Goal: Task Accomplishment & Management: Manage account settings

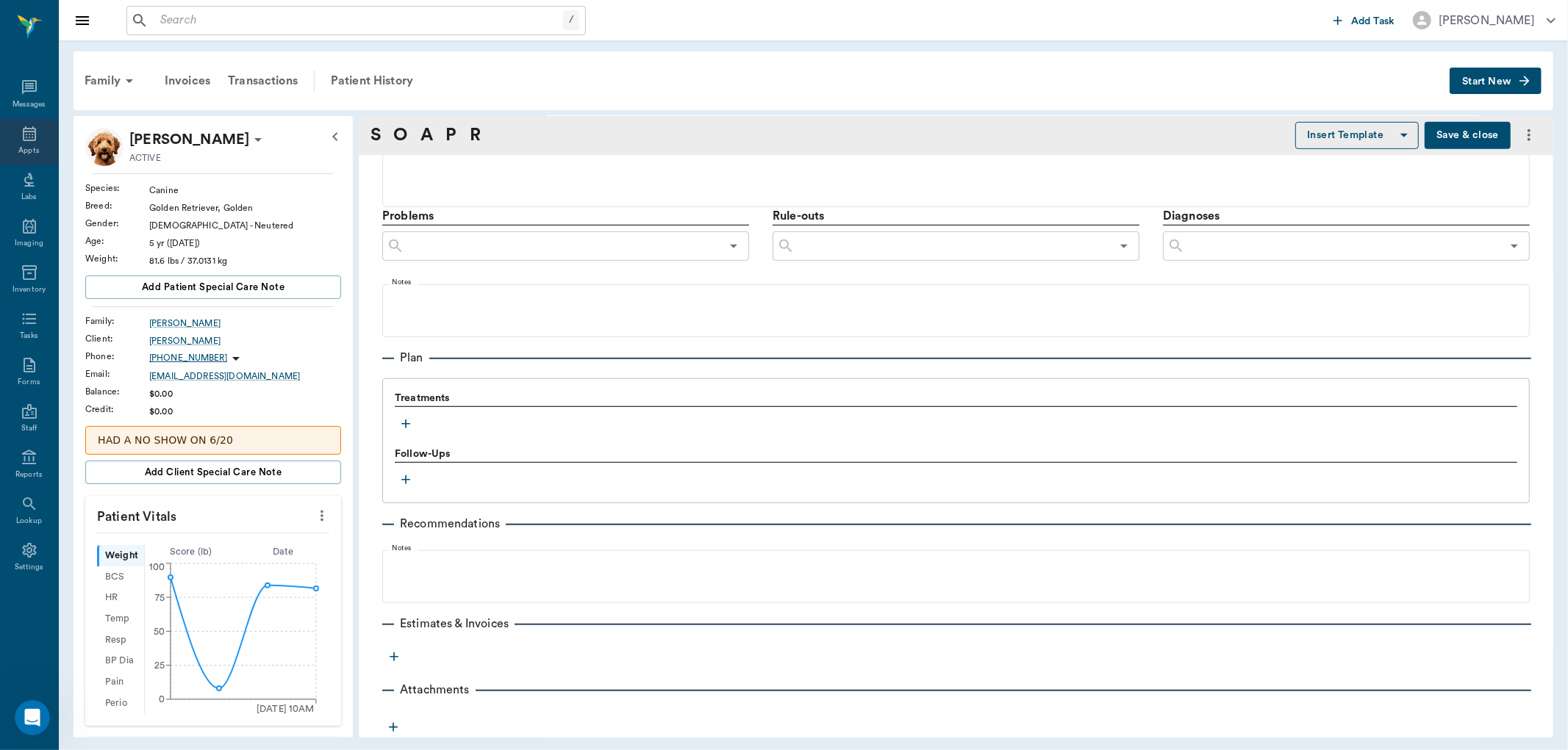
click at [28, 147] on div "Appts" at bounding box center [29, 150] width 21 height 11
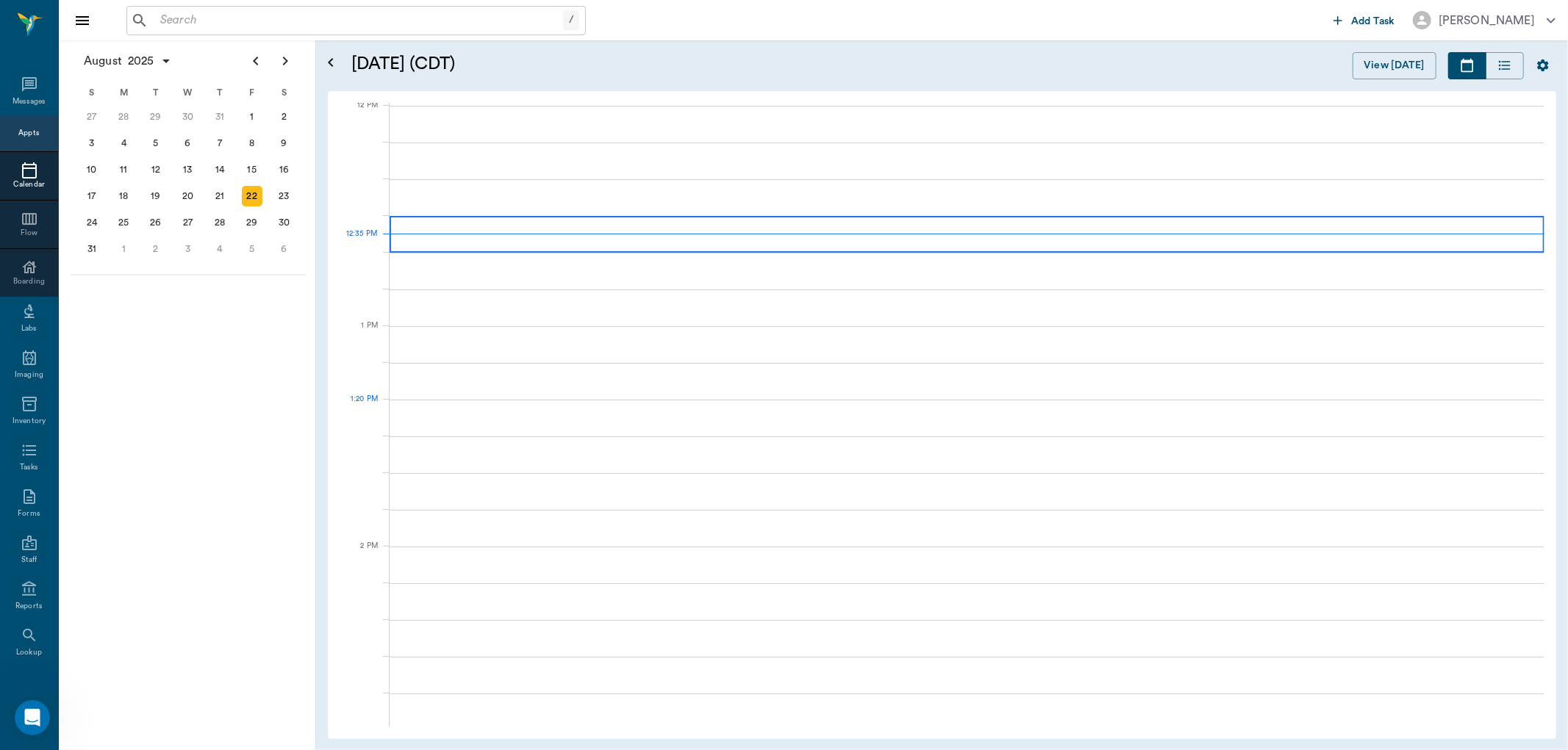
scroll to position [883, 0]
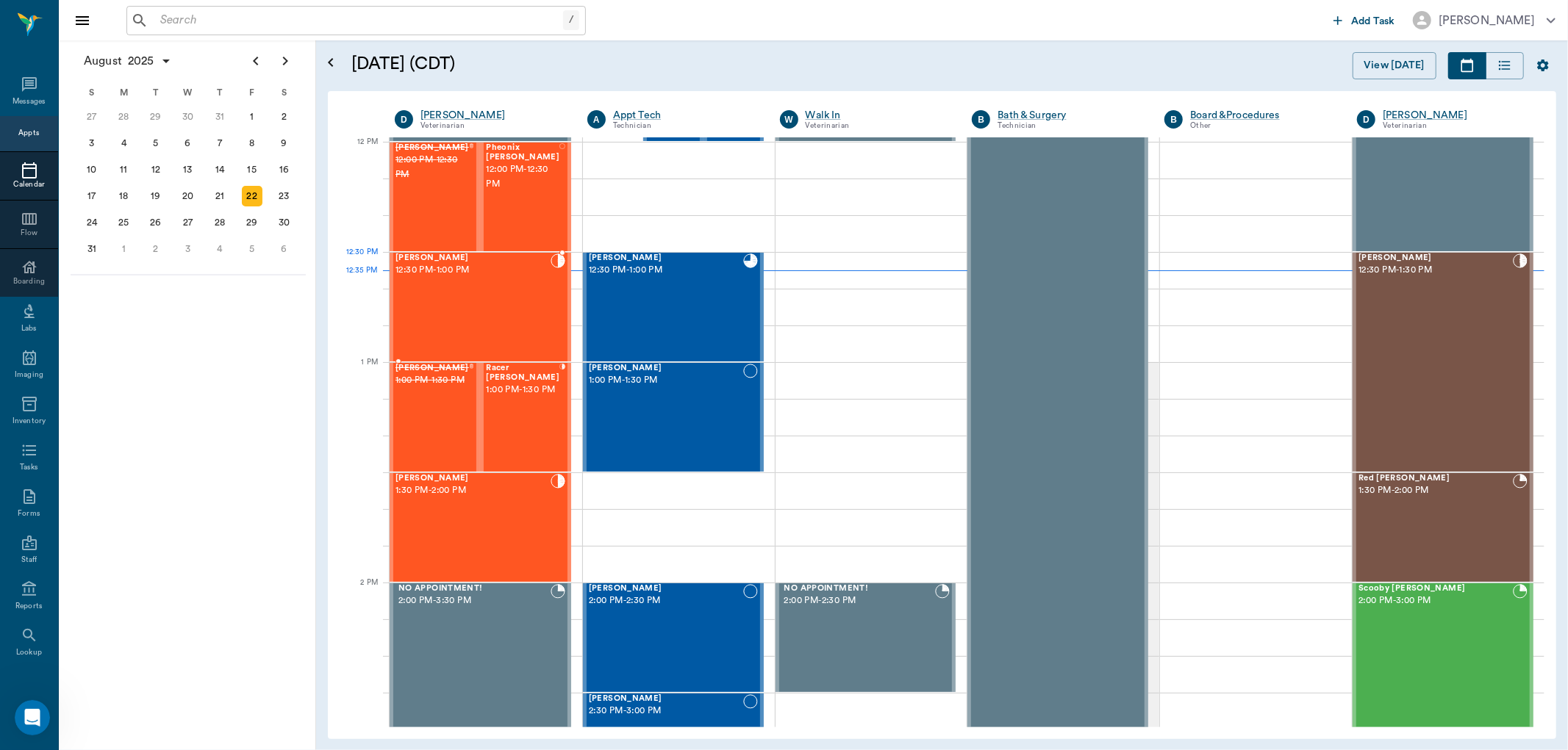
click at [492, 285] on div "[PERSON_NAME] 12:30 PM - 1:00 PM" at bounding box center [473, 307] width 155 height 107
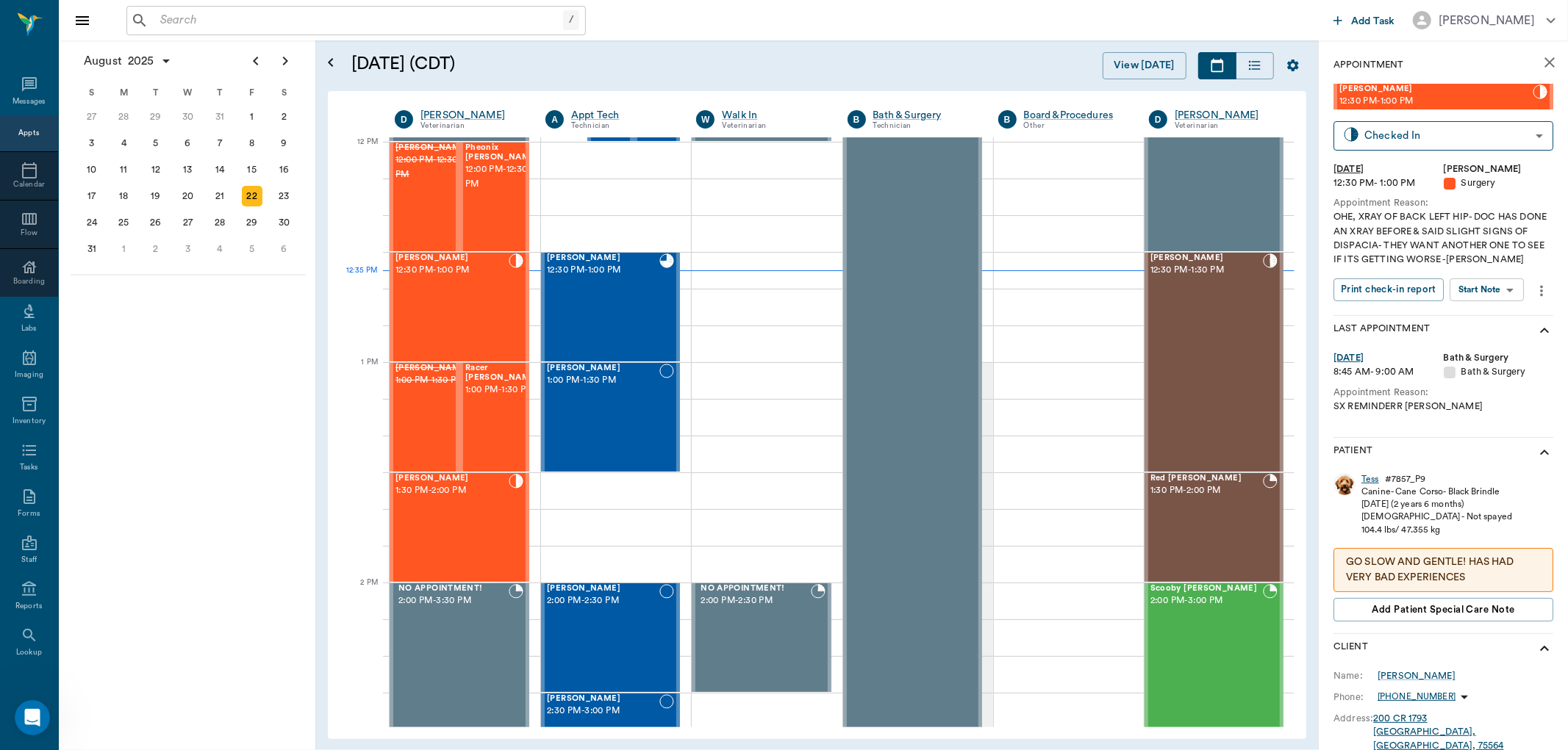
click at [1367, 480] on div "Tess" at bounding box center [1370, 479] width 18 height 13
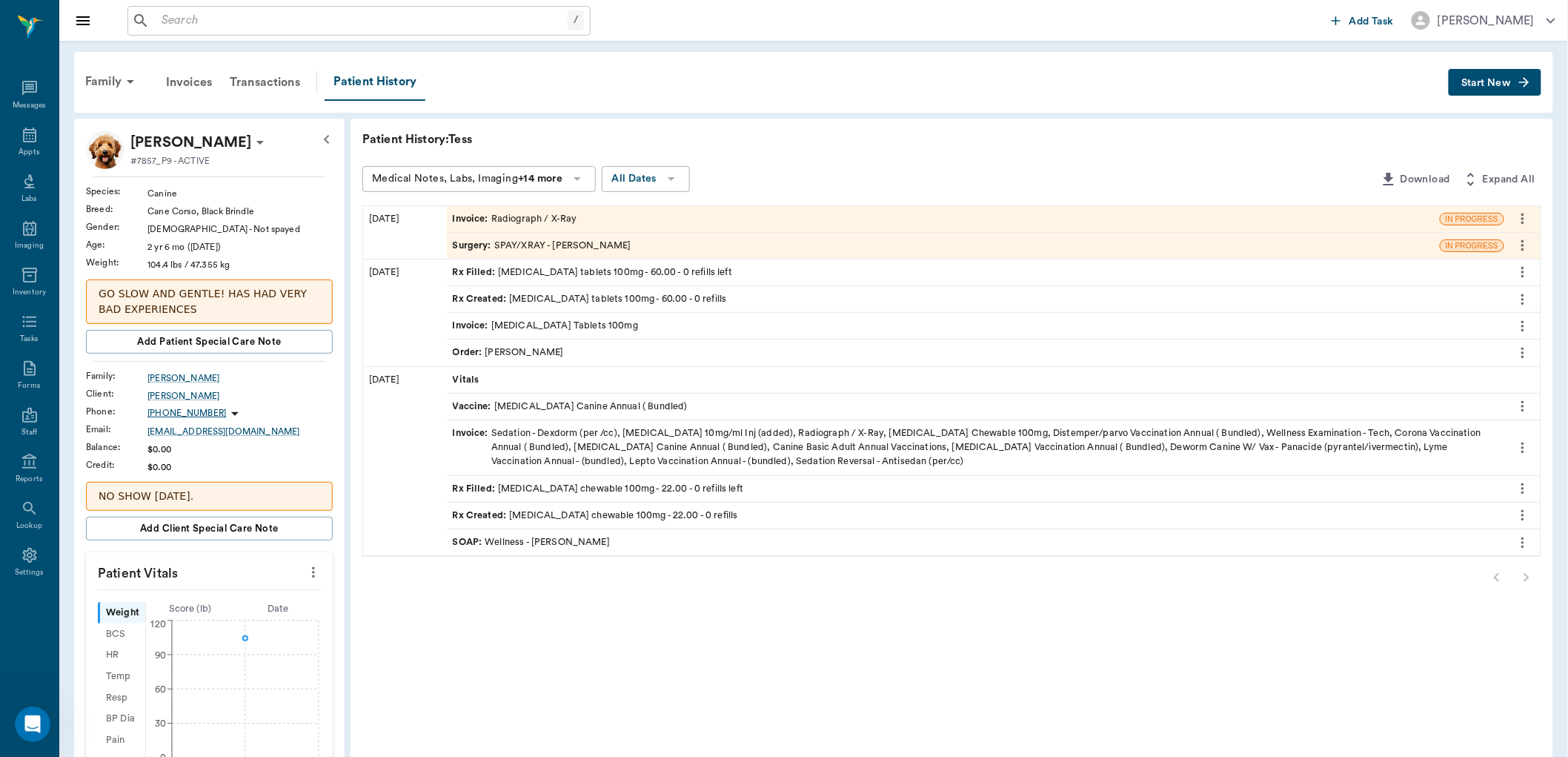
click at [557, 305] on div "Rx Created : carprofen tablets 100mg - 60.00 - 0 refills" at bounding box center [589, 299] width 274 height 14
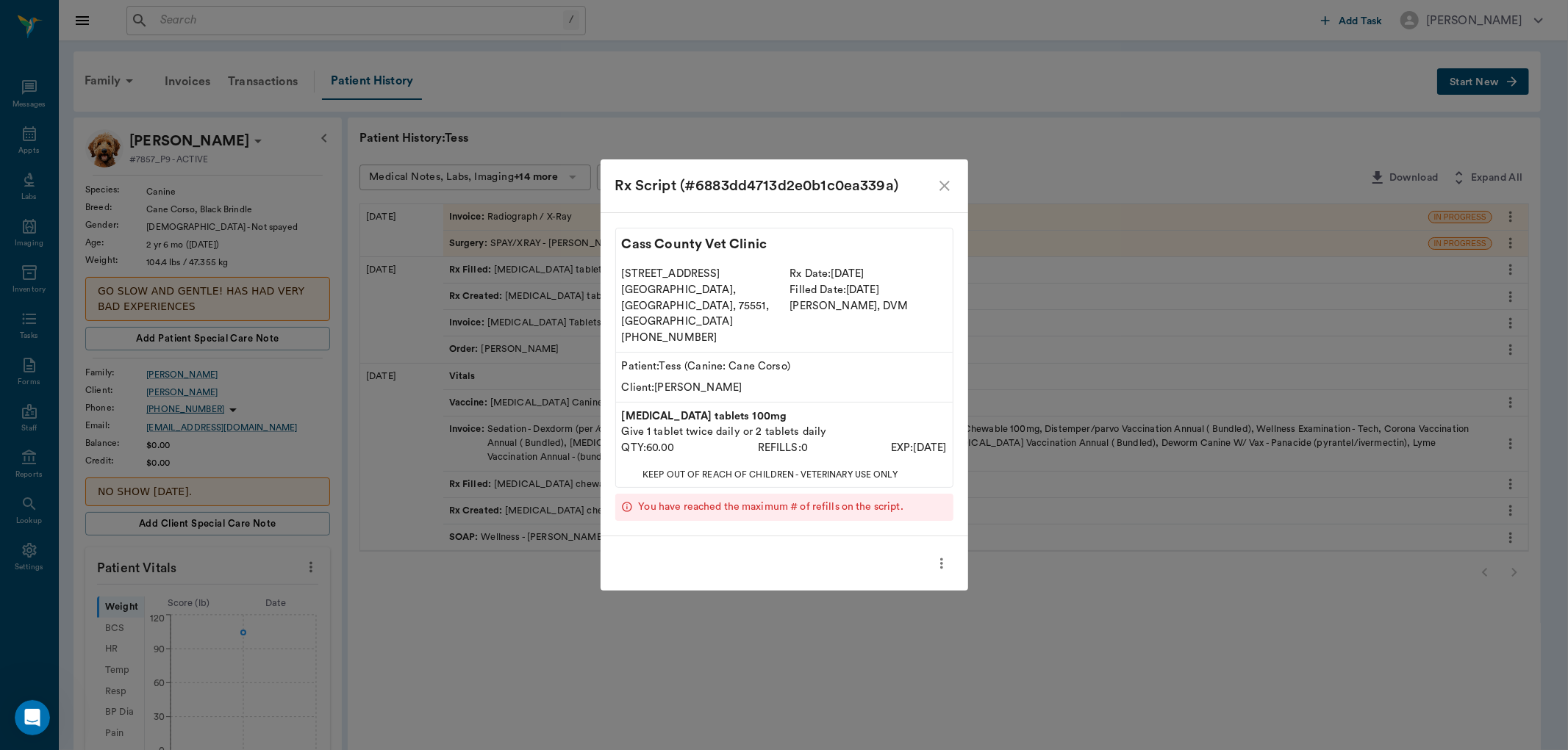
click at [945, 191] on icon "close" at bounding box center [945, 186] width 10 height 10
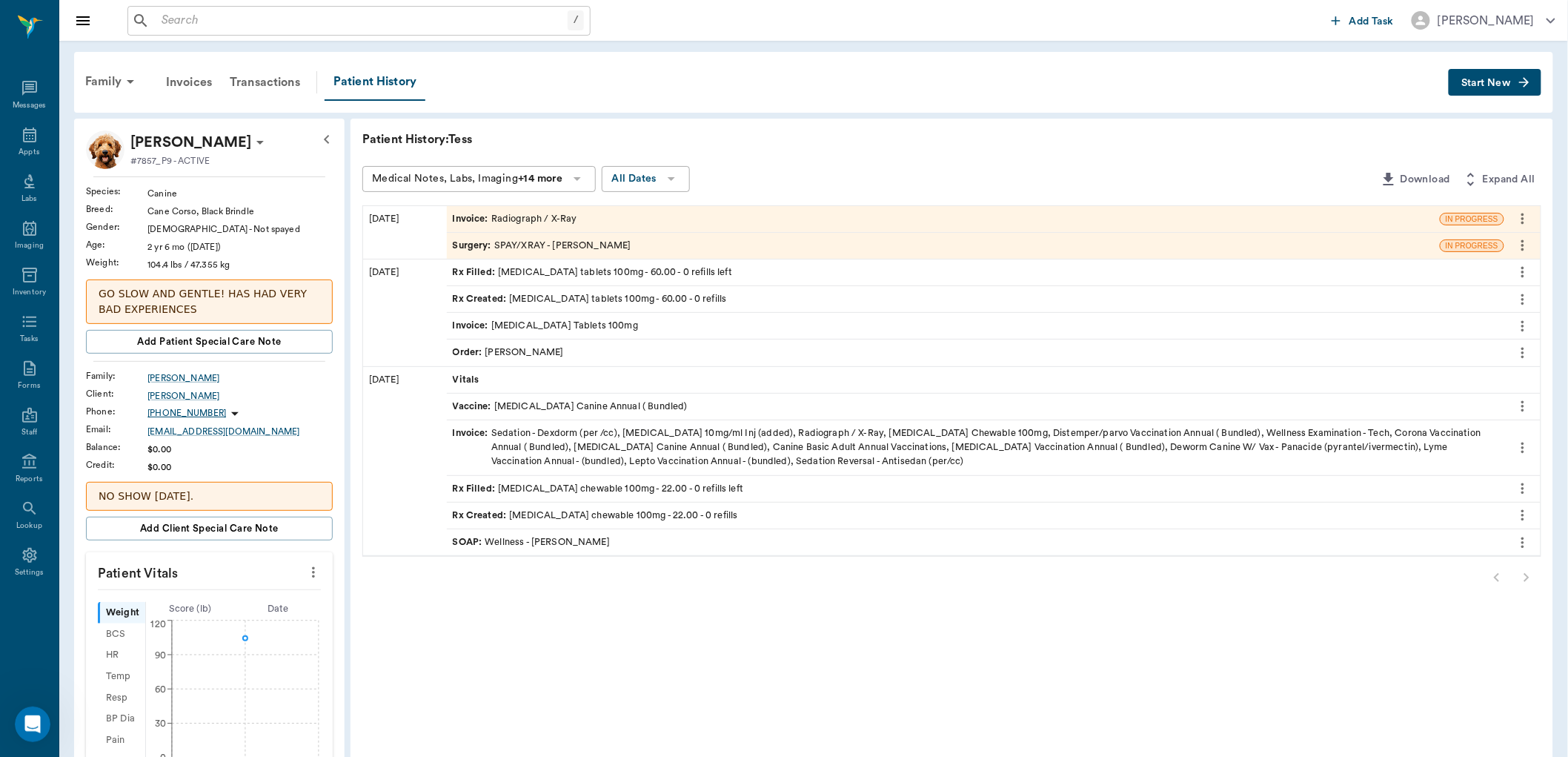
click at [560, 537] on div "SOAP : Wellness - Dr. Bert Ellsworth" at bounding box center [531, 542] width 157 height 14
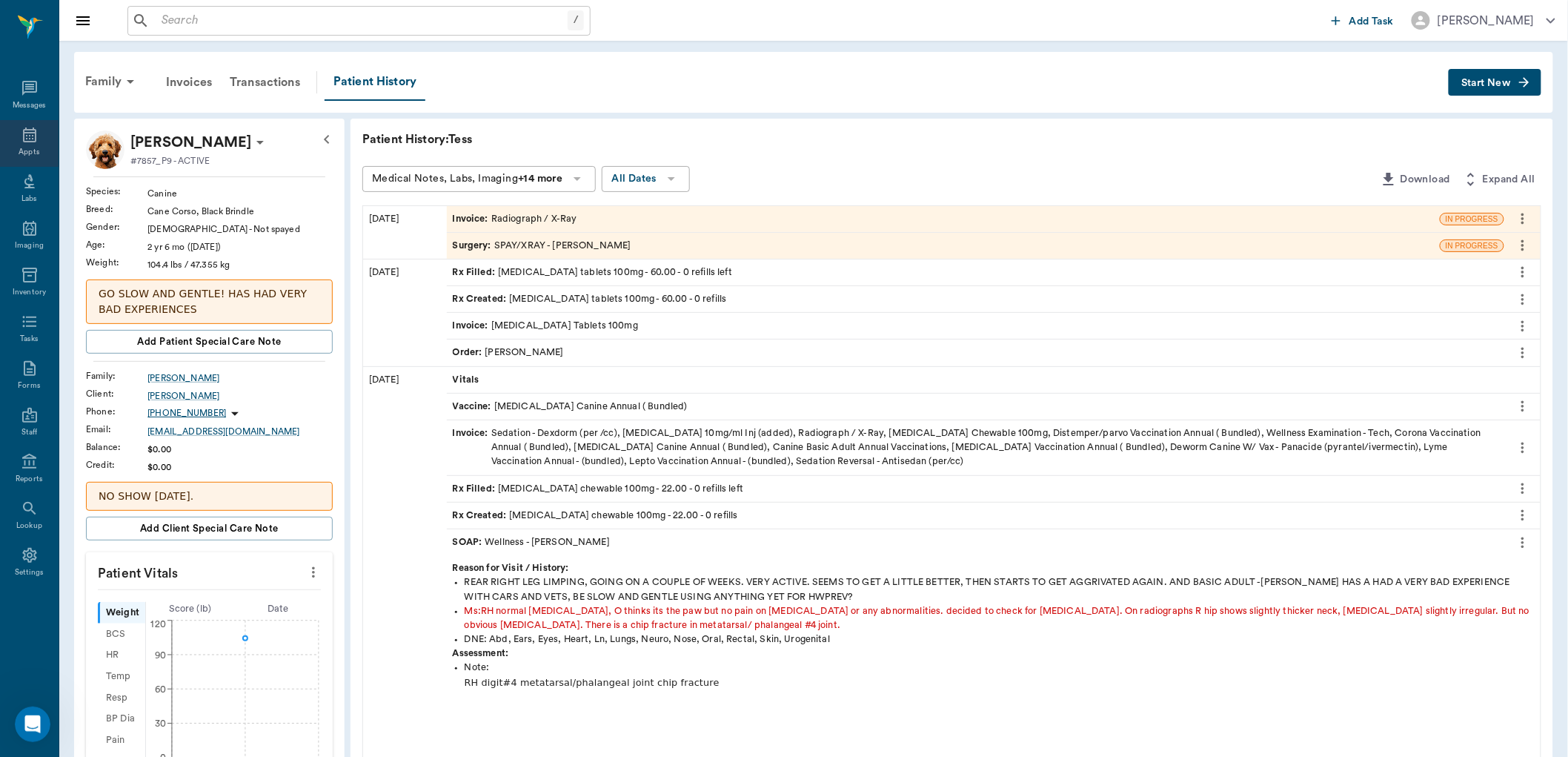
click at [29, 136] on icon at bounding box center [30, 135] width 14 height 15
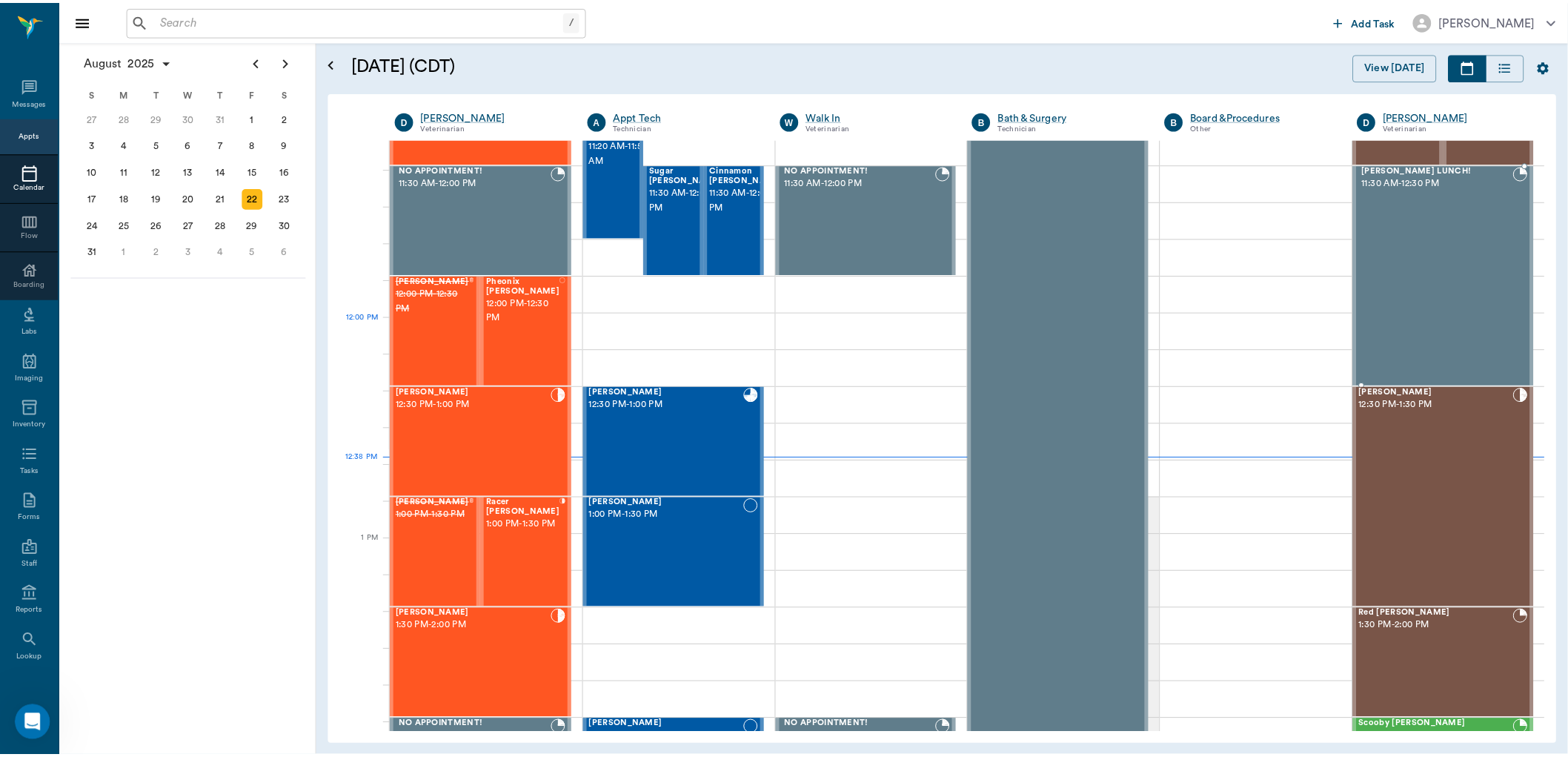
scroll to position [562, 0]
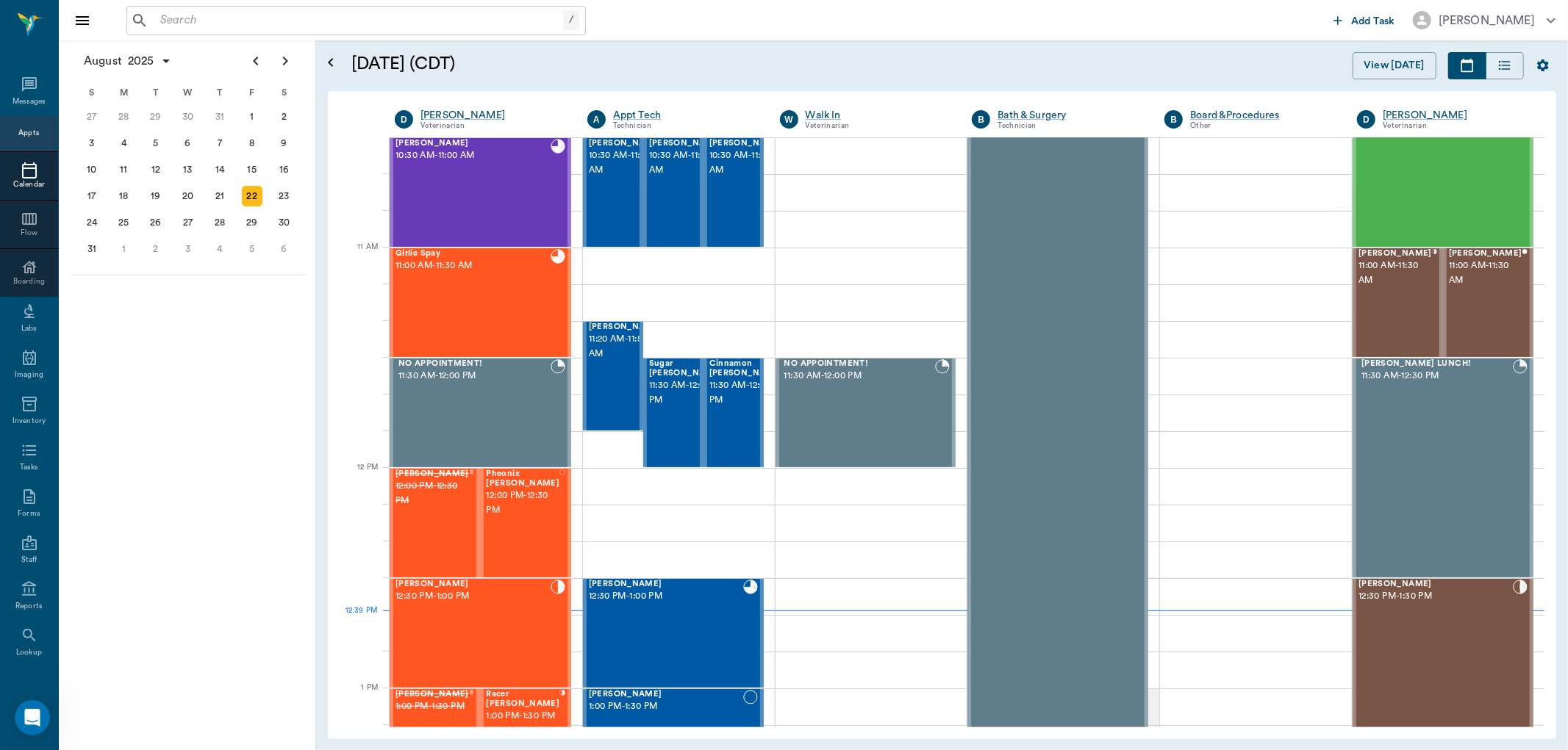
click at [239, 18] on input "text" at bounding box center [358, 21] width 409 height 21
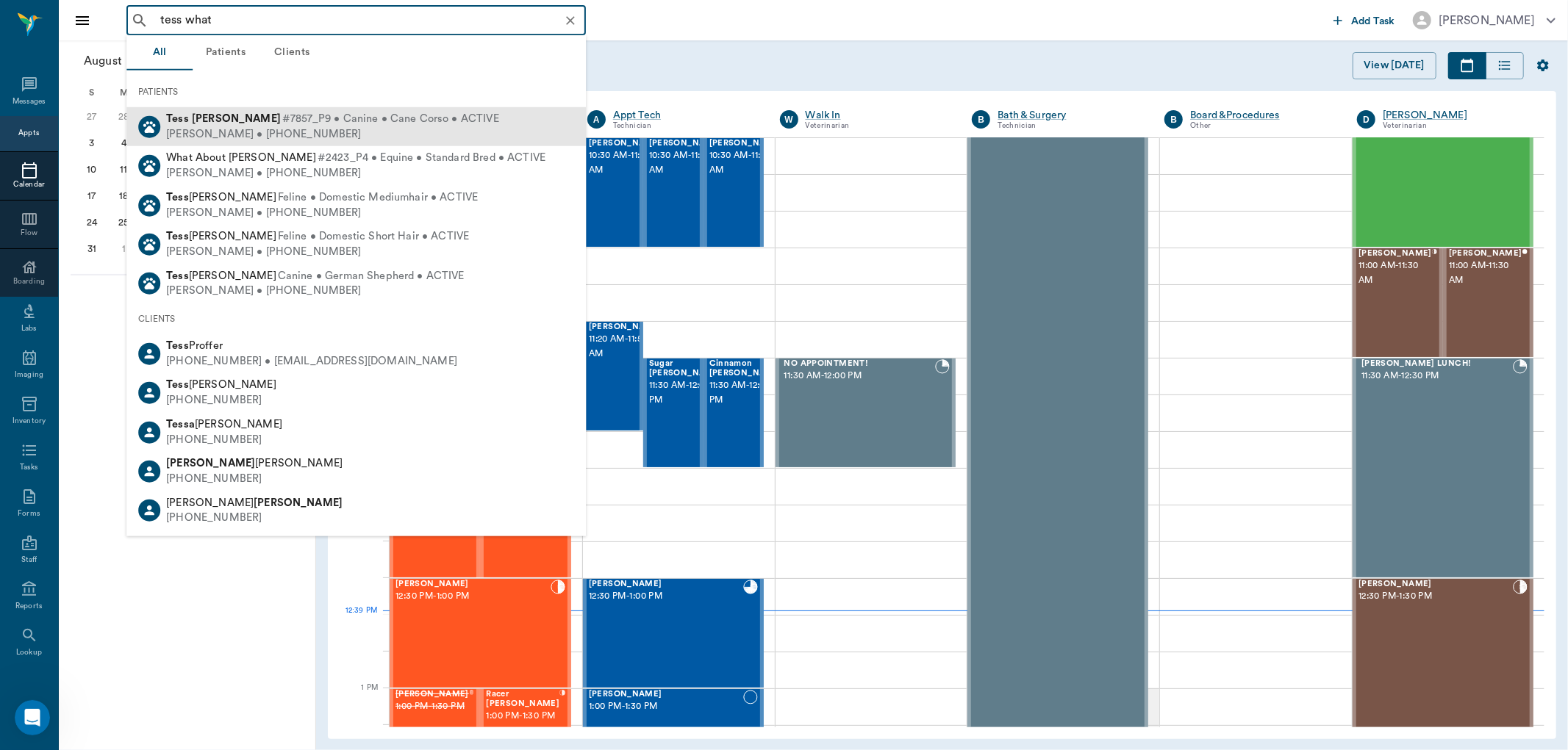
click at [282, 121] on span "#7857_P9 • Canine • Cane Corso • ACTIVE" at bounding box center [390, 119] width 217 height 16
type input "tess what"
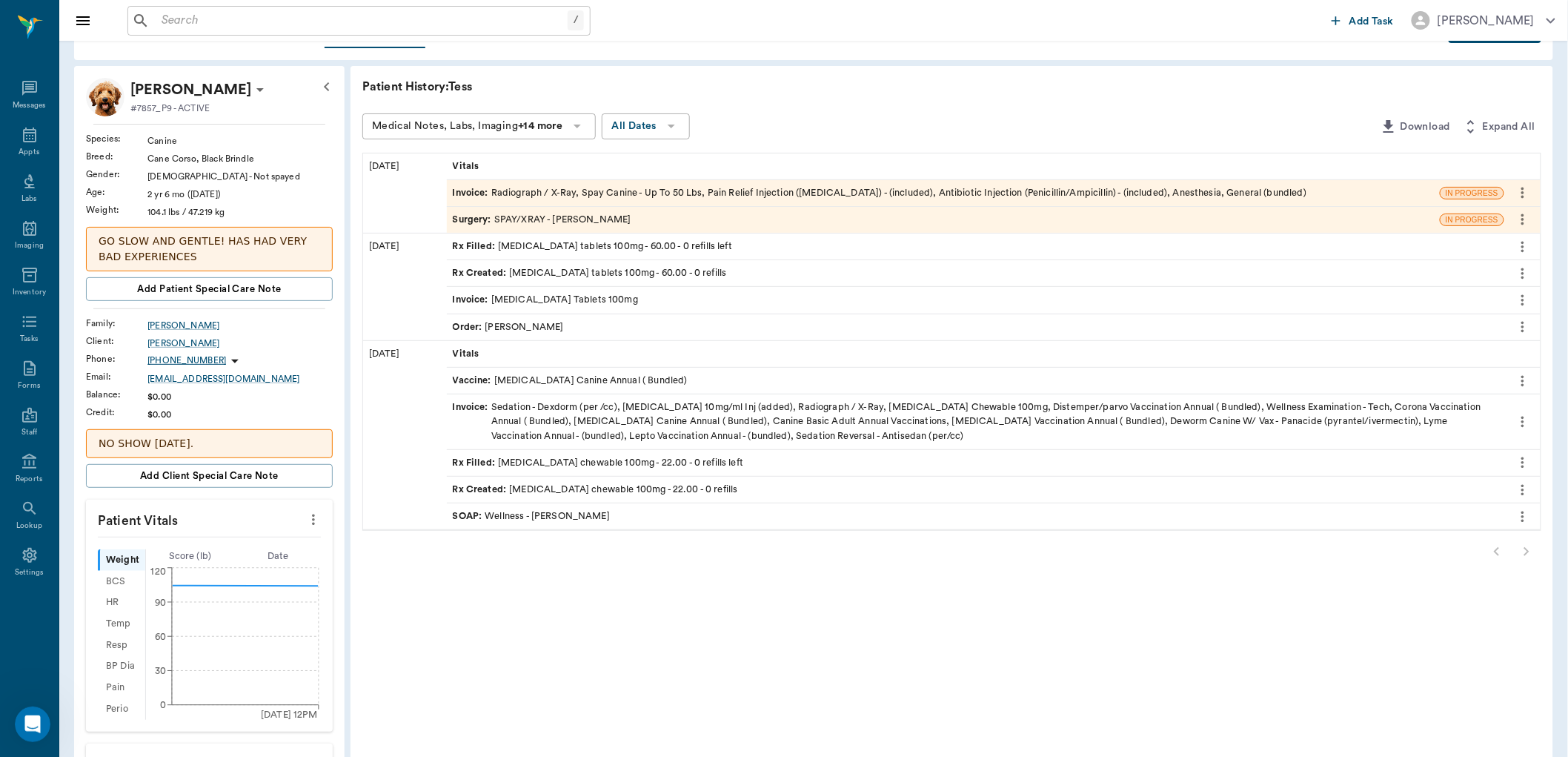
scroll to position [83, 0]
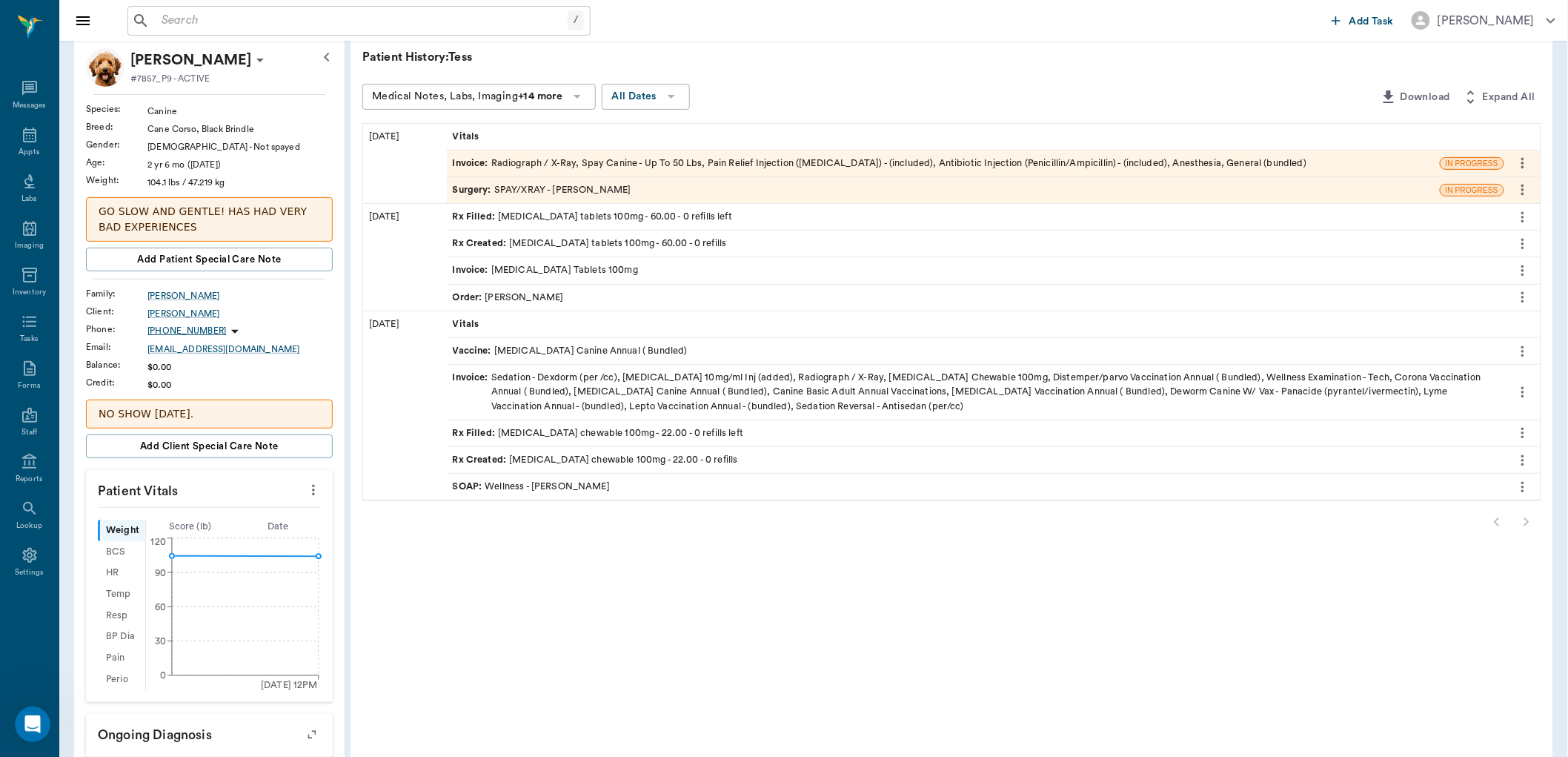
click at [1524, 517] on div at bounding box center [952, 521] width 1179 height 29
click at [21, 143] on icon at bounding box center [30, 135] width 18 height 18
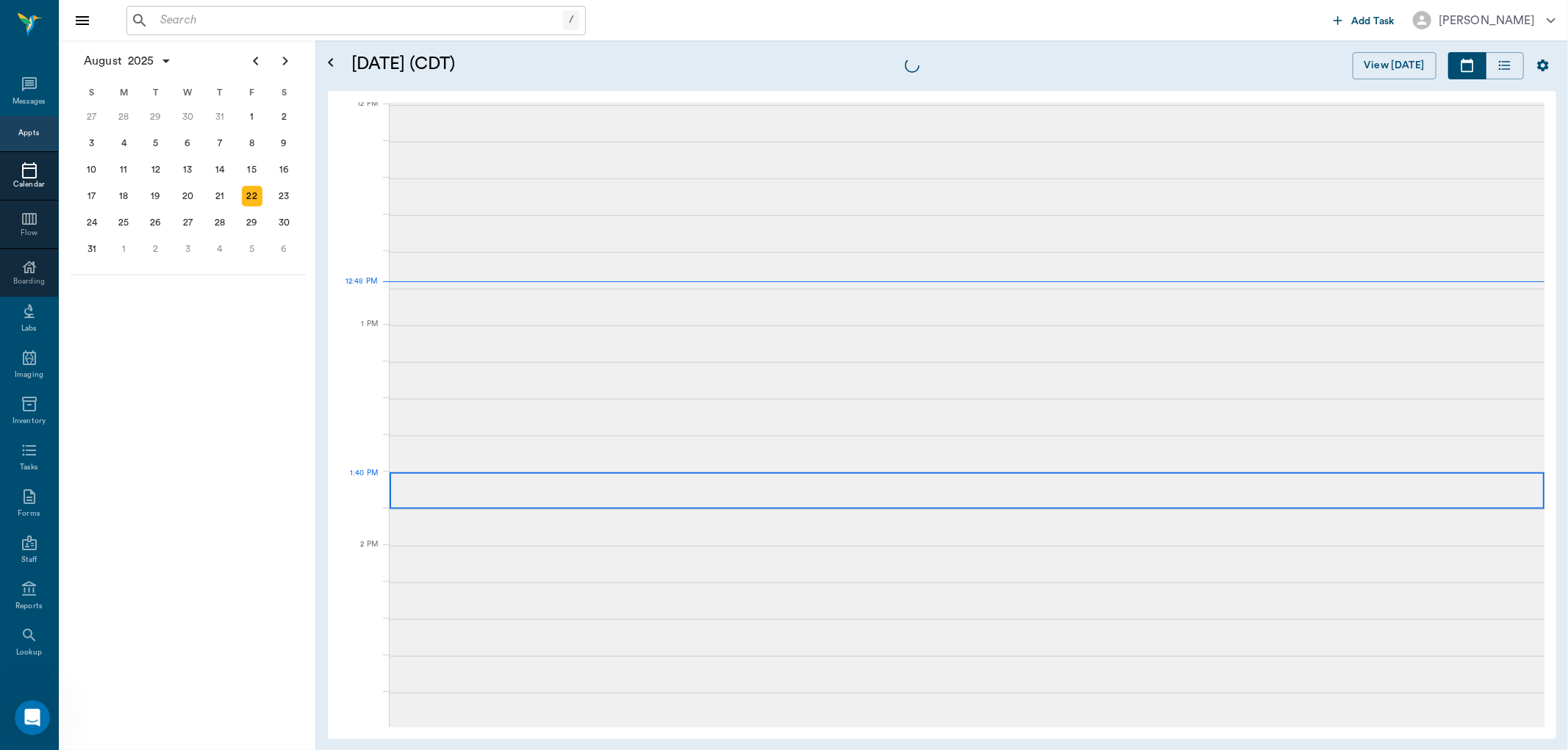
scroll to position [885, 0]
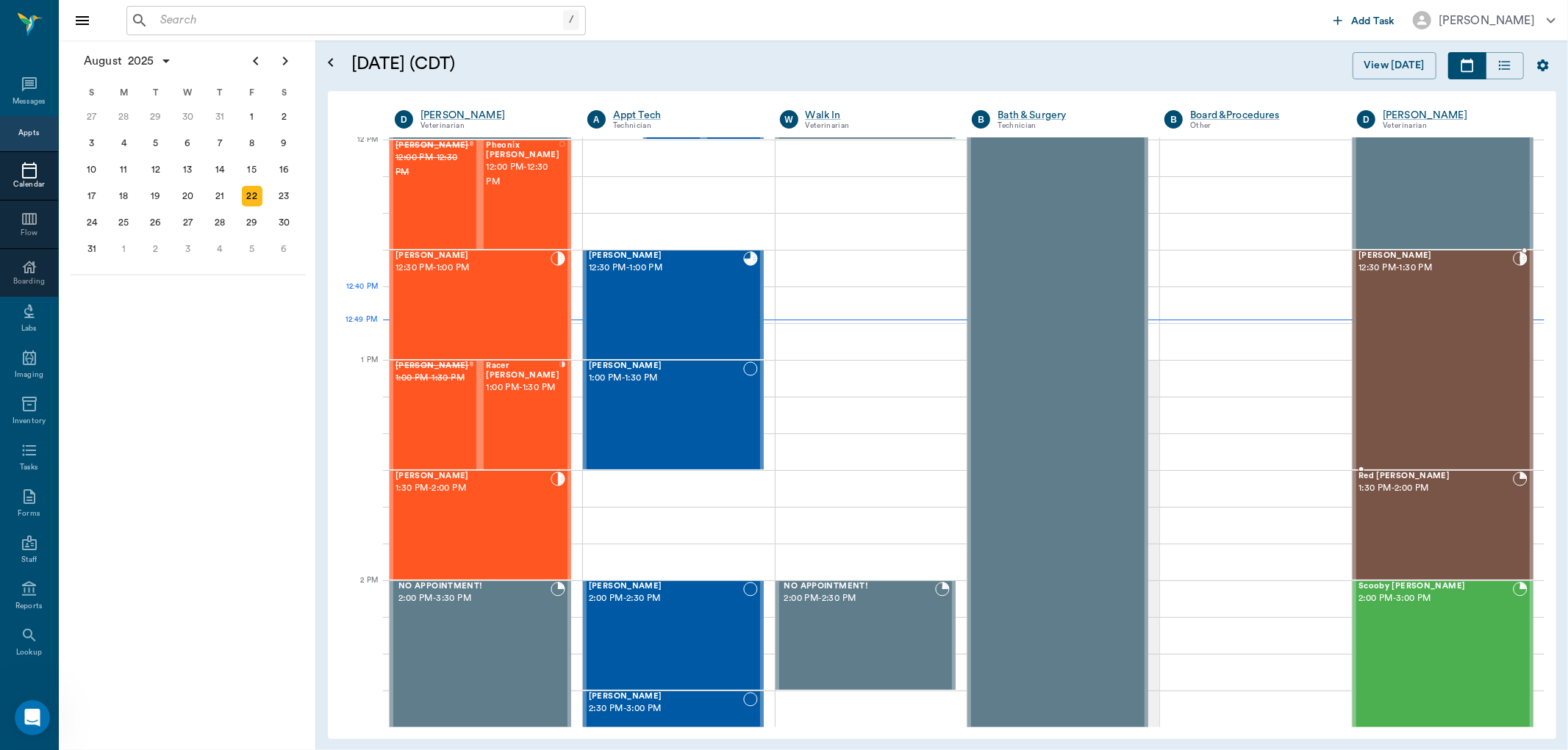
click at [1468, 304] on div "Ziggy Martin Boley 12:30 PM - 1:30 PM" at bounding box center [1435, 360] width 154 height 217
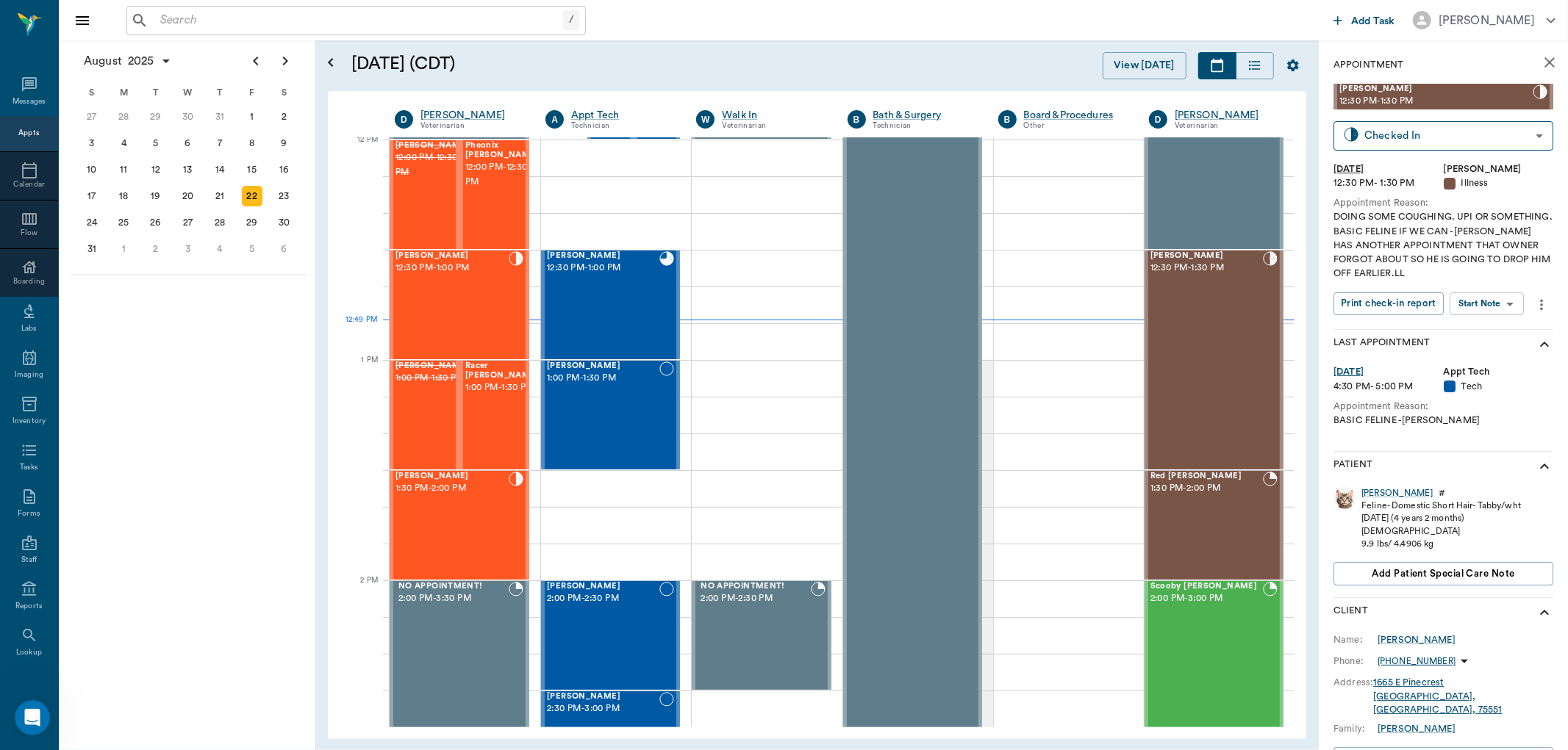
click at [1508, 302] on body "/ ​ Add Task Dr. Bert Ellsworth Nectar Messages Appts Calendar Flow Boarding La…" at bounding box center [784, 375] width 1568 height 750
click at [1501, 334] on li "View SOAP" at bounding box center [1488, 333] width 102 height 25
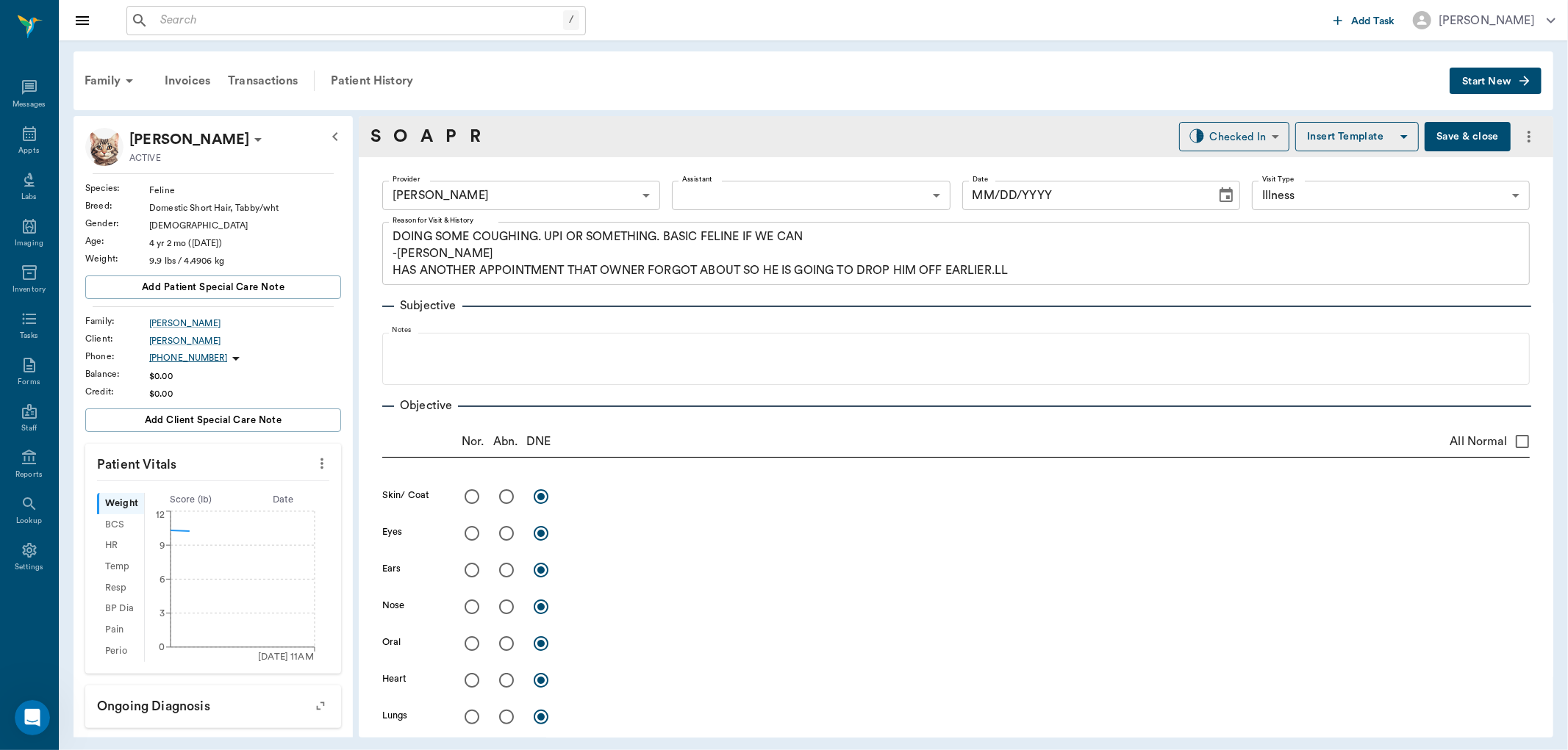
type input "670e8b52b987dc0b25a864ee"
type input "65d2be4f46e3a538d89b8c15"
type textarea "DOING SOME COUGHING. UPI OR SOMETHING. BASIC FELINE IF WE CAN -LORY HAS ANOTHER…"
type input "[DATE]"
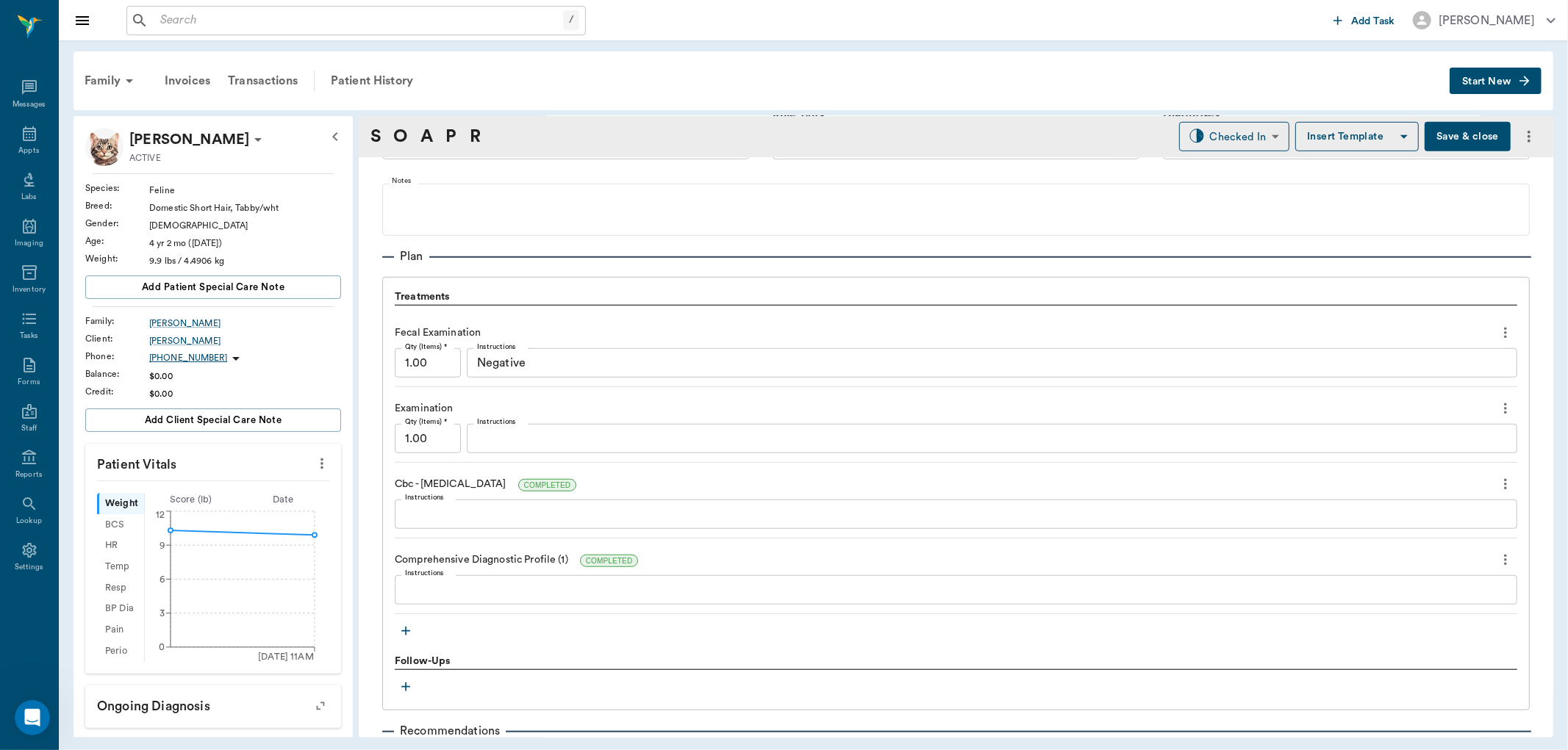
scroll to position [940, 0]
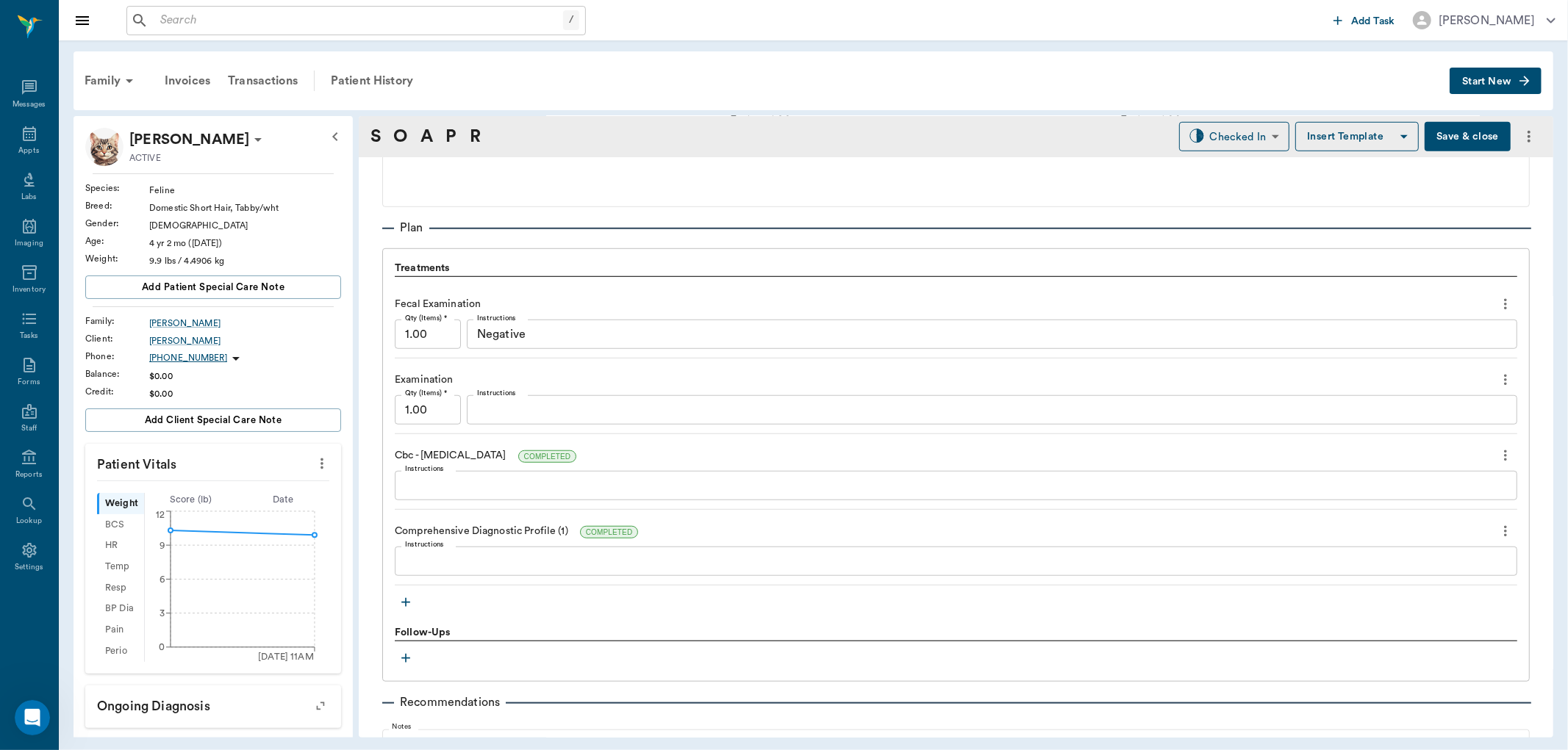
click at [409, 604] on icon "button" at bounding box center [406, 603] width 15 height 15
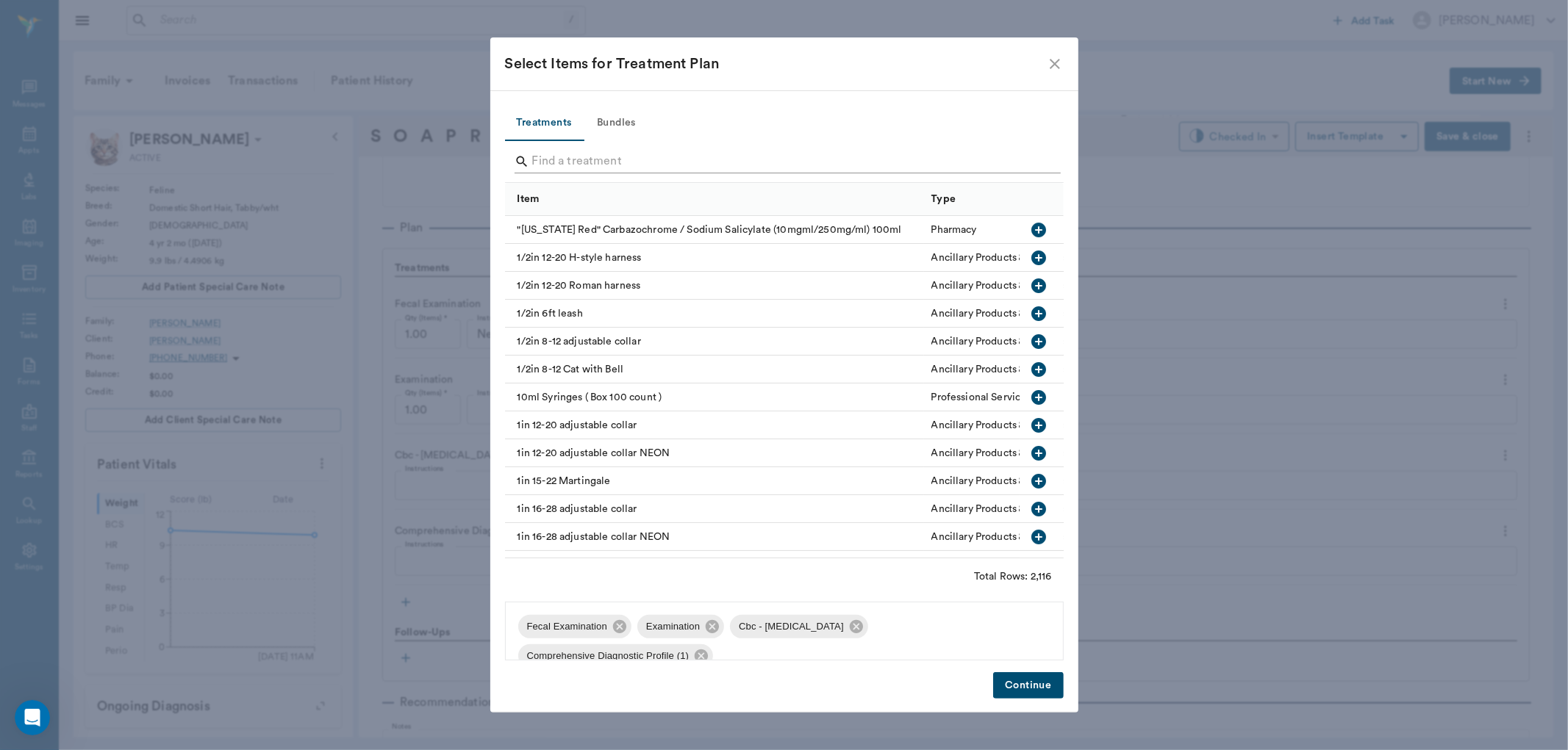
click at [679, 156] on input "Search" at bounding box center [785, 161] width 506 height 24
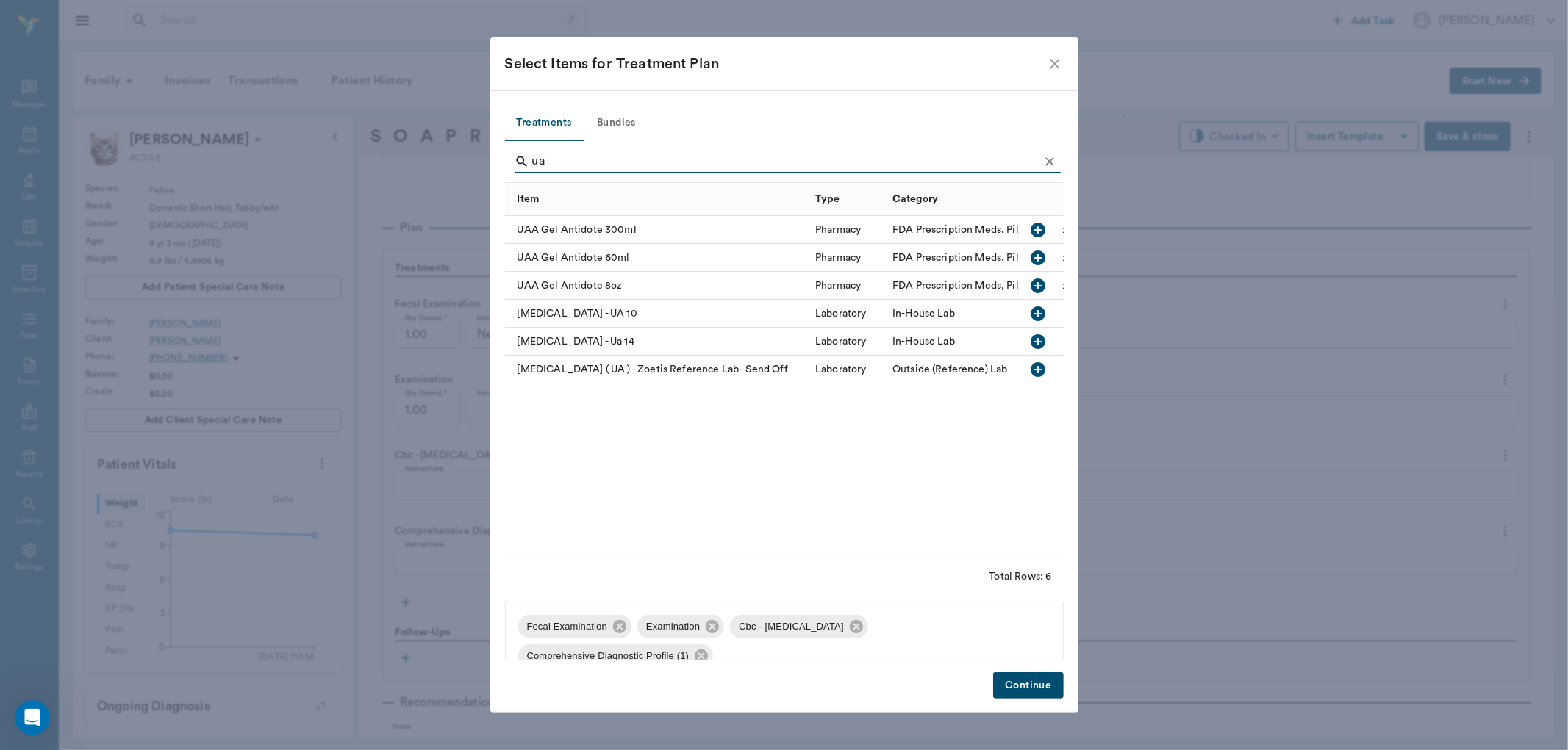
type input "ua"
click at [1040, 346] on icon "button" at bounding box center [1039, 342] width 15 height 15
click at [1045, 688] on button "Continue" at bounding box center [1028, 685] width 70 height 28
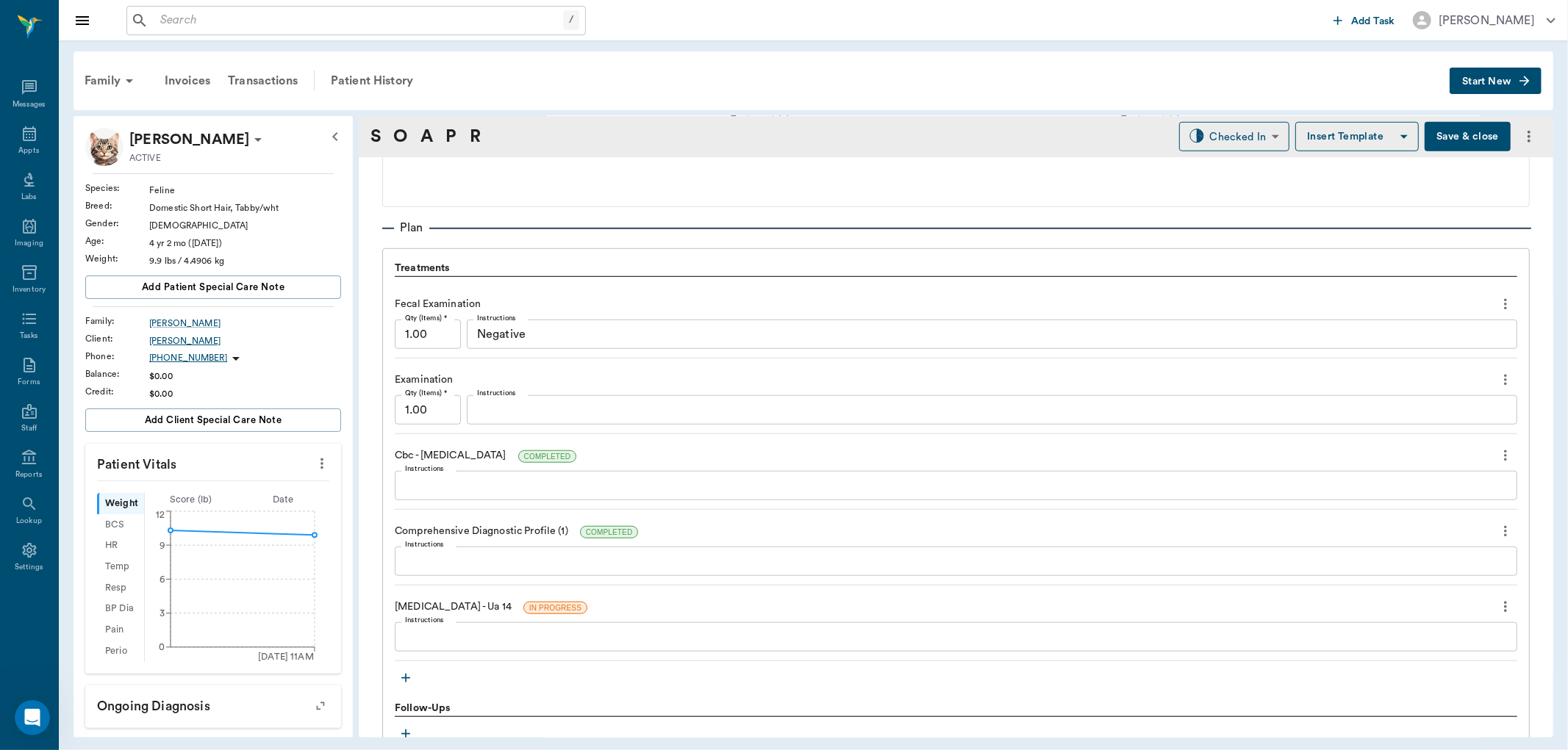
click at [165, 335] on div "David Boley" at bounding box center [245, 341] width 192 height 13
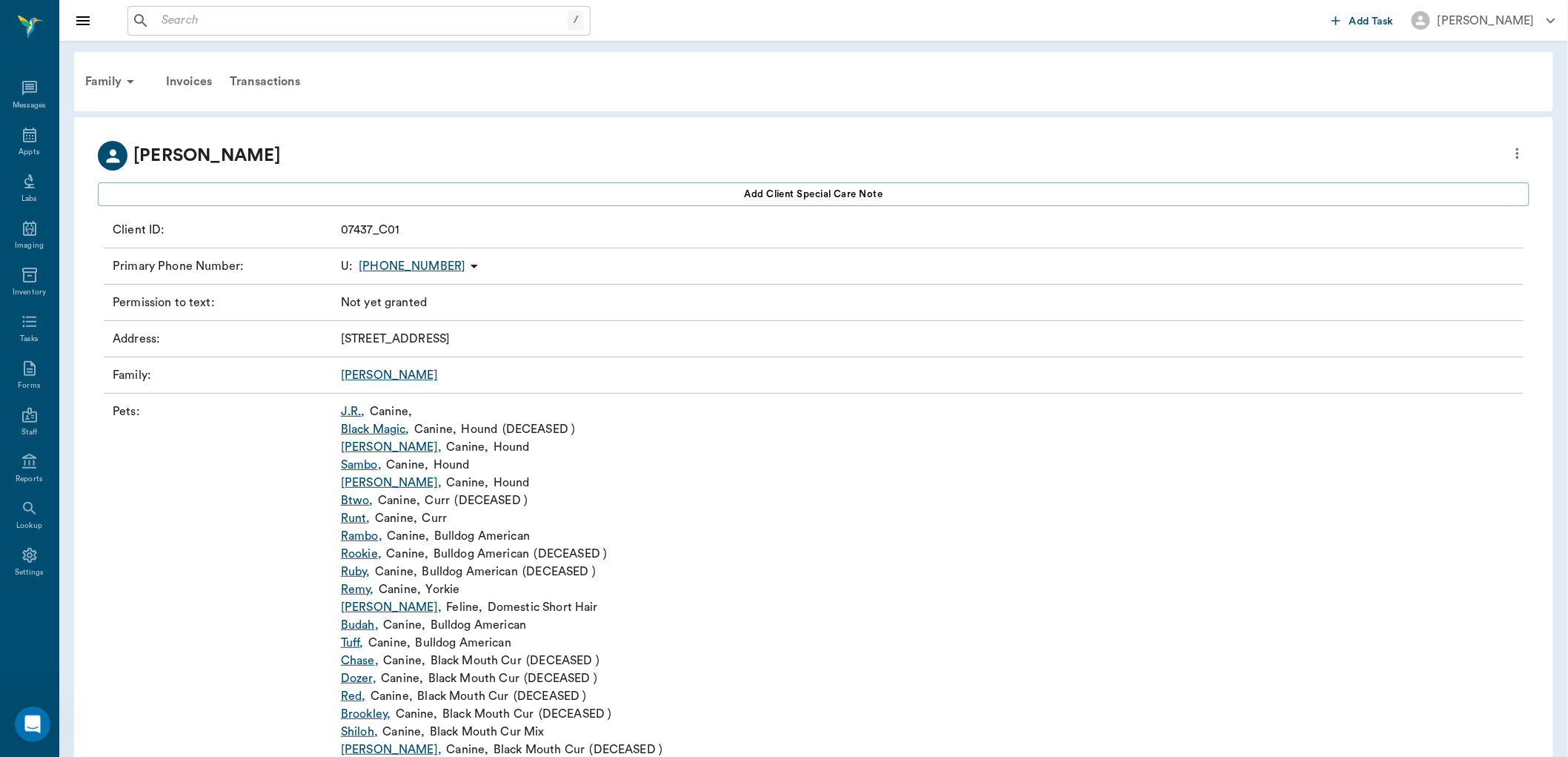
click at [393, 611] on link "Ziggy Martin ," at bounding box center [391, 608] width 101 height 18
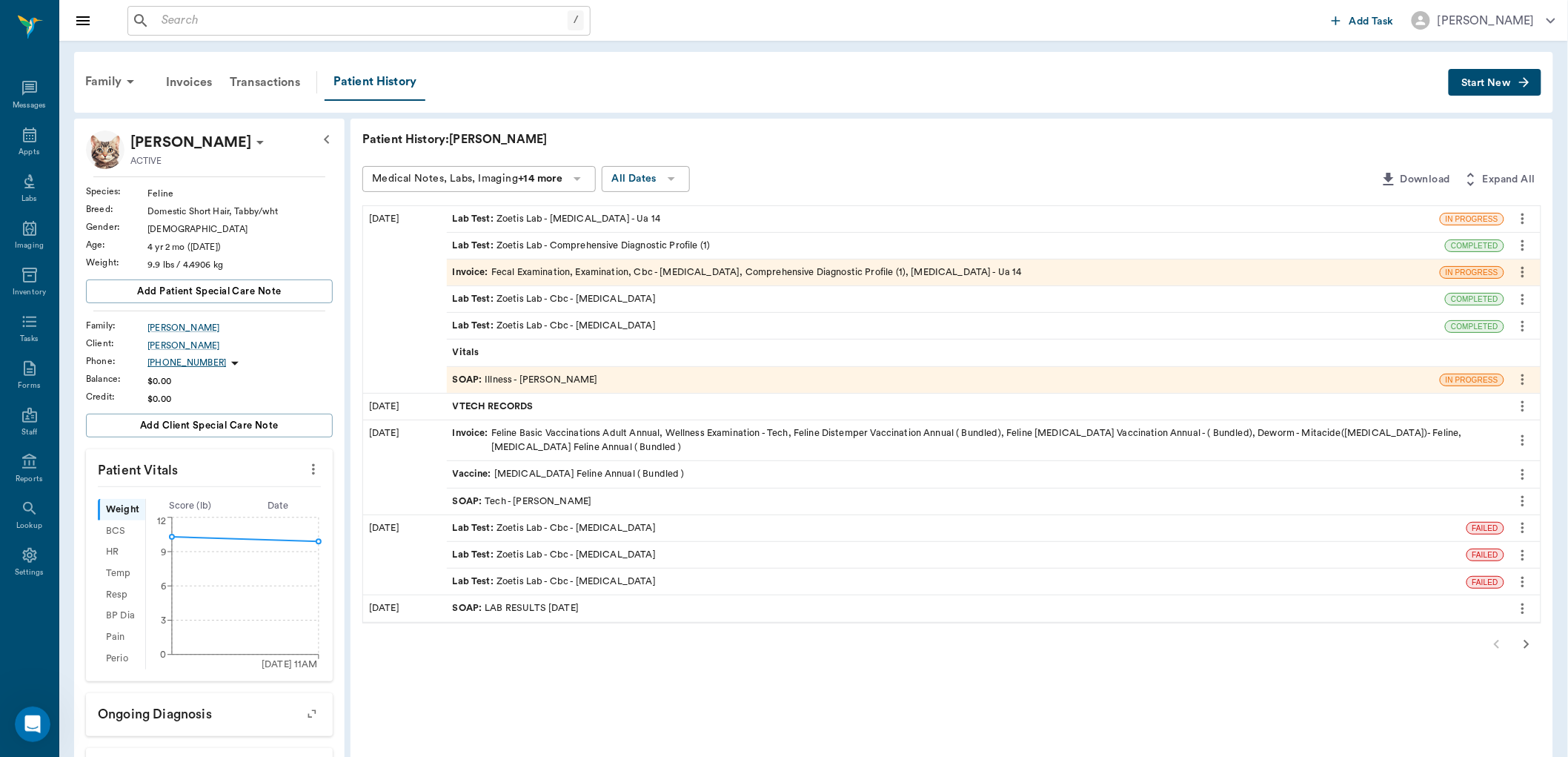
click at [109, 85] on div "Family" at bounding box center [113, 81] width 72 height 35
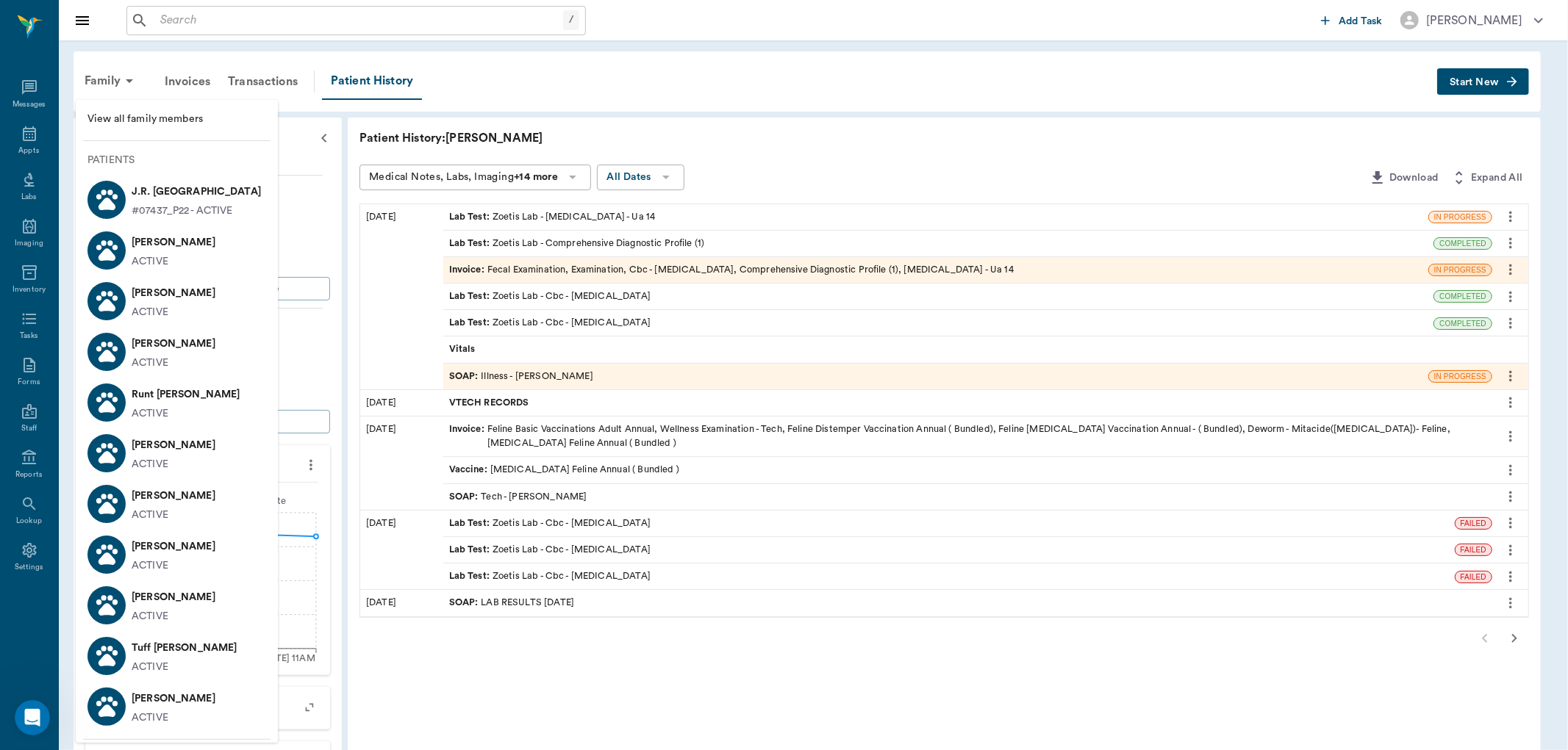
click at [169, 106] on li "View all family members" at bounding box center [176, 119] width 202 height 28
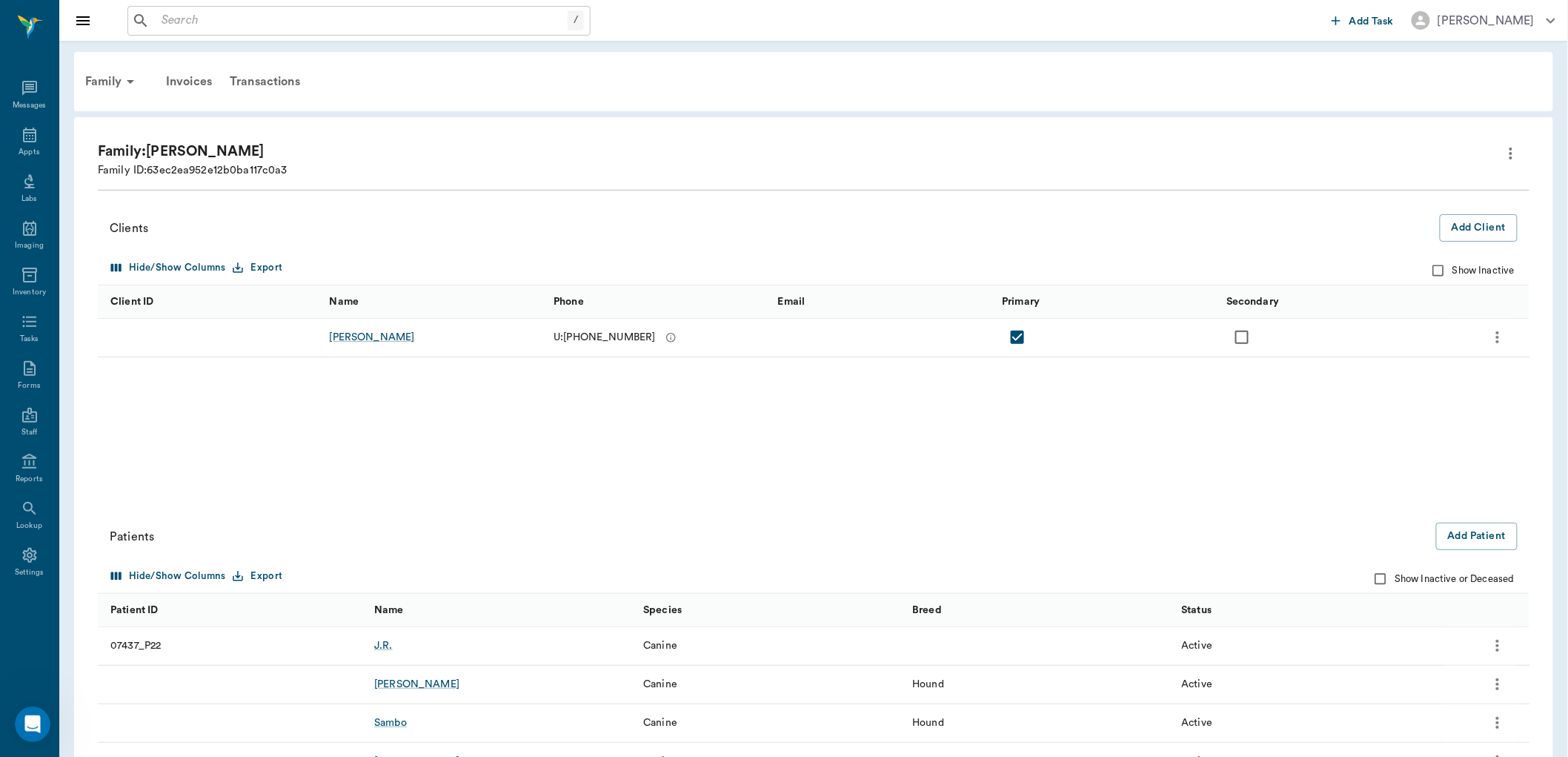
click at [1505, 153] on icon "more" at bounding box center [1511, 154] width 18 height 18
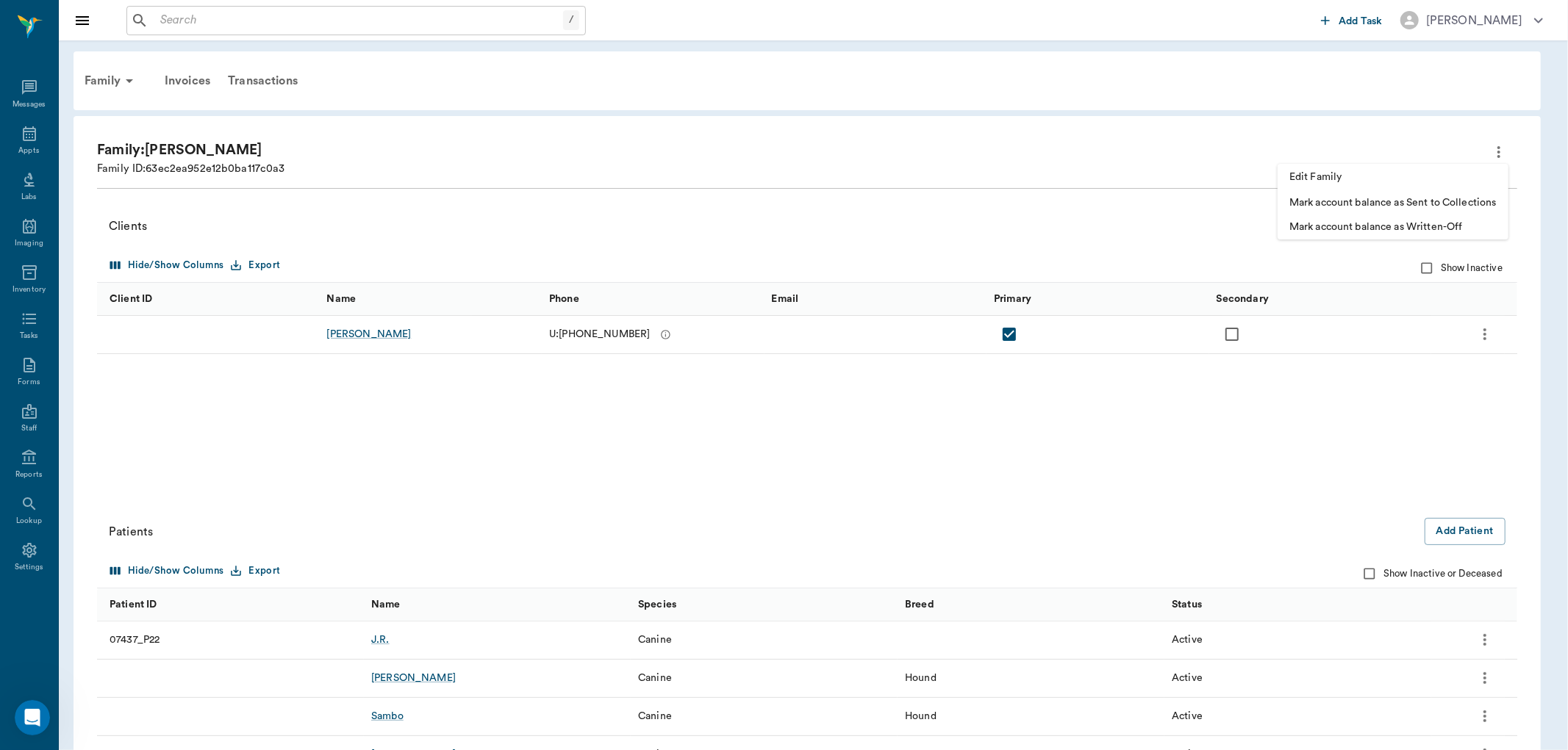
click at [1400, 172] on span "Edit Family" at bounding box center [1393, 177] width 207 height 16
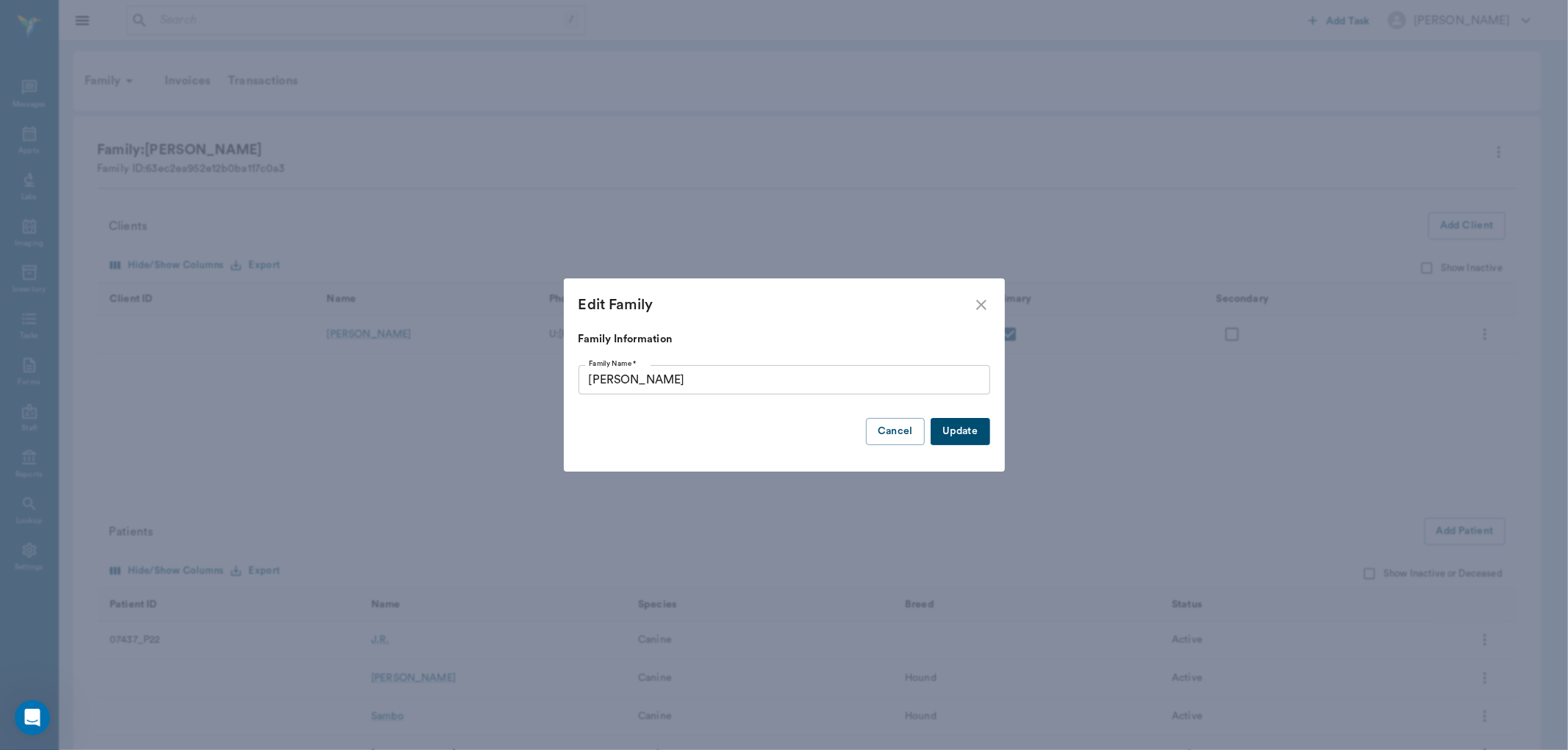
click at [985, 301] on icon "close" at bounding box center [981, 305] width 10 height 10
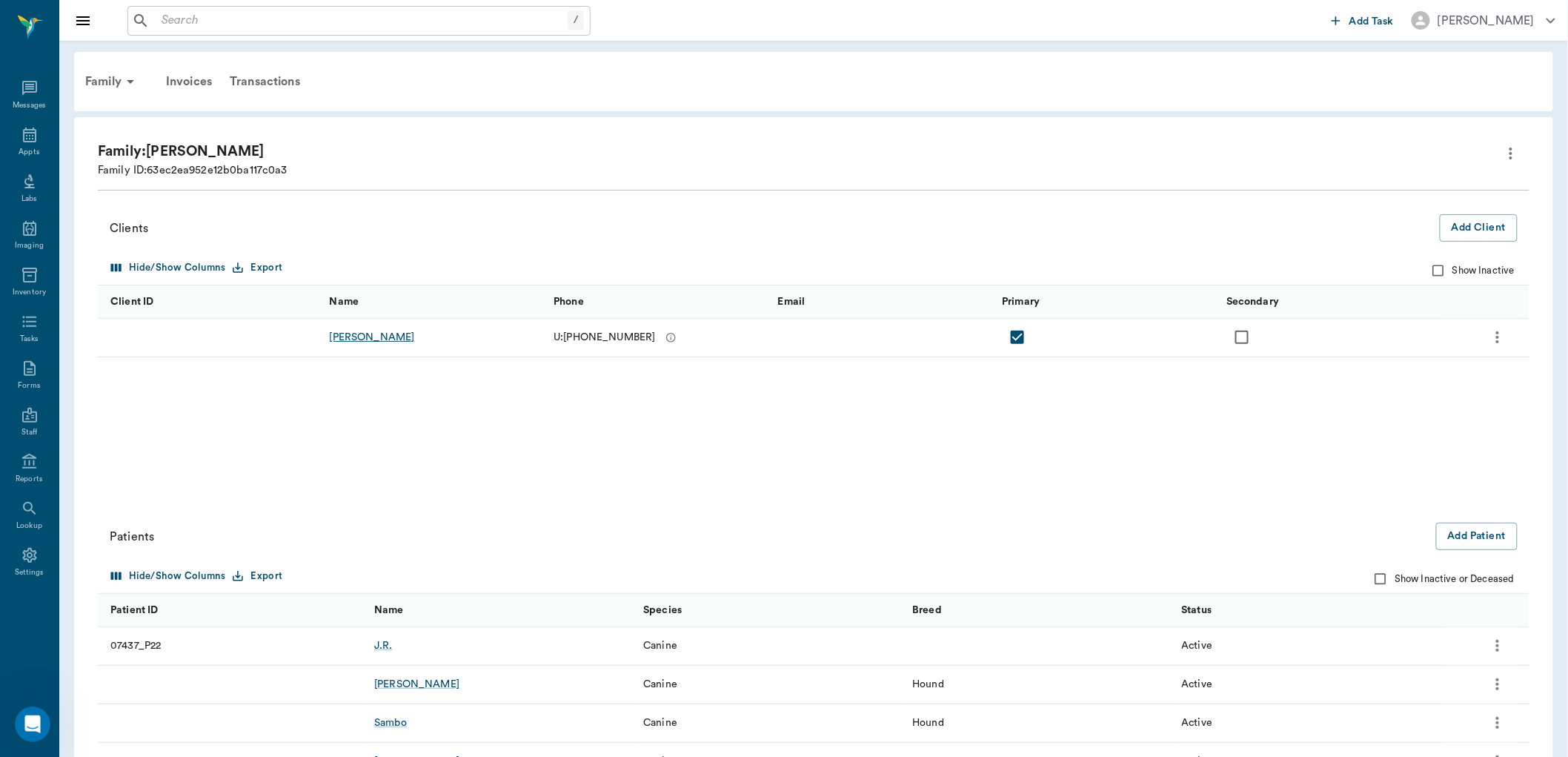
click at [352, 342] on div "David Boley" at bounding box center [372, 337] width 86 height 15
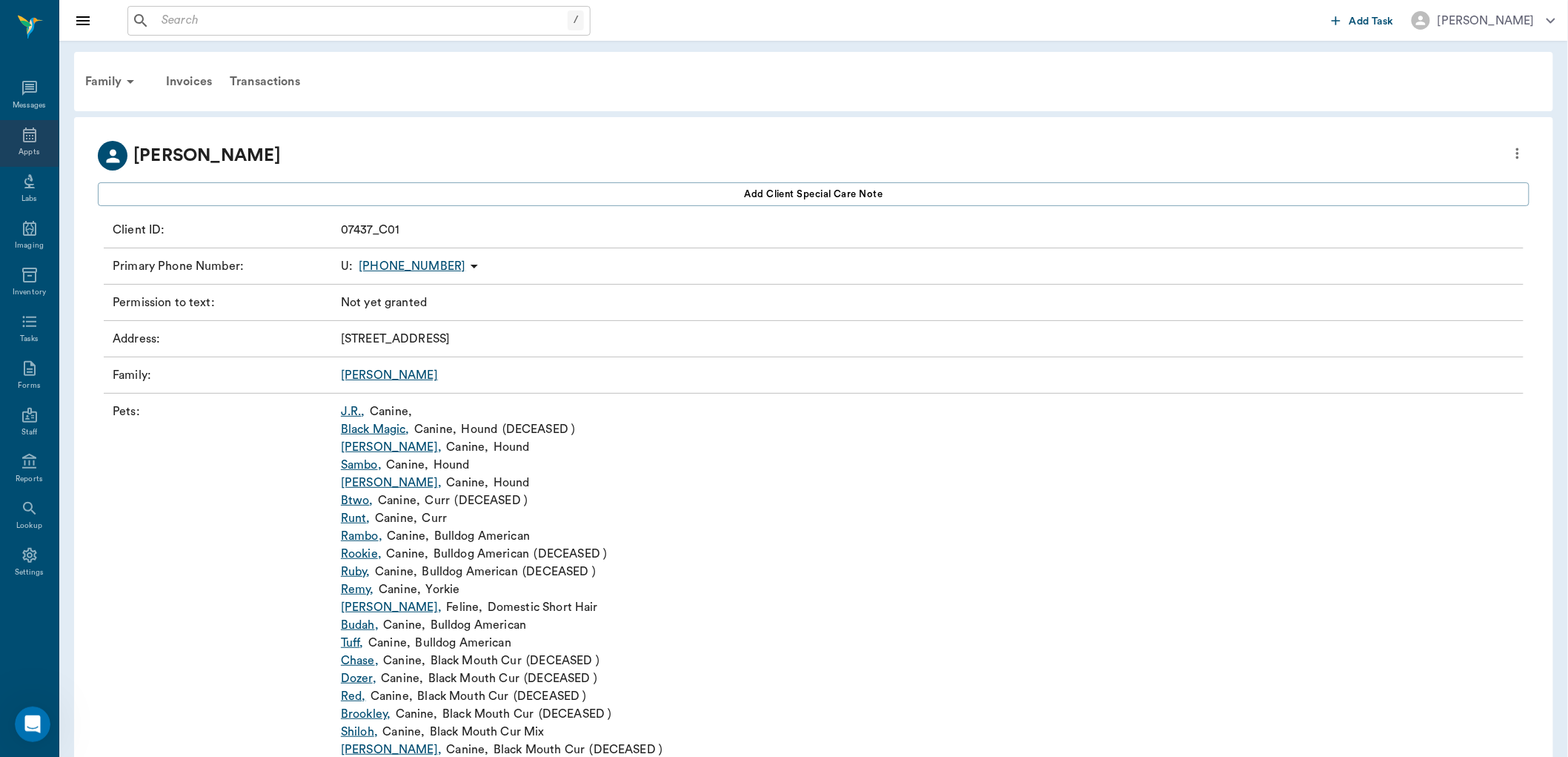
click at [30, 132] on icon at bounding box center [30, 135] width 14 height 15
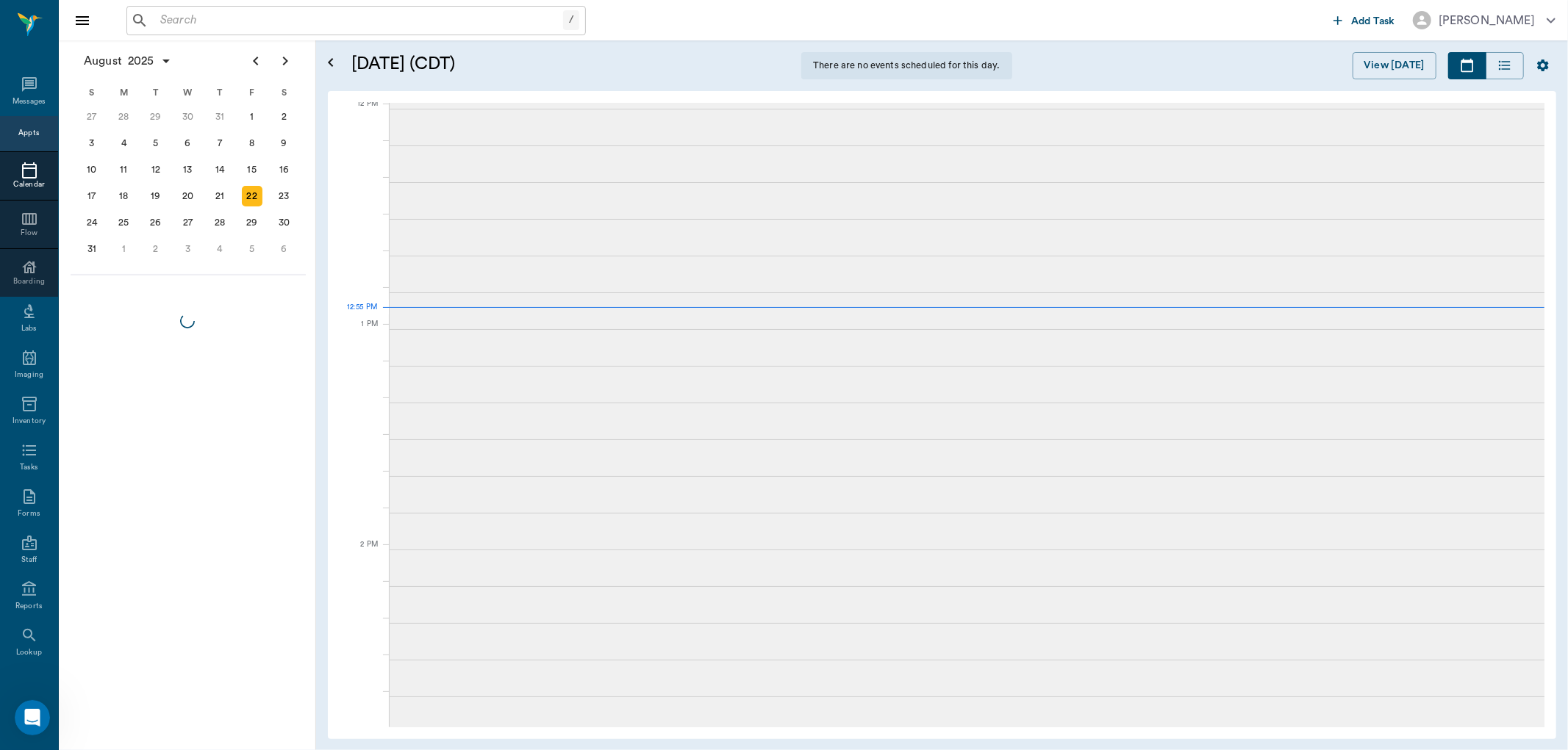
click at [223, 192] on div "21" at bounding box center [220, 196] width 21 height 21
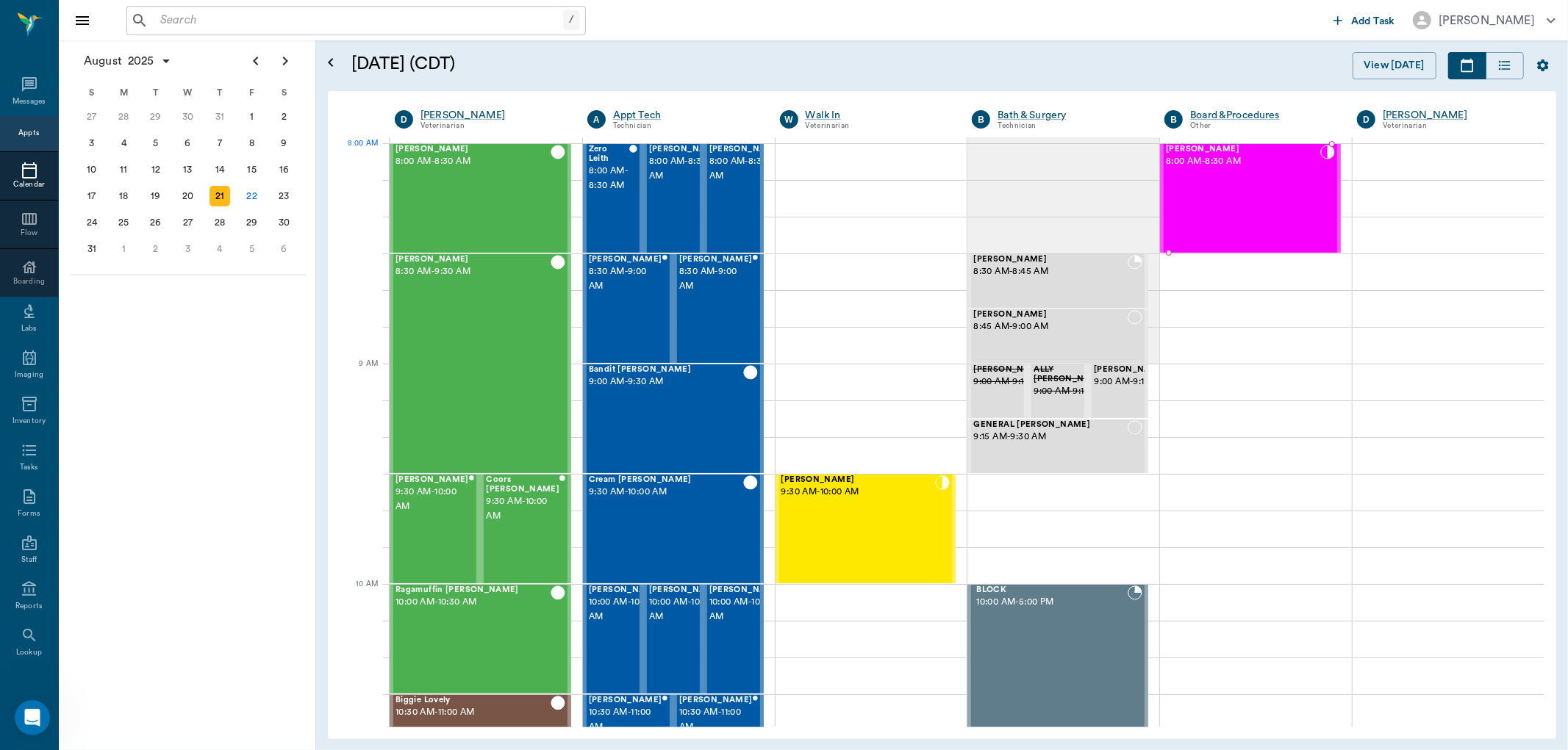
click at [1198, 150] on span "Maui Harris" at bounding box center [1243, 149] width 154 height 10
click at [1353, 150] on div at bounding box center [1449, 161] width 192 height 36
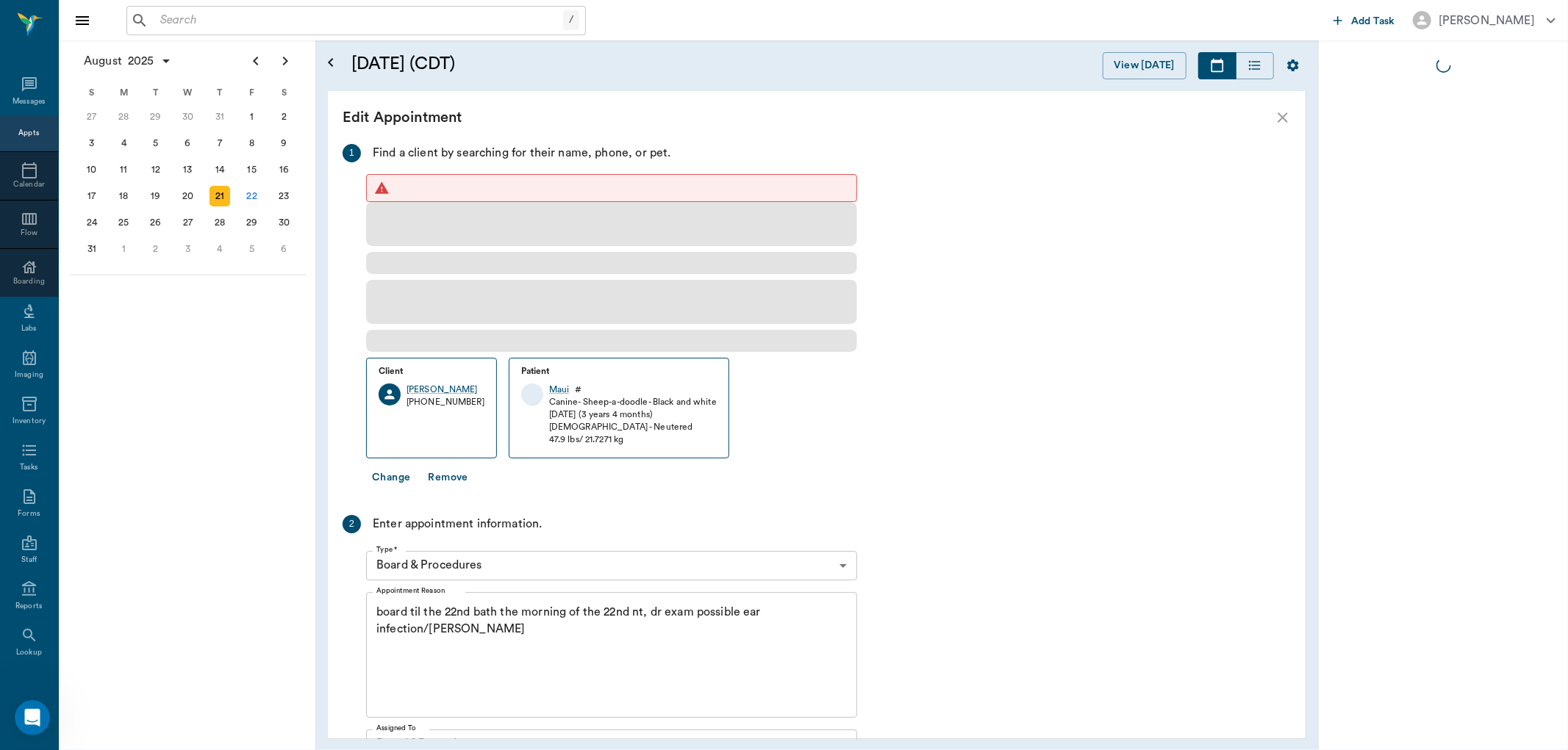
type input "67816c1cf444b6f7d0a603e8"
type textarea "board til the 22nd bath the morning of the 22nd nt, dr exam possible ear infect…"
type input "63ec2f075fda476ae8351a51"
type input "08:30 AM"
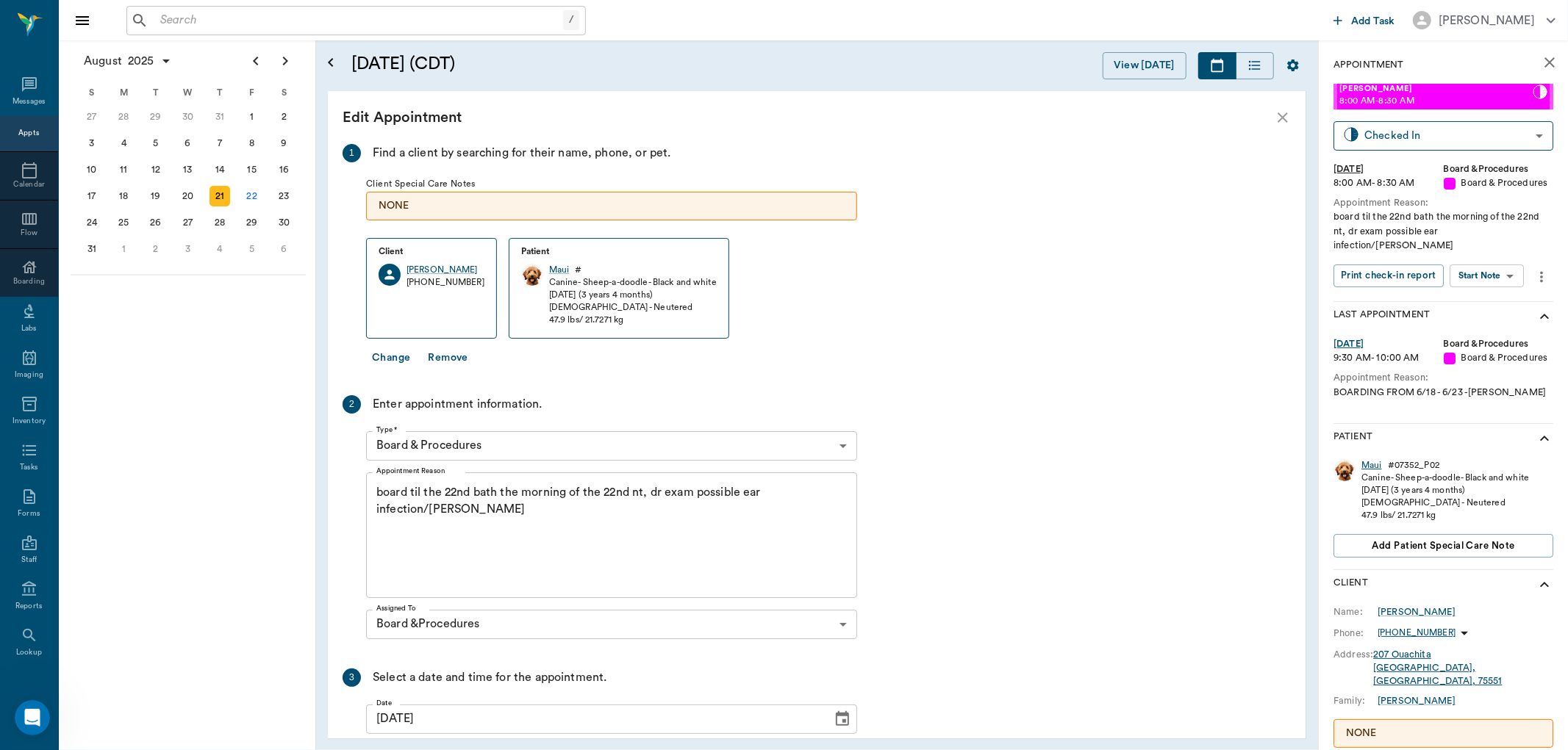
drag, startPoint x: 1365, startPoint y: 450, endPoint x: 1357, endPoint y: 444, distance: 10.0
click at [1364, 459] on div "Maui" at bounding box center [1371, 465] width 21 height 13
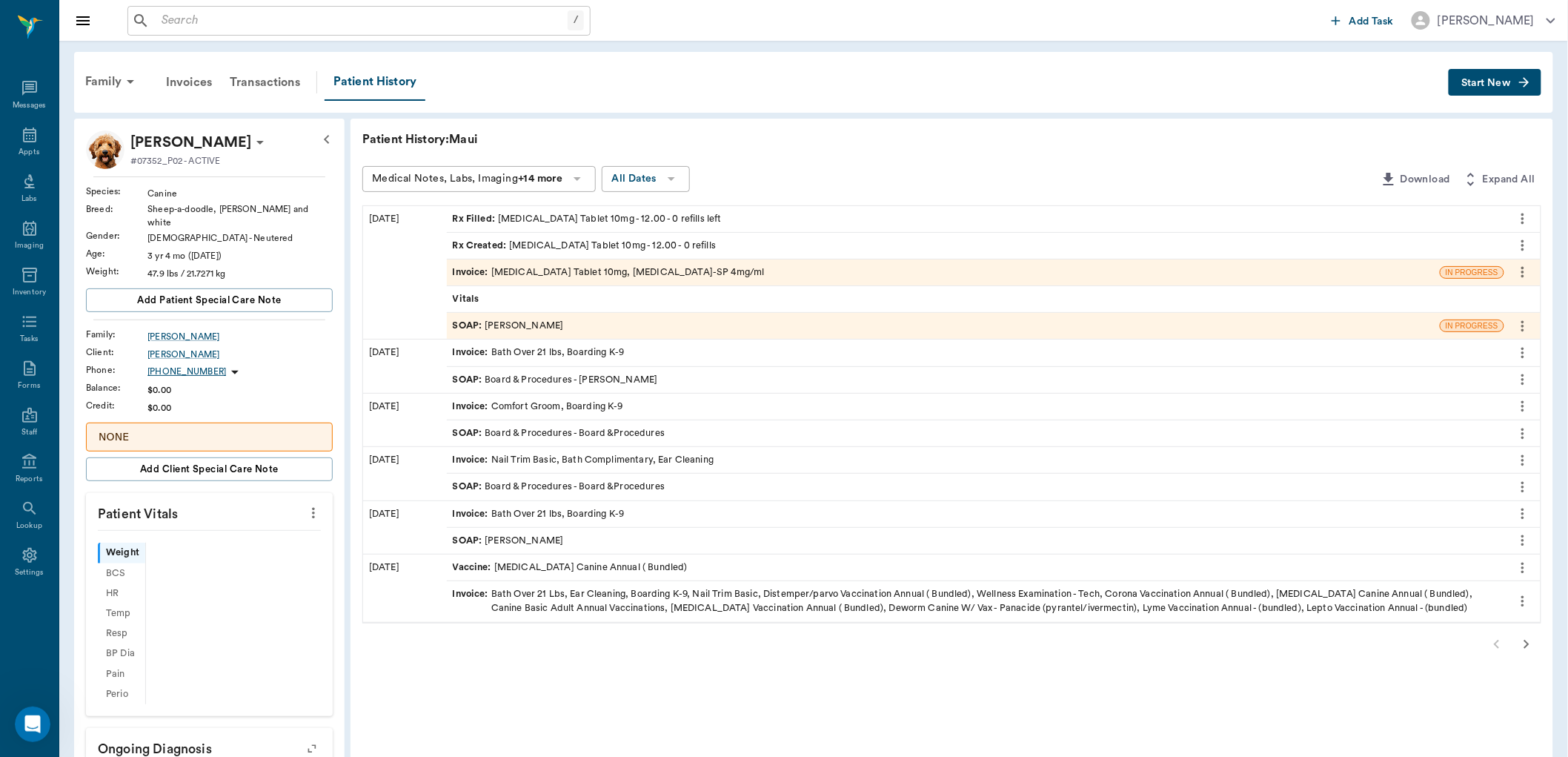
click at [512, 326] on div "SOAP : Dr. Kindall Jones" at bounding box center [508, 326] width 111 height 14
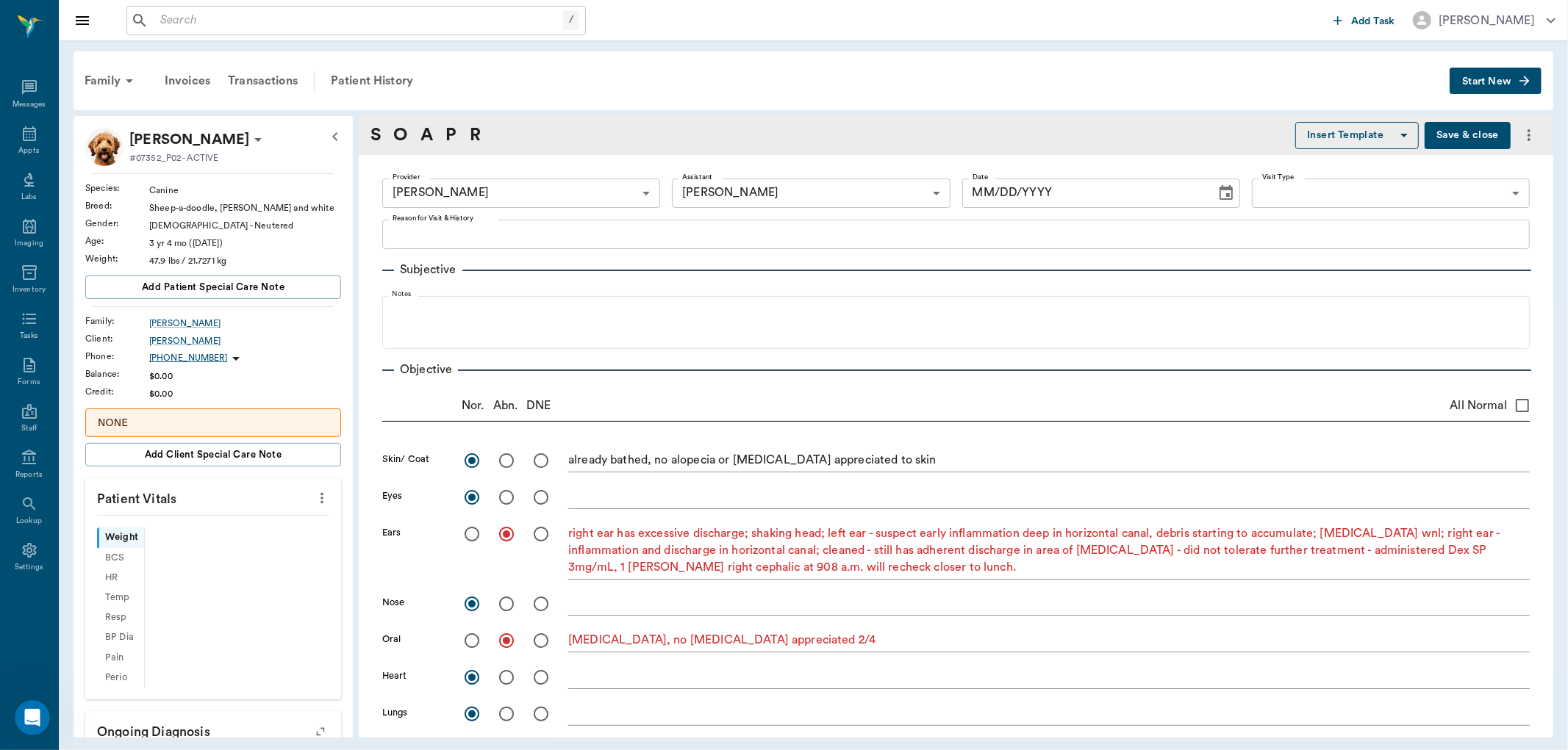
type input "670e8b52b987dc0b25a864ee"
type input "63ec2e7e52e12b0ba117b124"
radio input "true"
type textarea "already bathed, no alopecia or erythema appreciated to skin"
radio input "true"
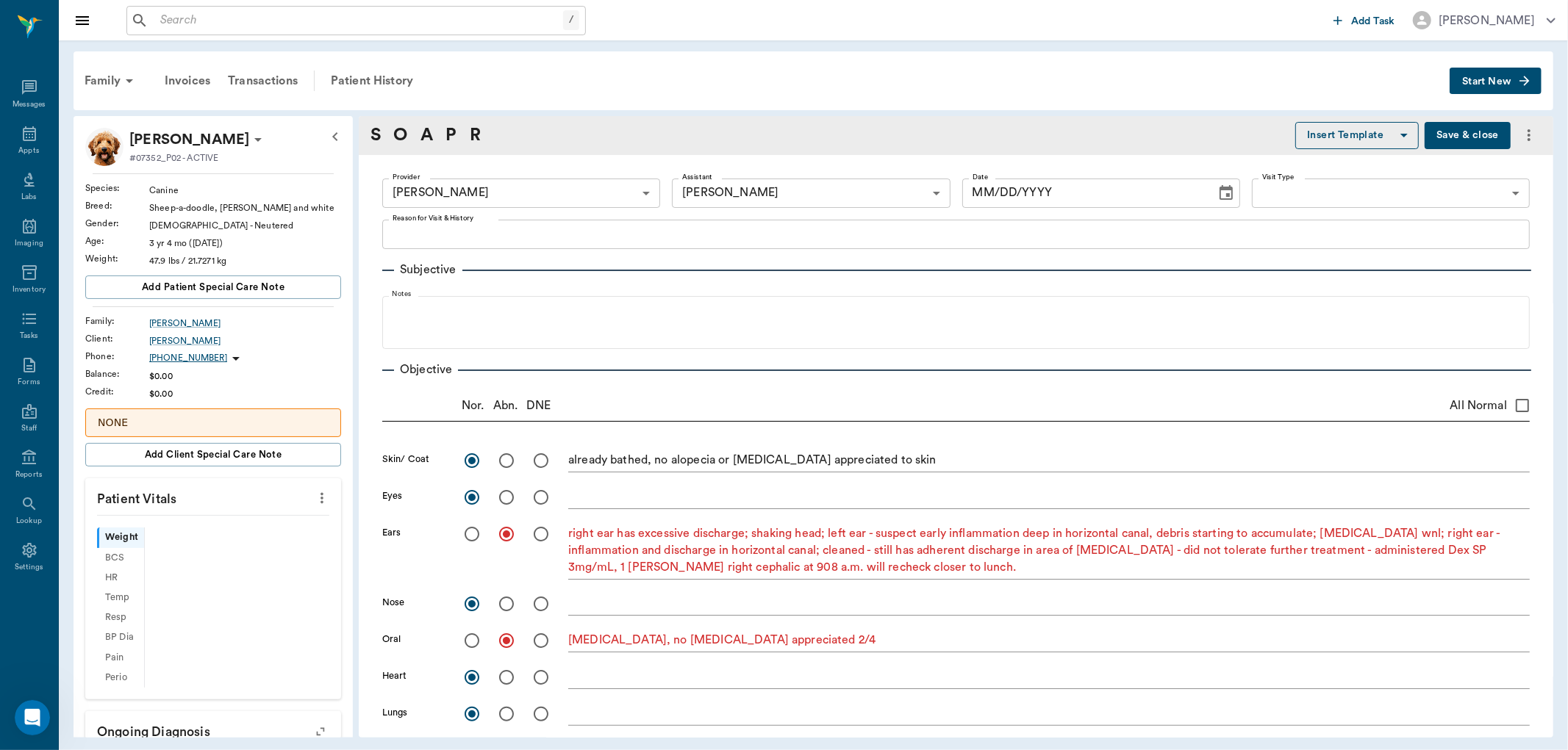
radio input "true"
type textarea "right ear has excessive discharge; shaking head; left ear - suspect early infla…"
radio input "true"
type textarea "tartar, no gingivitis appreciated 2/4"
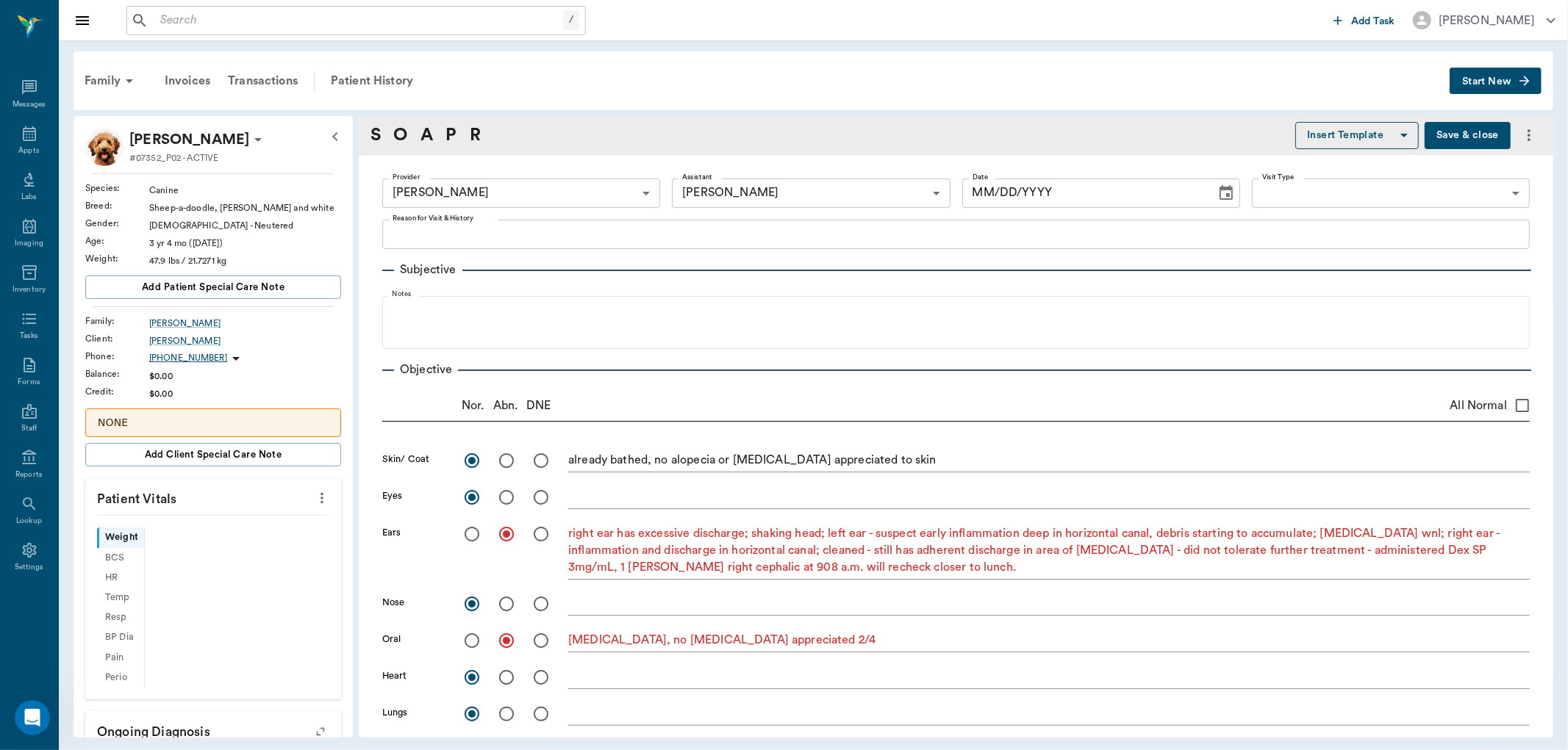
radio input "true"
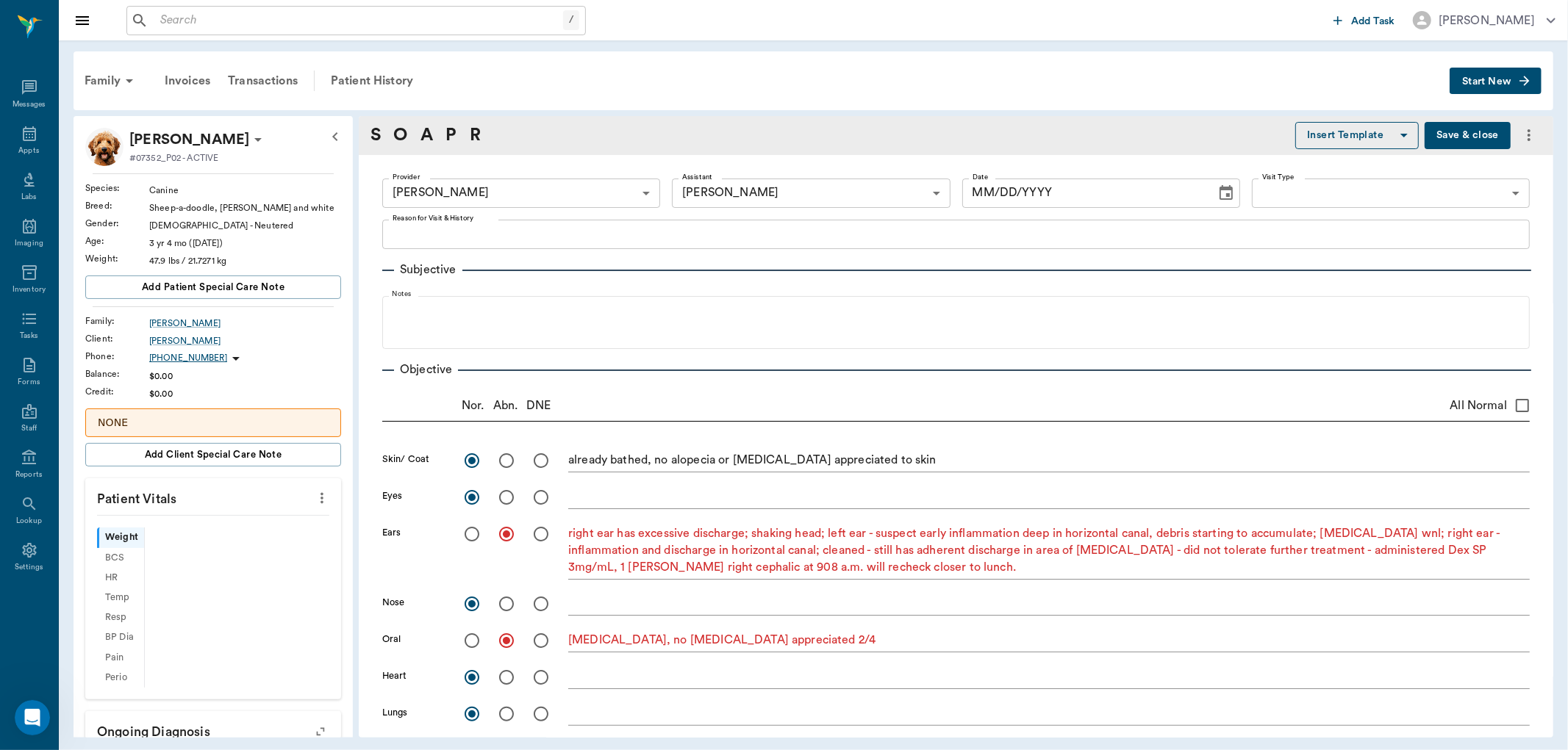
radio input "true"
type textarea "ambulatory x 4"
radio input "true"
type input "[DATE]"
click at [1435, 136] on button "Save & close" at bounding box center [1467, 135] width 86 height 28
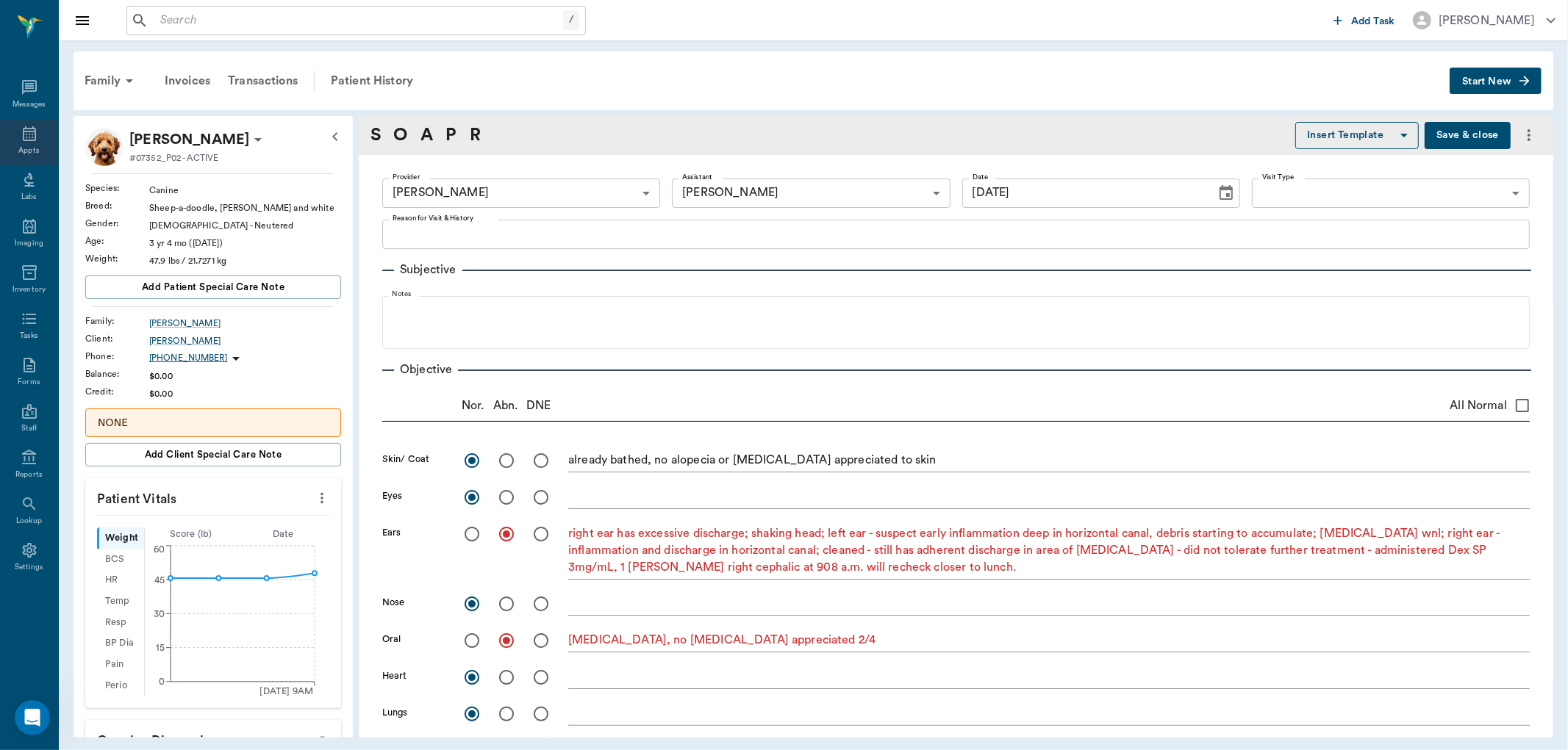
click at [37, 145] on div "Appts" at bounding box center [29, 150] width 21 height 11
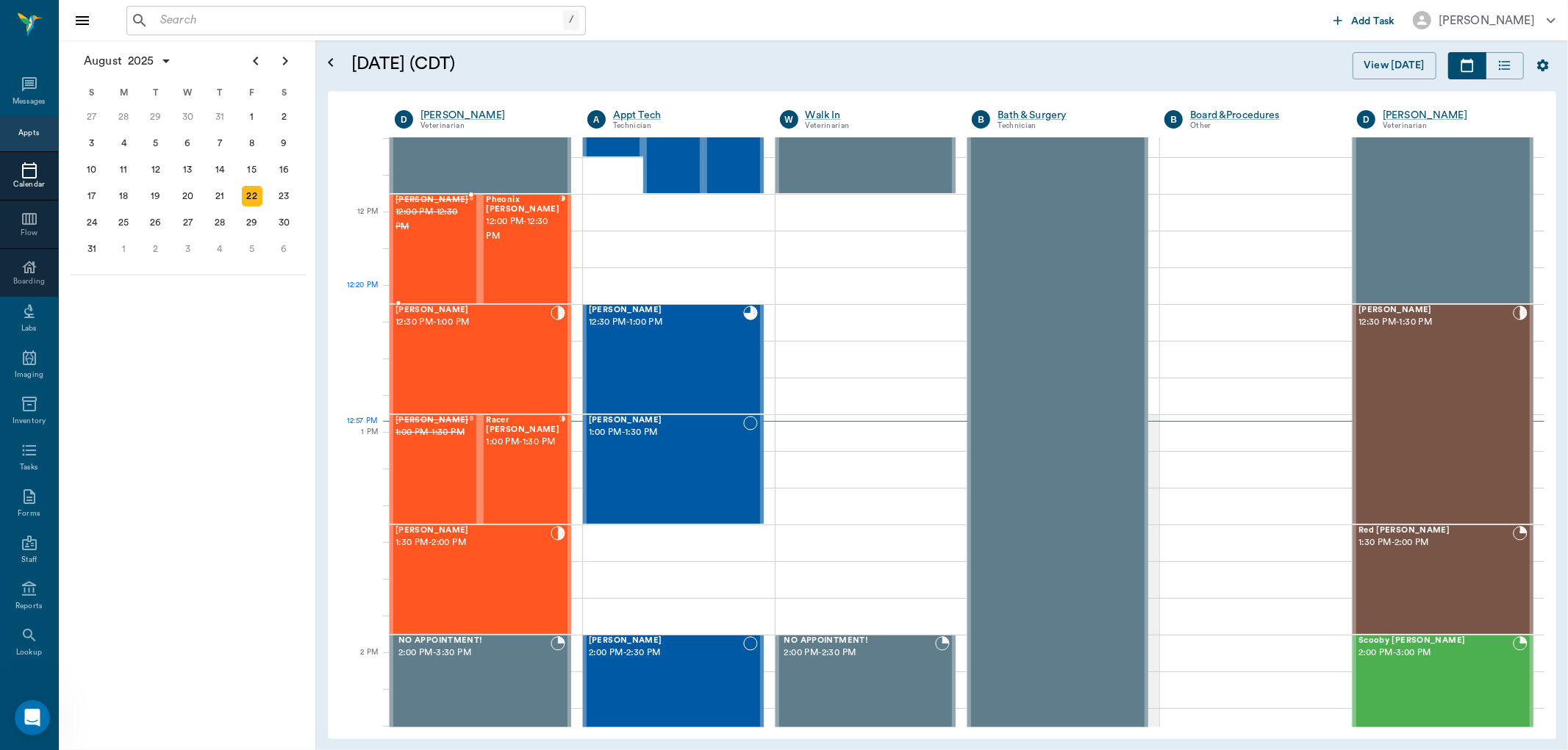
scroll to position [802, 0]
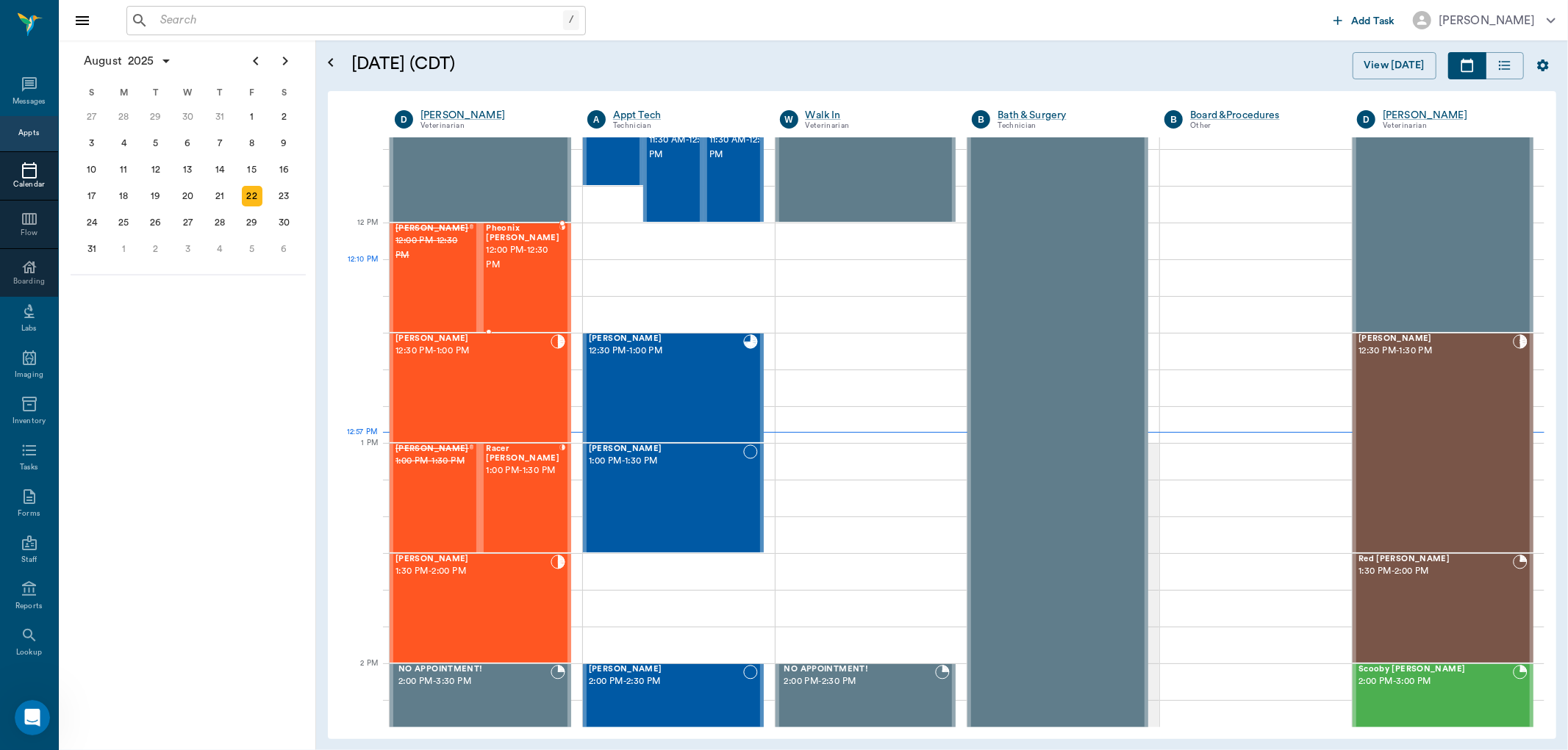
click at [491, 286] on div "Pheonix Bushong 12:00 PM - 12:30 PM" at bounding box center [523, 278] width 74 height 107
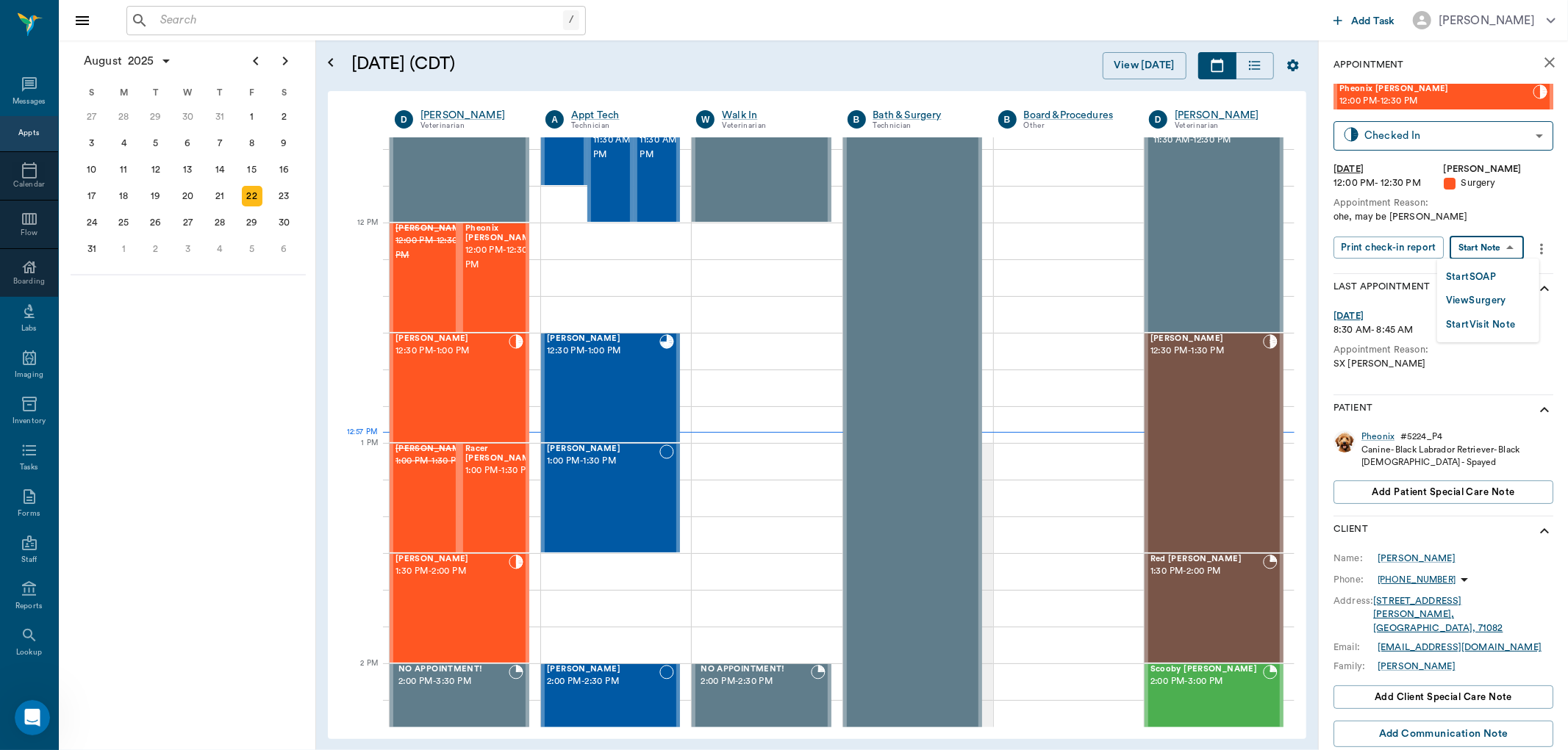
drag, startPoint x: 1475, startPoint y: 240, endPoint x: 1473, endPoint y: 269, distance: 29.1
click at [1475, 241] on body "/ ​ Add Task Dr. Bert Ellsworth Nectar Messages Appts Calendar Flow Boarding La…" at bounding box center [784, 375] width 1568 height 750
click at [1482, 295] on button "View Surgery" at bounding box center [1476, 301] width 60 height 17
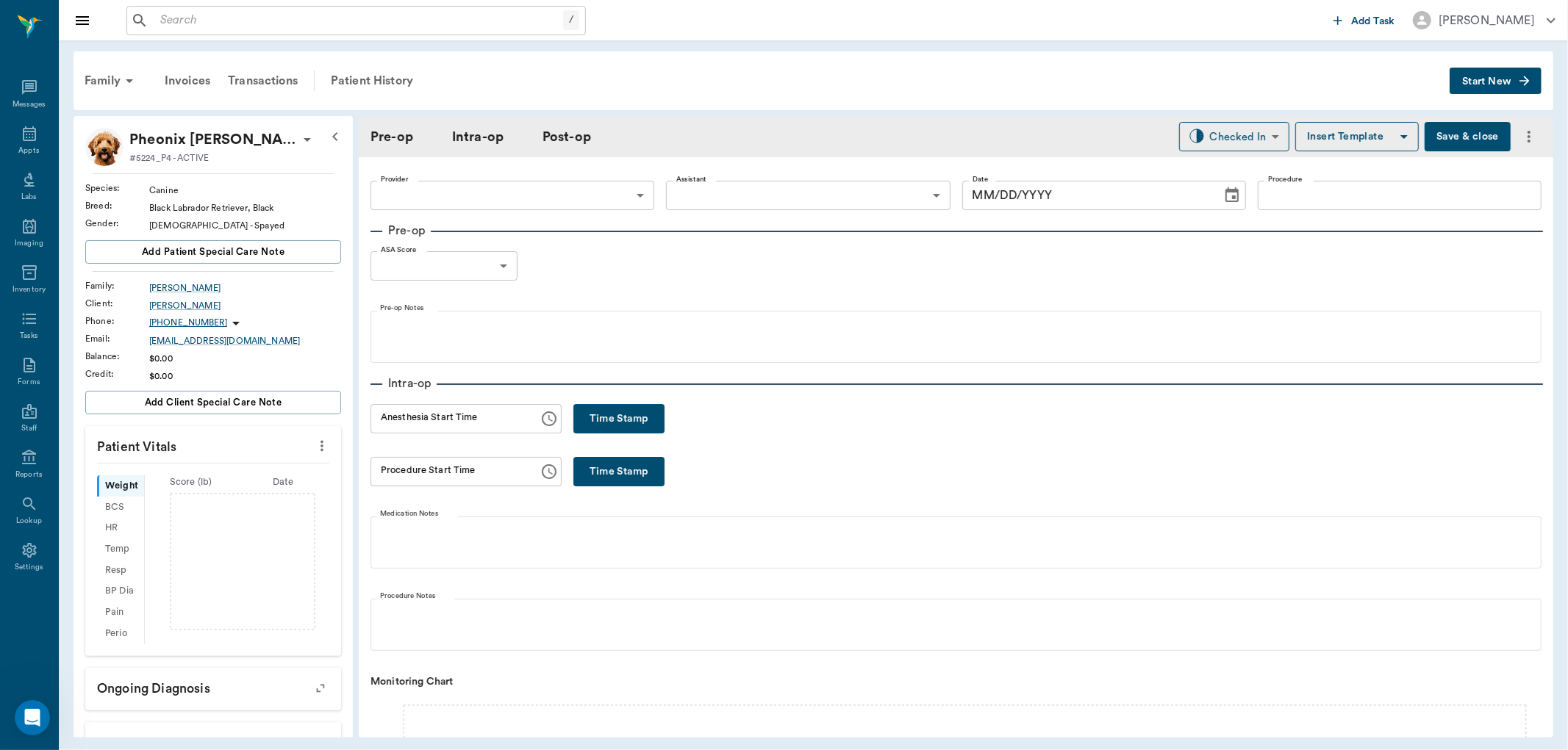
type input "63ec2f075fda476ae8351a4d"
type input "[DATE]"
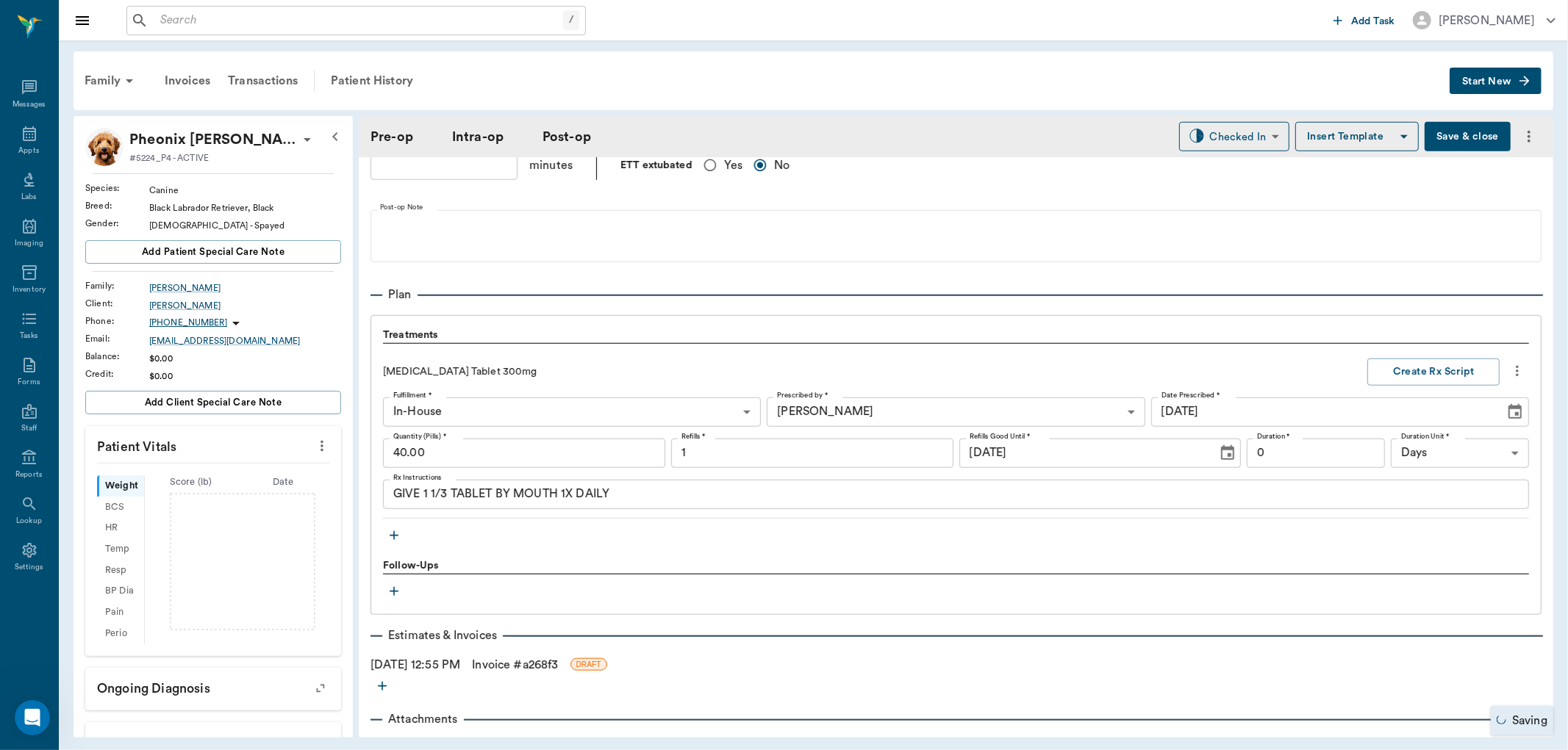
scroll to position [1131, 0]
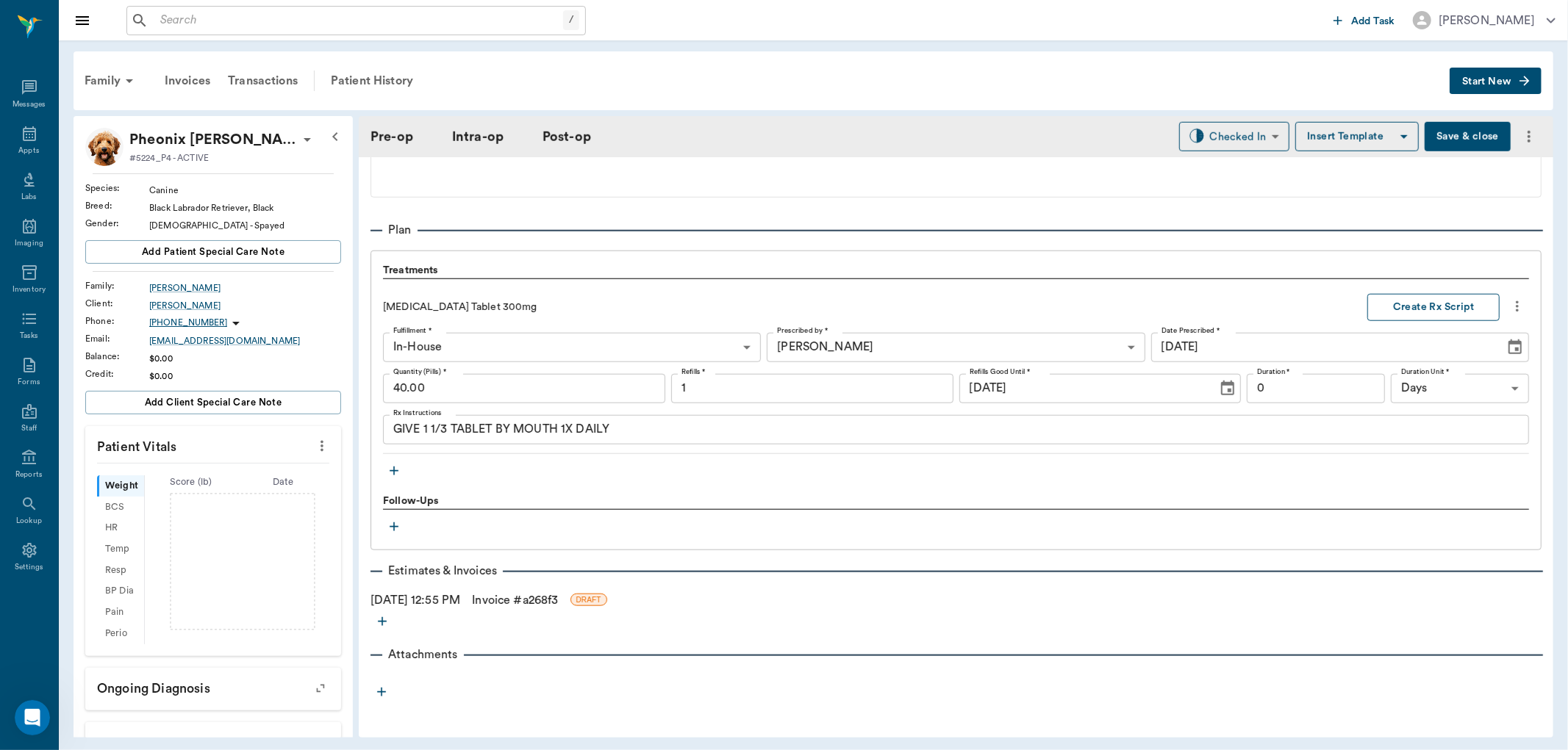
click at [1464, 307] on button "Create Rx Script" at bounding box center [1433, 307] width 133 height 28
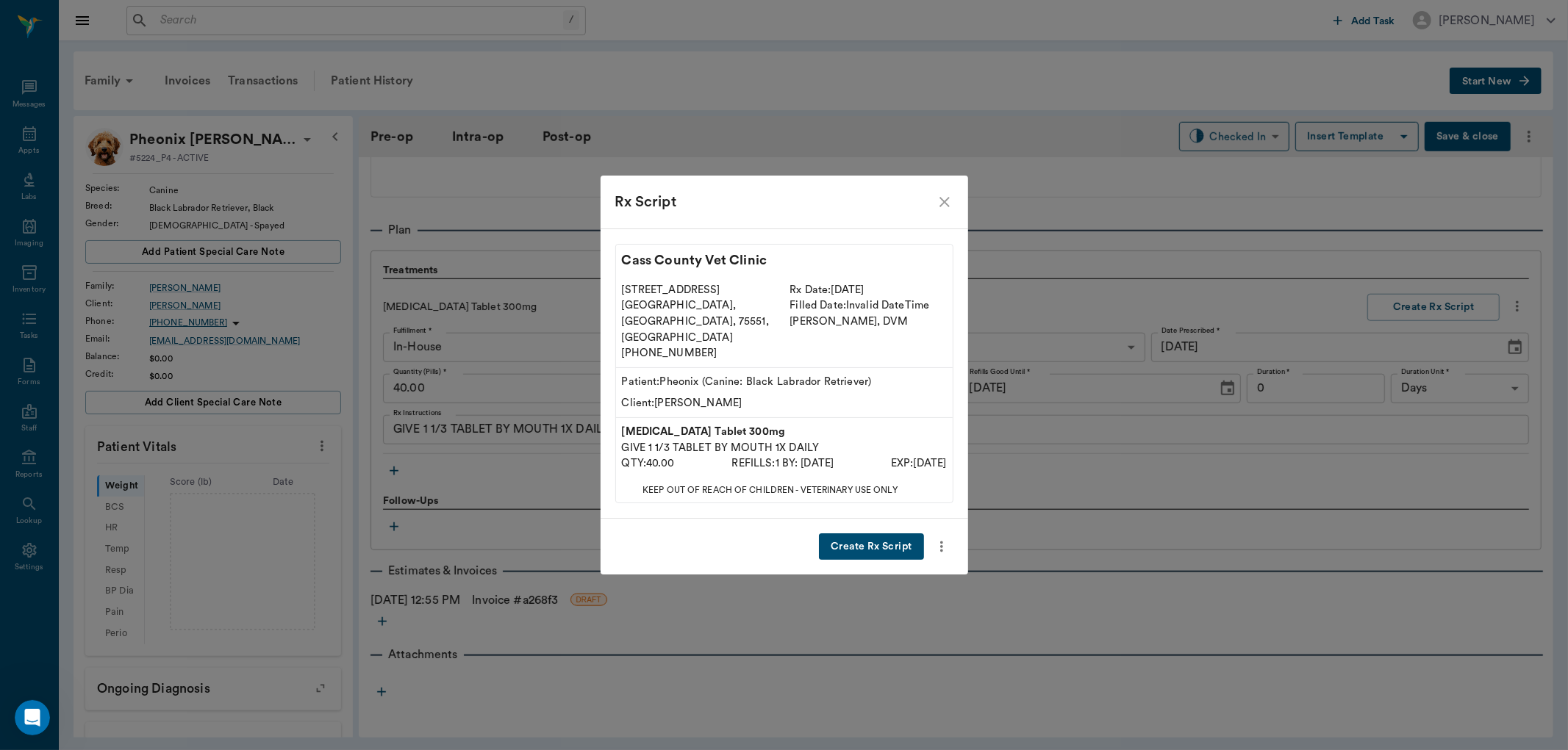
click at [890, 533] on button "Create Rx Script" at bounding box center [871, 547] width 104 height 28
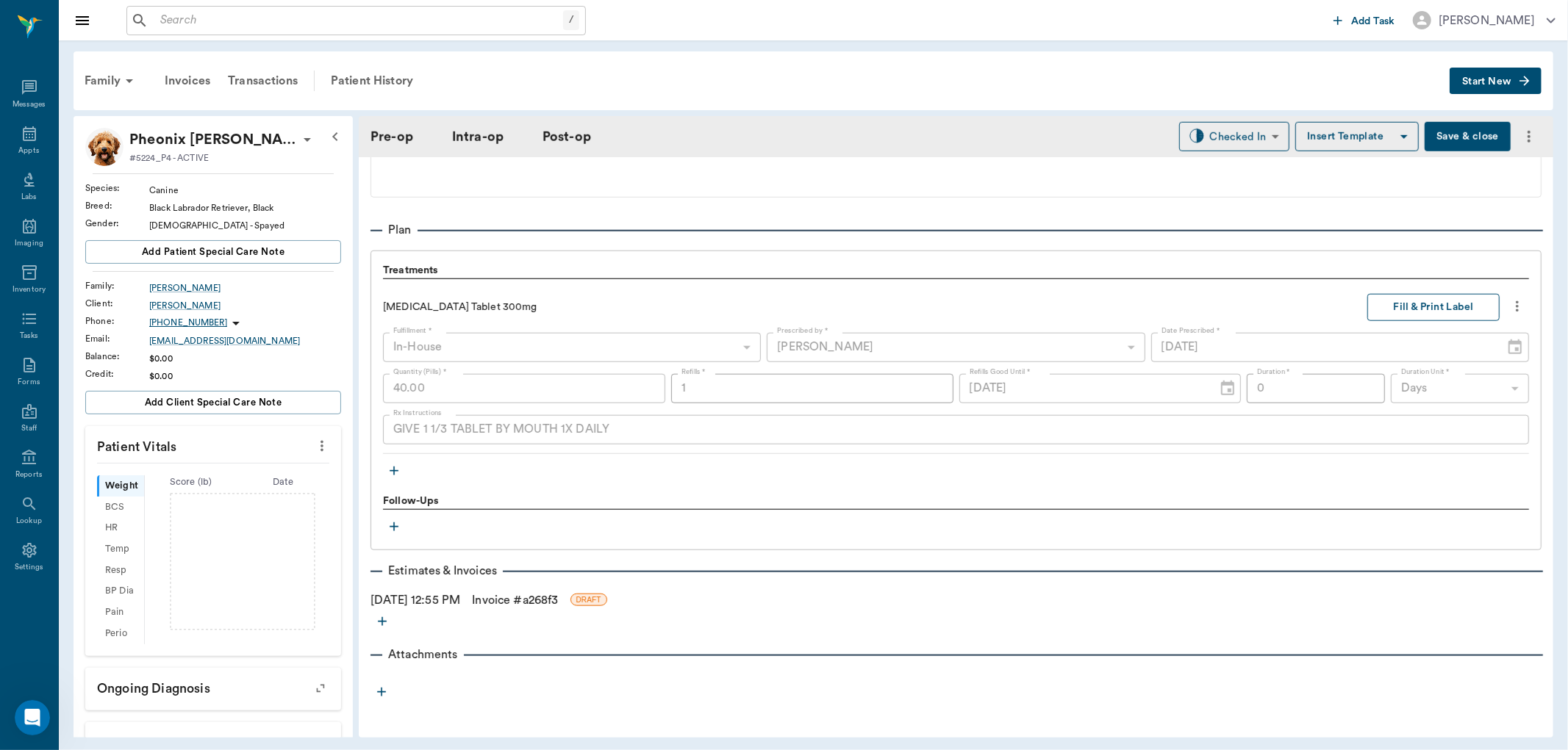
click at [1395, 312] on button "Fill & Print Label" at bounding box center [1433, 307] width 133 height 28
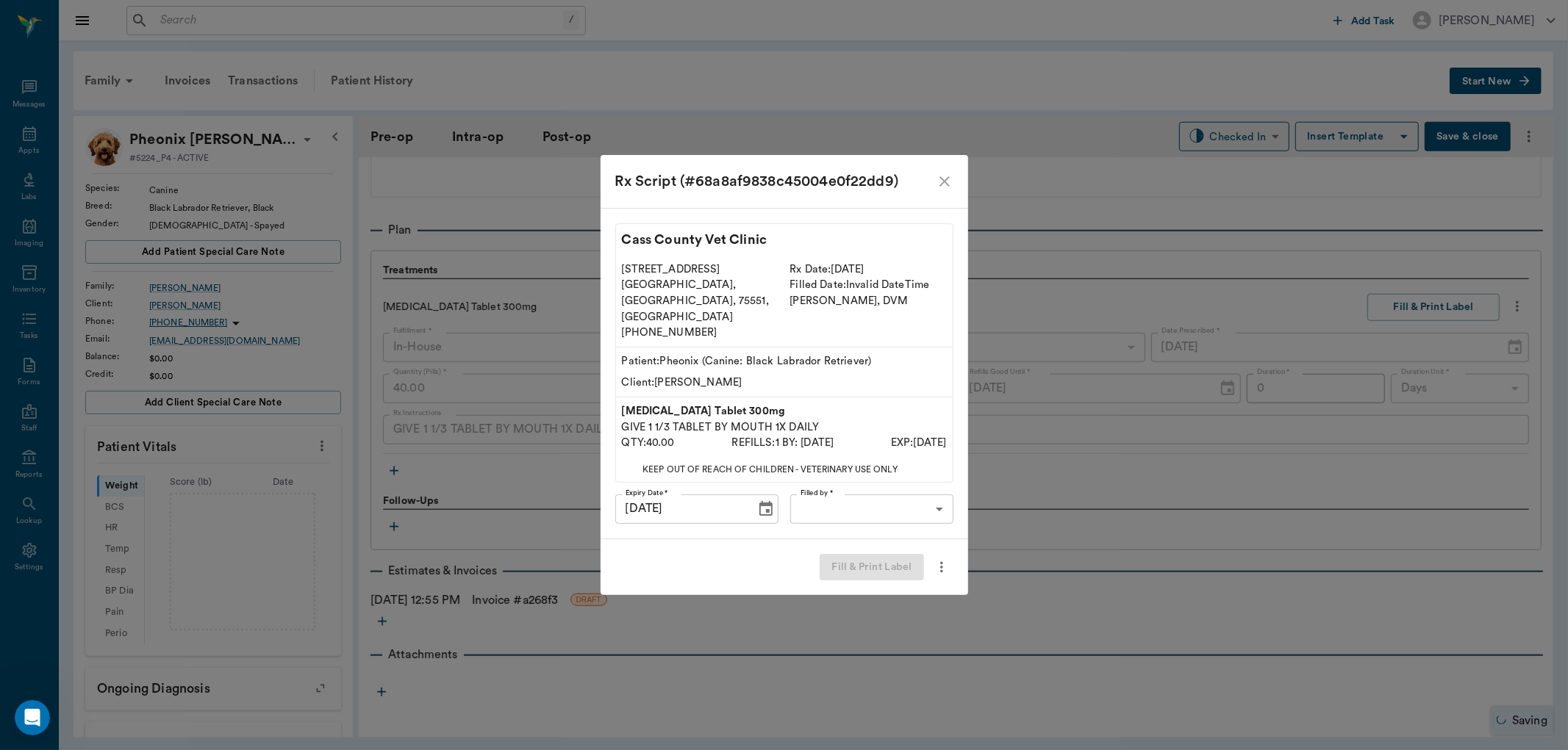
click at [895, 504] on body "/ ​ Add Task Dr. Bert Ellsworth Nectar Messages Appts Labs Imaging Inventory Ta…" at bounding box center [784, 375] width 1568 height 750
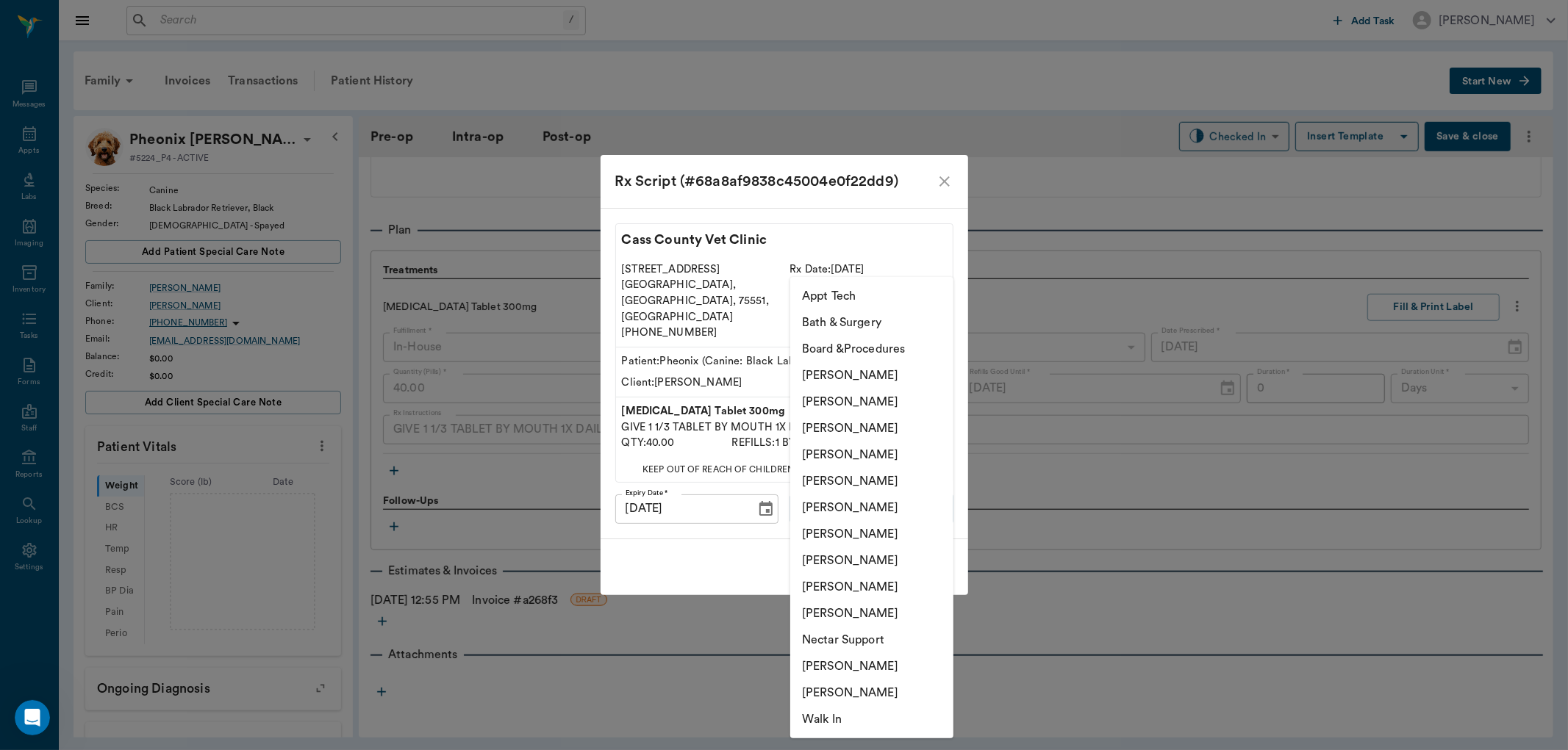
click at [849, 564] on li "[PERSON_NAME]" at bounding box center [871, 561] width 163 height 27
type input "63ec2e7e52e12b0ba117b124"
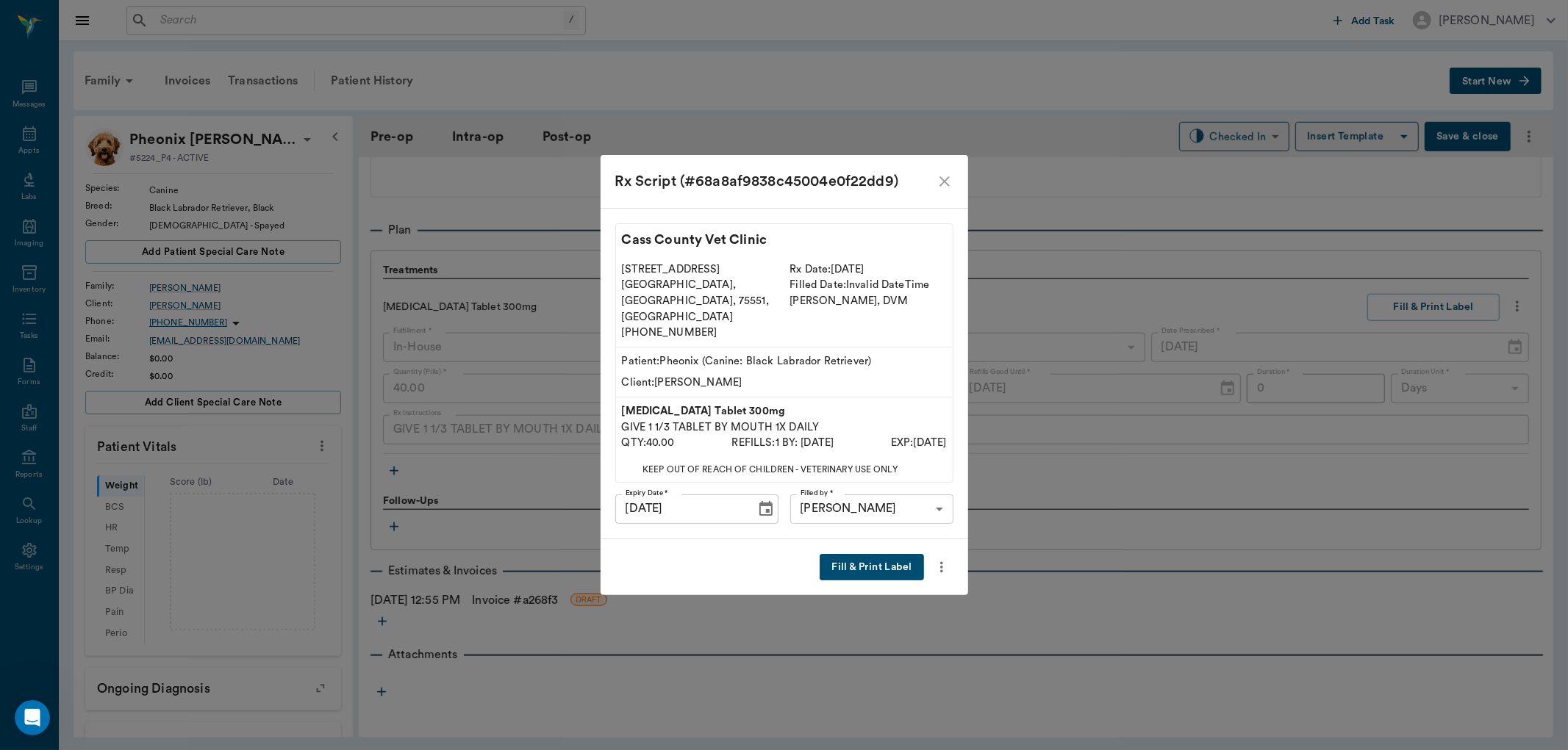
click at [896, 554] on button "Fill & Print Label" at bounding box center [871, 567] width 103 height 28
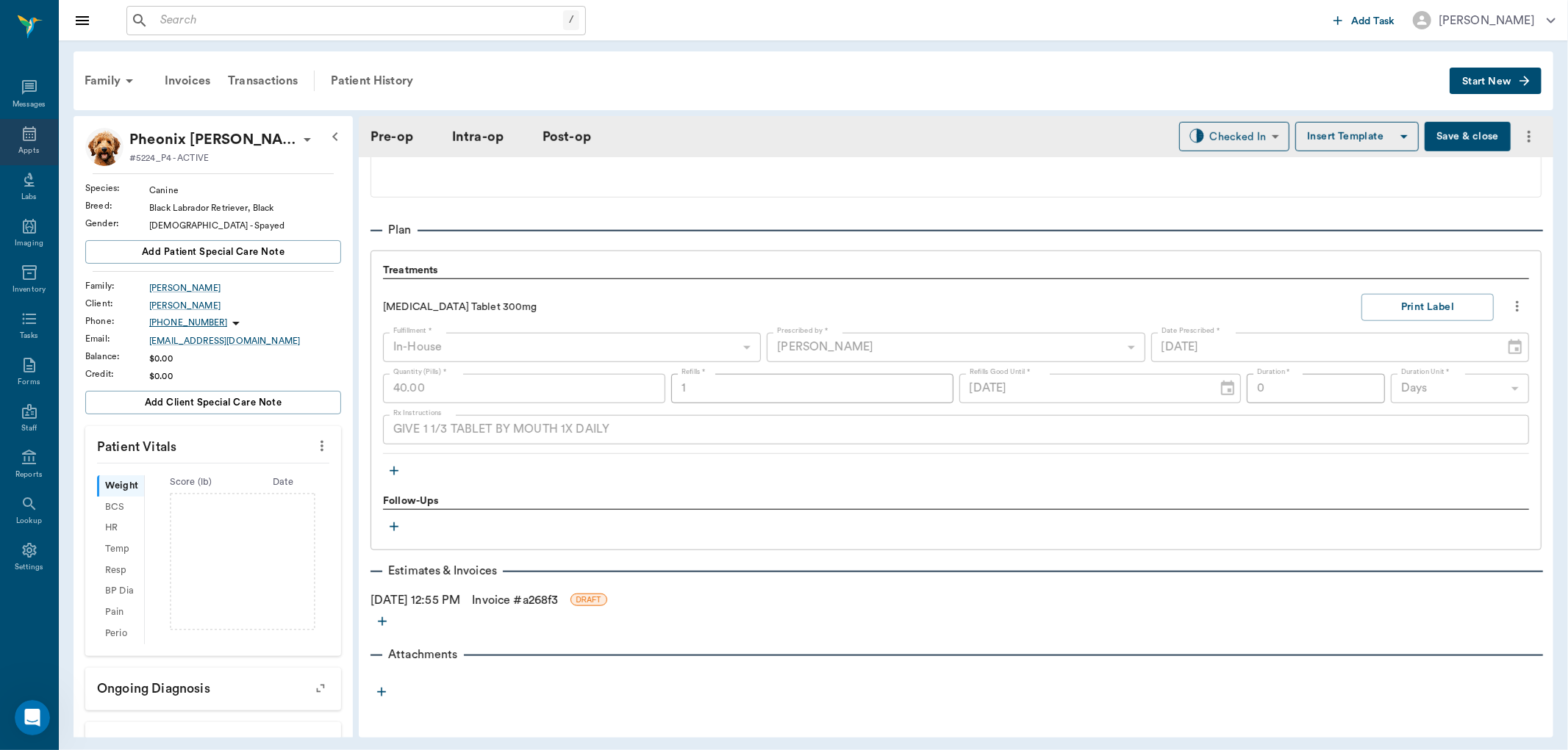
click at [46, 137] on div "Appts" at bounding box center [29, 142] width 58 height 46
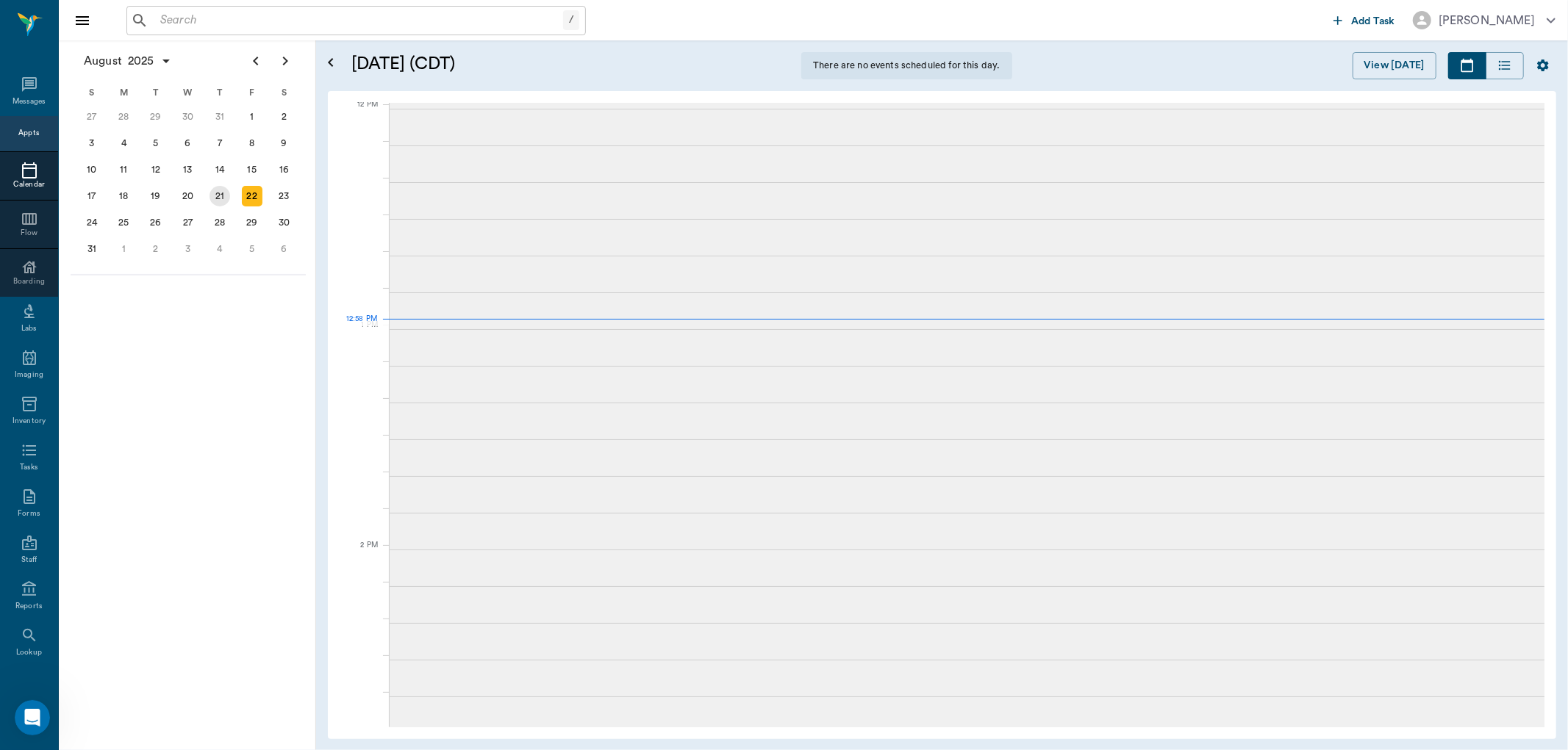
scroll to position [885, 0]
click at [220, 190] on div "21" at bounding box center [220, 196] width 21 height 21
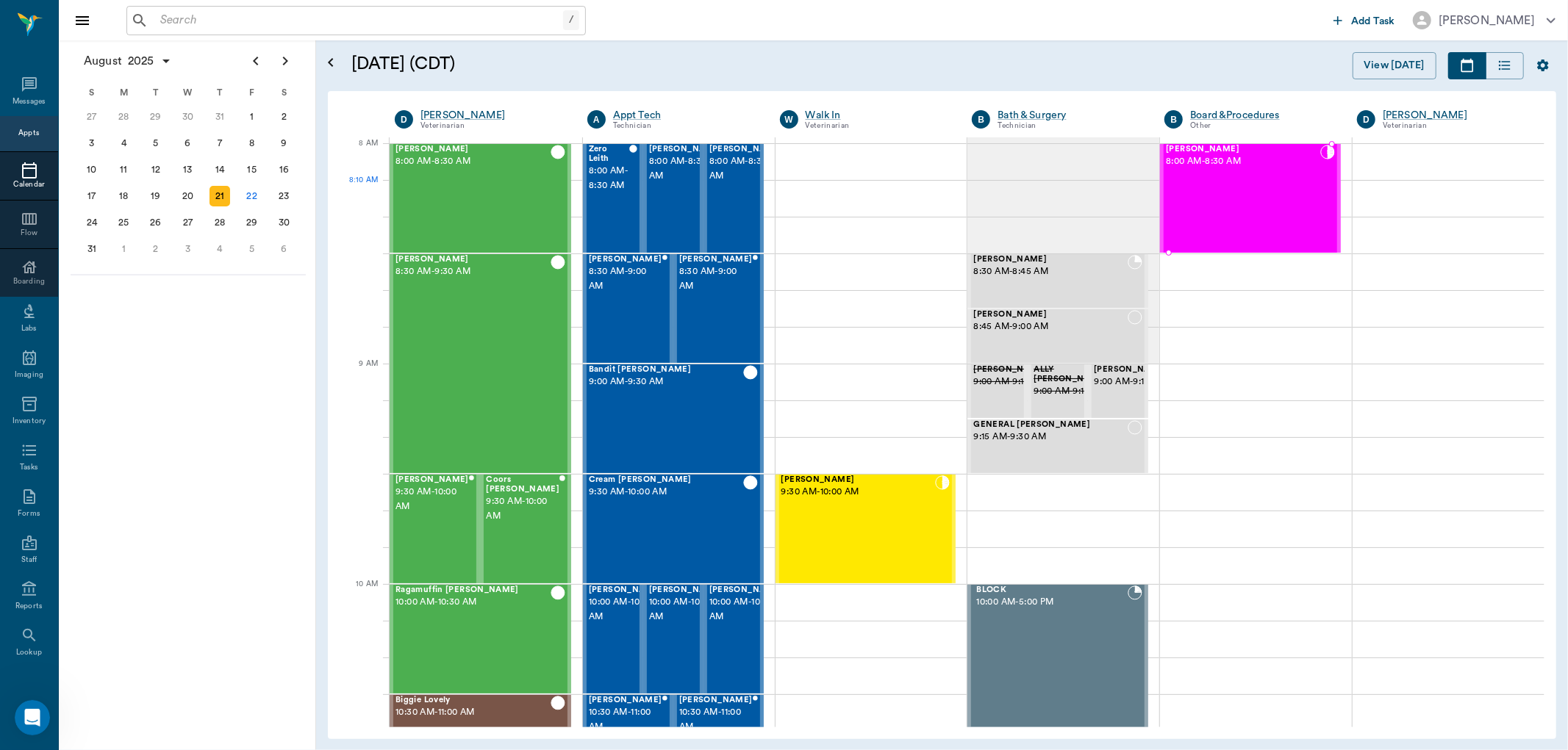
click at [1201, 207] on div "Maui Harris 8:00 AM - 8:30 AM" at bounding box center [1243, 198] width 154 height 107
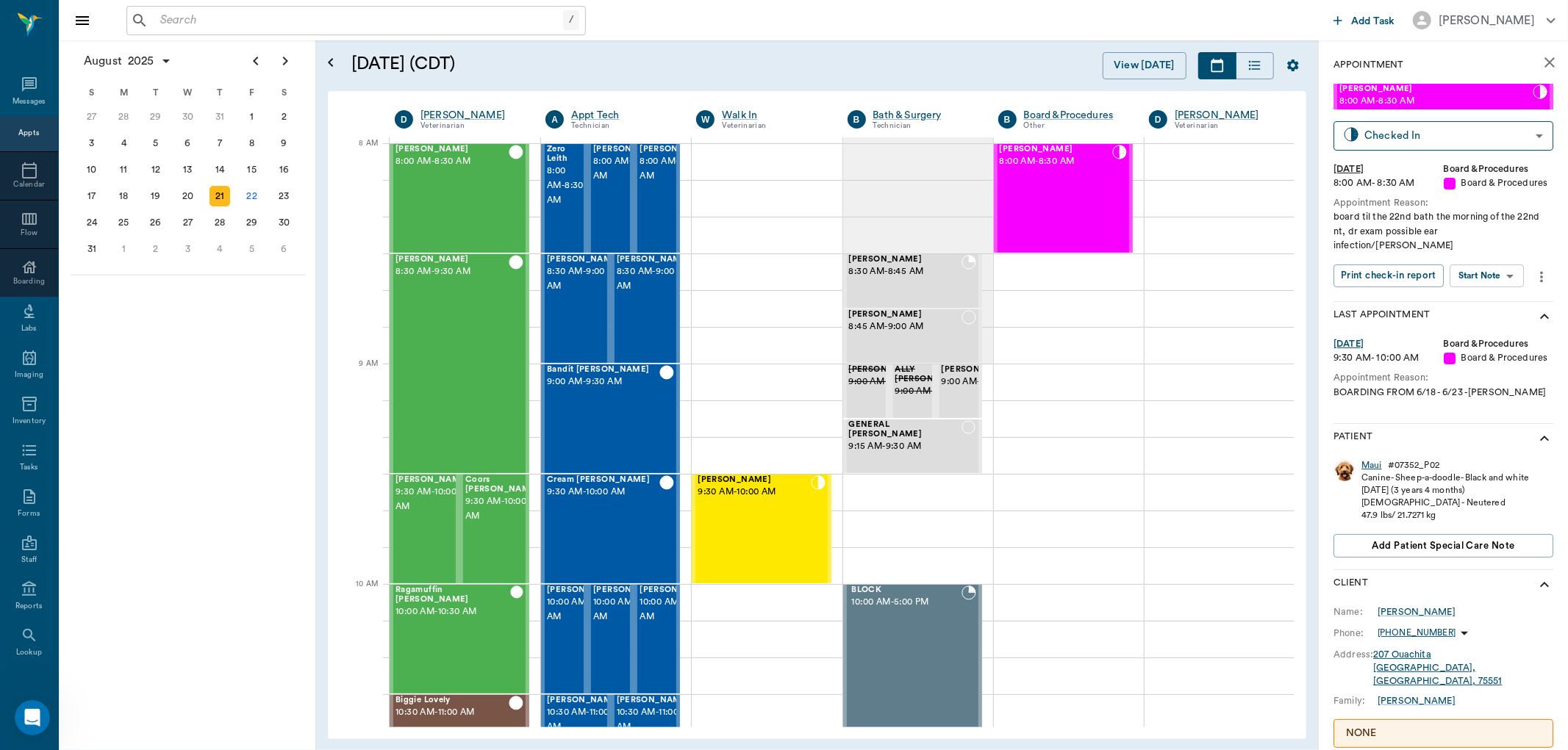
click at [1379, 459] on div "Maui" at bounding box center [1371, 465] width 21 height 13
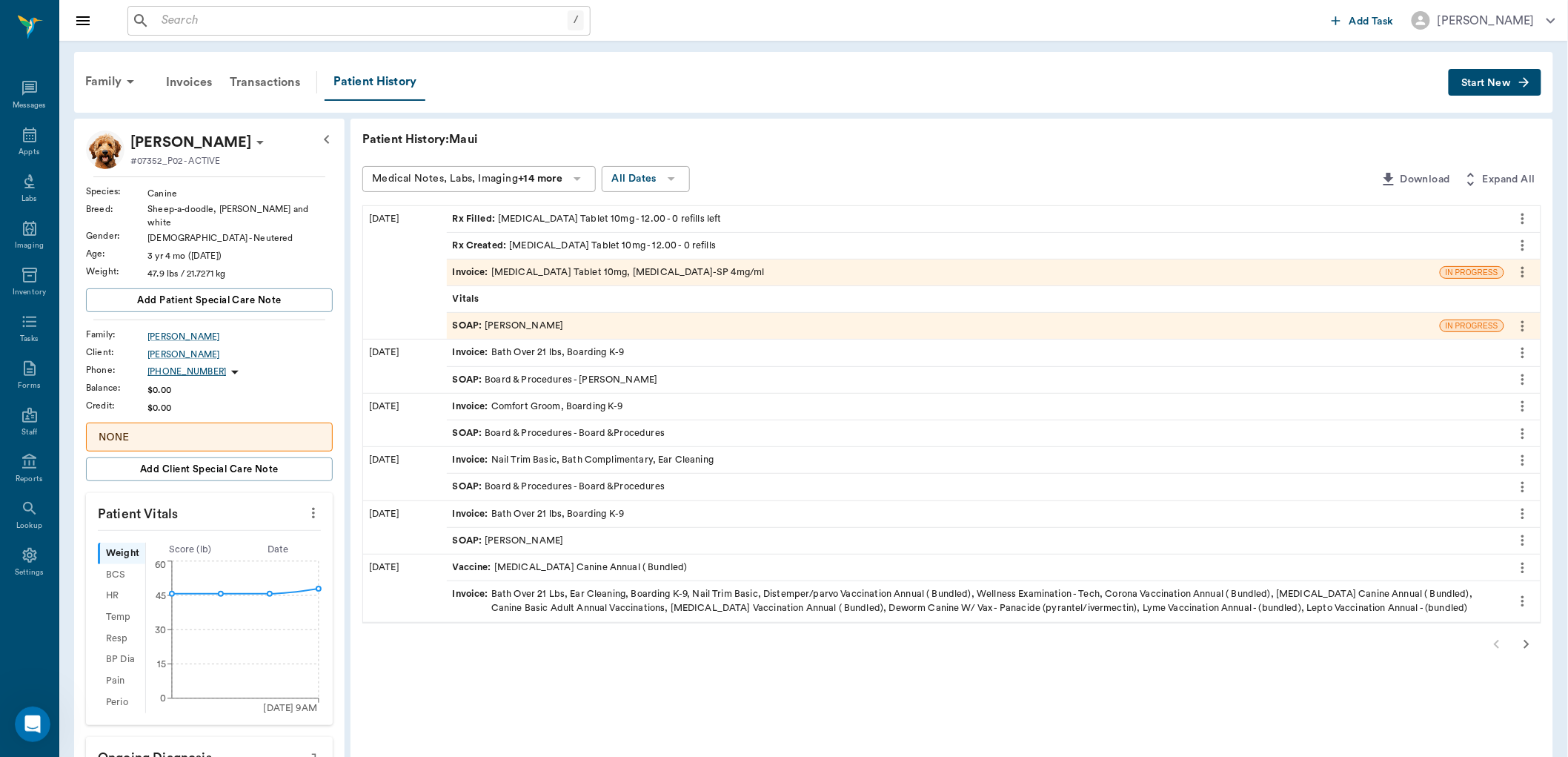
click at [486, 322] on div "SOAP : Dr. Kindall Jones" at bounding box center [508, 326] width 111 height 14
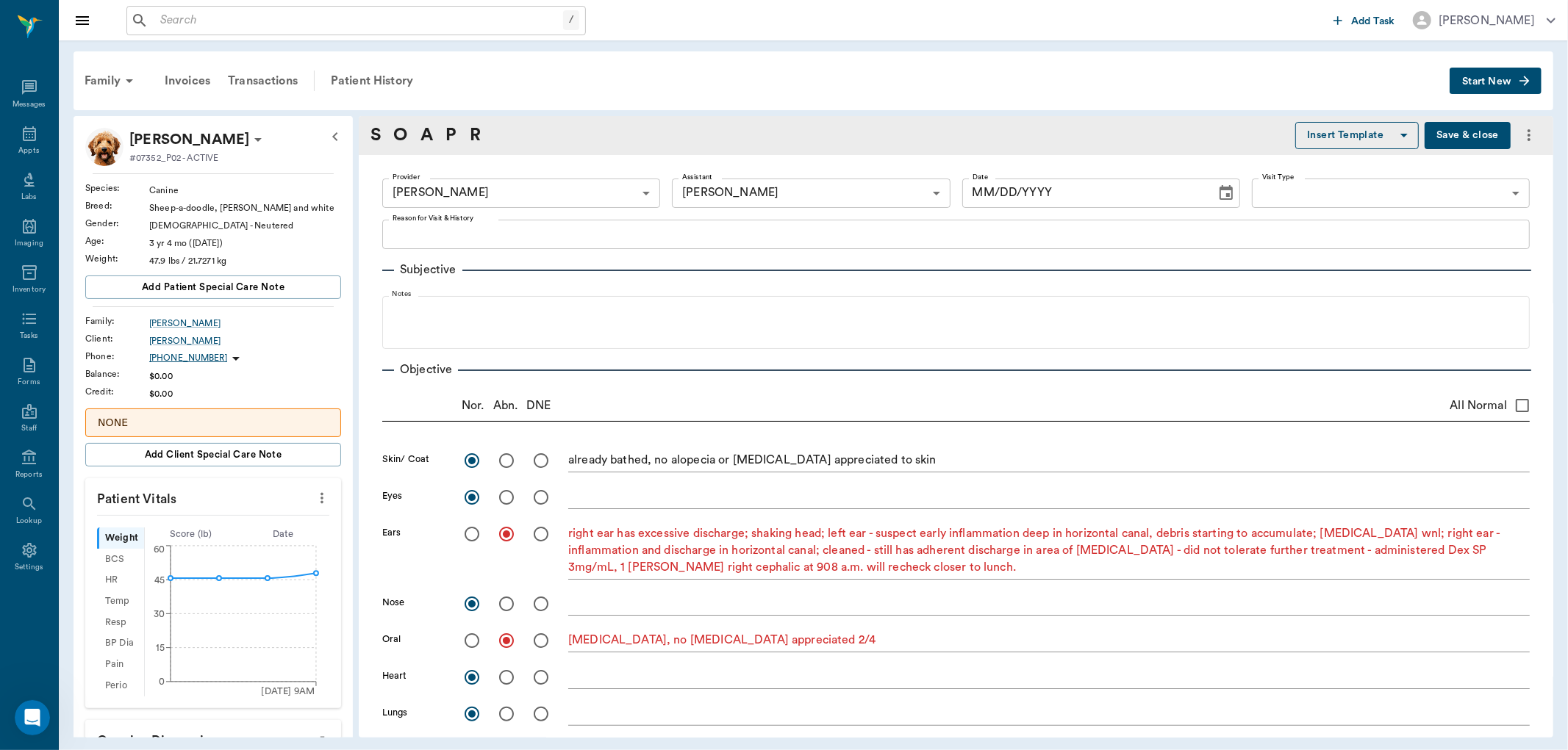
type input "670e8b52b987dc0b25a864ee"
type input "63ec2e7e52e12b0ba117b124"
radio input "true"
type textarea "already bathed, no alopecia or erythema appreciated to skin"
radio input "true"
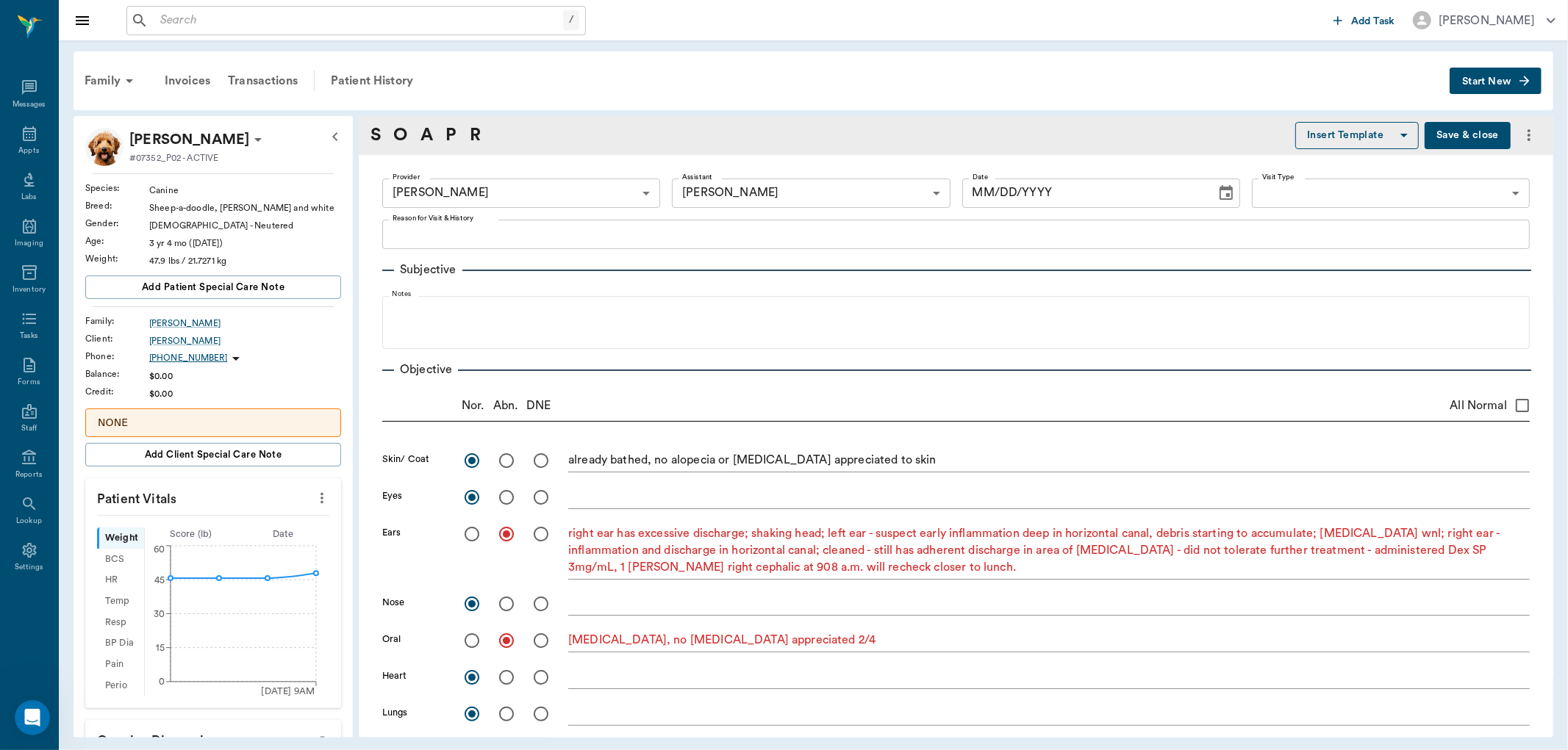
radio input "true"
type textarea "right ear has excessive discharge; shaking head; left ear - suspect early infla…"
radio input "true"
type textarea "tartar, no gingivitis appreciated 2/4"
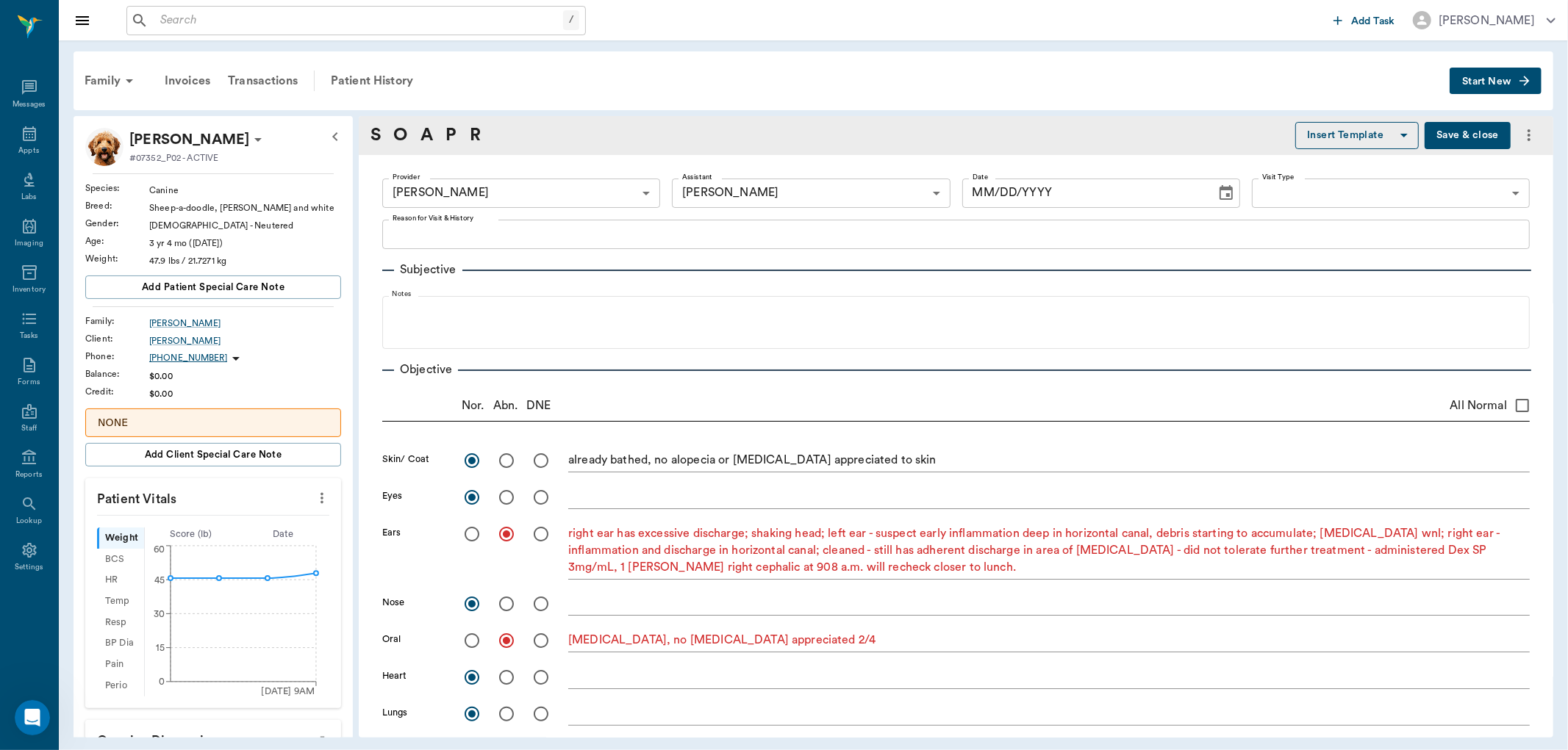
radio input "true"
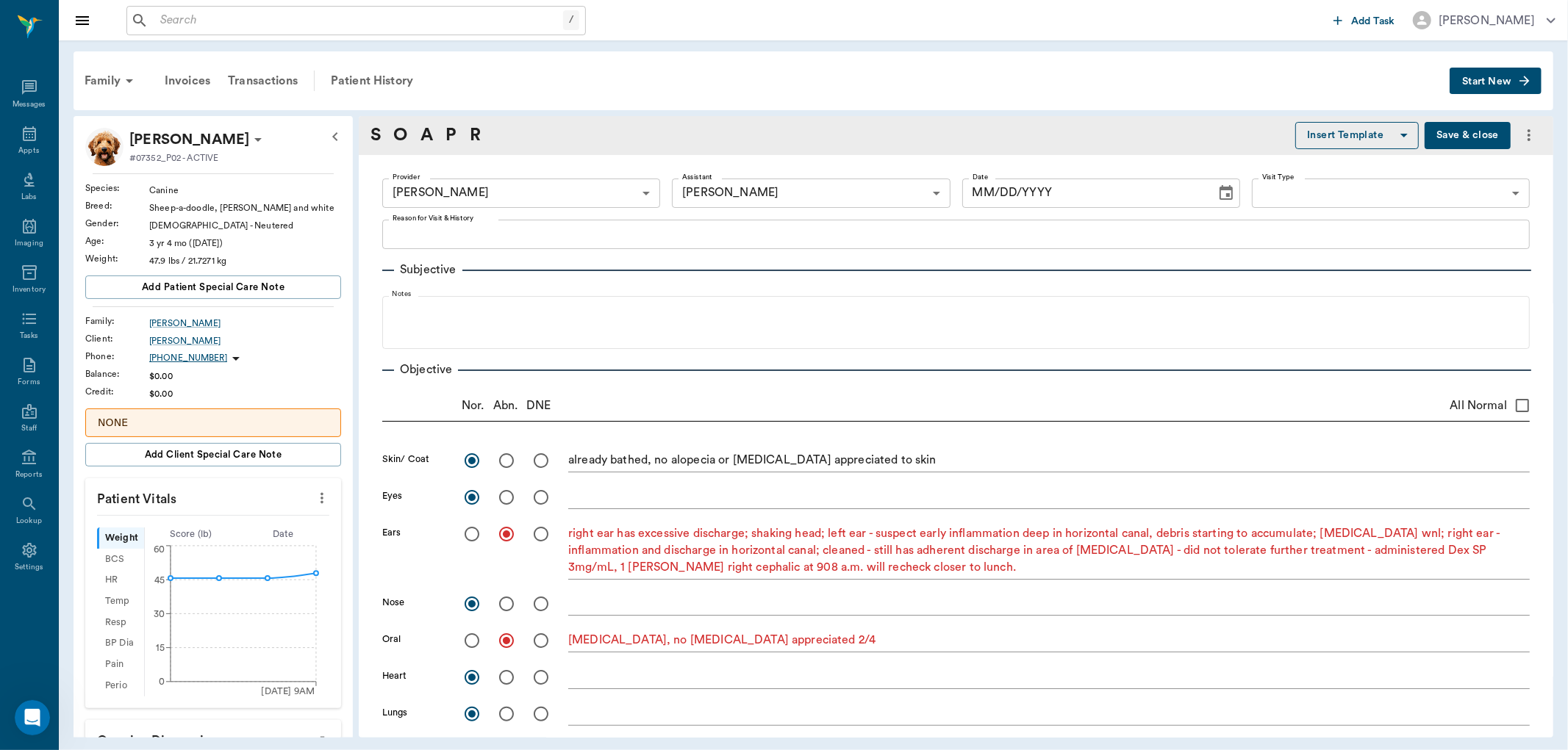
radio input "true"
type textarea "ambulatory x 4"
radio input "true"
type input "[DATE]"
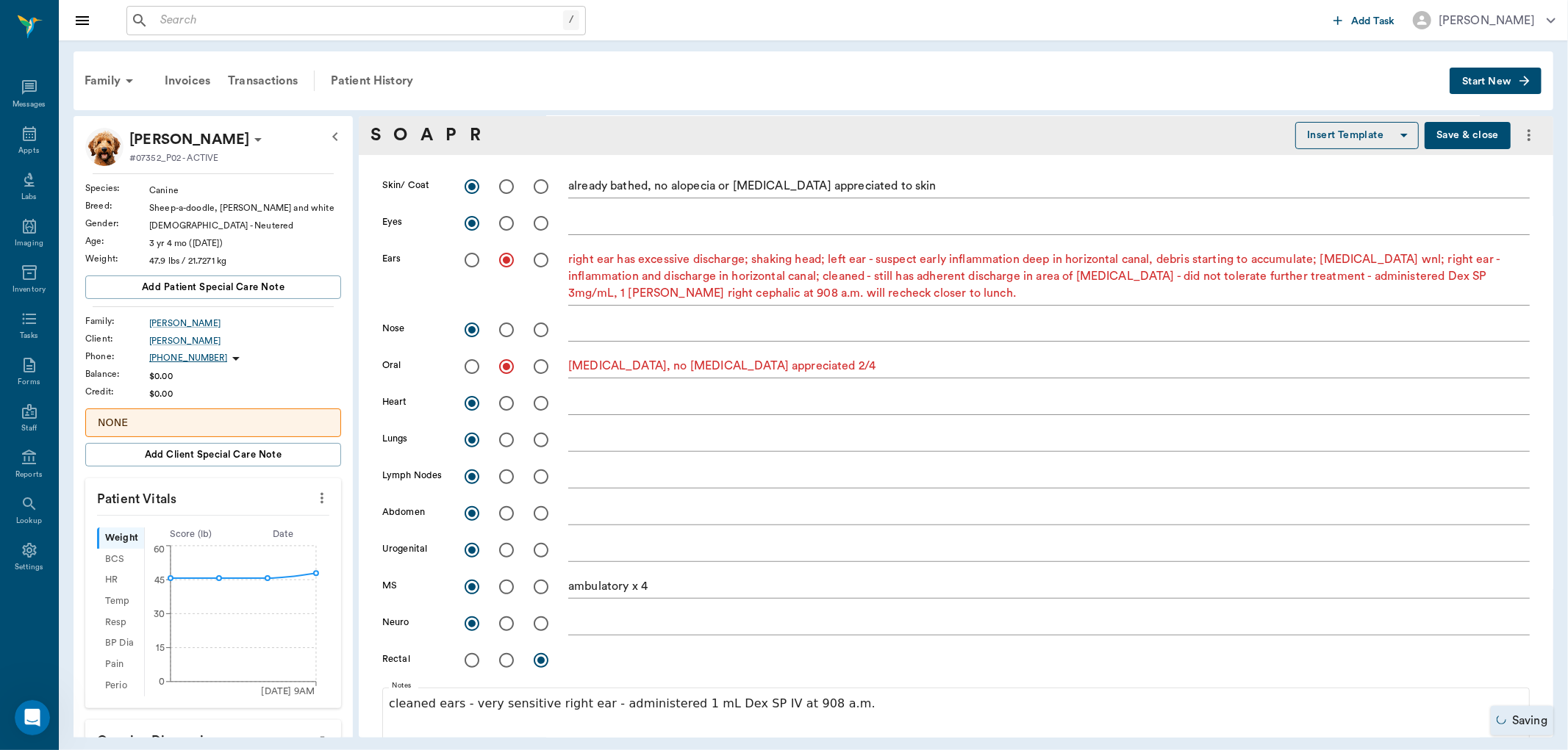
scroll to position [245, 0]
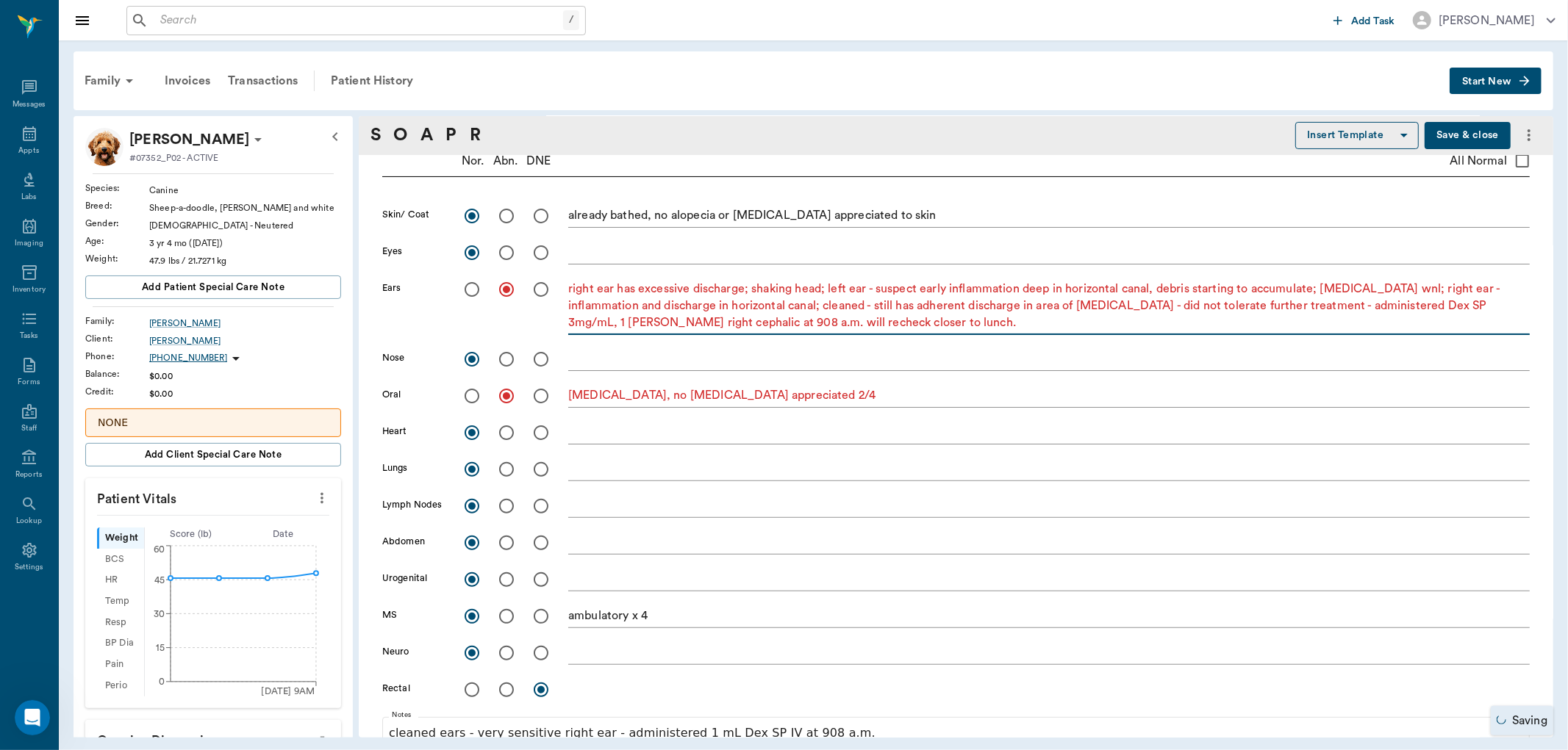
click at [937, 319] on textarea "right ear has excessive discharge; shaking head; left ear - suspect early infla…" at bounding box center [1048, 306] width 961 height 51
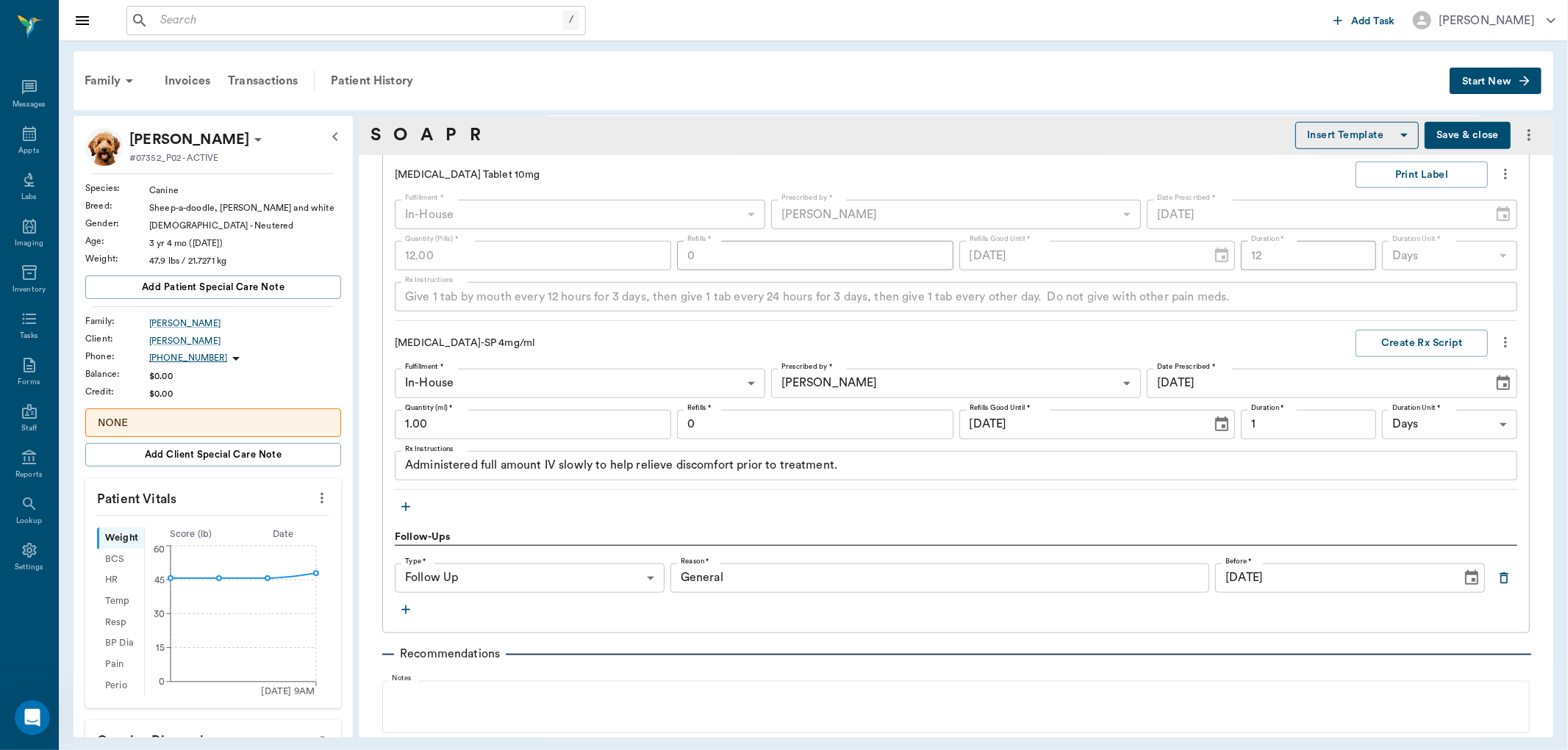
scroll to position [1142, 0]
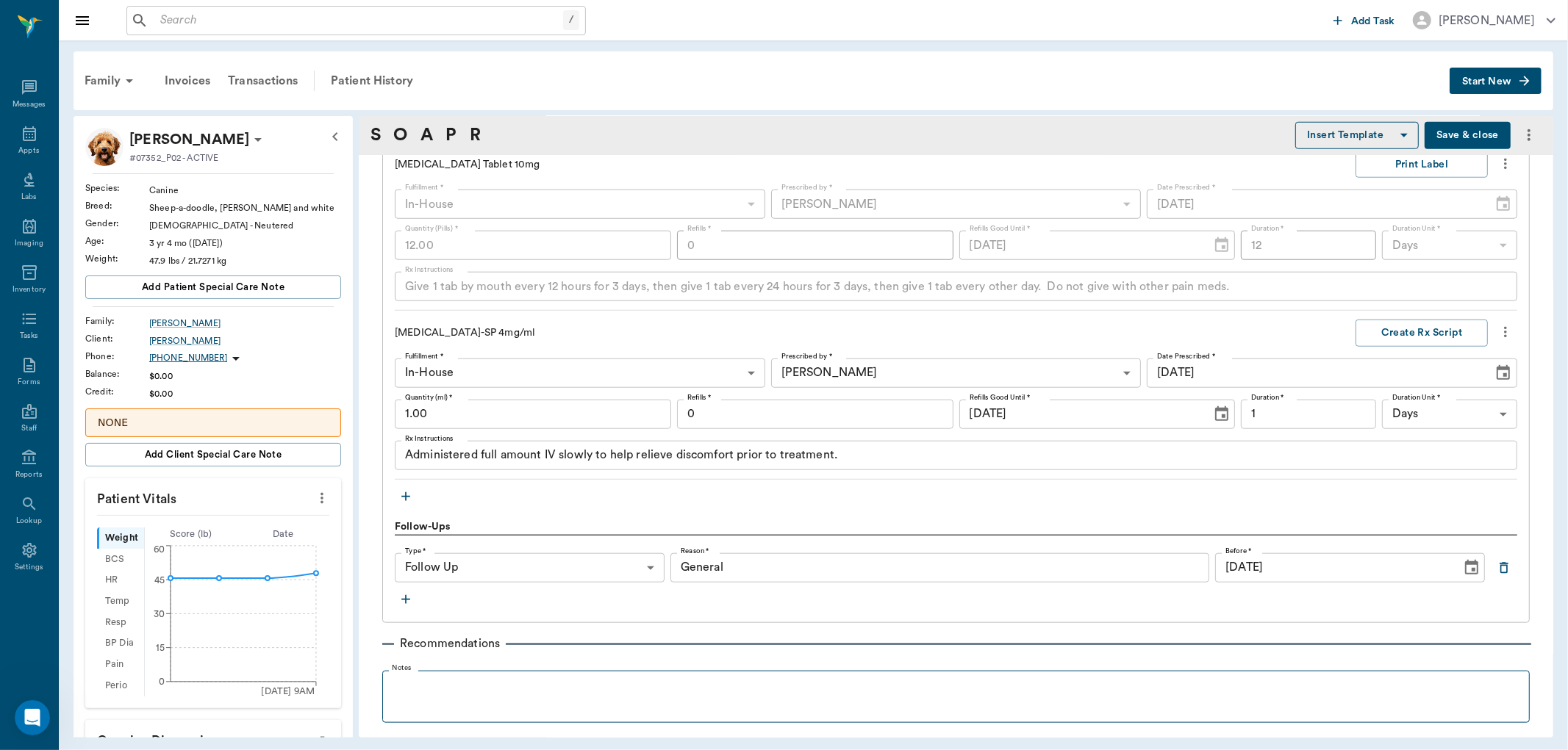
type textarea "right ear has excessive discharge; shaking head; left ear - suspect early infla…"
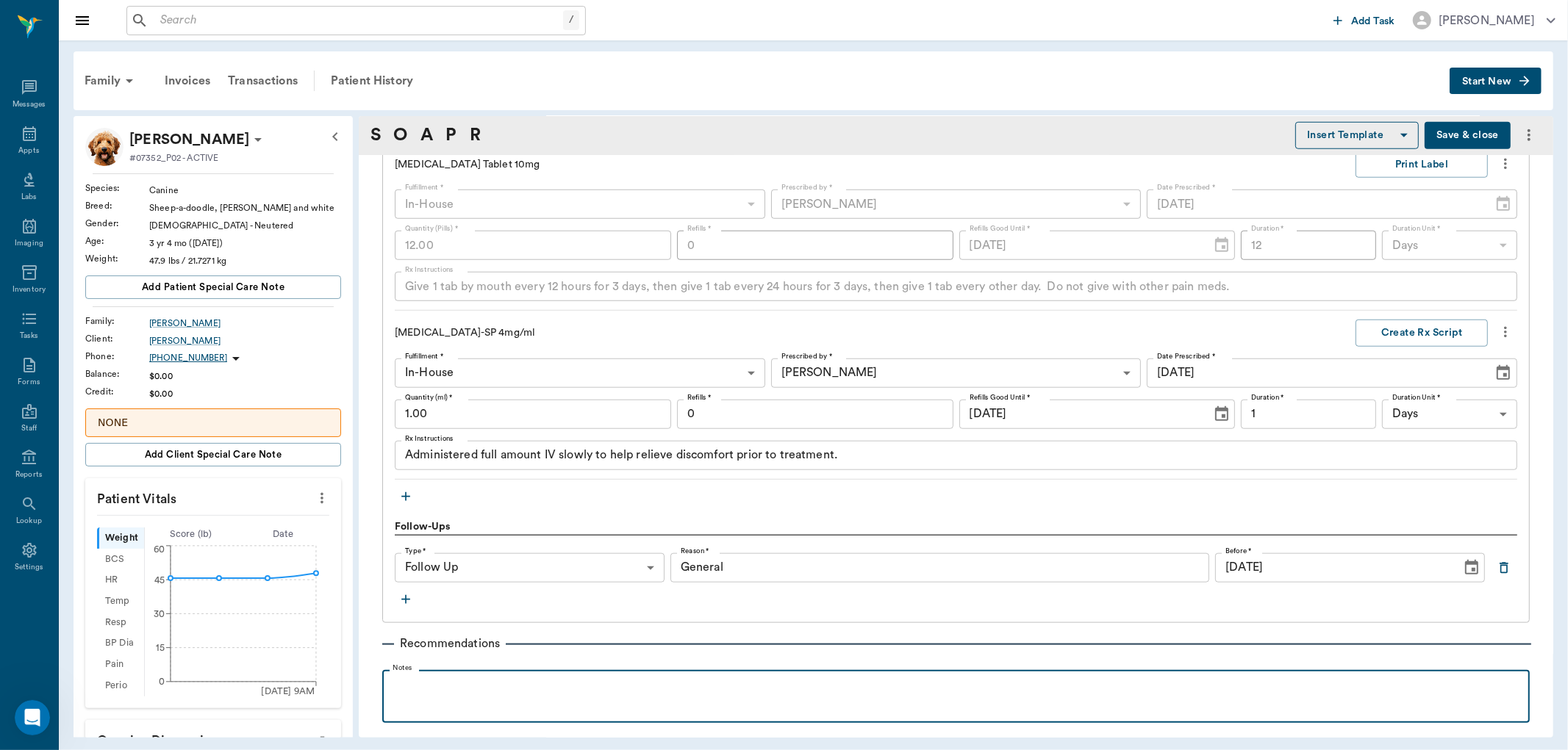
click at [487, 694] on p at bounding box center [955, 686] width 1132 height 18
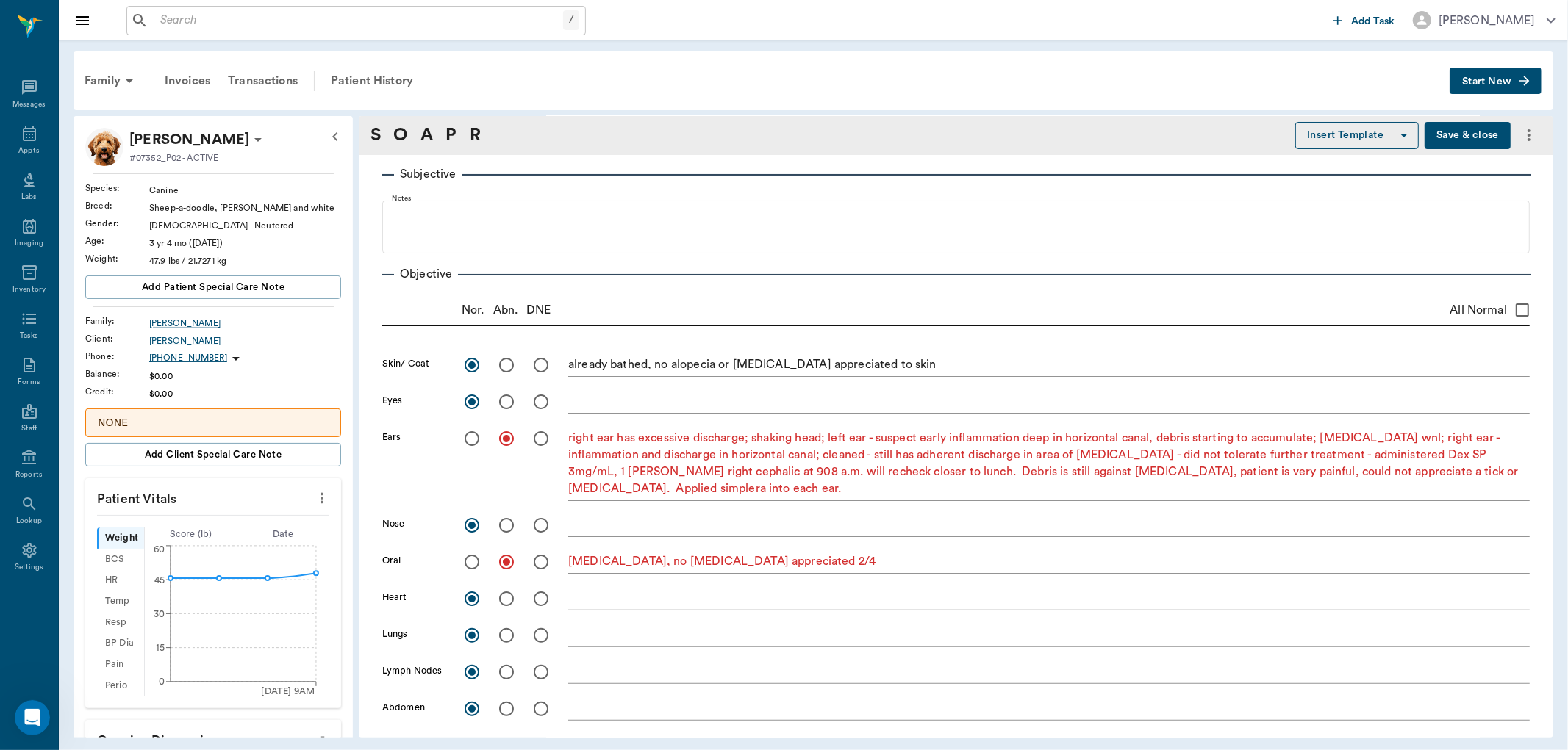
scroll to position [0, 0]
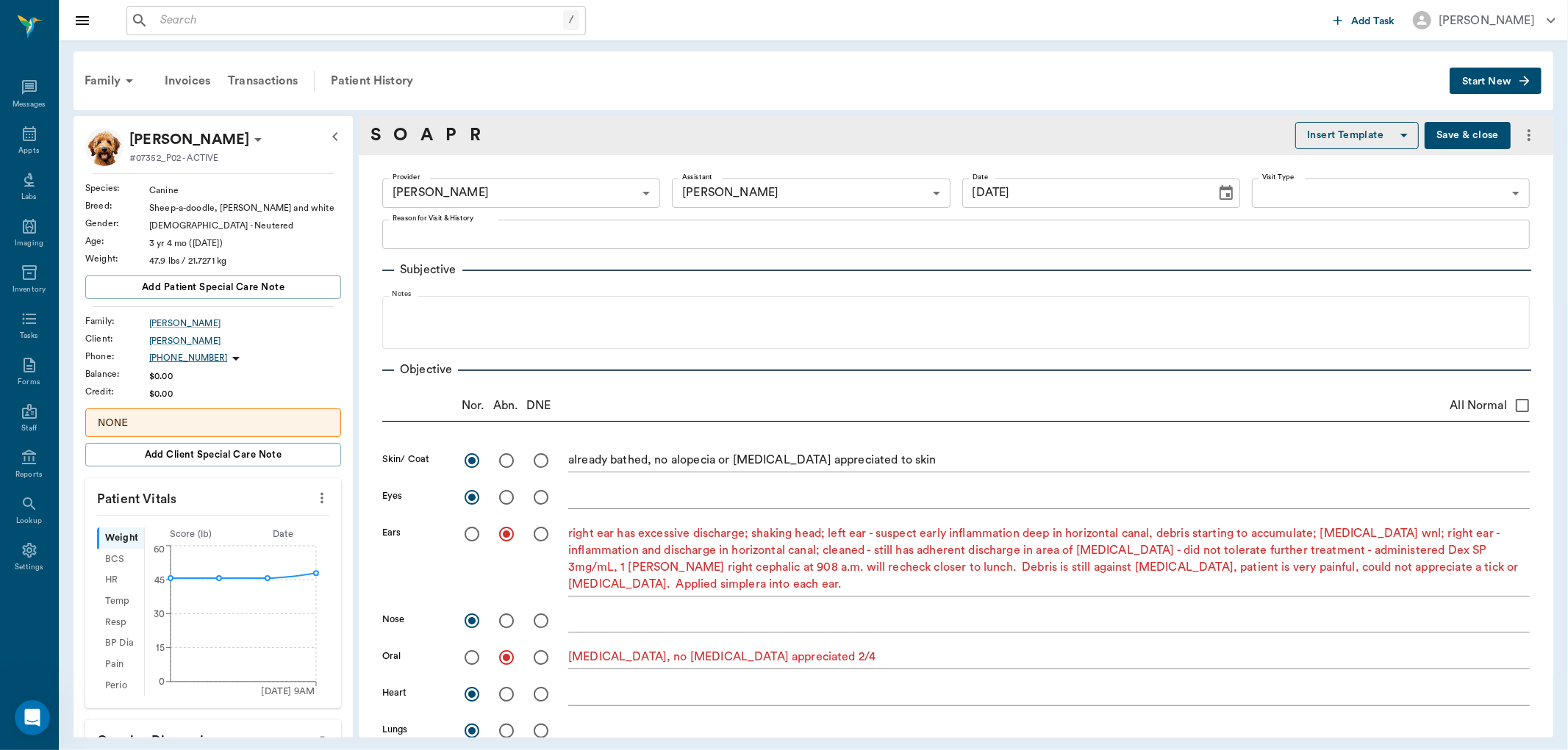
click at [1465, 135] on button "Save & close" at bounding box center [1467, 135] width 86 height 28
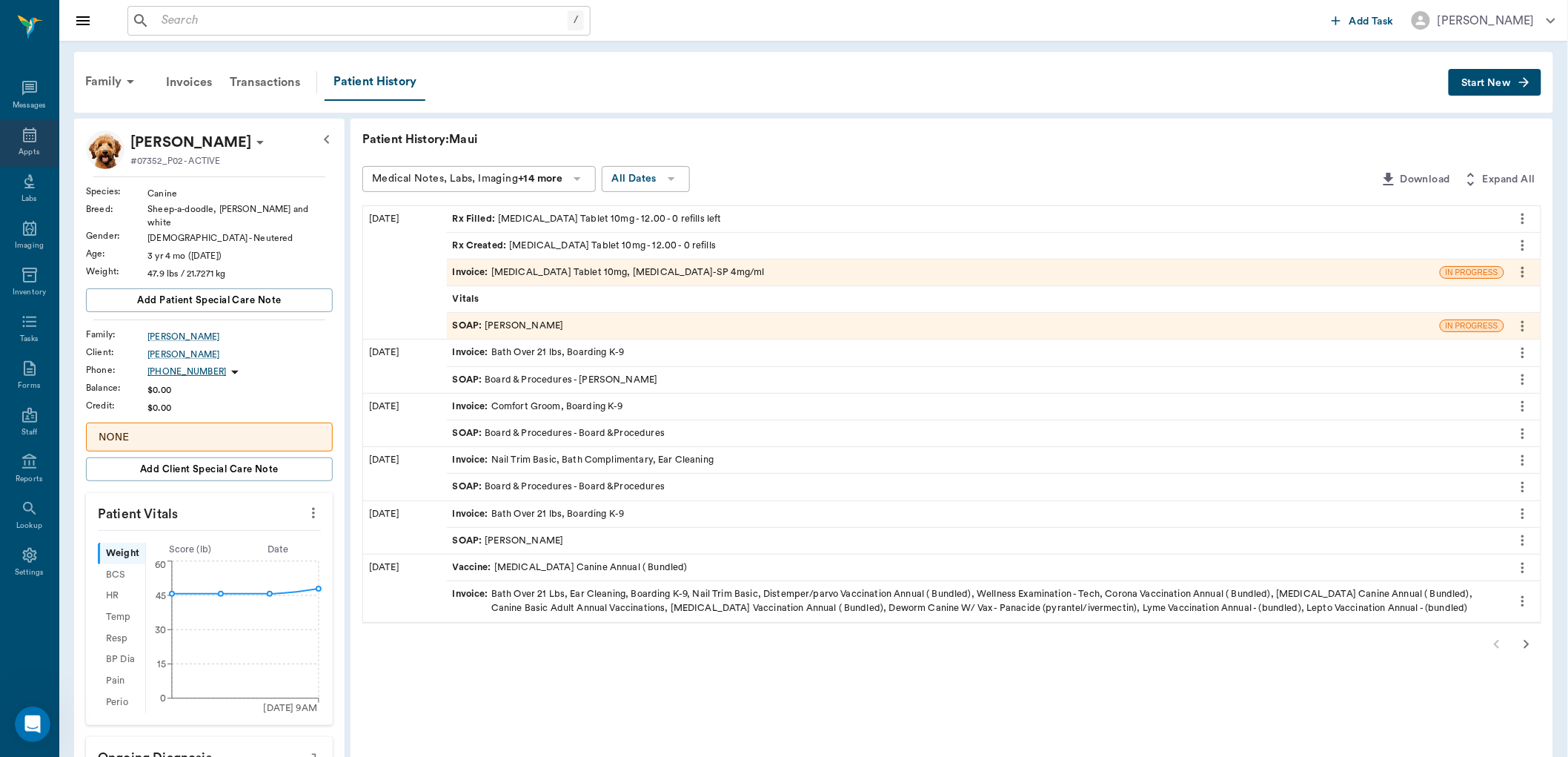
click at [33, 146] on div "Appts" at bounding box center [29, 143] width 59 height 47
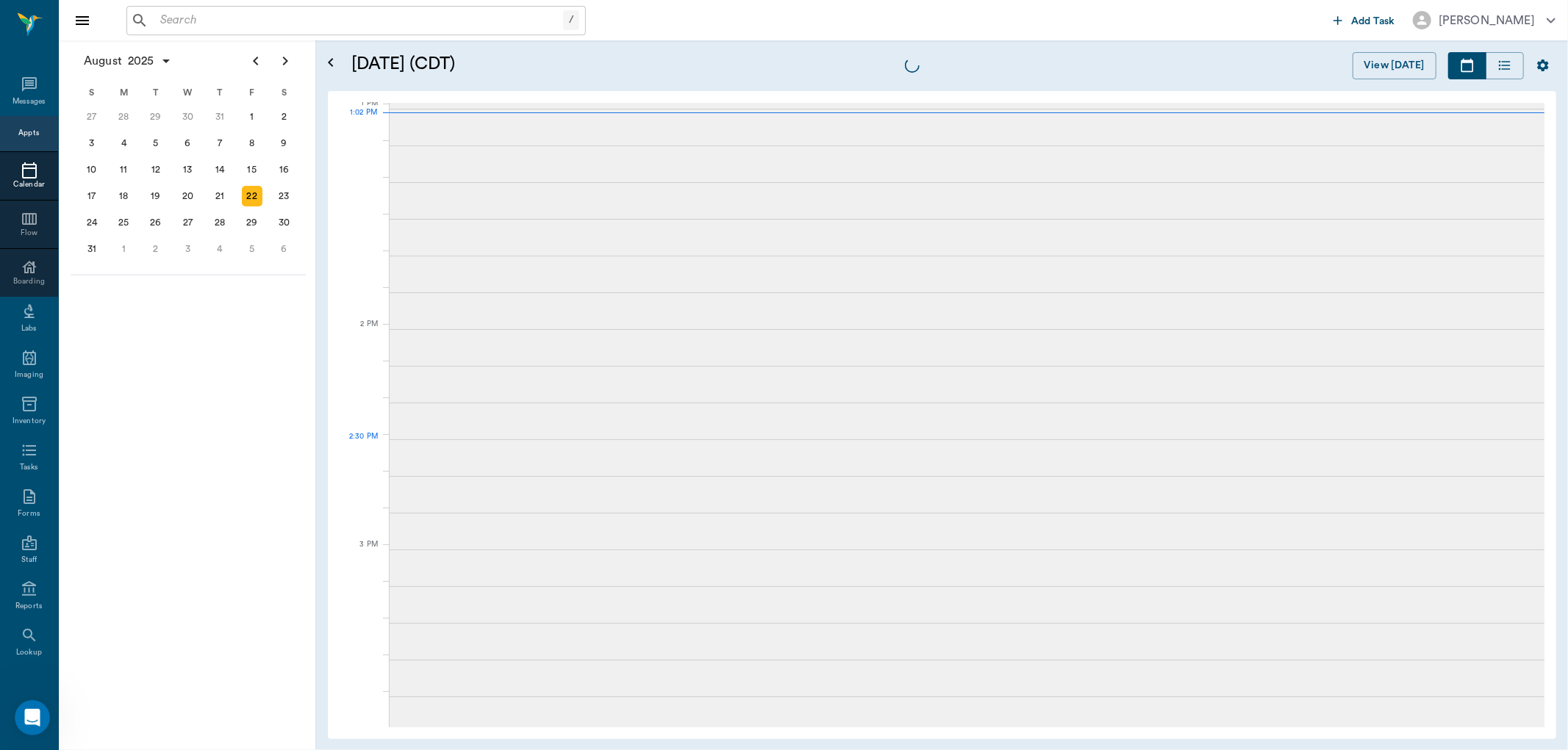
scroll to position [1106, 0]
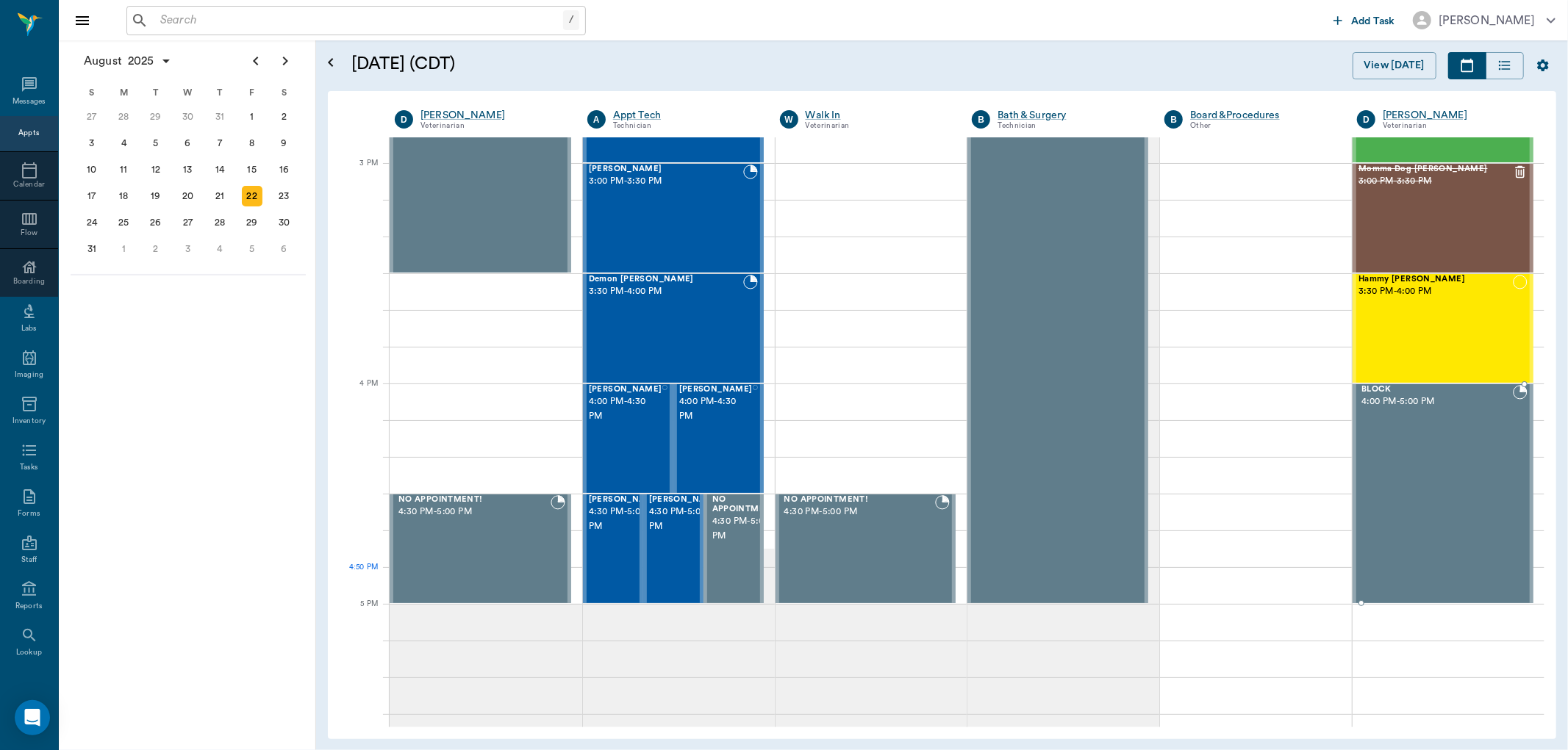
scroll to position [1536, 0]
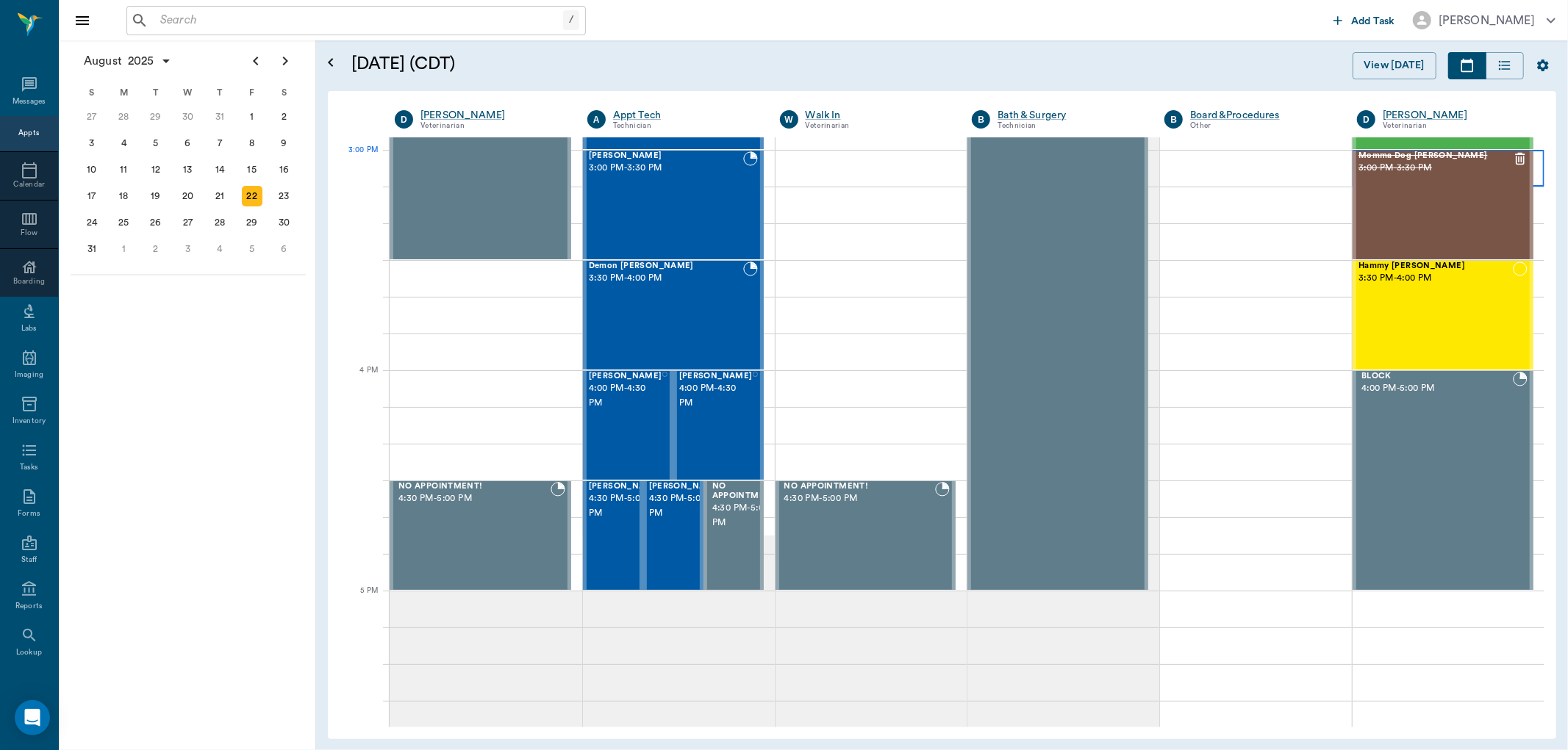
click at [1524, 170] on div at bounding box center [1449, 167] width 192 height 36
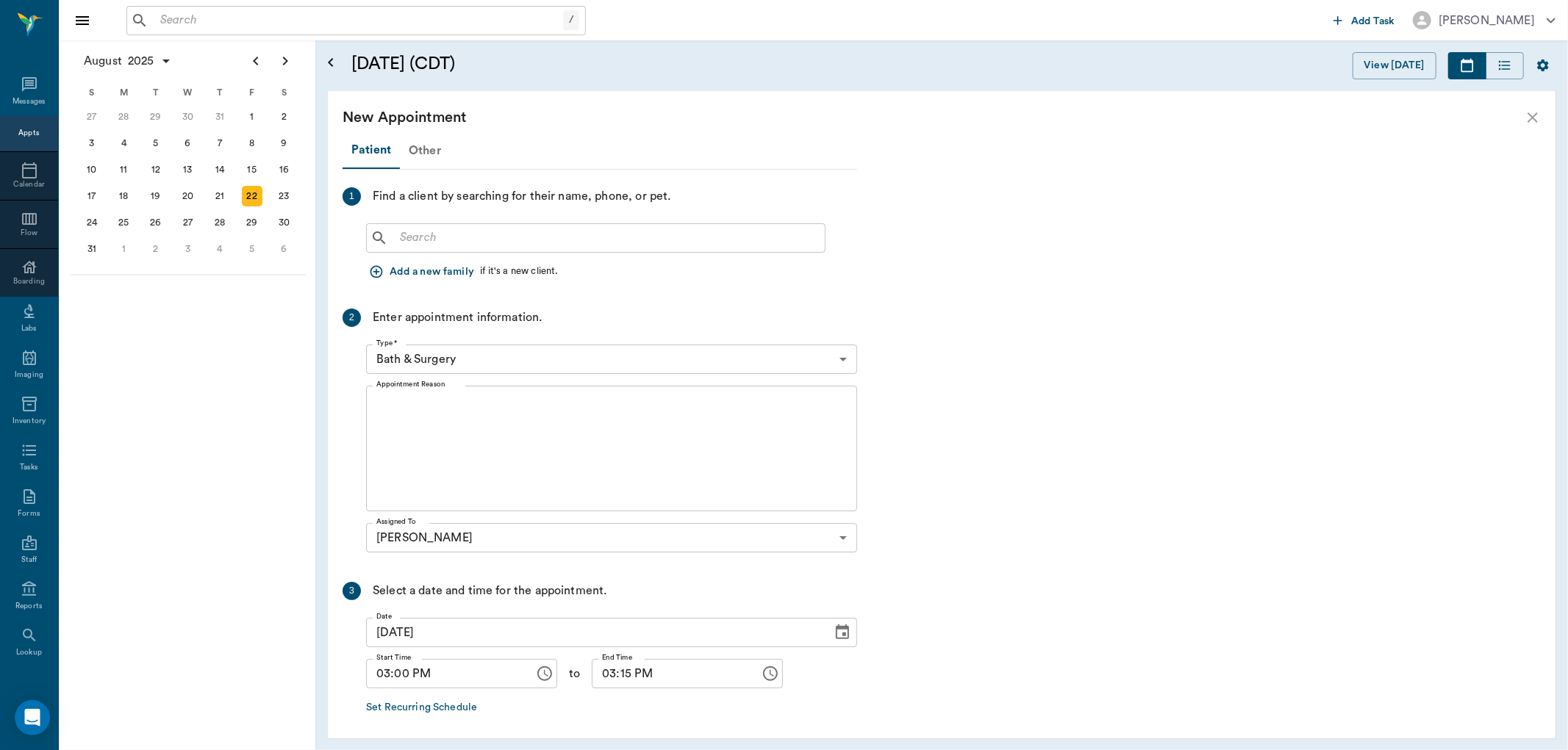
click at [437, 153] on div "Other" at bounding box center [424, 150] width 50 height 35
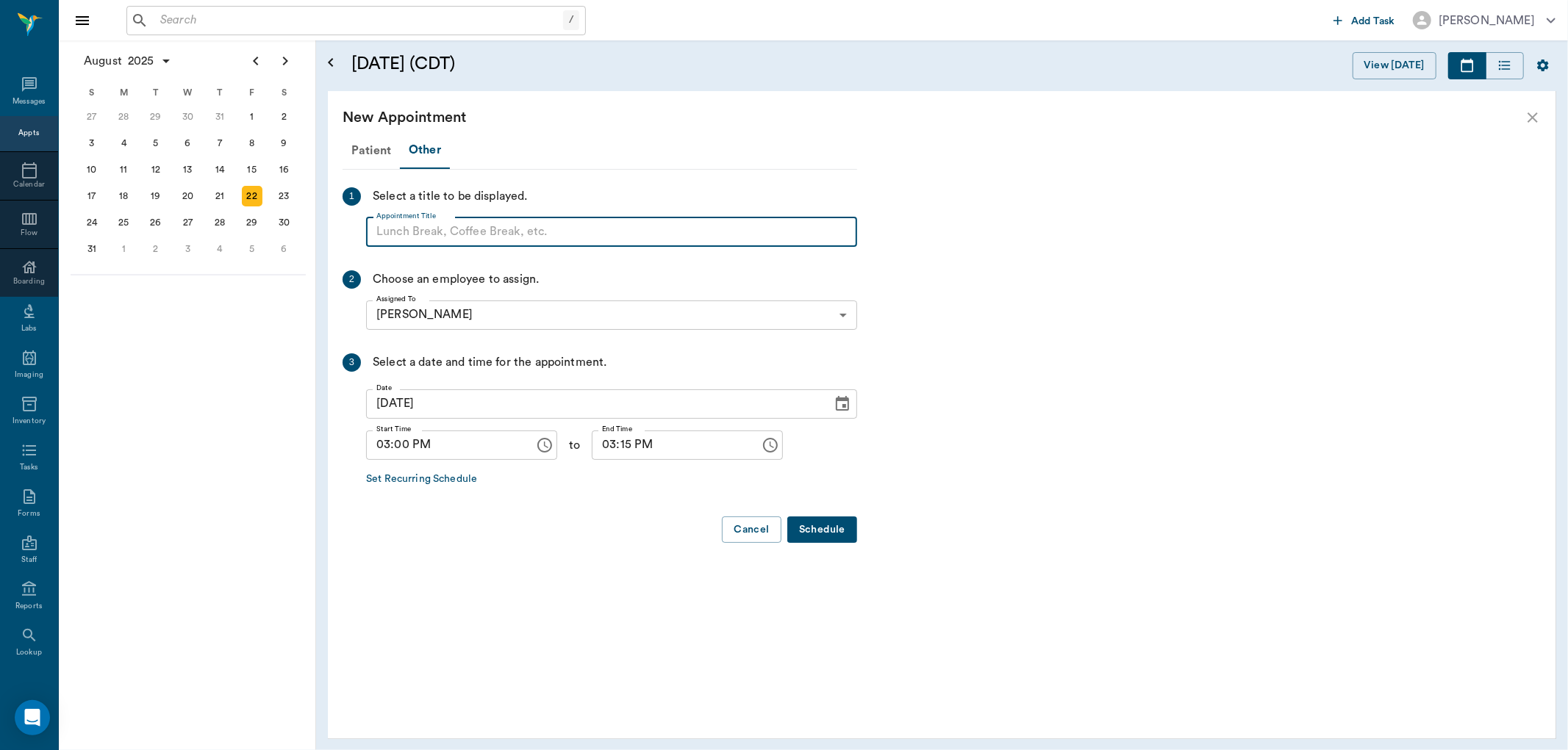
click at [465, 237] on input "Appointment Title" at bounding box center [611, 231] width 491 height 29
type input "Block"
click at [606, 446] on input "03:15 PM" at bounding box center [671, 445] width 158 height 29
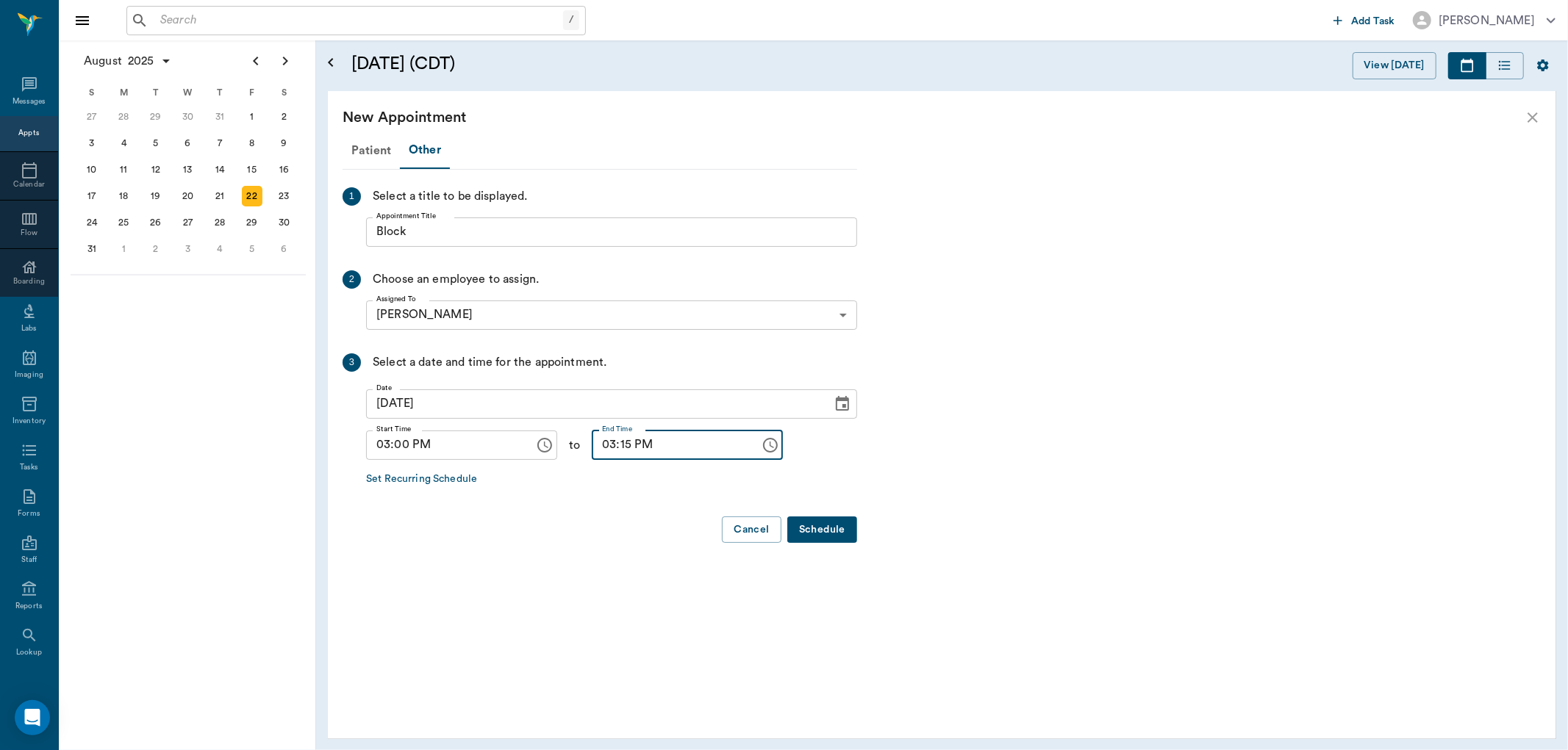
click at [596, 449] on input "03:15 PM" at bounding box center [671, 445] width 158 height 29
type input "04:00 PM"
click at [832, 527] on button "Schedule" at bounding box center [822, 530] width 70 height 28
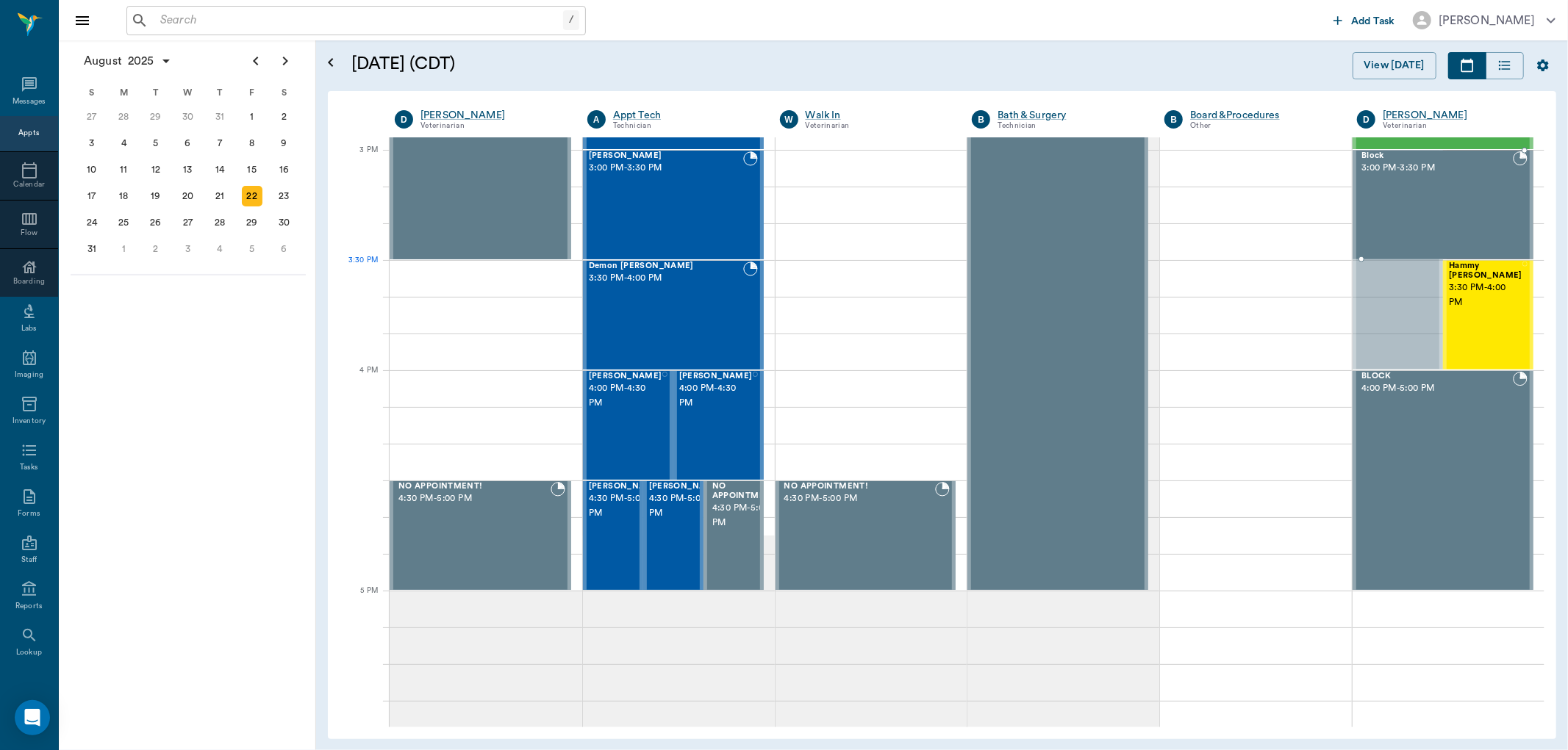
drag, startPoint x: 1374, startPoint y: 368, endPoint x: 1386, endPoint y: 256, distance: 112.6
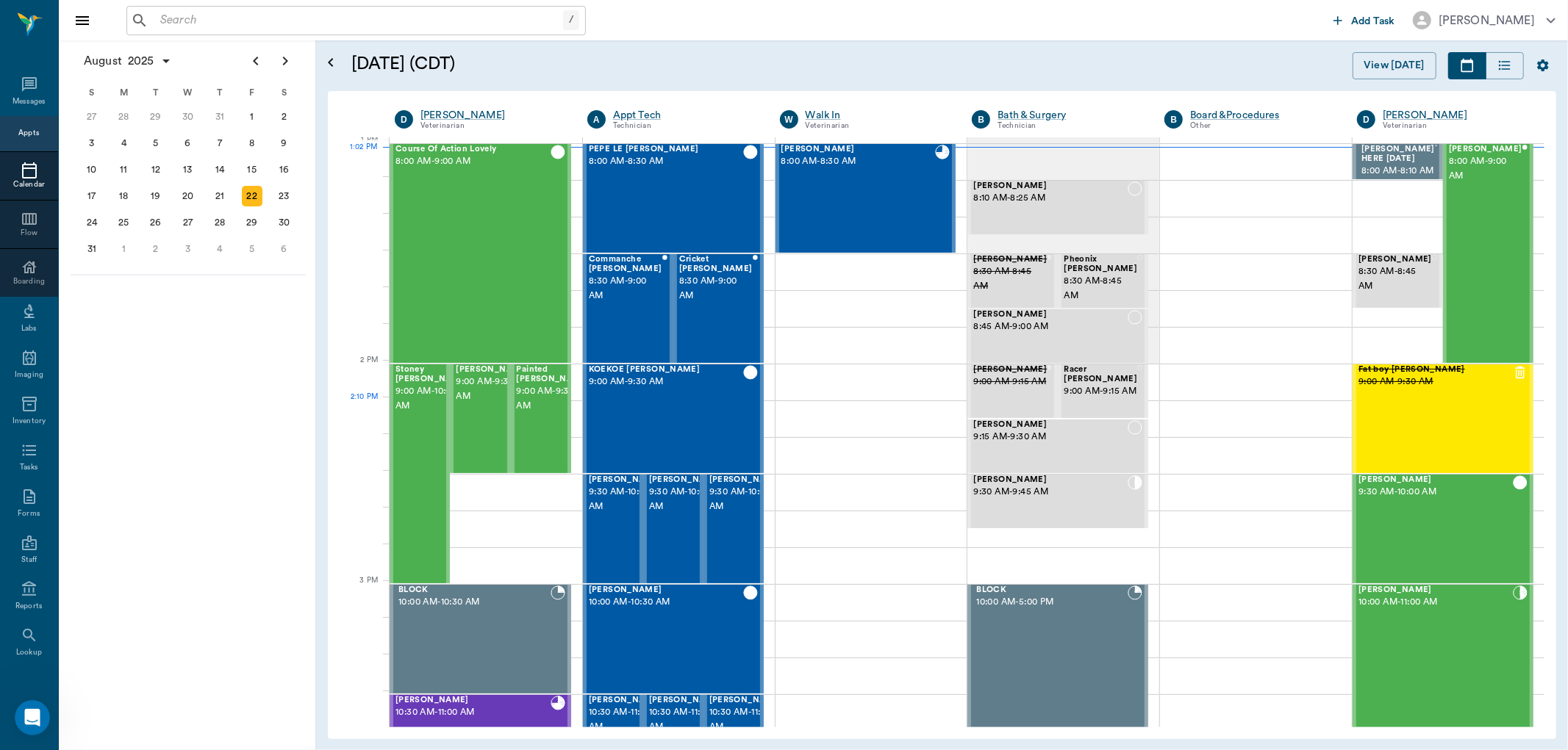
scroll to position [1106, 0]
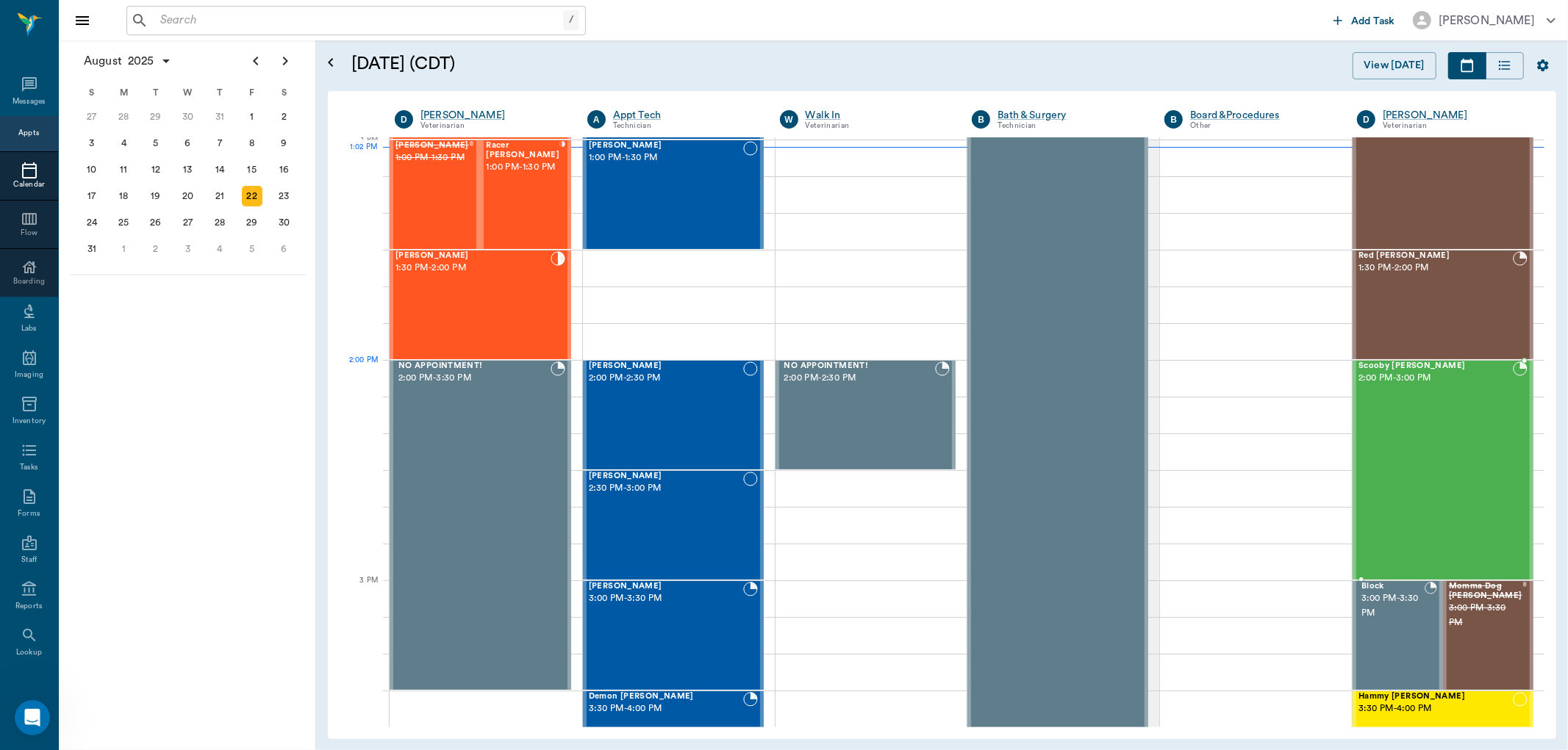
click at [1369, 373] on span "2:00 PM - 3:00 PM" at bounding box center [1435, 379] width 154 height 15
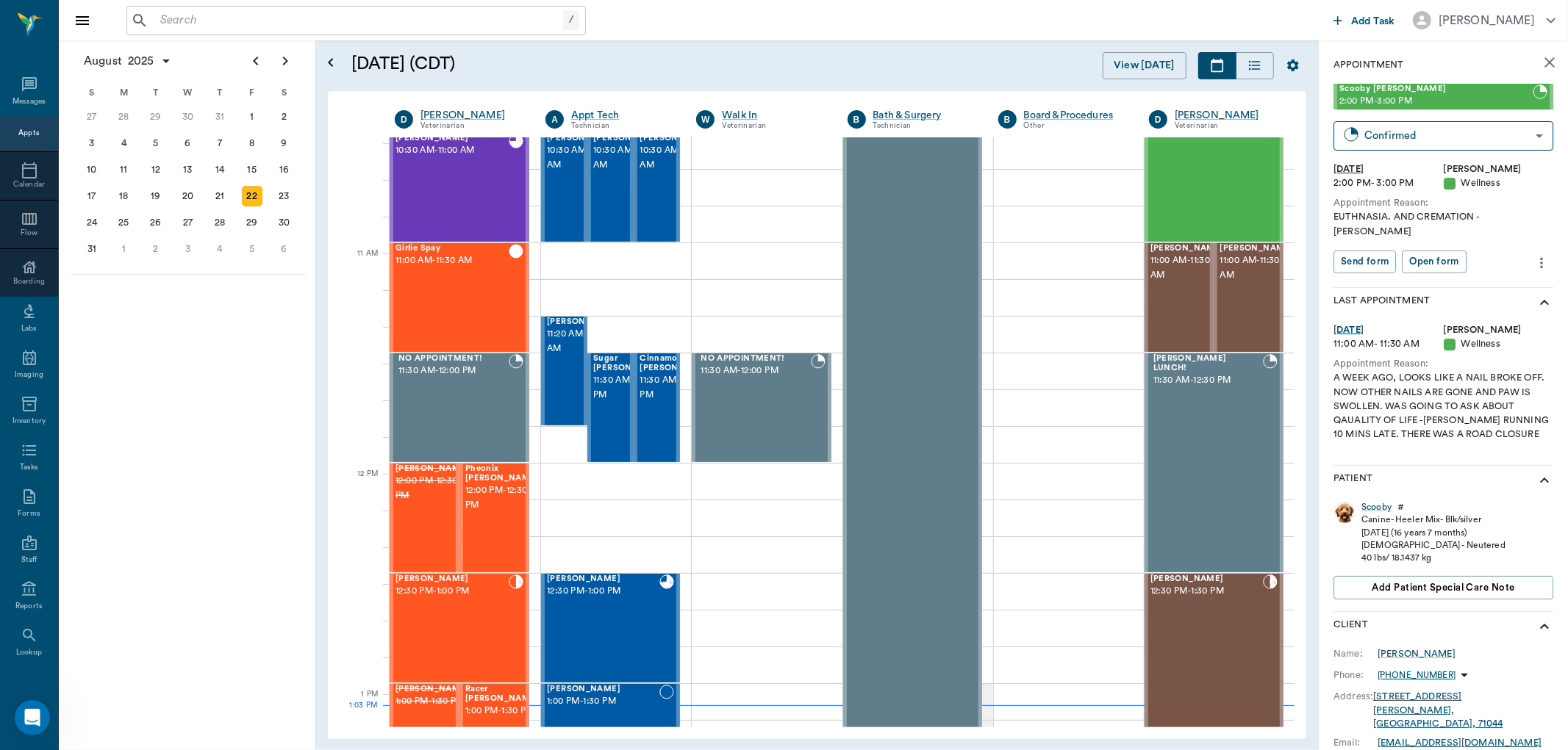
scroll to position [551, 0]
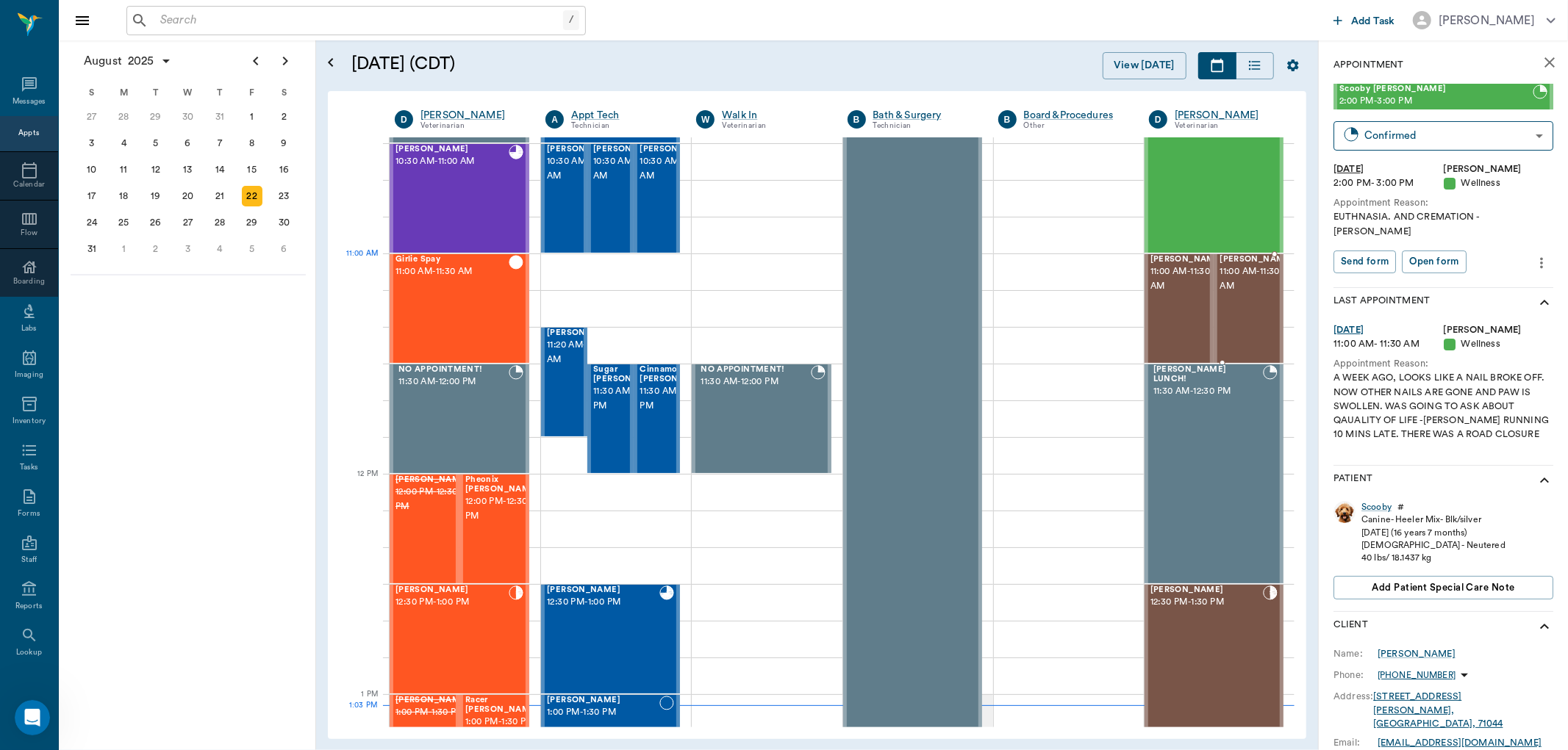
click at [1222, 283] on span "11:00 AM - 11:30 AM" at bounding box center [1256, 278] width 74 height 29
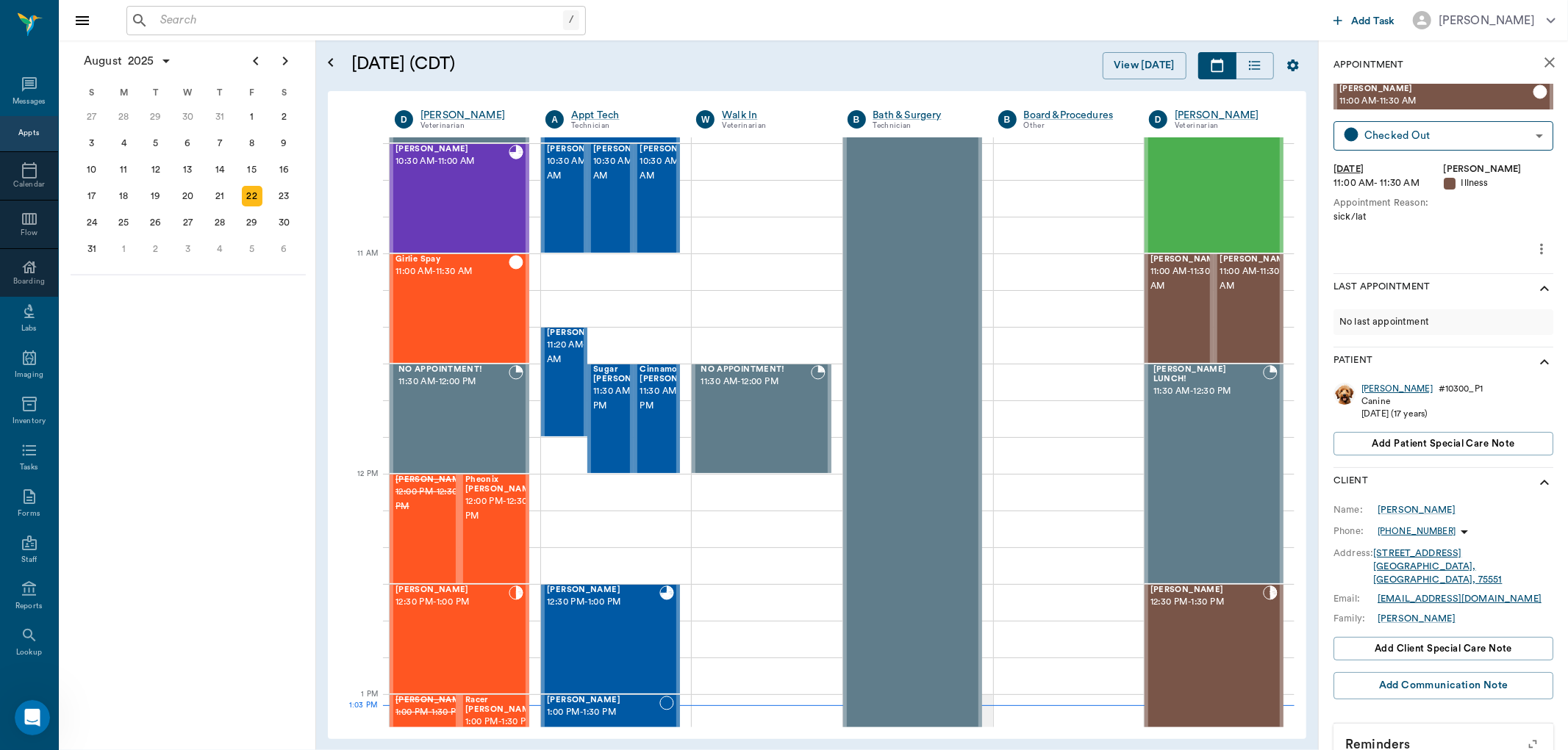
click at [1368, 387] on div "JoJo" at bounding box center [1397, 388] width 71 height 13
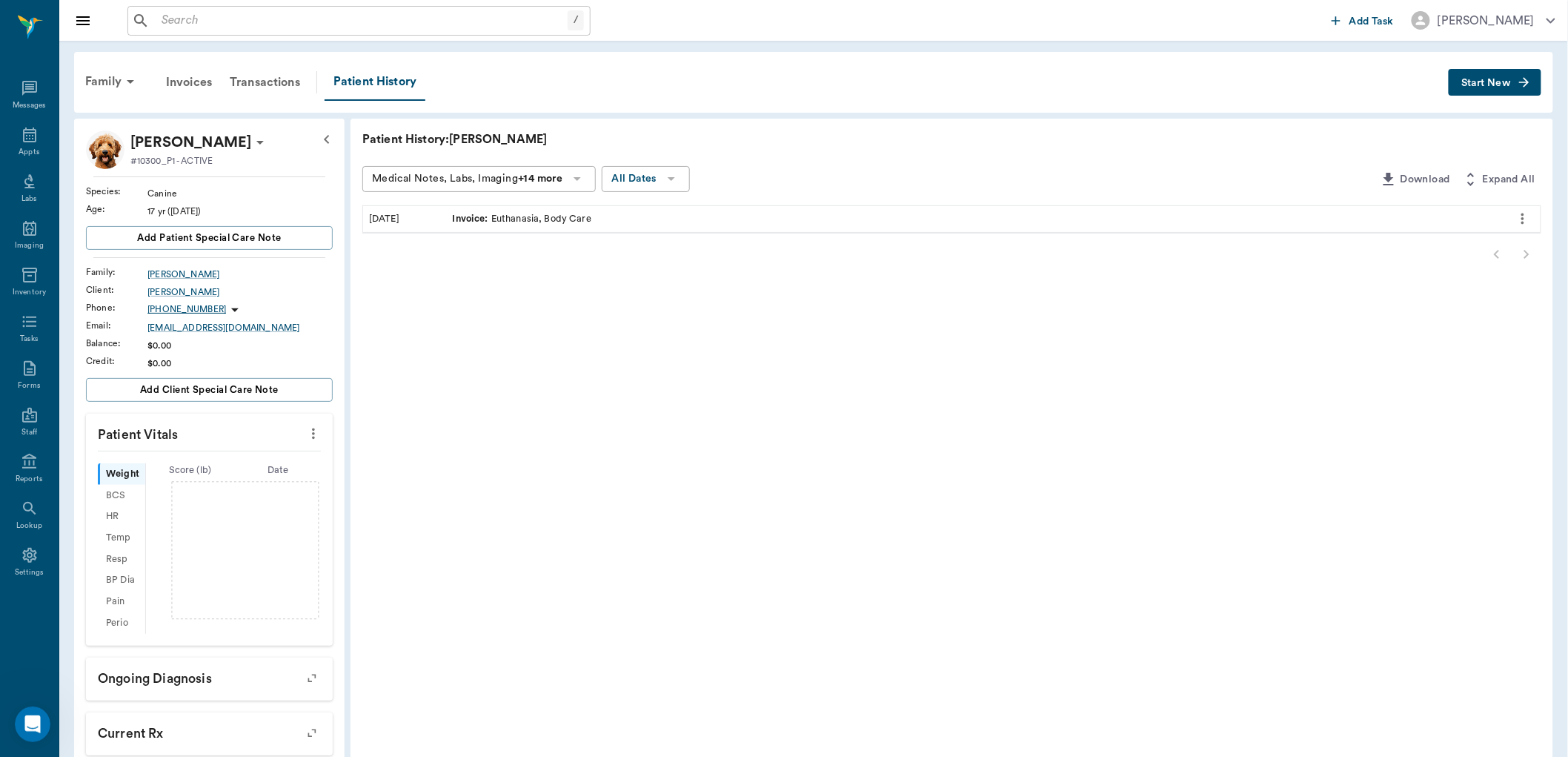
click at [1486, 83] on span "Start New" at bounding box center [1486, 83] width 50 height 0
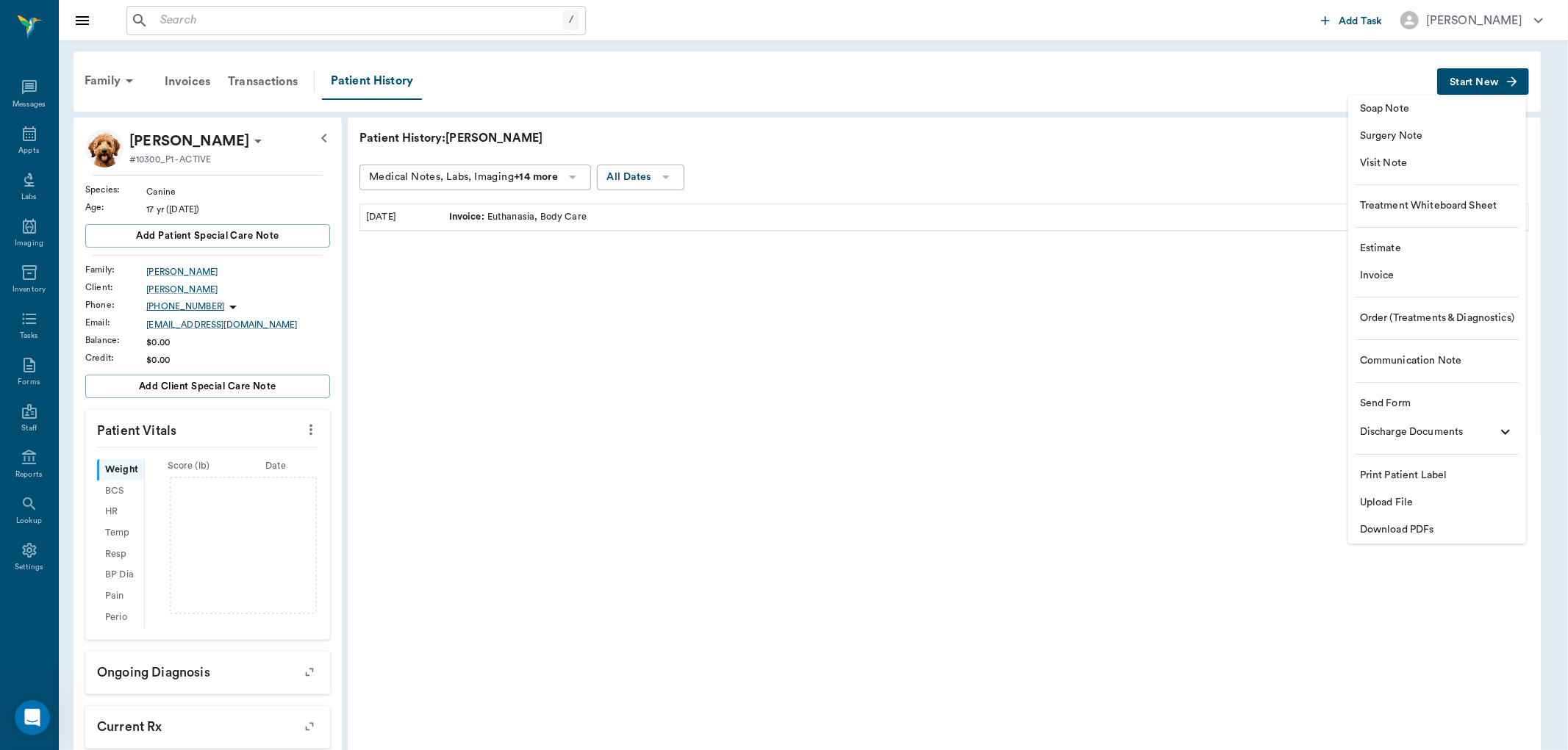
click at [1386, 109] on span "Soap Note" at bounding box center [1436, 109] width 154 height 16
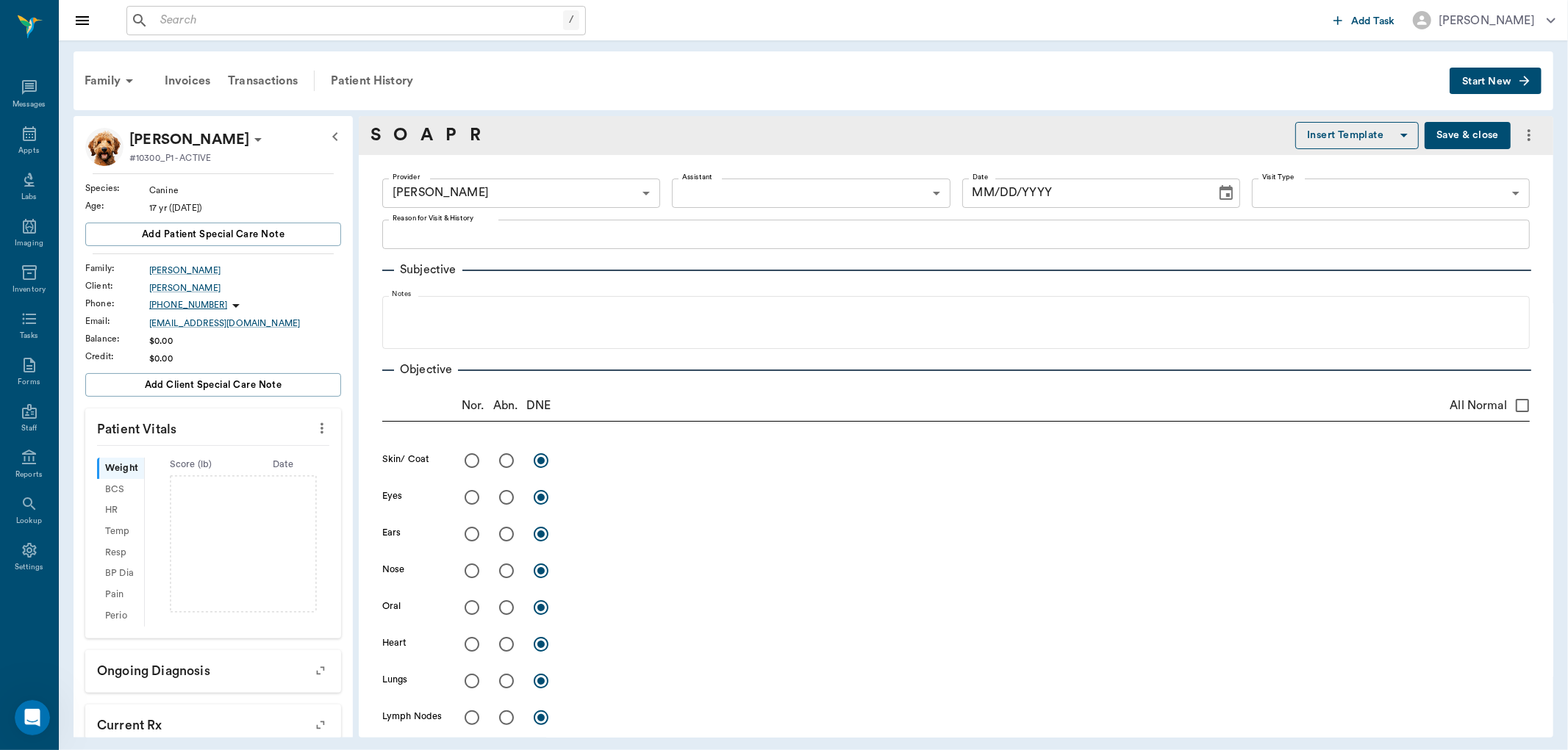
type input "670e8b52b987dc0b25a864ee"
type input "[DATE]"
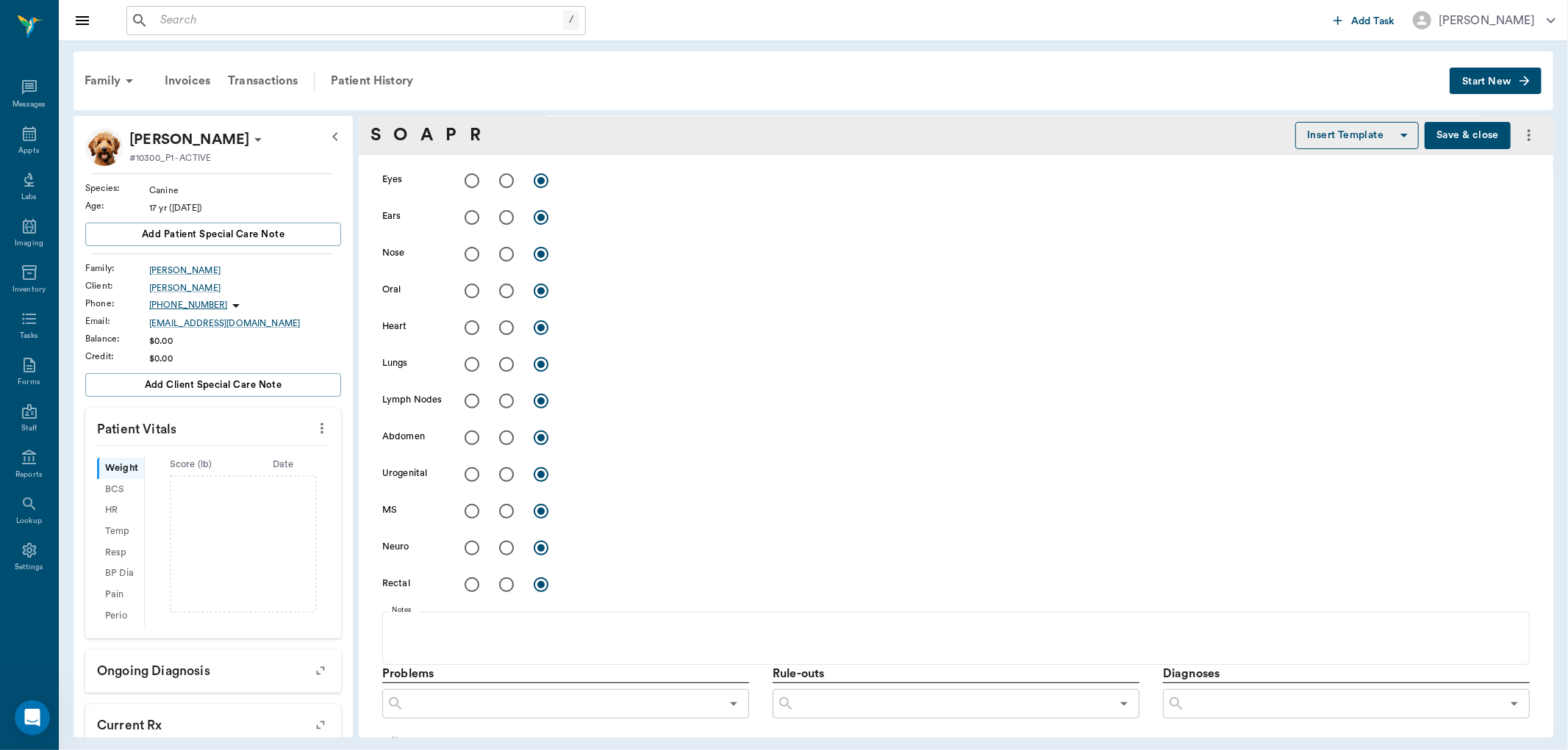
scroll to position [326, 0]
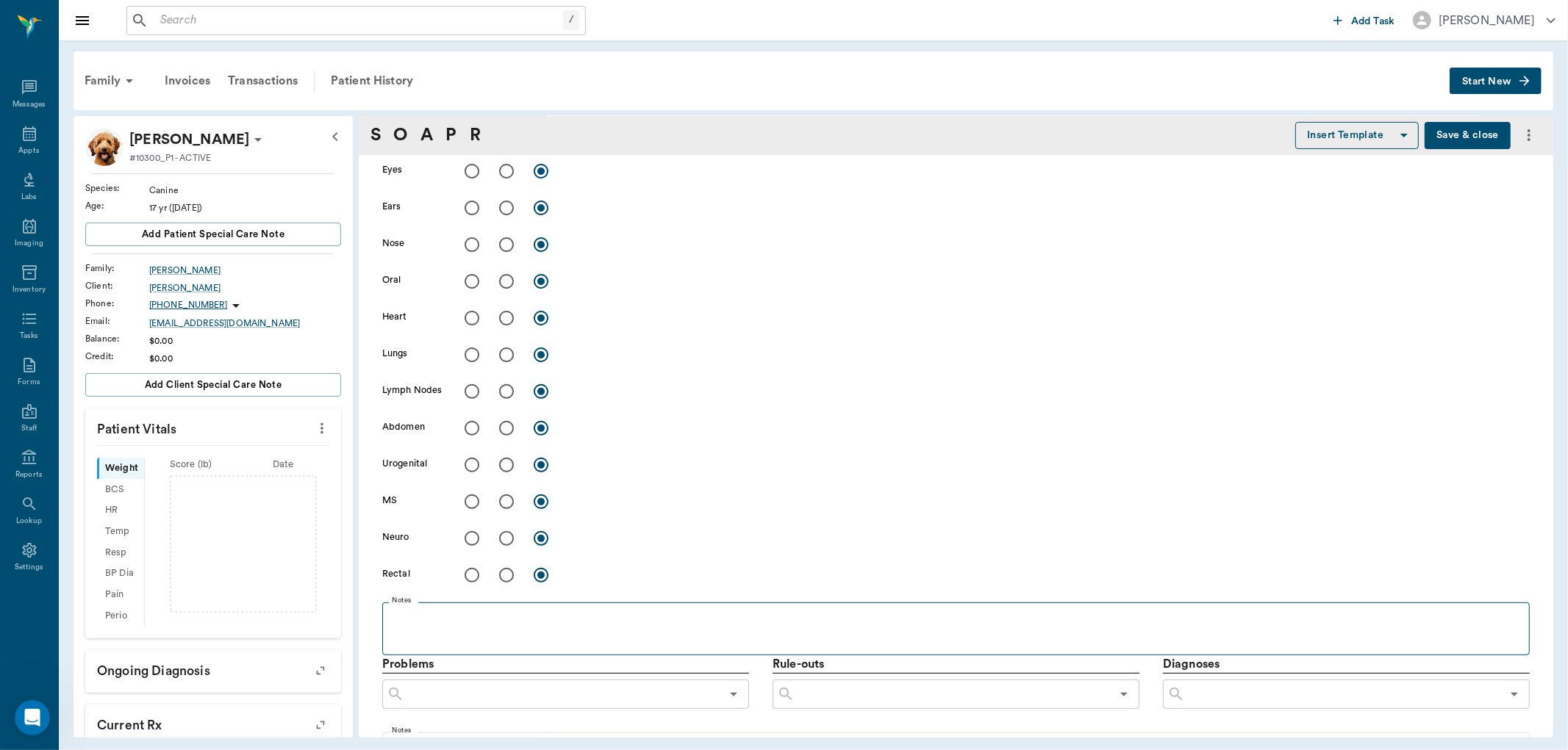
click at [449, 606] on fieldset "Notes" at bounding box center [955, 626] width 1147 height 59
click at [450, 611] on p at bounding box center [955, 618] width 1132 height 18
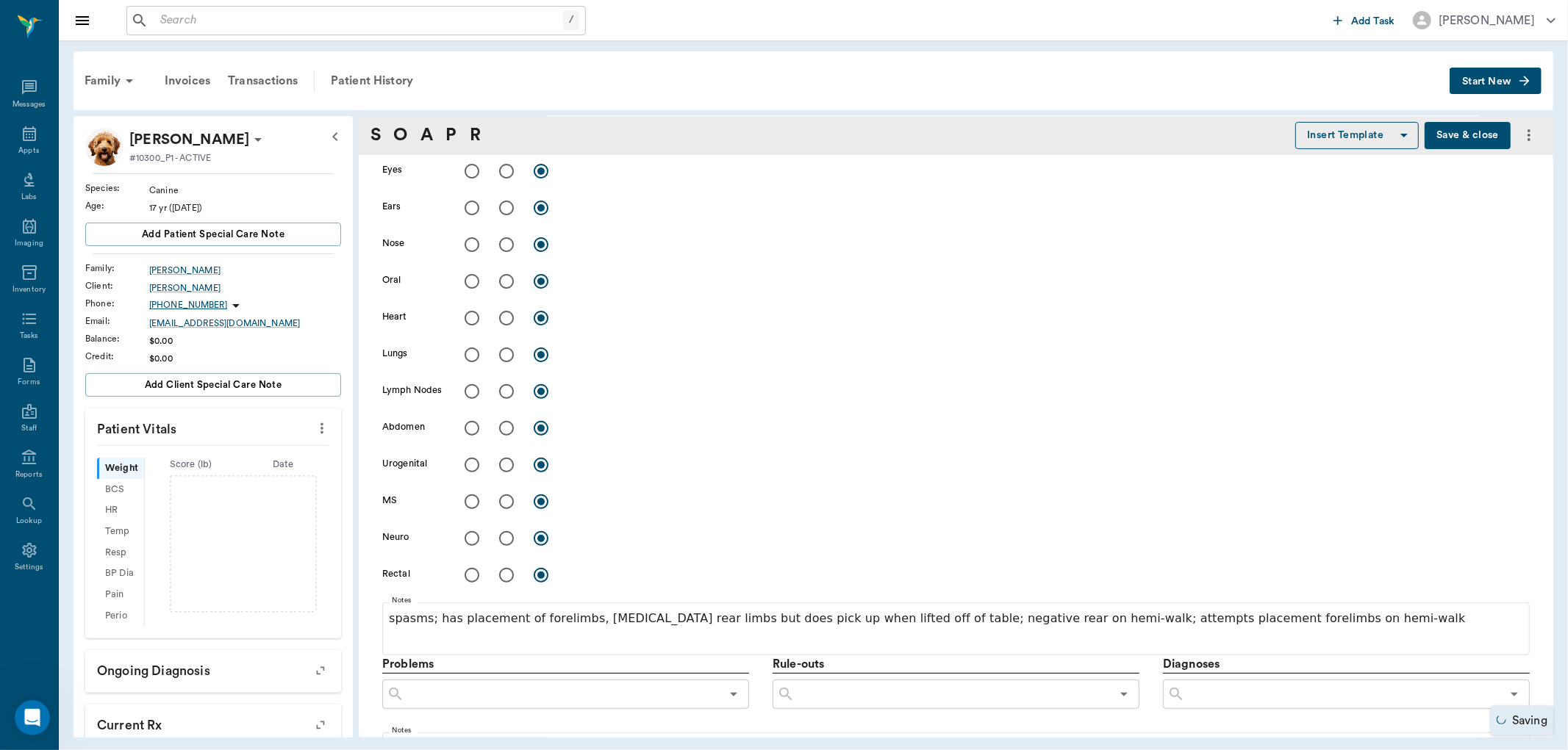
click at [509, 316] on input "radio" at bounding box center [506, 318] width 31 height 31
radio input "true"
click at [587, 316] on textarea at bounding box center [1048, 318] width 961 height 17
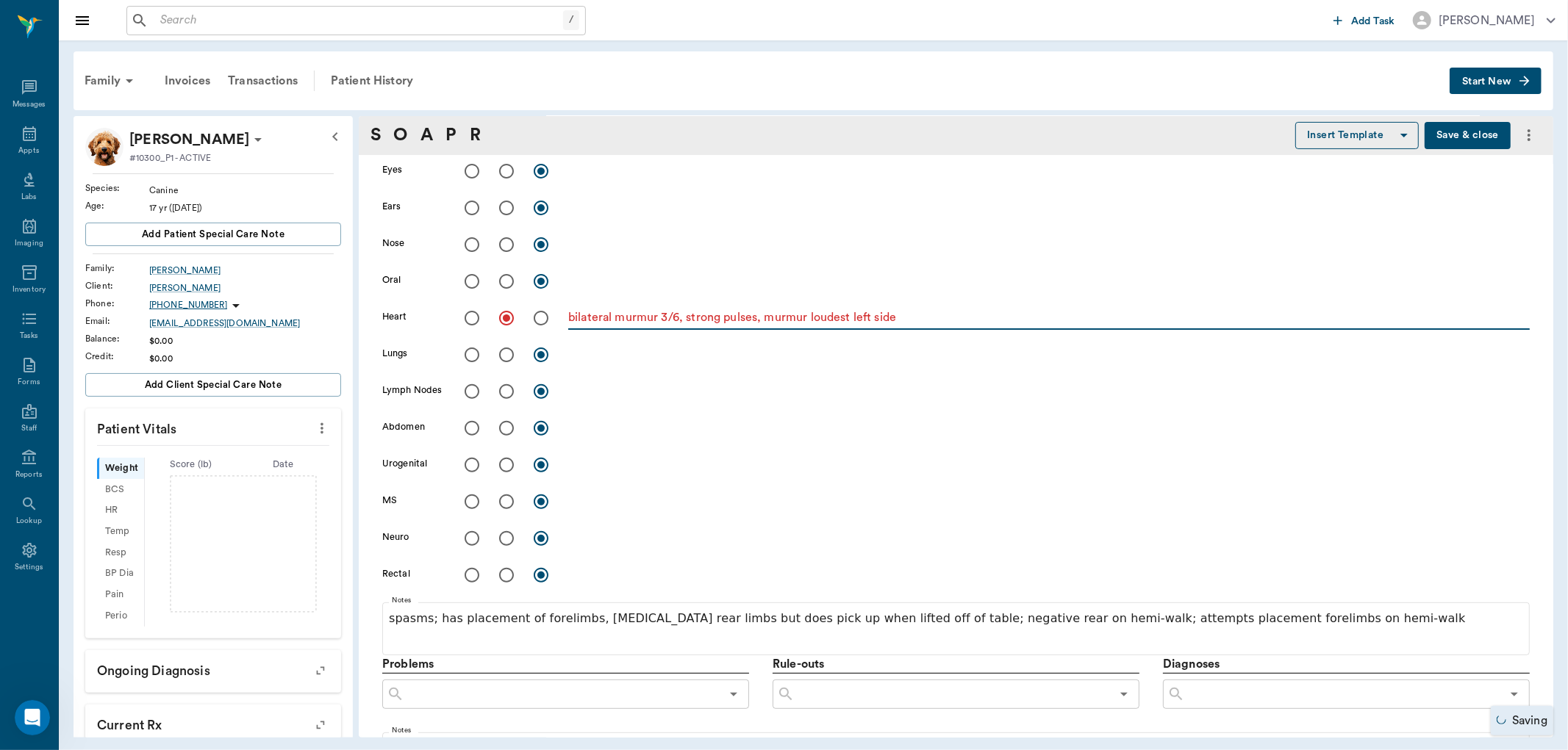
type textarea "bilateral murmur 3/6, strong pulses, murmur loudest left side"
click at [473, 354] on input "radio" at bounding box center [471, 354] width 31 height 31
radio input "true"
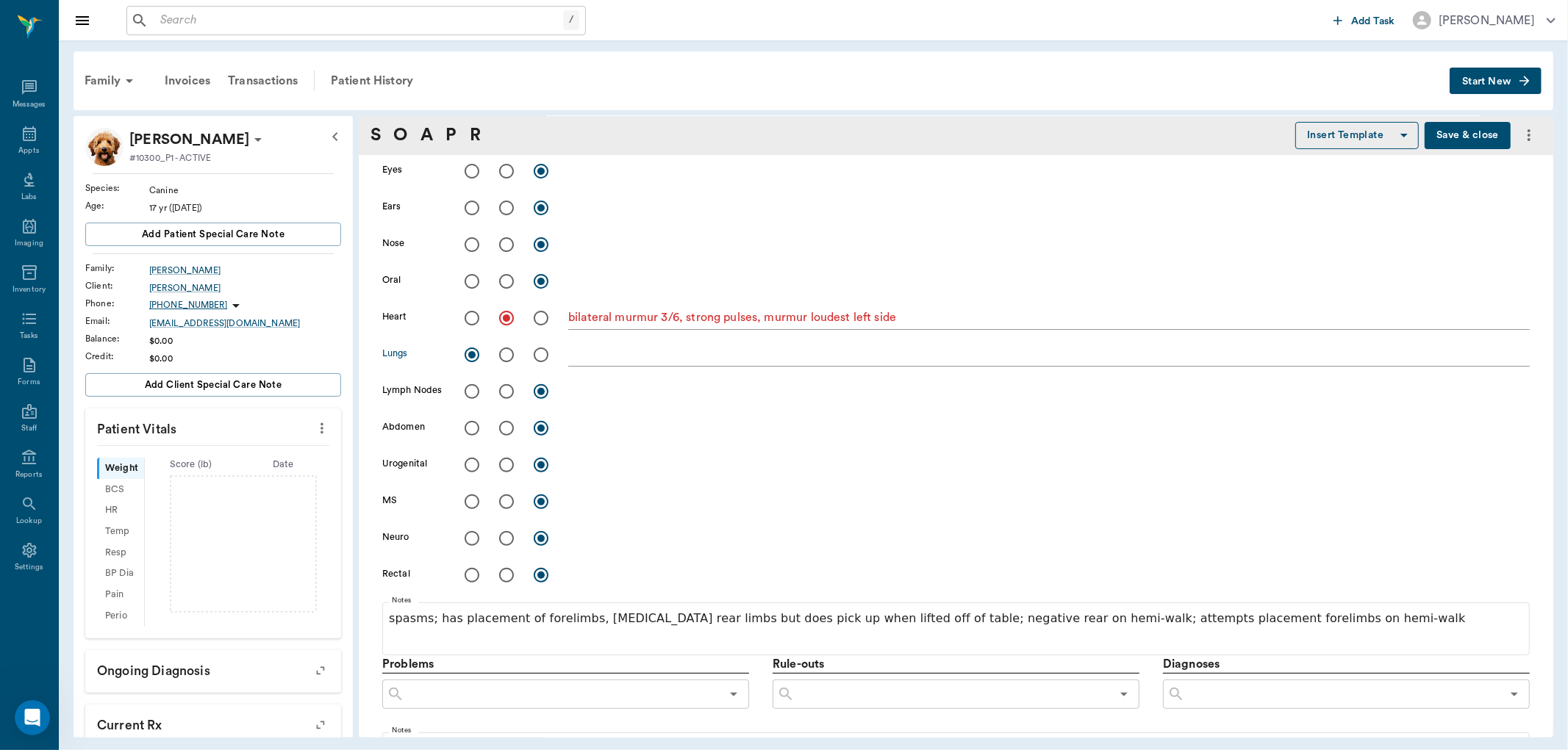
click at [471, 423] on input "radio" at bounding box center [471, 428] width 31 height 31
radio input "true"
click at [506, 539] on input "radio" at bounding box center [506, 538] width 31 height 31
radio input "true"
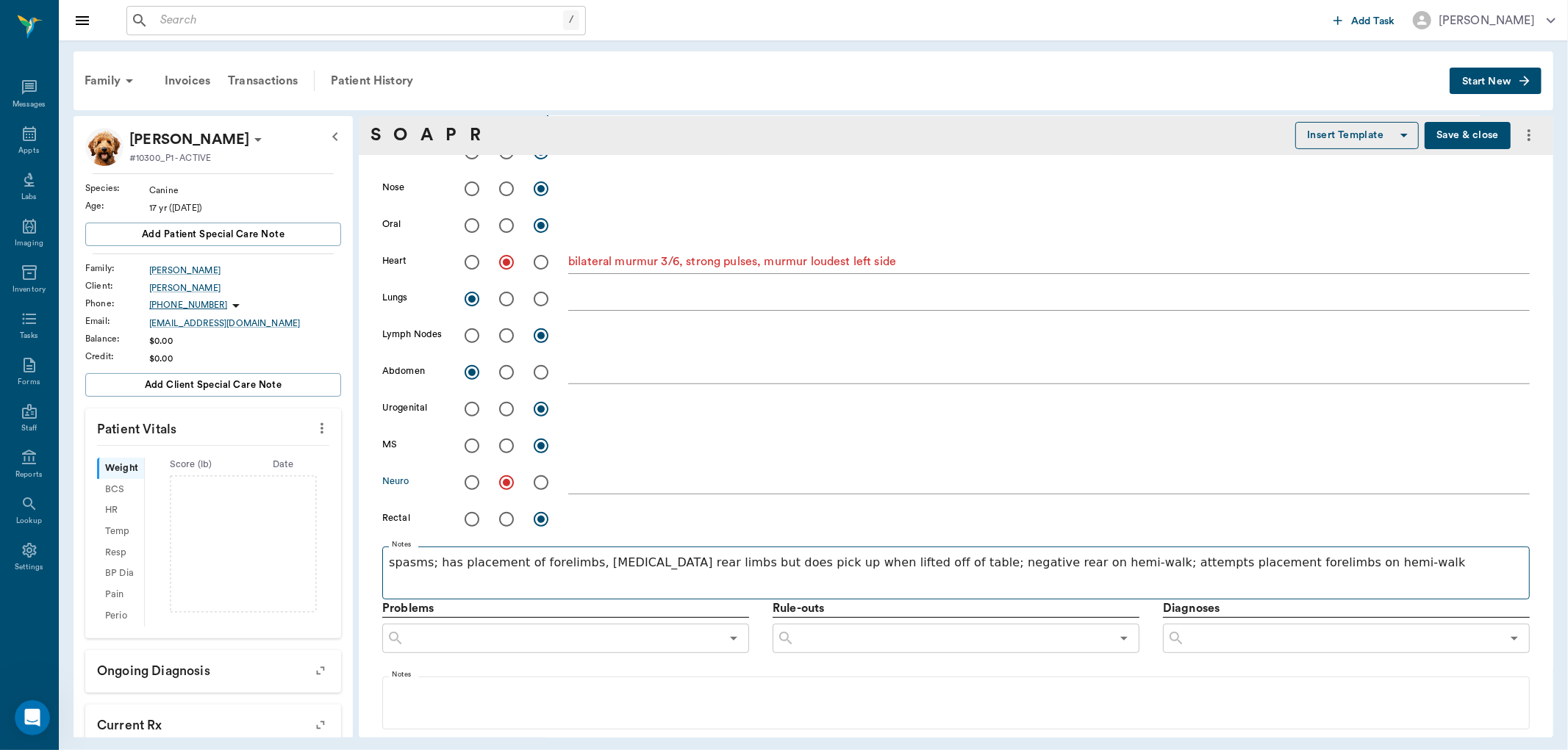
scroll to position [408, 0]
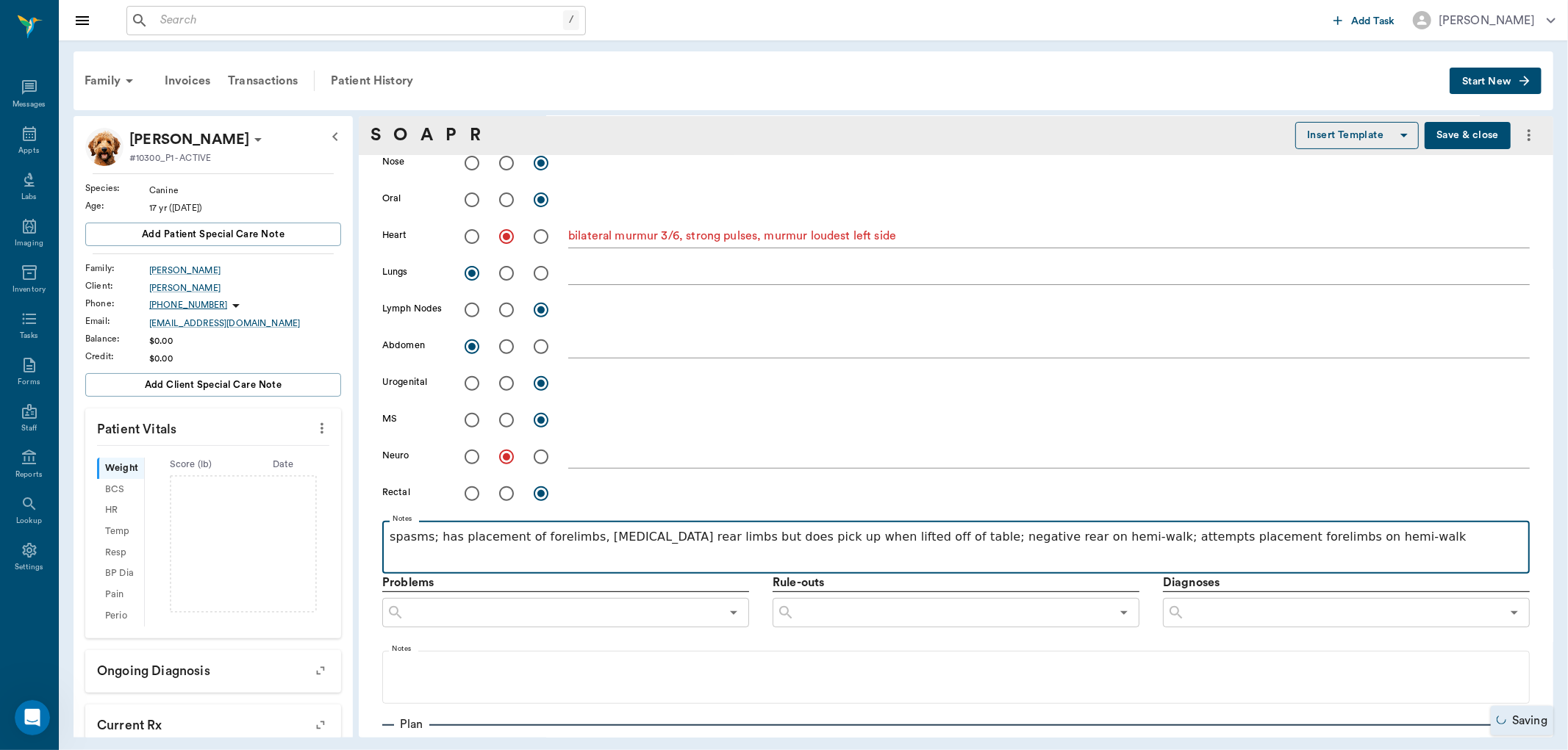
click at [1297, 537] on p "spasms; has placement of forelimbs, paresis rear limbs but does pick up when li…" at bounding box center [955, 537] width 1132 height 18
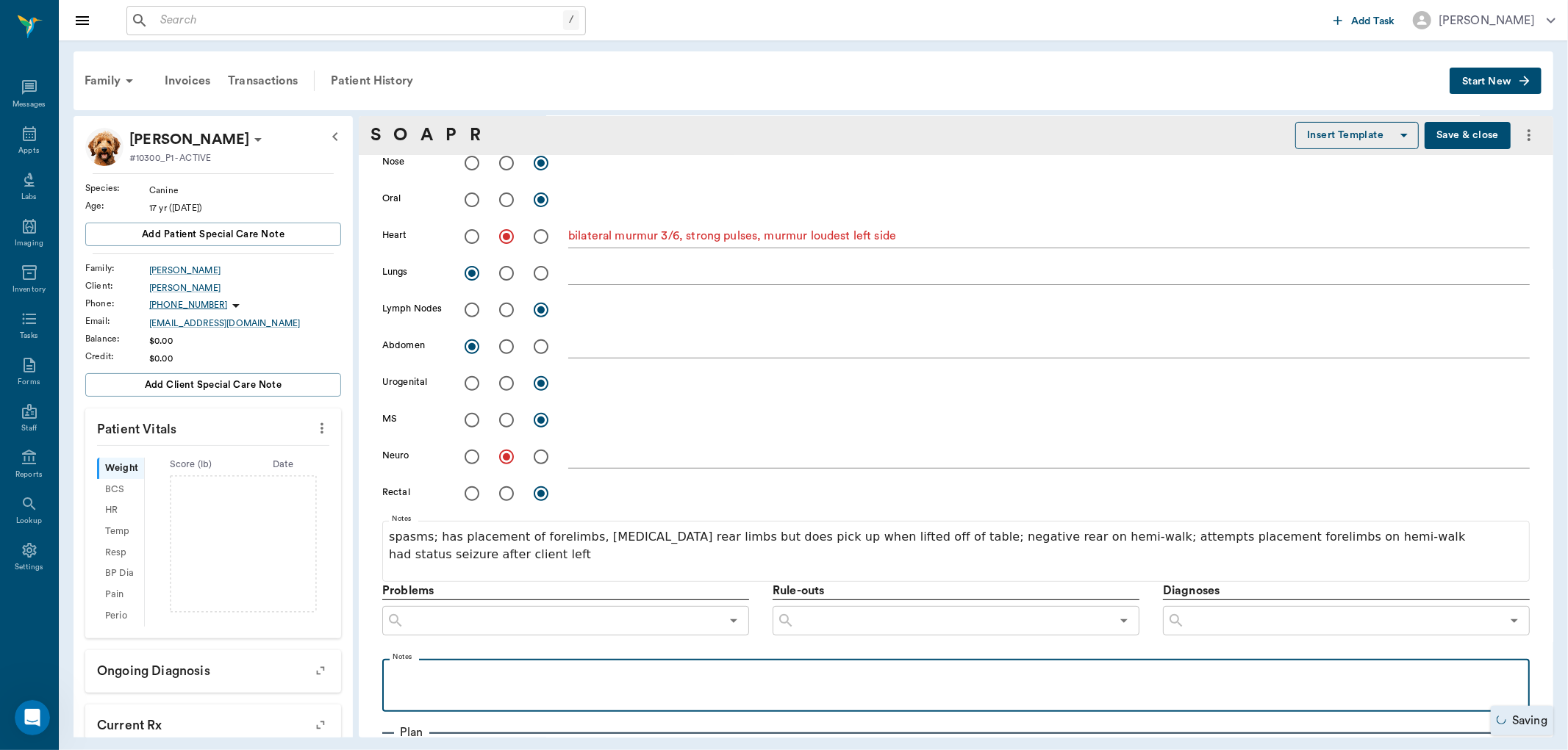
click at [767, 669] on p at bounding box center [955, 675] width 1132 height 18
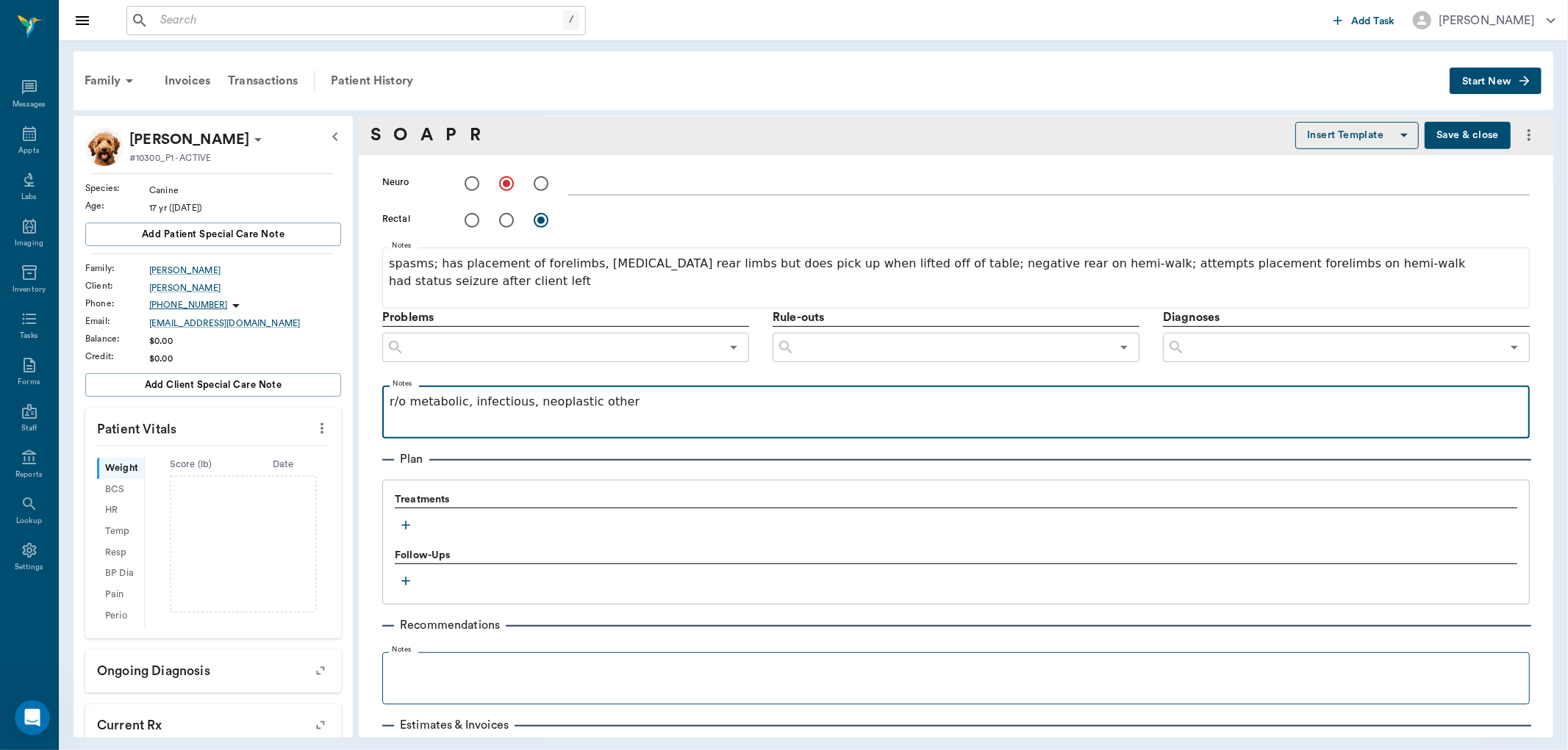
scroll to position [734, 0]
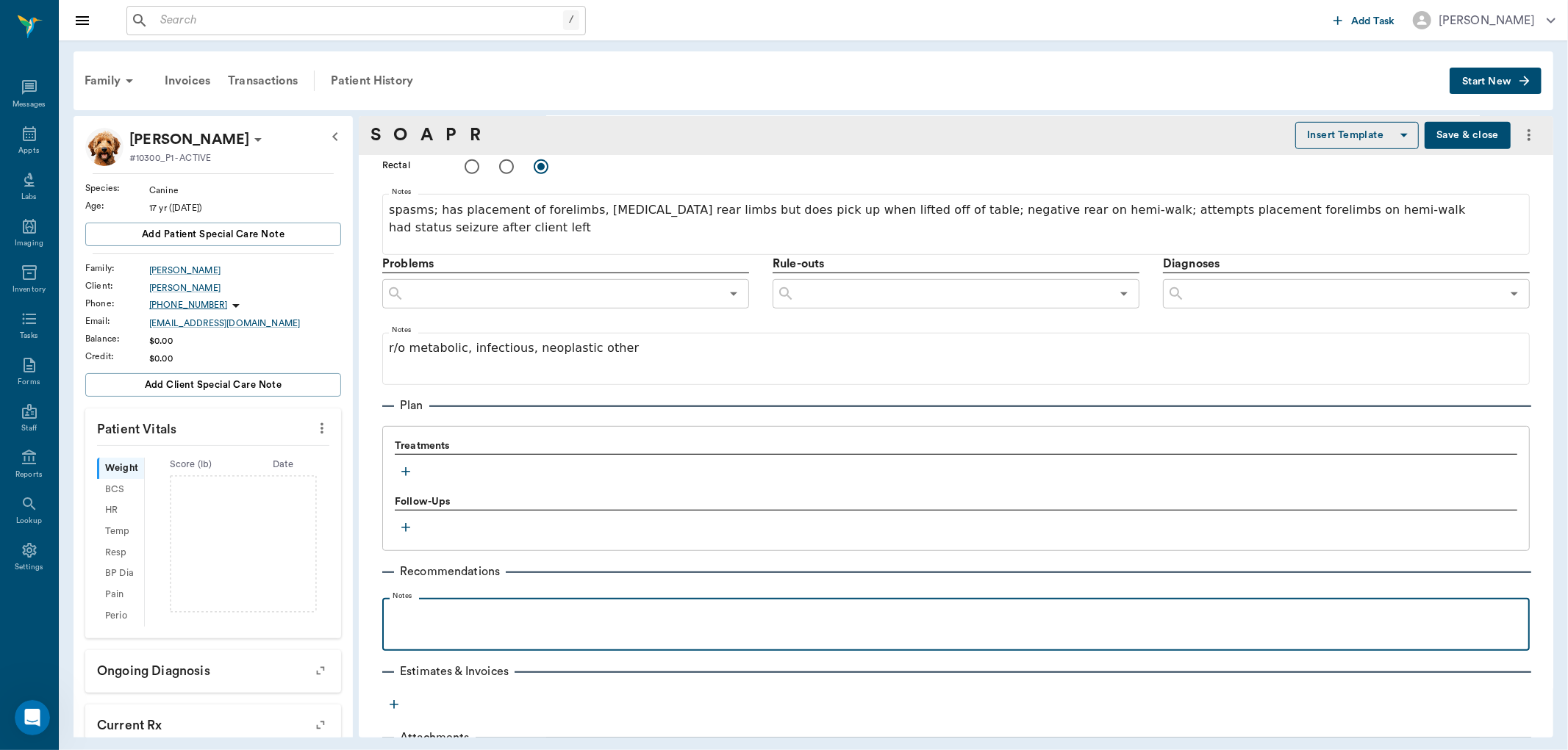
click at [407, 609] on p at bounding box center [955, 615] width 1132 height 18
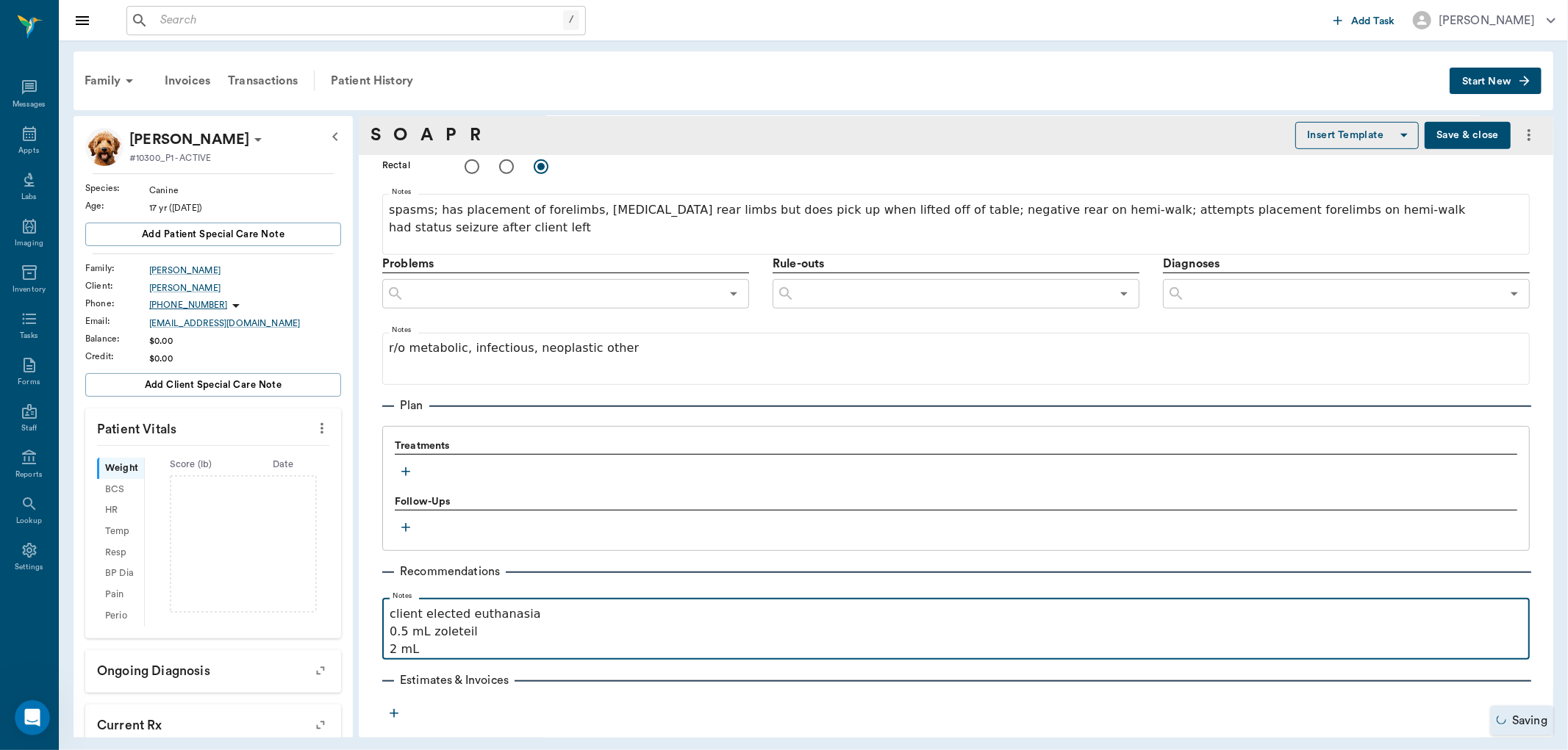
click at [484, 627] on p "0.5 mL zoleteil" at bounding box center [955, 632] width 1132 height 18
click at [466, 655] on p "2 mL" at bounding box center [955, 650] width 1132 height 18
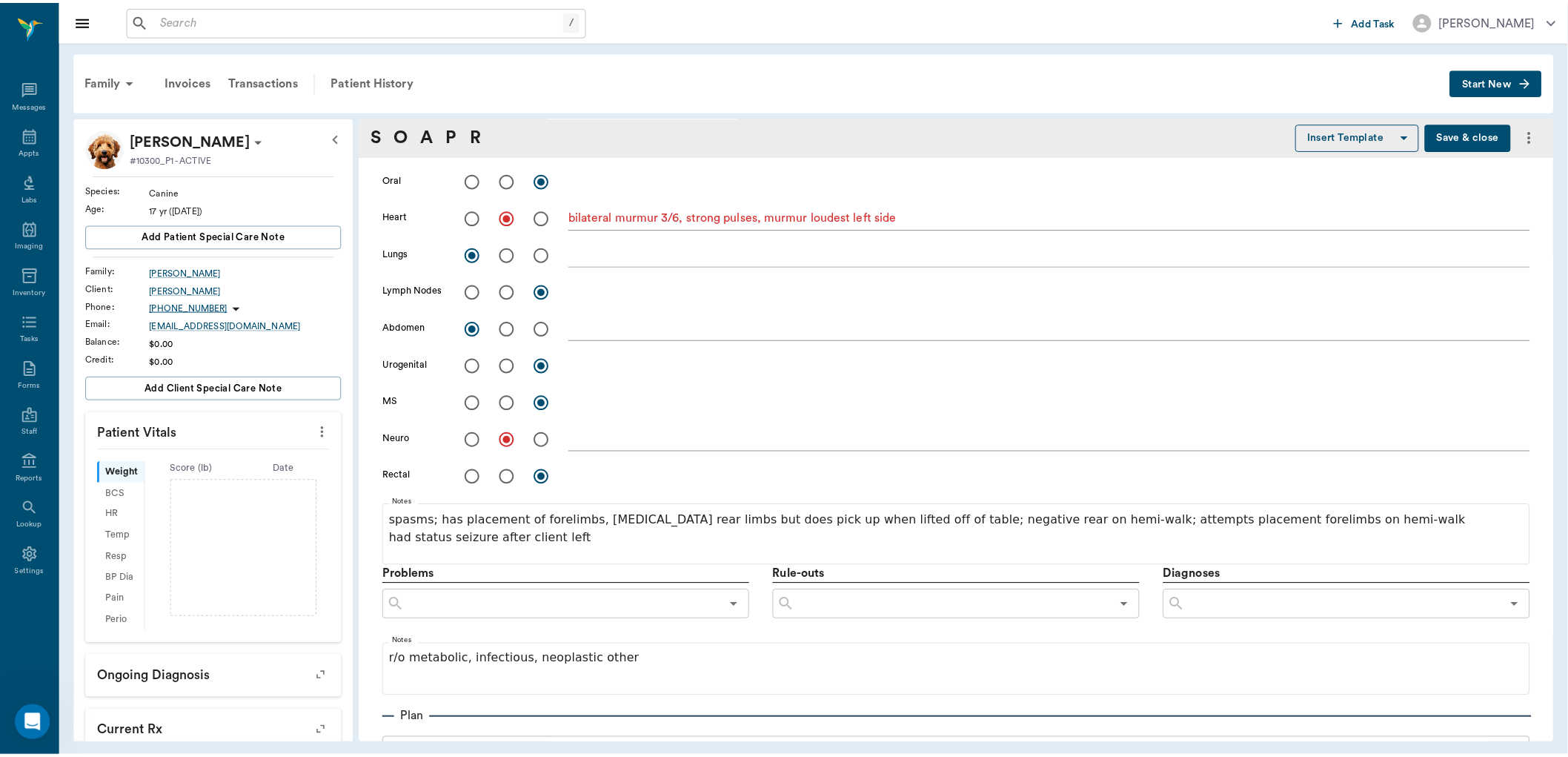
scroll to position [0, 0]
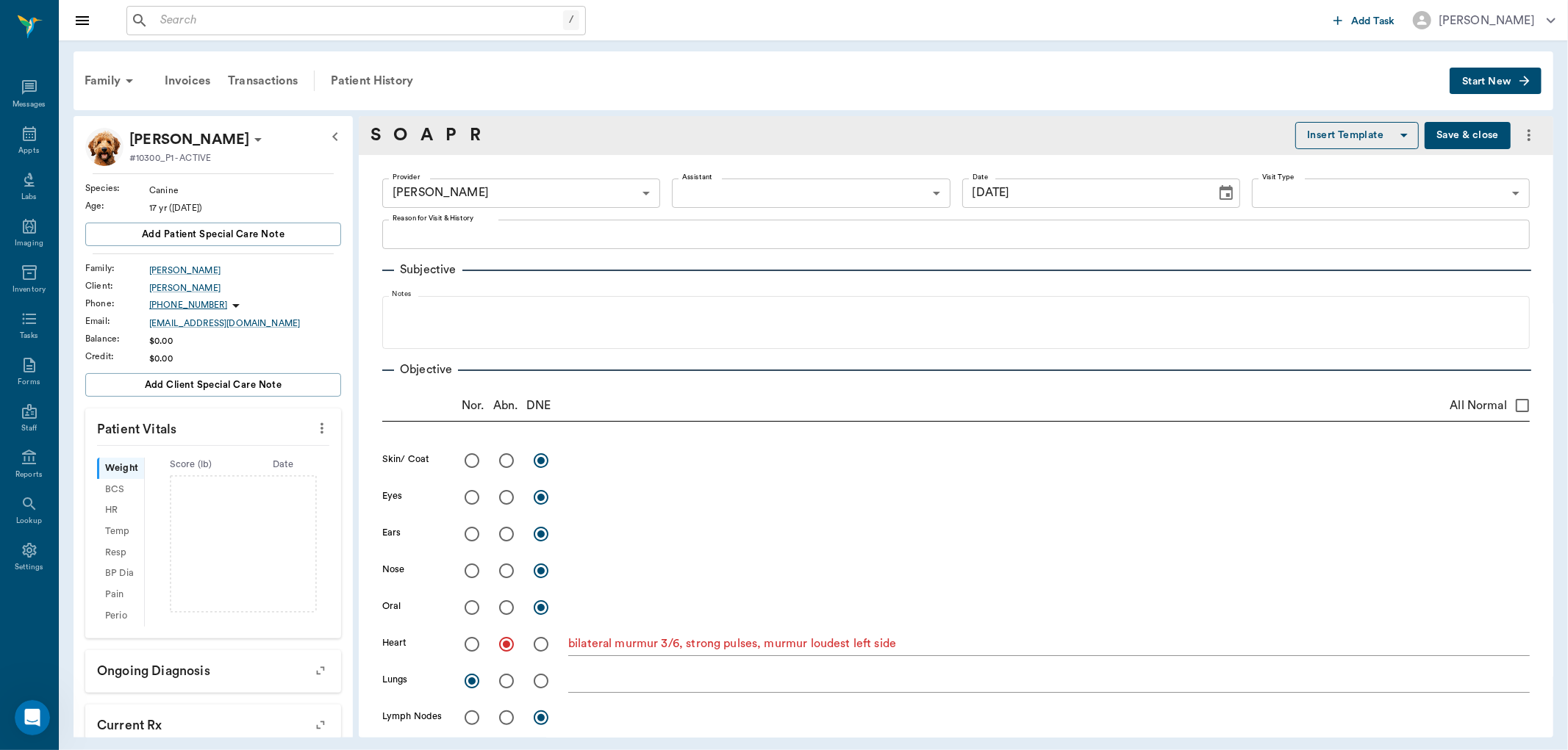
click at [1485, 136] on button "Save & close" at bounding box center [1467, 135] width 86 height 28
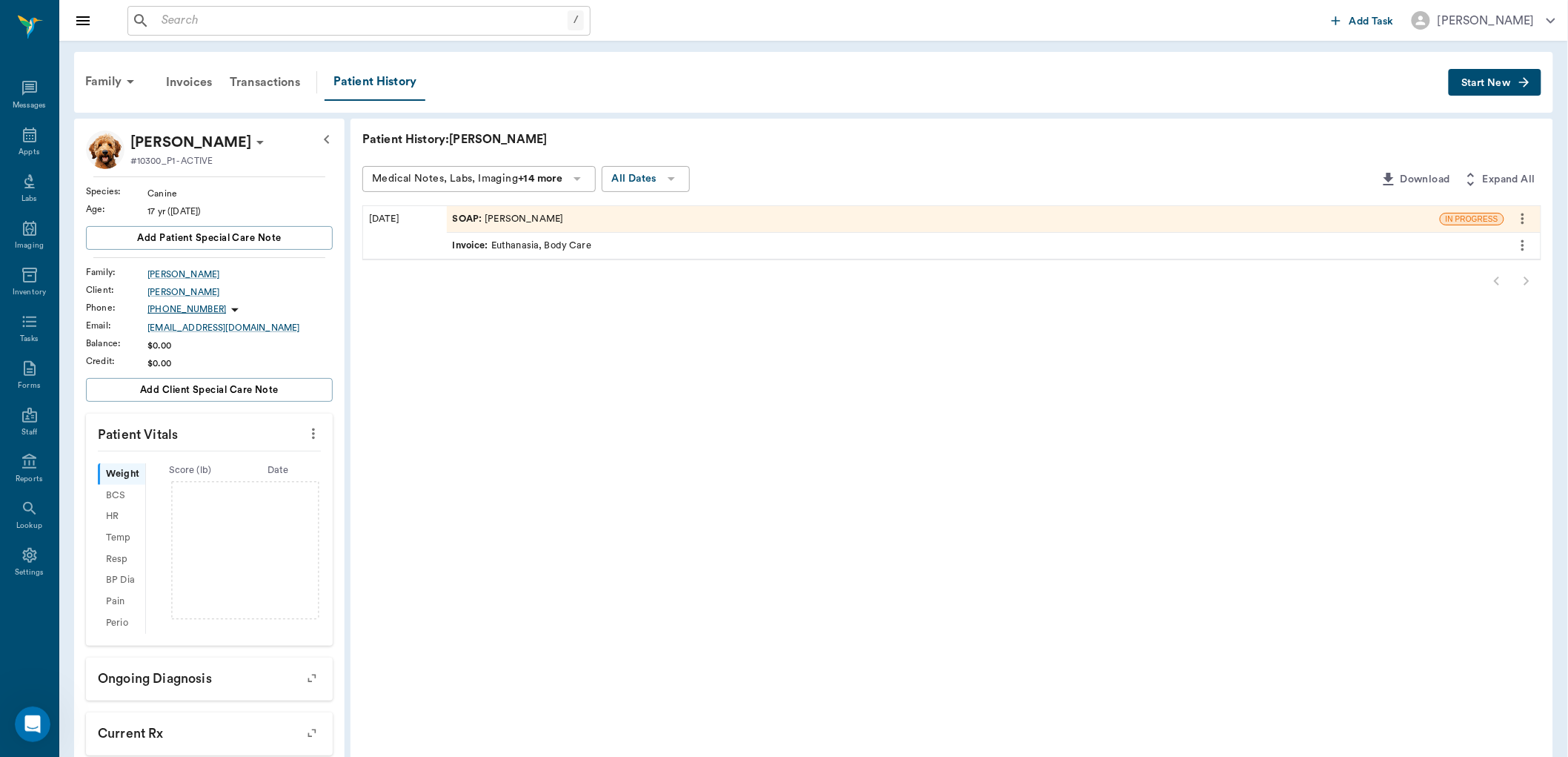
click at [308, 433] on icon "more" at bounding box center [314, 434] width 17 height 18
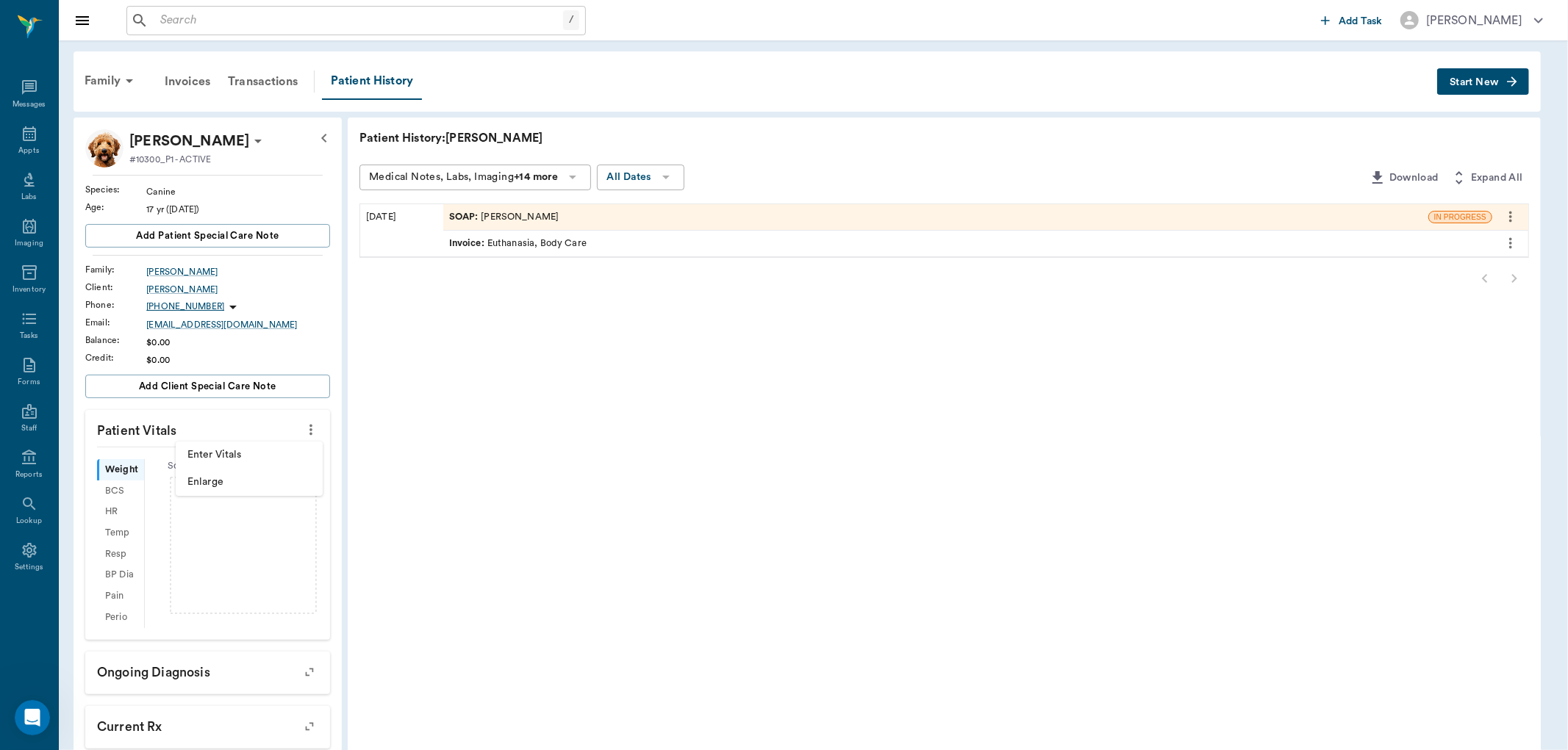
click at [275, 453] on span "Enter Vitals" at bounding box center [249, 455] width 124 height 16
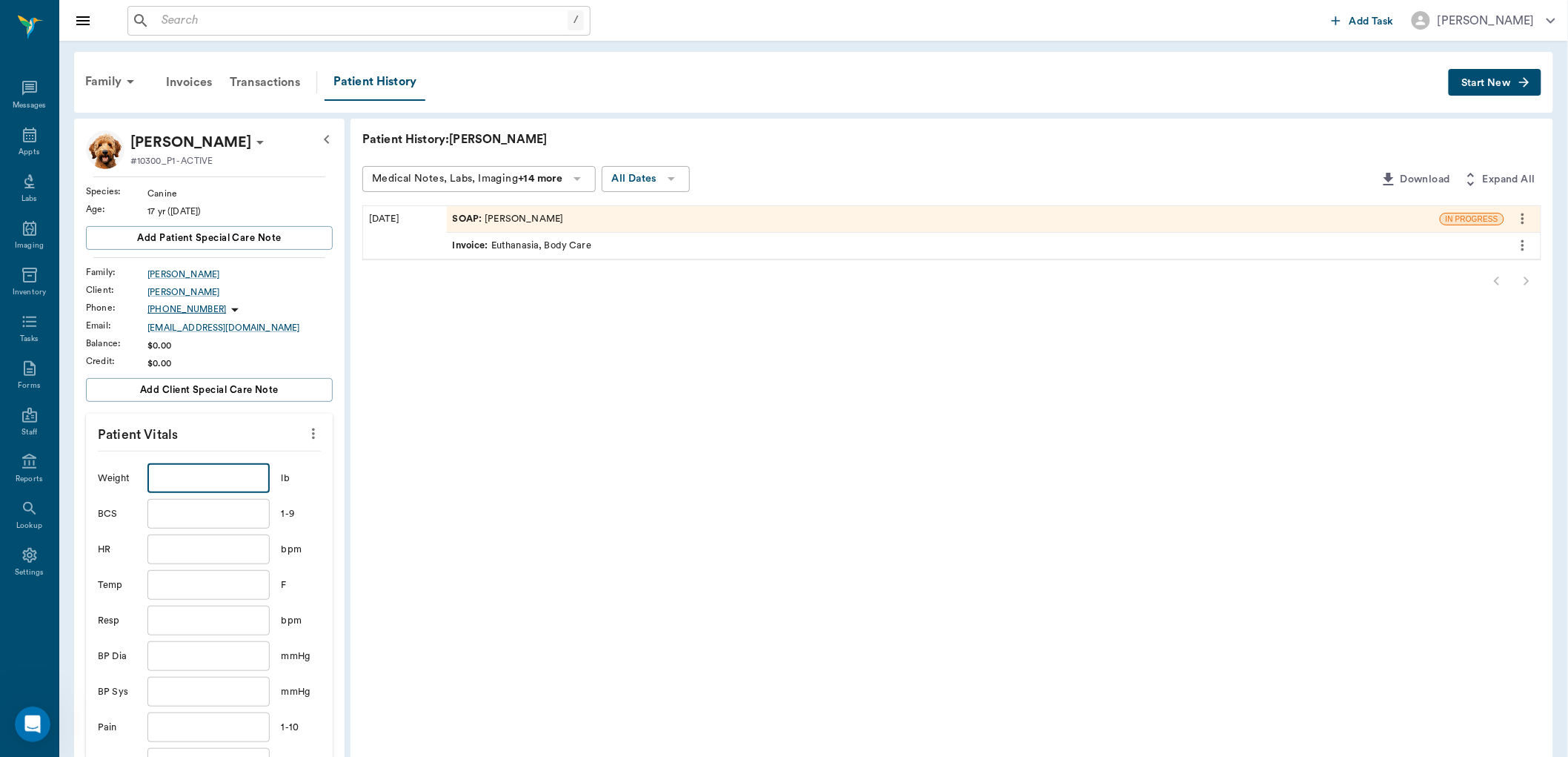
click at [236, 480] on input "text" at bounding box center [208, 478] width 122 height 29
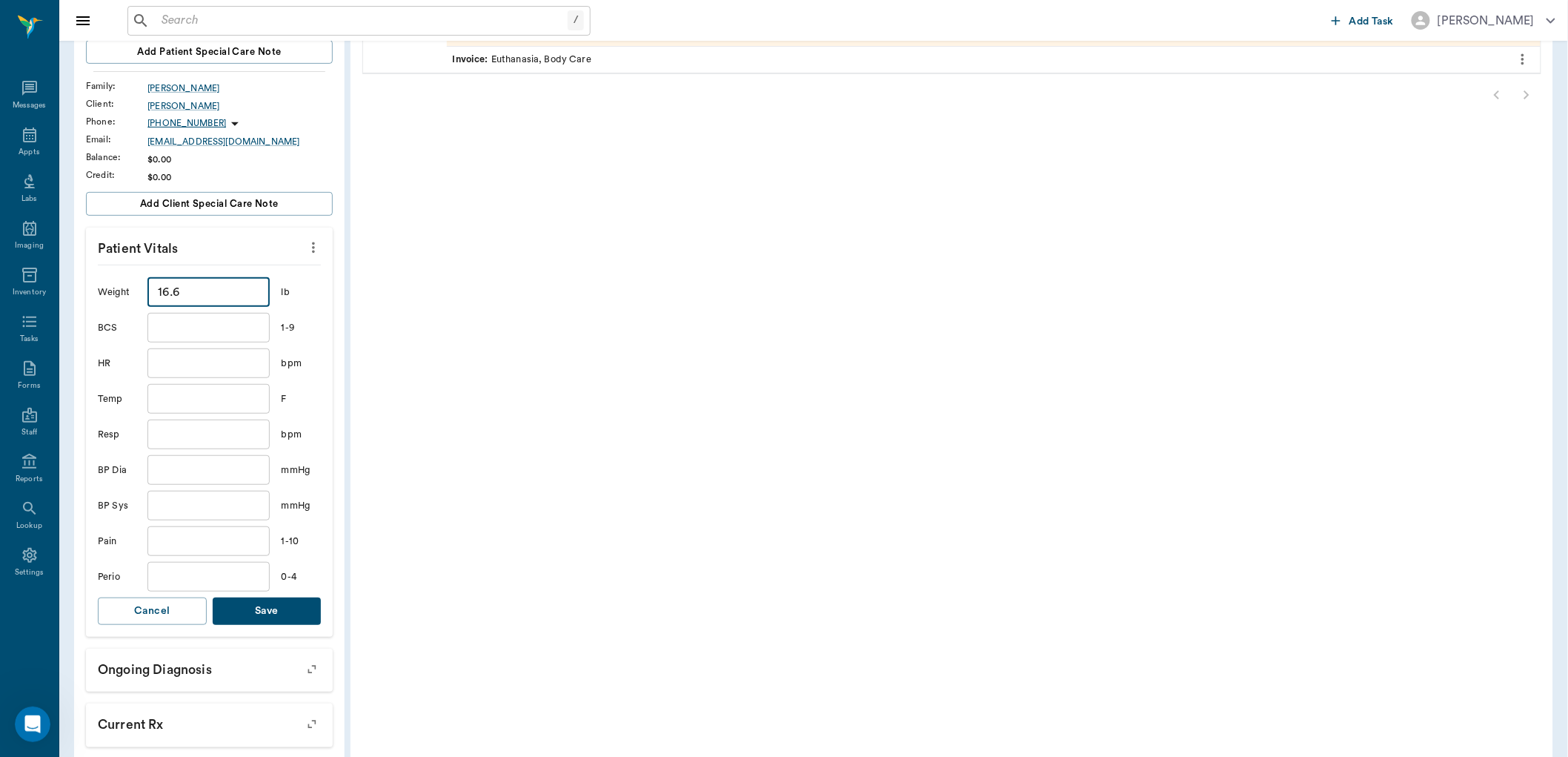
scroll to position [247, 0]
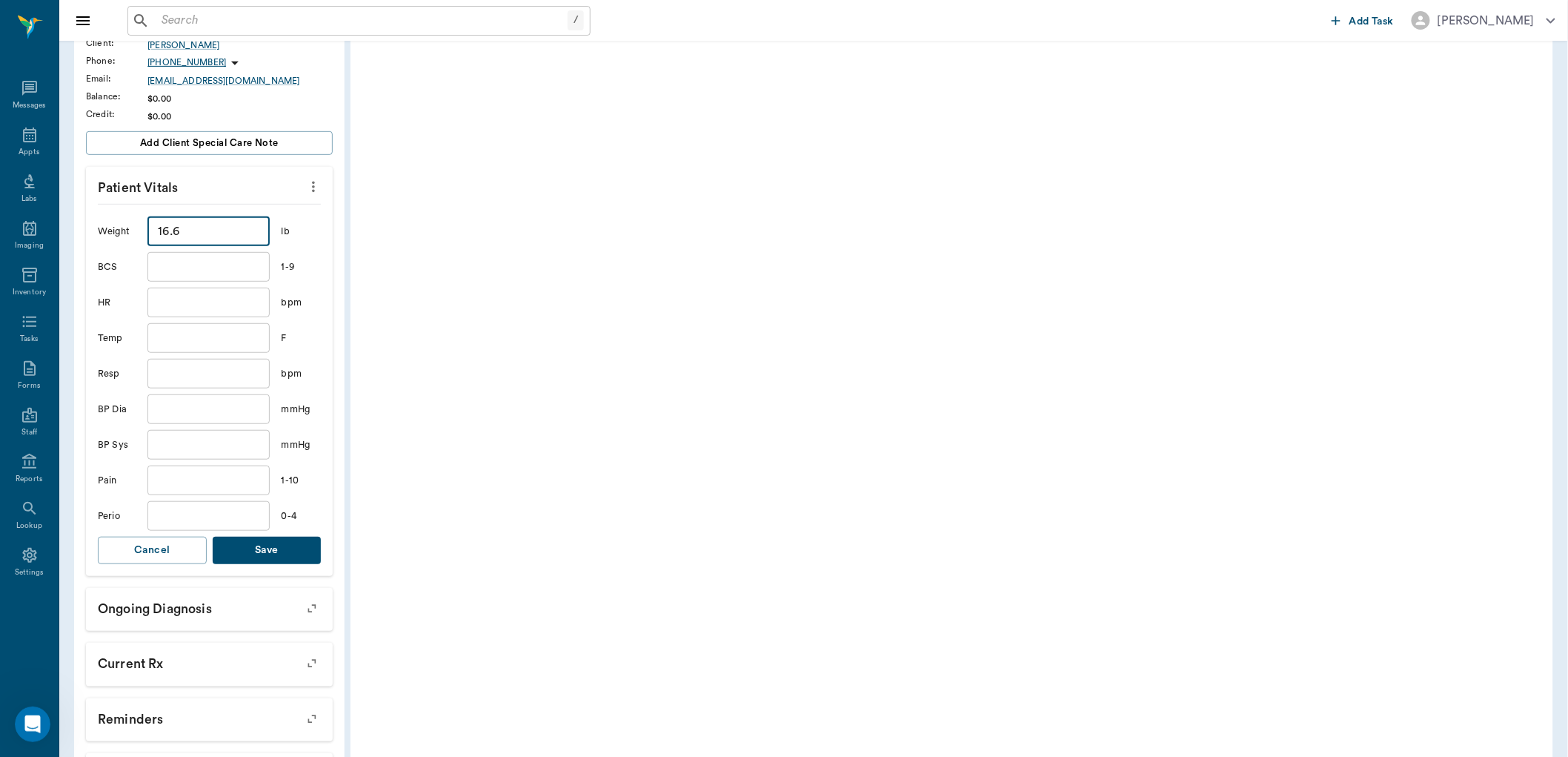
type input "16.6"
click at [250, 551] on button "Save" at bounding box center [266, 550] width 109 height 28
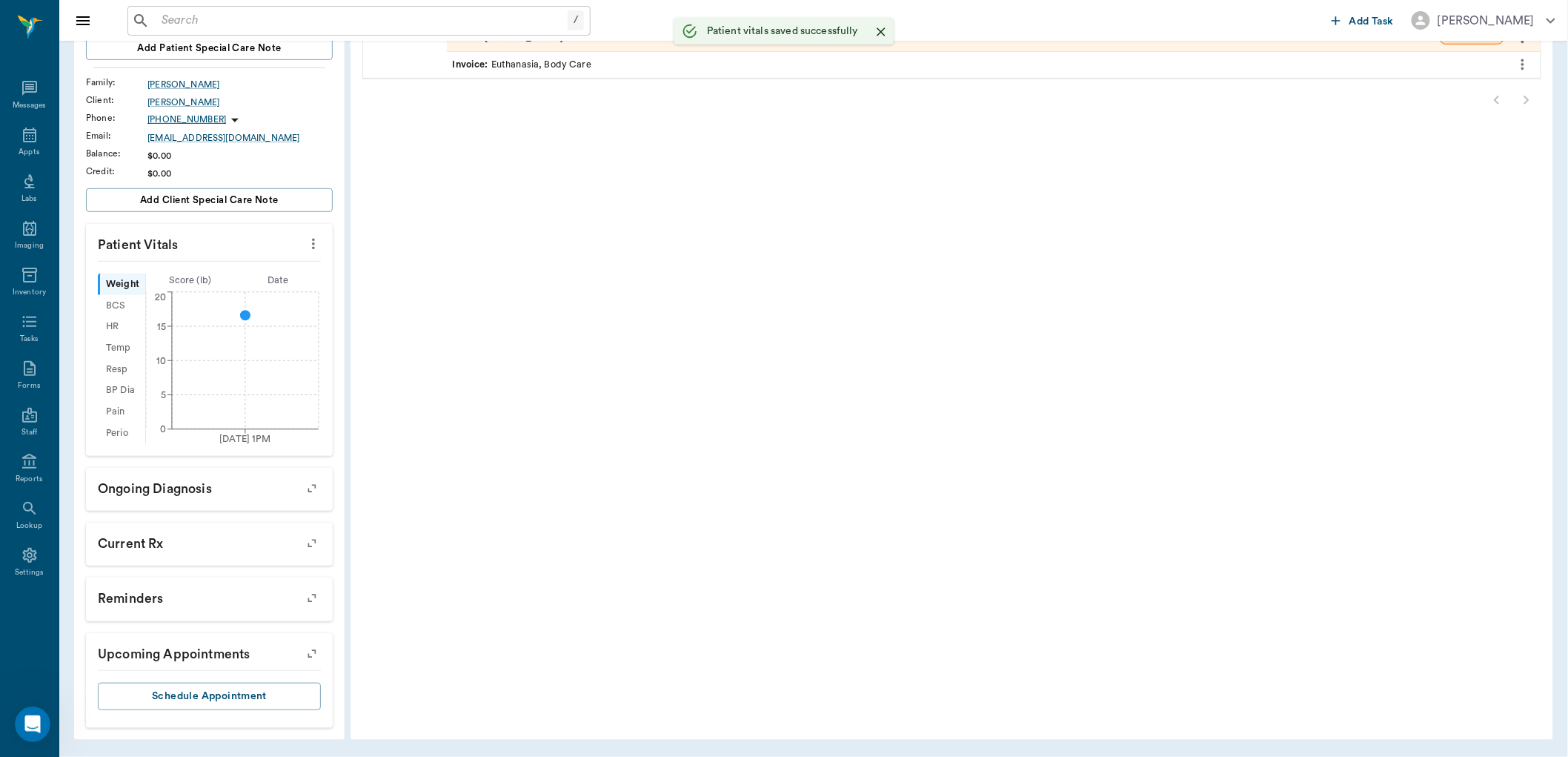
scroll to position [206, 0]
click at [24, 134] on icon at bounding box center [30, 135] width 14 height 15
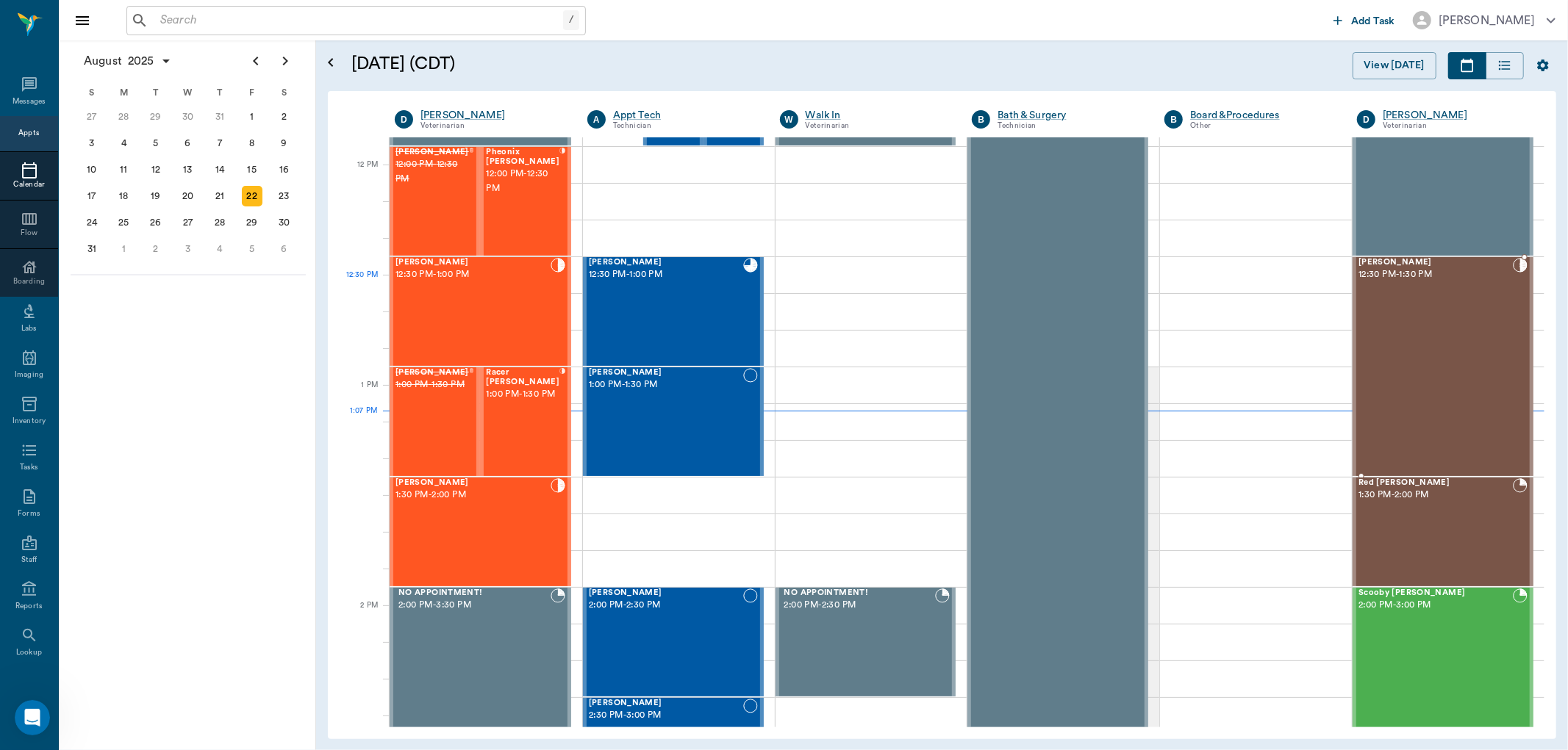
scroll to position [860, 0]
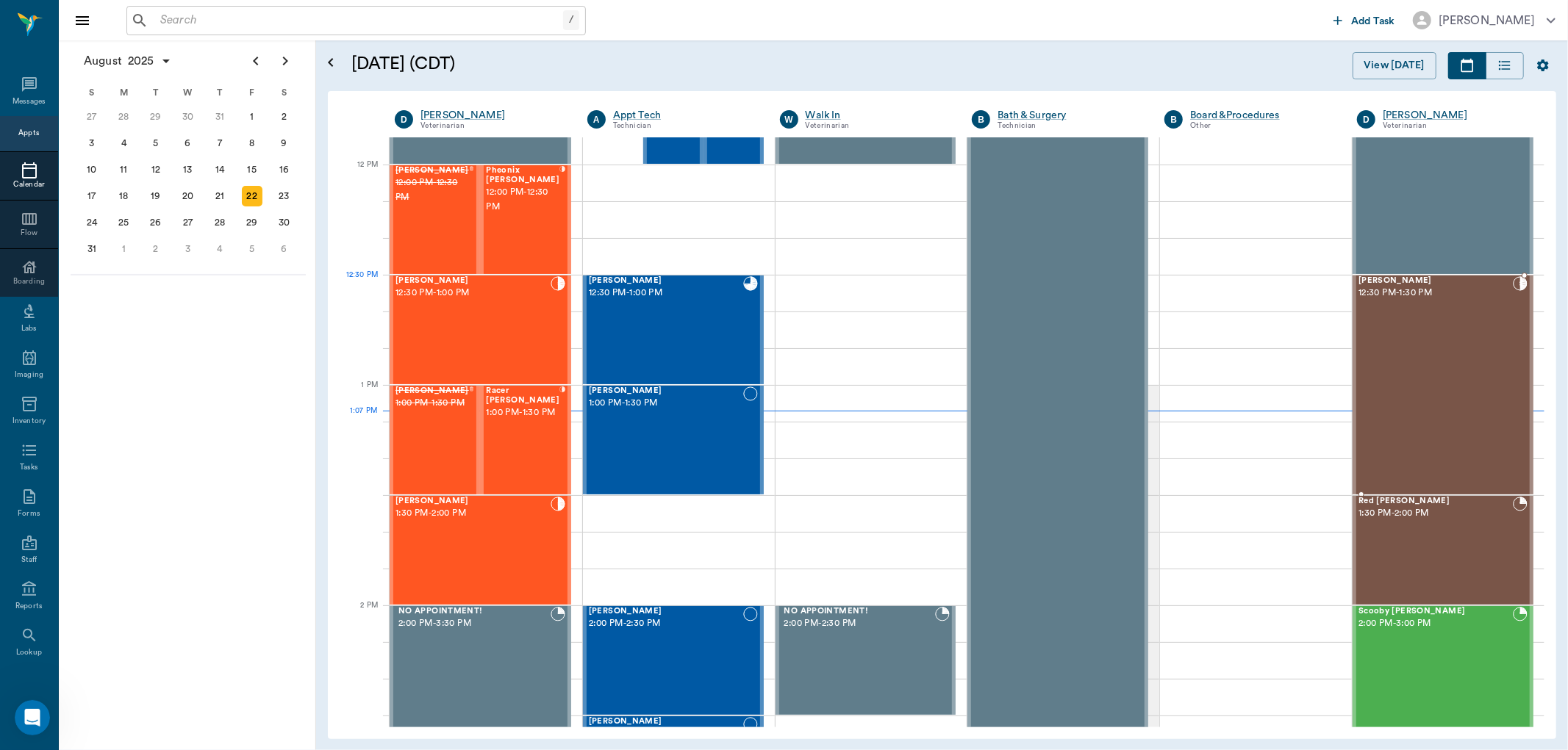
click at [1397, 282] on span "Ziggy Martin Boley" at bounding box center [1435, 281] width 154 height 10
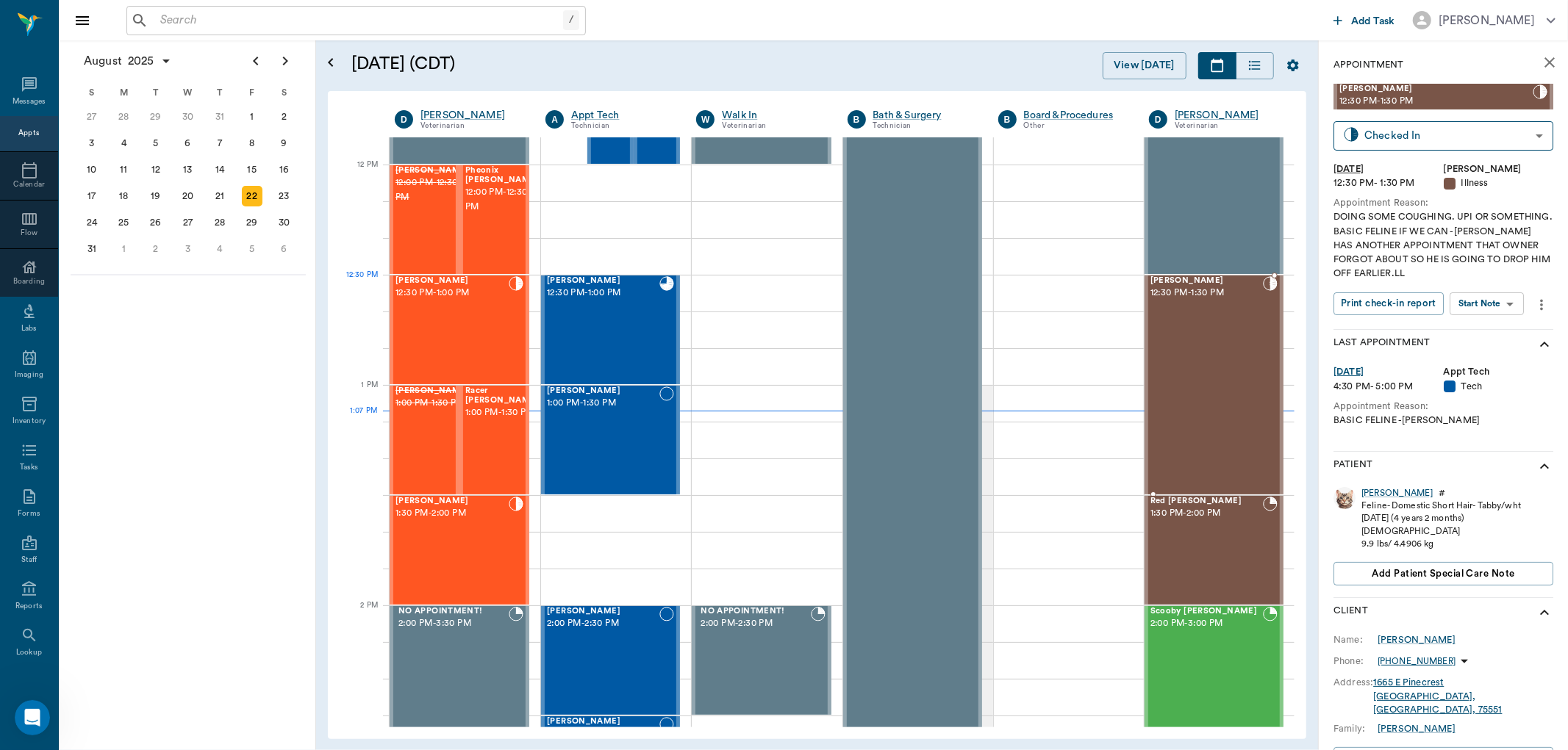
click at [1202, 283] on span "Ziggy Martin Boley" at bounding box center [1206, 281] width 112 height 10
click at [1365, 494] on div "Ziggy Martin" at bounding box center [1397, 493] width 71 height 13
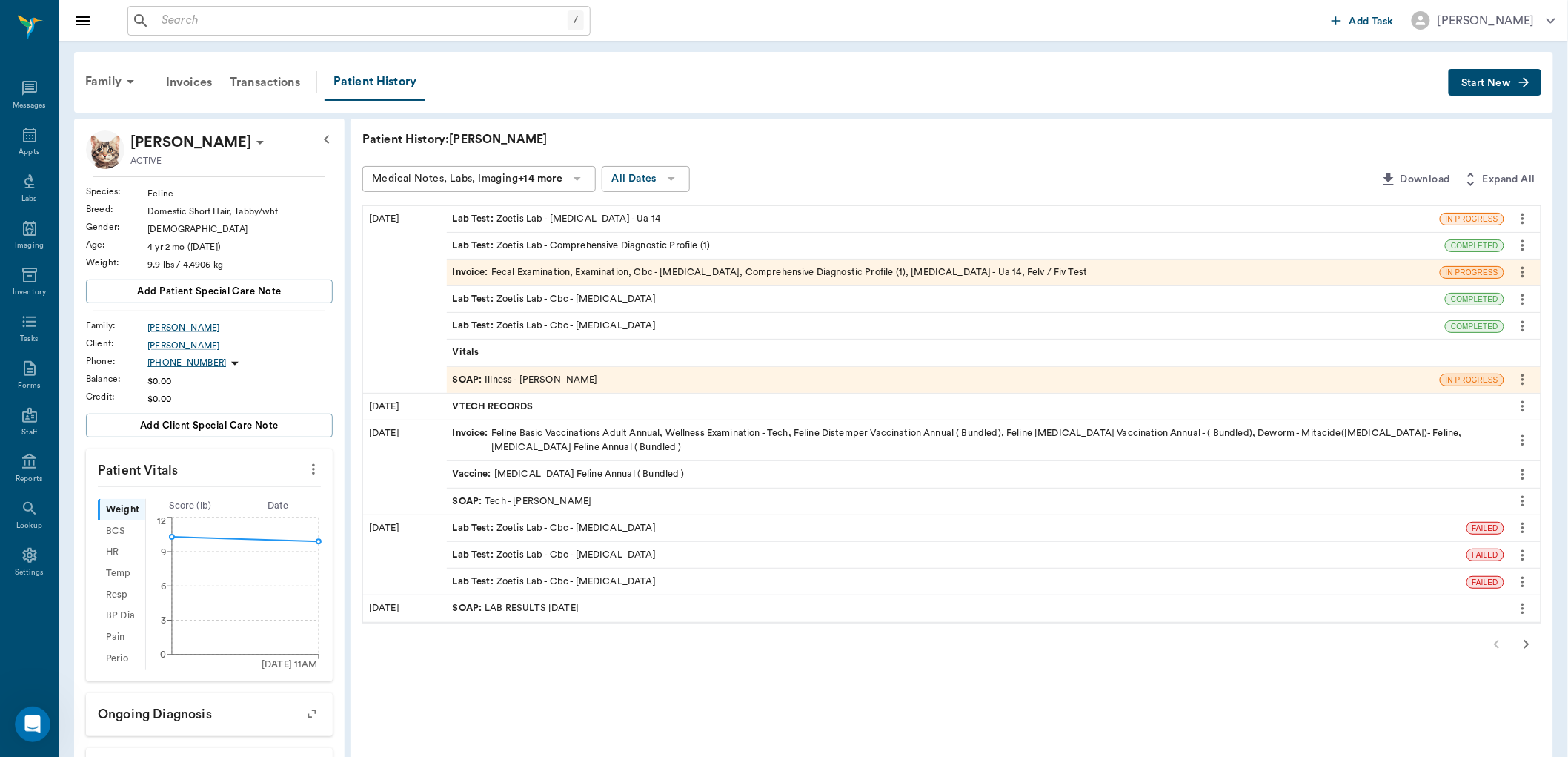
click at [513, 378] on div "SOAP : Illness - Dr. Kindall Jones" at bounding box center [525, 380] width 146 height 14
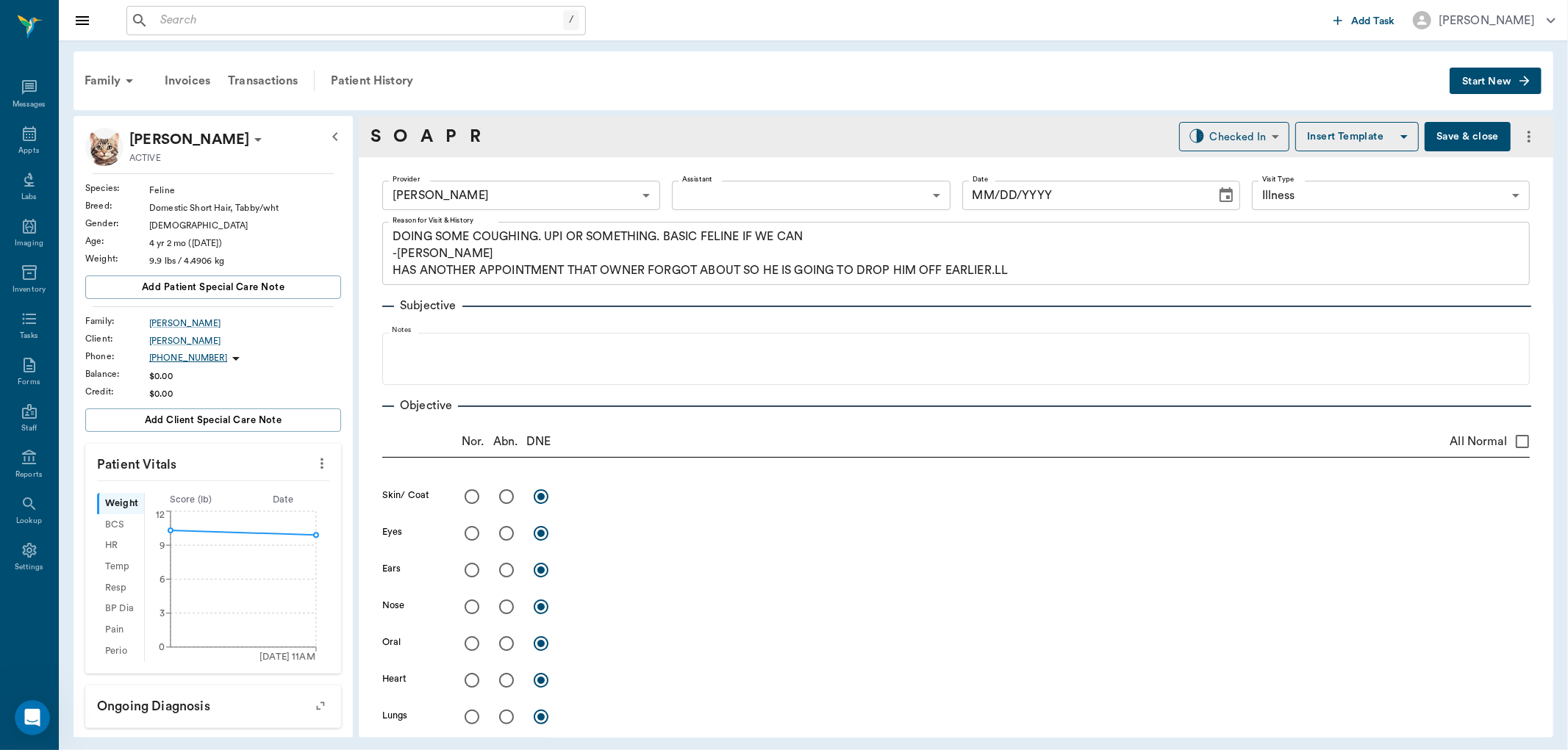
type input "670e8b52b987dc0b25a864ee"
type input "65d2be4f46e3a538d89b8c15"
type textarea "DOING SOME COUGHING. UPI OR SOMETHING. BASIC FELINE IF WE CAN -LORY HAS ANOTHER…"
type input "[DATE]"
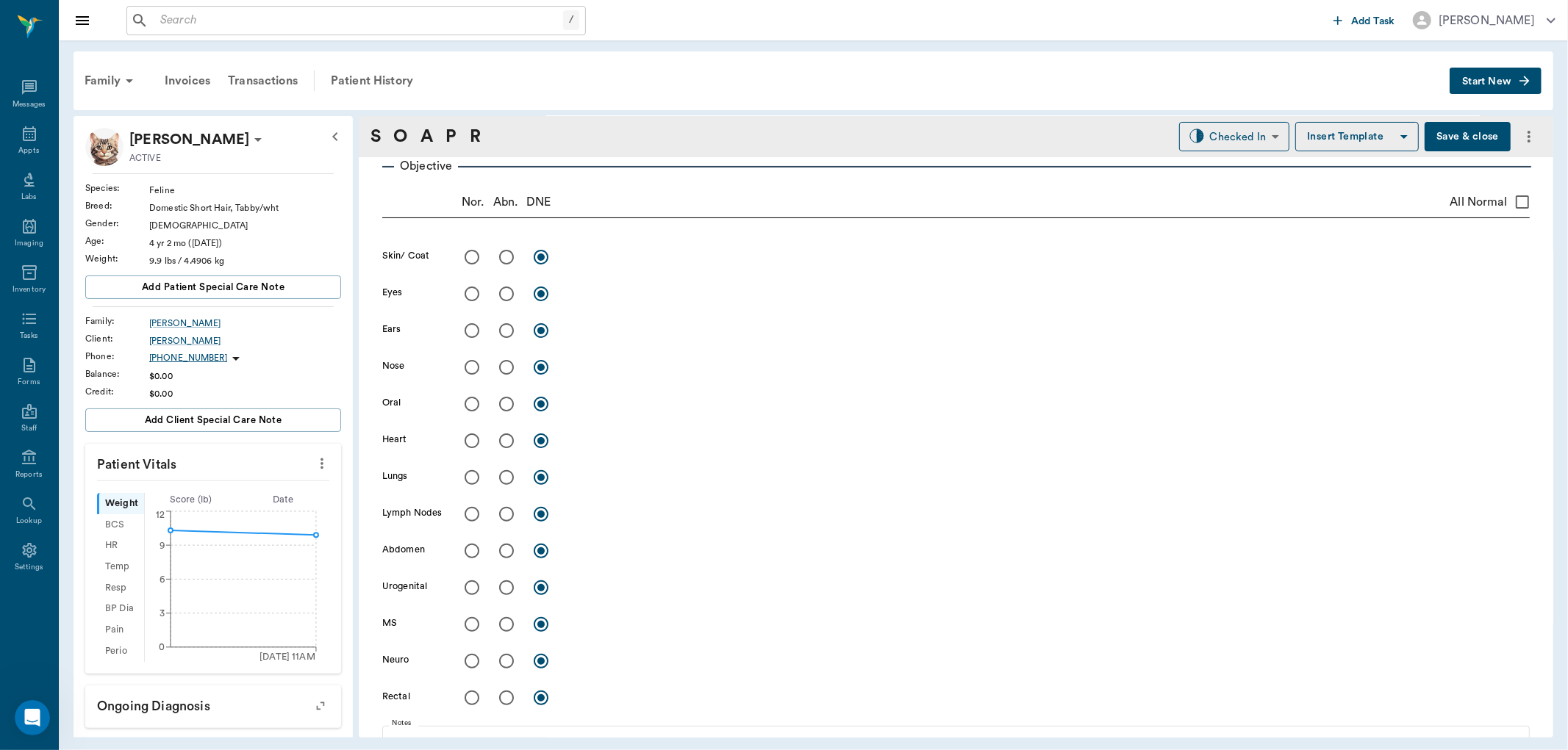
scroll to position [245, 0]
click at [503, 254] on input "radio" at bounding box center [506, 251] width 31 height 31
radio input "true"
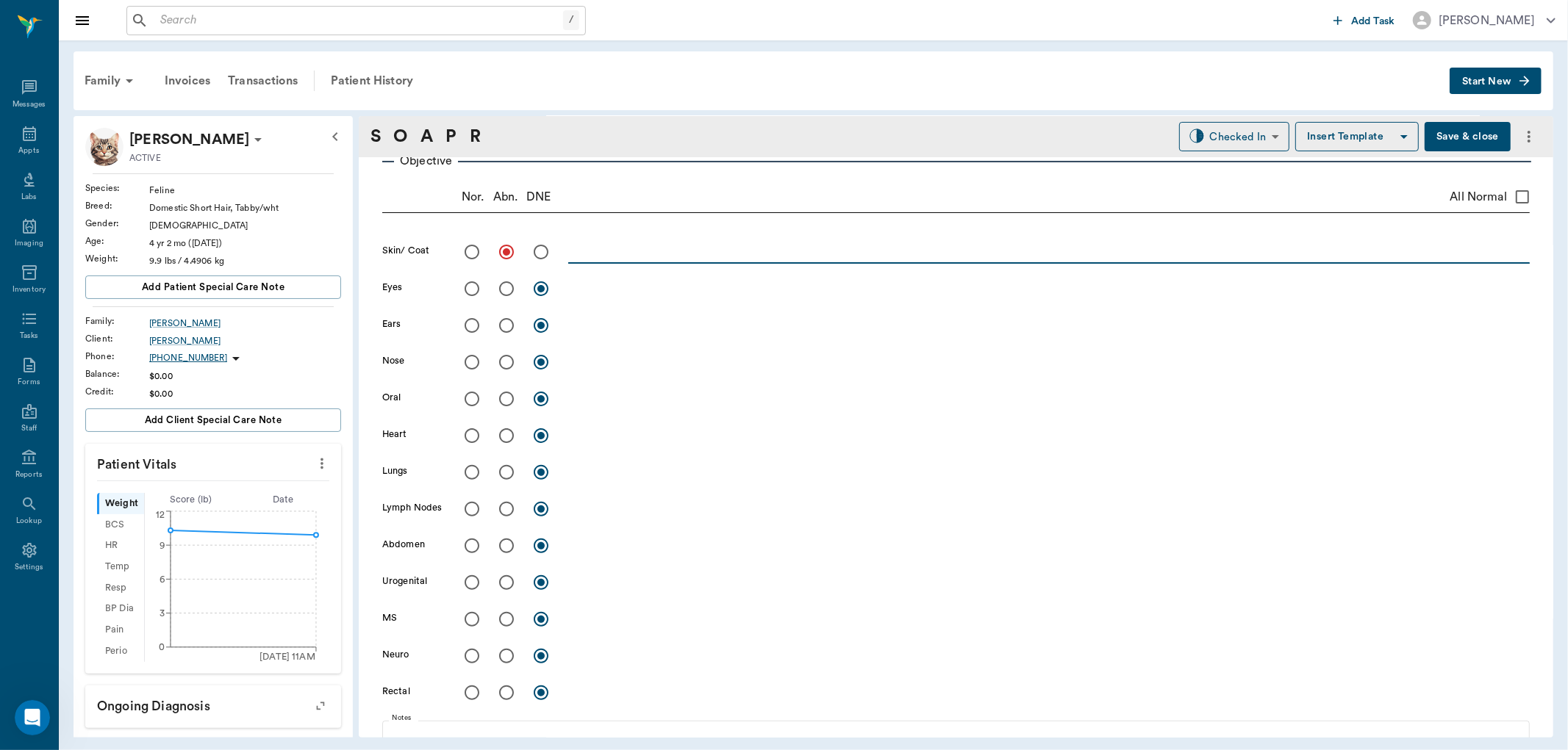
click at [576, 252] on textarea at bounding box center [1048, 251] width 961 height 17
type textarea "loss of hair between shoulders; thin haircoat but otherwise not alopecia; groom…"
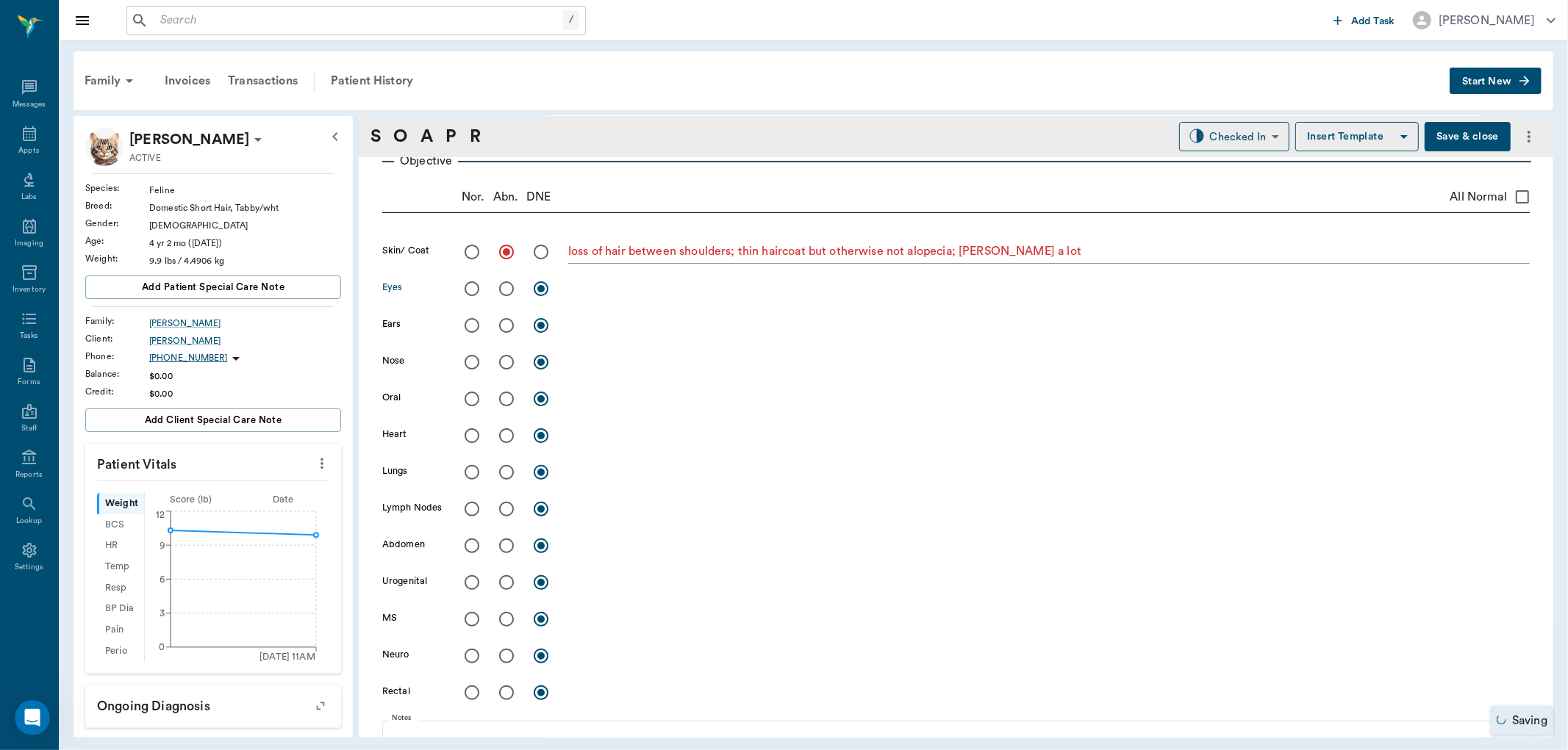
click at [474, 287] on input "radio" at bounding box center [471, 288] width 31 height 31
radio input "true"
click at [474, 326] on input "radio" at bounding box center [471, 325] width 31 height 31
radio input "true"
click at [474, 358] on input "radio" at bounding box center [471, 362] width 31 height 31
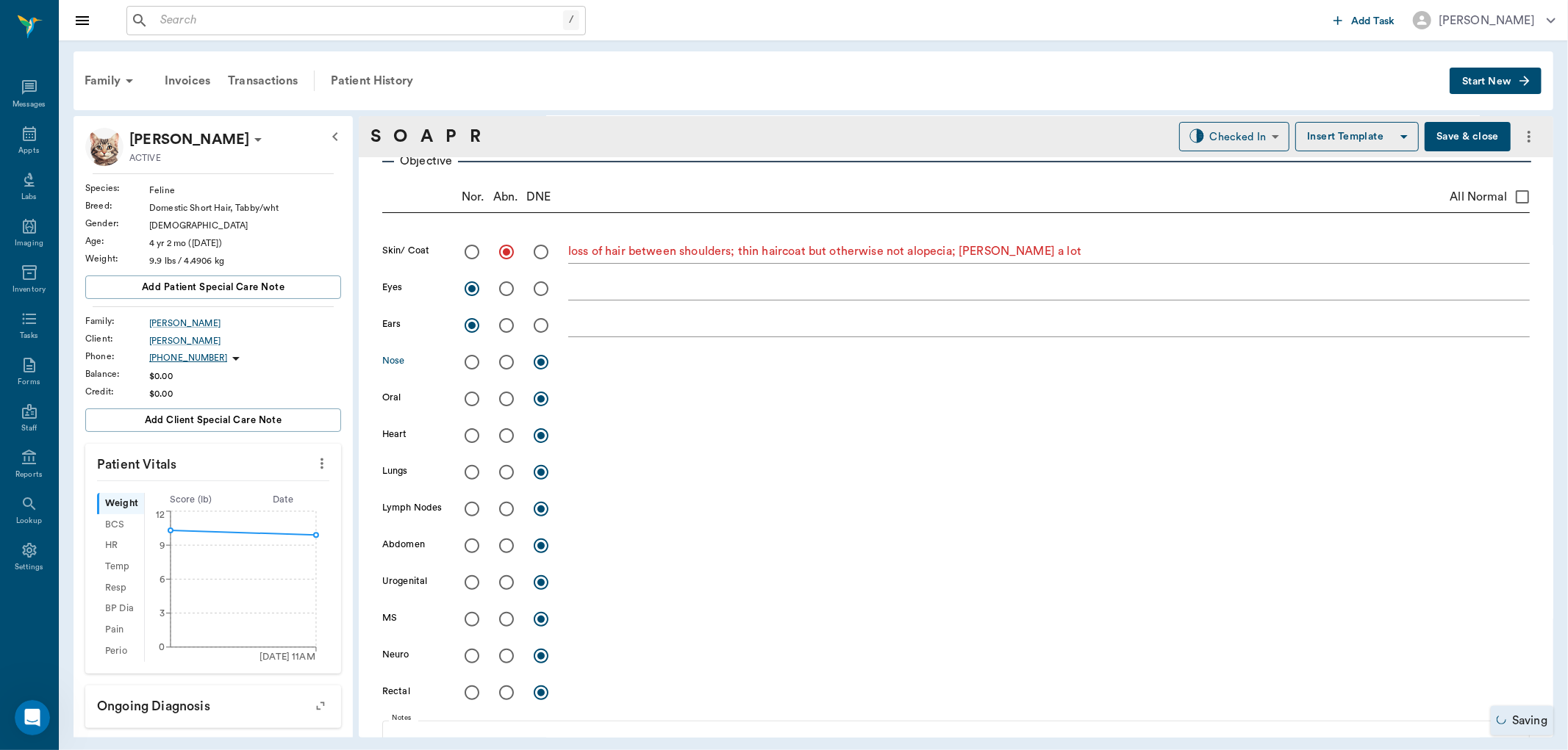
radio input "true"
click at [505, 359] on input "radio" at bounding box center [506, 362] width 31 height 31
radio input "true"
click at [587, 365] on textarea at bounding box center [1048, 362] width 961 height 17
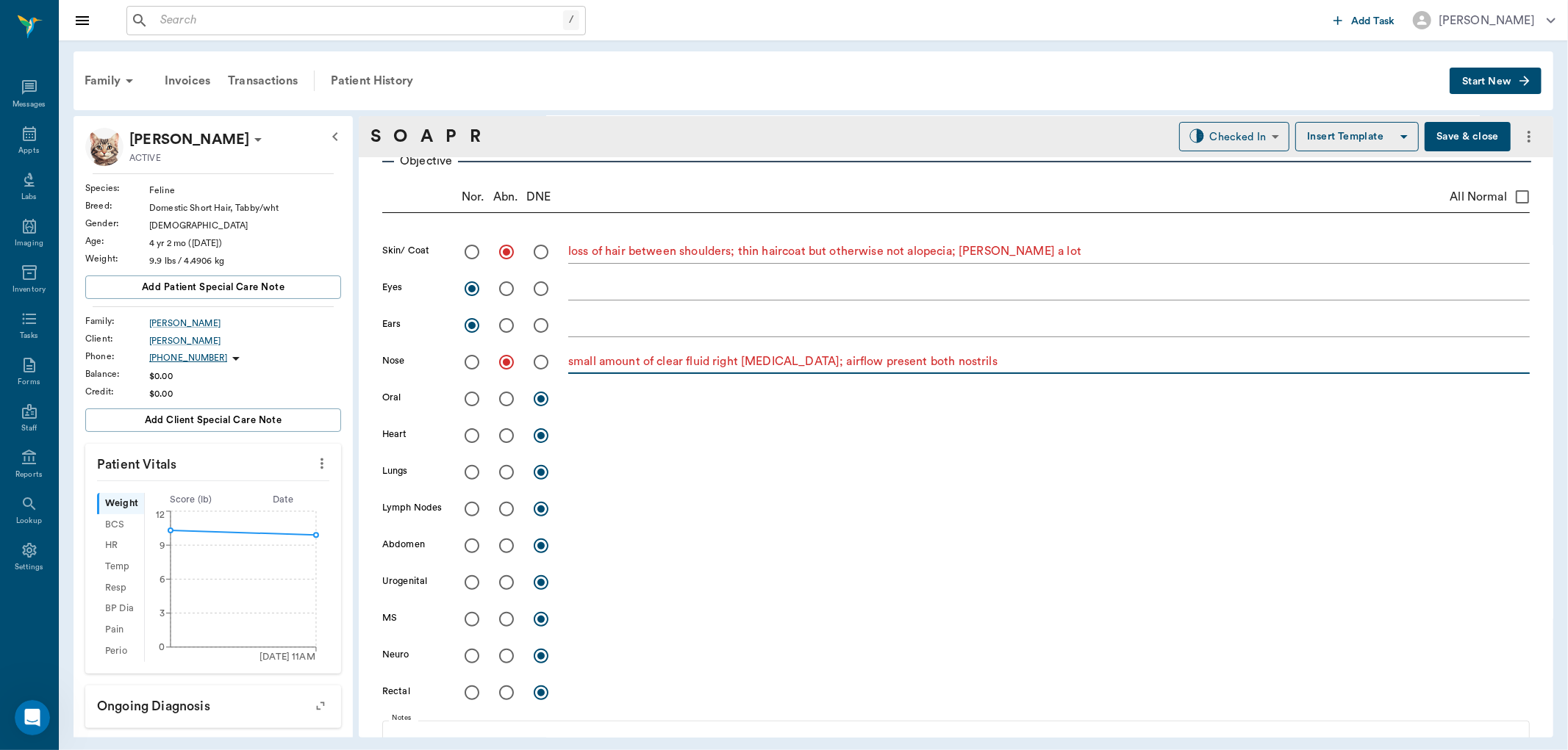
type textarea "small amount of clear fluid right nostril; airflow present both nostrils"
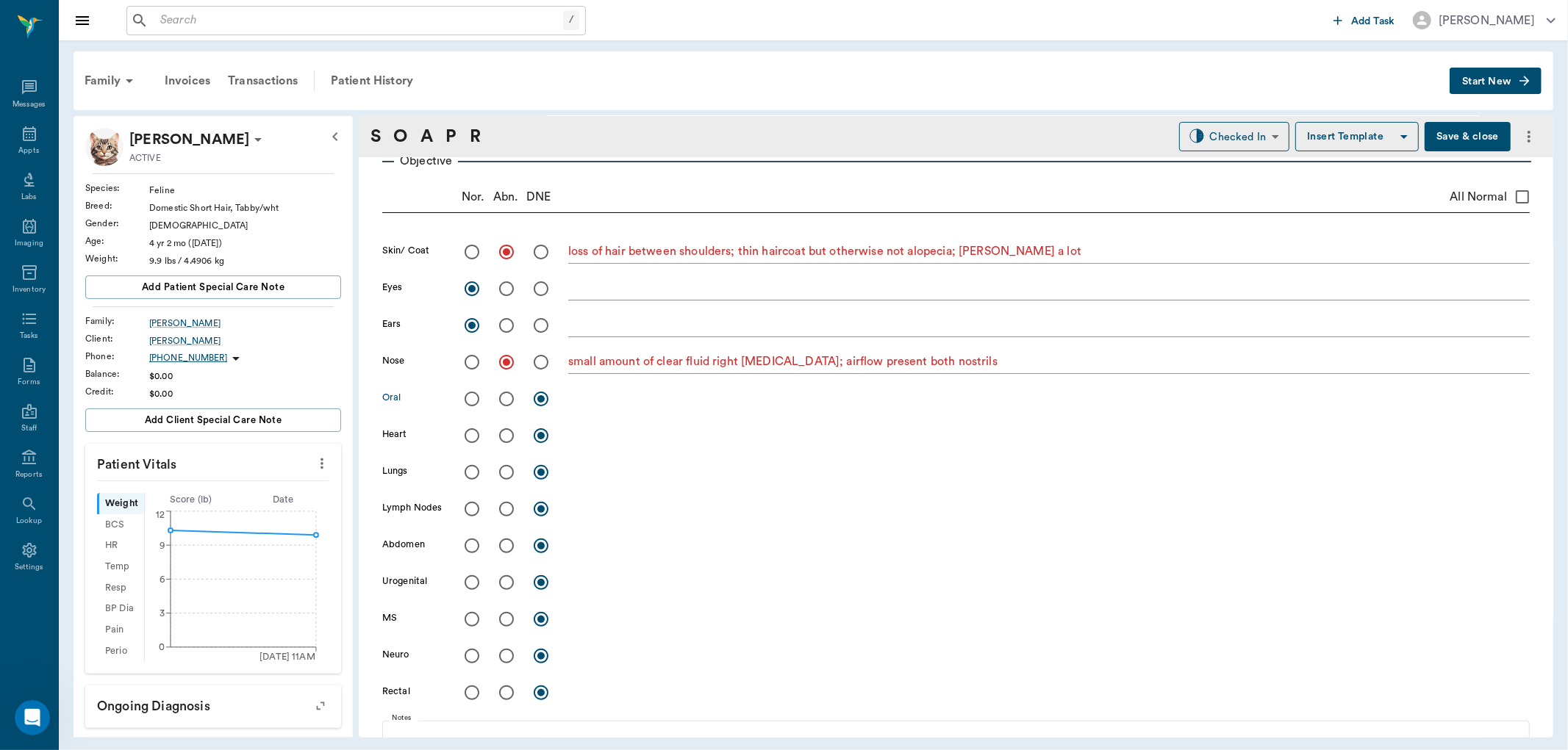
click at [509, 401] on input "radio" at bounding box center [506, 398] width 31 height 31
radio input "true"
click at [587, 403] on textarea at bounding box center [1048, 398] width 961 height 17
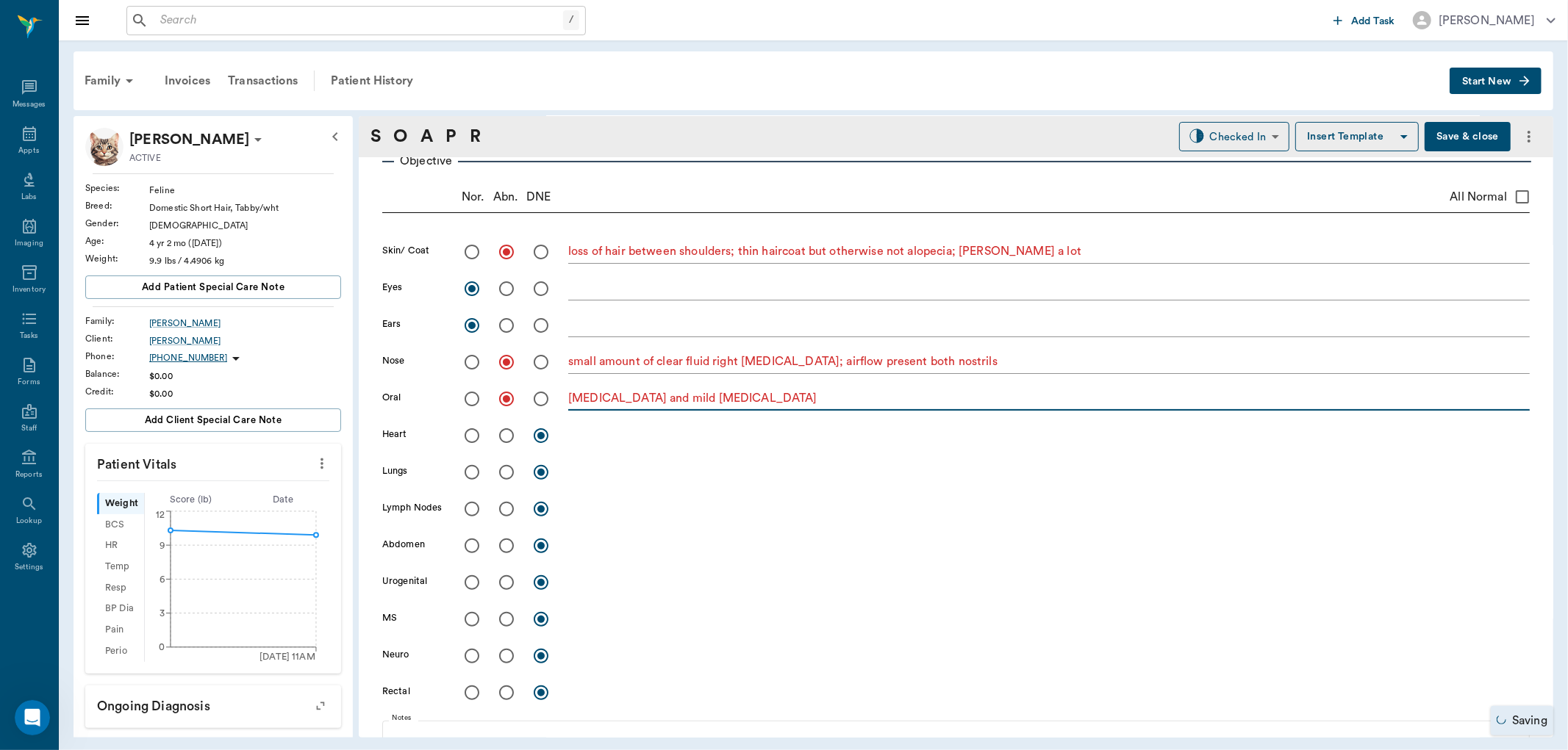
type textarea "tartar and mild gingivitis"
click at [471, 429] on input "radio" at bounding box center [471, 435] width 31 height 31
radio input "true"
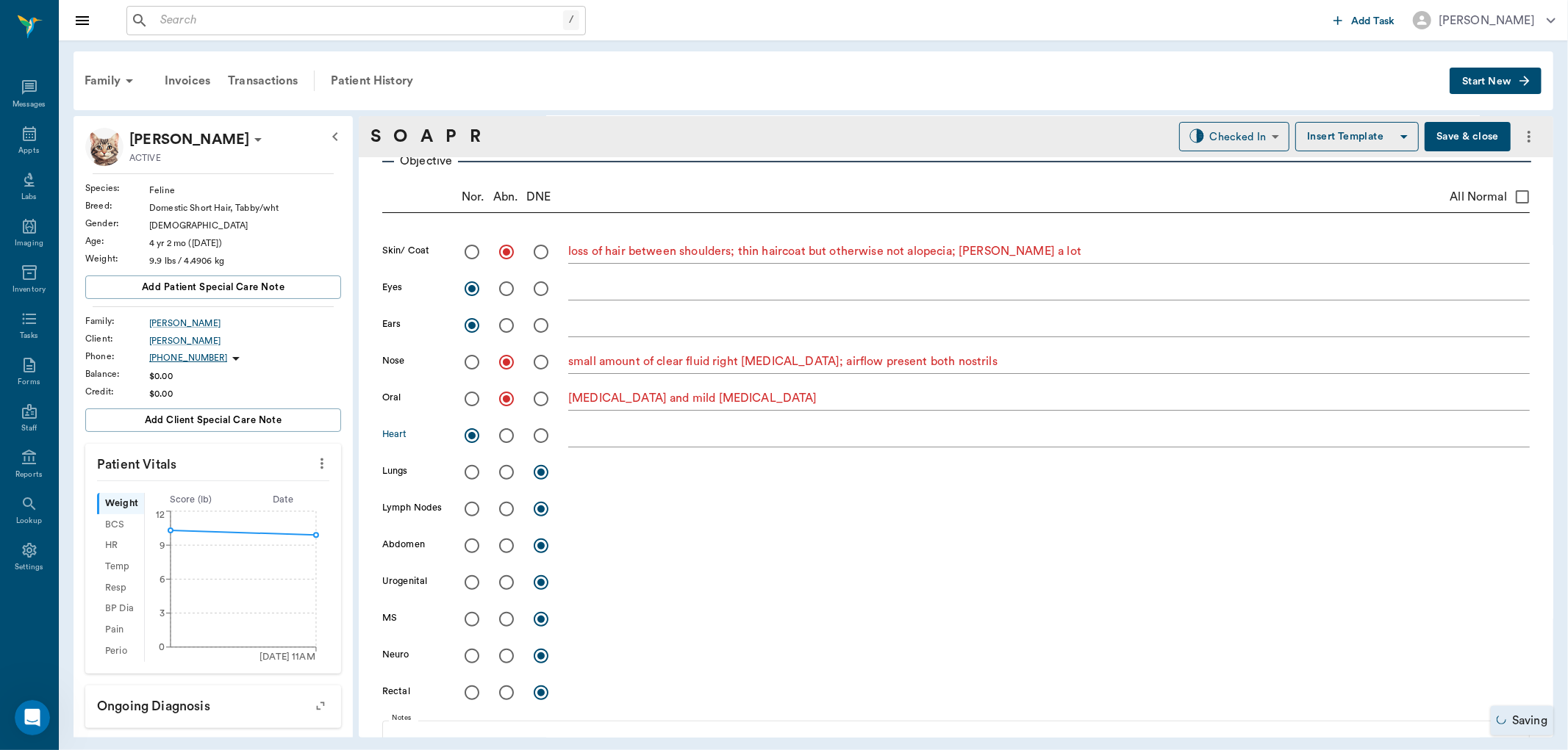
click at [472, 472] on input "radio" at bounding box center [471, 472] width 31 height 31
radio input "true"
click at [473, 504] on input "radio" at bounding box center [471, 508] width 31 height 31
radio input "true"
click at [506, 546] on input "radio" at bounding box center [506, 545] width 31 height 31
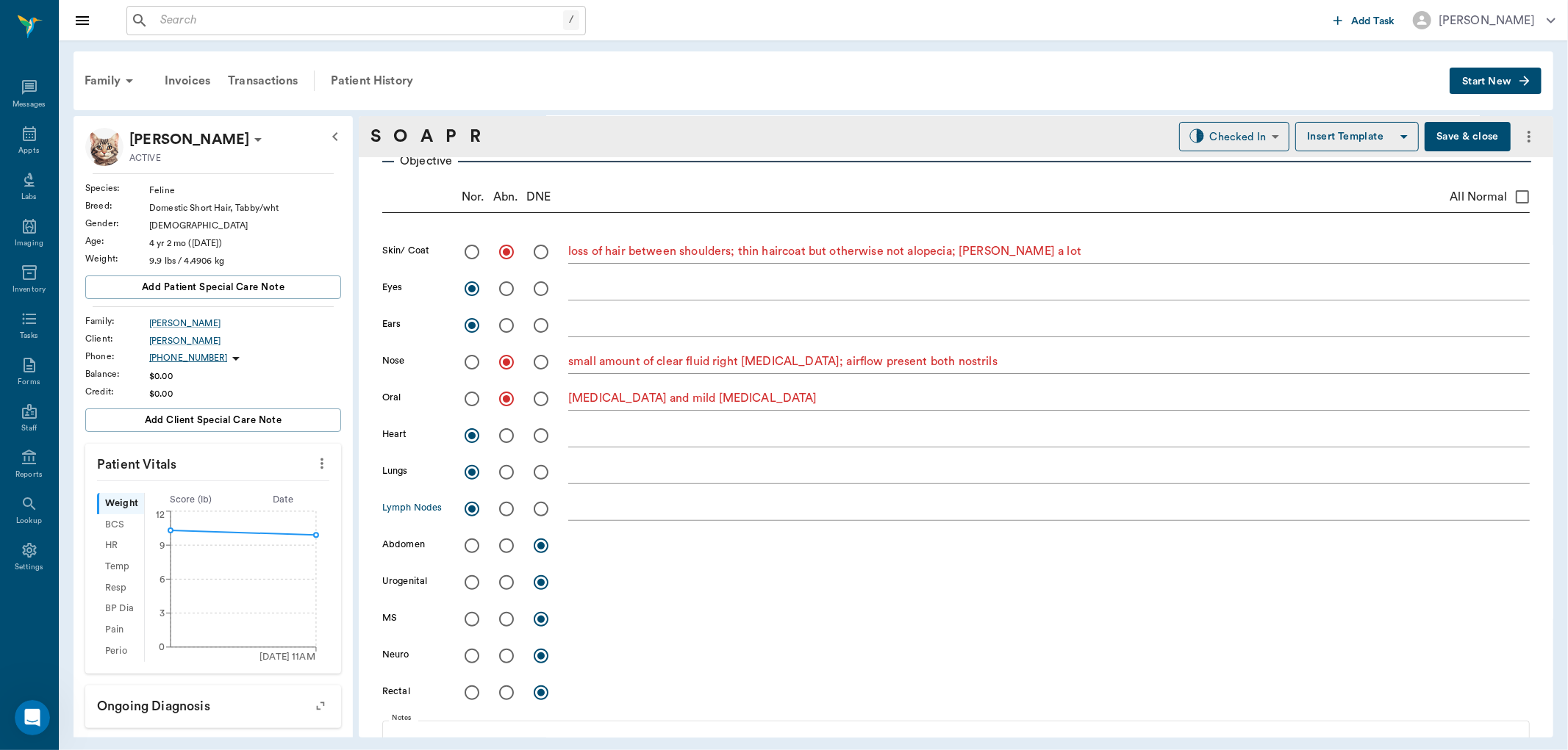
radio input "true"
click at [590, 546] on textarea at bounding box center [1048, 545] width 961 height 17
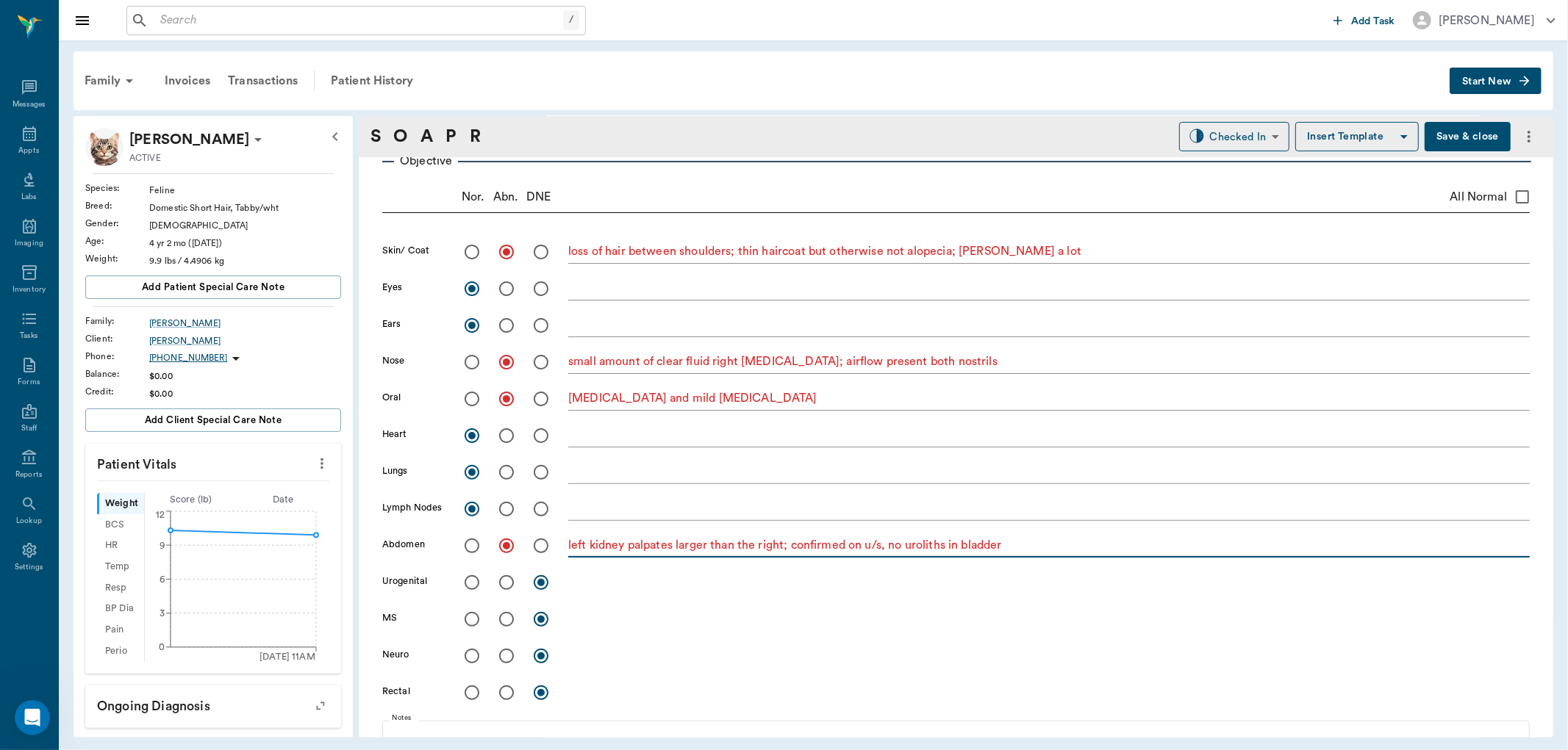
type textarea "left kidney palpates larger than the right; confirmed on u/s, no uroliths in bl…"
click at [472, 582] on input "radio" at bounding box center [471, 582] width 31 height 31
radio input "true"
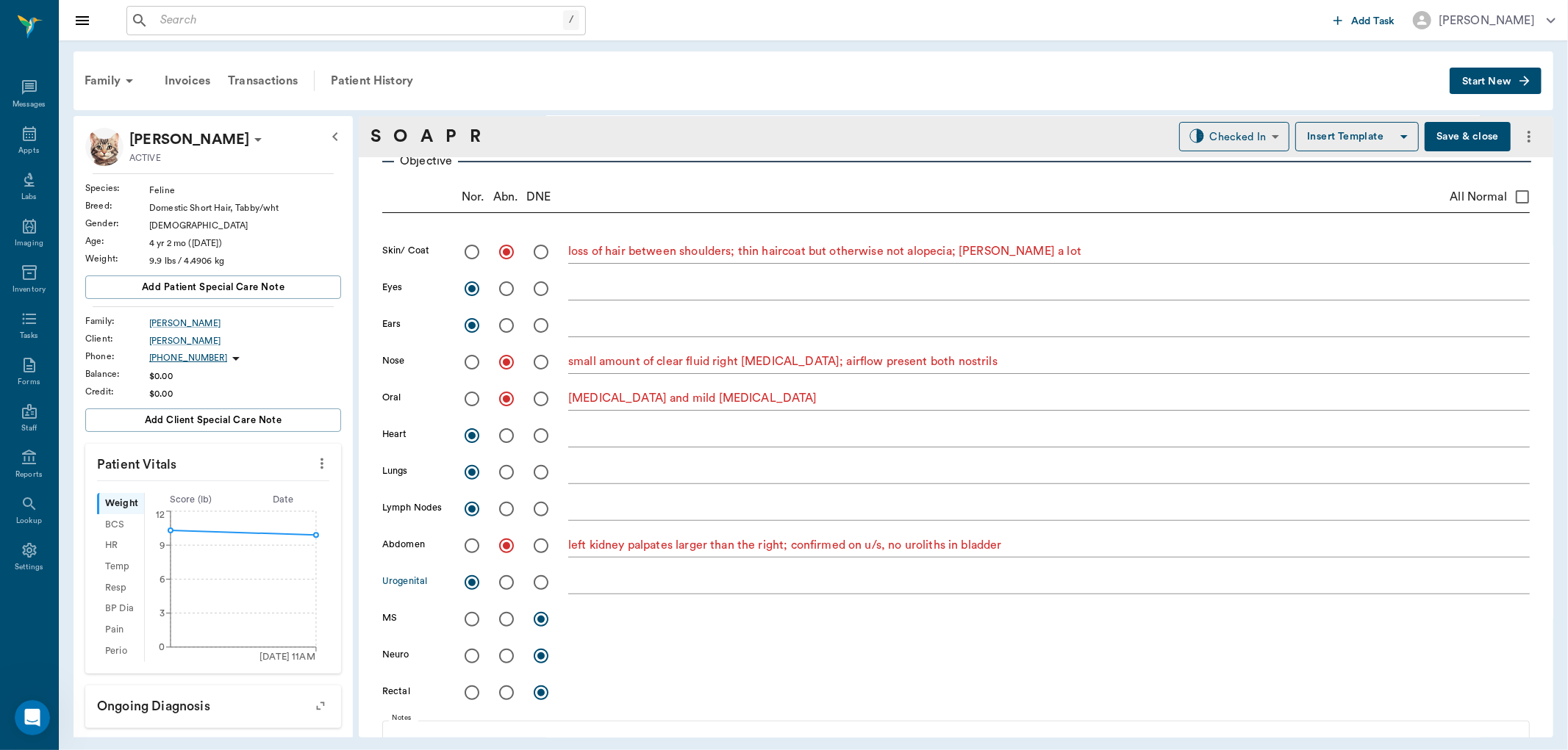
click at [472, 621] on input "radio" at bounding box center [471, 619] width 31 height 31
radio input "true"
click at [473, 651] on input "radio" at bounding box center [471, 656] width 31 height 31
radio input "true"
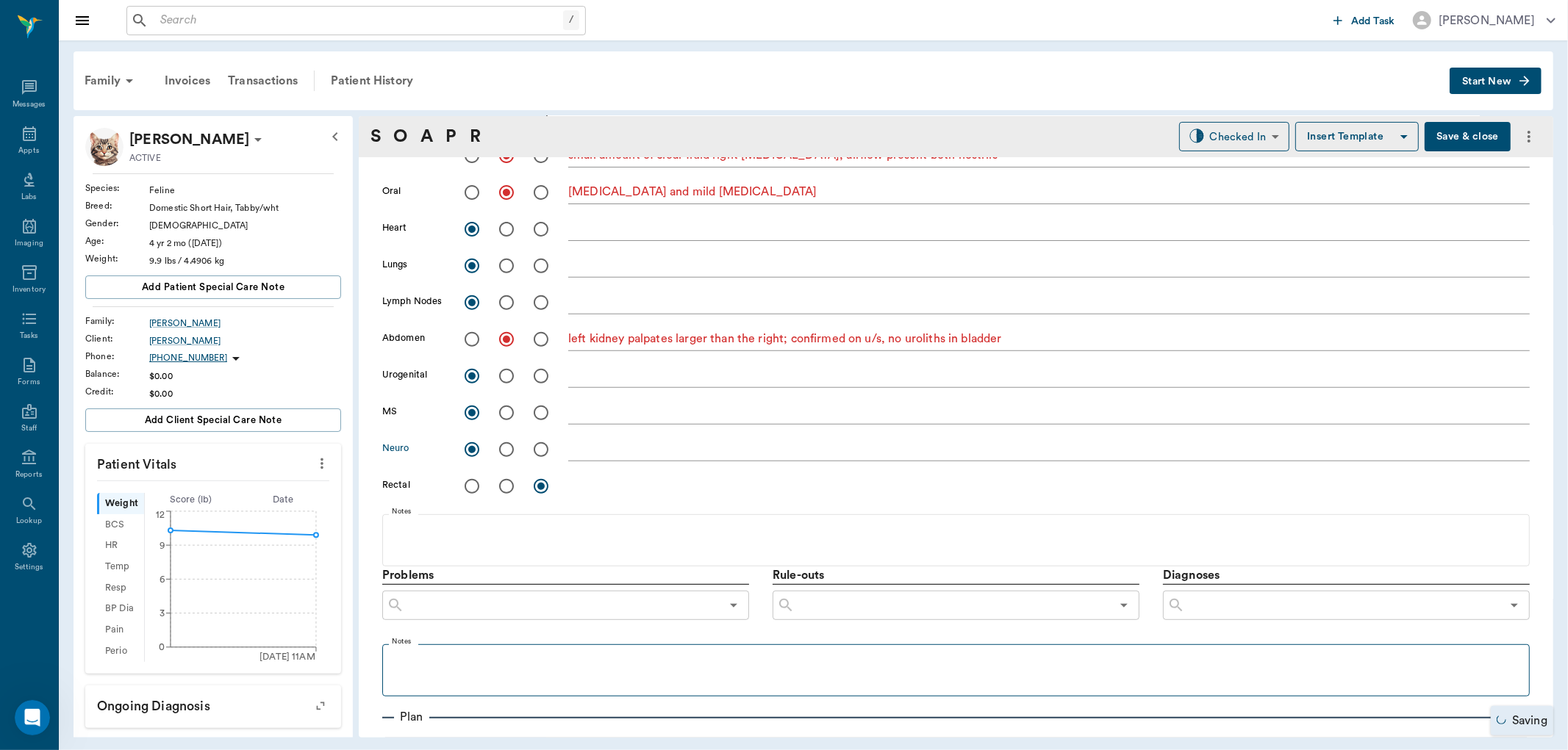
scroll to position [490, 0]
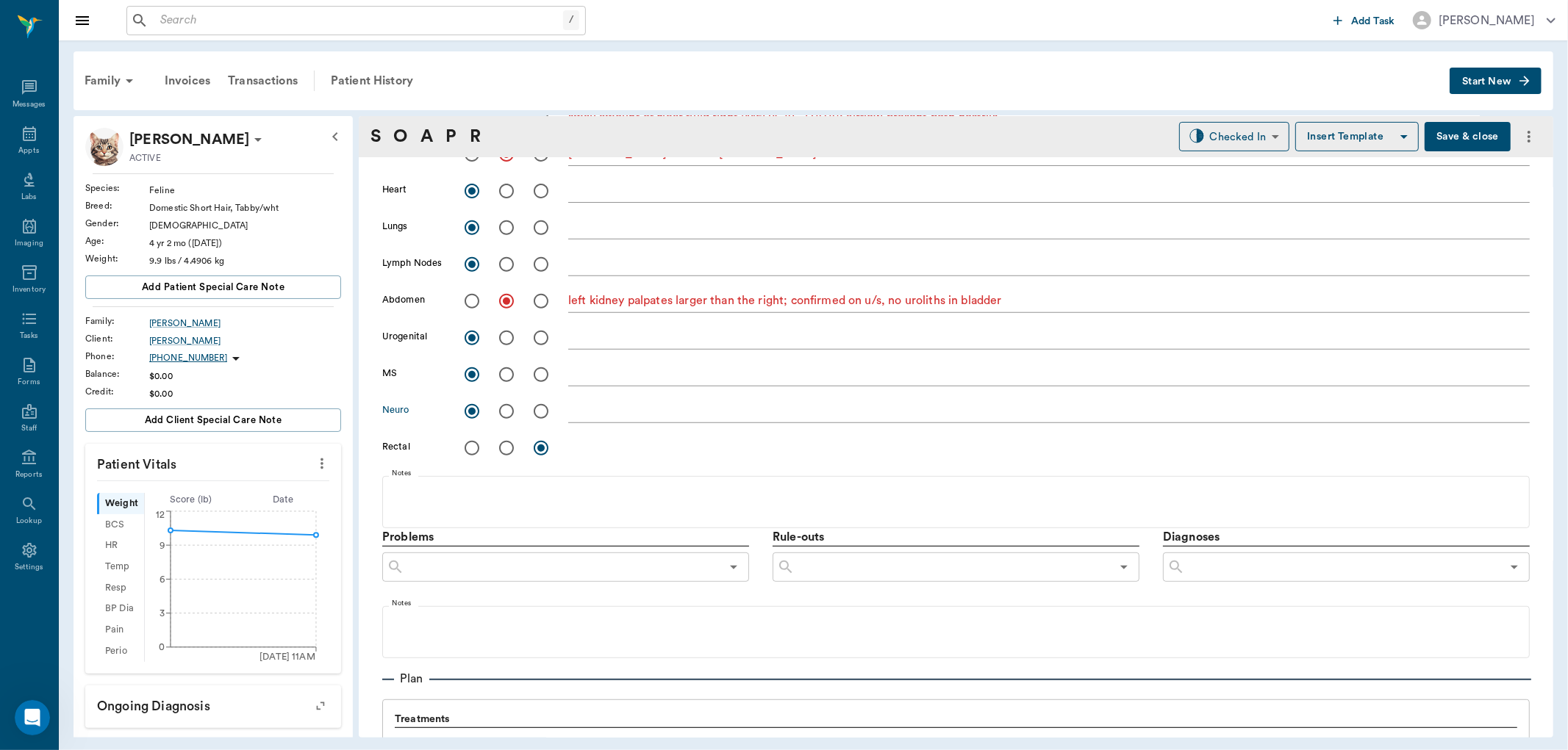
click at [314, 467] on icon "more" at bounding box center [322, 464] width 16 height 18
click at [283, 488] on span "Enter Vitals" at bounding box center [248, 489] width 124 height 16
click at [255, 504] on input "text" at bounding box center [212, 507] width 128 height 29
type input "9.9"
click at [250, 545] on input "text" at bounding box center [212, 542] width 128 height 29
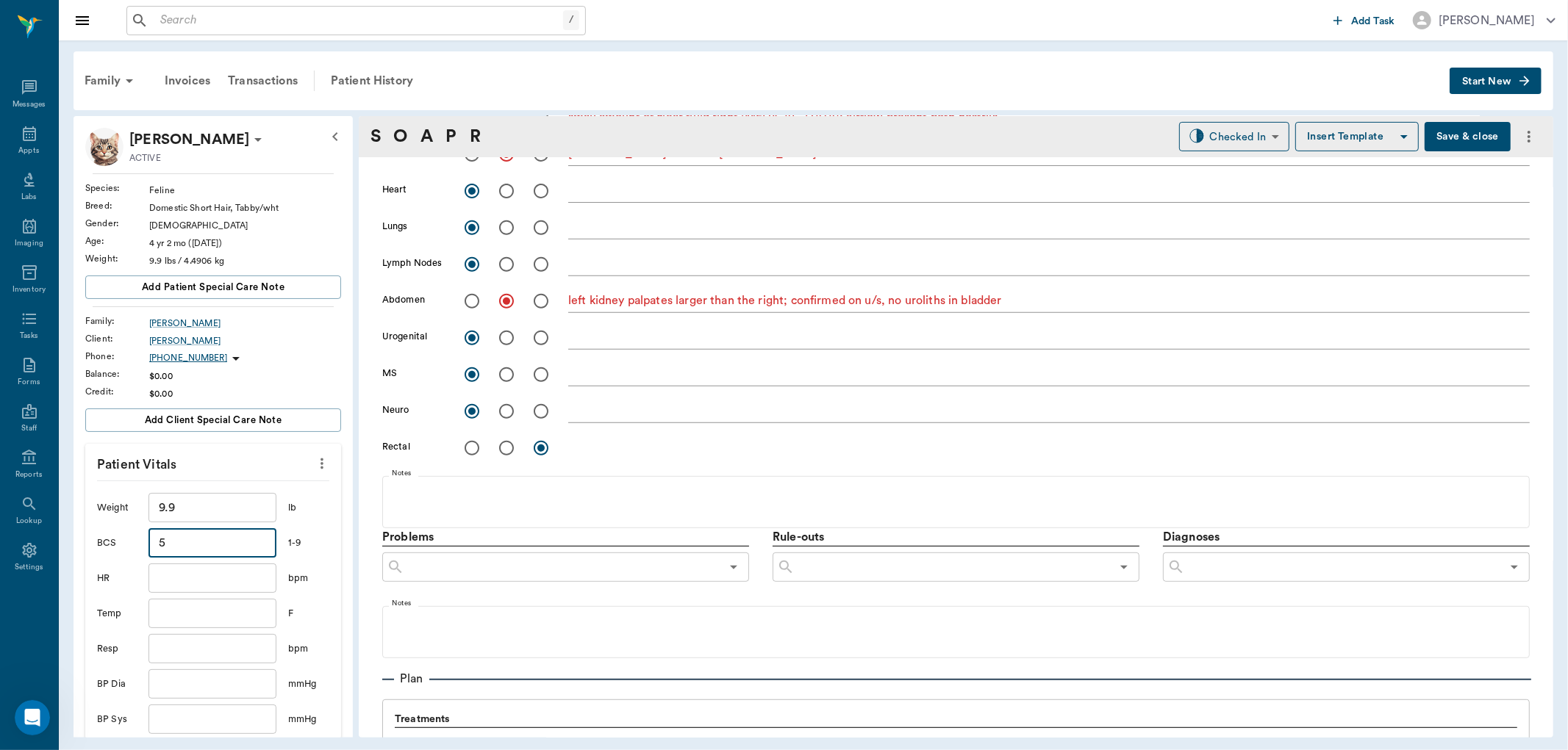
type input "5"
click at [246, 571] on input "text" at bounding box center [212, 577] width 128 height 29
type input "150"
click at [241, 611] on input "text" at bounding box center [212, 613] width 128 height 29
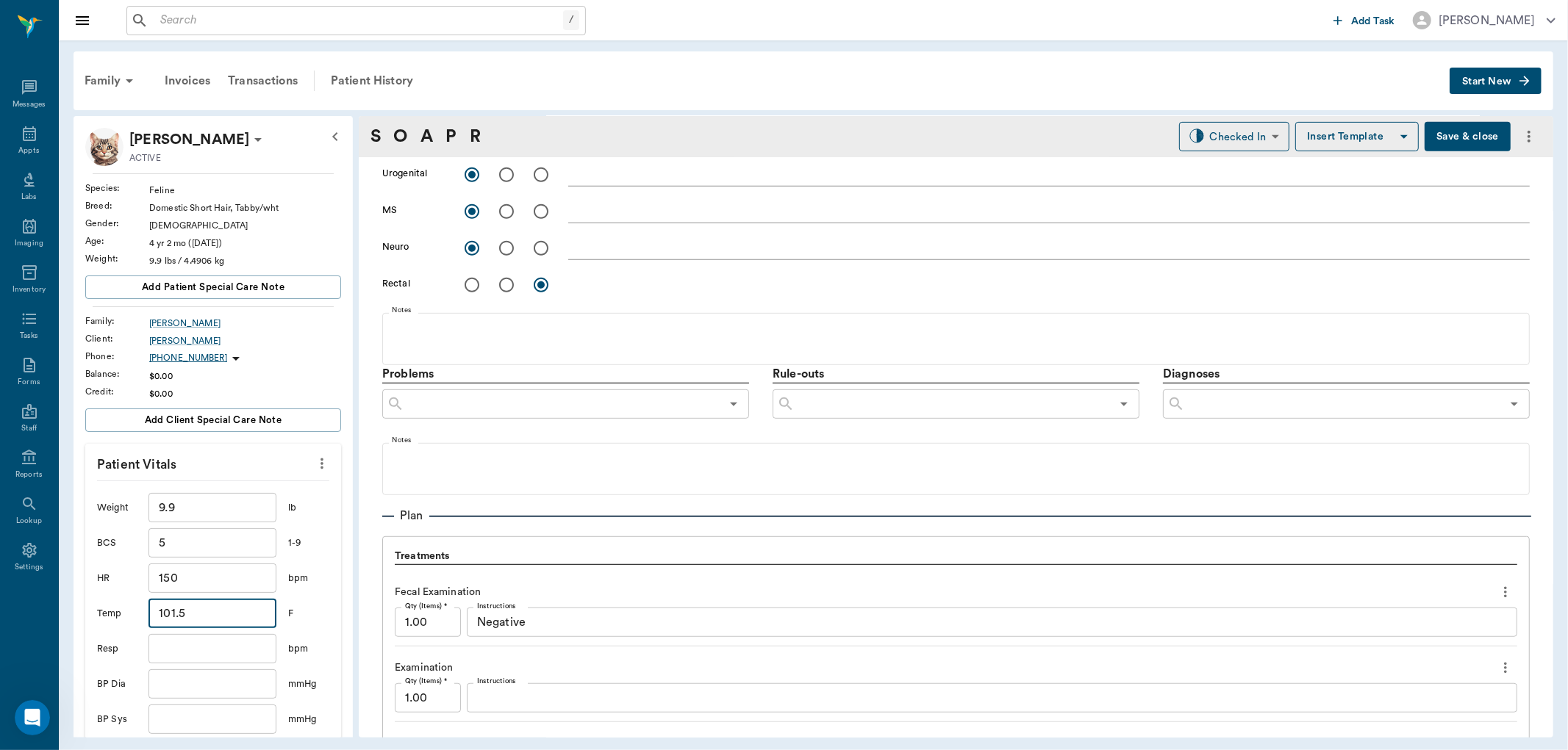
scroll to position [82, 0]
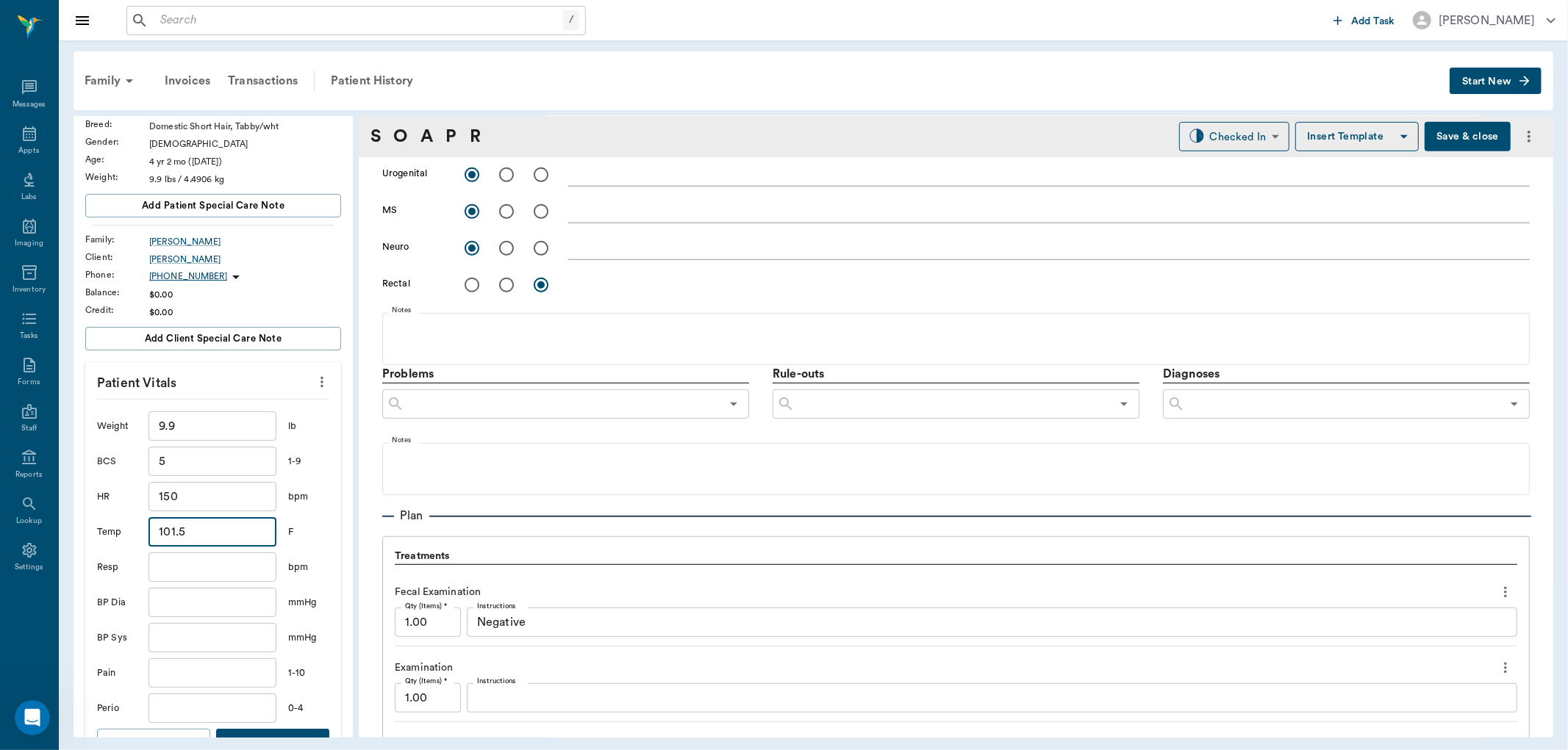
type input "101.5"
click at [167, 575] on input "text" at bounding box center [212, 566] width 128 height 29
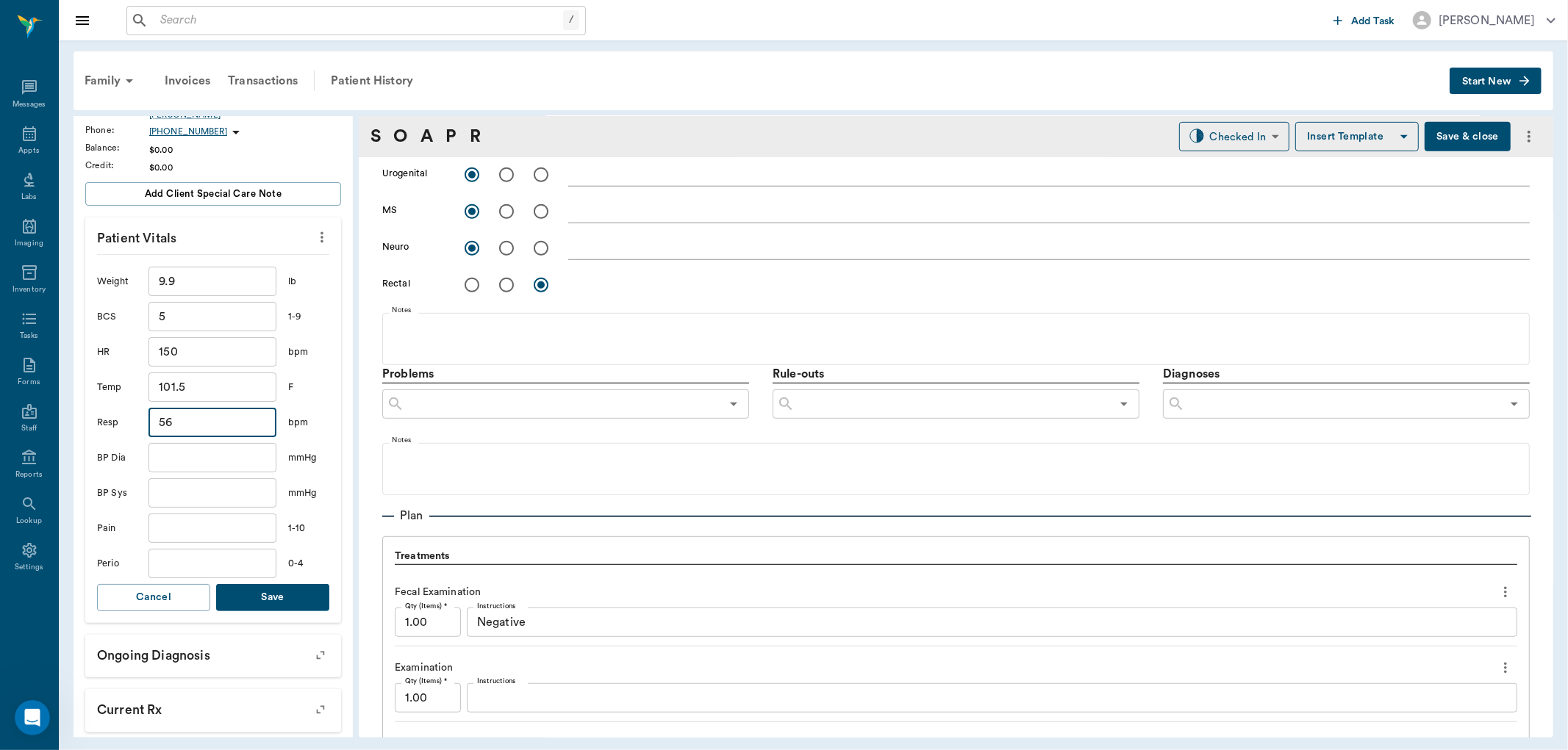
scroll to position [245, 0]
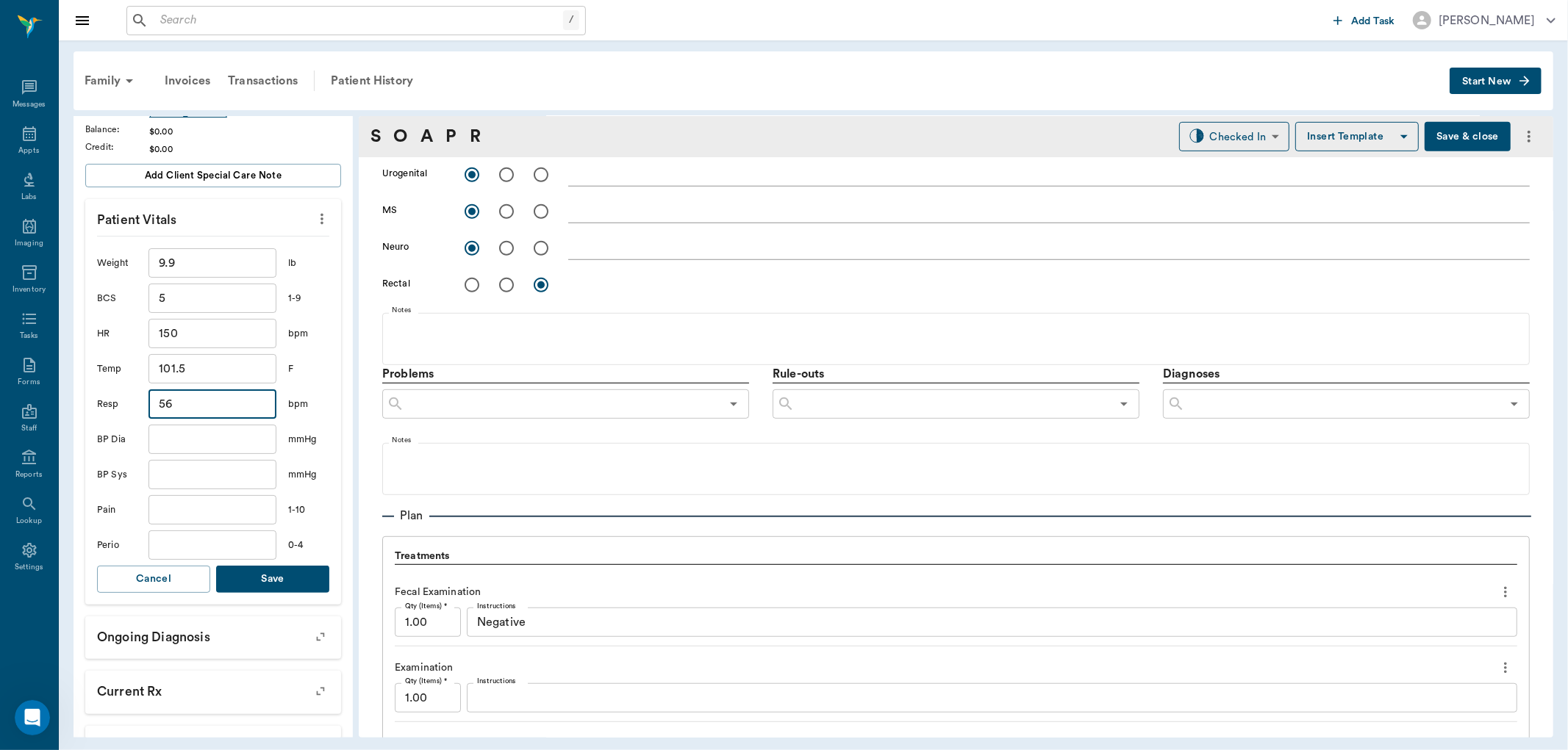
type input "56"
click at [155, 540] on input "text" at bounding box center [212, 545] width 128 height 29
type input "2"
drag, startPoint x: 228, startPoint y: 574, endPoint x: 260, endPoint y: 555, distance: 37.2
click at [231, 573] on button "Save" at bounding box center [273, 579] width 113 height 28
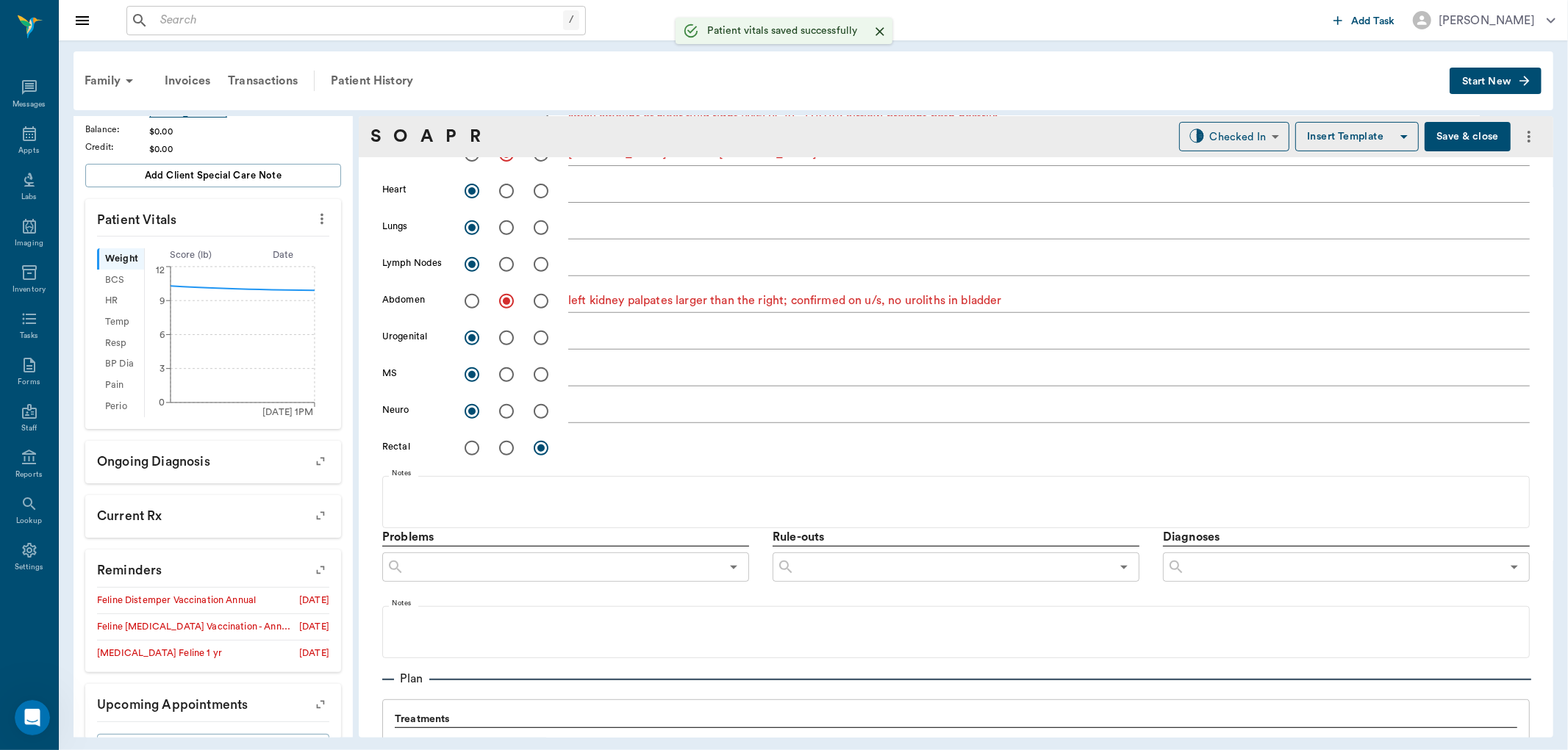
scroll to position [408, 0]
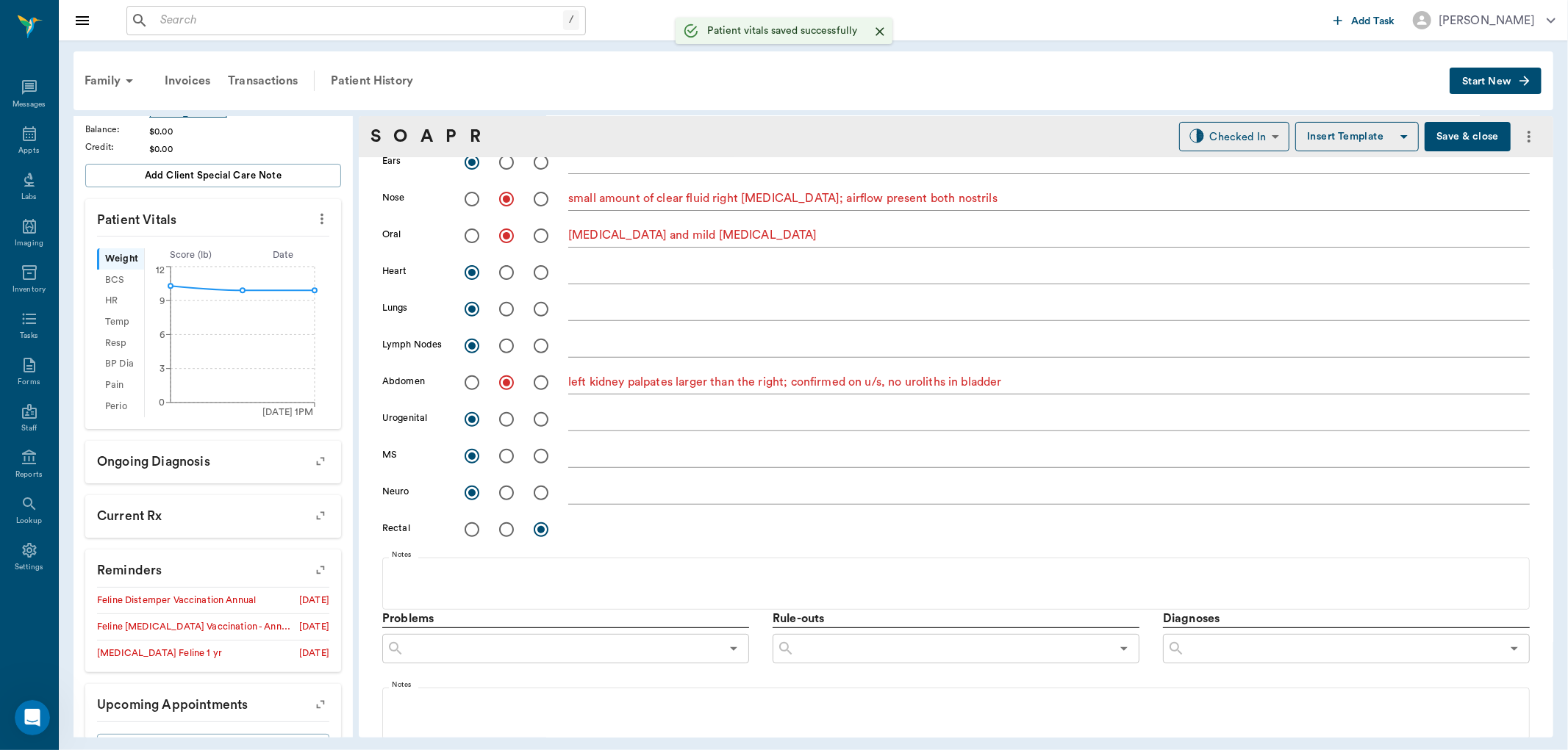
click at [703, 229] on div "tartar and mild gingivitis x" at bounding box center [1048, 237] width 961 height 22
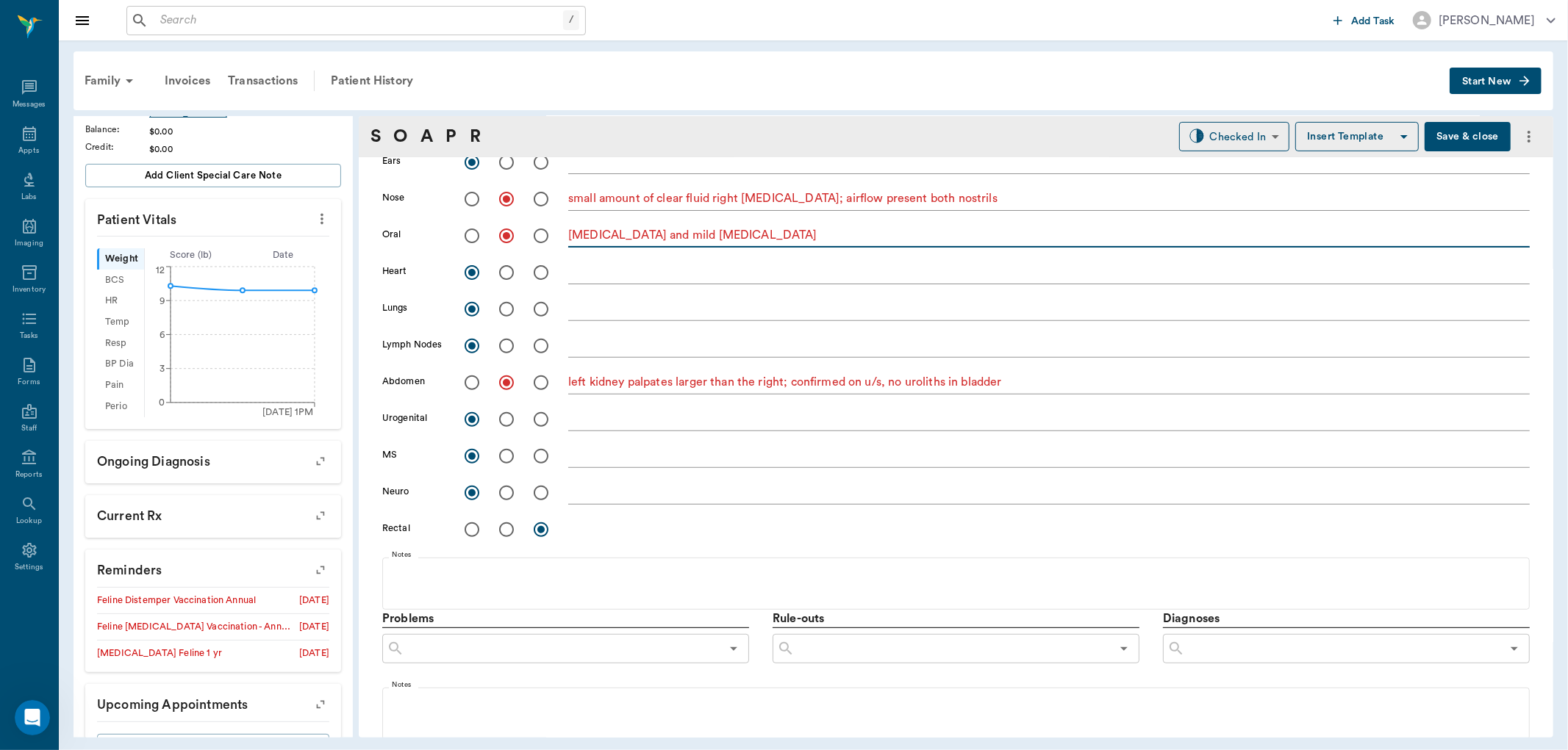
click at [703, 230] on textarea "tartar and mild gingivitis" at bounding box center [1048, 235] width 961 height 17
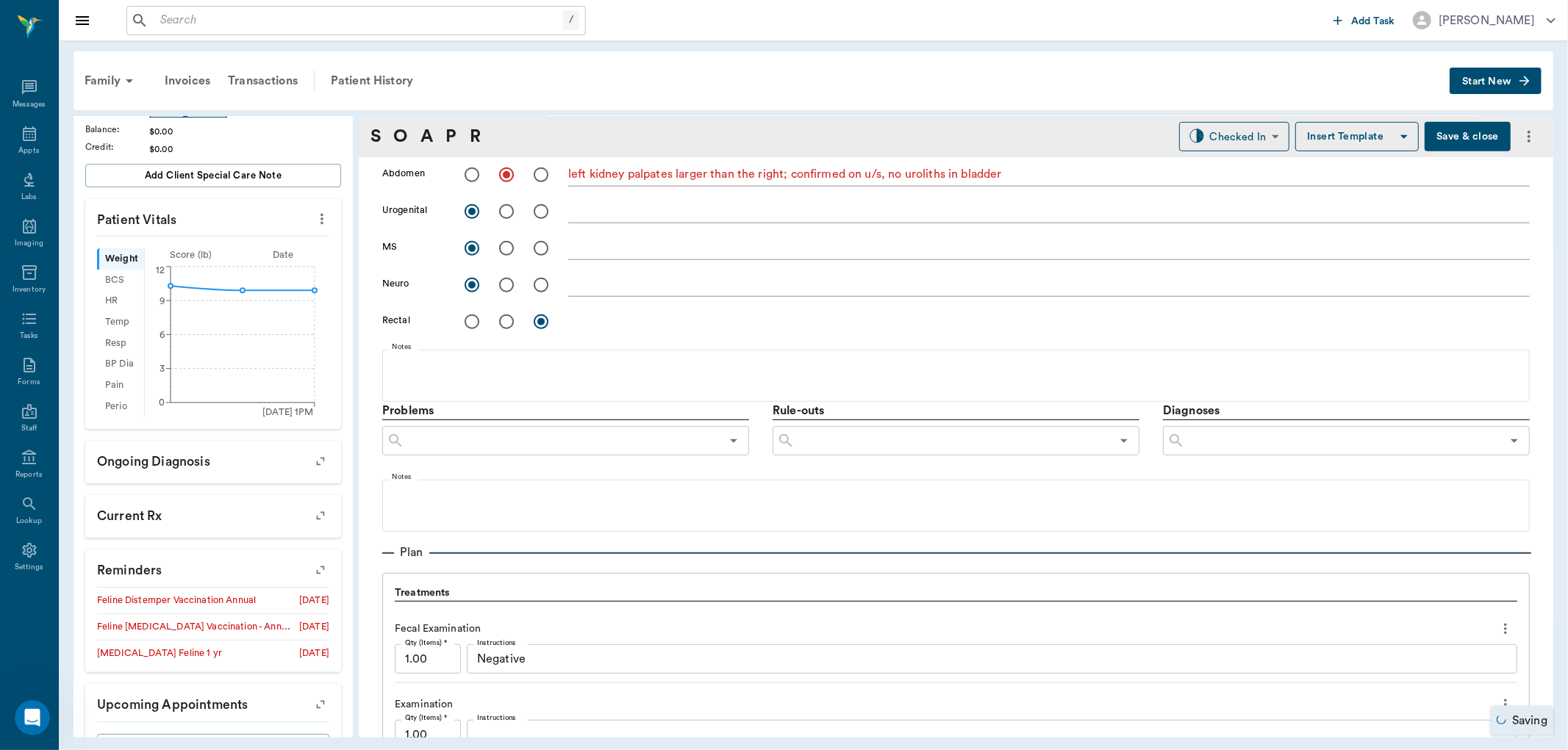
scroll to position [653, 0]
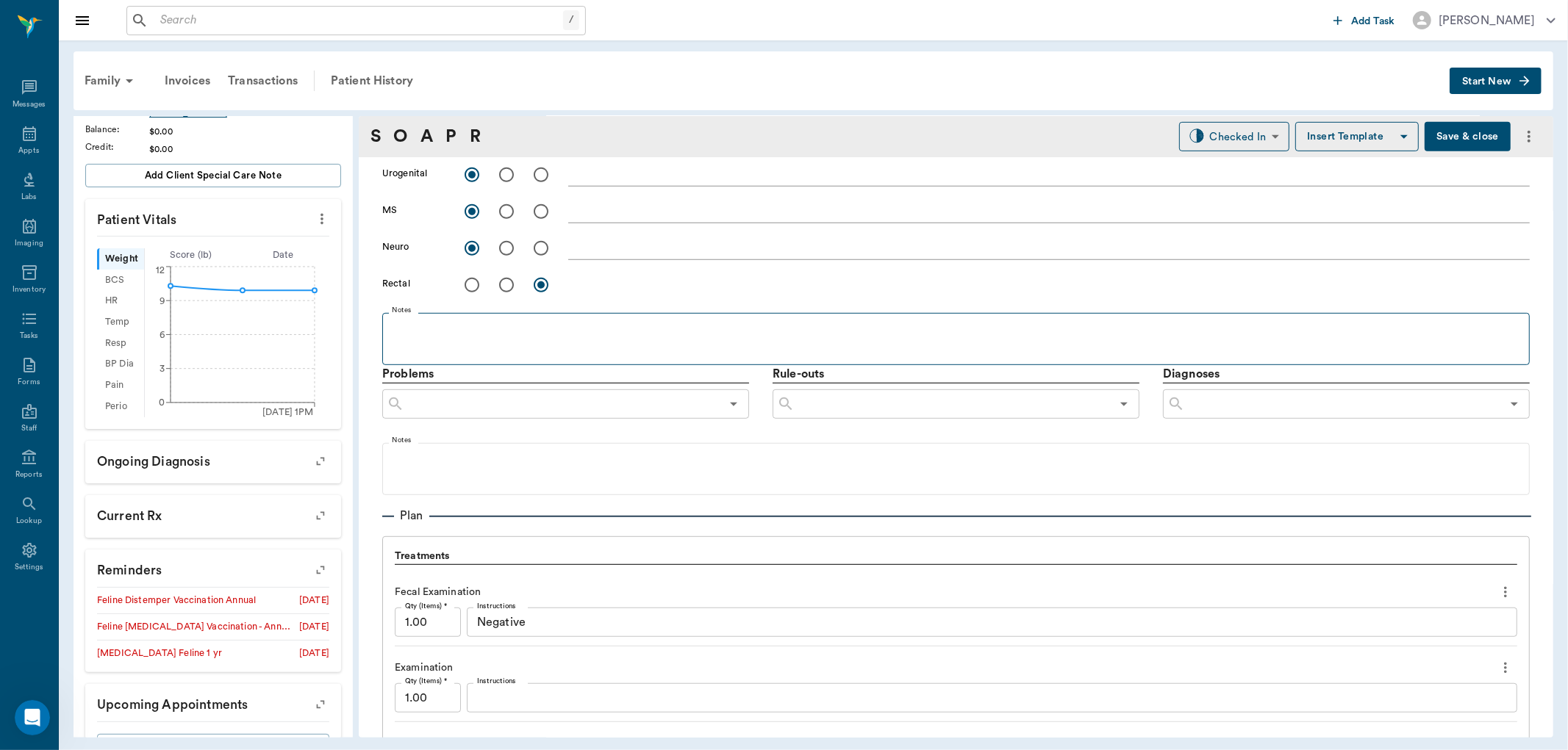
type textarea "tartar and mild gingivitis; fx 104, discolor304"
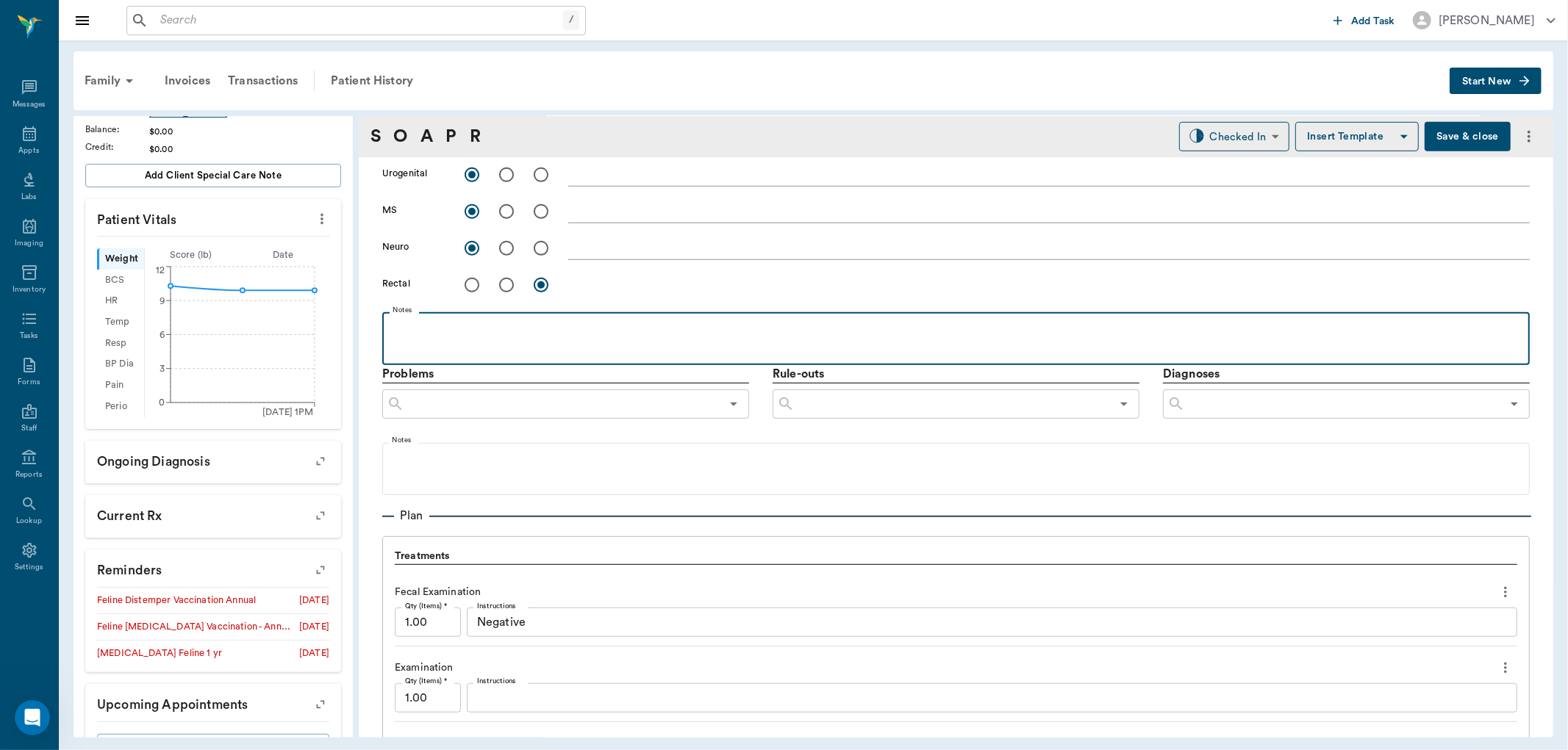
click at [434, 332] on p at bounding box center [955, 328] width 1132 height 18
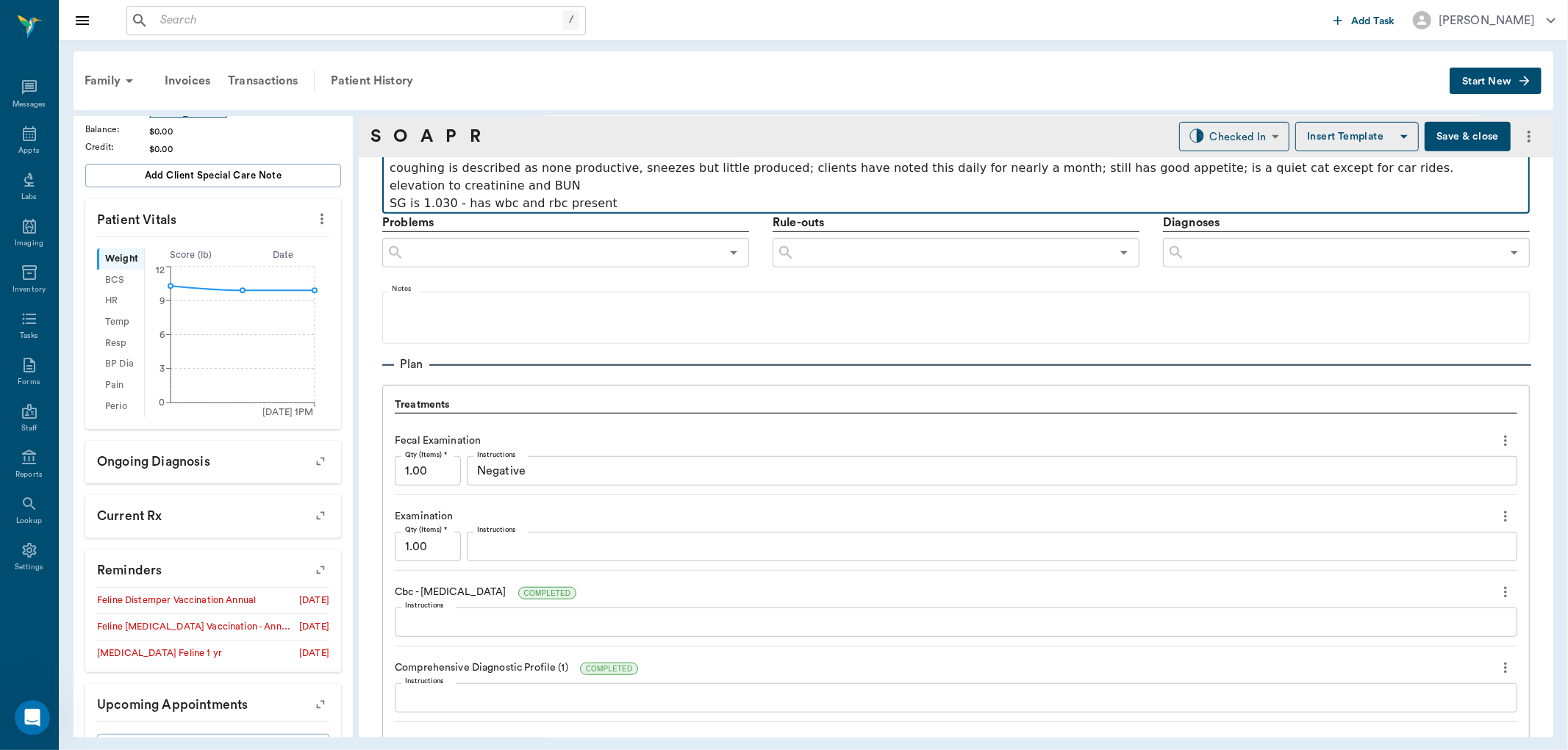
scroll to position [816, 0]
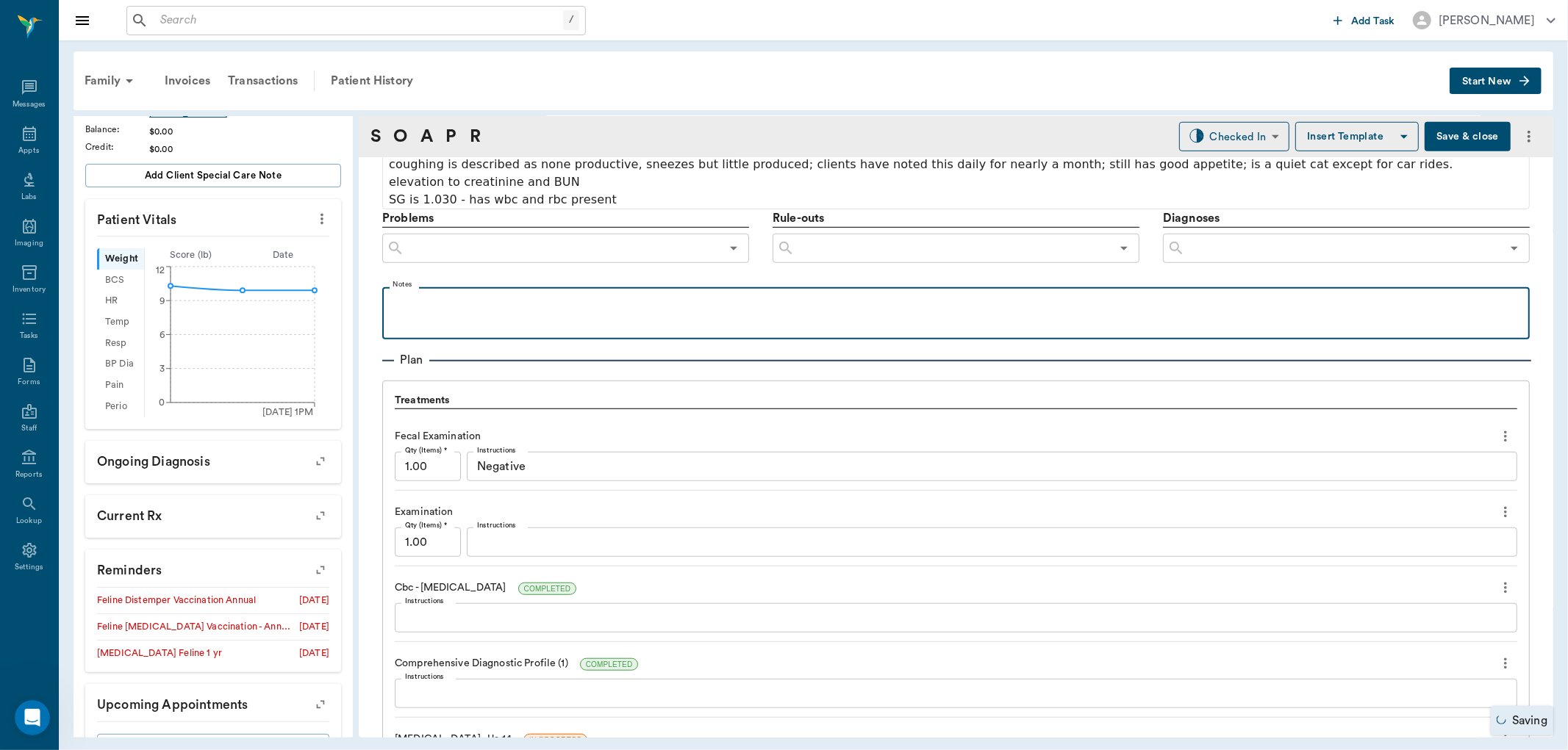
click at [464, 318] on div at bounding box center [955, 312] width 1132 height 36
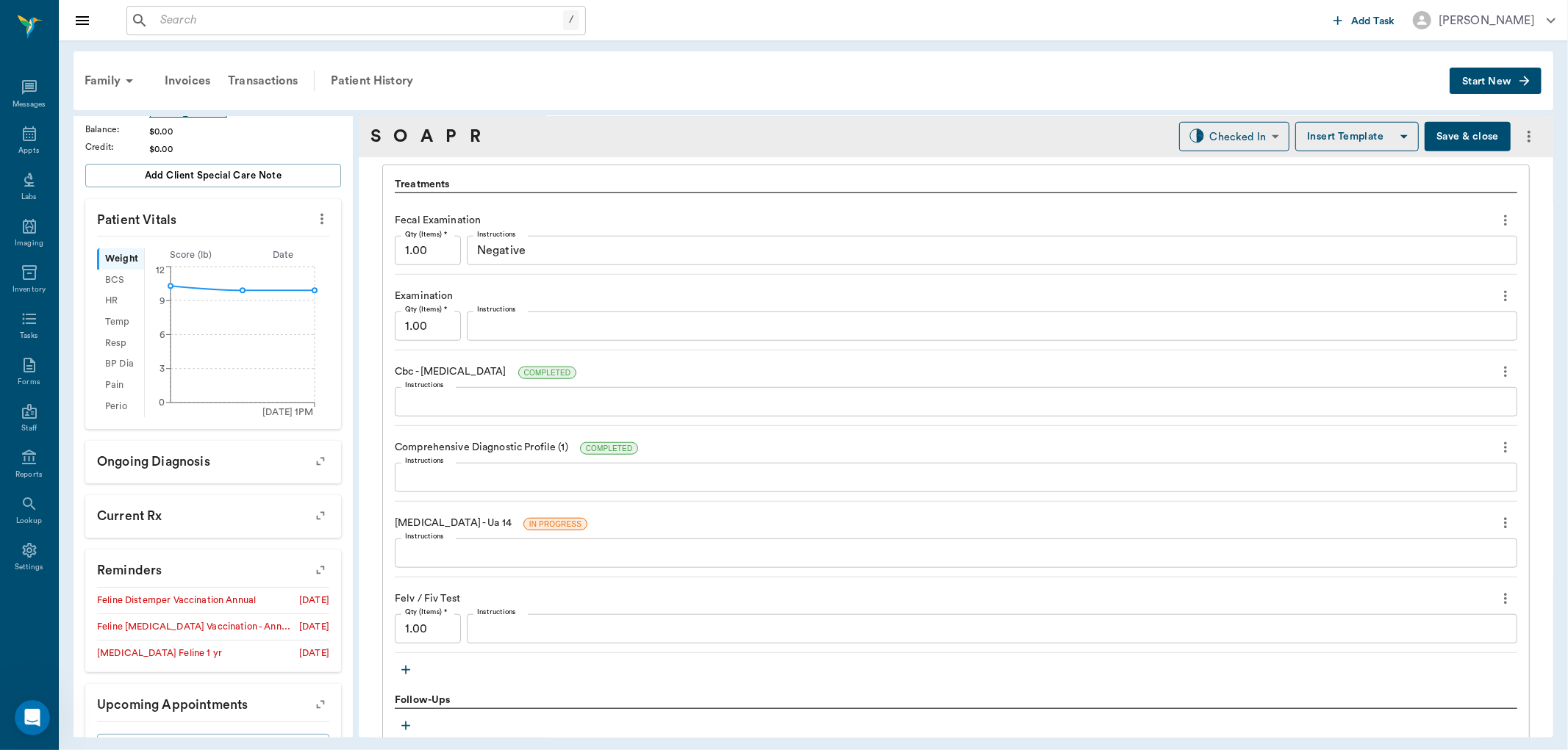
scroll to position [1061, 0]
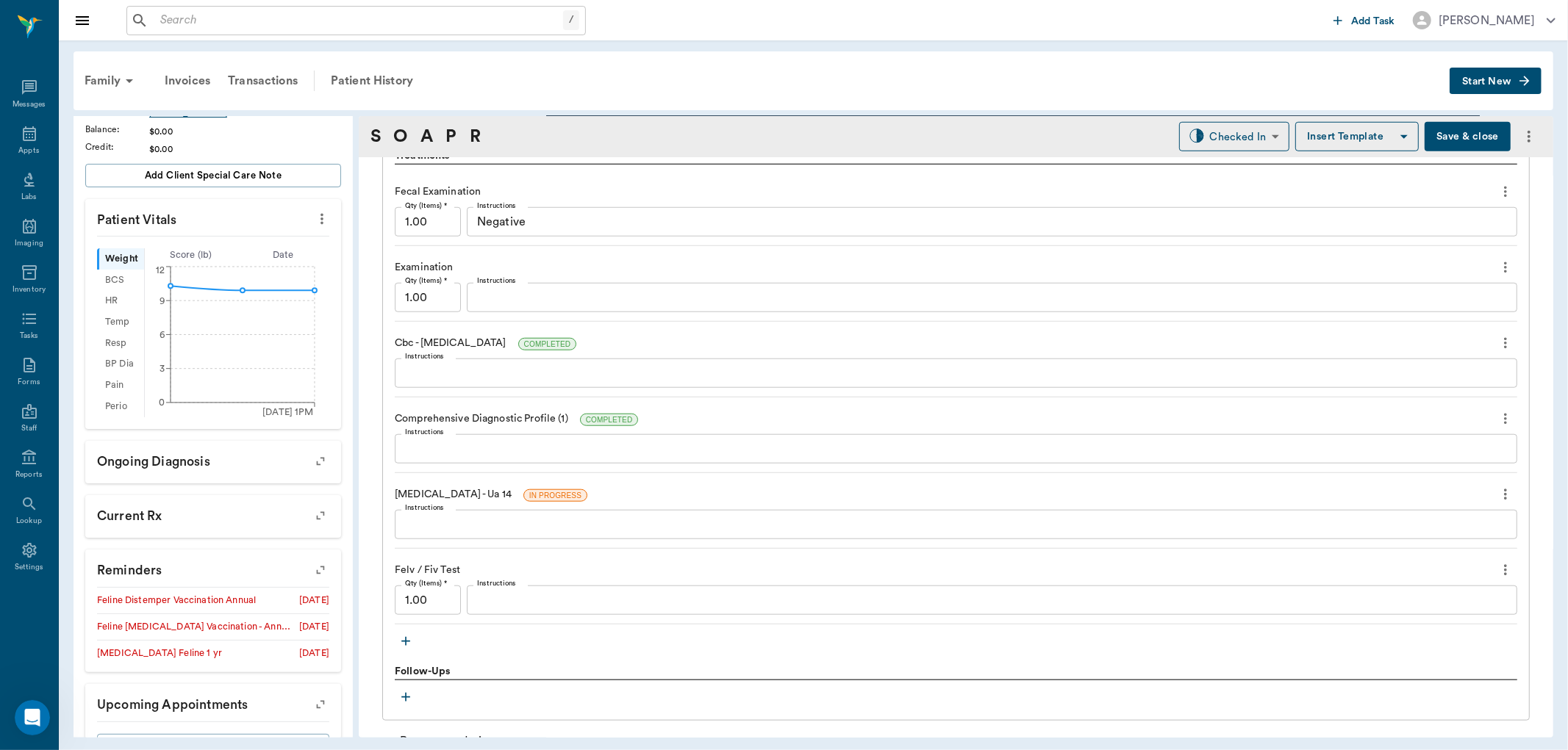
click at [587, 598] on textarea "Instructions" at bounding box center [992, 600] width 1030 height 17
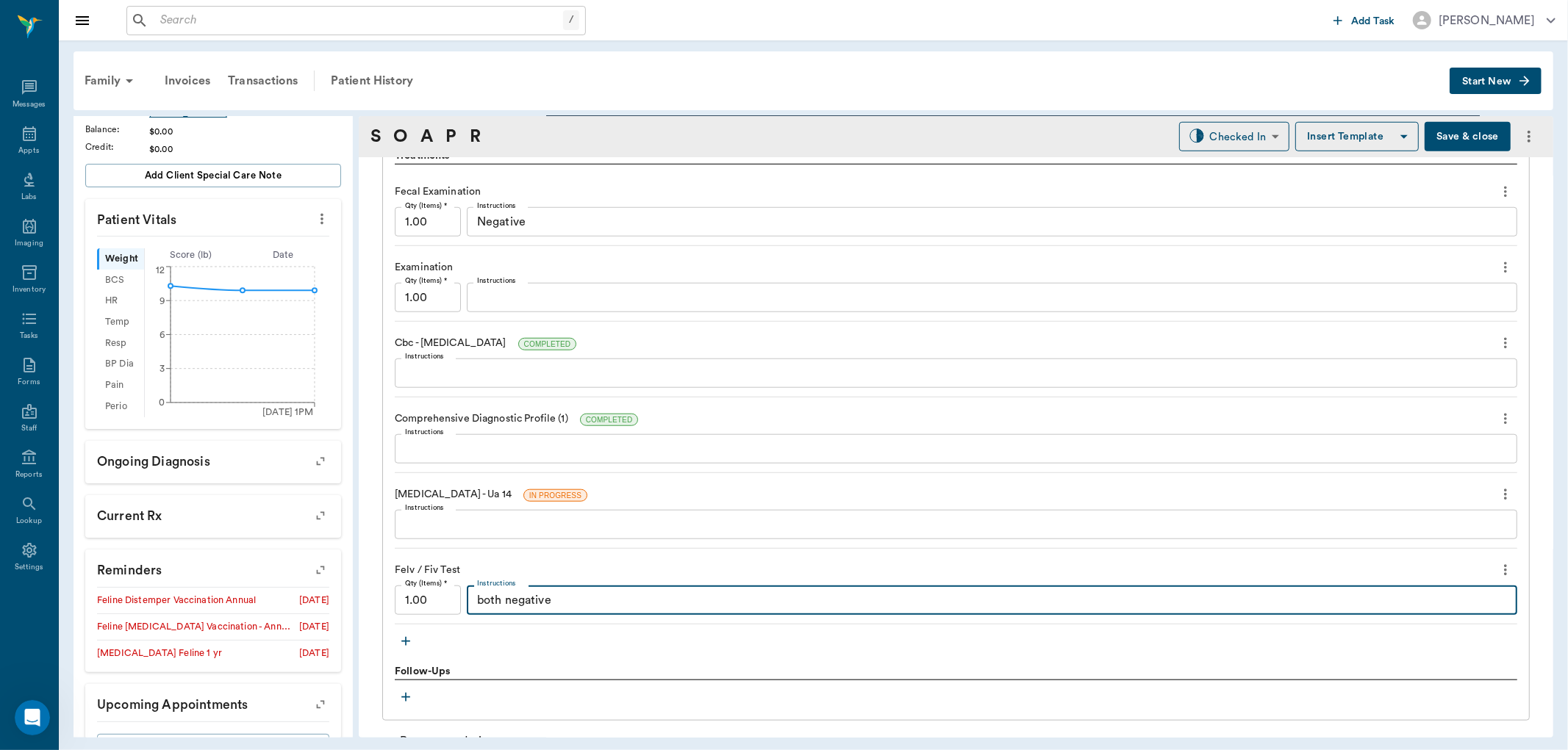
type textarea "both negative"
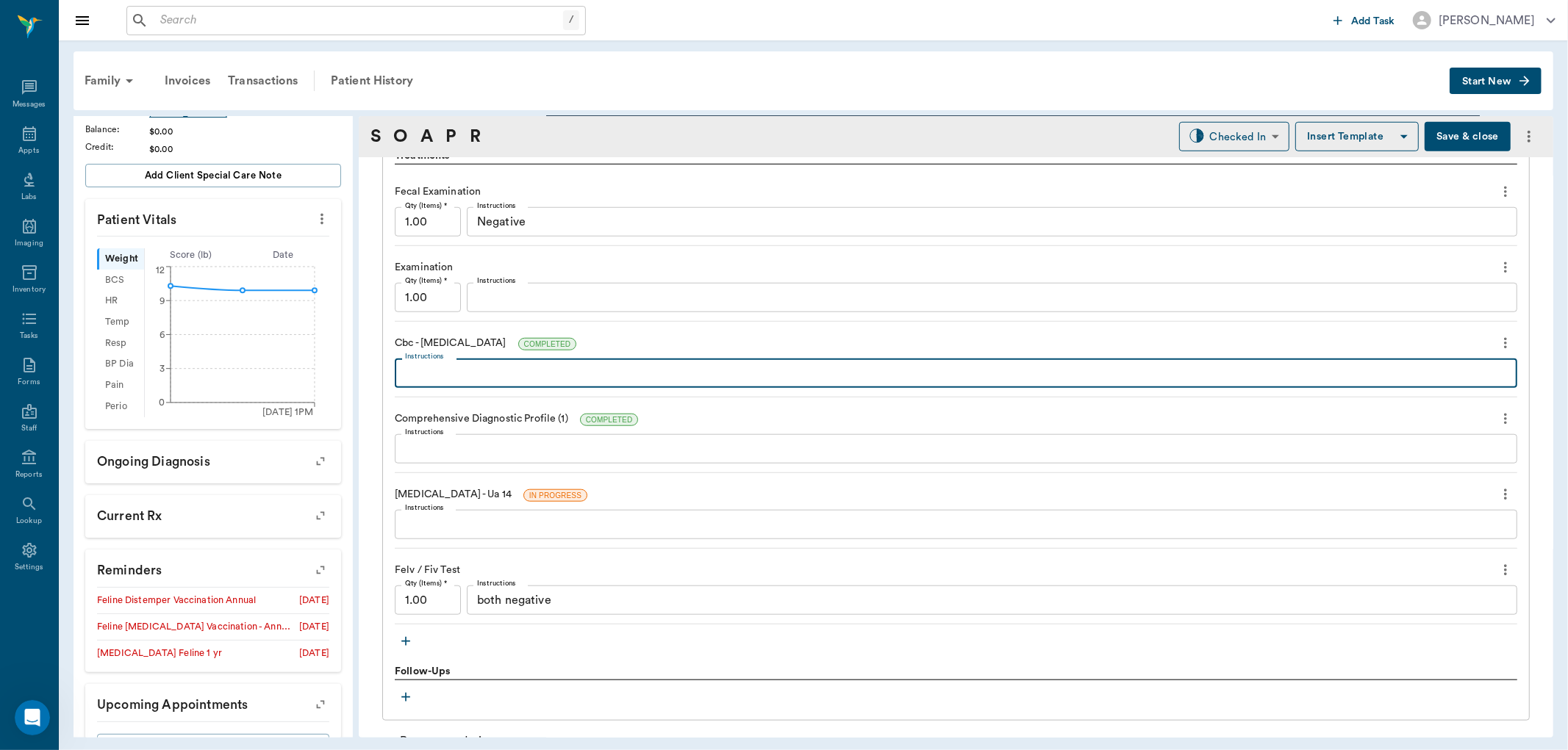
click at [467, 378] on textarea "Instructions" at bounding box center [956, 374] width 1102 height 17
type textarea "wnl"
click at [471, 452] on textarea "Instructions" at bounding box center [956, 449] width 1102 height 17
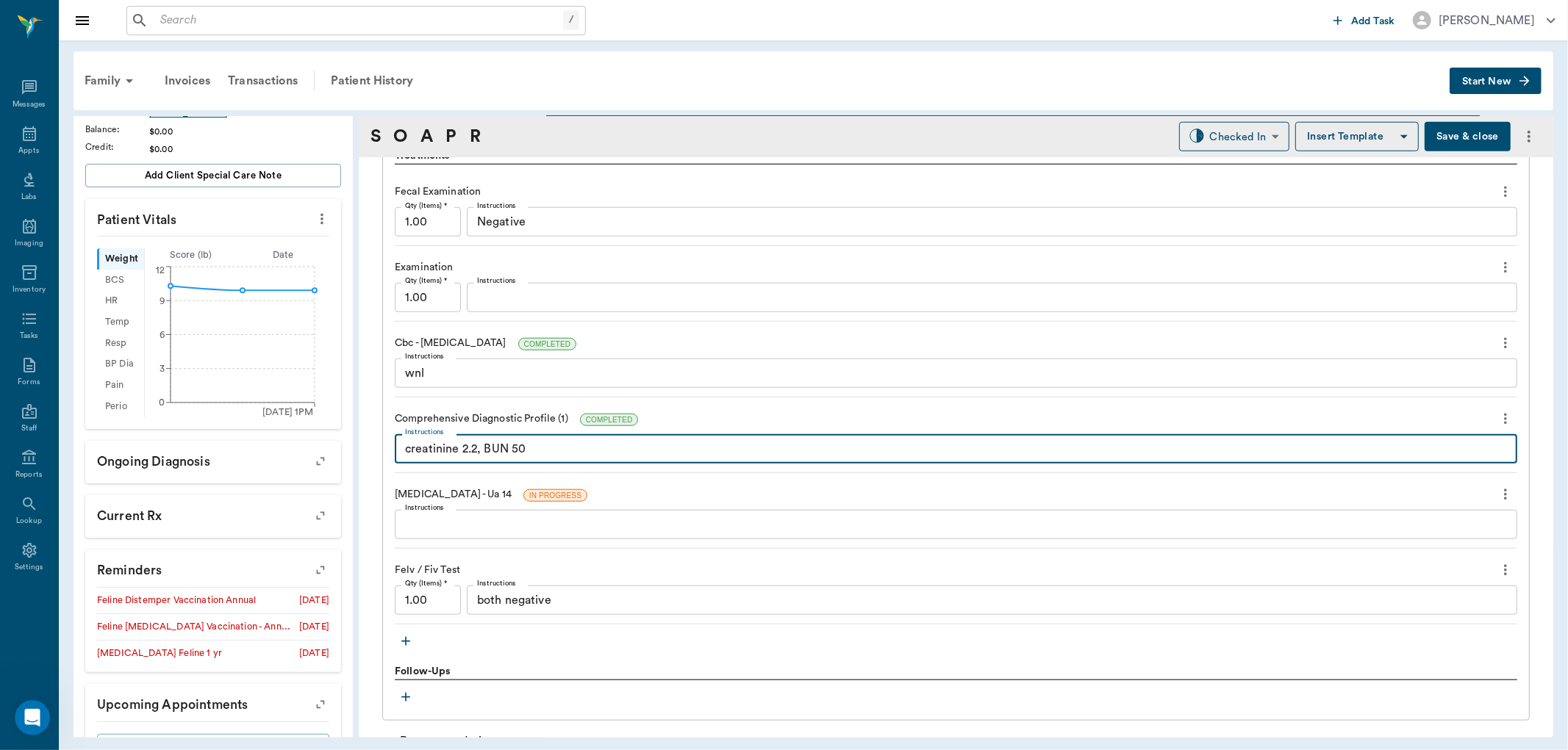
type textarea "creatinine 2.2, BUN 50"
click at [464, 524] on textarea "Instructions" at bounding box center [956, 525] width 1102 height 17
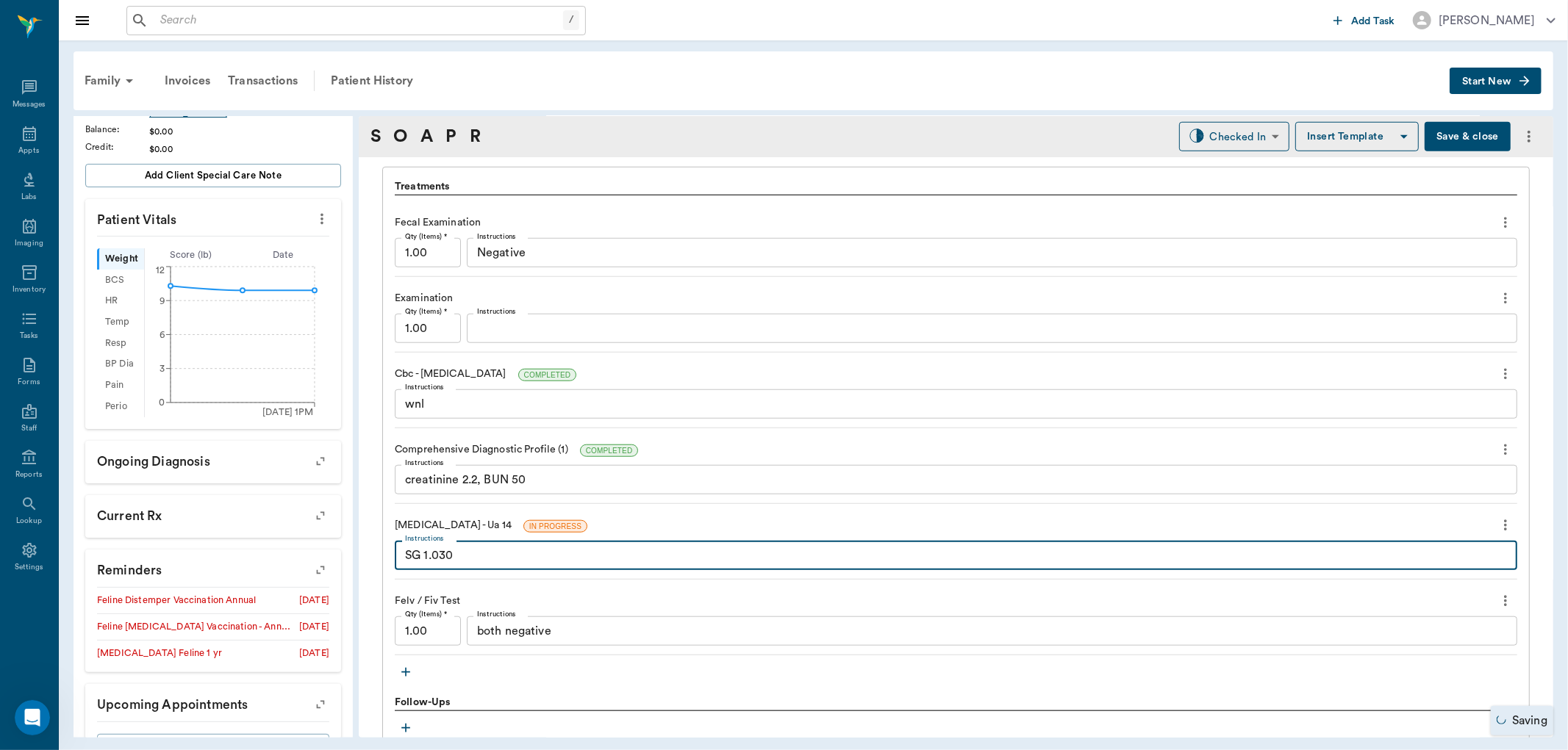
scroll to position [897, 0]
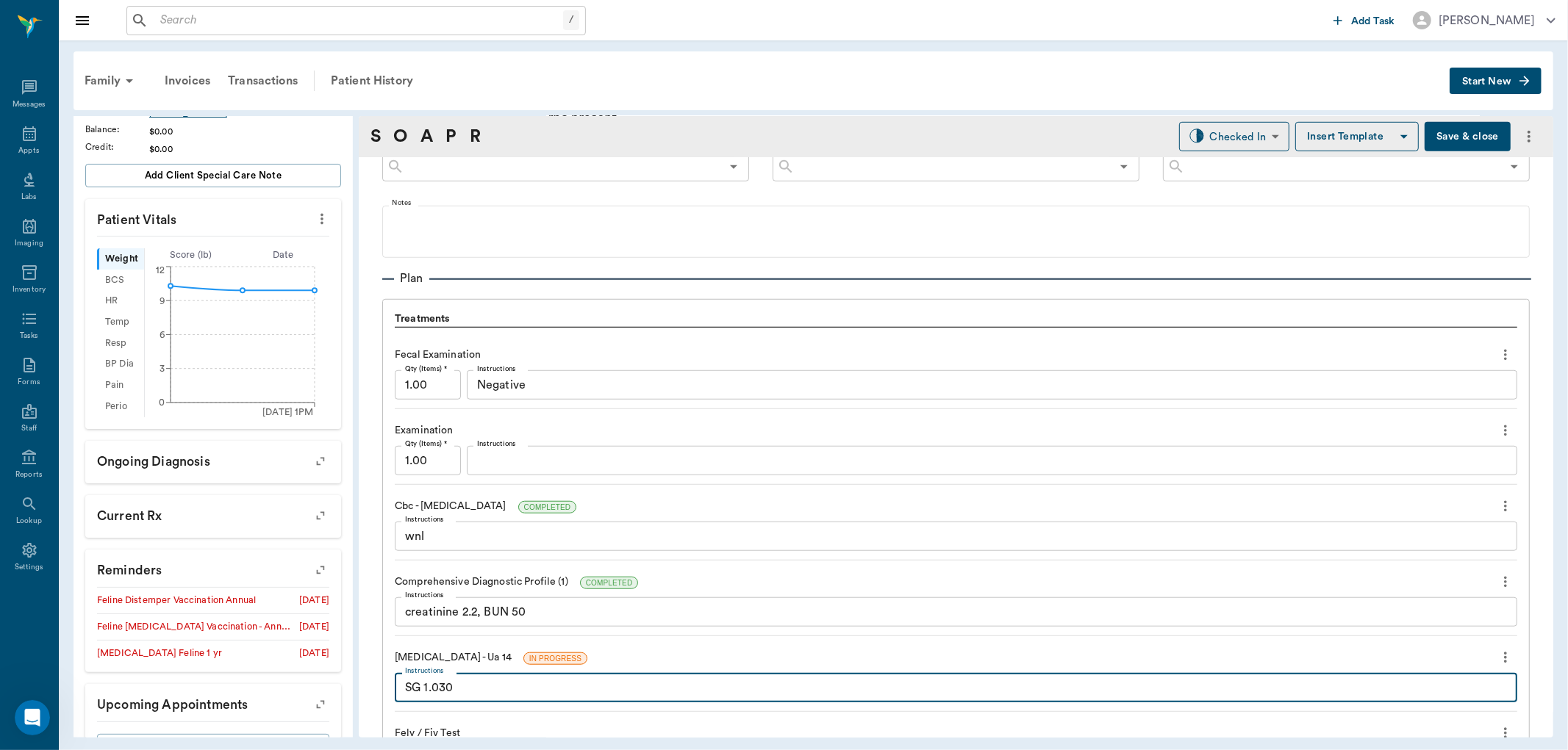
type textarea "SG 1.030"
click at [543, 387] on textarea "Negative" at bounding box center [992, 385] width 1030 height 17
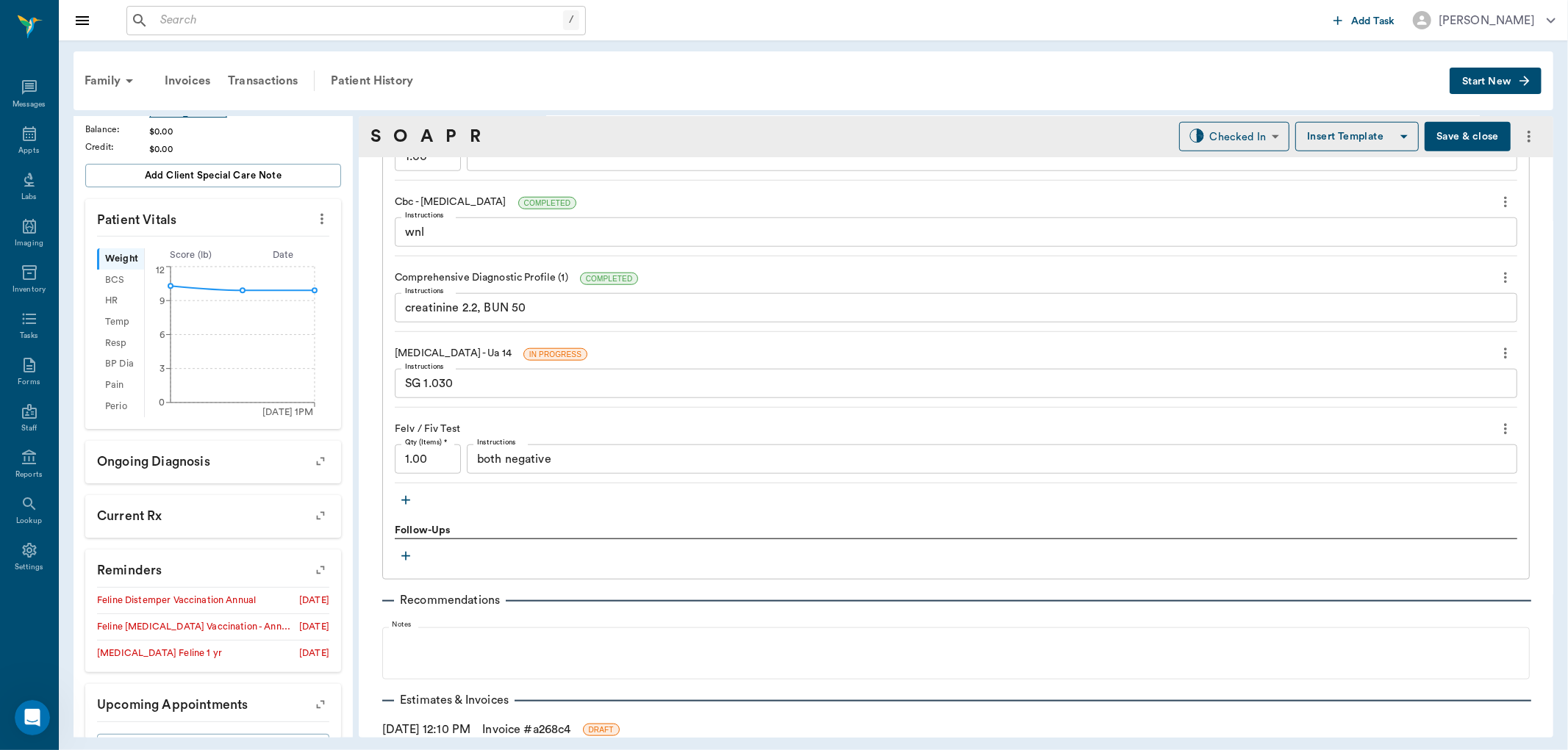
scroll to position [1224, 0]
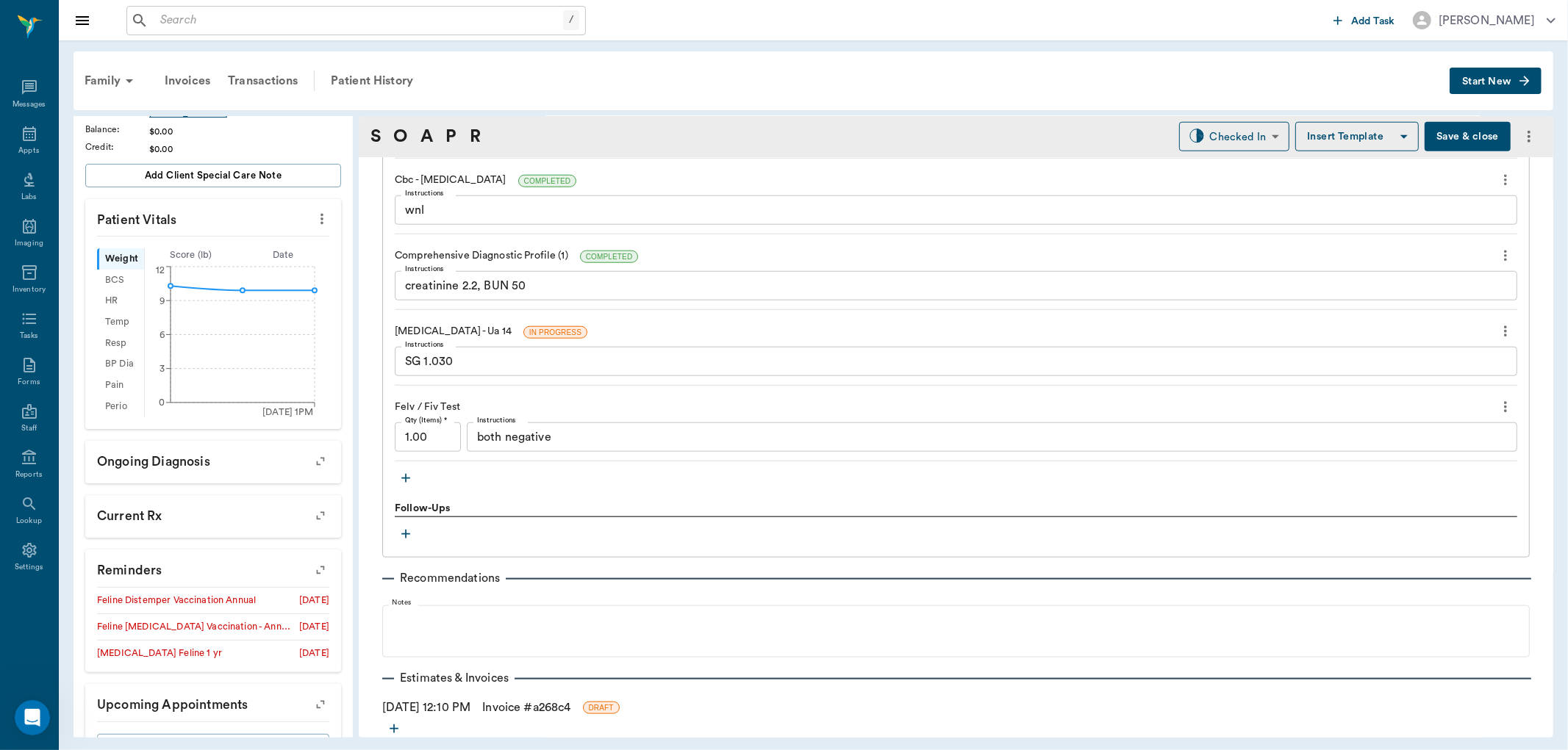
click at [408, 473] on icon "button" at bounding box center [406, 478] width 15 height 15
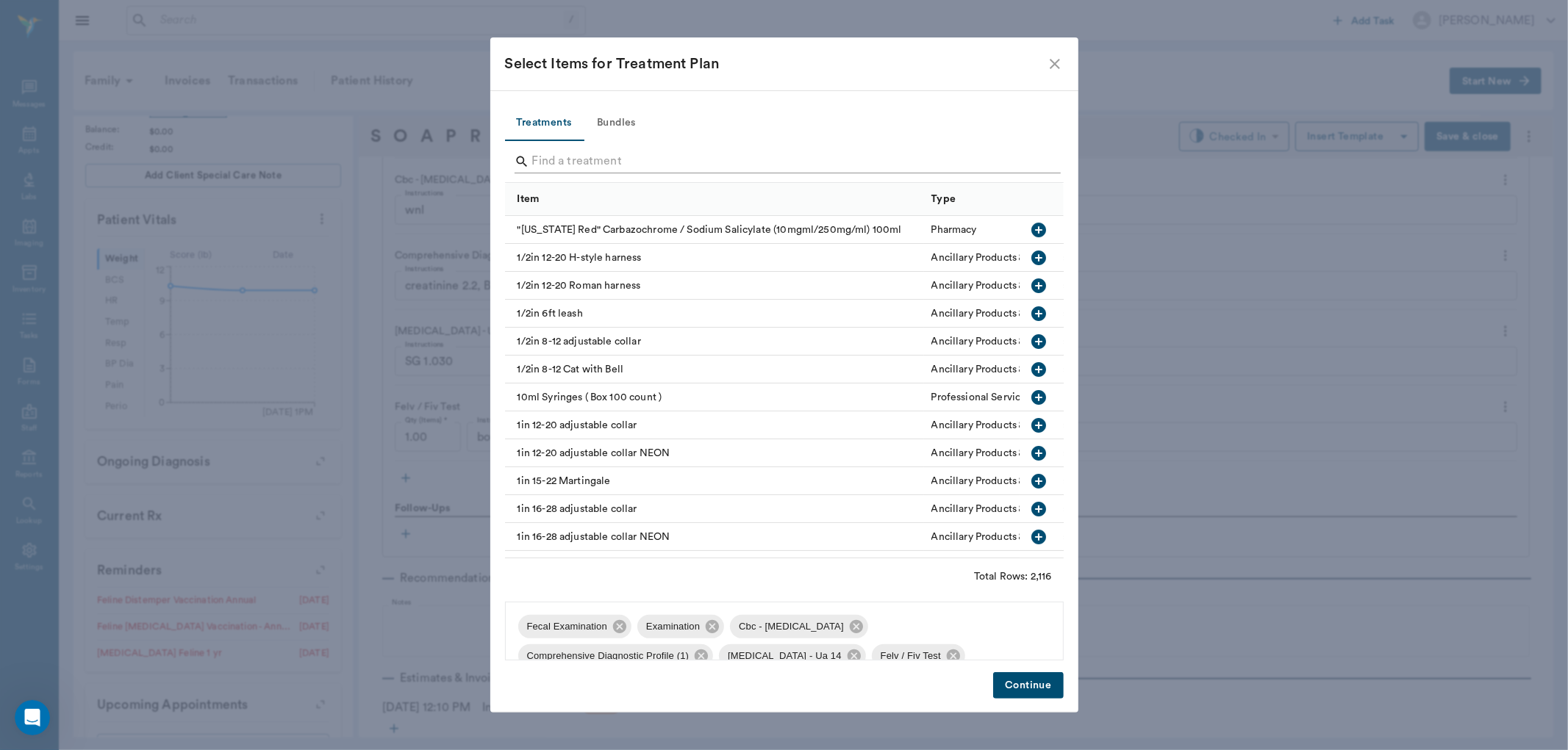
click at [575, 153] on input "Search" at bounding box center [785, 161] width 506 height 24
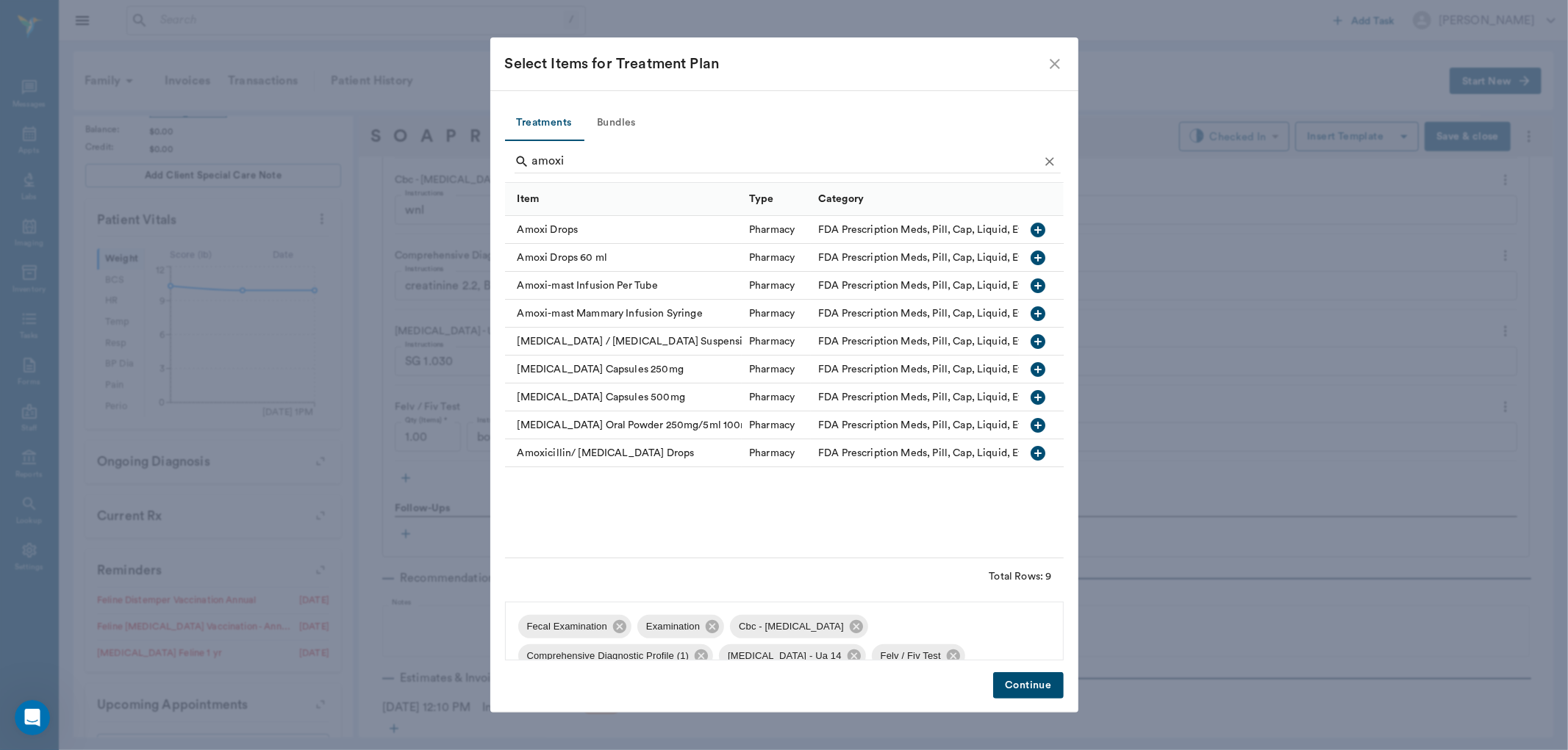
click at [1039, 228] on icon "button" at bounding box center [1039, 230] width 18 height 18
type input "a"
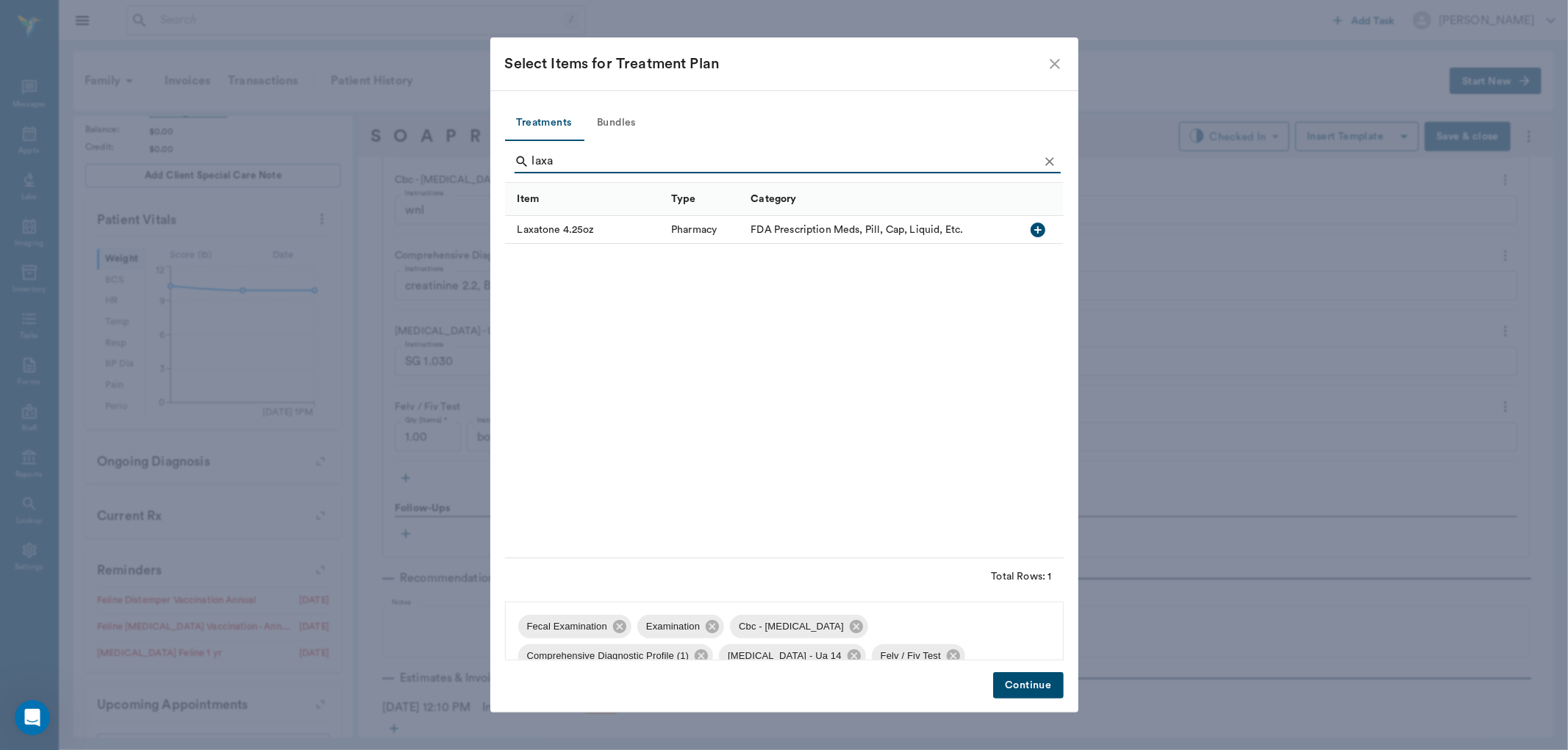
click at [1039, 231] on icon "button" at bounding box center [1038, 230] width 18 height 18
type input "l"
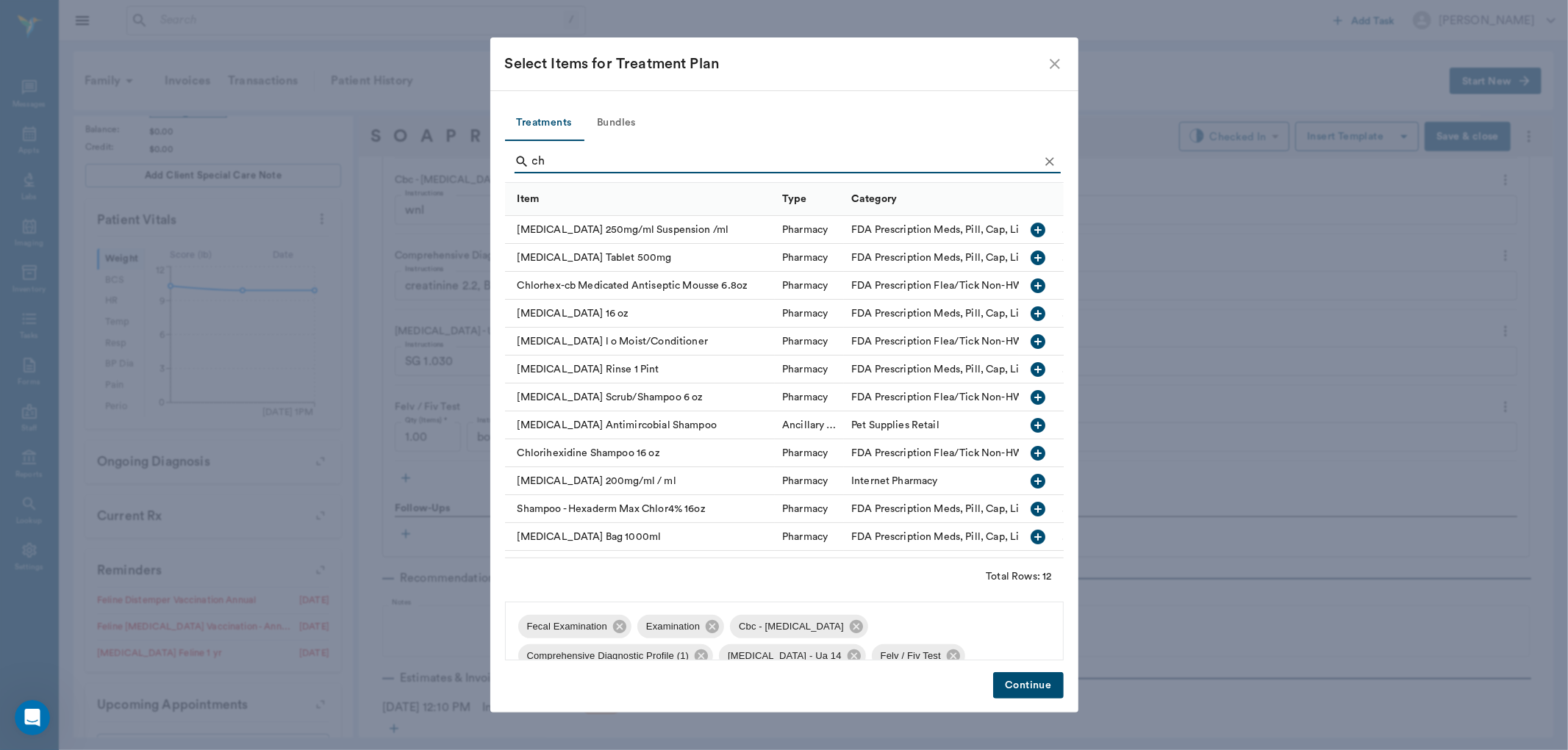
type input "c"
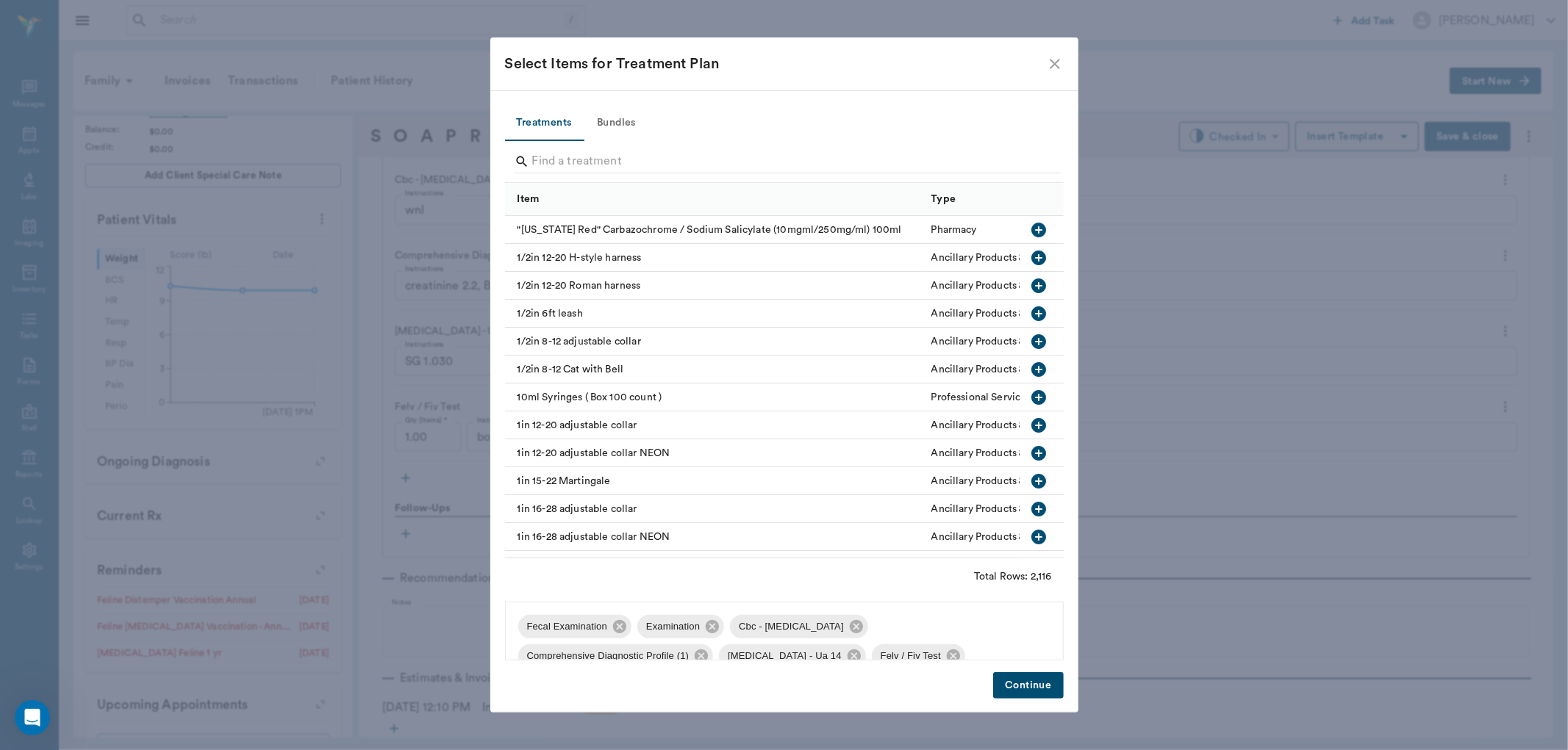
click at [1010, 678] on button "Continue" at bounding box center [1028, 685] width 70 height 28
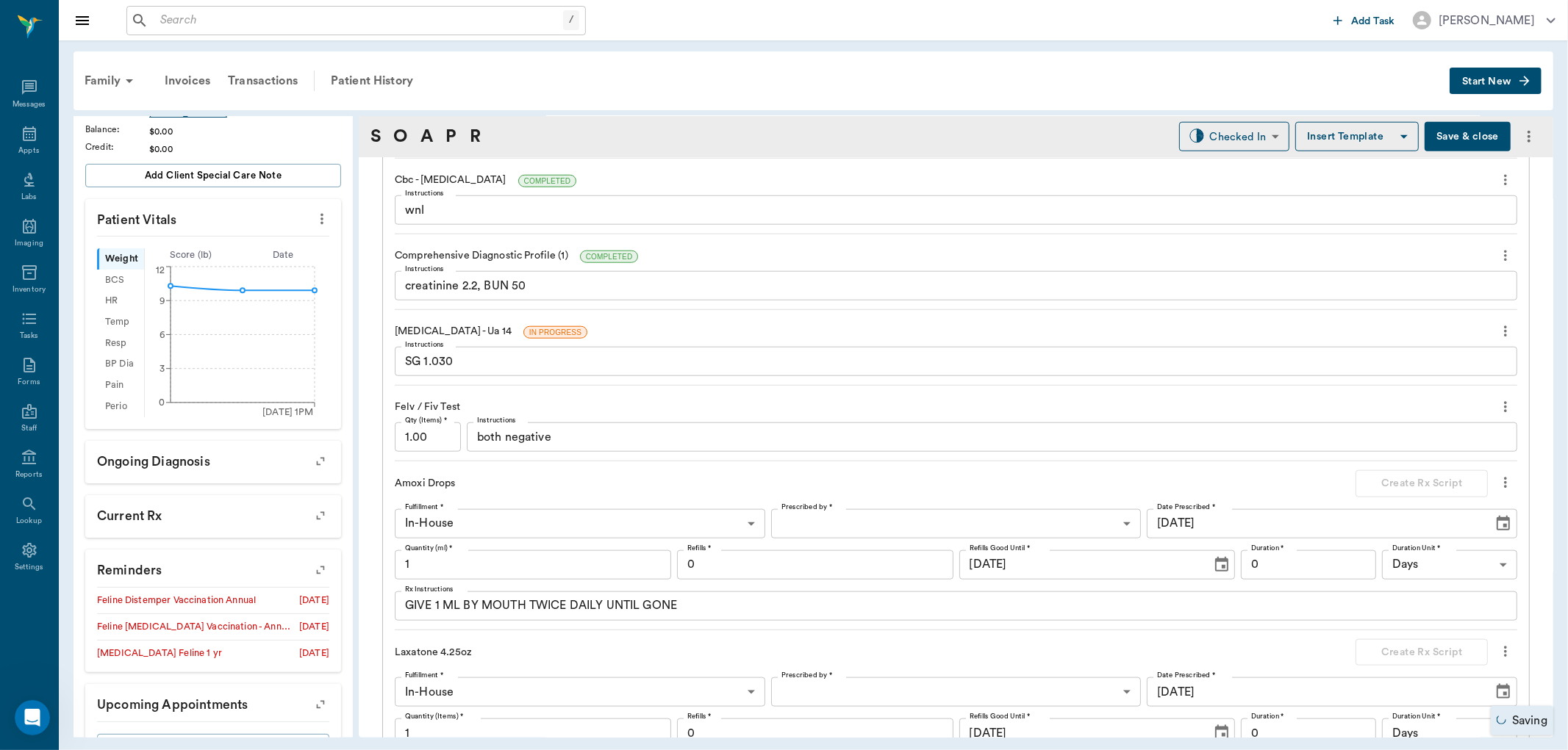
scroll to position [1305, 0]
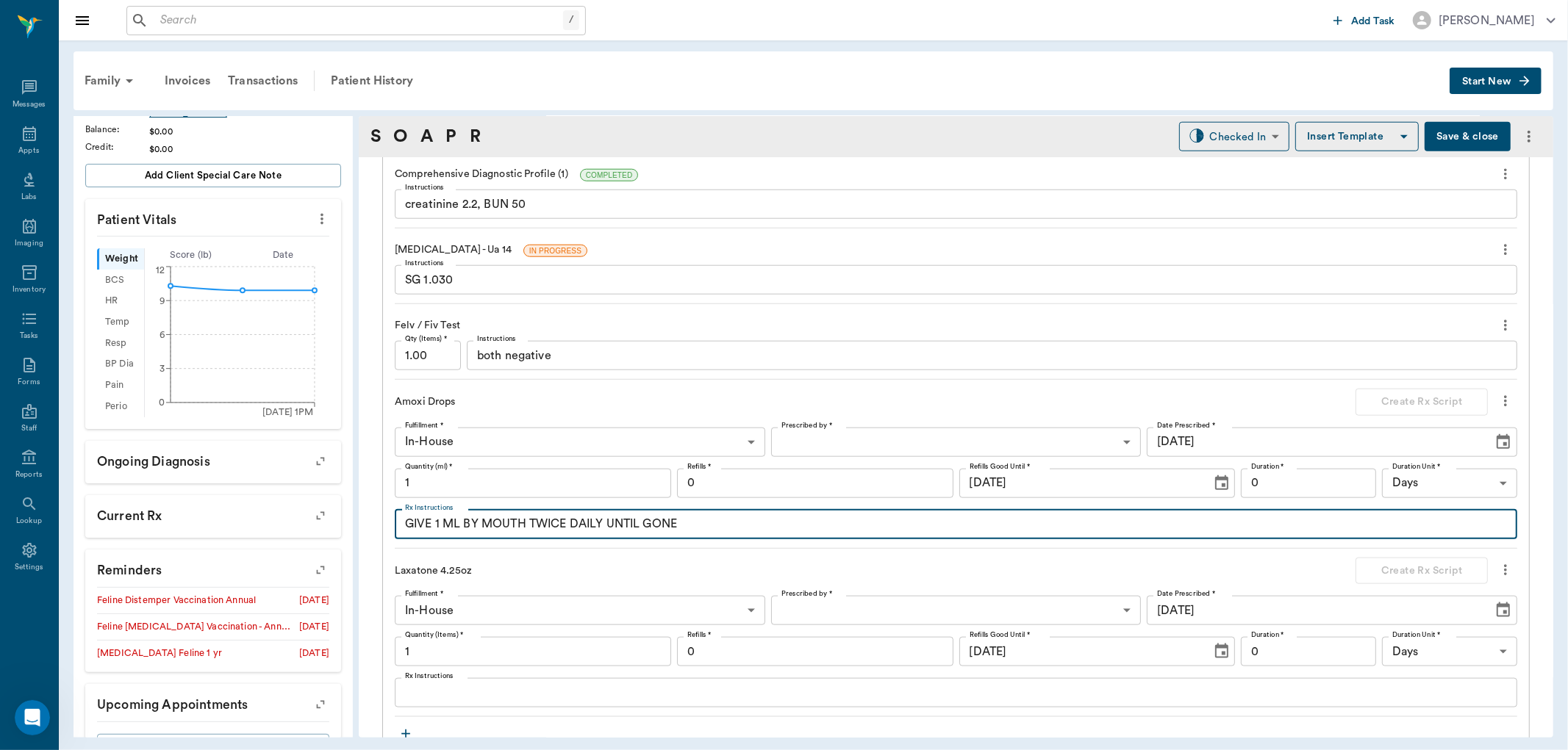
click at [438, 519] on textarea "GIVE 1 ML BY MOUTH TWICE DAILY UNTIL GONE" at bounding box center [956, 524] width 1102 height 17
drag, startPoint x: 541, startPoint y: 520, endPoint x: 718, endPoint y: 529, distance: 177.2
click at [718, 529] on textarea "GIVE 1.8 ML BY MOUTH TWICE DAILY UNTIL GONE" at bounding box center [956, 524] width 1102 height 17
type textarea "GIVE 1.8 ML BY MOUTH every 8 hours (3 times daily) for 7 days."
click at [476, 484] on input "1" at bounding box center [532, 483] width 276 height 29
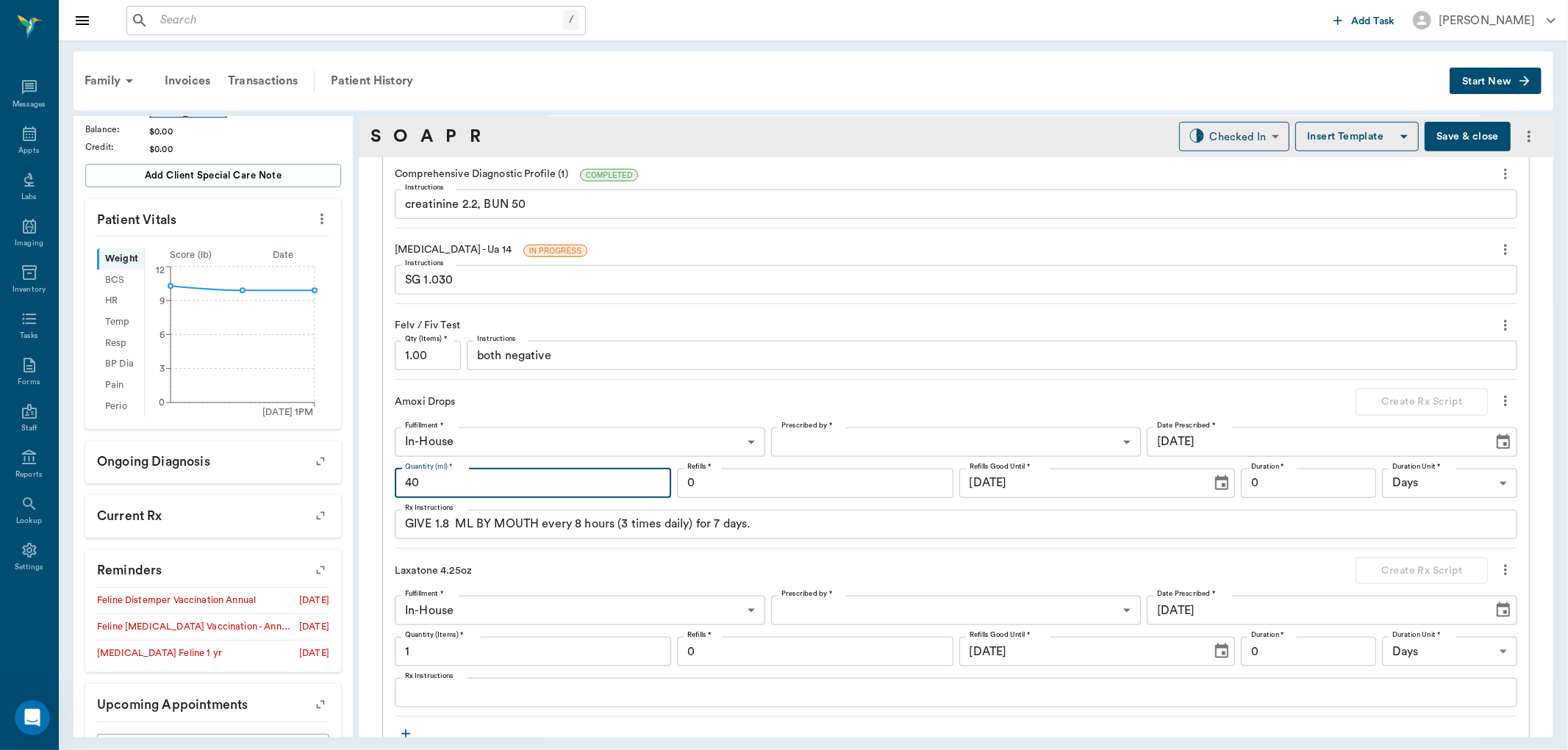
type input "40"
click at [788, 437] on body "/ ​ Add Task Dr. Bert Ellsworth Nectar Messages Appts Labs Imaging Inventory Ta…" at bounding box center [784, 375] width 1568 height 750
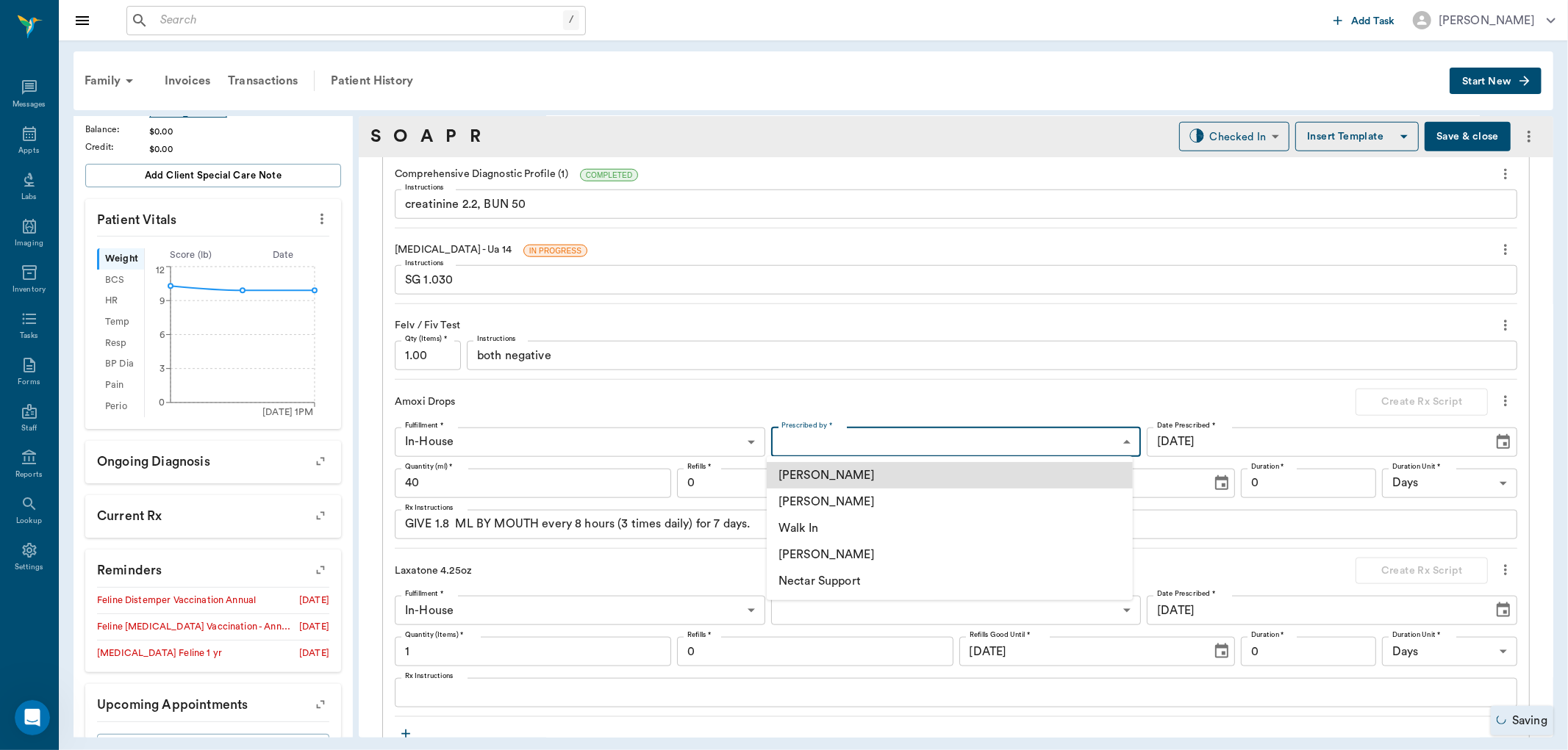
click at [817, 551] on li "[PERSON_NAME]" at bounding box center [950, 555] width 366 height 27
type input "670e8b52b987dc0b25a864ee"
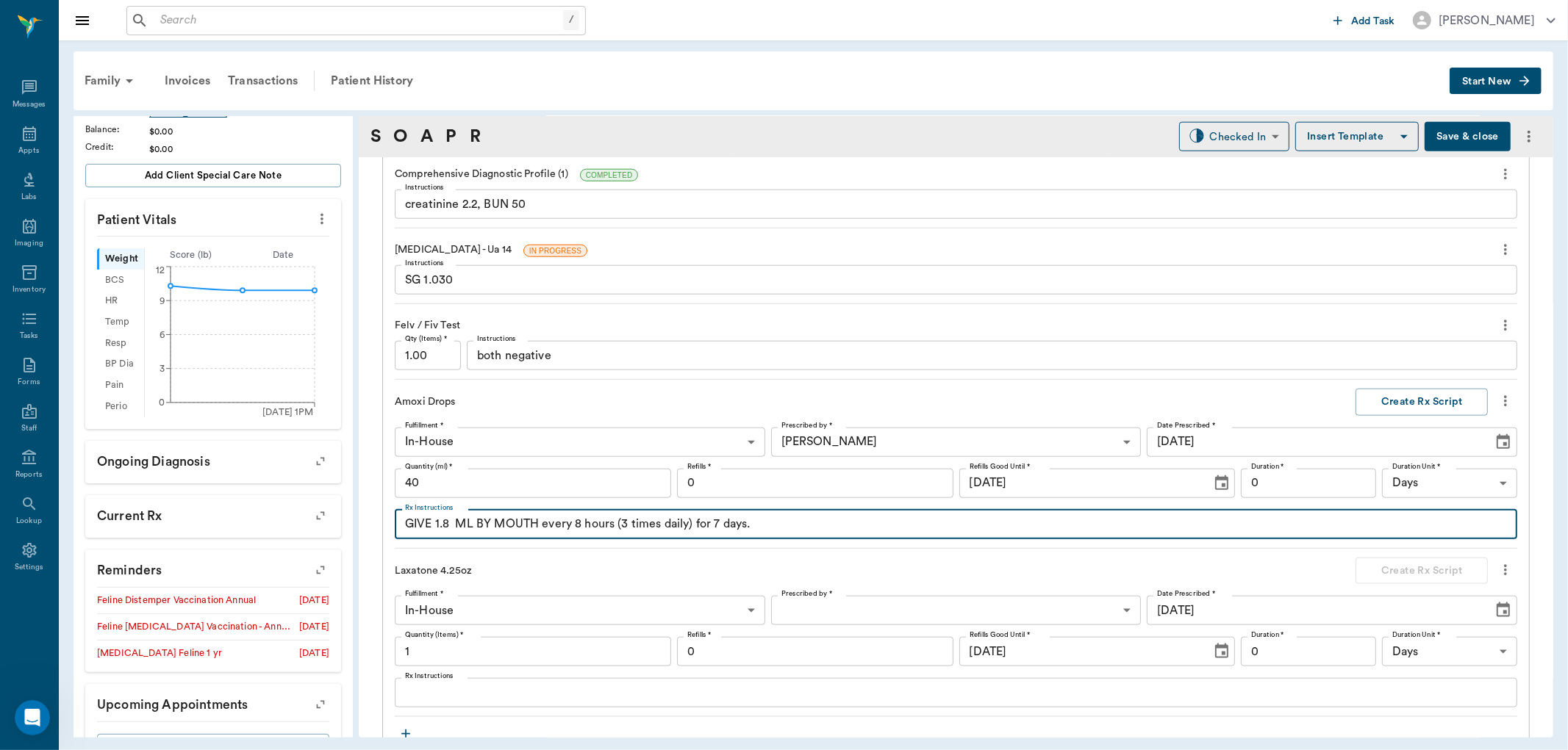
click at [796, 522] on textarea "GIVE 1.8 ML BY MOUTH every 8 hours (3 times daily) for 7 days." at bounding box center [956, 524] width 1102 height 17
type textarea "GIVE 1.8 ML BY MOUTH every 8 hours (3 times daily) for 7 days. Refrigerate. Sha…"
click at [1261, 483] on input "0" at bounding box center [1309, 483] width 136 height 29
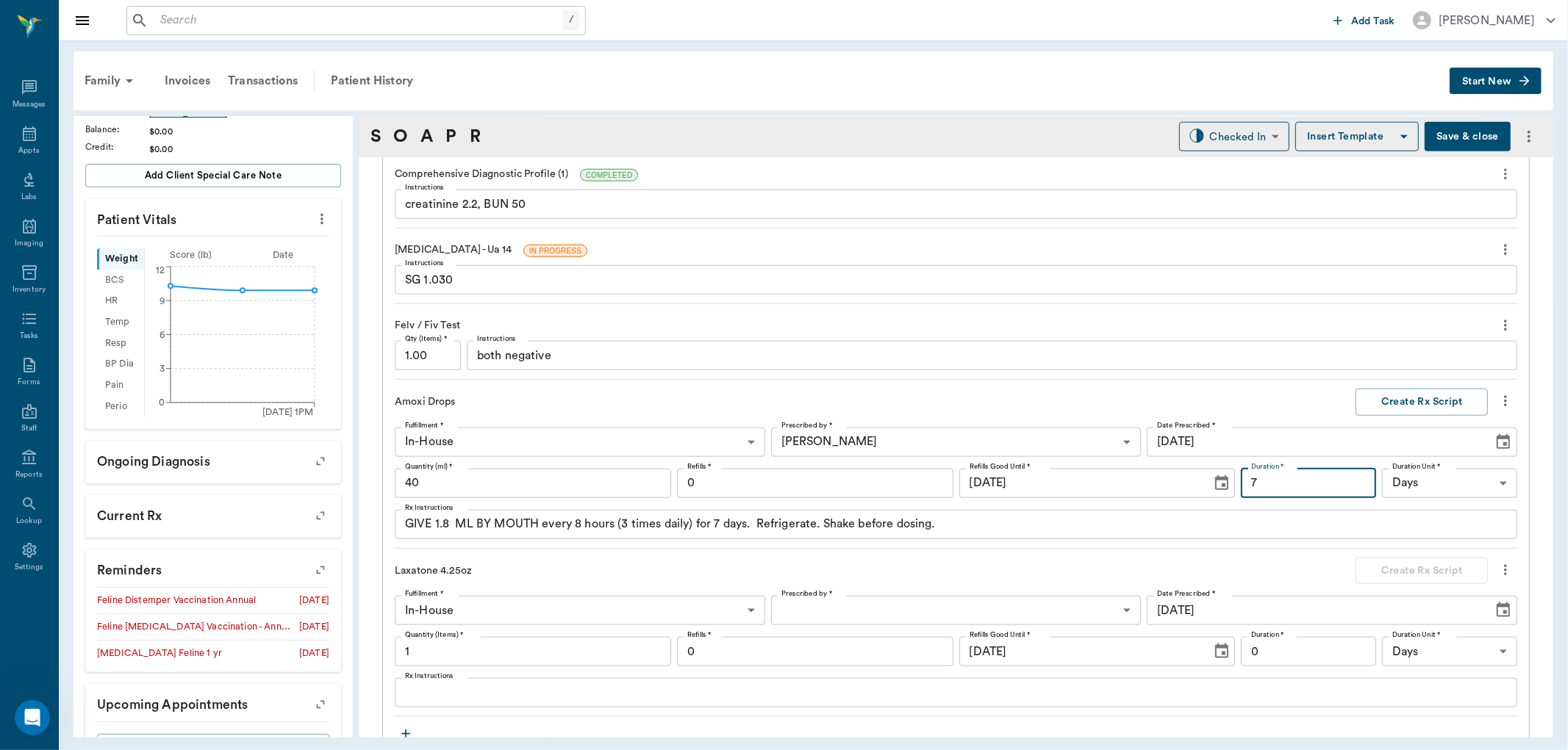
type input "7"
click at [1056, 519] on textarea "GIVE 1.8 ML BY MOUTH every 8 hours (3 times daily) for 7 days. Refrigerate. Sha…" at bounding box center [956, 524] width 1102 height 17
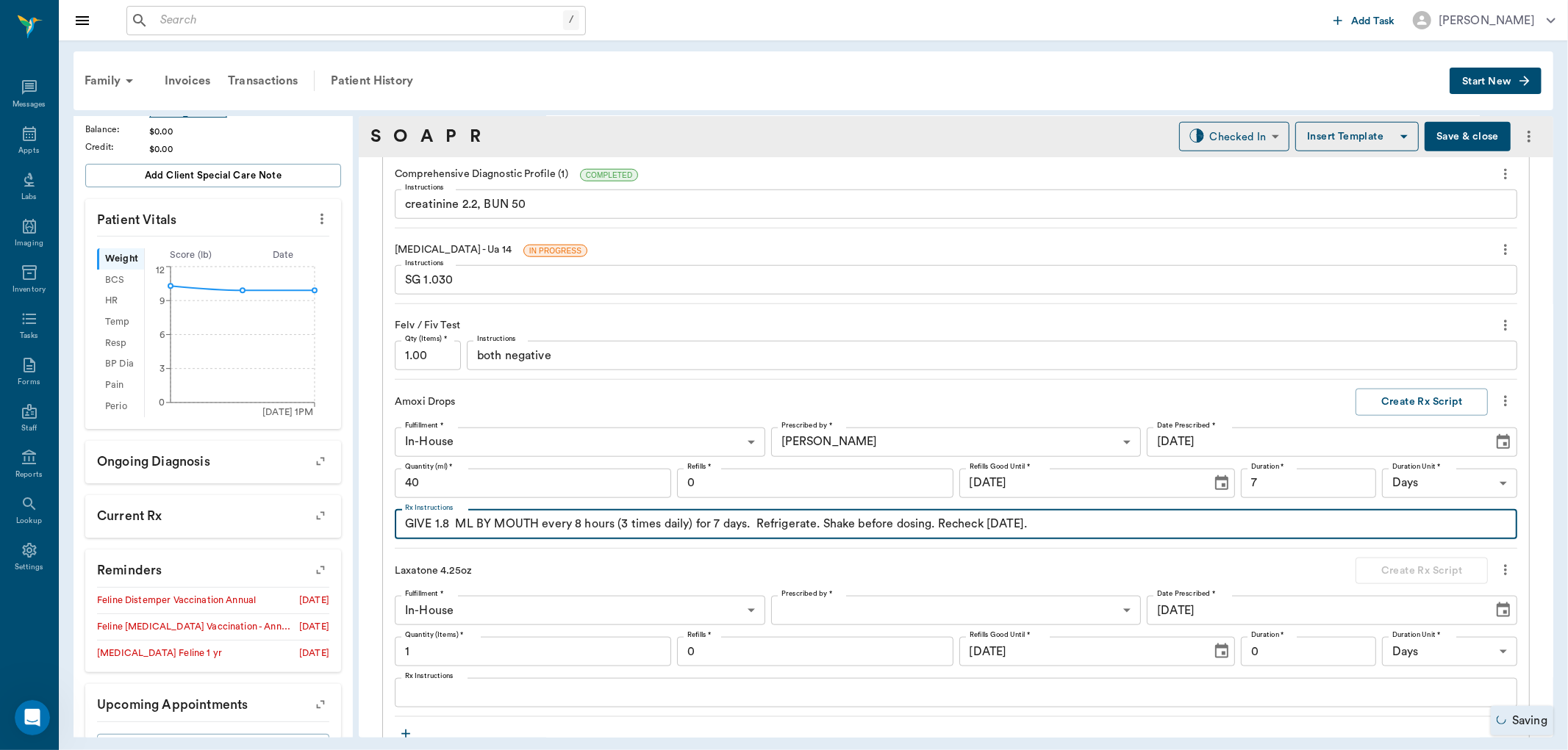
type textarea "GIVE 1.8 ML BY MOUTH every 8 hours (3 times daily) for 7 days. Refrigerate. Sha…"
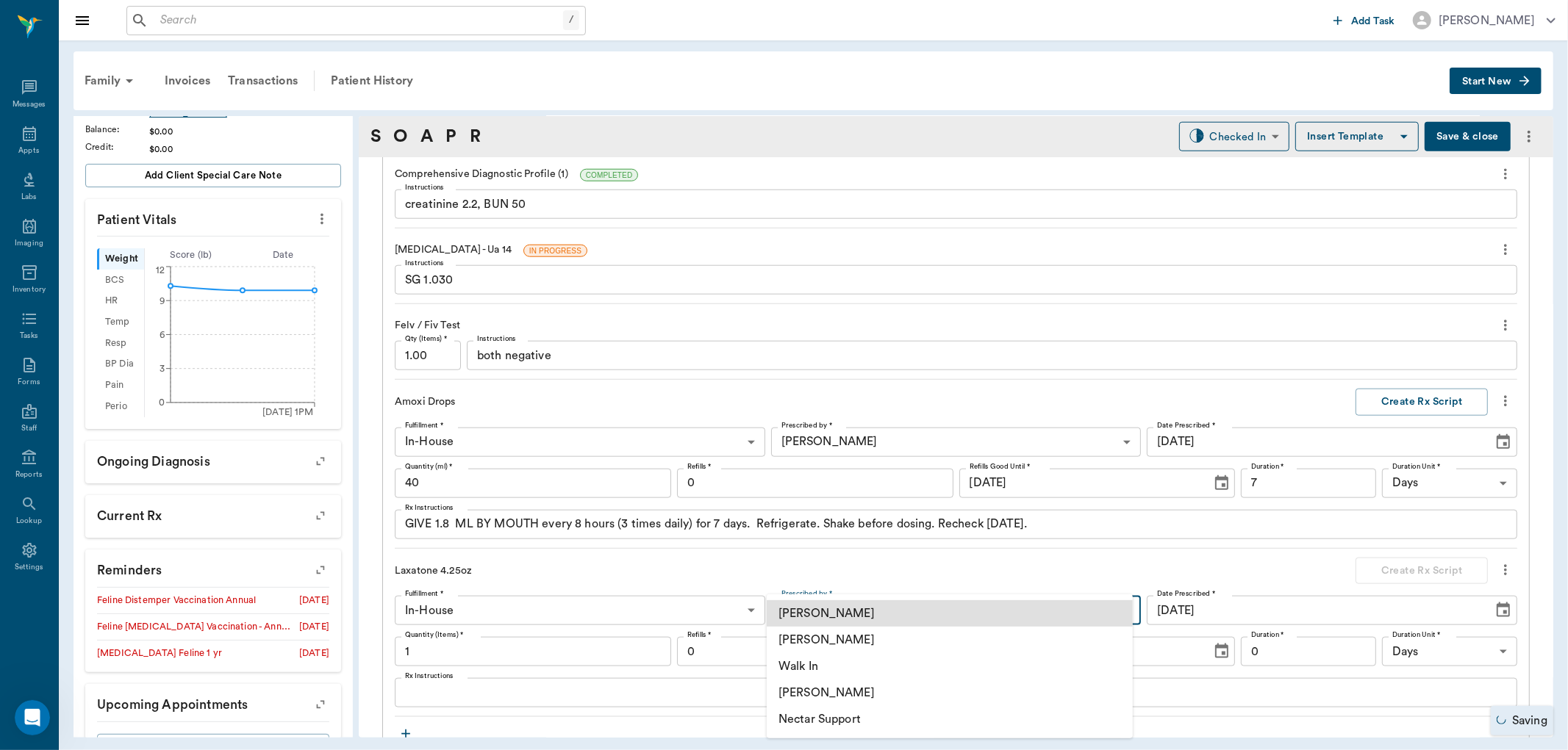
click at [812, 613] on body "/ ​ Add Task Dr. Bert Ellsworth Nectar Messages Appts Labs Imaging Inventory Ta…" at bounding box center [784, 375] width 1568 height 750
click at [823, 693] on li "[PERSON_NAME]" at bounding box center [950, 693] width 366 height 27
type input "670e8b52b987dc0b25a864ee"
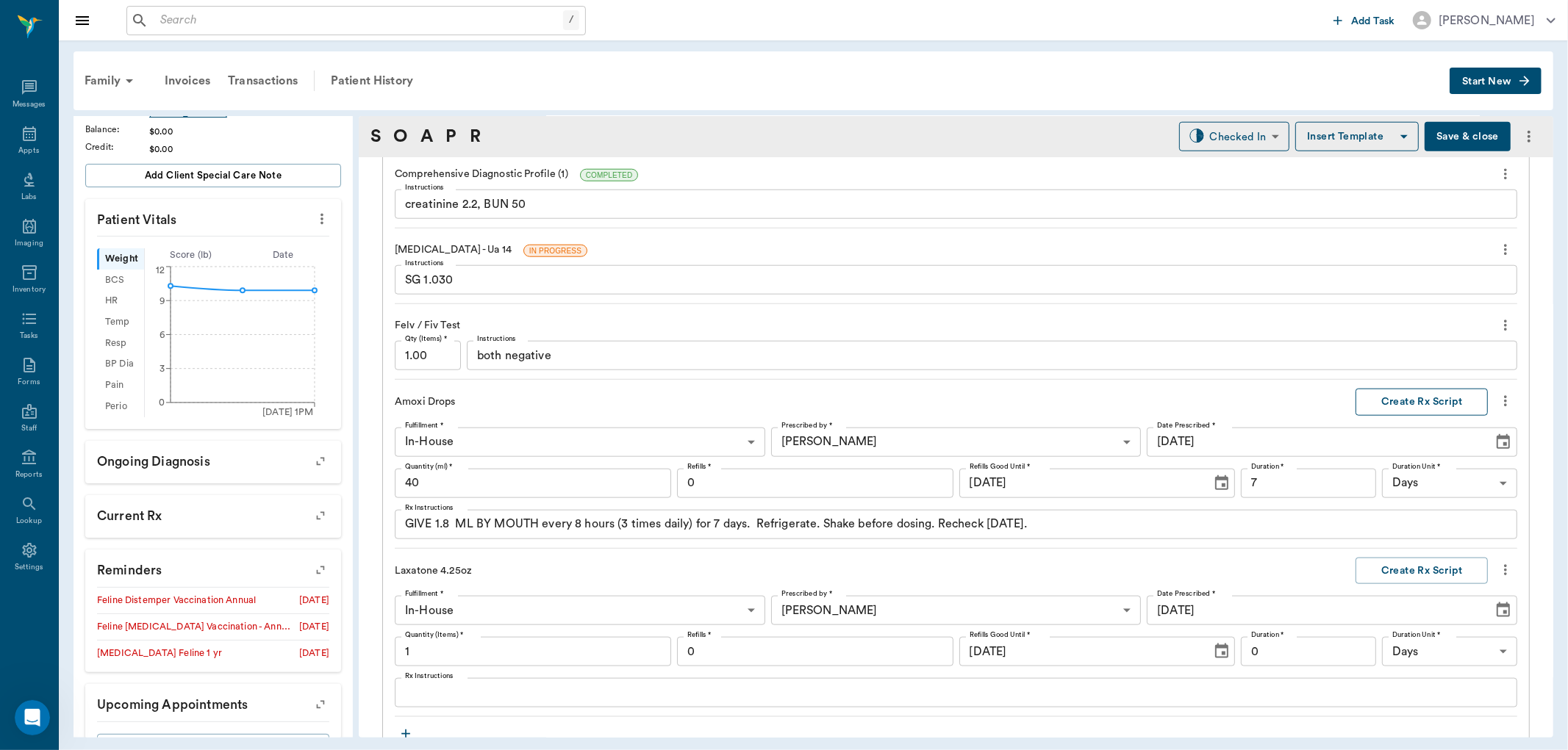
click at [1382, 404] on button "Create Rx Script" at bounding box center [1422, 402] width 133 height 28
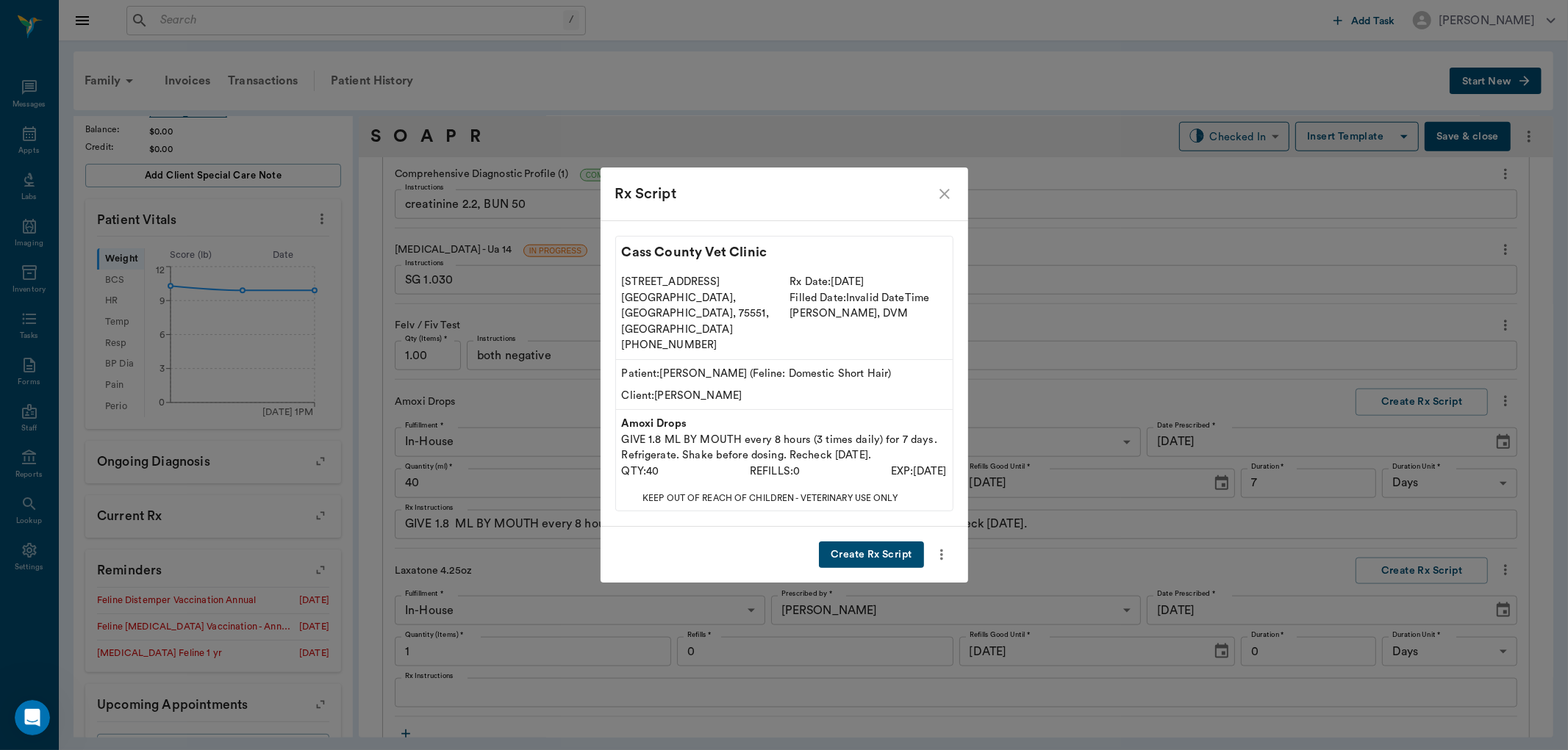
click at [855, 542] on button "Create Rx Script" at bounding box center [871, 555] width 104 height 28
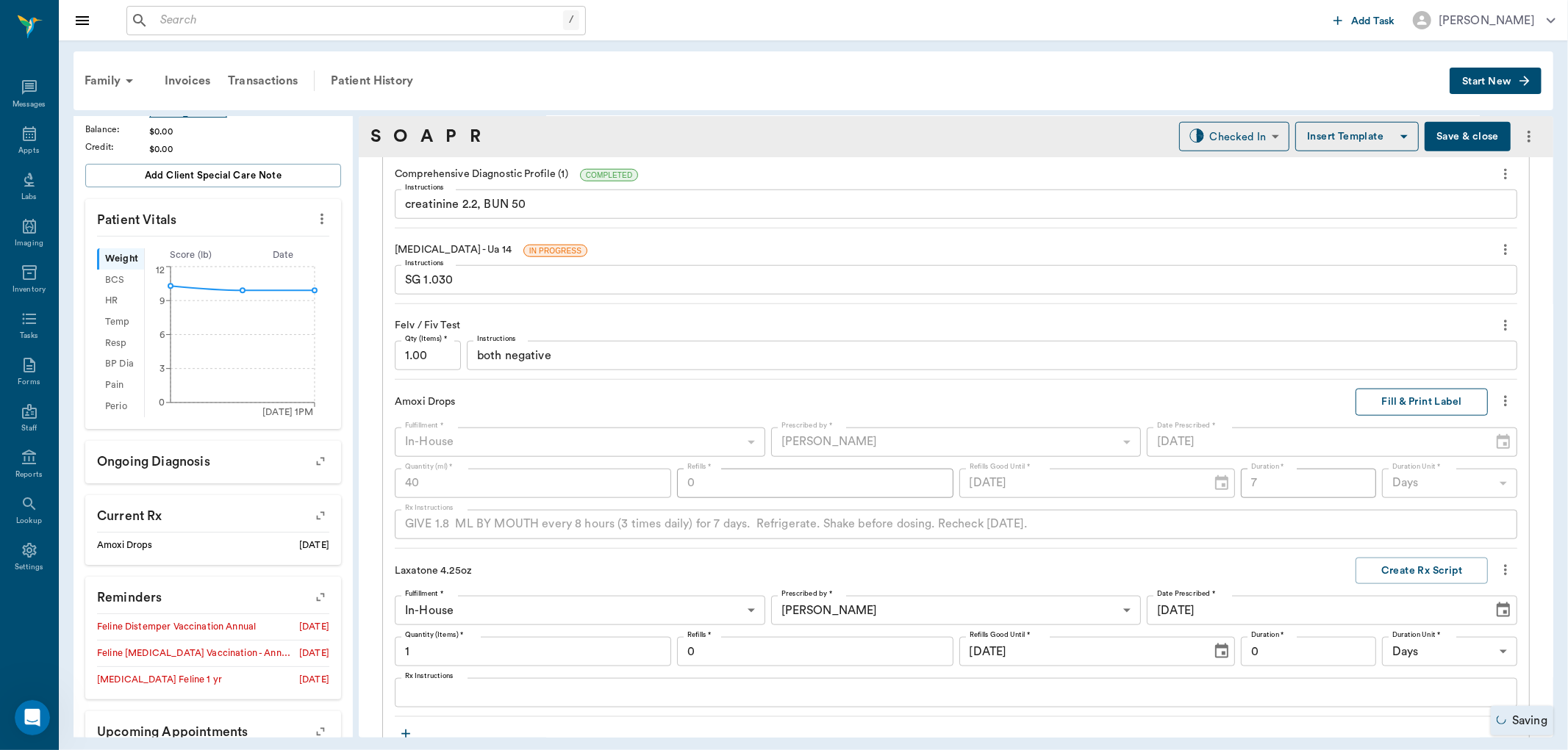
click at [1388, 398] on button "Fill & Print Label" at bounding box center [1422, 402] width 133 height 28
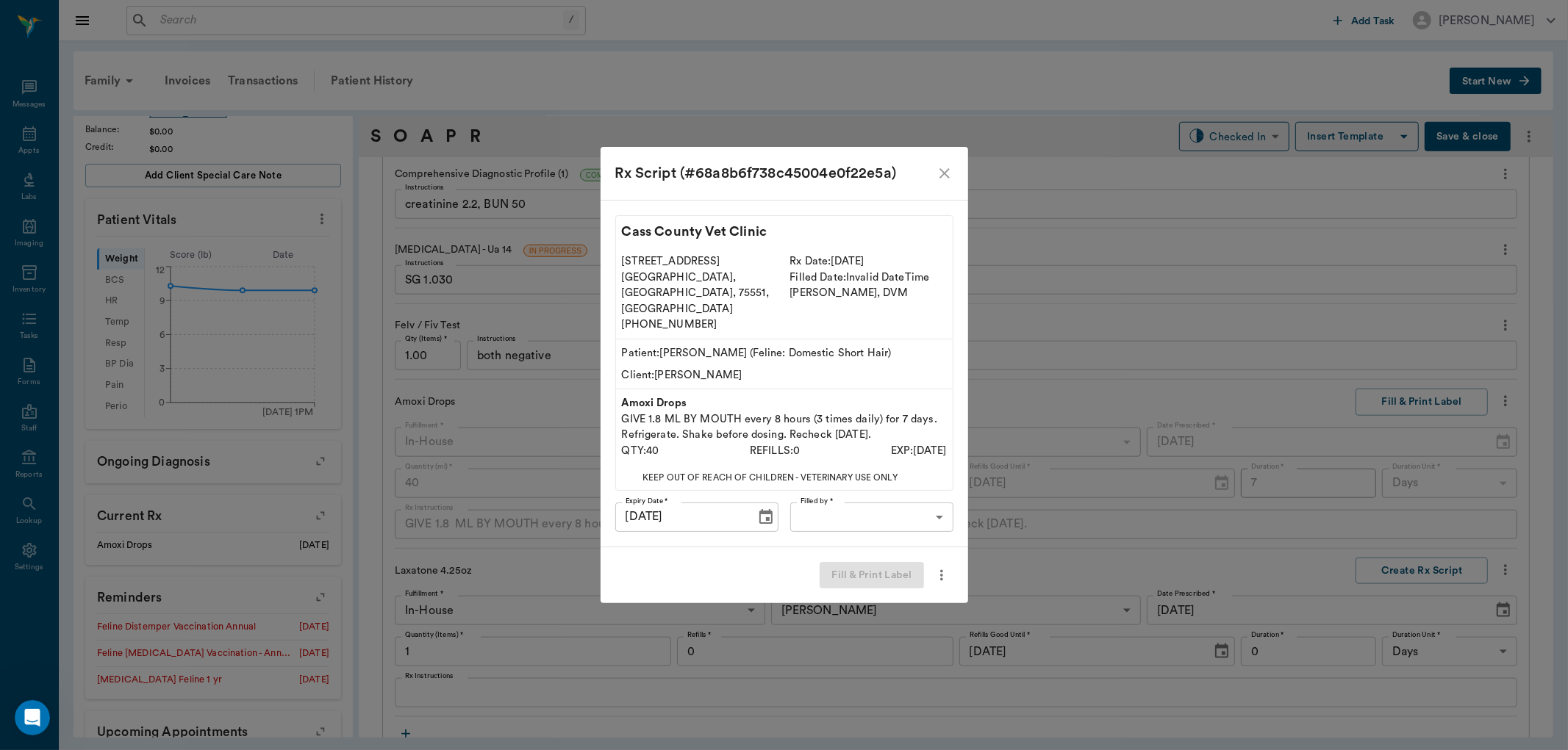
click at [870, 502] on body "/ ​ Add Task Dr. Bert Ellsworth Nectar Messages Appts Labs Imaging Inventory Ta…" at bounding box center [784, 375] width 1568 height 750
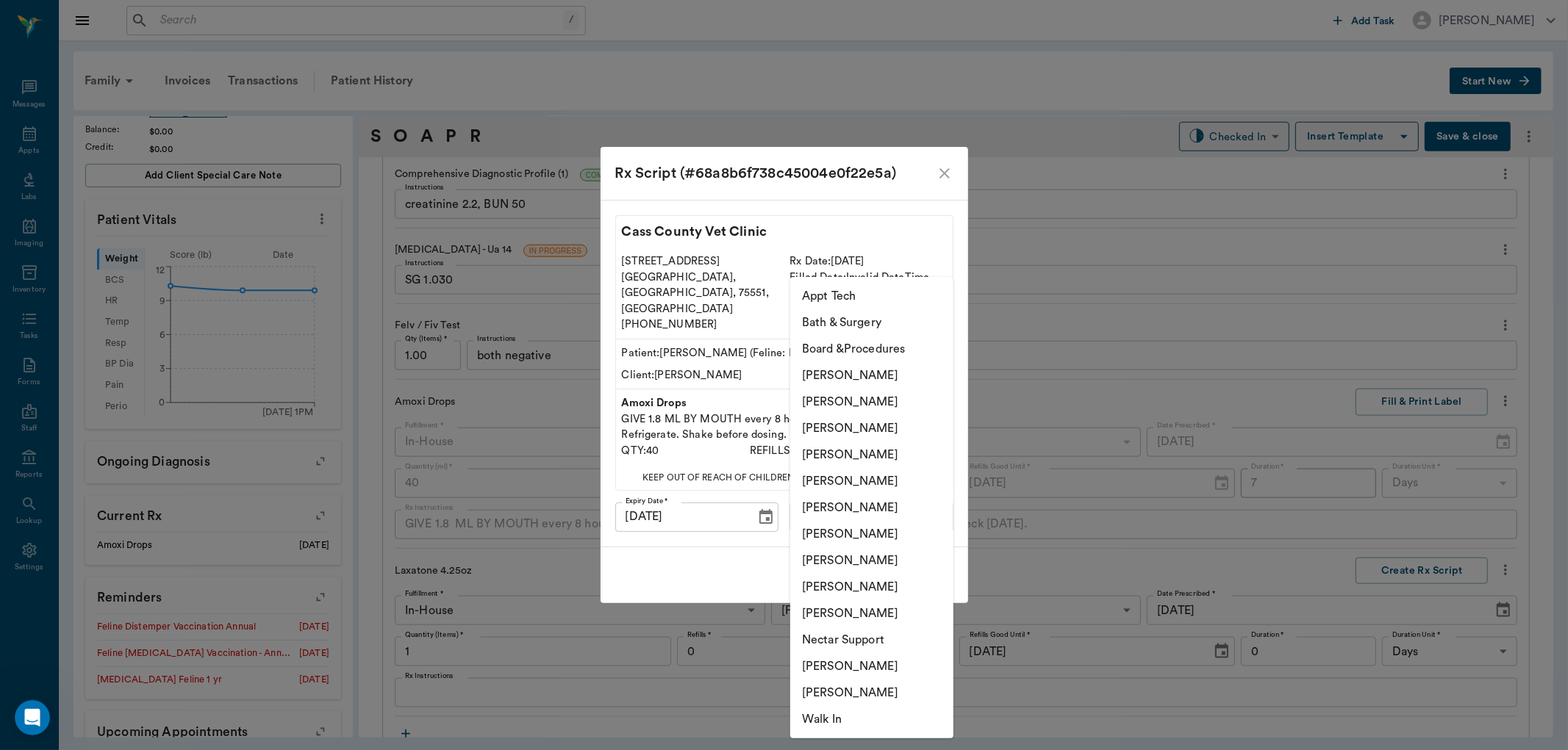
click at [868, 484] on li "[PERSON_NAME]" at bounding box center [871, 481] width 163 height 27
type input "670e8b52b987dc0b25a864ee"
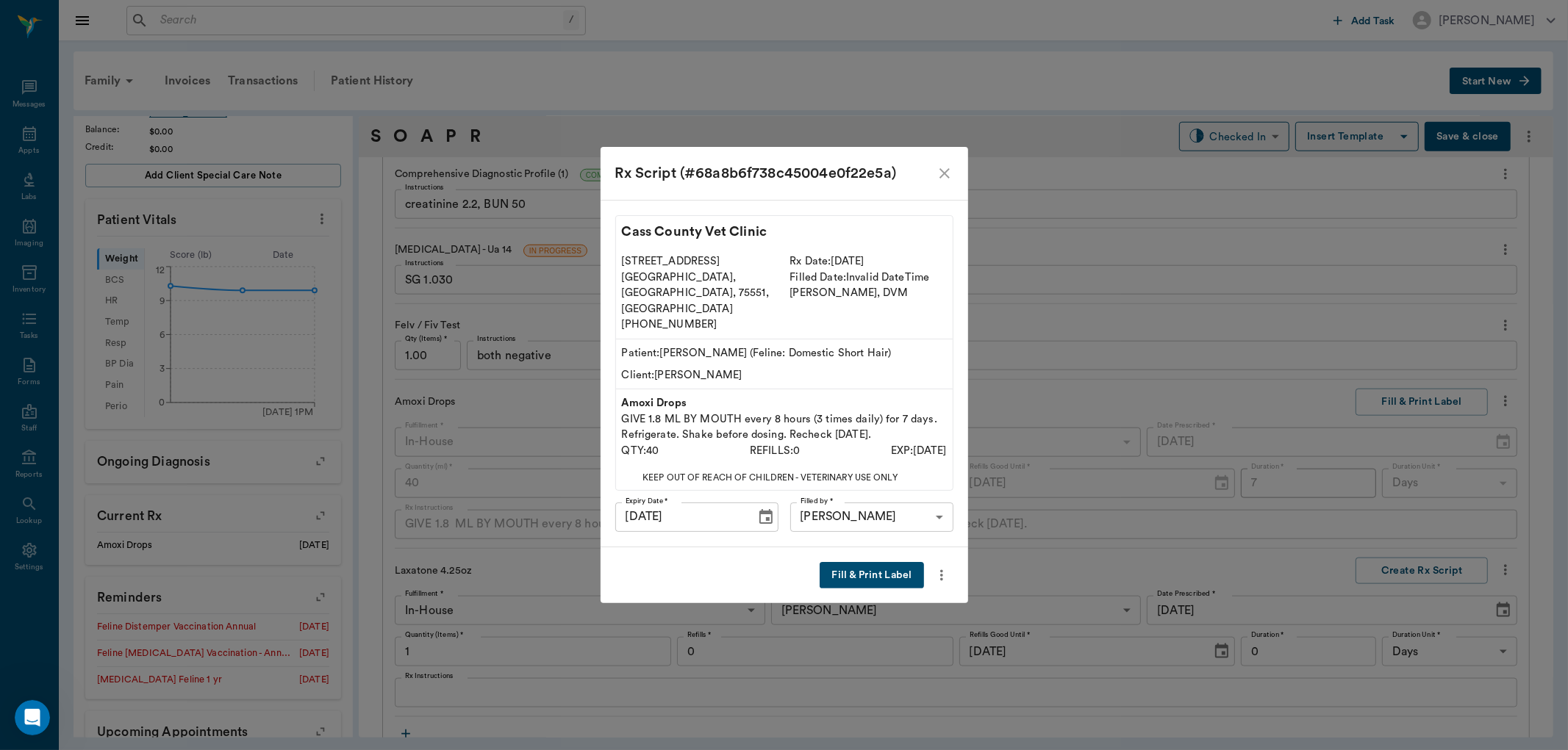
click at [887, 562] on button "Fill & Print Label" at bounding box center [871, 575] width 103 height 28
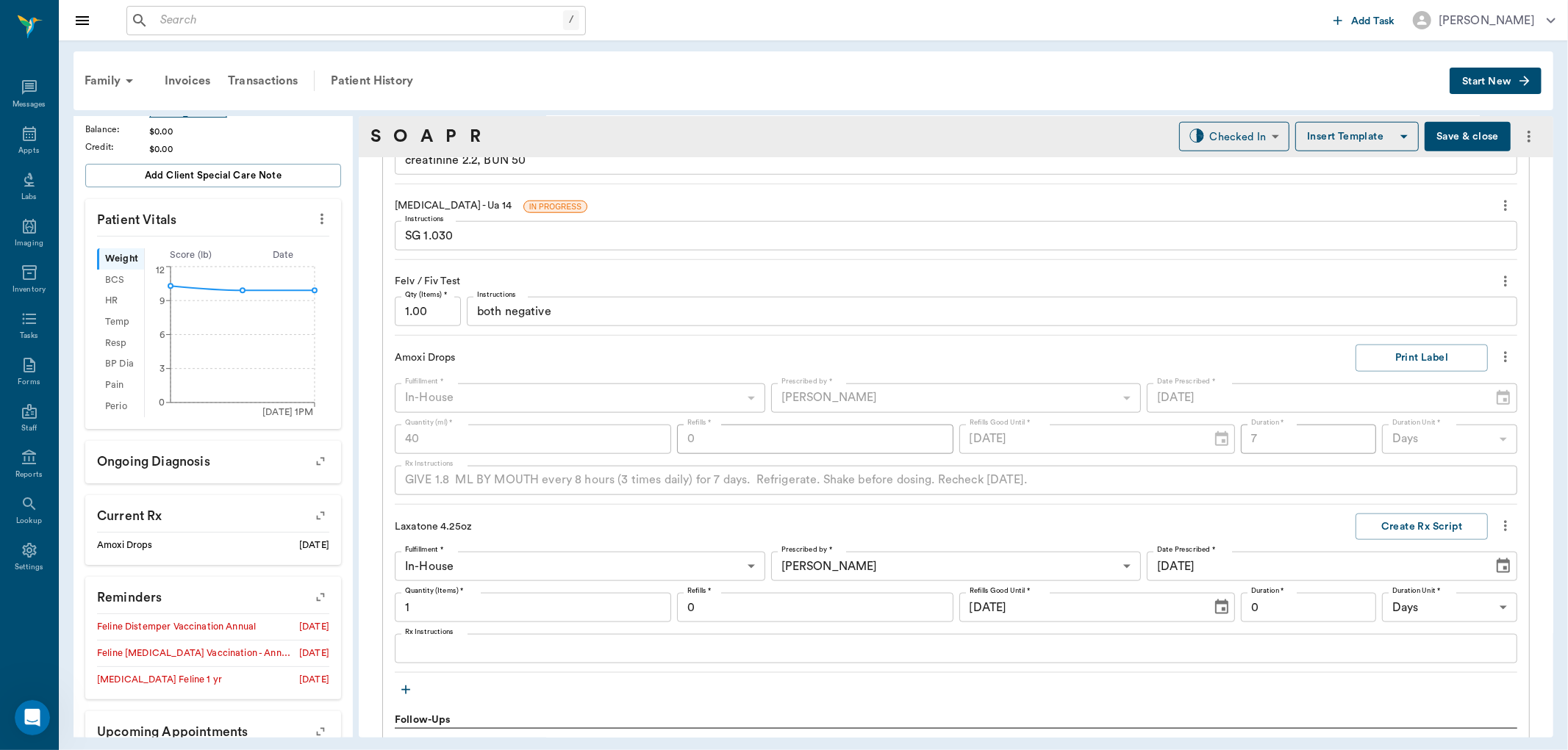
scroll to position [1387, 0]
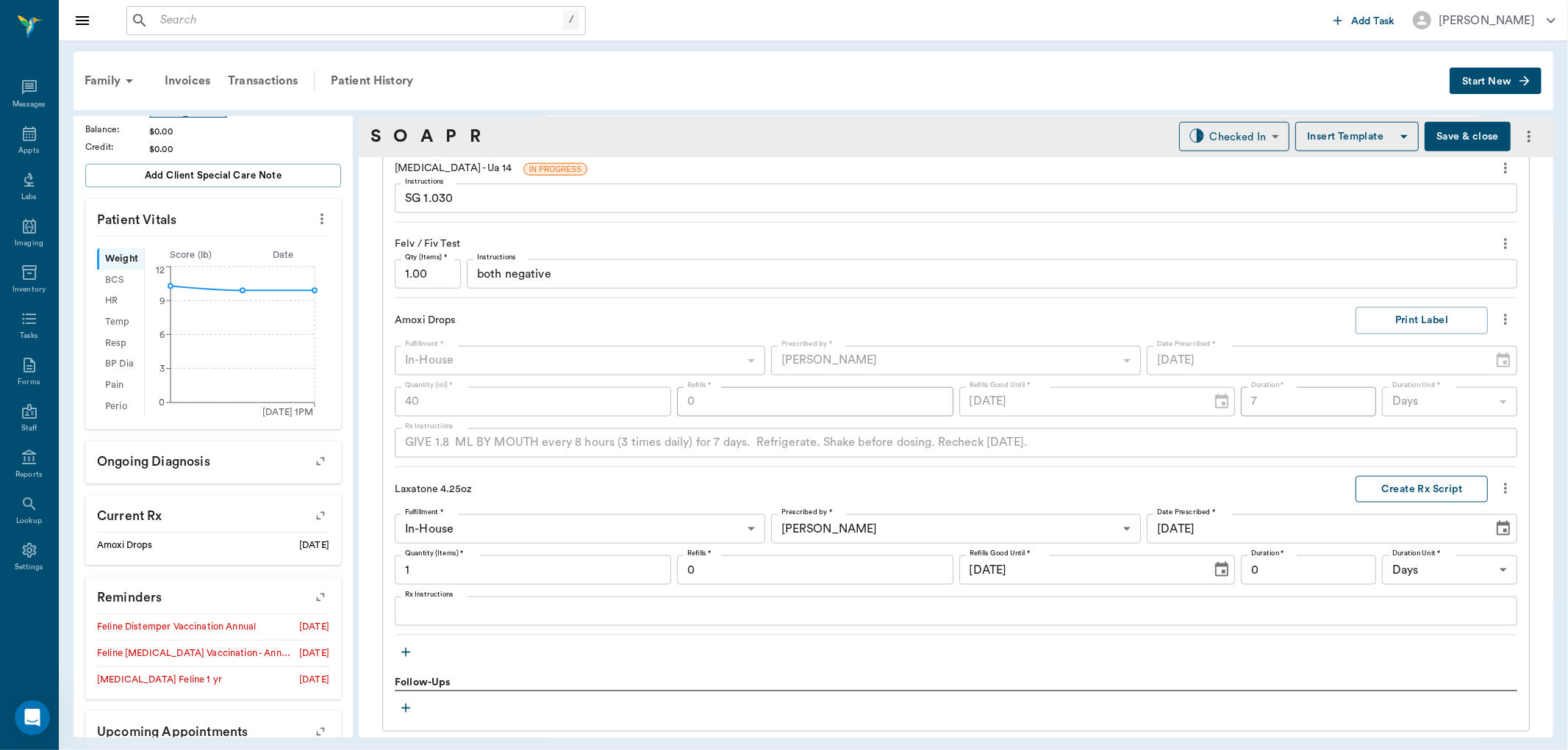
click at [1410, 487] on button "Create Rx Script" at bounding box center [1422, 490] width 133 height 28
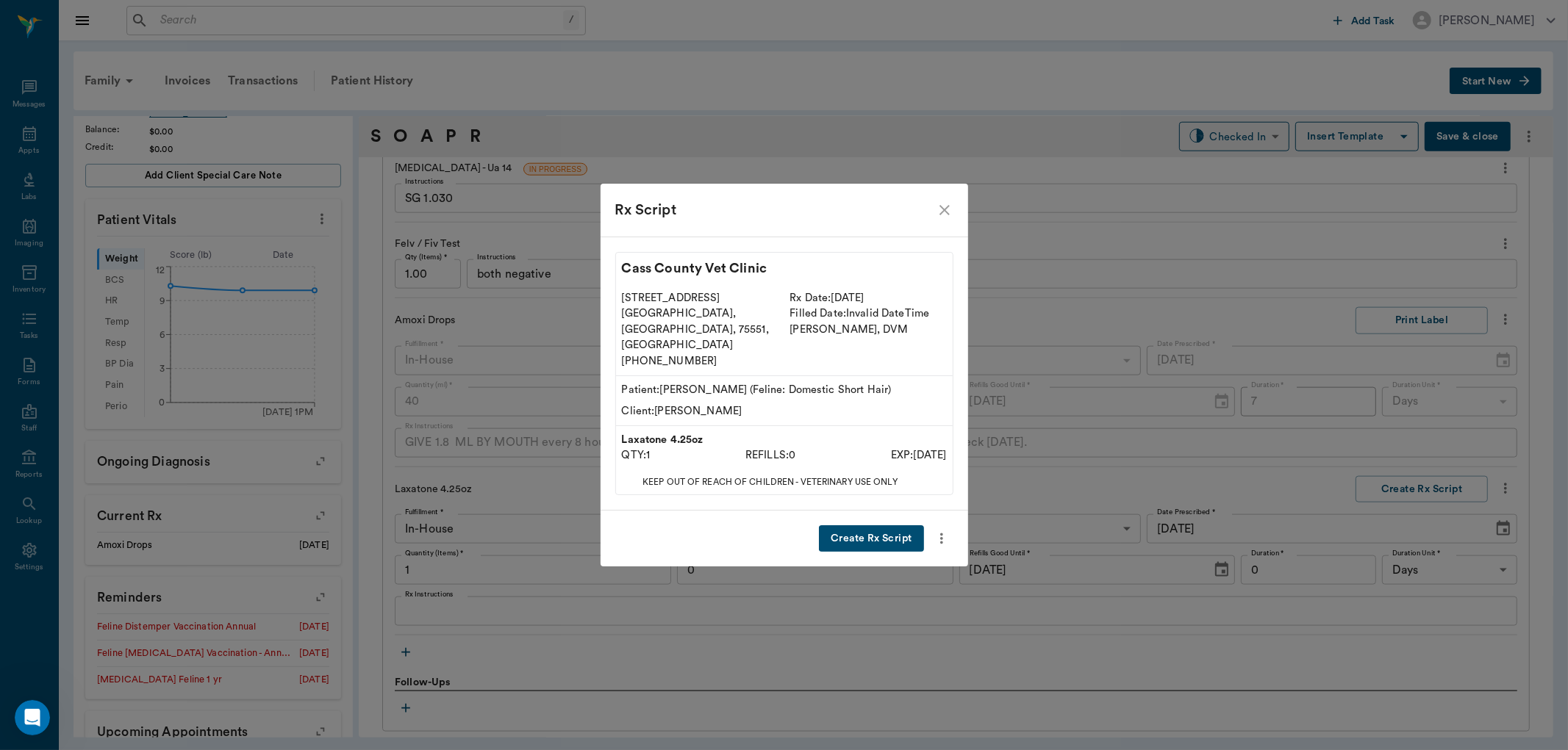
click at [890, 525] on button "Create Rx Script" at bounding box center [871, 539] width 104 height 28
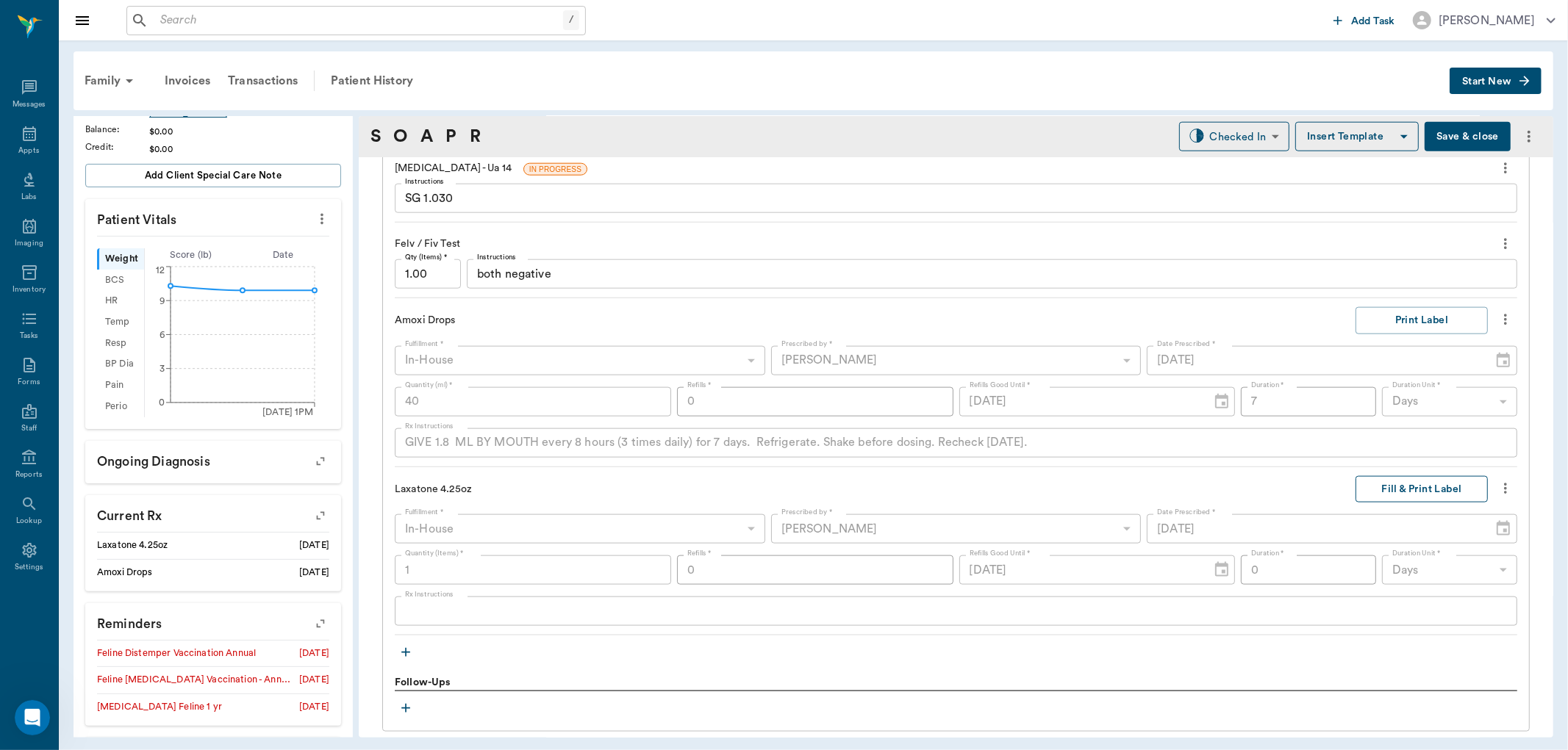
click at [1397, 487] on button "Fill & Print Label" at bounding box center [1422, 490] width 133 height 28
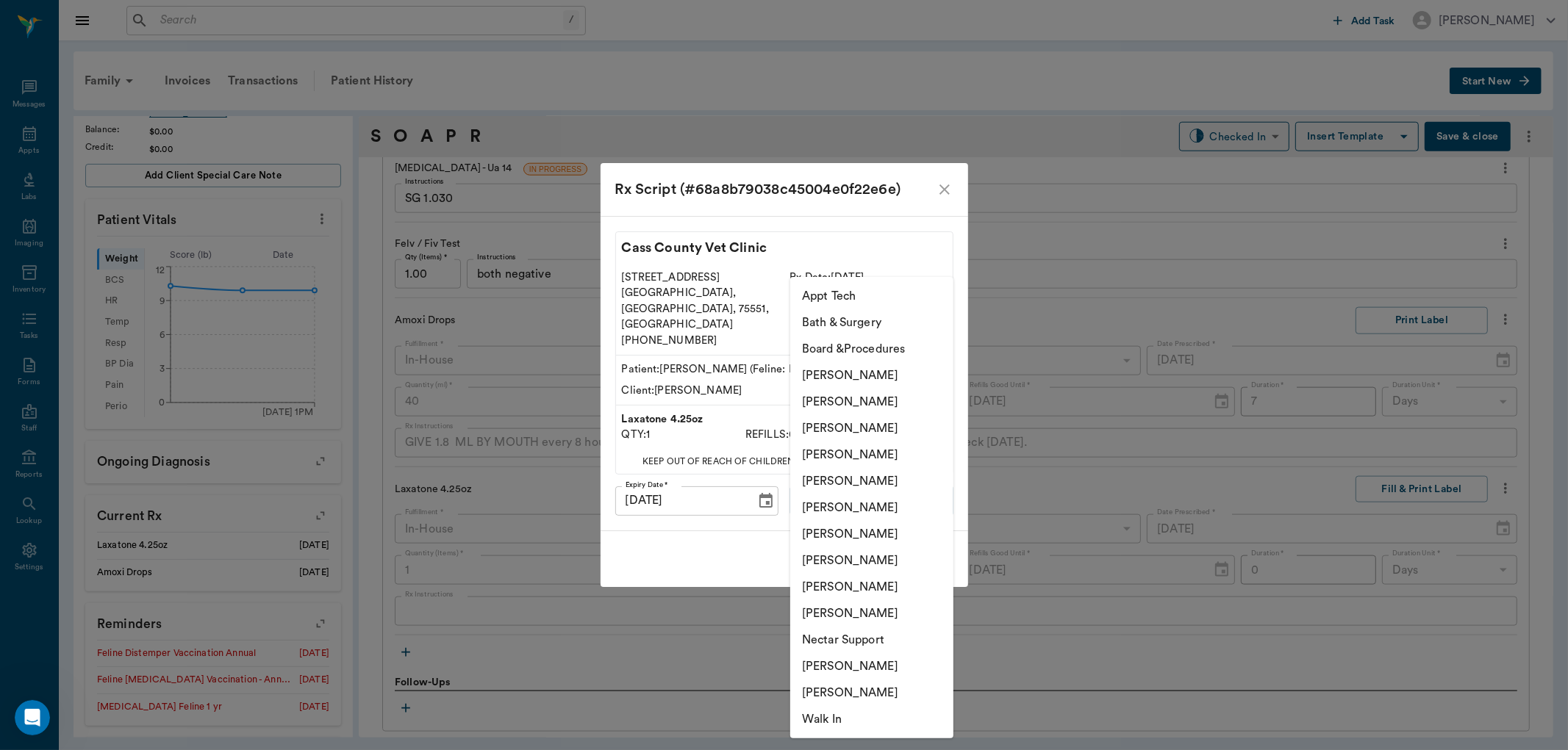
click at [880, 486] on body "/ ​ Add Task Dr. Bert Ellsworth Nectar Messages Appts Labs Imaging Inventory Ta…" at bounding box center [784, 375] width 1568 height 750
drag, startPoint x: 849, startPoint y: 467, endPoint x: 849, endPoint y: 478, distance: 11.0
click at [849, 470] on li "[PERSON_NAME]" at bounding box center [871, 481] width 163 height 27
type input "670e8b52b987dc0b25a864ee"
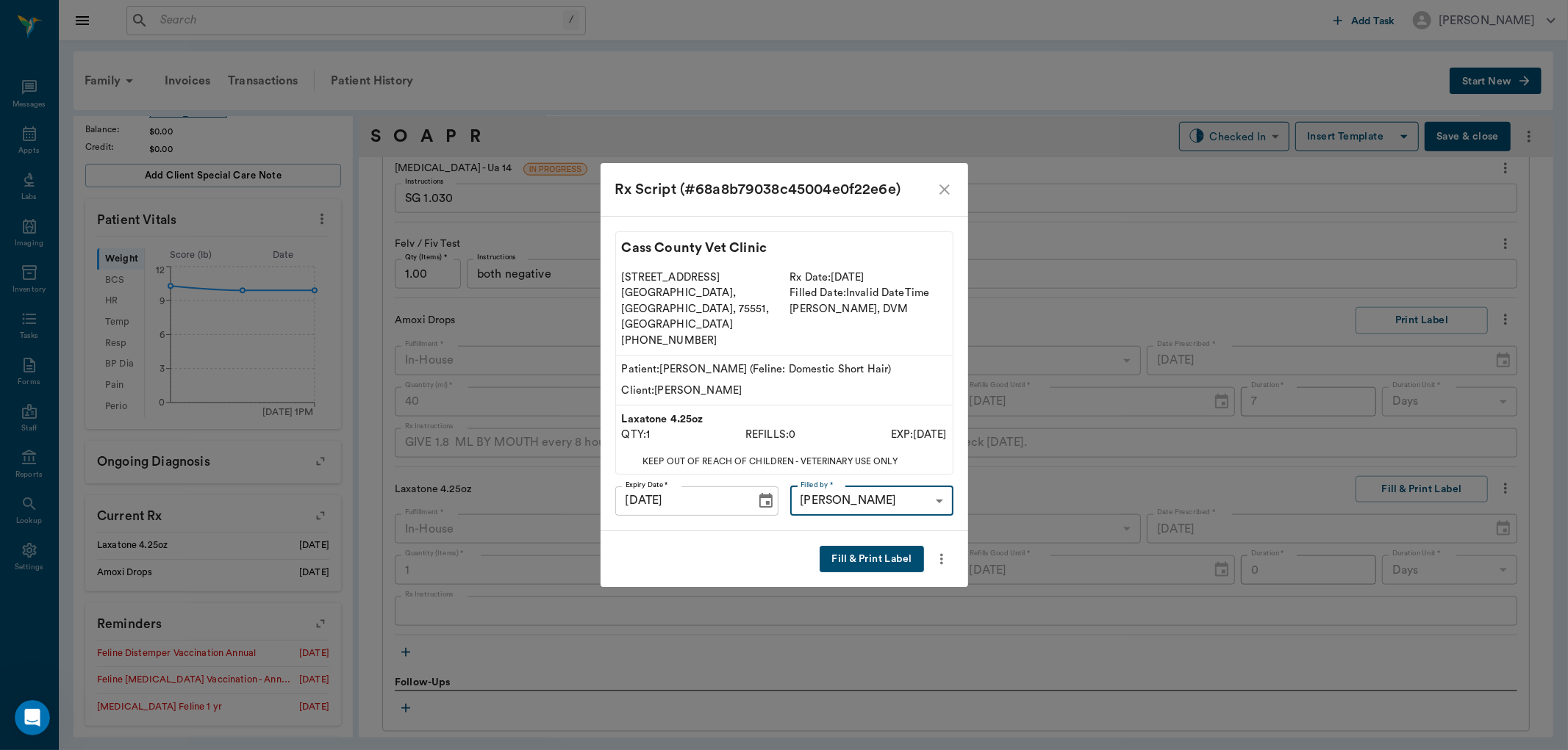
click at [881, 546] on button "Fill & Print Label" at bounding box center [871, 560] width 103 height 28
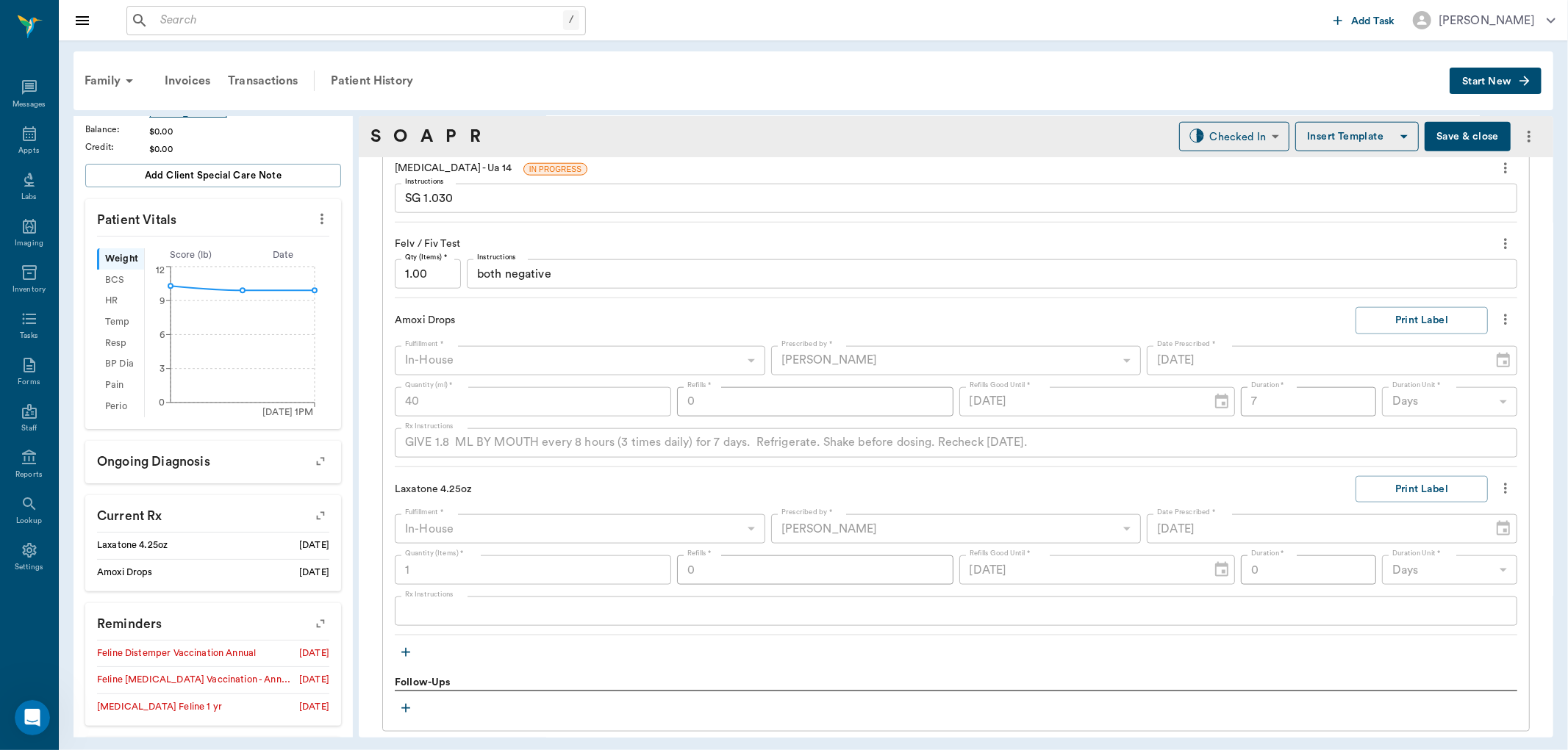
scroll to position [1469, 0]
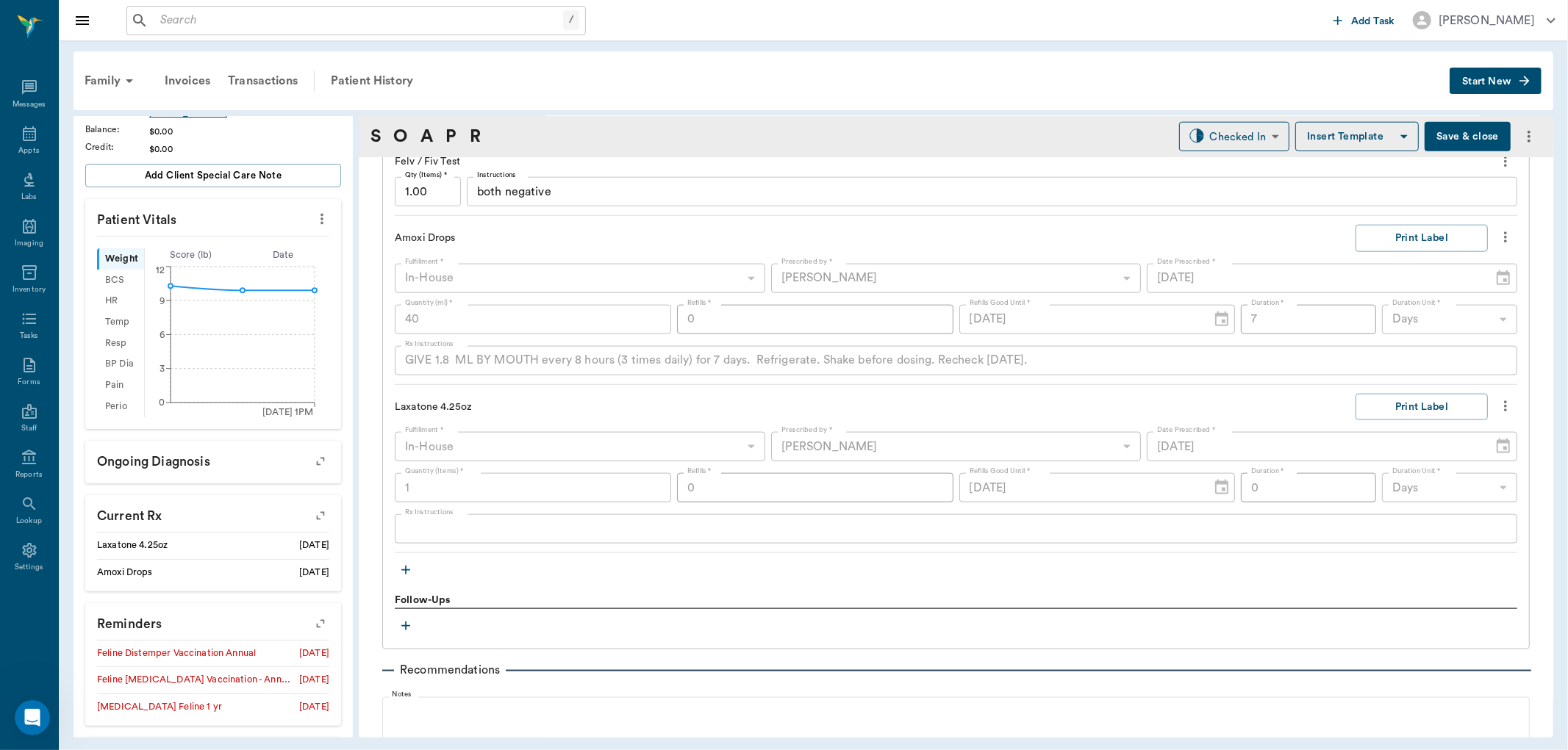
click at [402, 570] on icon "button" at bounding box center [406, 571] width 9 height 9
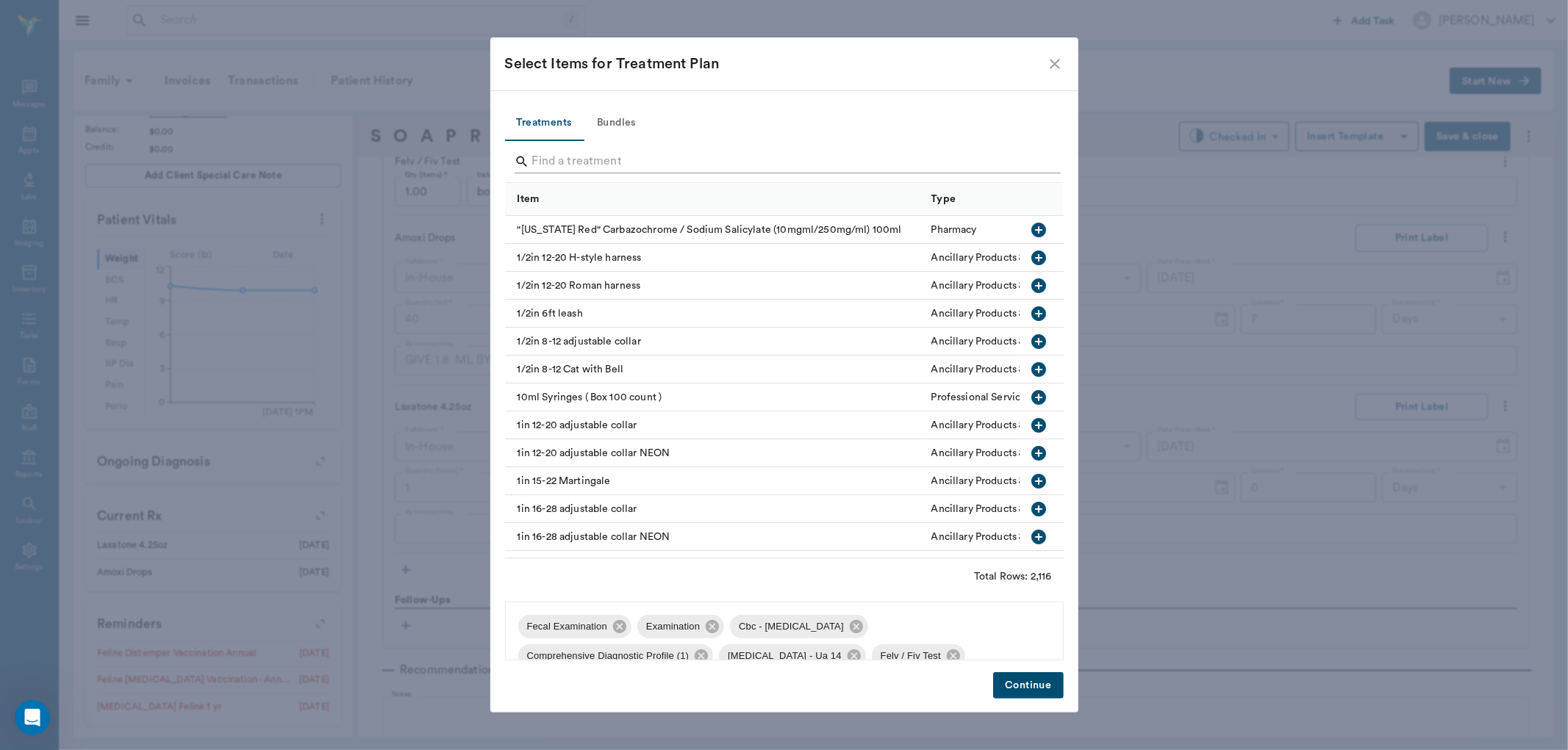
click at [572, 161] on input "Search" at bounding box center [785, 161] width 506 height 24
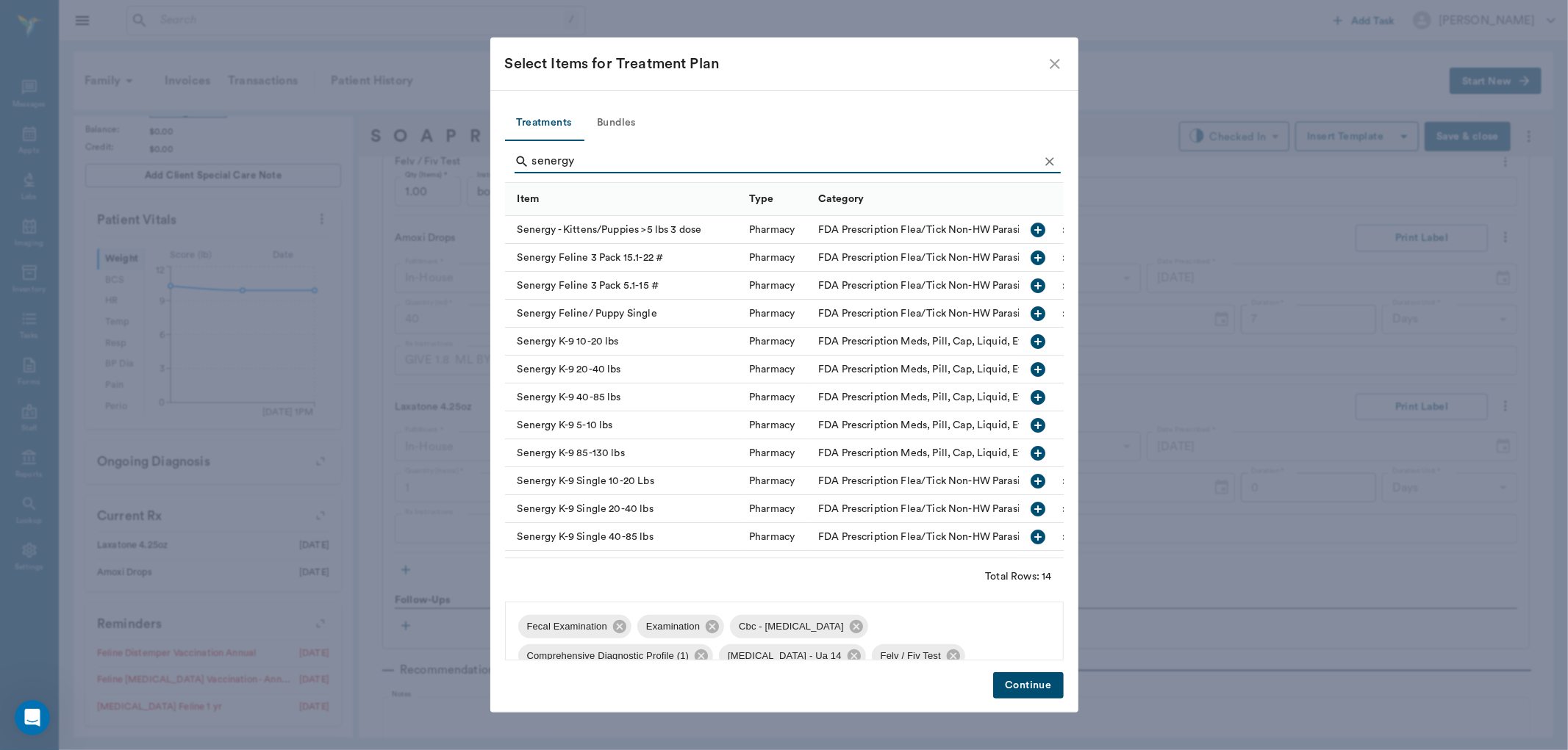
type input "senergy"
click at [1031, 317] on icon "button" at bounding box center [1039, 314] width 15 height 15
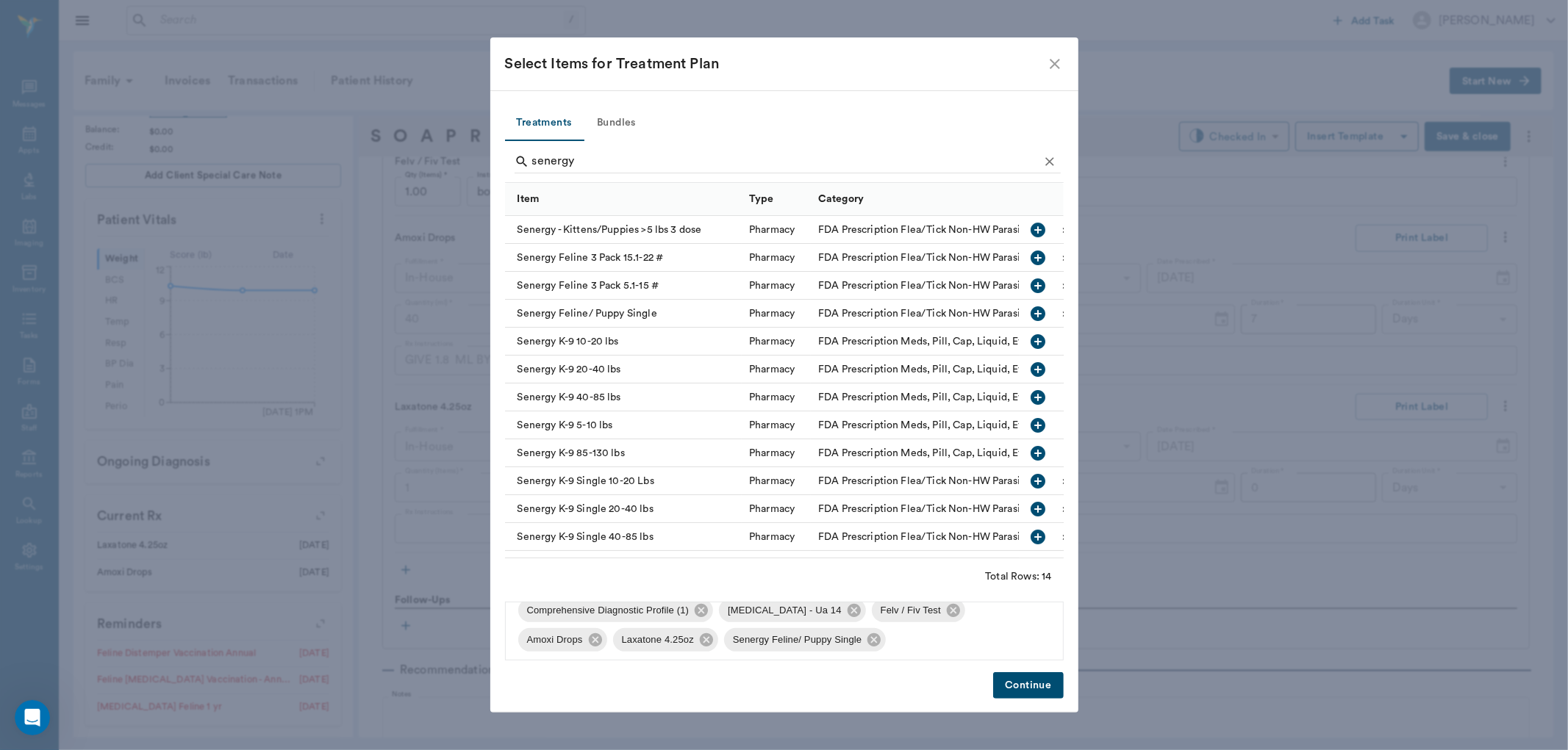
scroll to position [49, 0]
click at [1025, 682] on button "Continue" at bounding box center [1028, 685] width 70 height 28
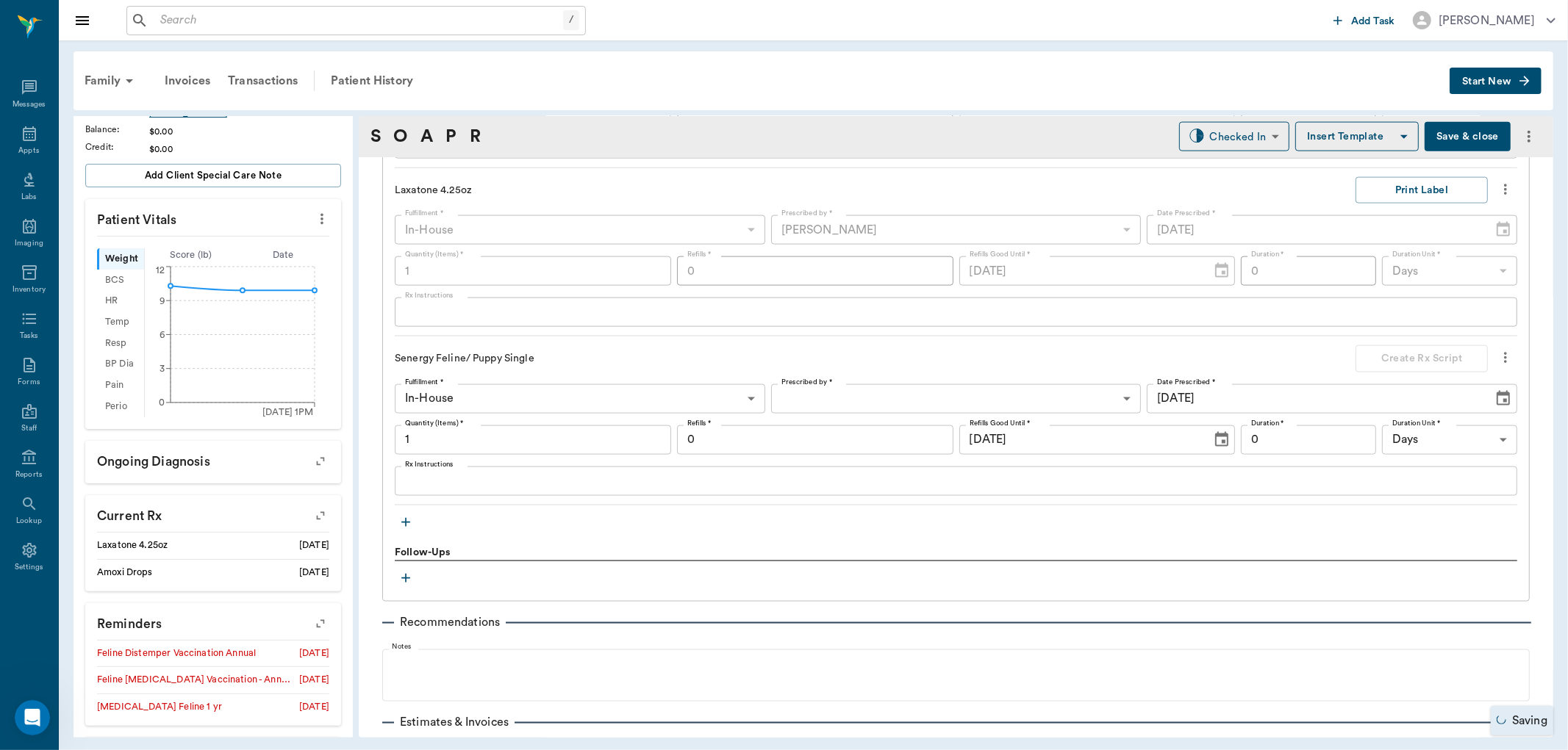
scroll to position [1714, 0]
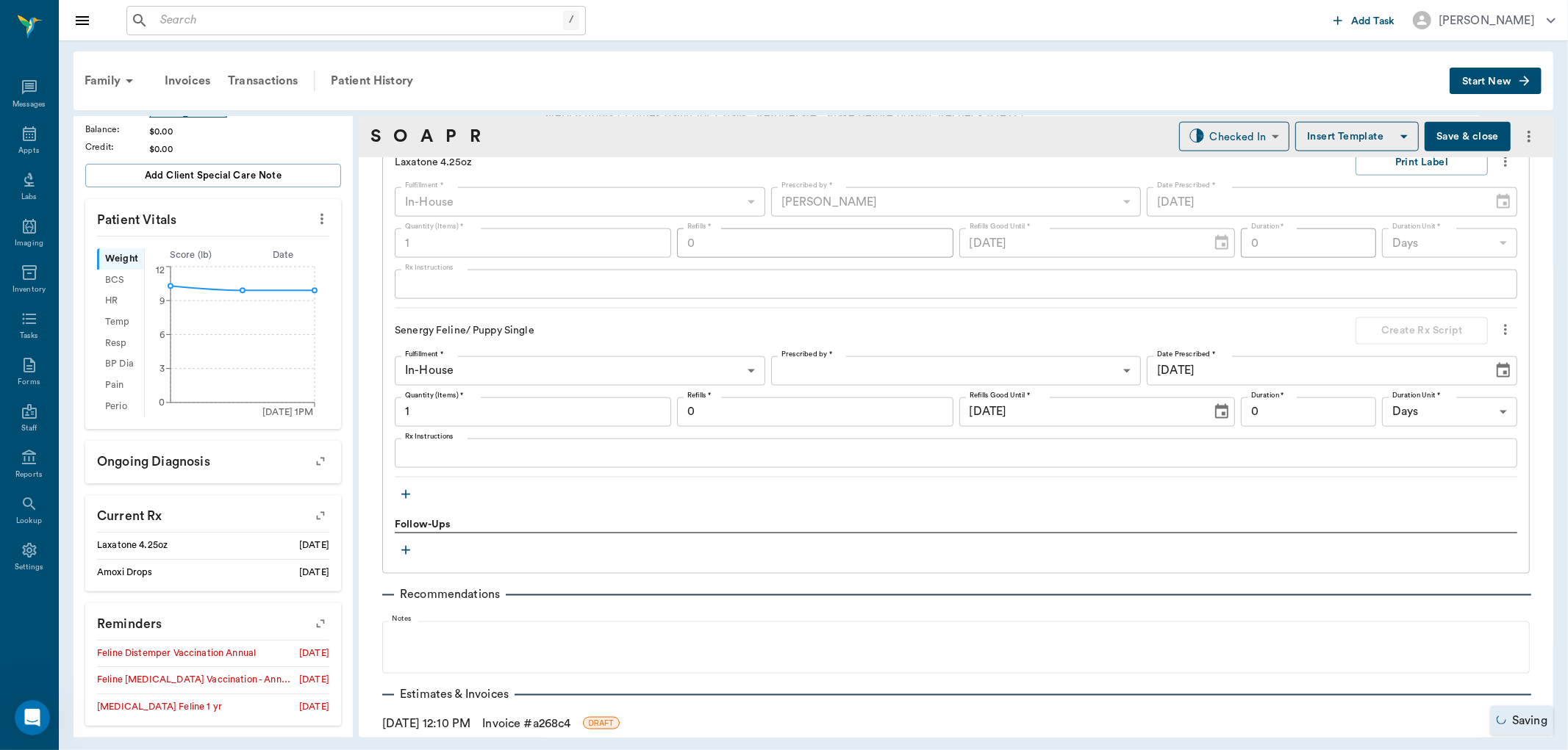
click at [409, 548] on icon "button" at bounding box center [406, 551] width 15 height 15
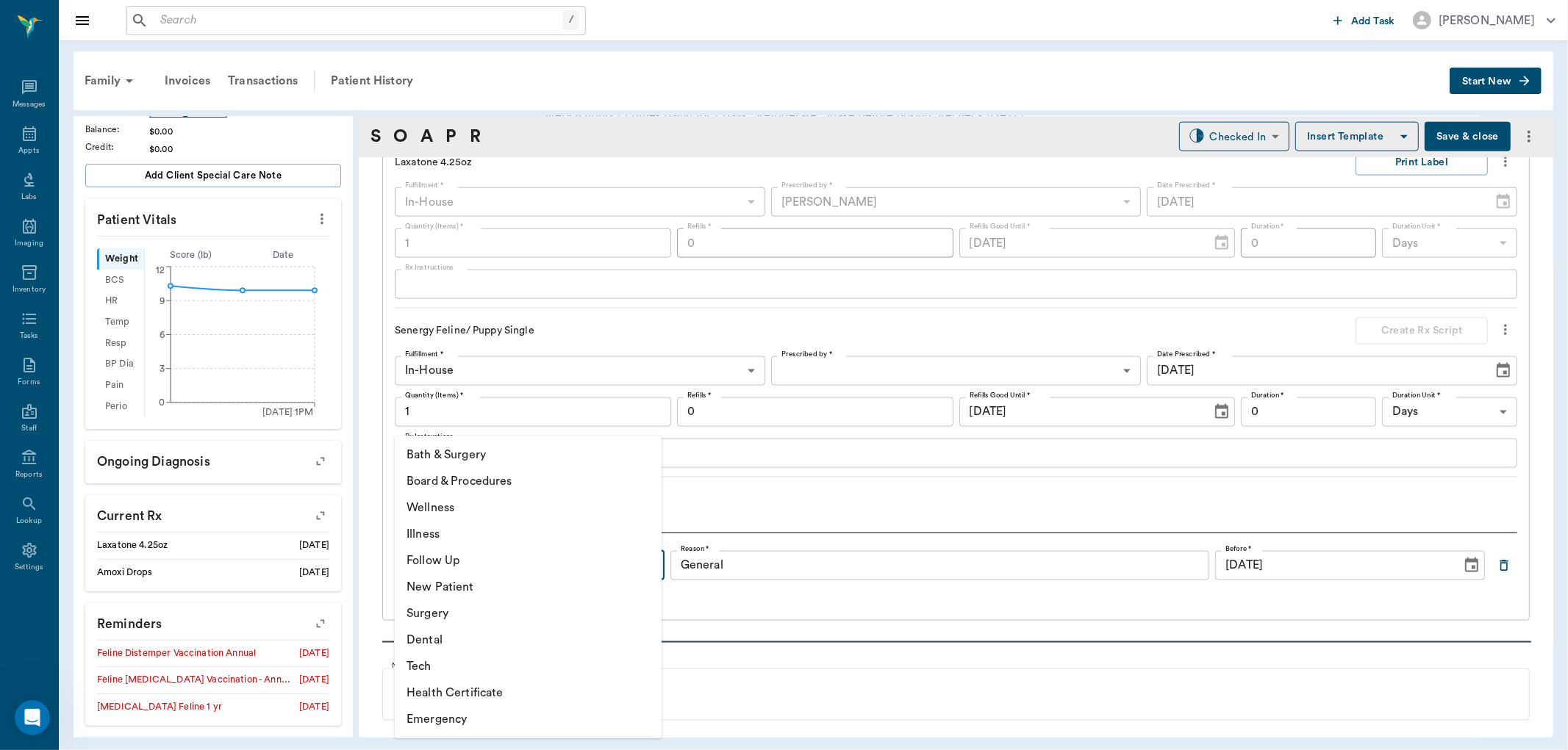
click at [514, 562] on body "/ ​ Add Task Dr. Bert Ellsworth Nectar Messages Appts Labs Imaging Inventory Ta…" at bounding box center [784, 375] width 1568 height 750
click at [465, 563] on li "Follow Up" at bounding box center [528, 561] width 267 height 27
type input "65d2be4f46e3a538d89b8c16"
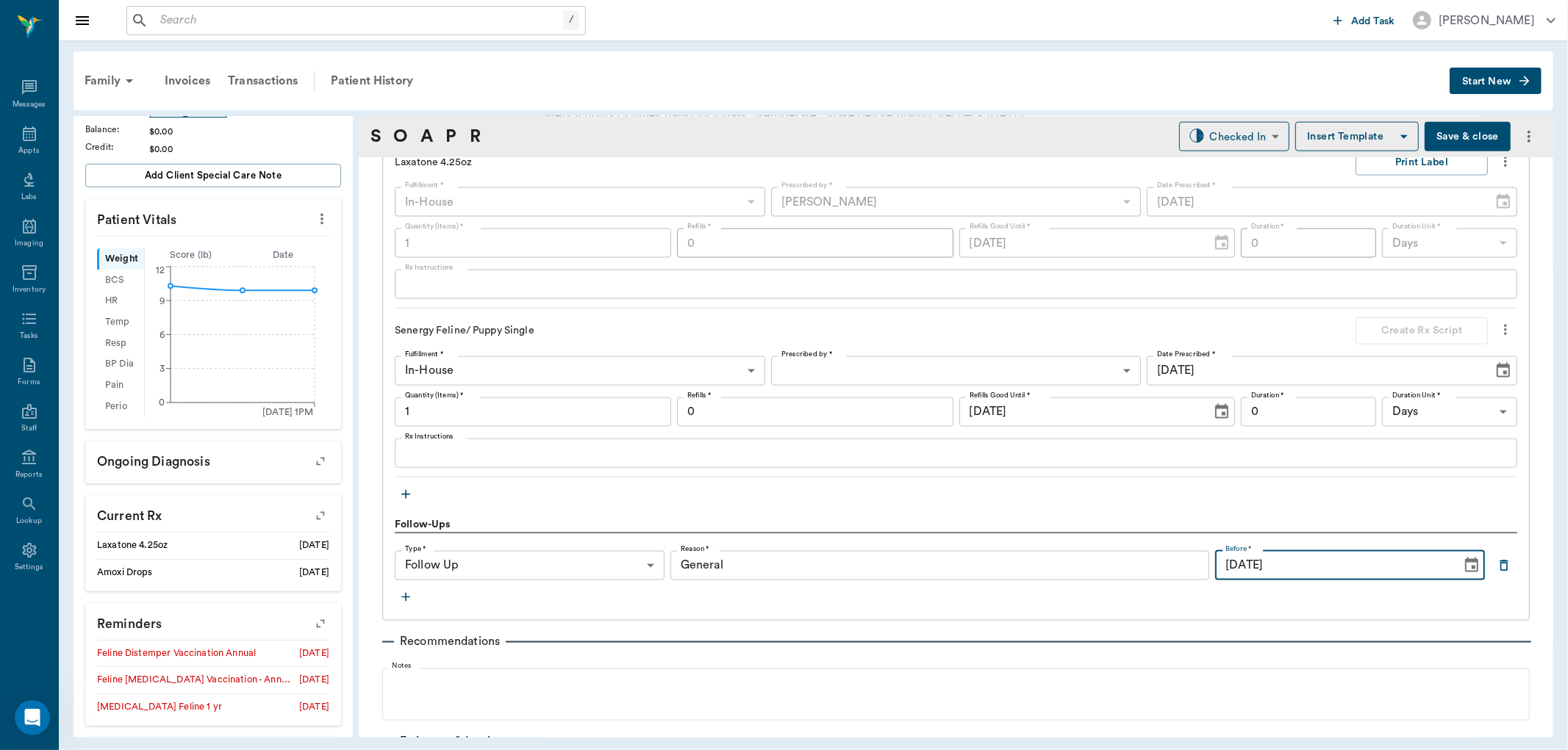
click at [1294, 571] on input "09/22/2025" at bounding box center [1333, 565] width 235 height 29
click at [1463, 560] on icon "Choose date, selected date is Sep 22, 2025" at bounding box center [1472, 565] width 18 height 18
click at [1388, 324] on icon "Previous month" at bounding box center [1389, 327] width 18 height 18
click at [1379, 499] on button "29" at bounding box center [1383, 501] width 27 height 27
type input "08/29/2025"
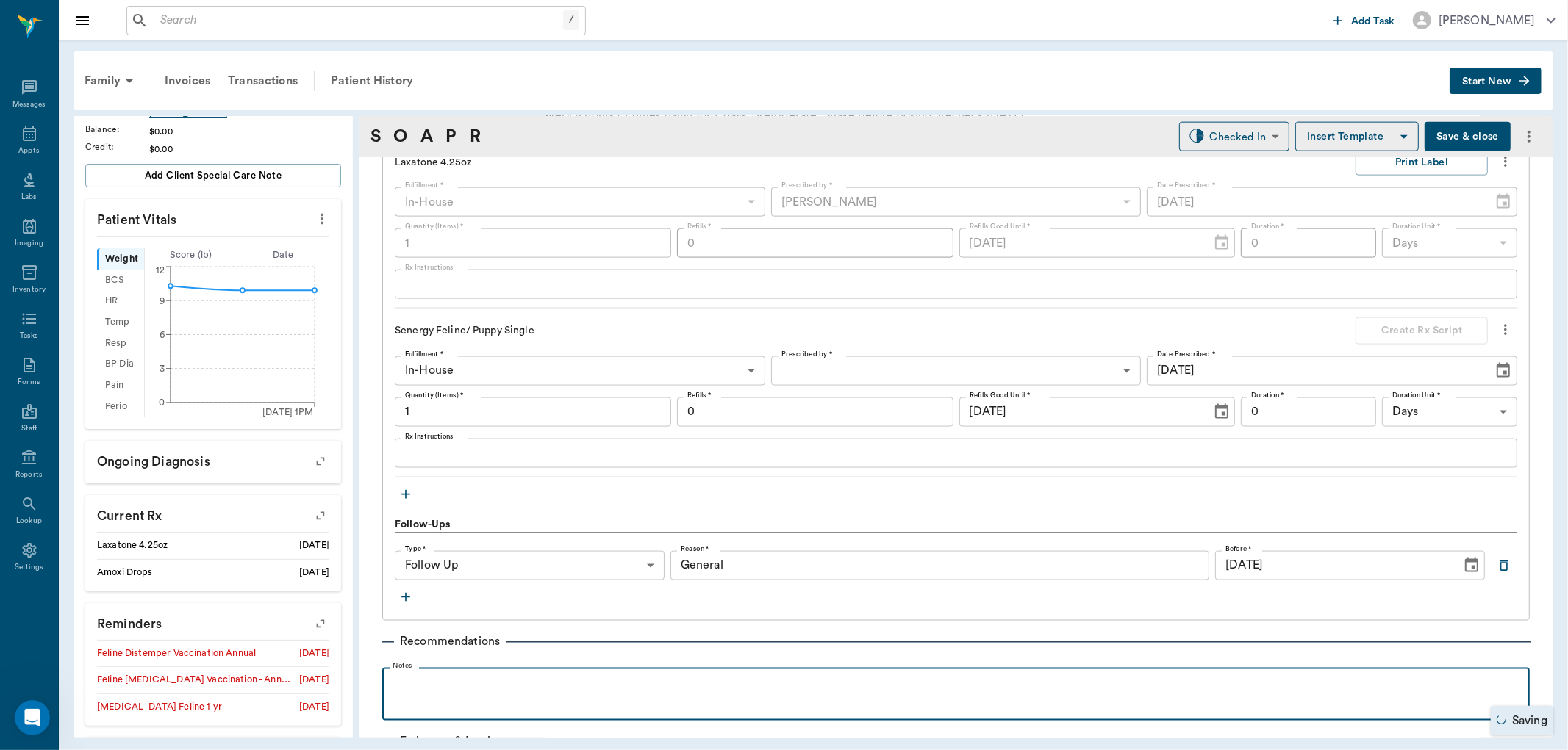
click at [598, 685] on p at bounding box center [955, 684] width 1132 height 18
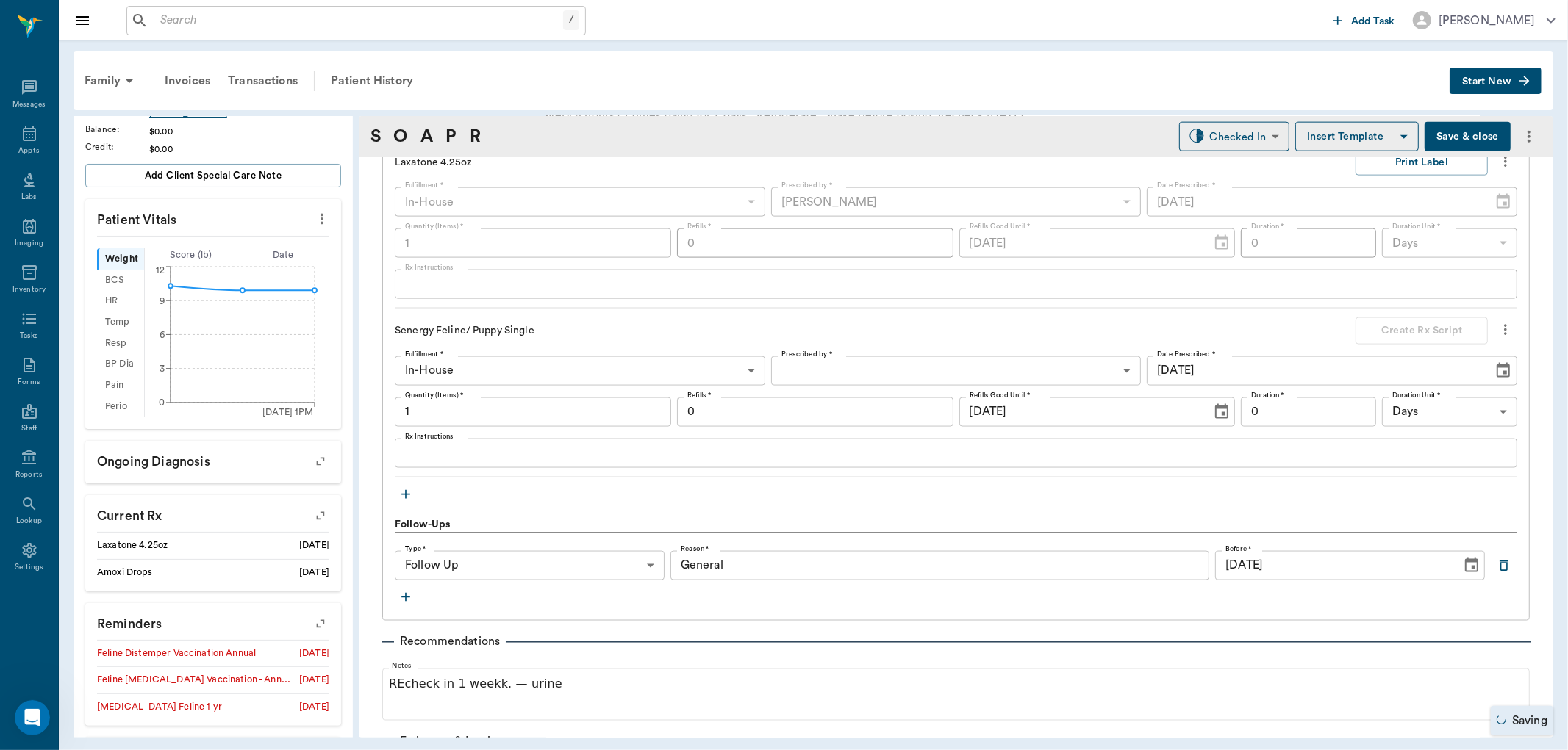
click at [820, 375] on body "/ ​ Add Task Dr. Bert Ellsworth Nectar Messages Appts Labs Imaging Inventory Ta…" at bounding box center [784, 375] width 1568 height 750
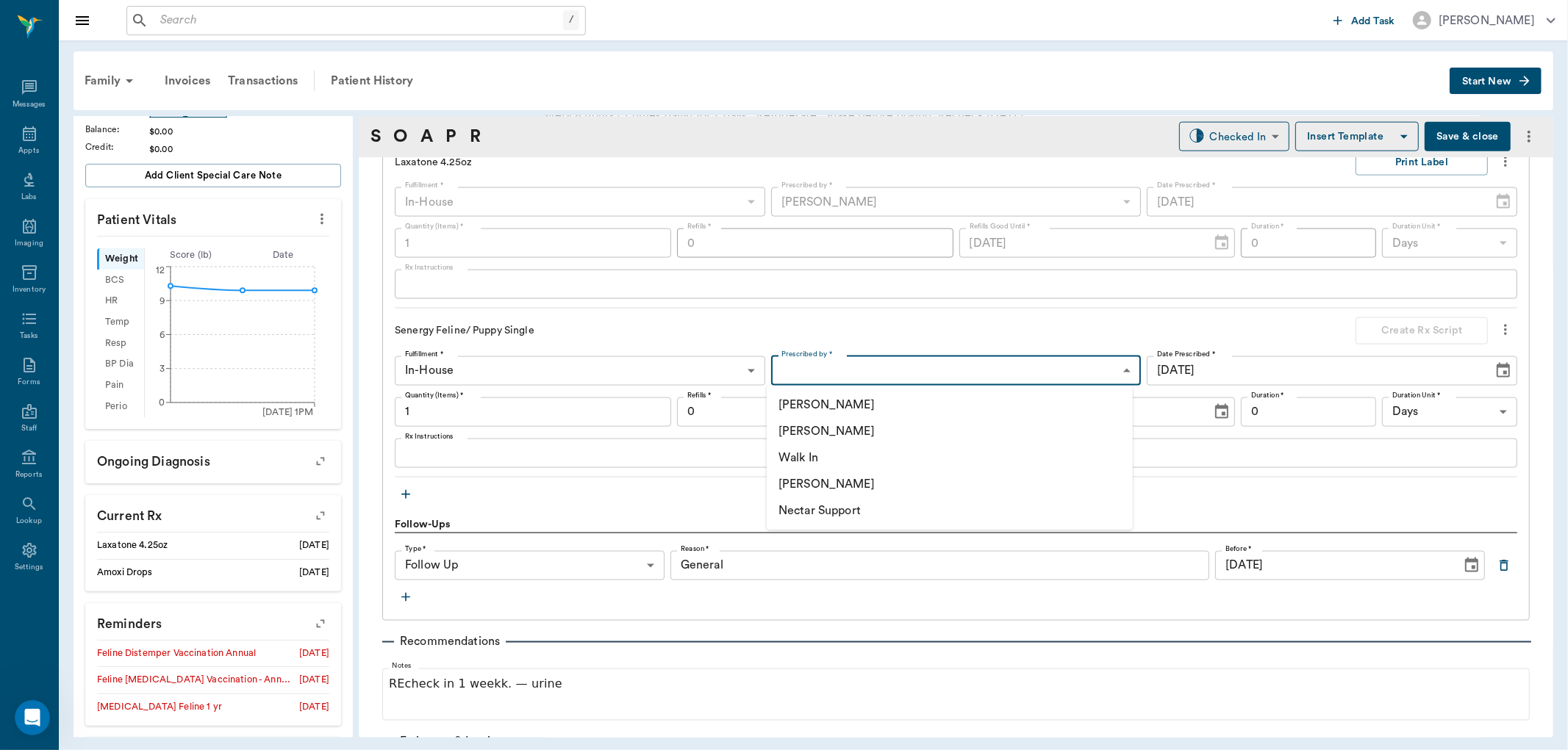
click at [823, 487] on li "[PERSON_NAME]" at bounding box center [950, 484] width 366 height 27
type input "670e8b52b987dc0b25a864ee"
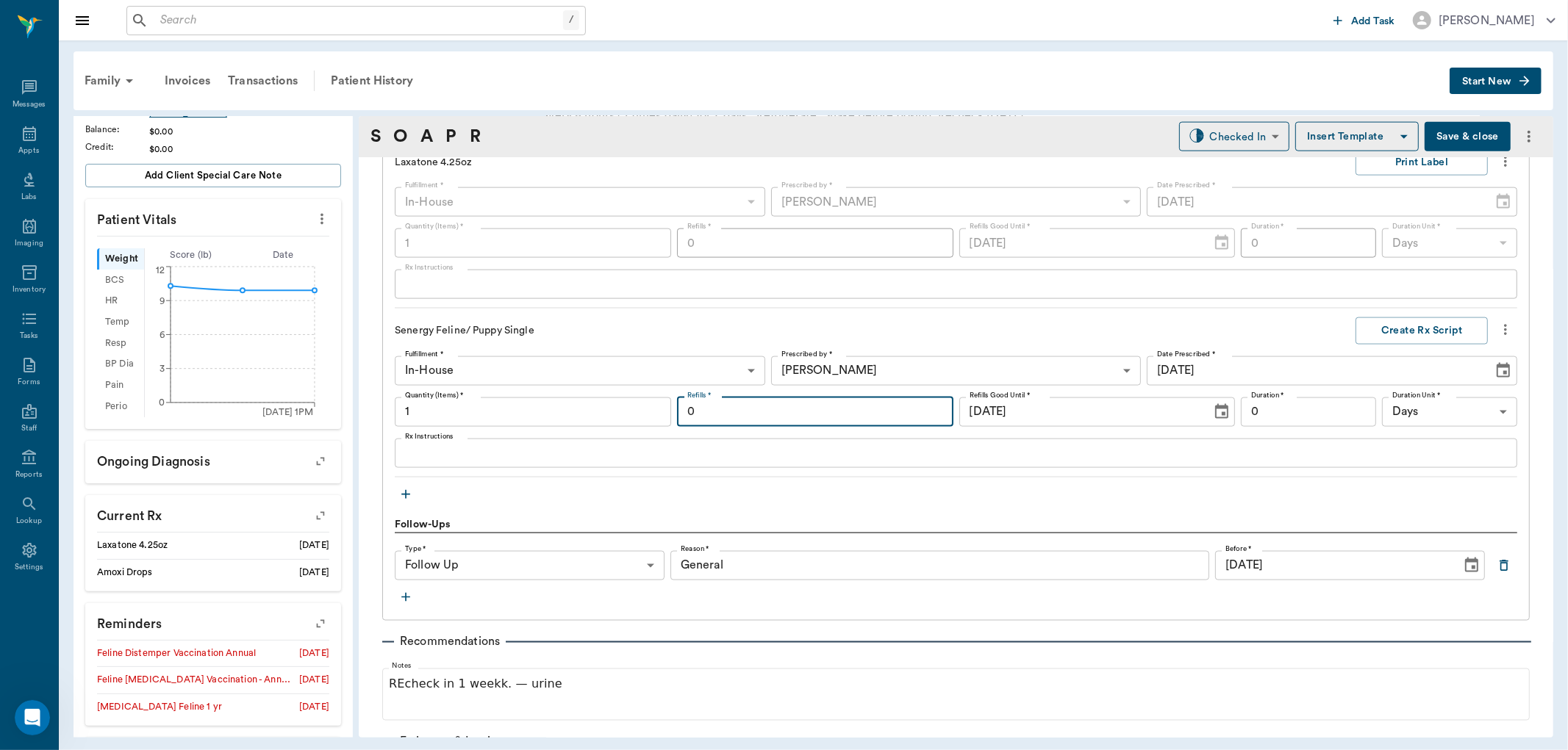
click at [743, 409] on input "0" at bounding box center [815, 411] width 276 height 29
type input "11"
click at [1368, 331] on button "Create Rx Script" at bounding box center [1422, 331] width 133 height 28
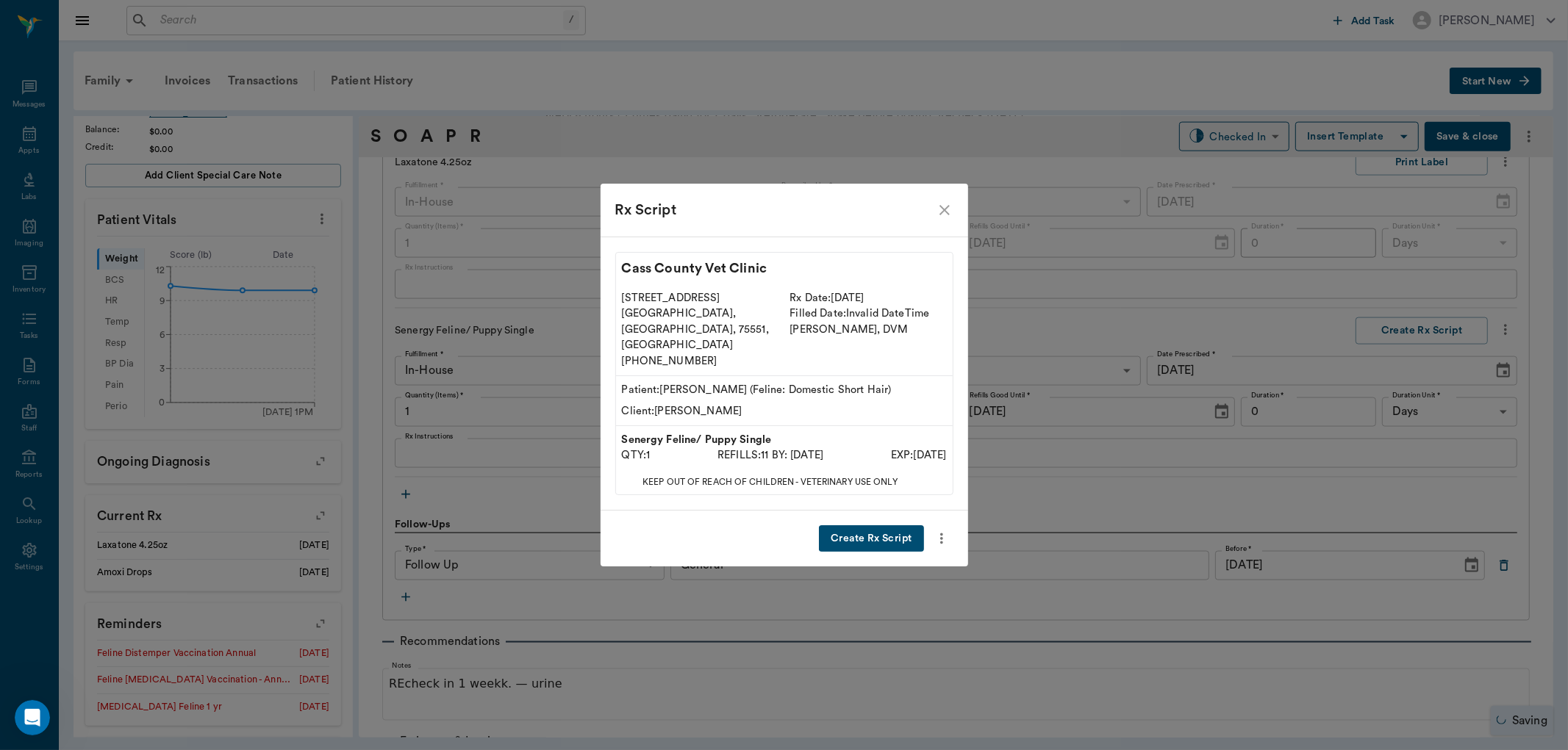
click at [879, 525] on button "Create Rx Script" at bounding box center [871, 539] width 104 height 28
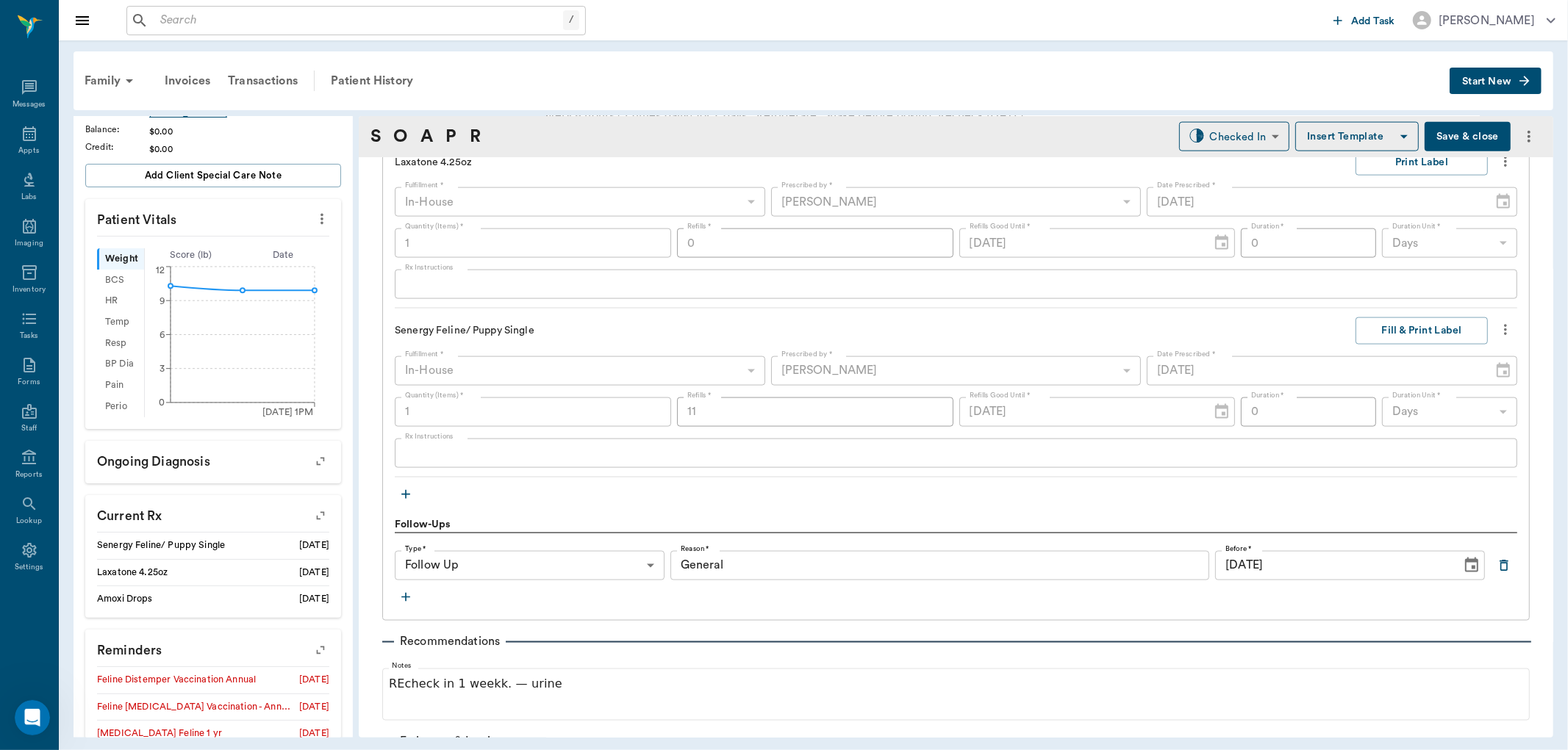
click at [406, 496] on icon "button" at bounding box center [406, 495] width 9 height 9
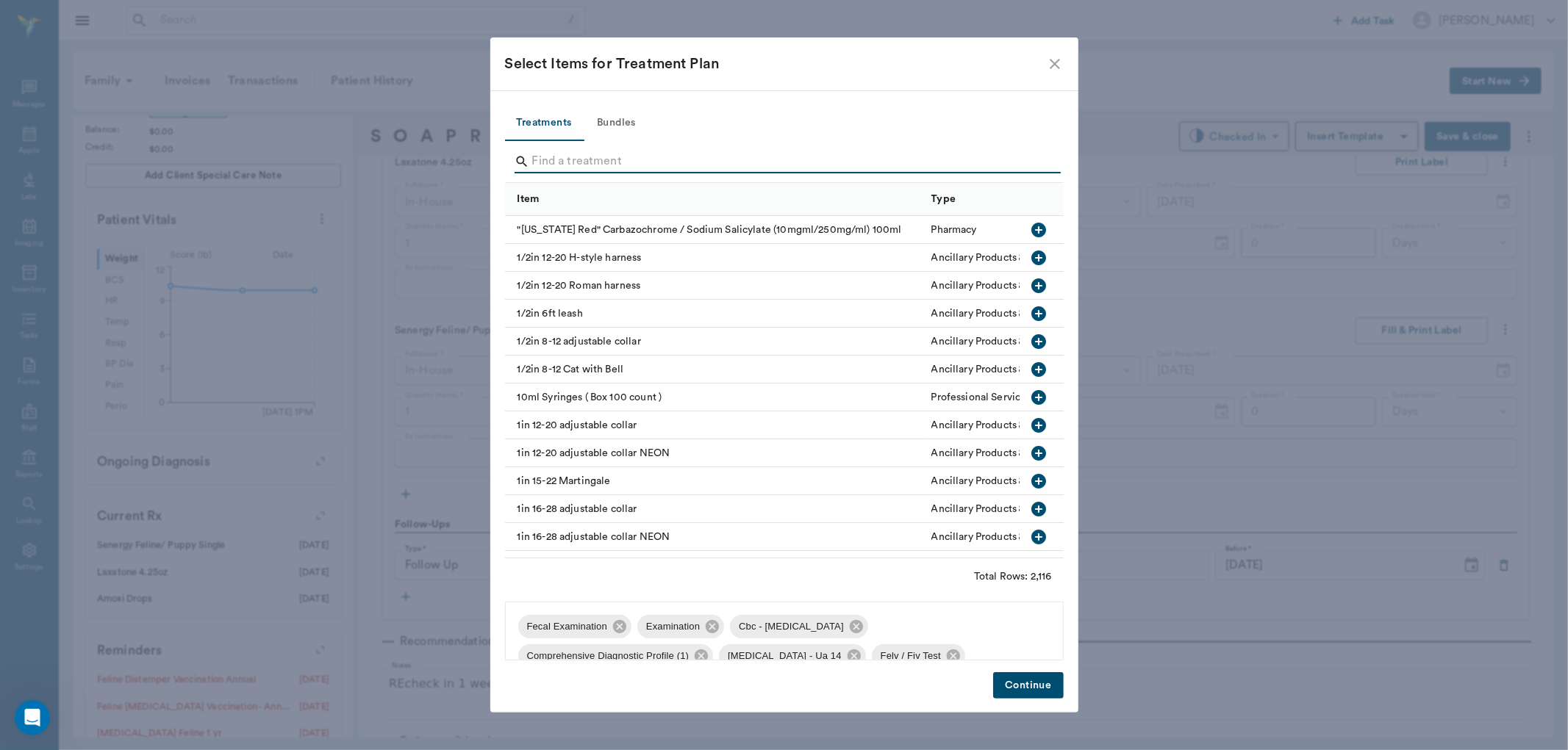
click at [645, 162] on input "Search" at bounding box center [785, 161] width 506 height 24
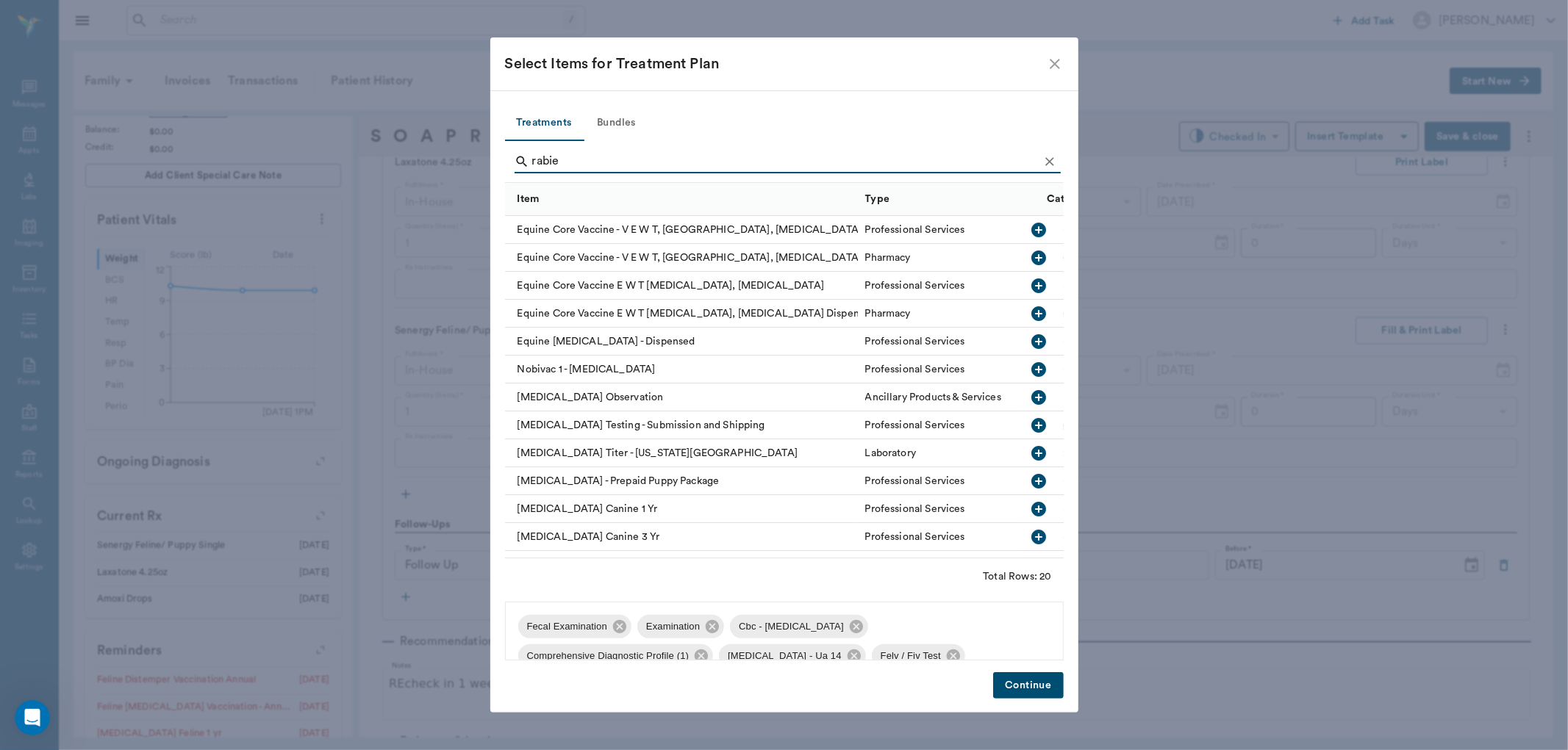
type input "rabie"
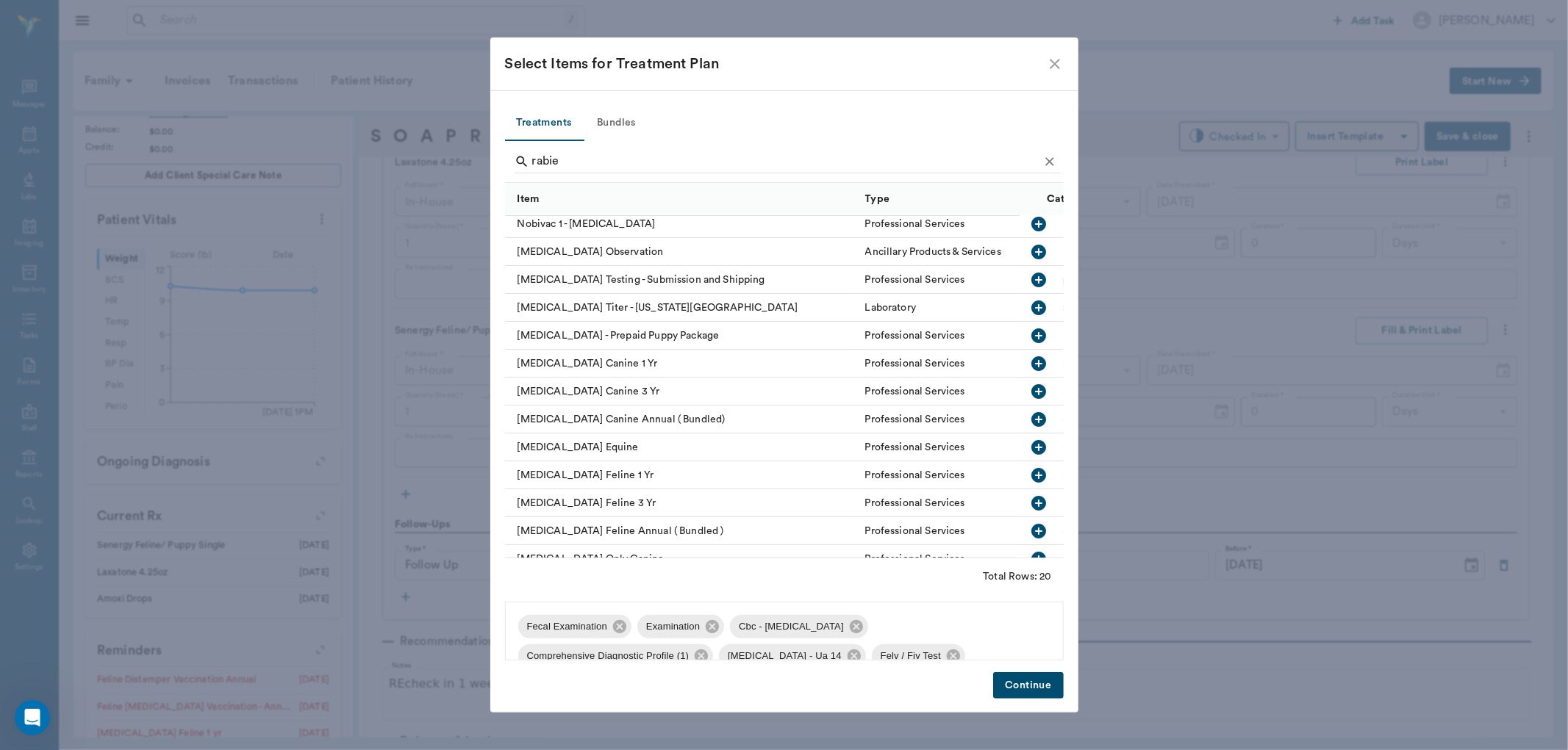
scroll to position [147, 0]
click at [1030, 475] on icon "button" at bounding box center [1039, 474] width 18 height 18
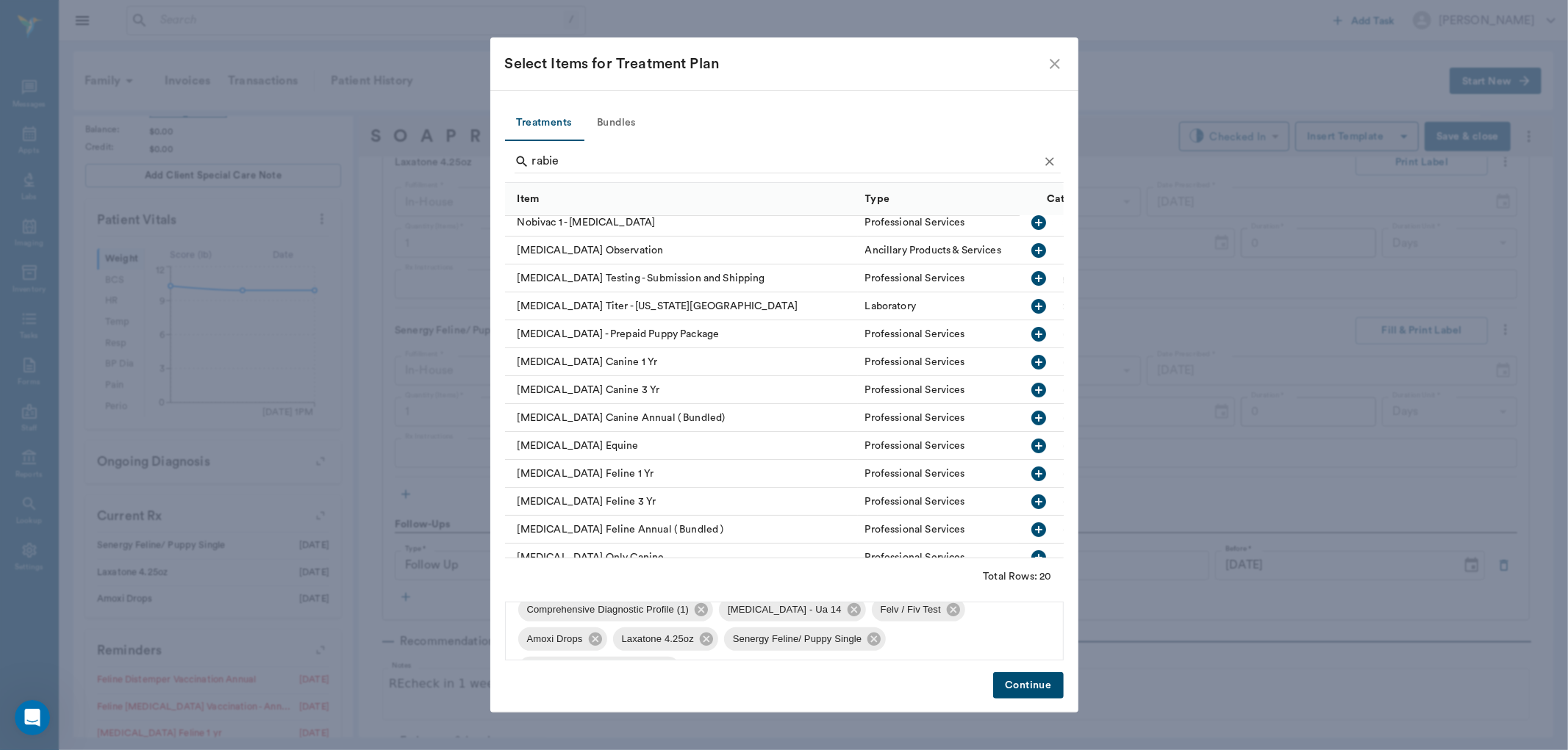
scroll to position [49, 0]
click at [1016, 681] on button "Continue" at bounding box center [1028, 685] width 70 height 28
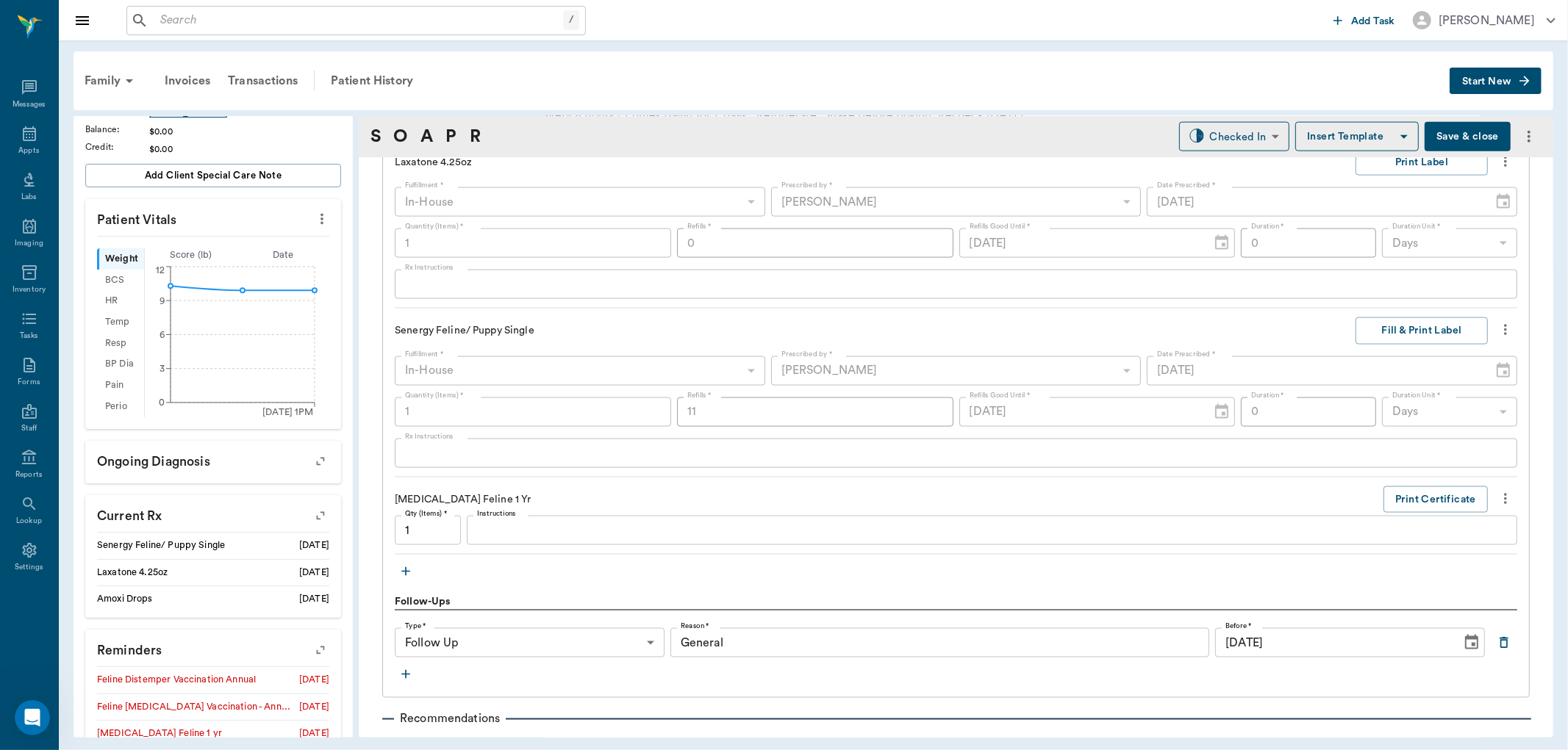
scroll to position [1795, 0]
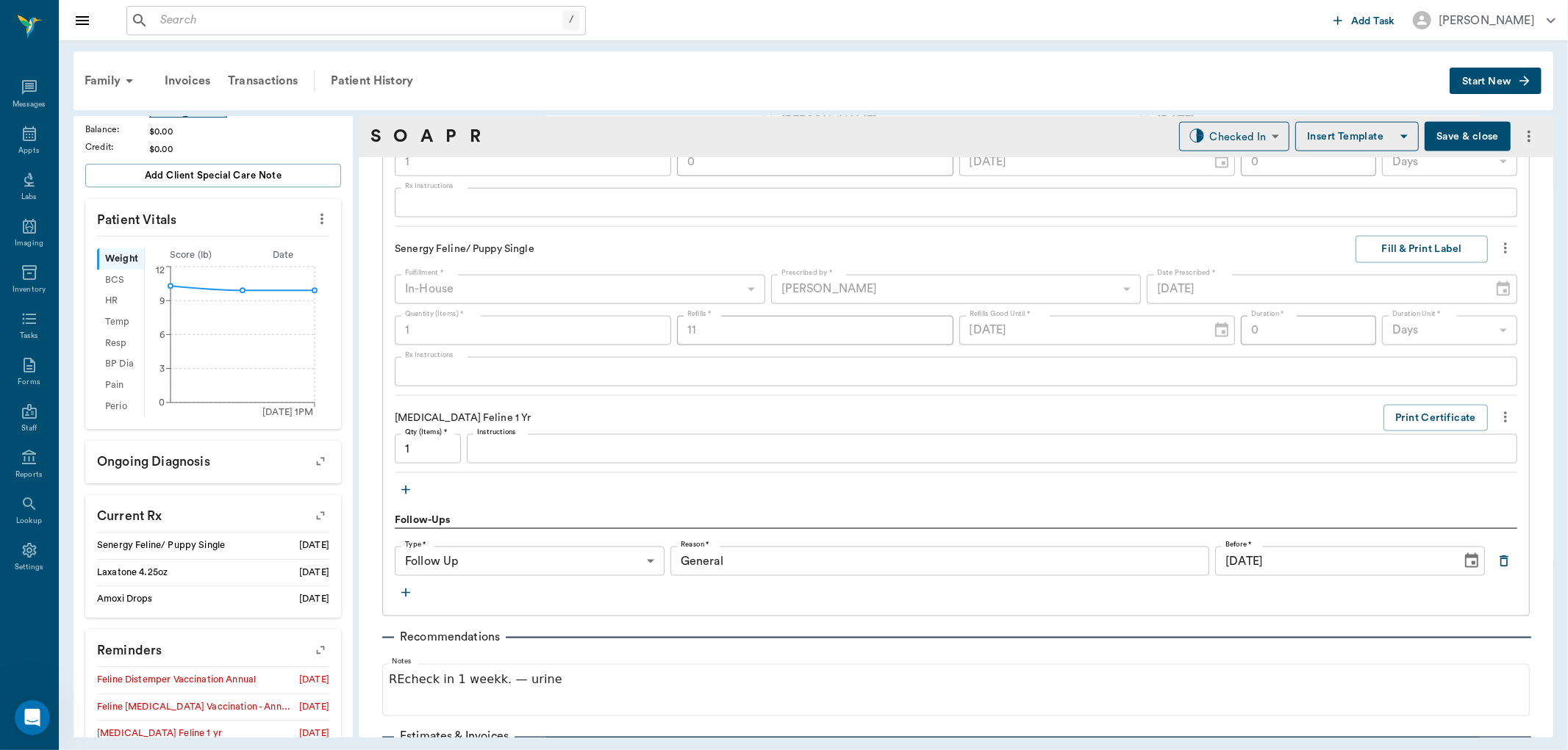
click at [407, 485] on icon "button" at bounding box center [406, 490] width 15 height 15
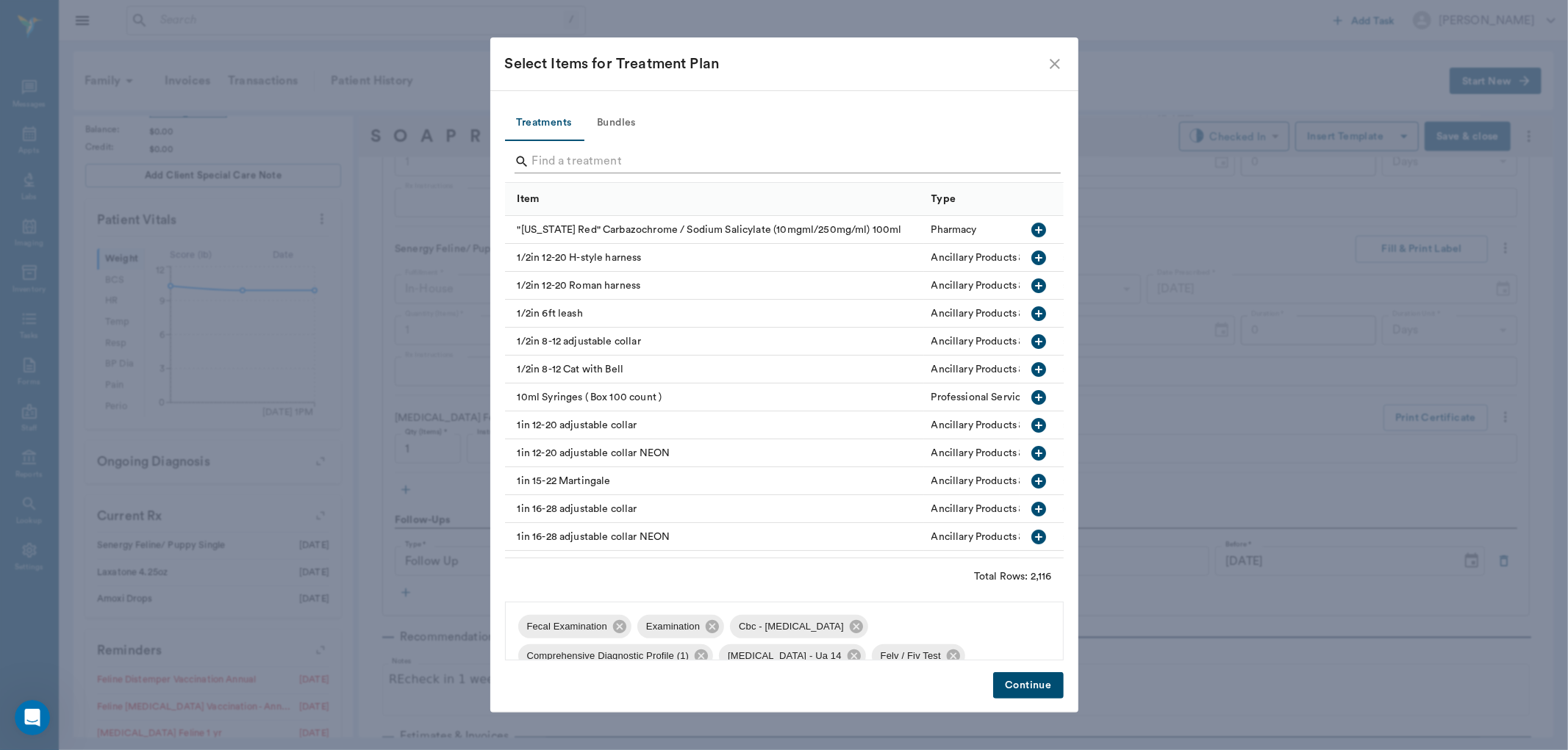
click at [557, 151] on input "Search" at bounding box center [785, 161] width 506 height 24
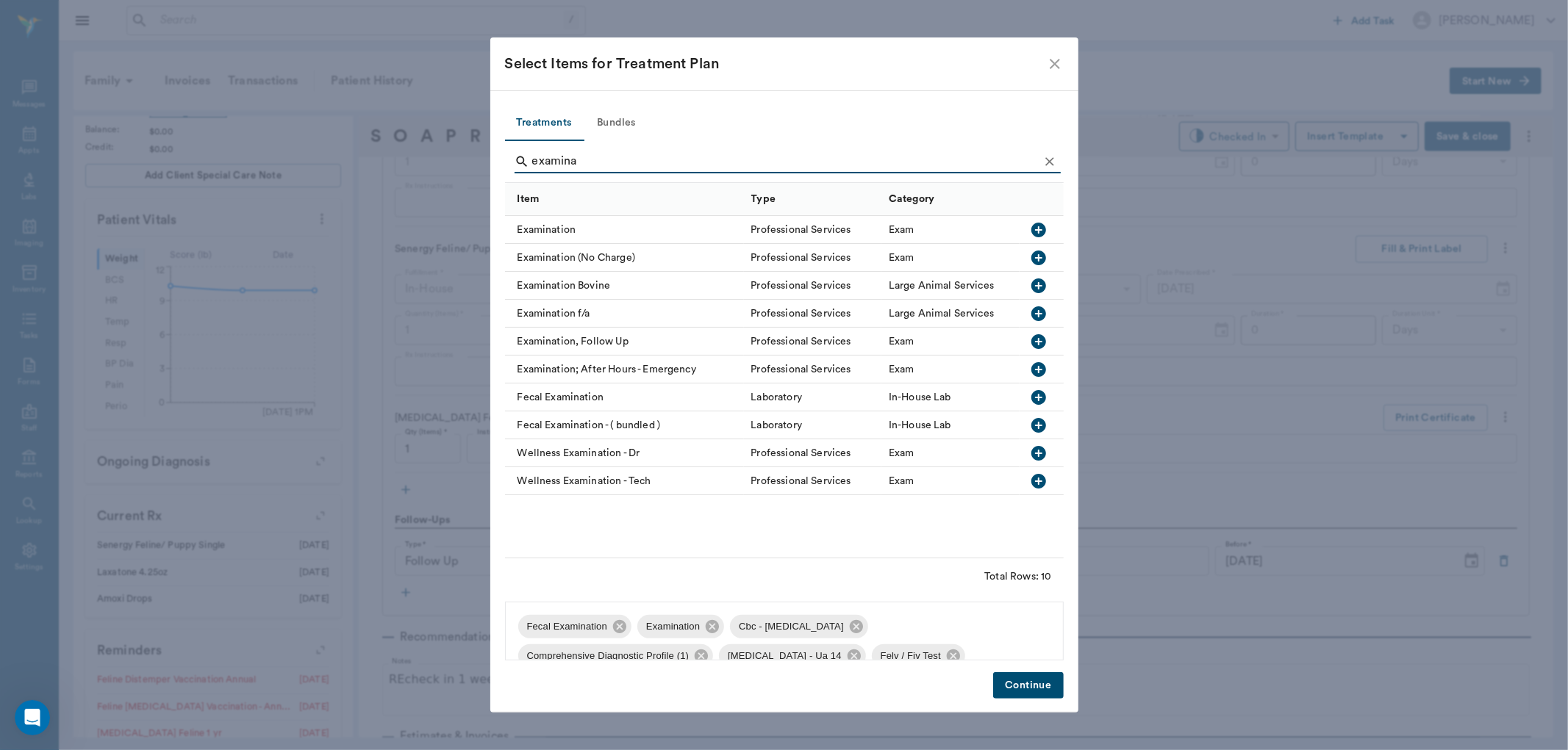
type input "examina"
click at [1033, 226] on icon "button" at bounding box center [1039, 230] width 15 height 15
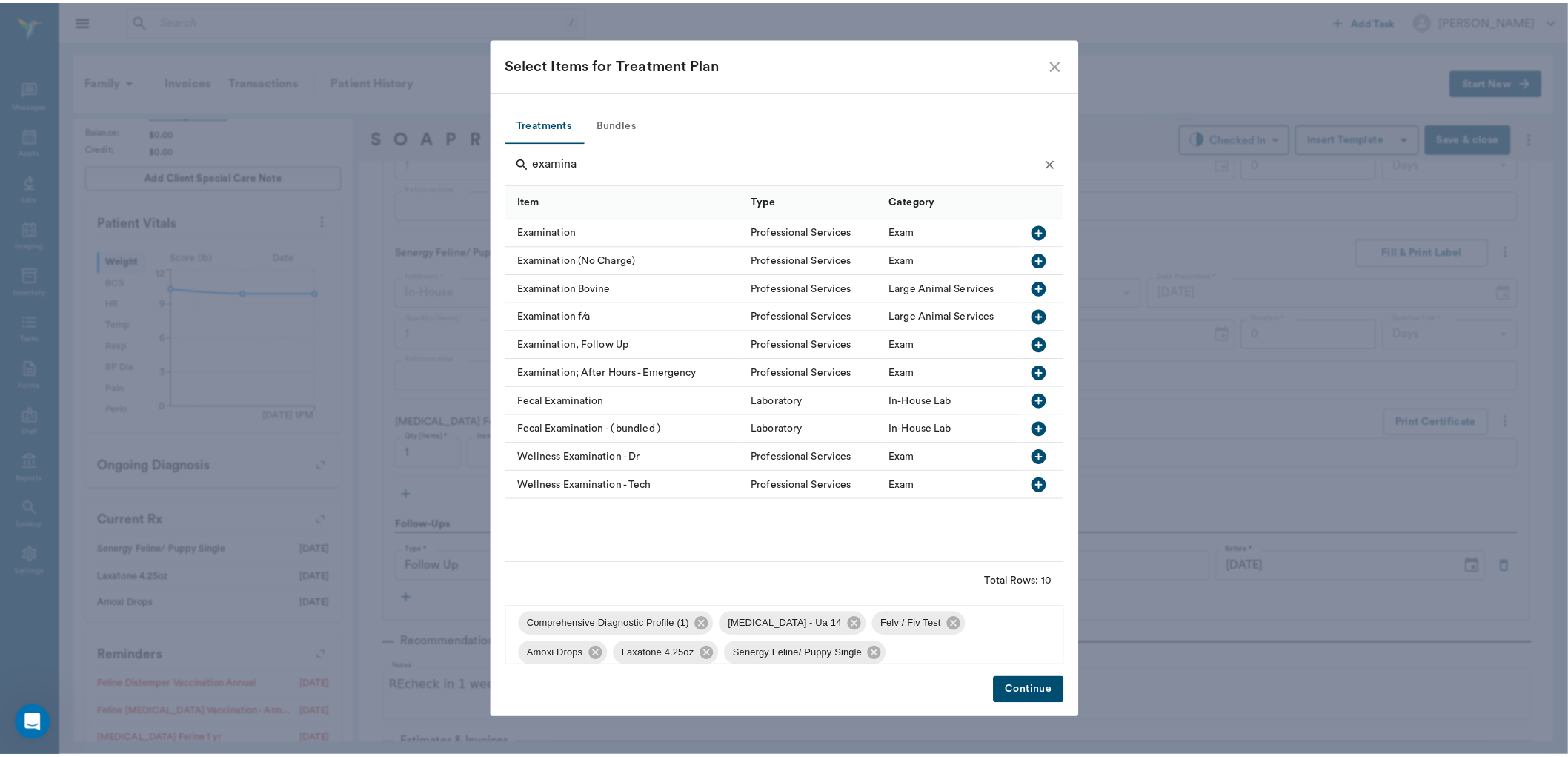
scroll to position [65, 0]
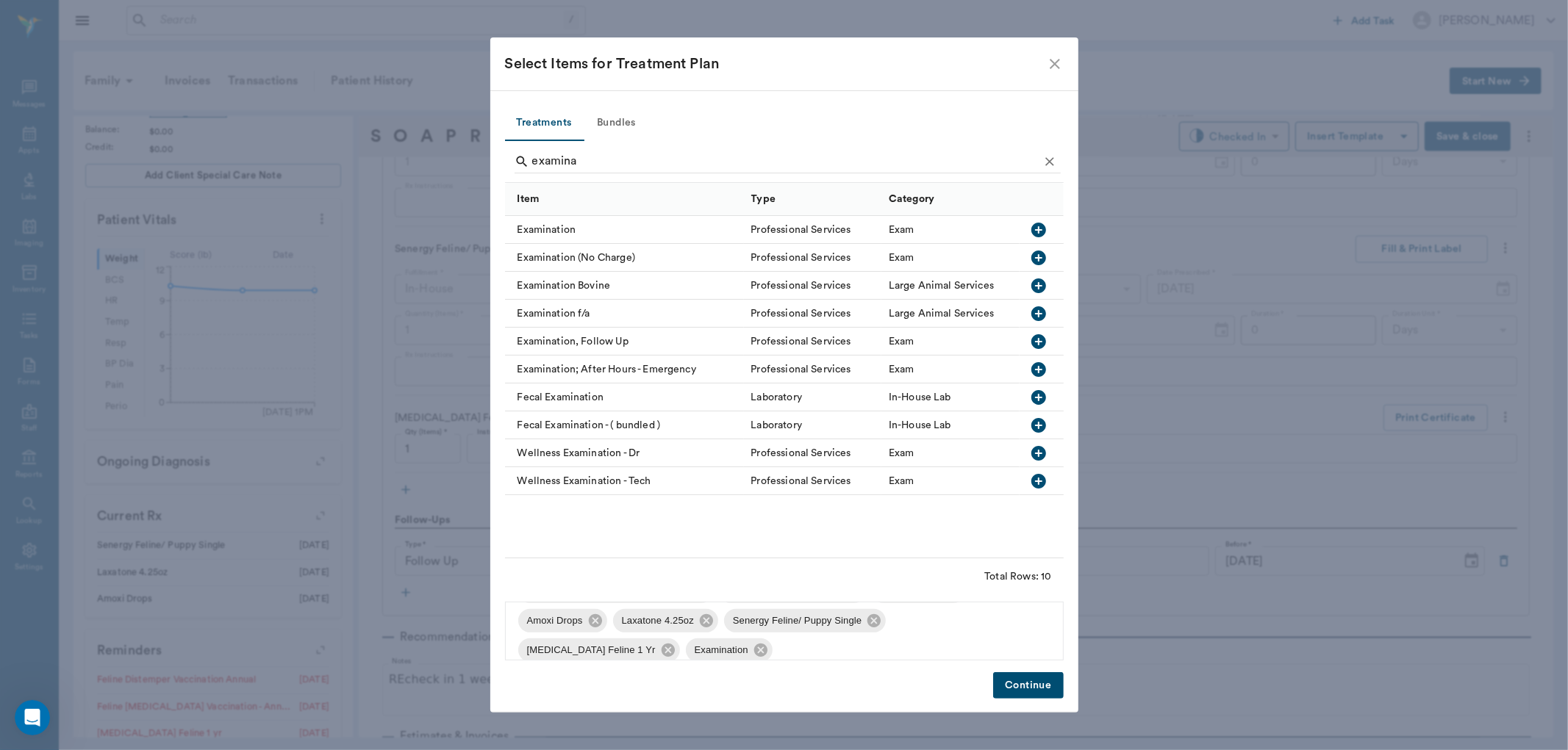
click at [1025, 689] on button "Continue" at bounding box center [1028, 685] width 70 height 28
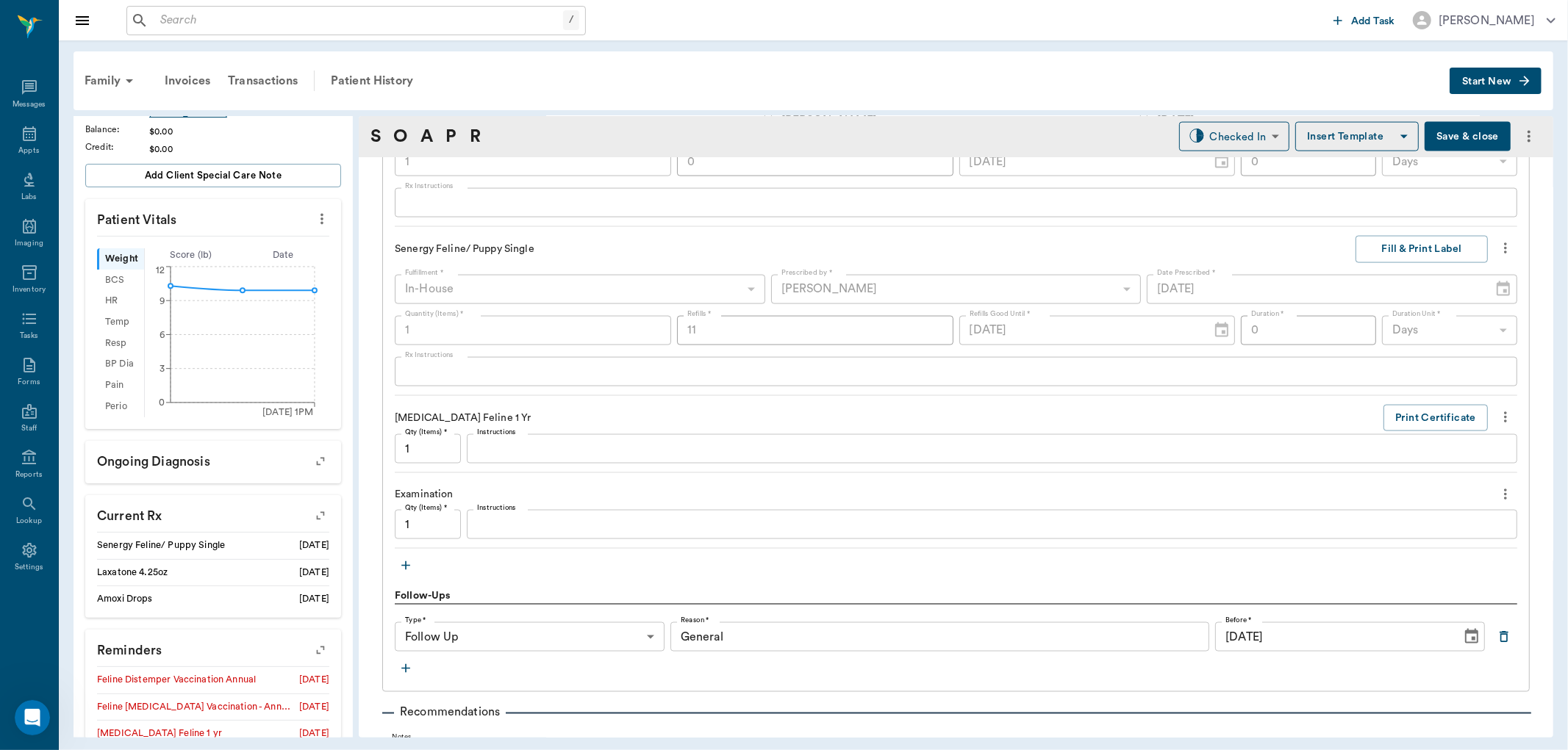
click at [1460, 134] on button "Save & close" at bounding box center [1467, 136] width 86 height 29
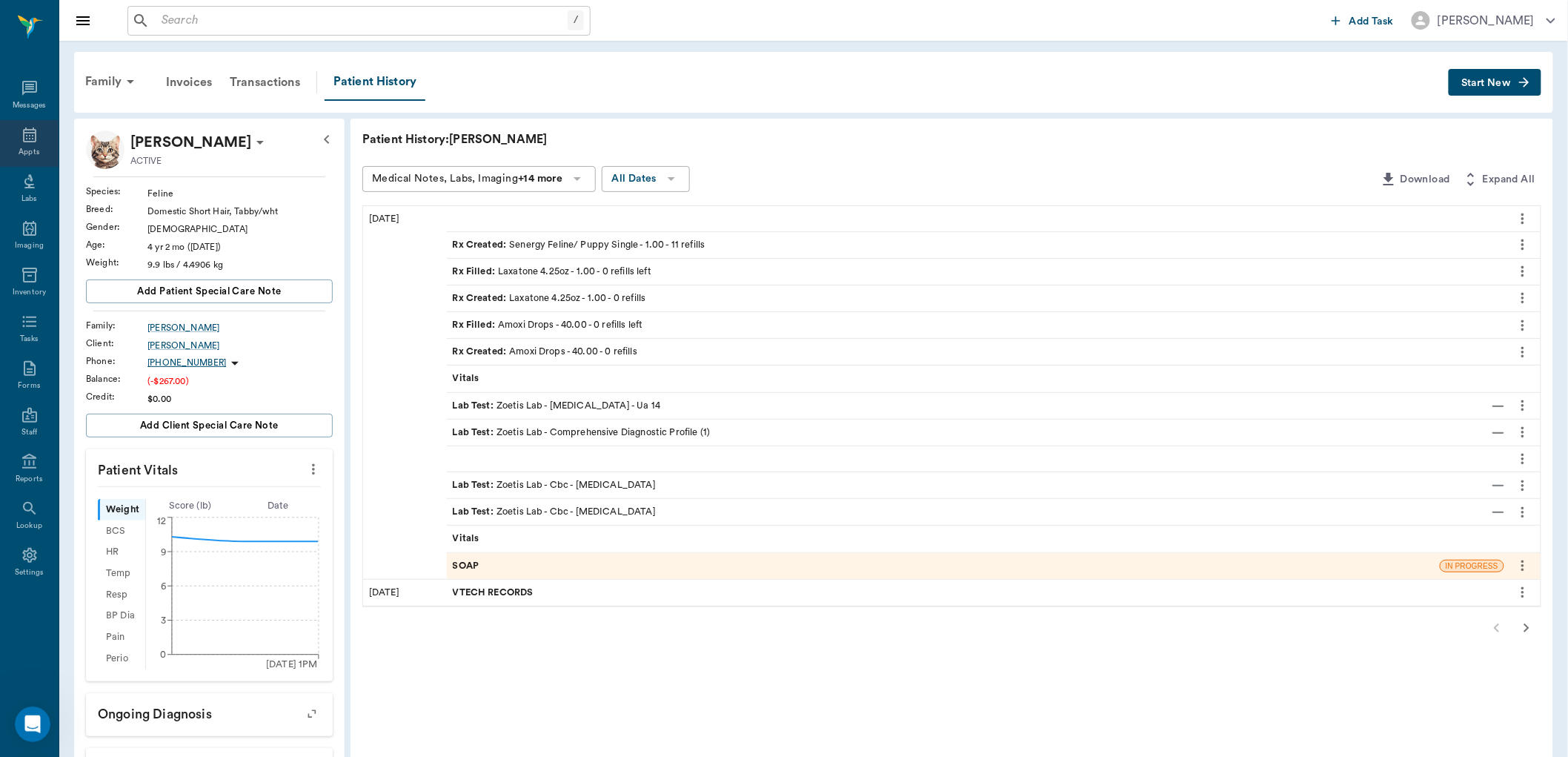
click at [35, 132] on icon at bounding box center [30, 135] width 14 height 15
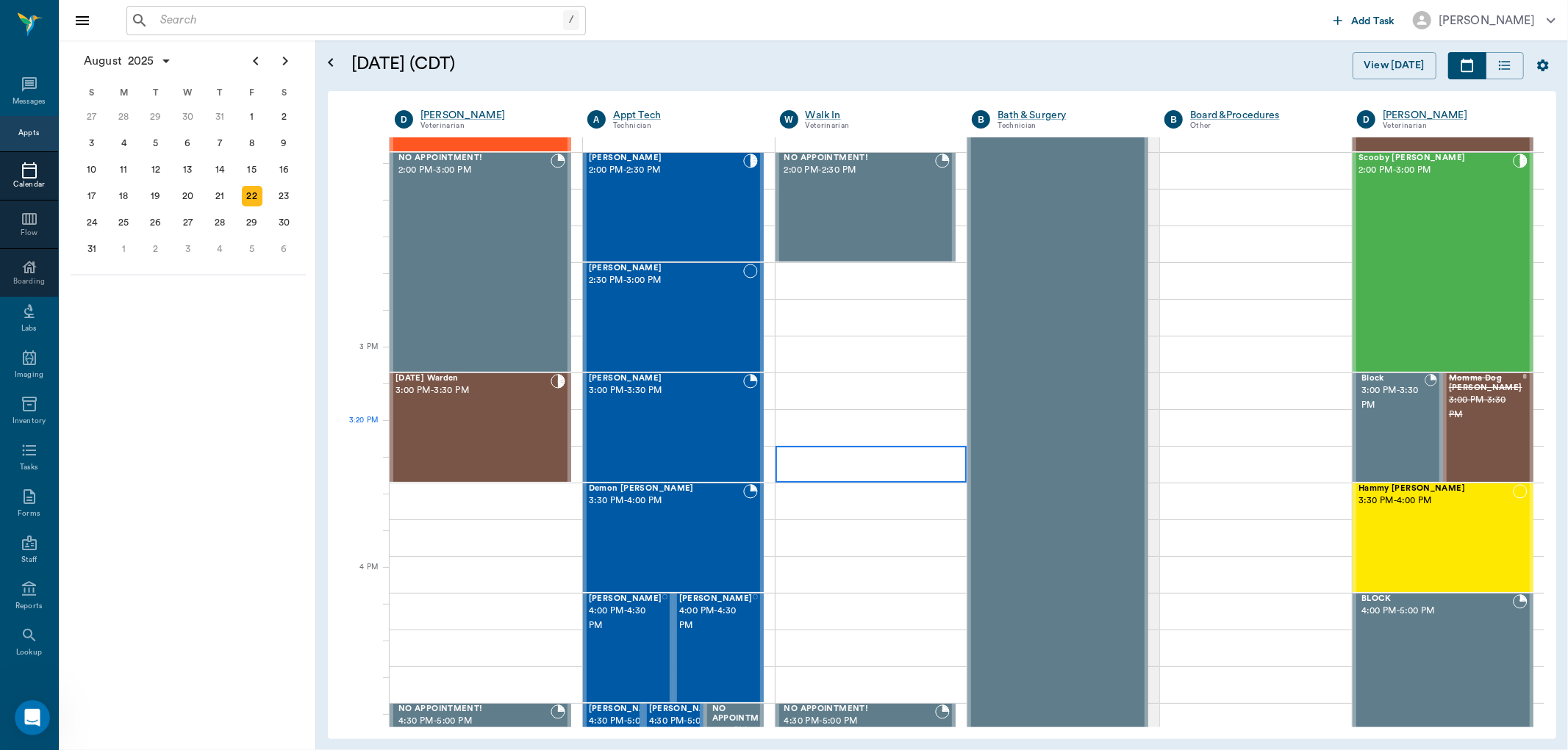
scroll to position [1347, 0]
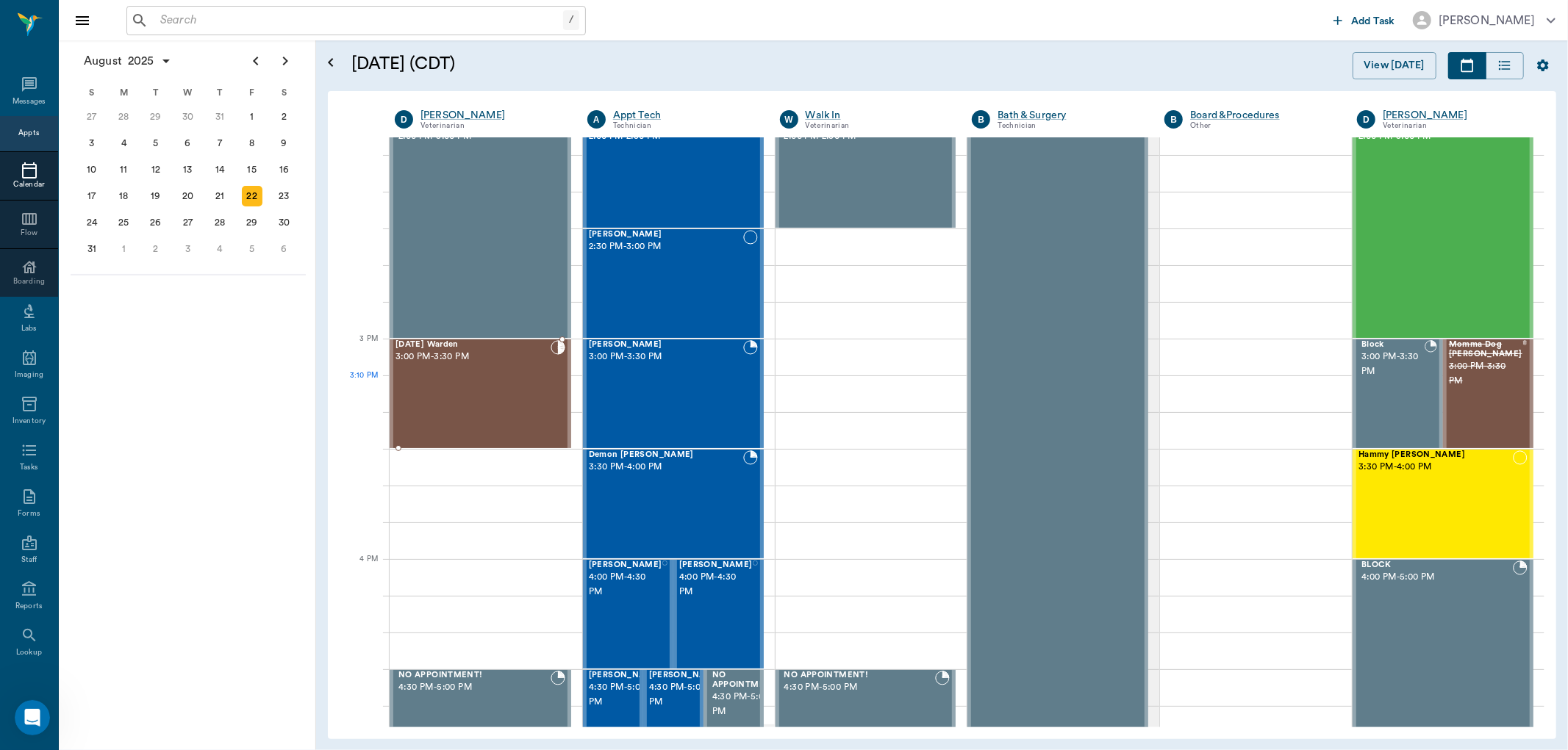
click at [430, 379] on div "Karma Warden 3:00 PM - 3:30 PM" at bounding box center [473, 394] width 155 height 107
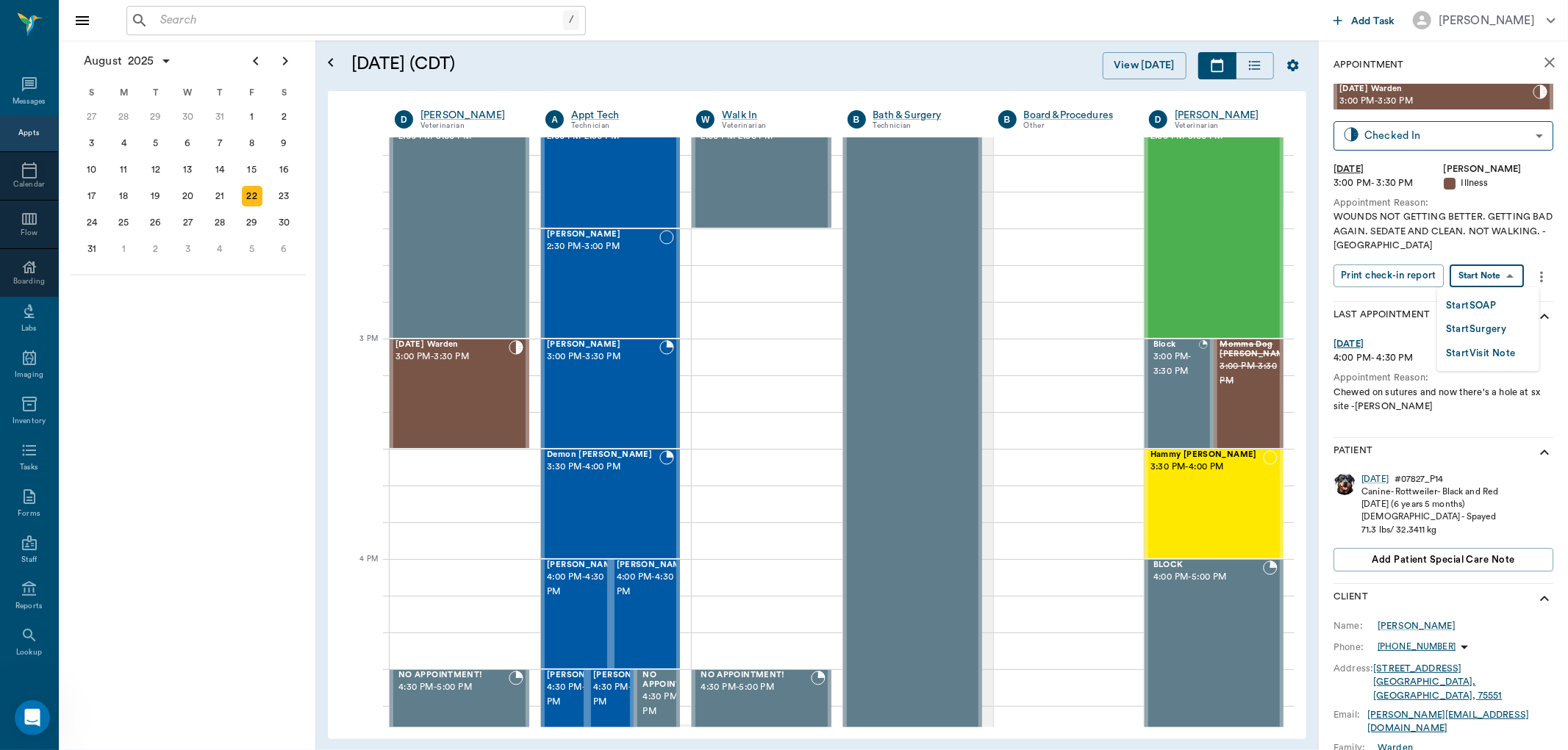
click at [1518, 278] on body "/ ​ Add Task Dr. Bert Ellsworth Nectar Messages Appts Calendar Flow Boarding La…" at bounding box center [784, 375] width 1568 height 750
click at [1496, 302] on button "Start SOAP" at bounding box center [1470, 306] width 50 height 17
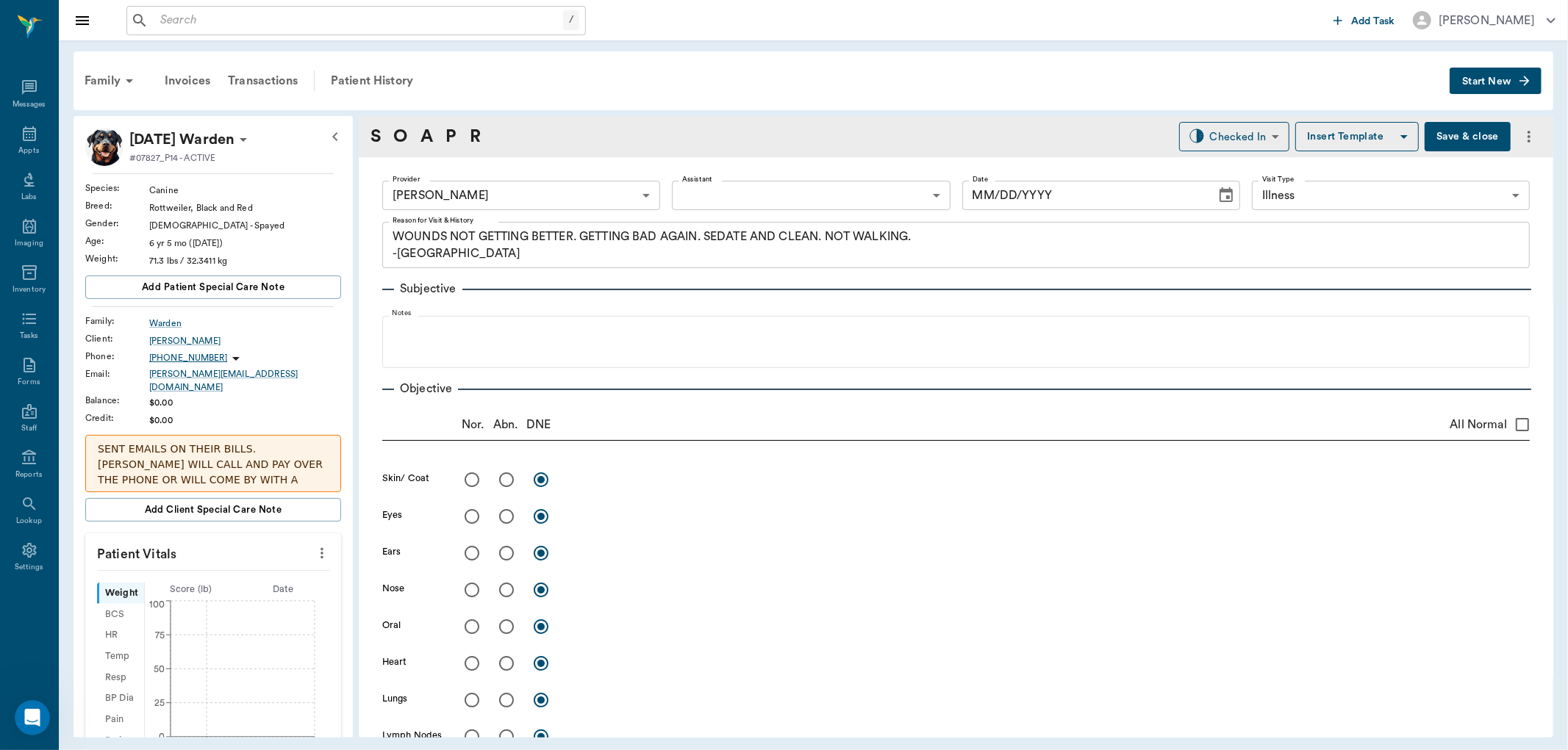
type input "63ec2f075fda476ae8351a4d"
type input "65d2be4f46e3a538d89b8c15"
type textarea "WOUNDS NOT GETTING BETTER. GETTING BAD AGAIN. SEDATE AND CLEAN. NOT WALKING. -L…"
type input "[DATE]"
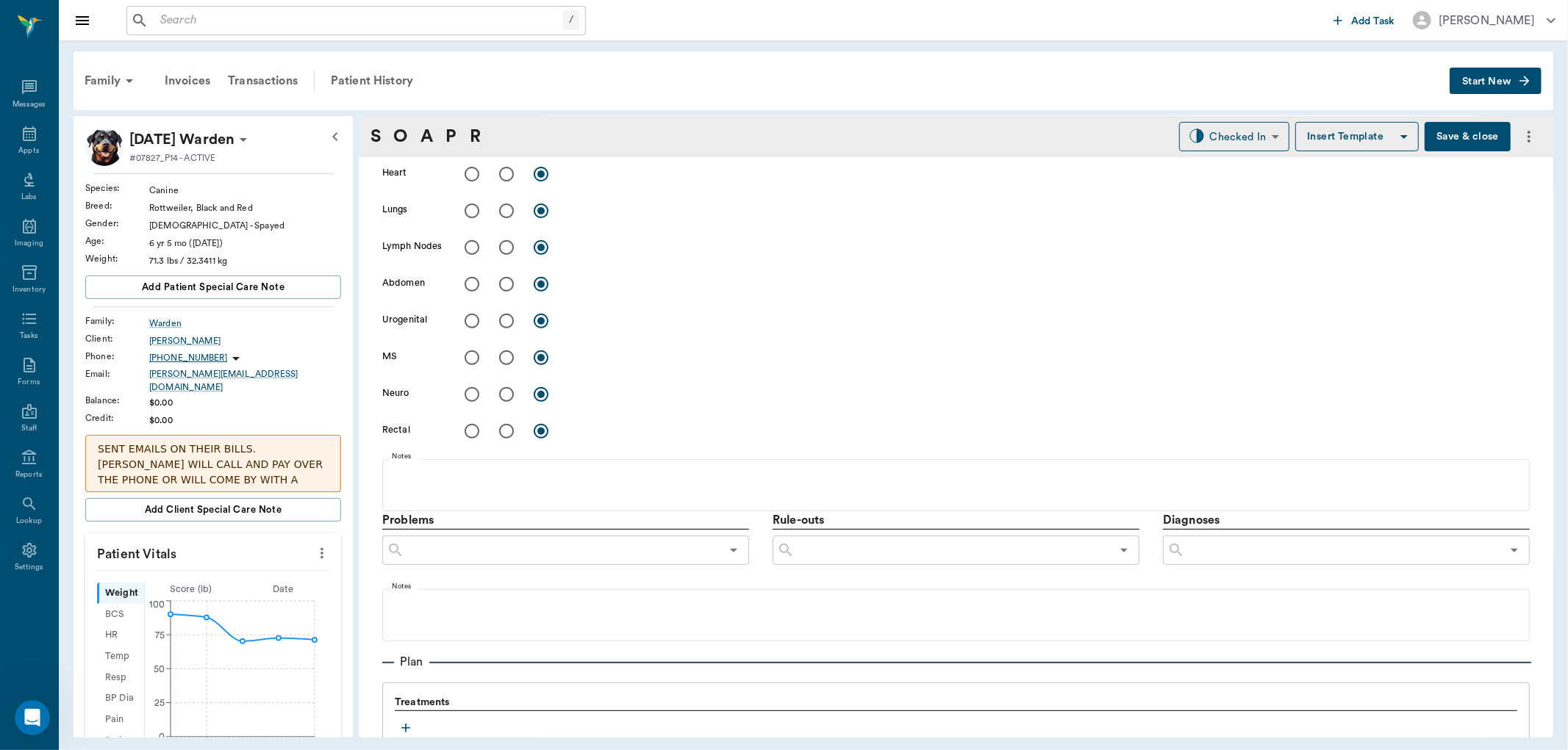
scroll to position [793, 0]
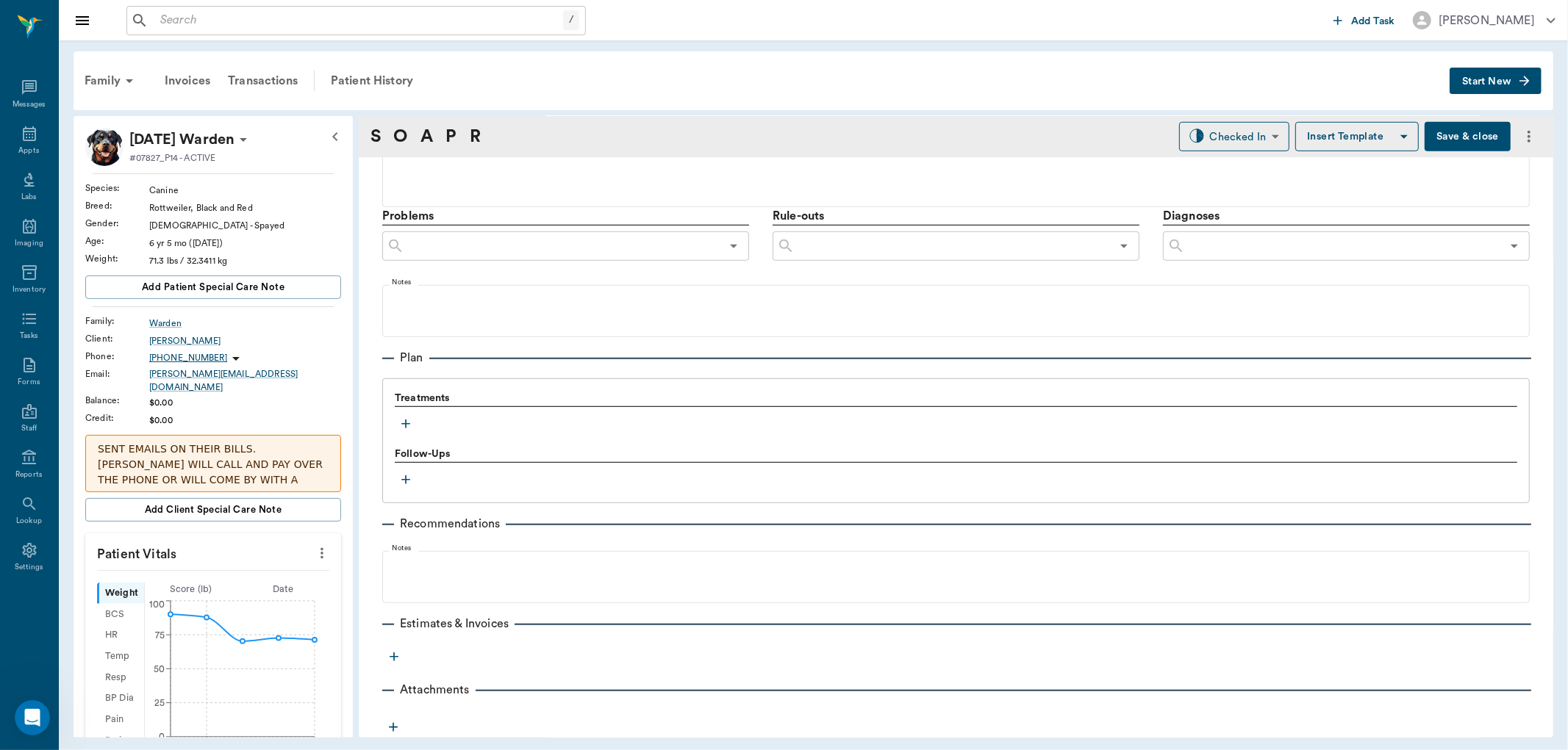
click at [408, 428] on icon "button" at bounding box center [406, 424] width 15 height 15
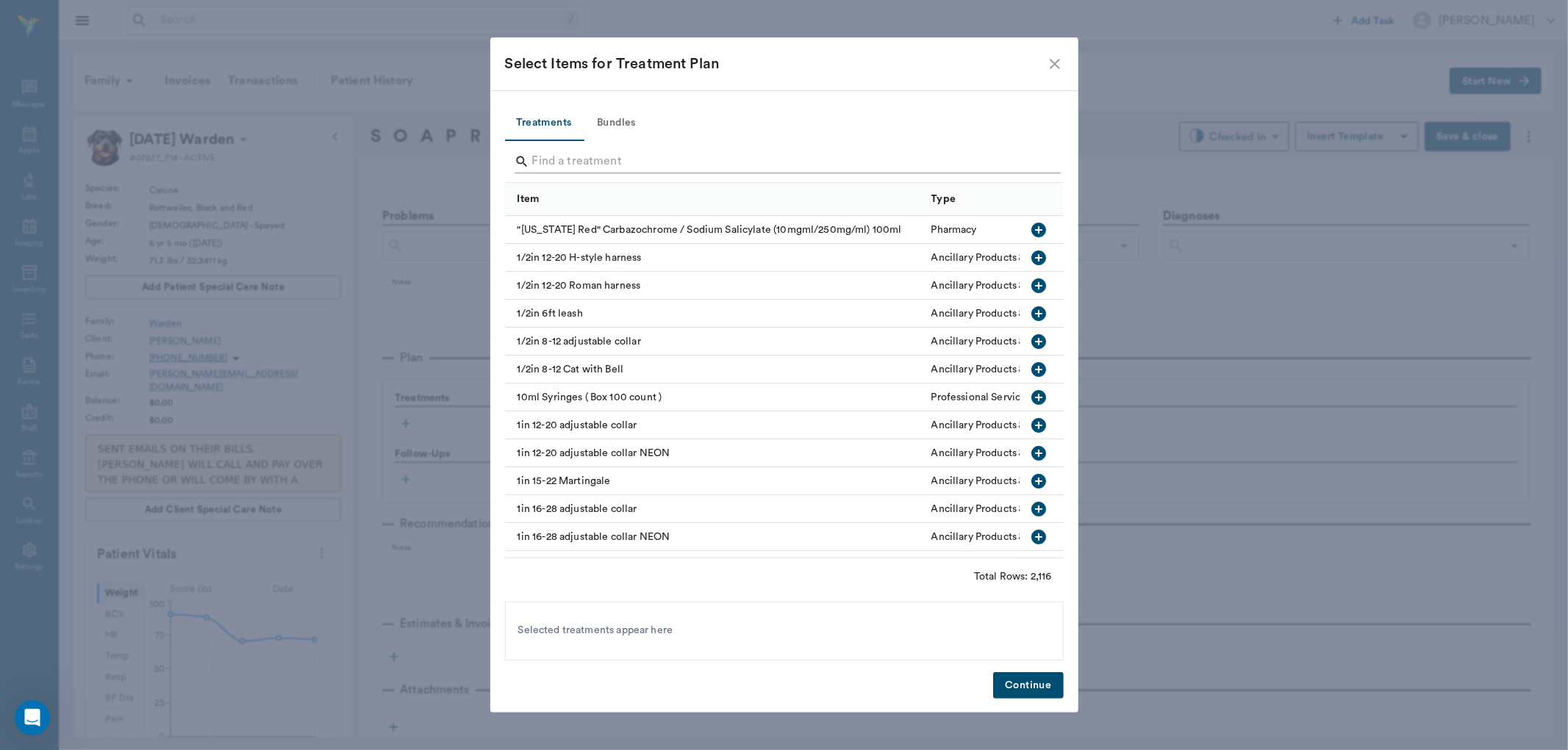
click at [648, 159] on input "Search" at bounding box center [785, 161] width 506 height 24
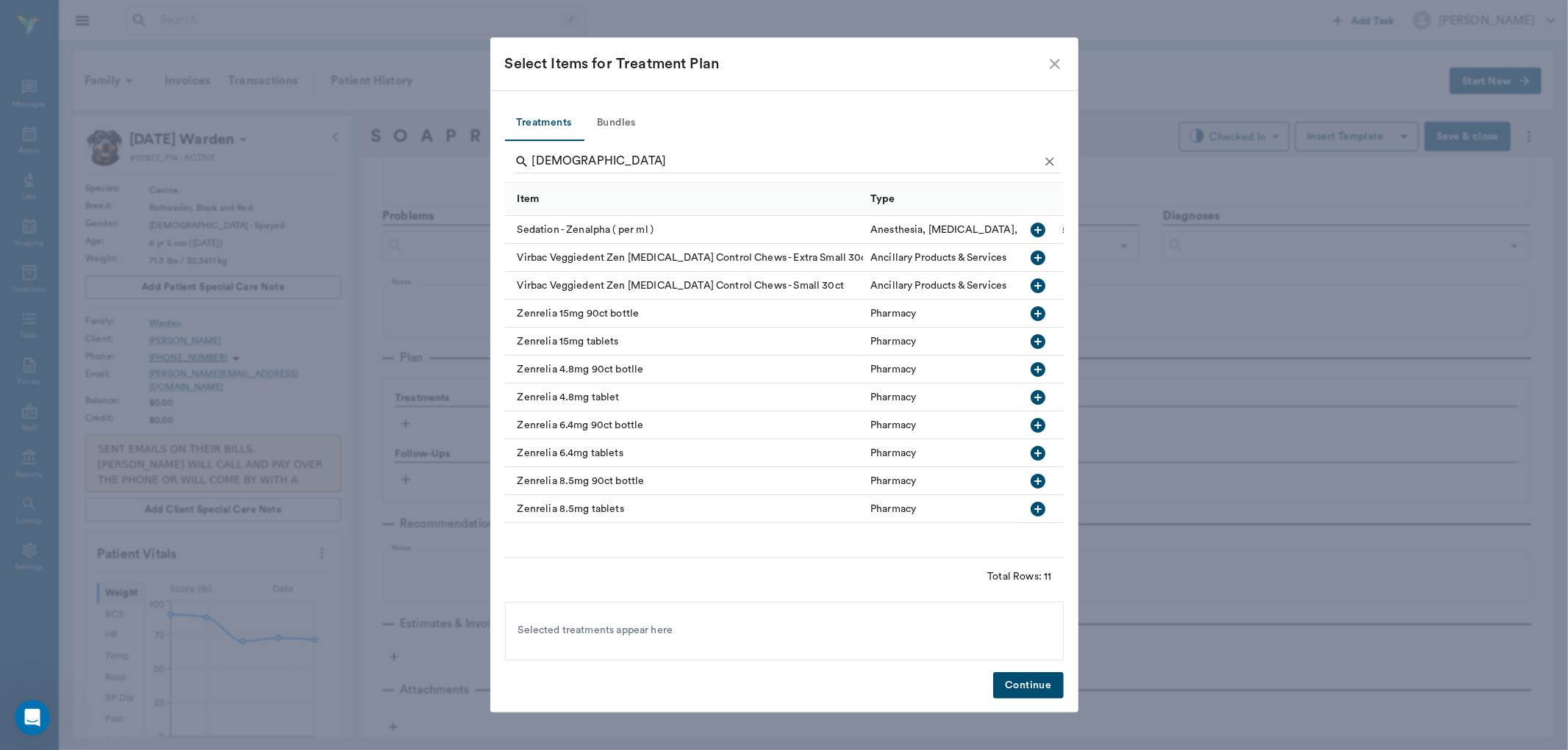
click at [1033, 235] on icon "button" at bounding box center [1039, 230] width 18 height 18
click at [623, 150] on input "zen" at bounding box center [785, 161] width 506 height 24
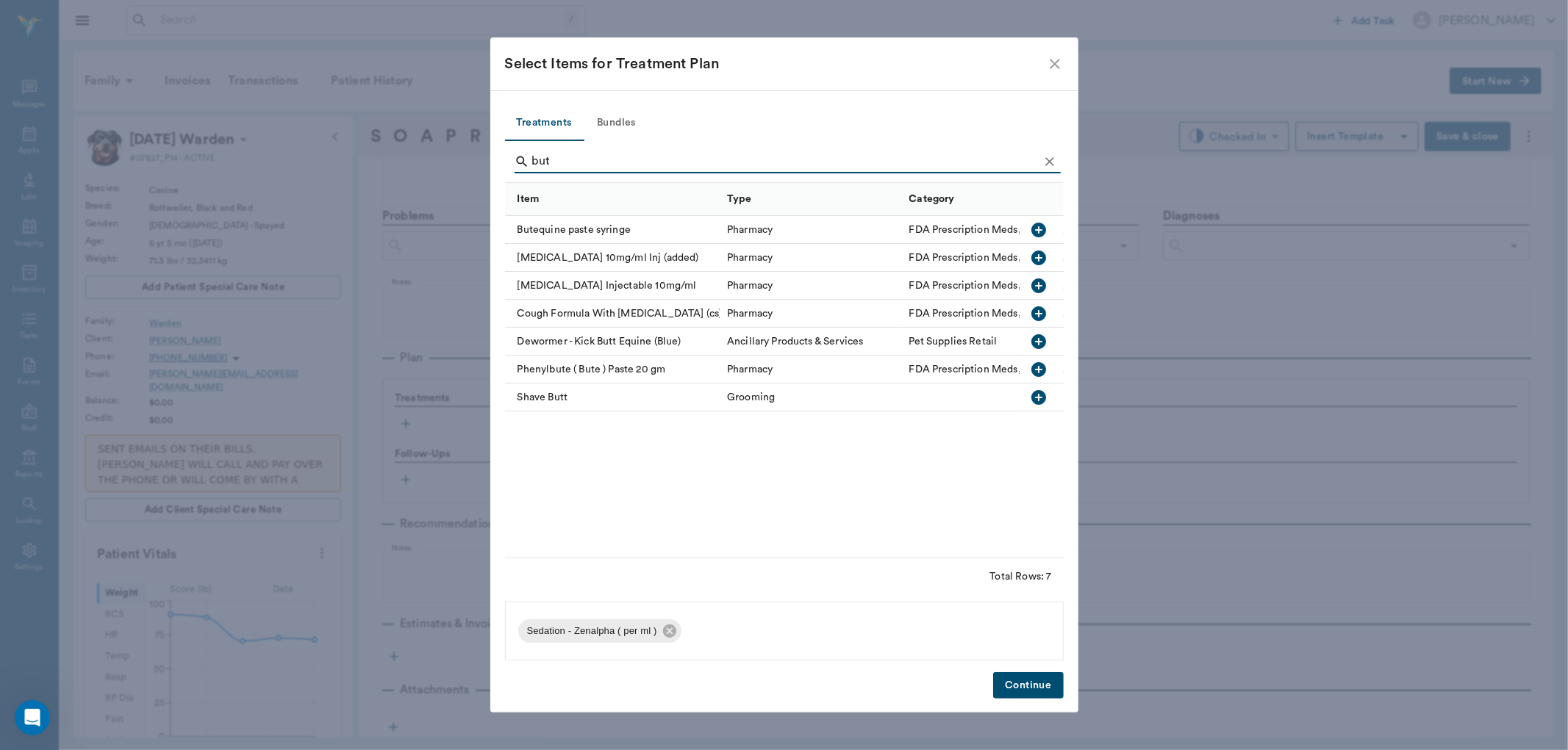
type input "but"
click at [1044, 260] on icon "button" at bounding box center [1039, 258] width 15 height 15
click at [1049, 686] on button "Continue" at bounding box center [1028, 685] width 70 height 28
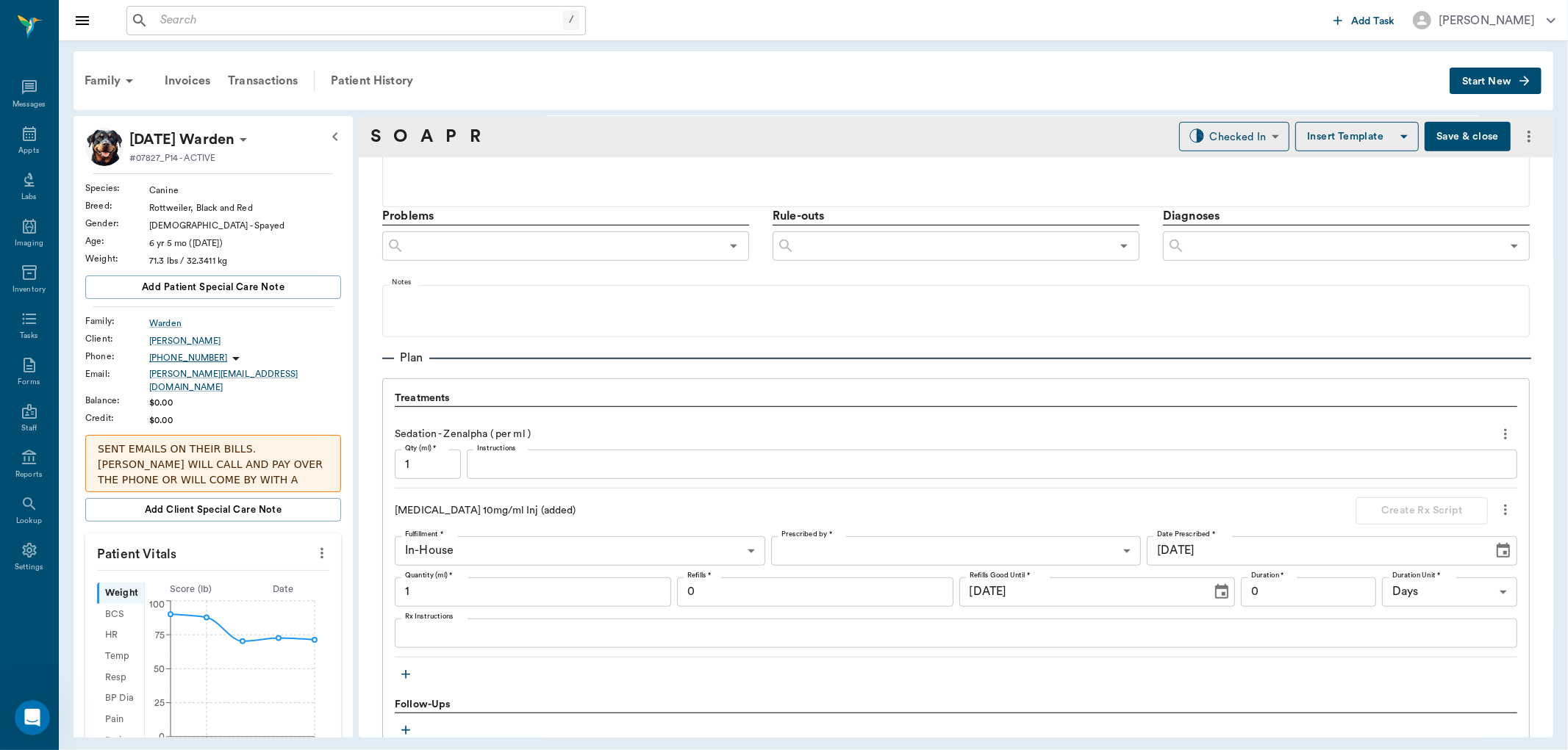
click at [433, 457] on input "1" at bounding box center [427, 464] width 66 height 29
click at [466, 582] on input "1" at bounding box center [532, 592] width 276 height 29
type input "2"
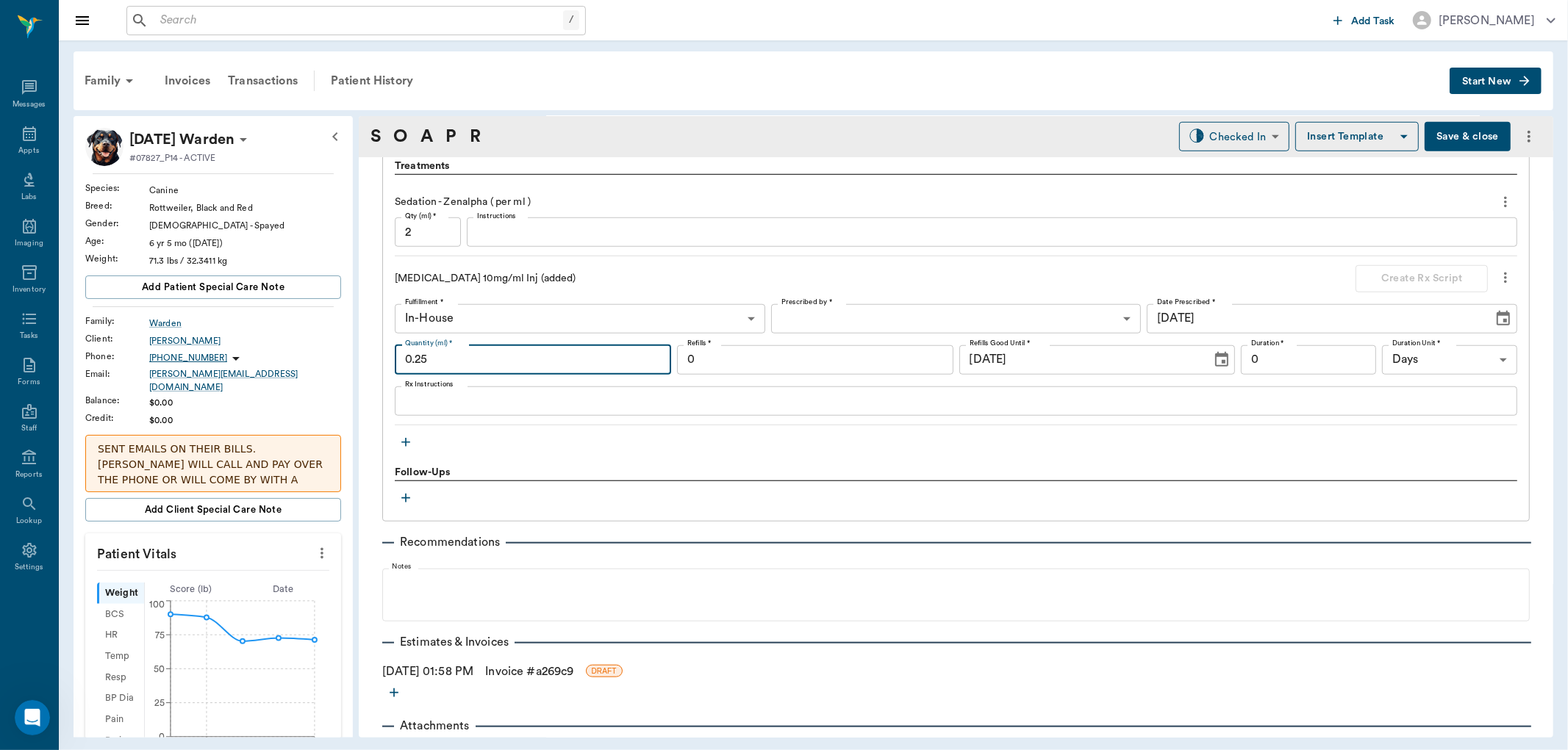
scroll to position [1061, 0]
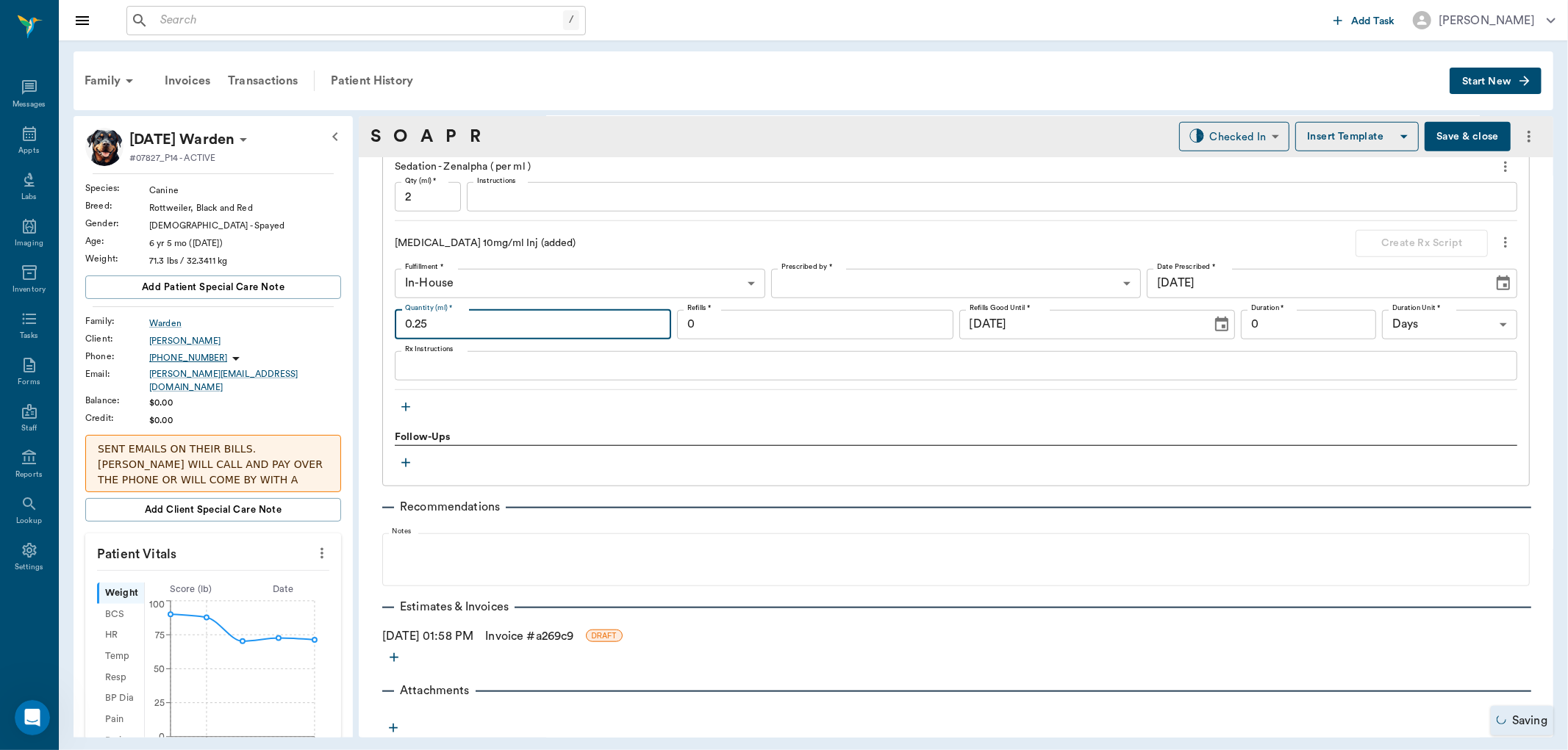
type input "0.25"
click at [1479, 126] on button "Save & close" at bounding box center [1467, 136] width 86 height 29
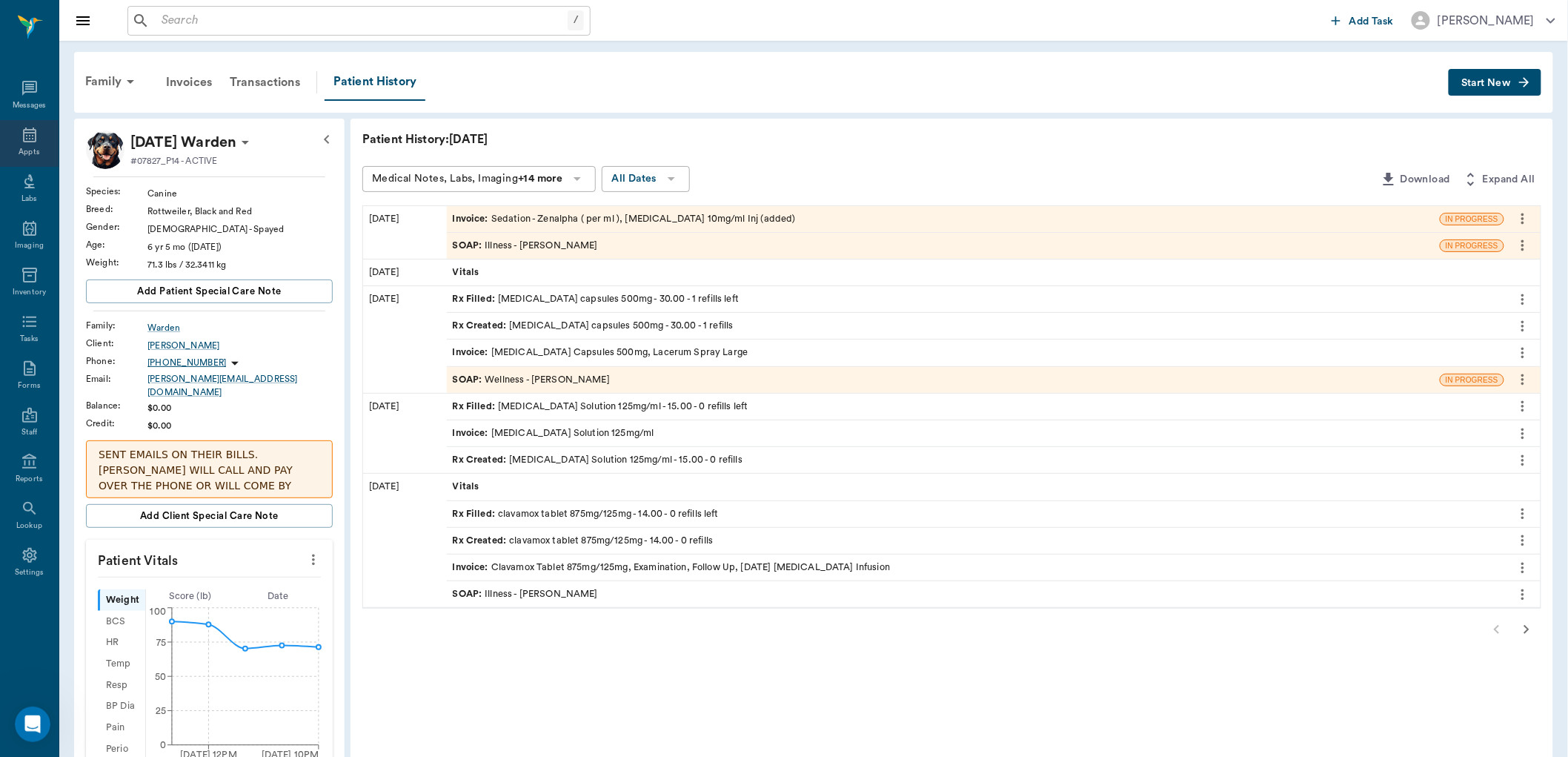
click at [28, 131] on icon at bounding box center [30, 135] width 18 height 18
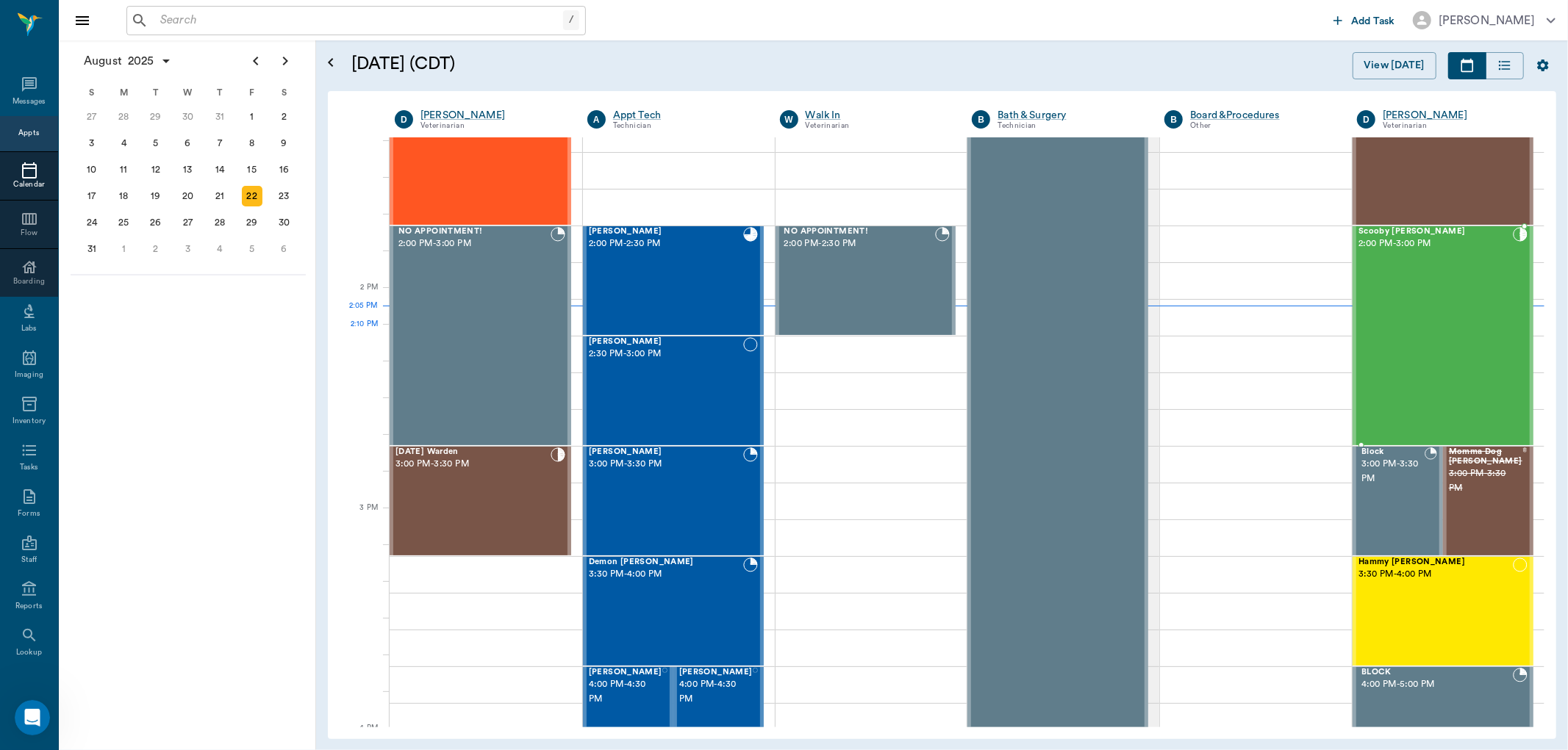
scroll to position [1159, 0]
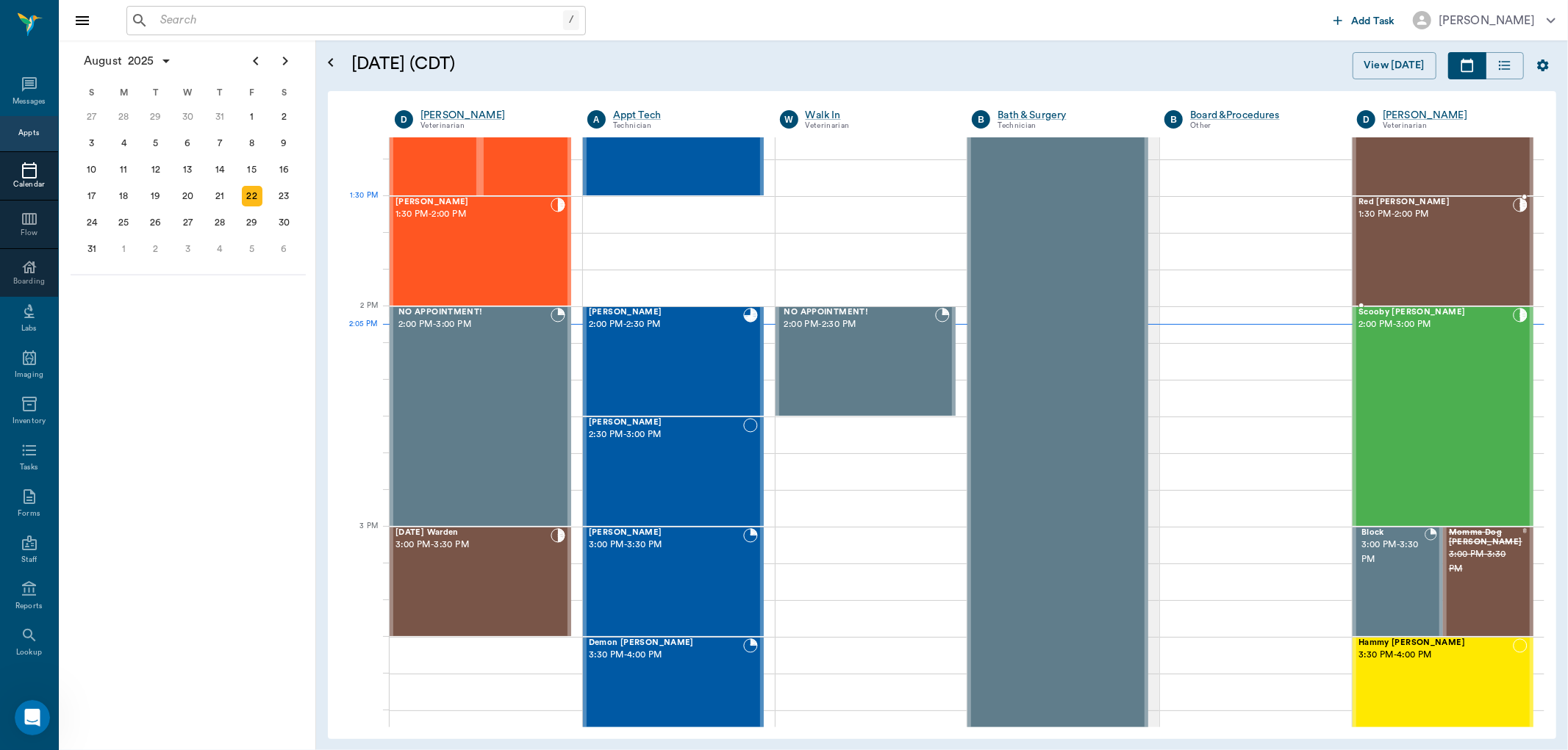
click at [1375, 202] on span "Red [PERSON_NAME]" at bounding box center [1435, 202] width 154 height 10
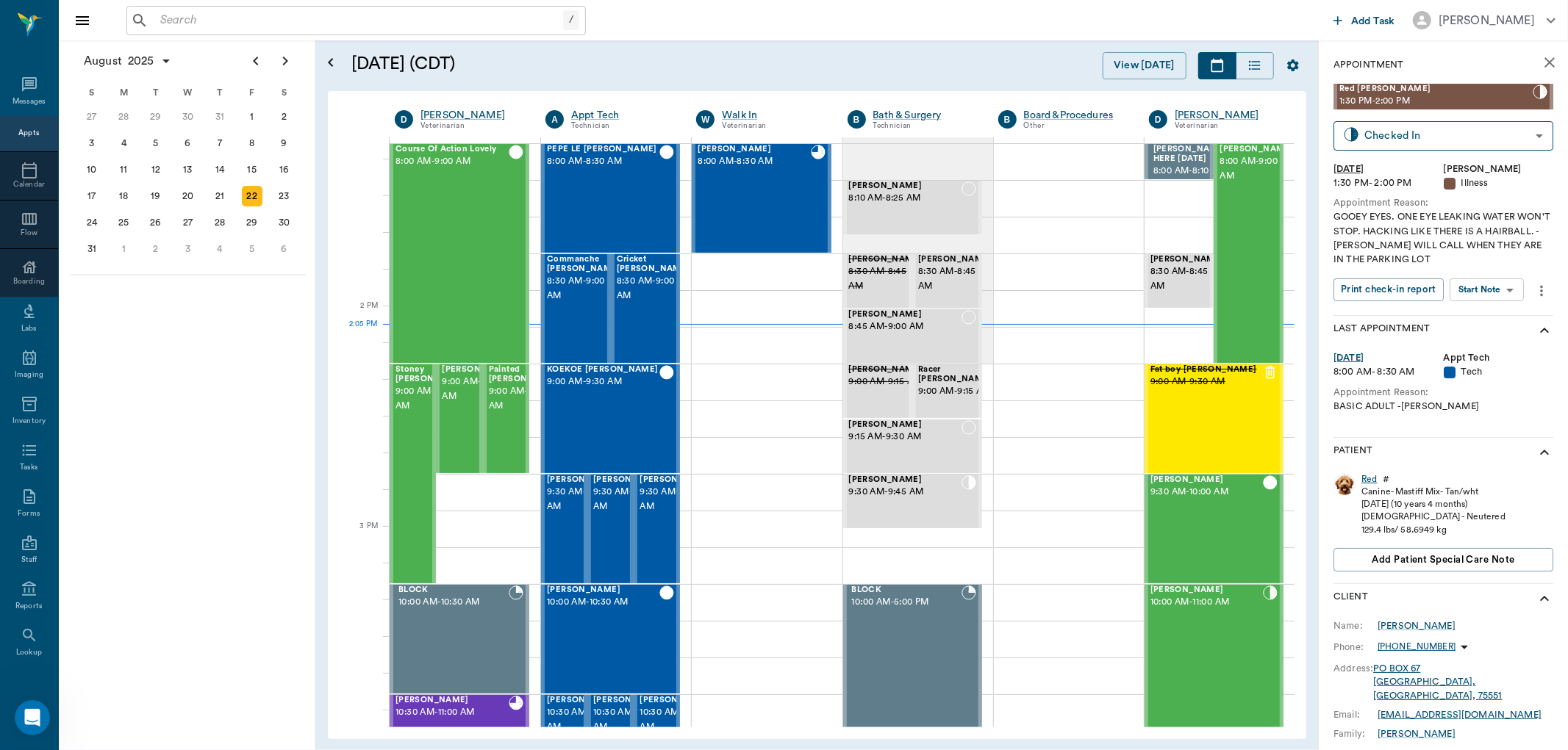
scroll to position [1159, 0]
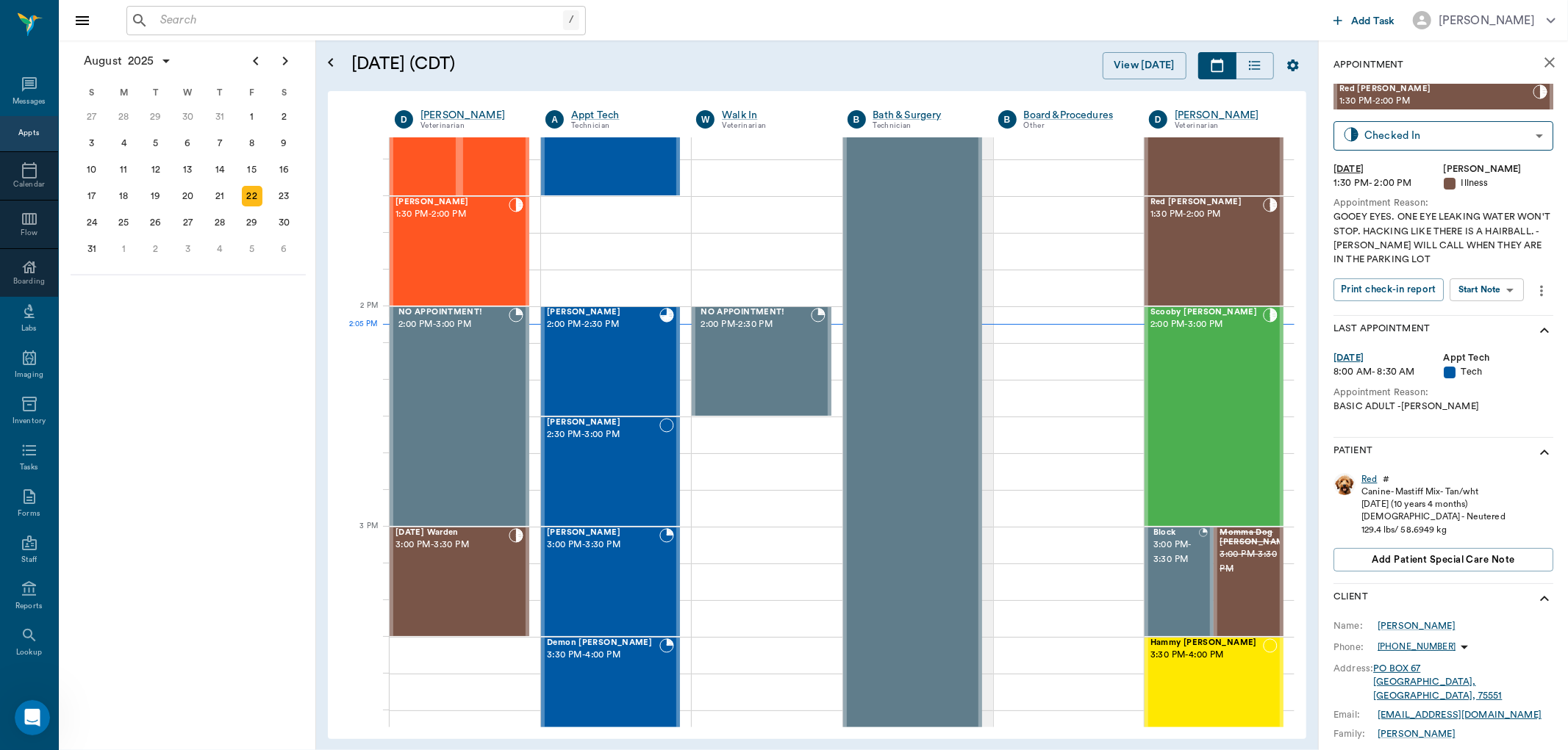
click at [1371, 476] on div "Red" at bounding box center [1368, 479] width 16 height 13
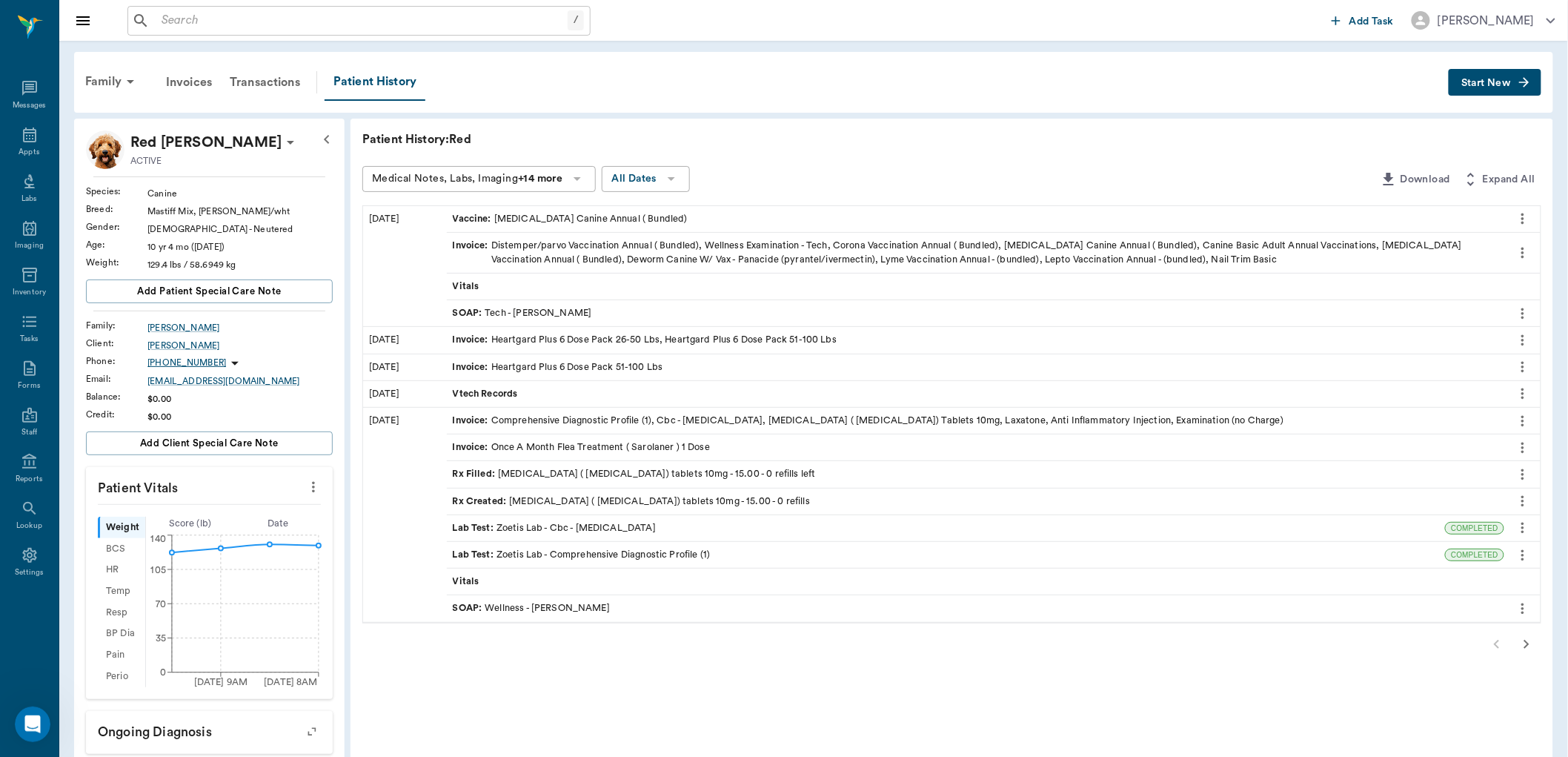
click at [1491, 83] on span "Start New" at bounding box center [1486, 83] width 50 height 0
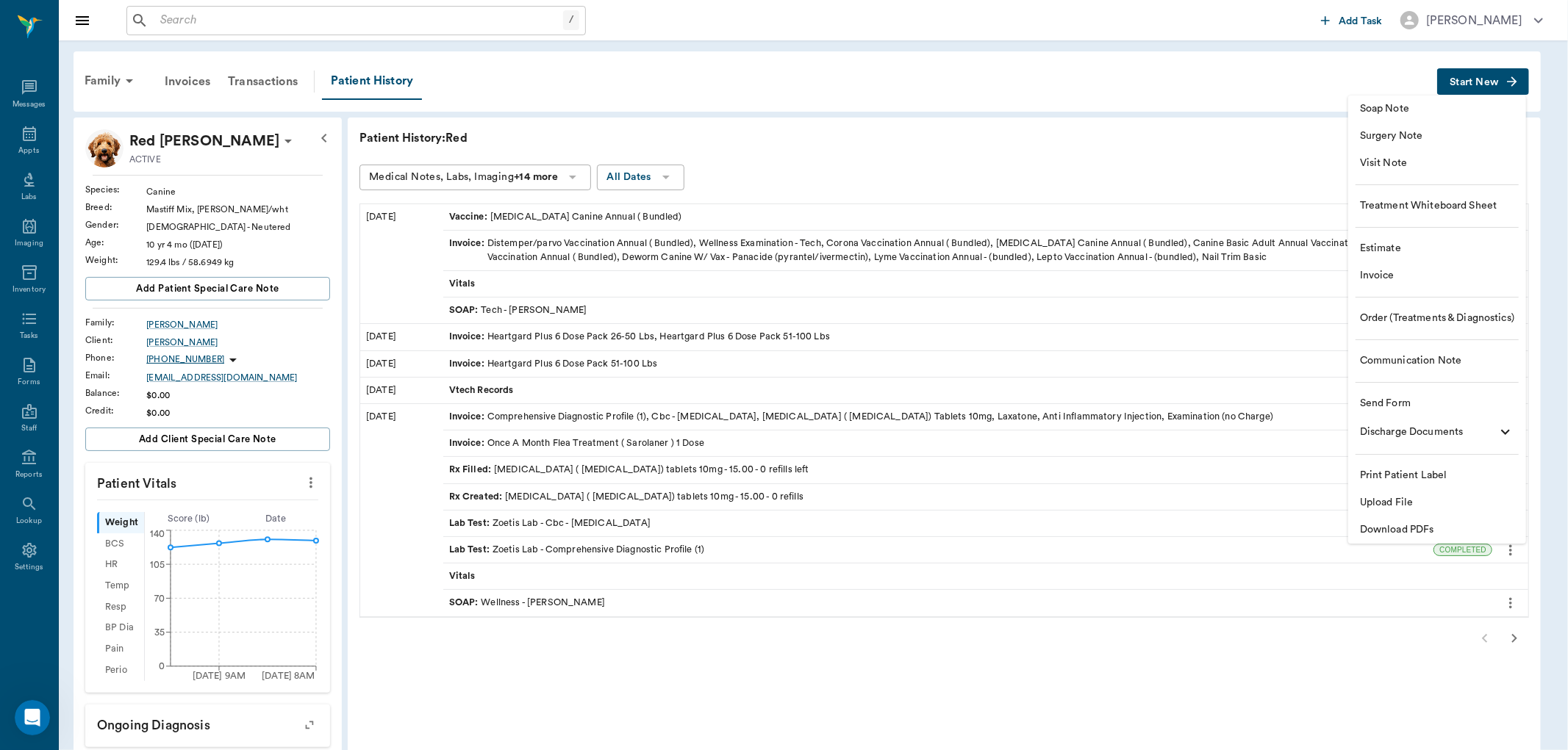
click at [1384, 112] on span "Soap Note" at bounding box center [1436, 109] width 154 height 16
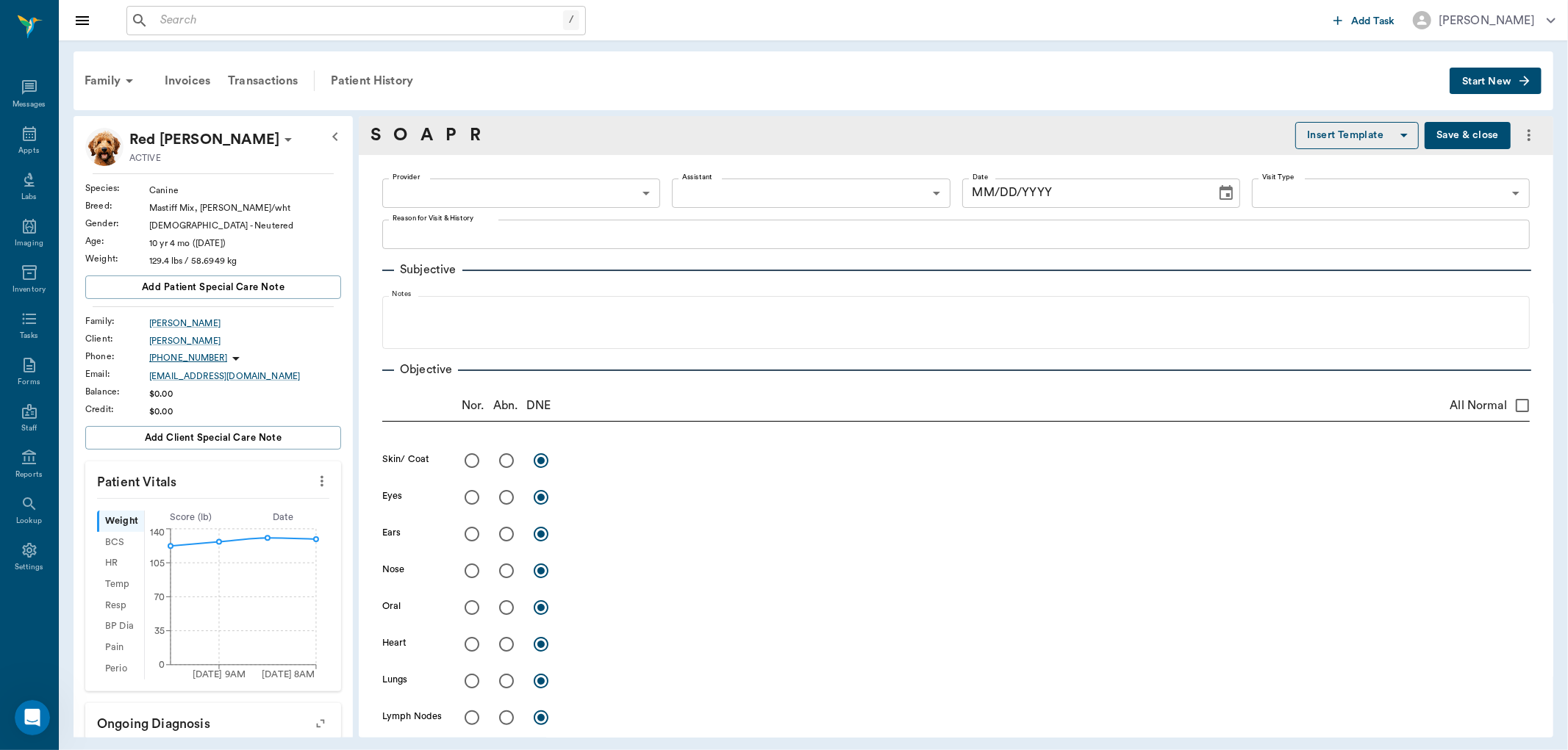
type input "670e8b52b987dc0b25a864ee"
type input "[DATE]"
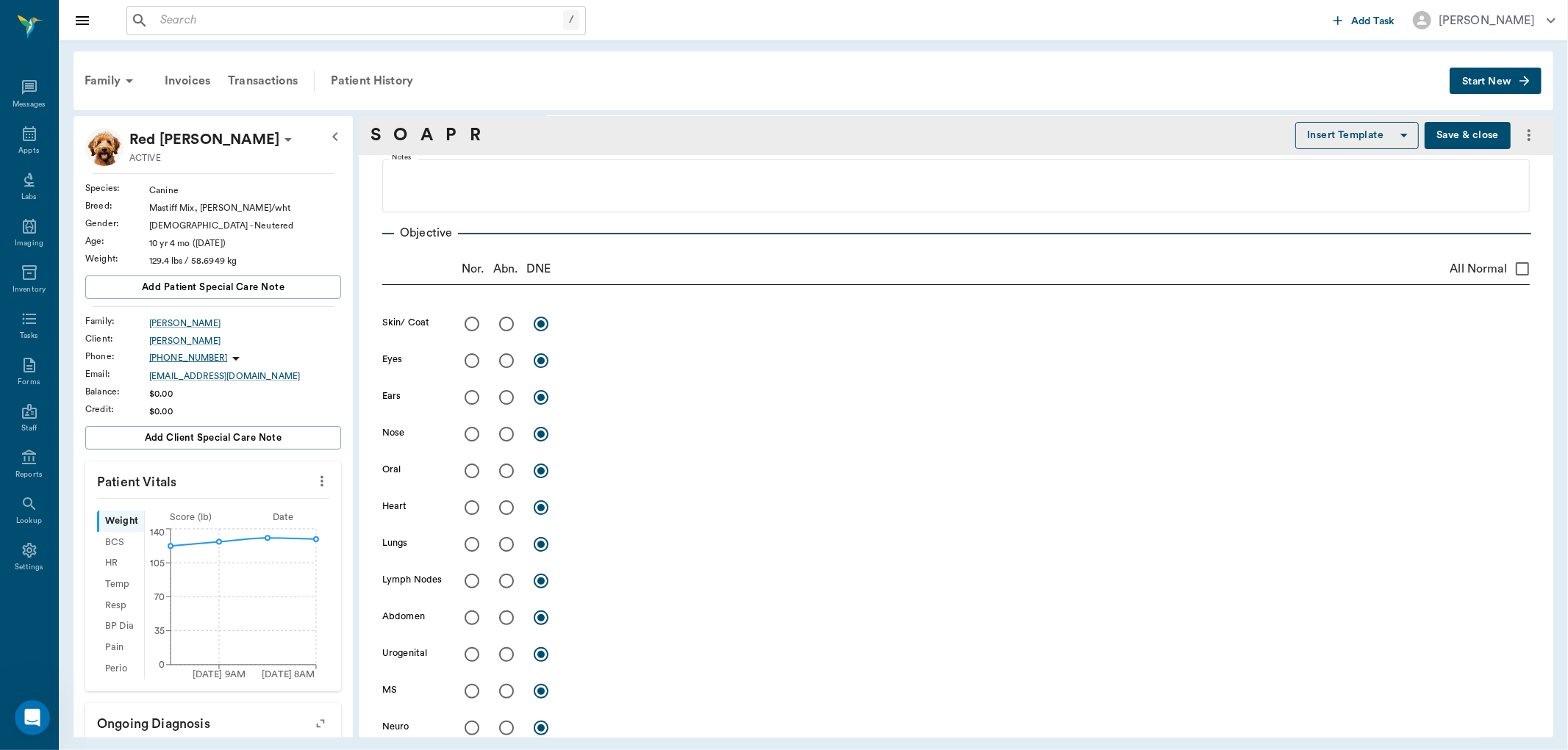
scroll to position [163, 0]
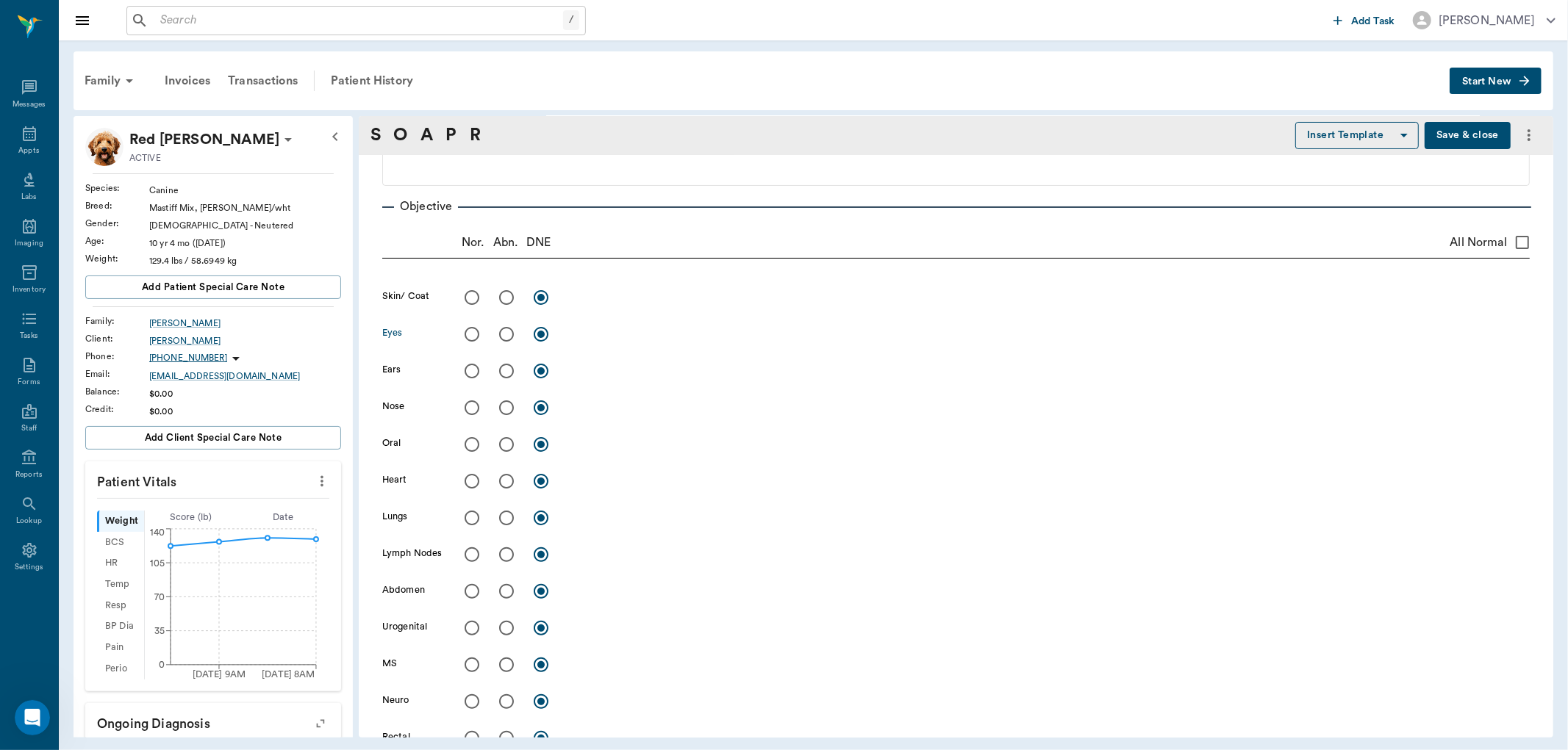
click at [501, 333] on input "radio" at bounding box center [506, 333] width 31 height 31
radio input "true"
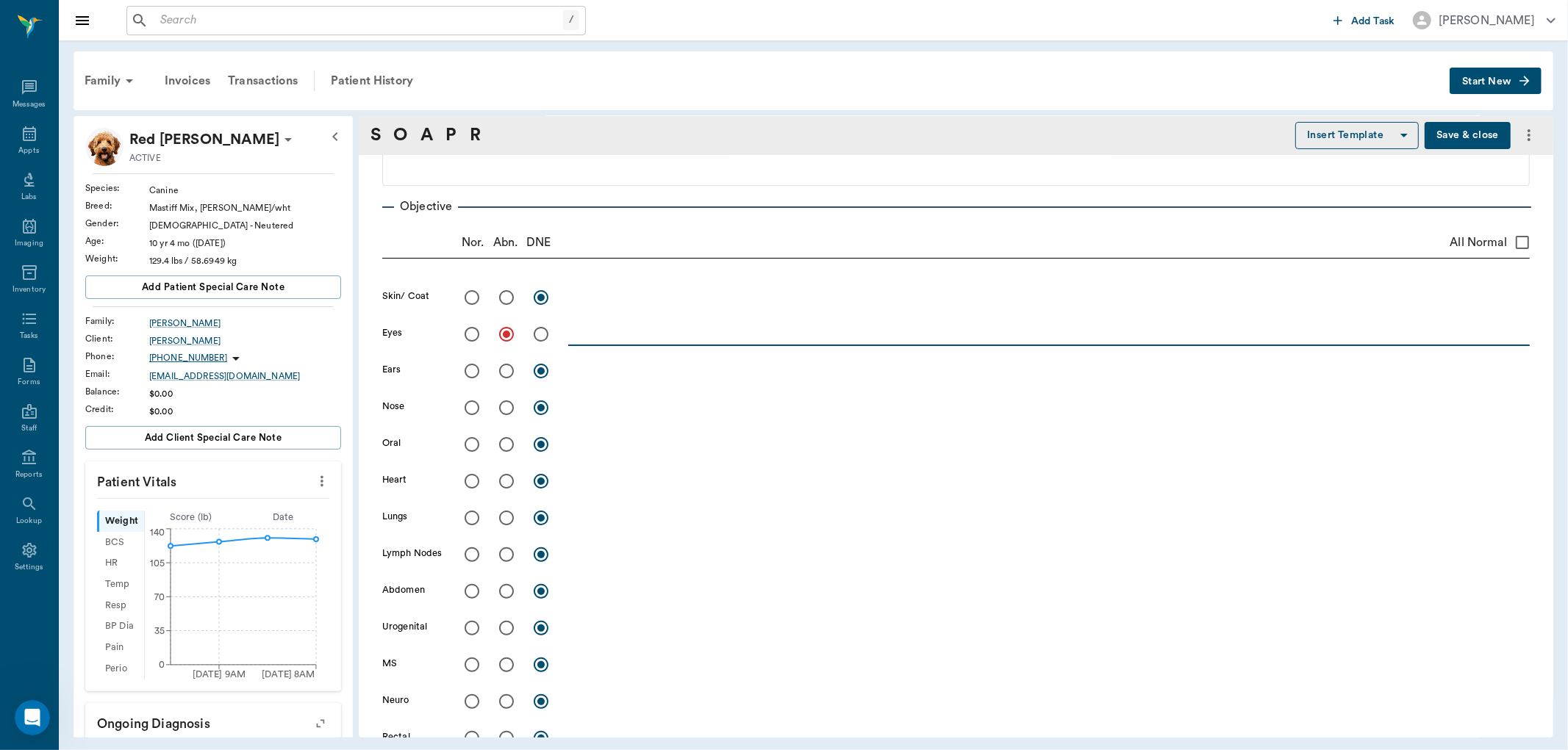
click at [602, 339] on textarea at bounding box center [1048, 333] width 961 height 17
click at [628, 325] on textarea "swollen left lower lid; mild mucoid discharge OD" at bounding box center [1048, 333] width 961 height 17
click at [630, 330] on textarea "swollen left lower lid; mild mucoid discharge OD" at bounding box center [1048, 333] width 961 height 17
click at [860, 328] on textarea "swollen right lower lid; mild mucoid discharge OD" at bounding box center [1048, 333] width 961 height 17
type textarea "swollen right lower lid; mild mucoid discharge OD; negative stain on OD, 25+ OD…"
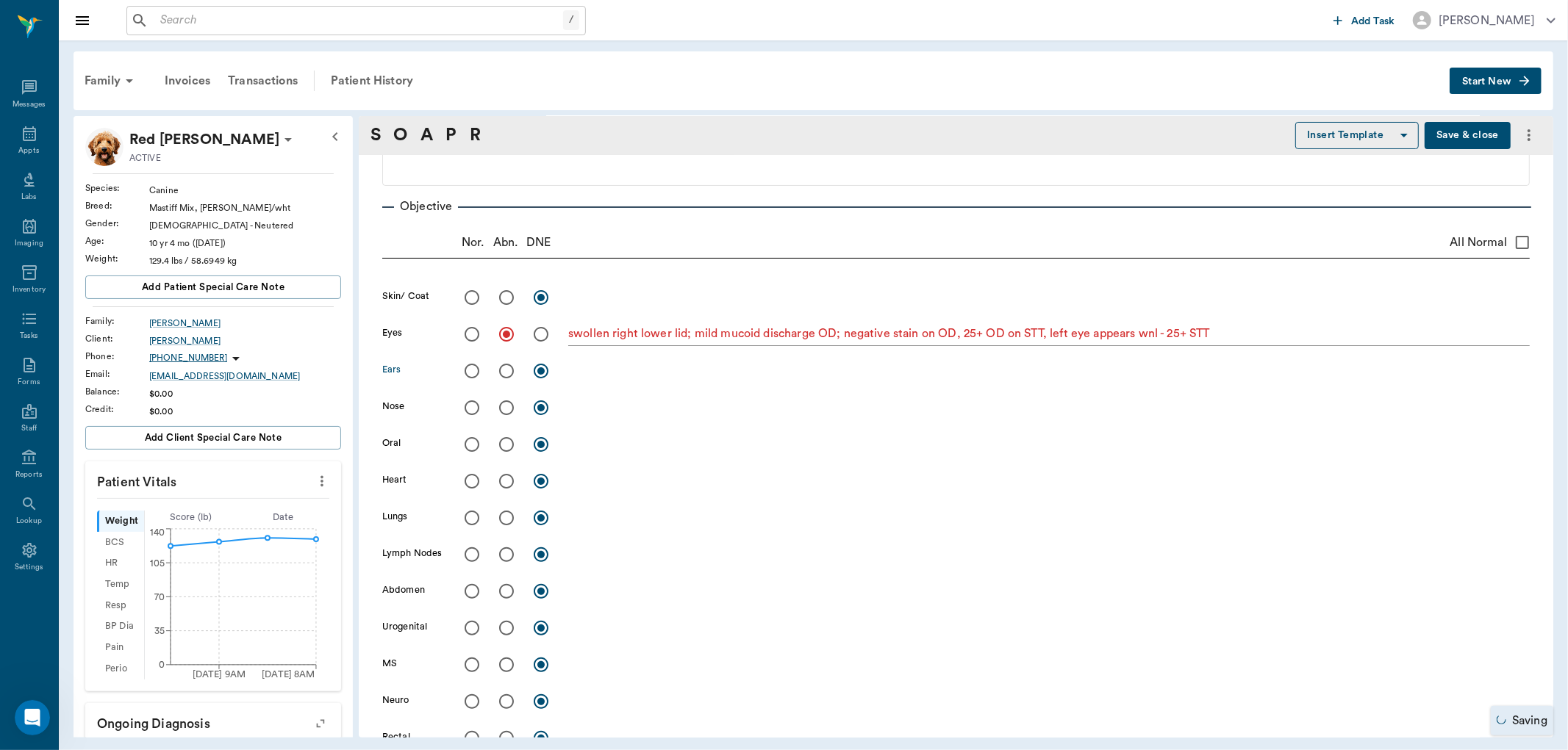
drag, startPoint x: 468, startPoint y: 368, endPoint x: 493, endPoint y: 368, distance: 25.0
click at [468, 368] on input "radio" at bounding box center [471, 371] width 31 height 31
radio input "true"
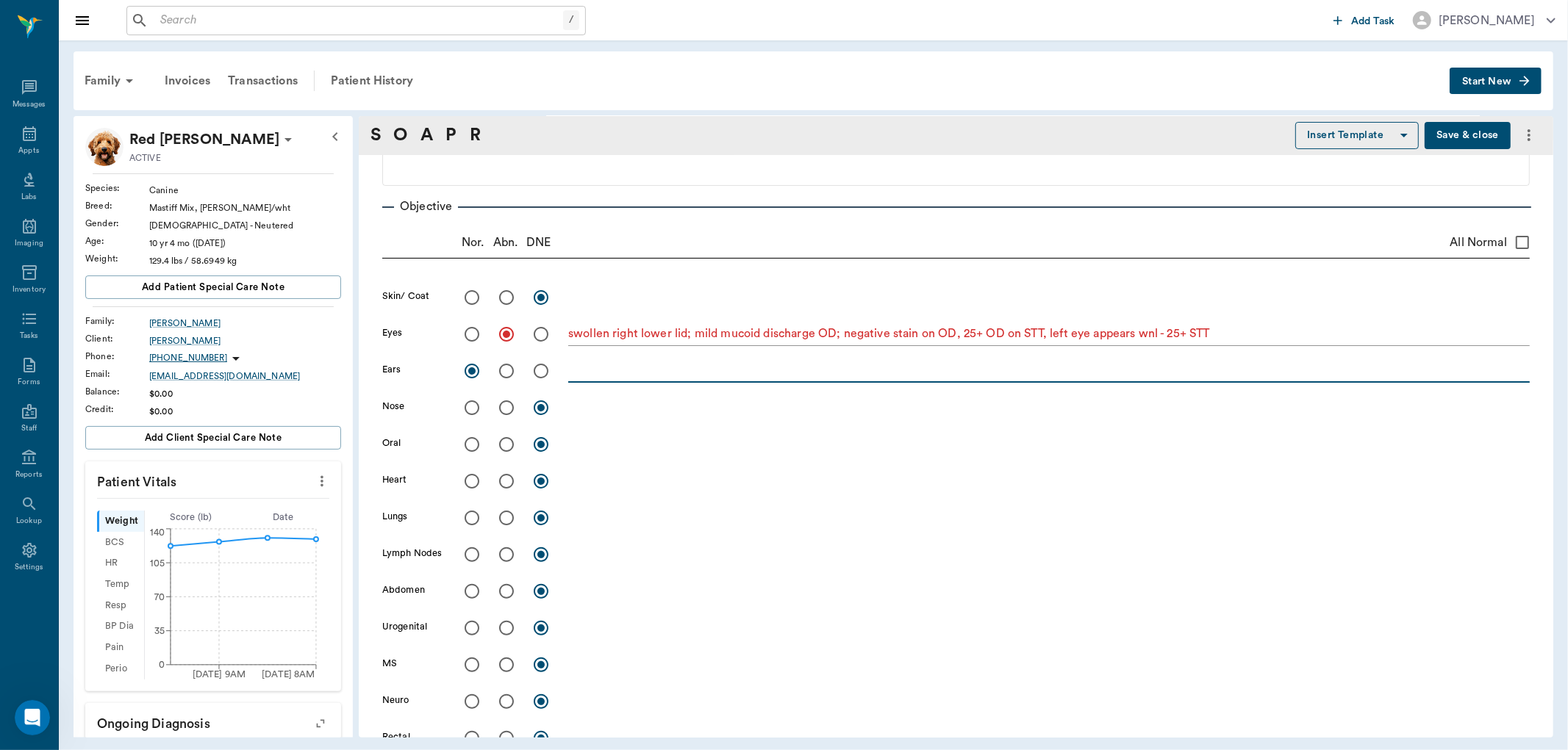
click at [578, 365] on textarea at bounding box center [1048, 371] width 961 height 17
type textarea "minor debris, no inflammation, tenderness, tympanums wnl"
click at [469, 404] on input "radio" at bounding box center [471, 407] width 31 height 31
radio input "true"
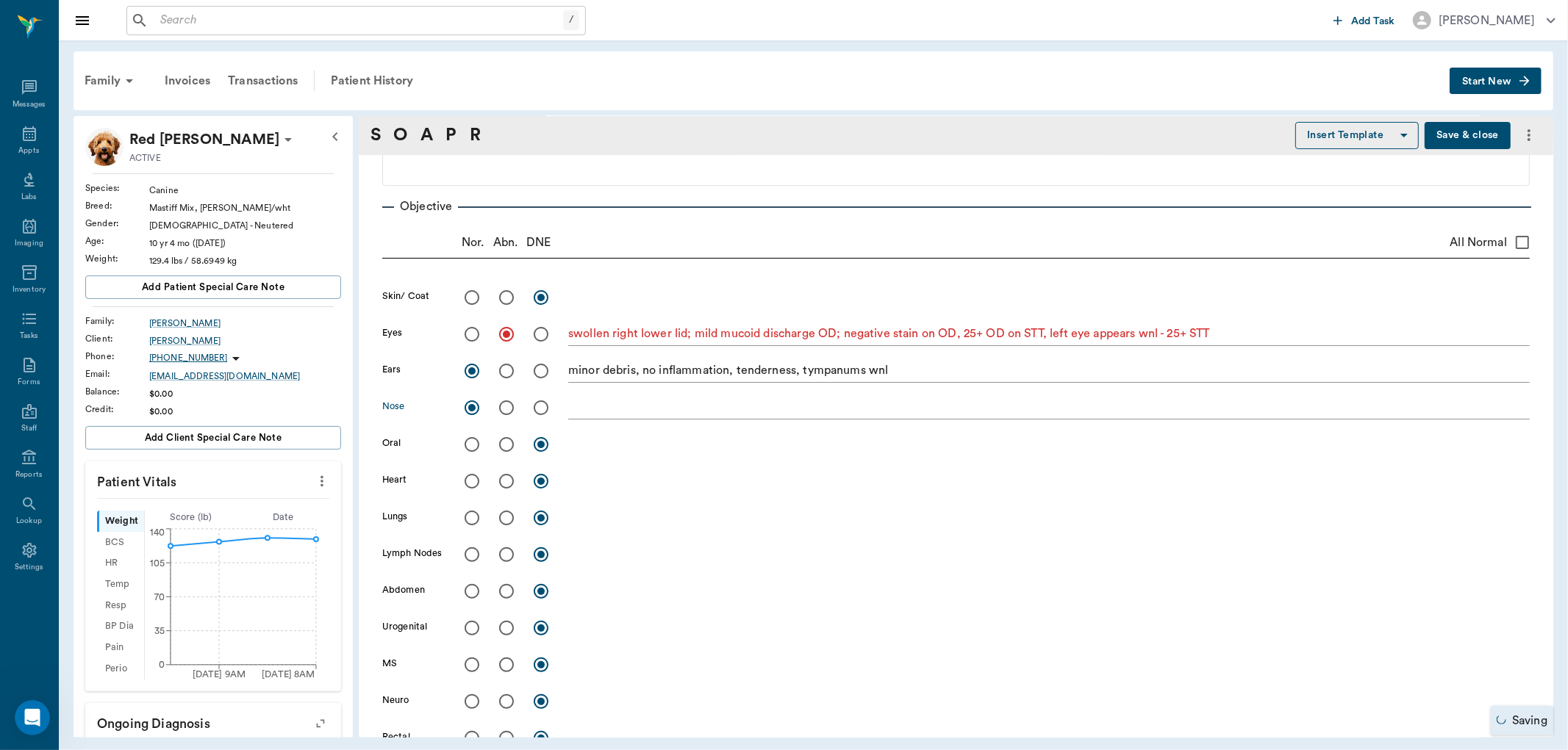
drag, startPoint x: 501, startPoint y: 445, endPoint x: 541, endPoint y: 444, distance: 40.0
click at [503, 444] on input "radio" at bounding box center [506, 444] width 31 height 31
radio input "true"
click at [605, 451] on textarea at bounding box center [1048, 443] width 961 height 17
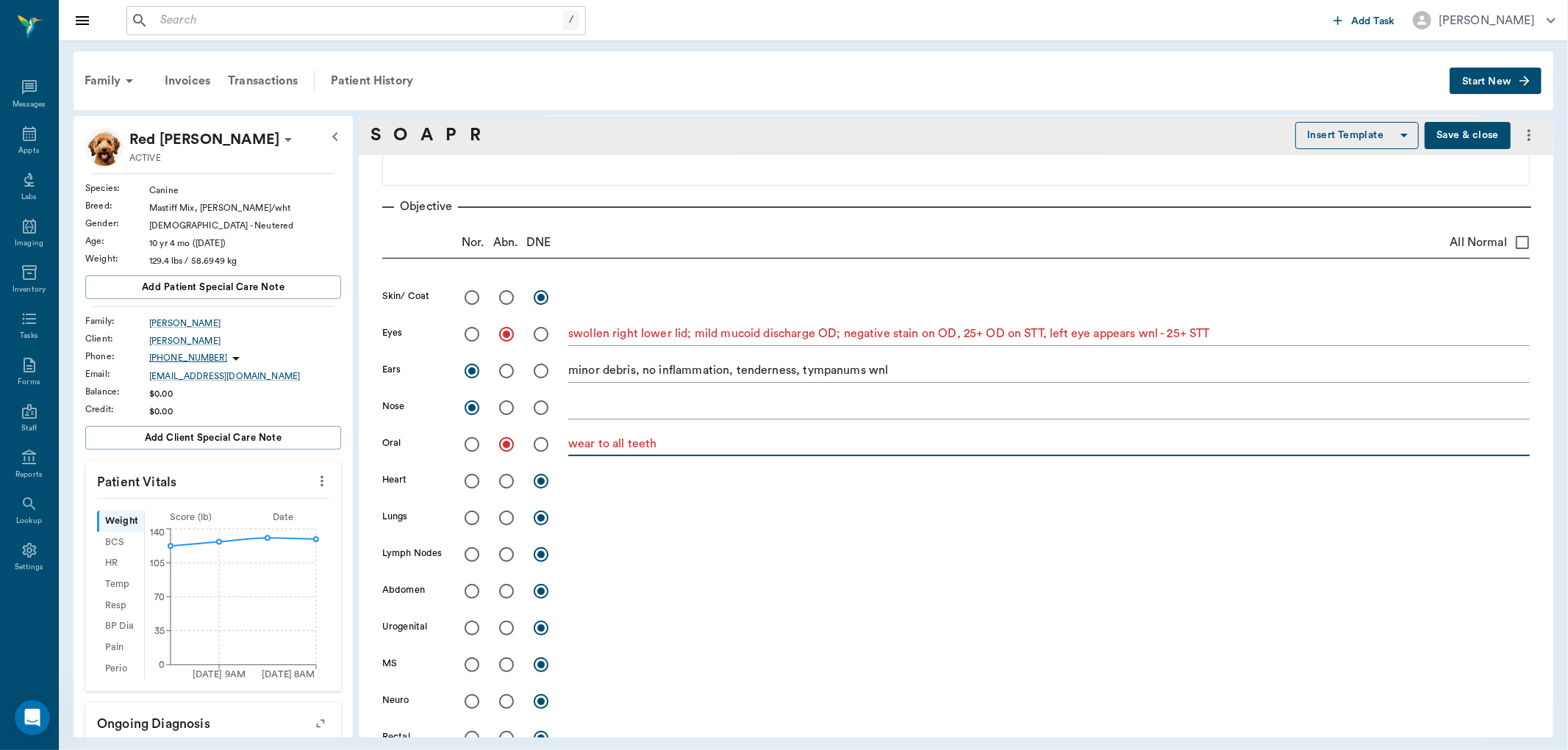
type textarea "wear to all teeth"
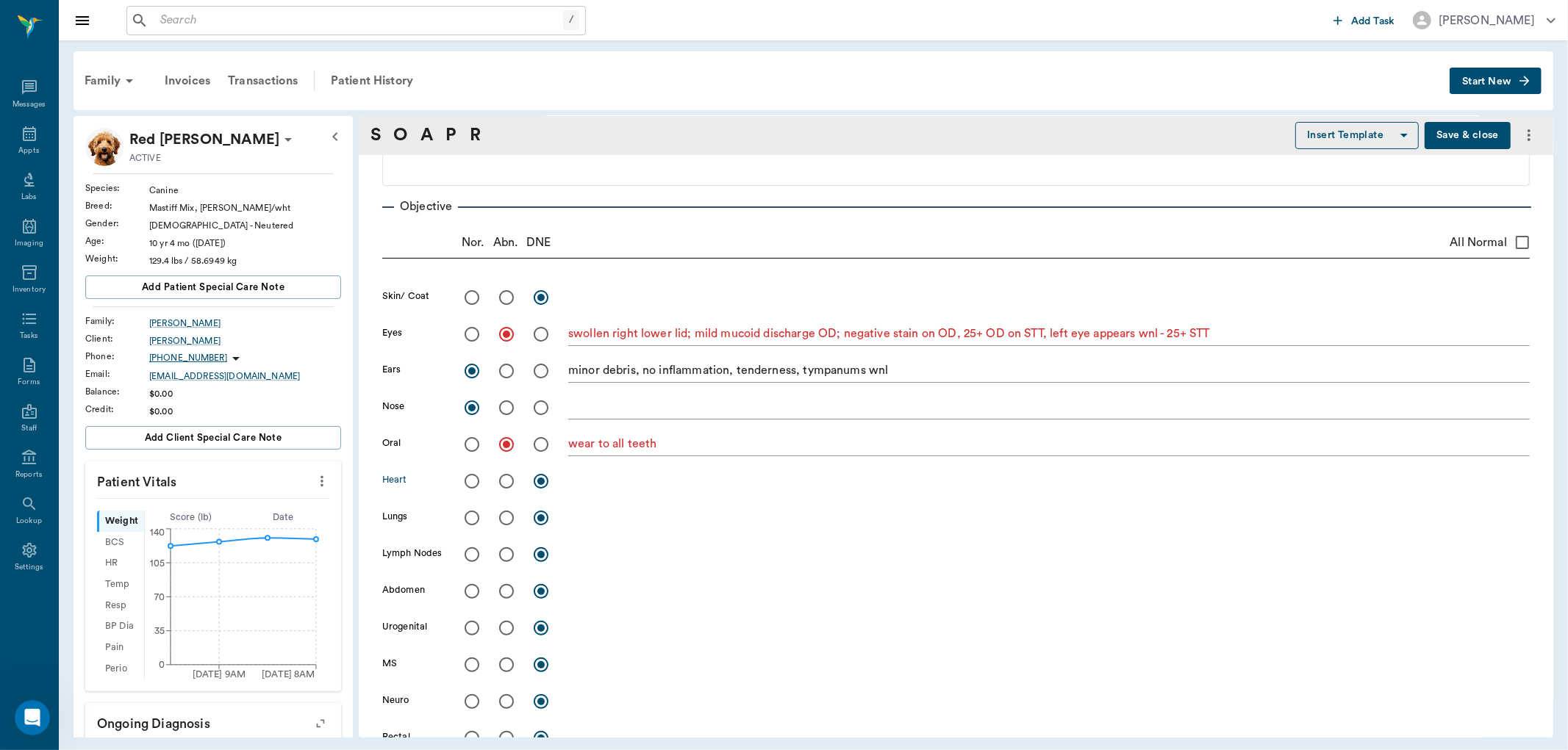
click at [474, 480] on input "radio" at bounding box center [471, 481] width 31 height 31
radio input "true"
click at [473, 522] on input "radio" at bounding box center [471, 517] width 31 height 31
radio input "true"
drag, startPoint x: 473, startPoint y: 549, endPoint x: 472, endPoint y: 558, distance: 9.1
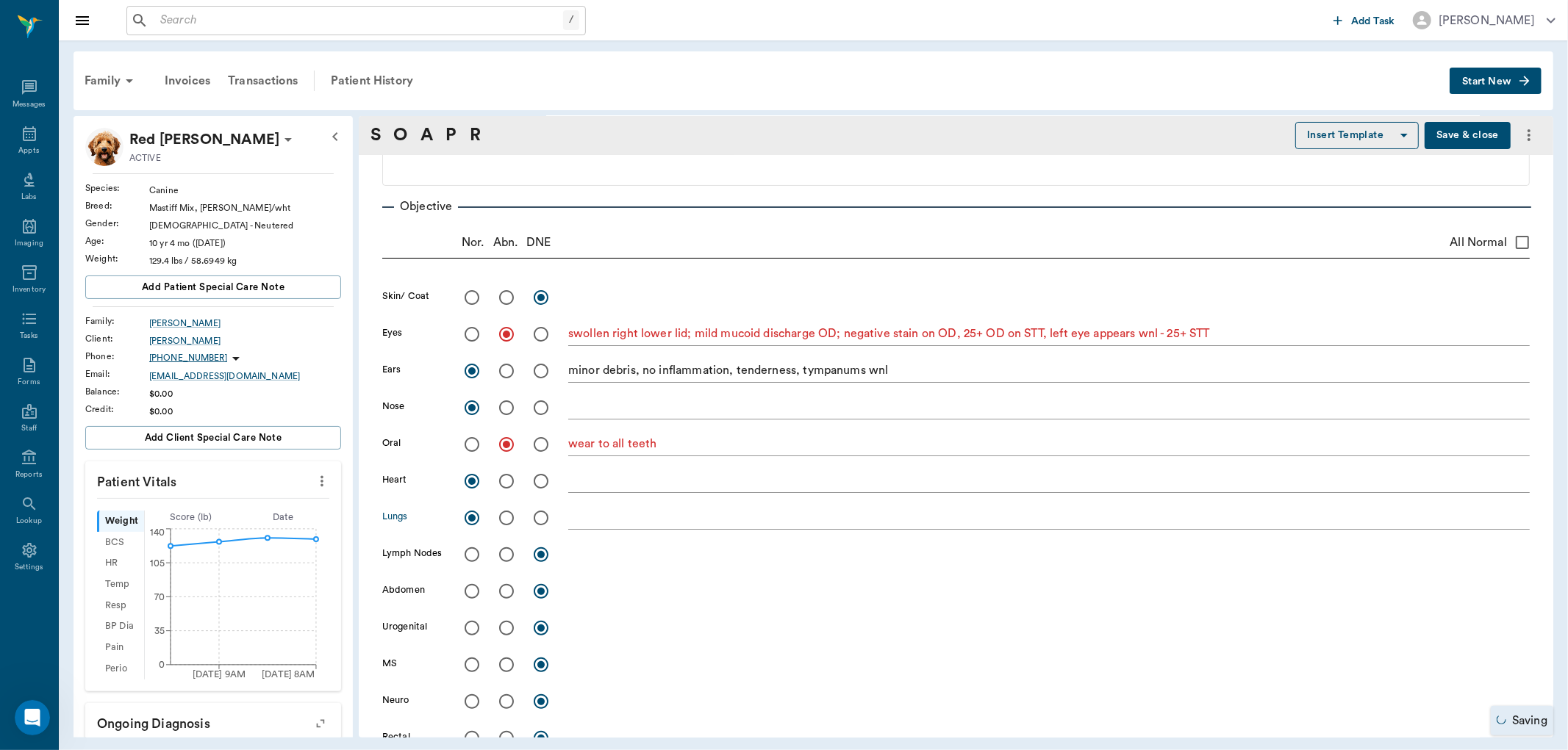
click at [473, 551] on input "radio" at bounding box center [471, 554] width 31 height 31
radio input "true"
drag, startPoint x: 469, startPoint y: 584, endPoint x: 488, endPoint y: 589, distance: 19.6
click at [471, 585] on input "radio" at bounding box center [471, 591] width 31 height 31
radio input "true"
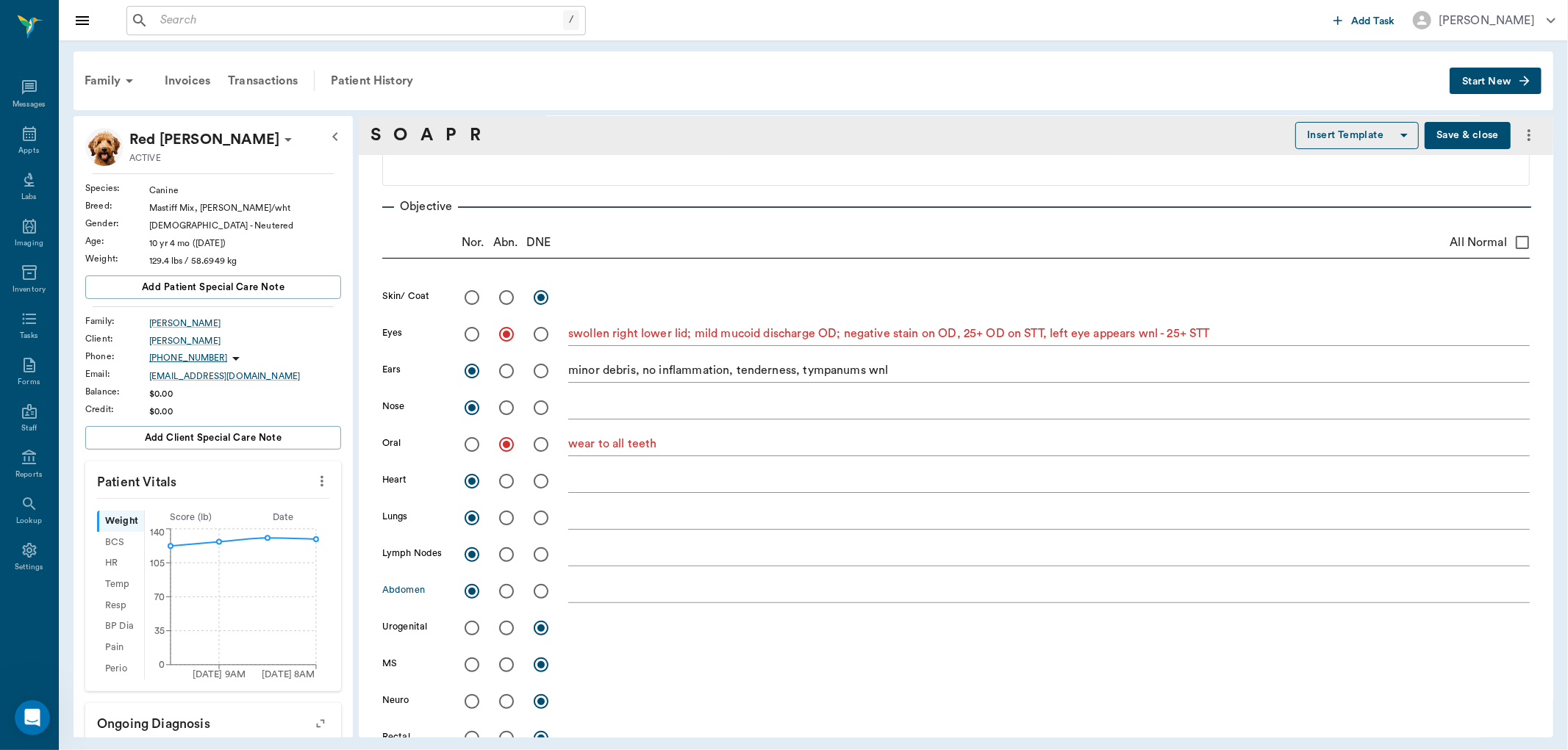
click at [579, 588] on textarea at bounding box center [1048, 591] width 961 height 17
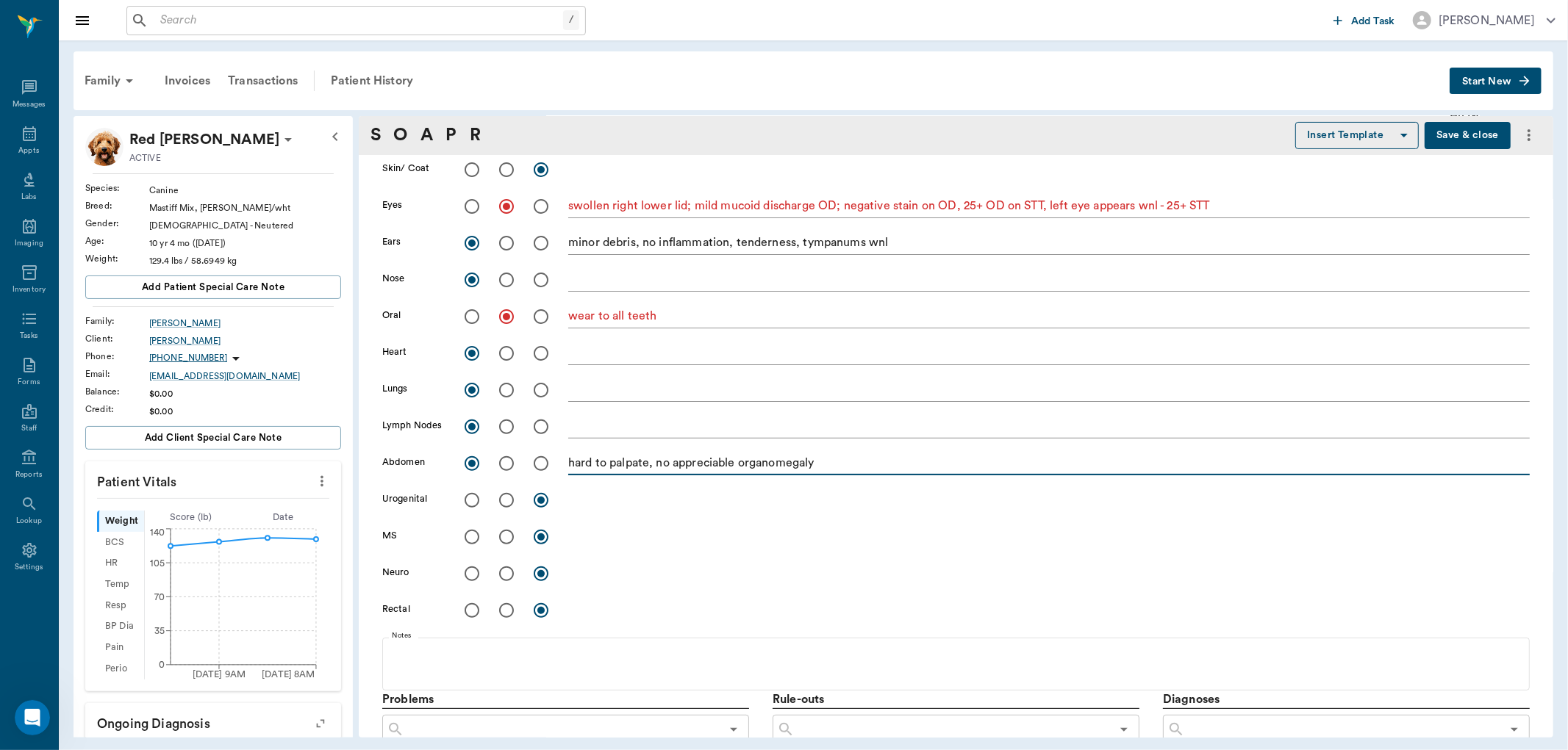
scroll to position [326, 0]
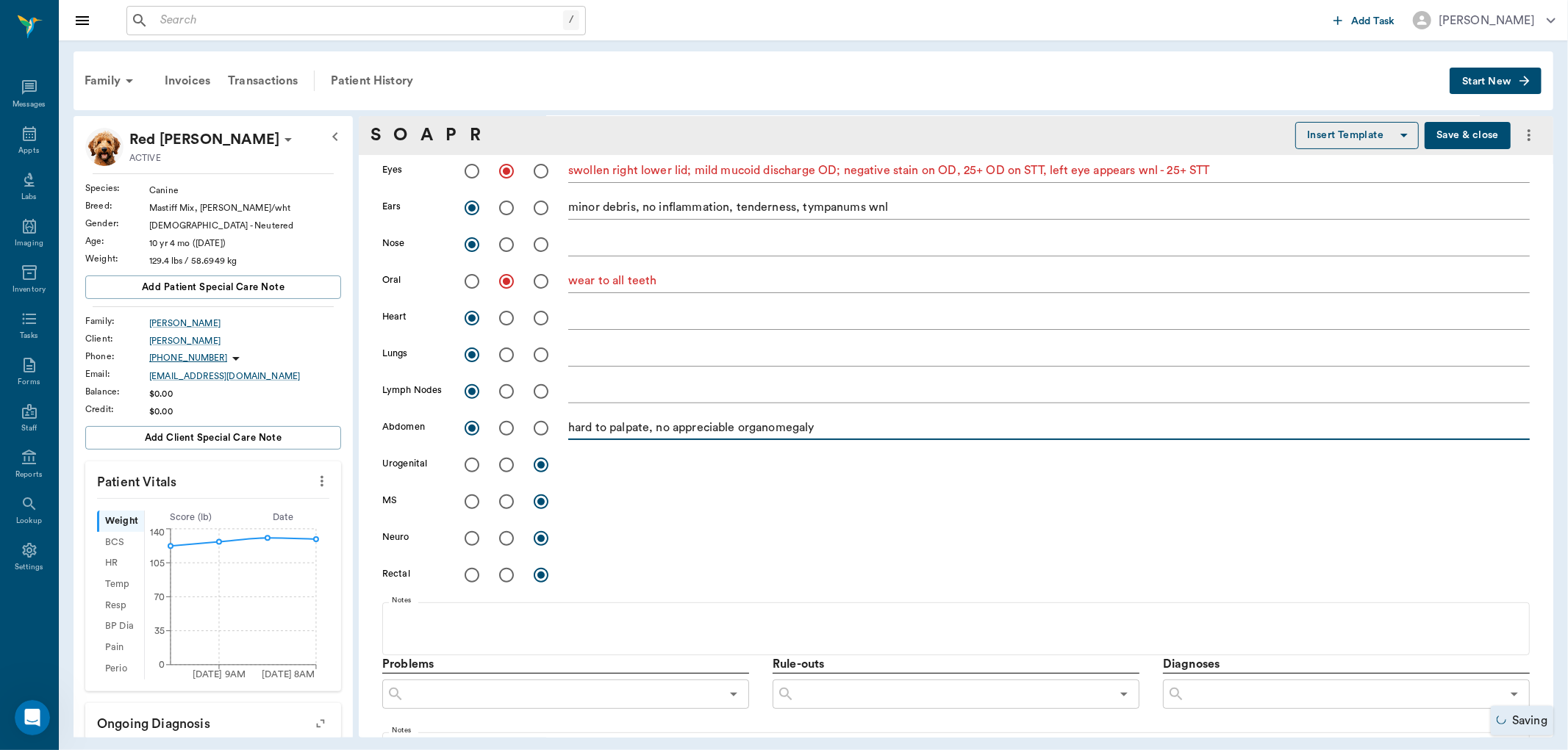
type textarea "hard to palpate, no appreciable organomegaly"
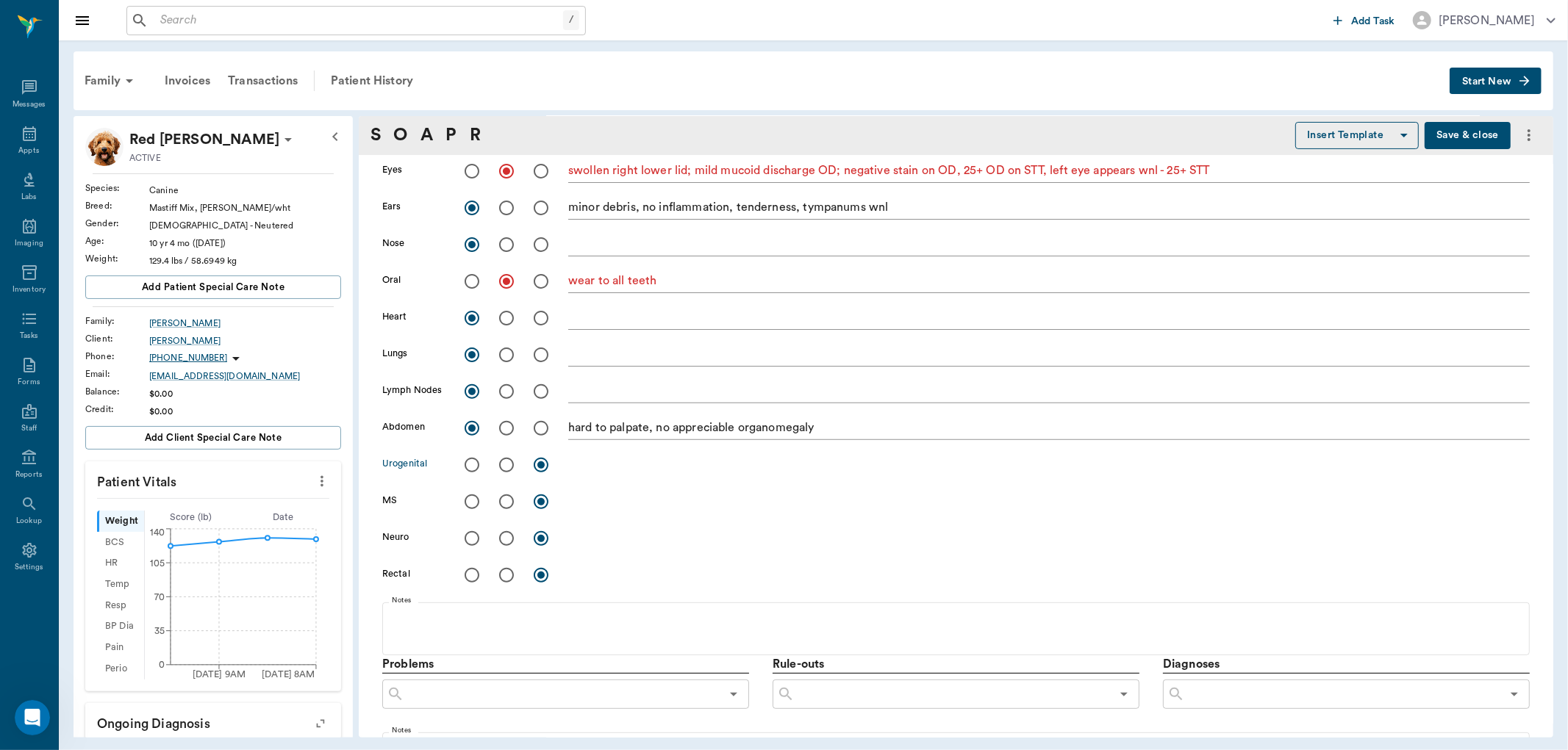
click at [471, 467] on input "radio" at bounding box center [471, 464] width 31 height 31
radio input "true"
click at [476, 501] on input "radio" at bounding box center [471, 501] width 31 height 31
radio input "true"
click at [605, 508] on textarea at bounding box center [1048, 501] width 961 height 17
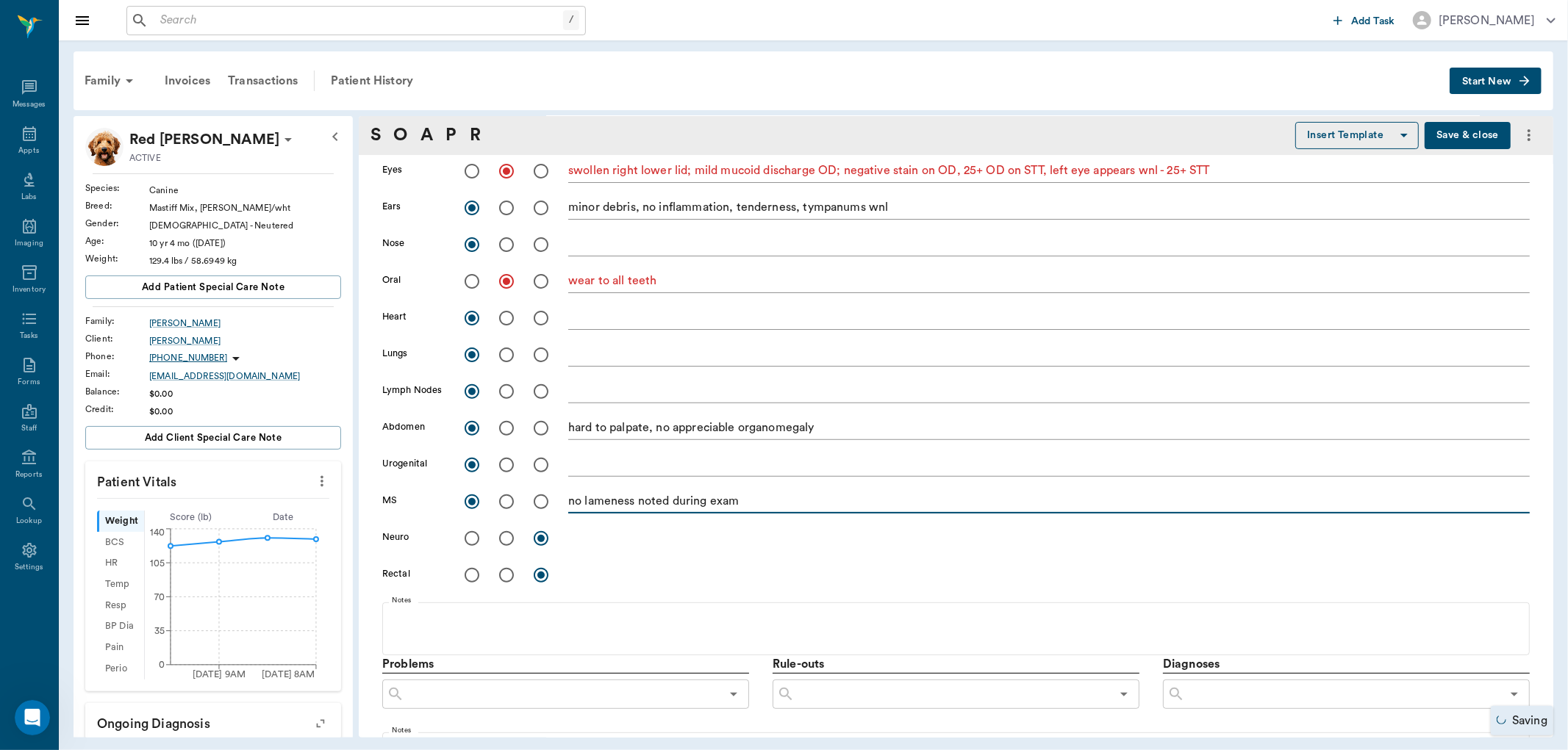
type textarea "no lameness noted during exam"
drag, startPoint x: 471, startPoint y: 538, endPoint x: 546, endPoint y: 545, distance: 75.3
click at [471, 538] on input "radio" at bounding box center [471, 538] width 31 height 31
radio input "true"
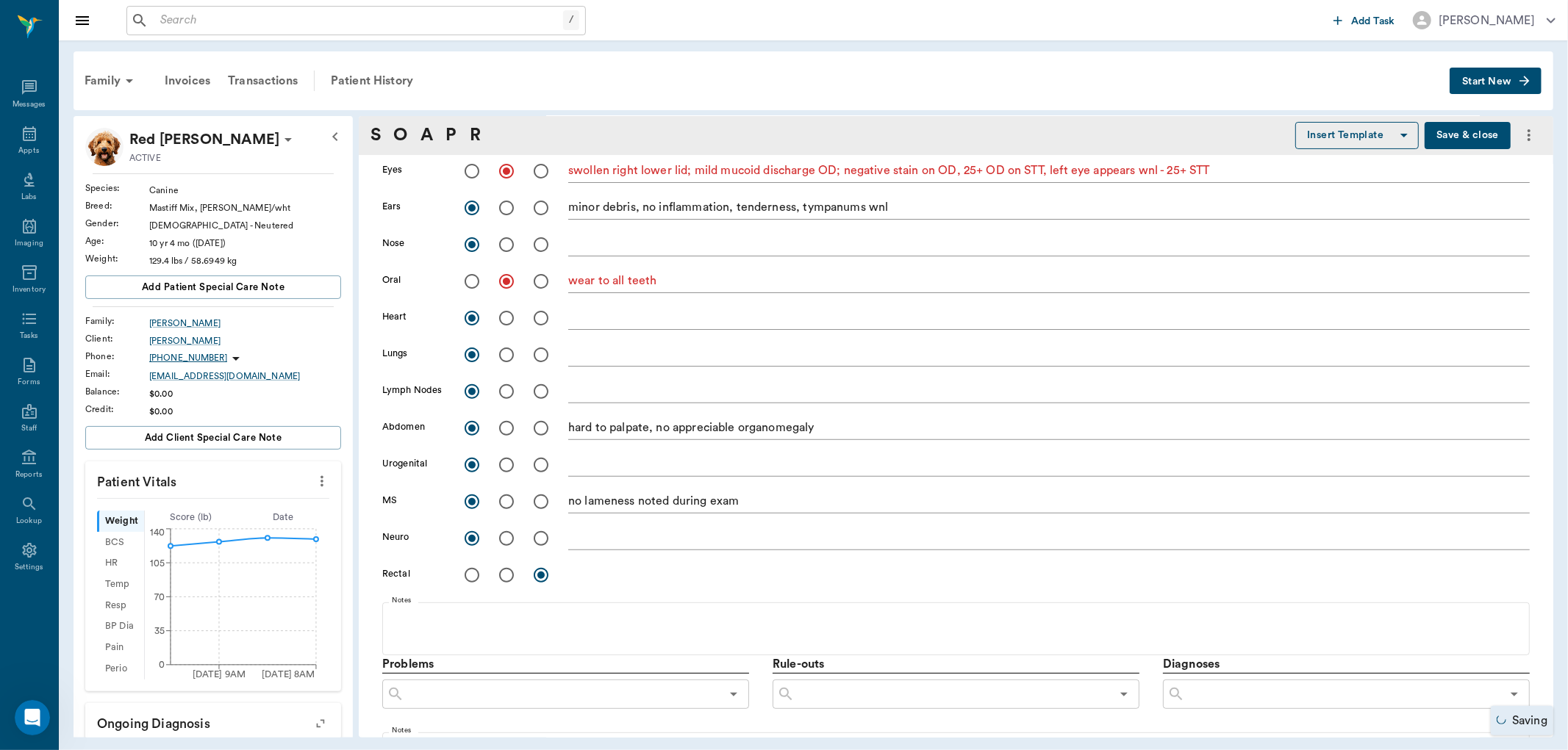
click at [650, 546] on div "x" at bounding box center [1048, 539] width 961 height 22
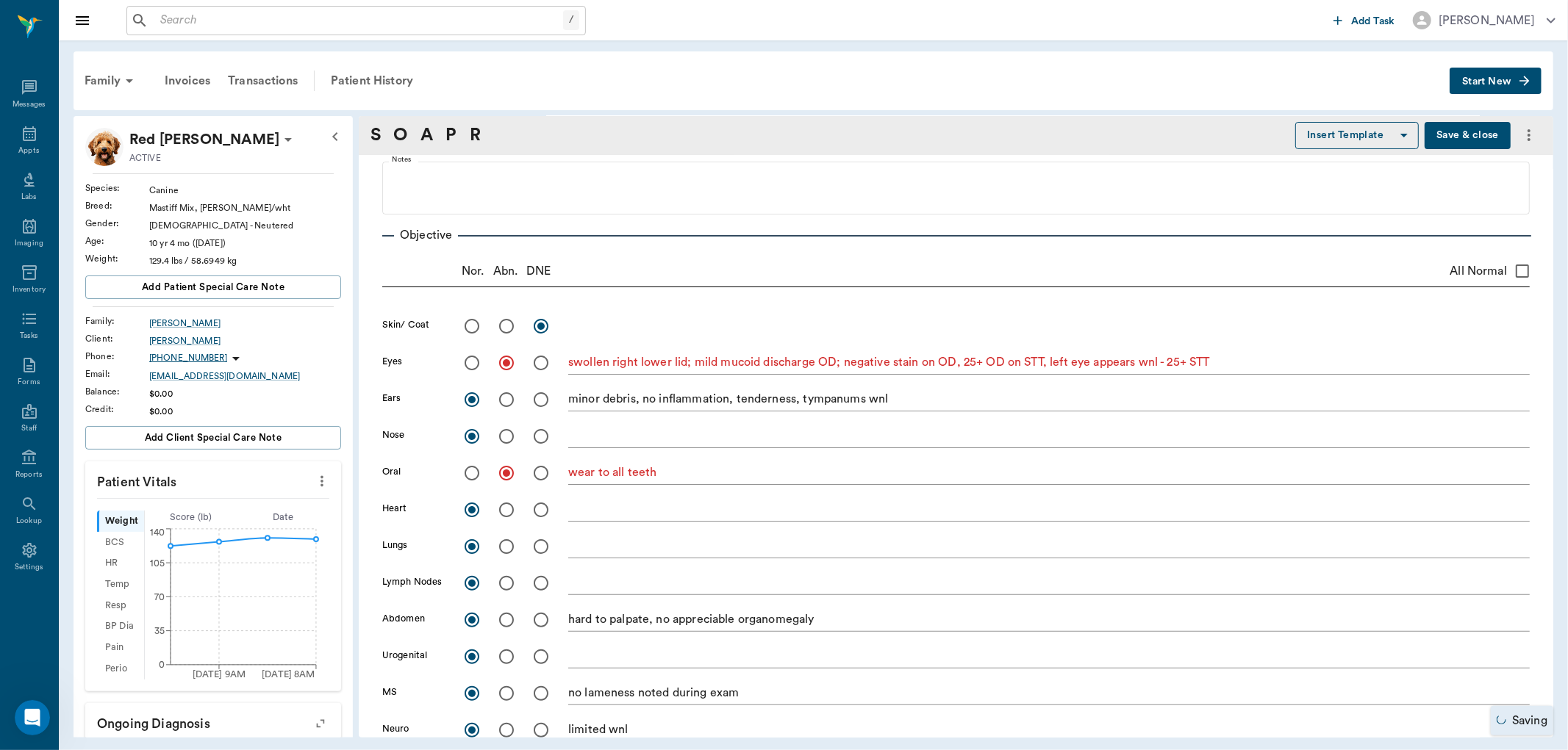
scroll to position [82, 0]
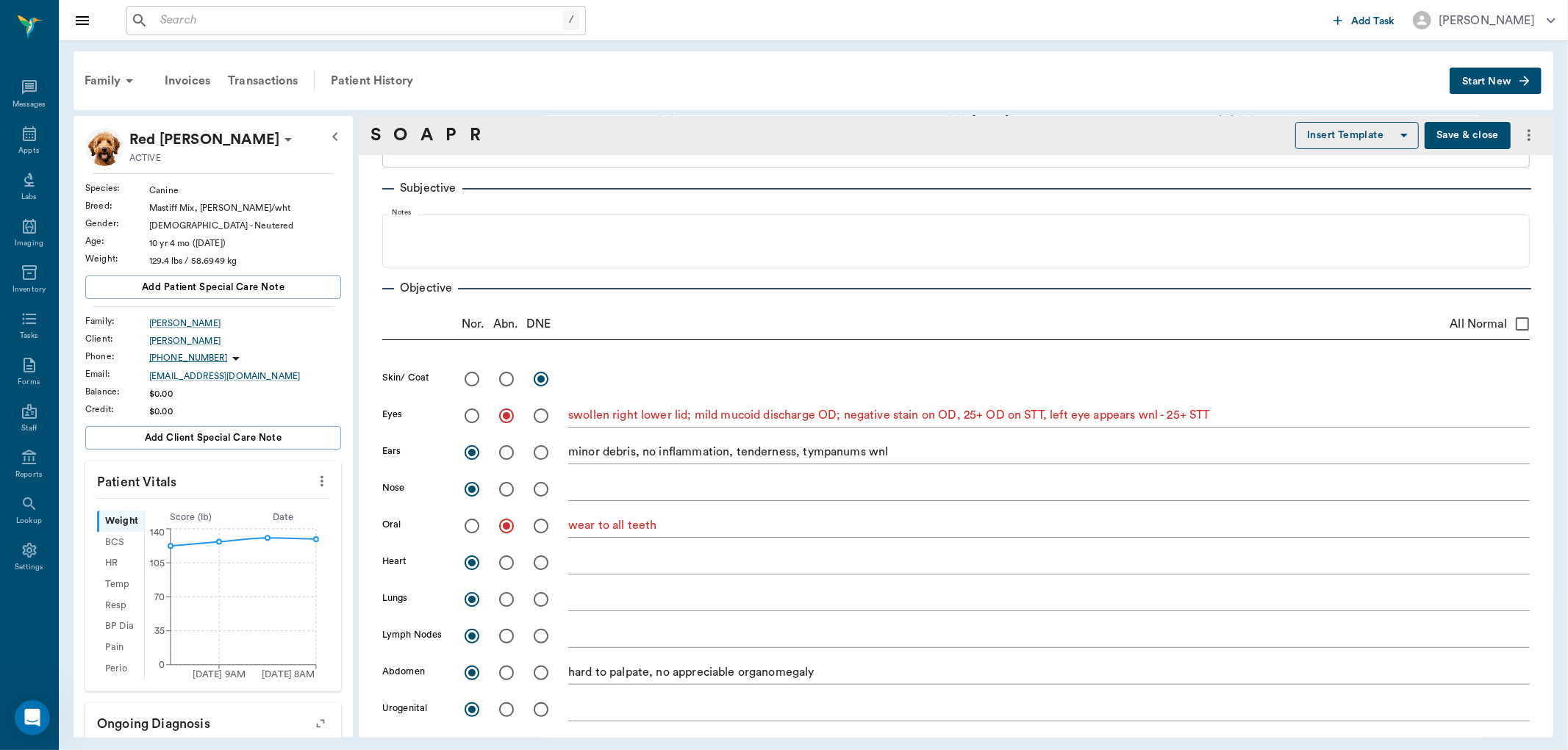
type textarea "limited wnl"
click at [503, 378] on input "radio" at bounding box center [506, 379] width 31 height 31
radio input "true"
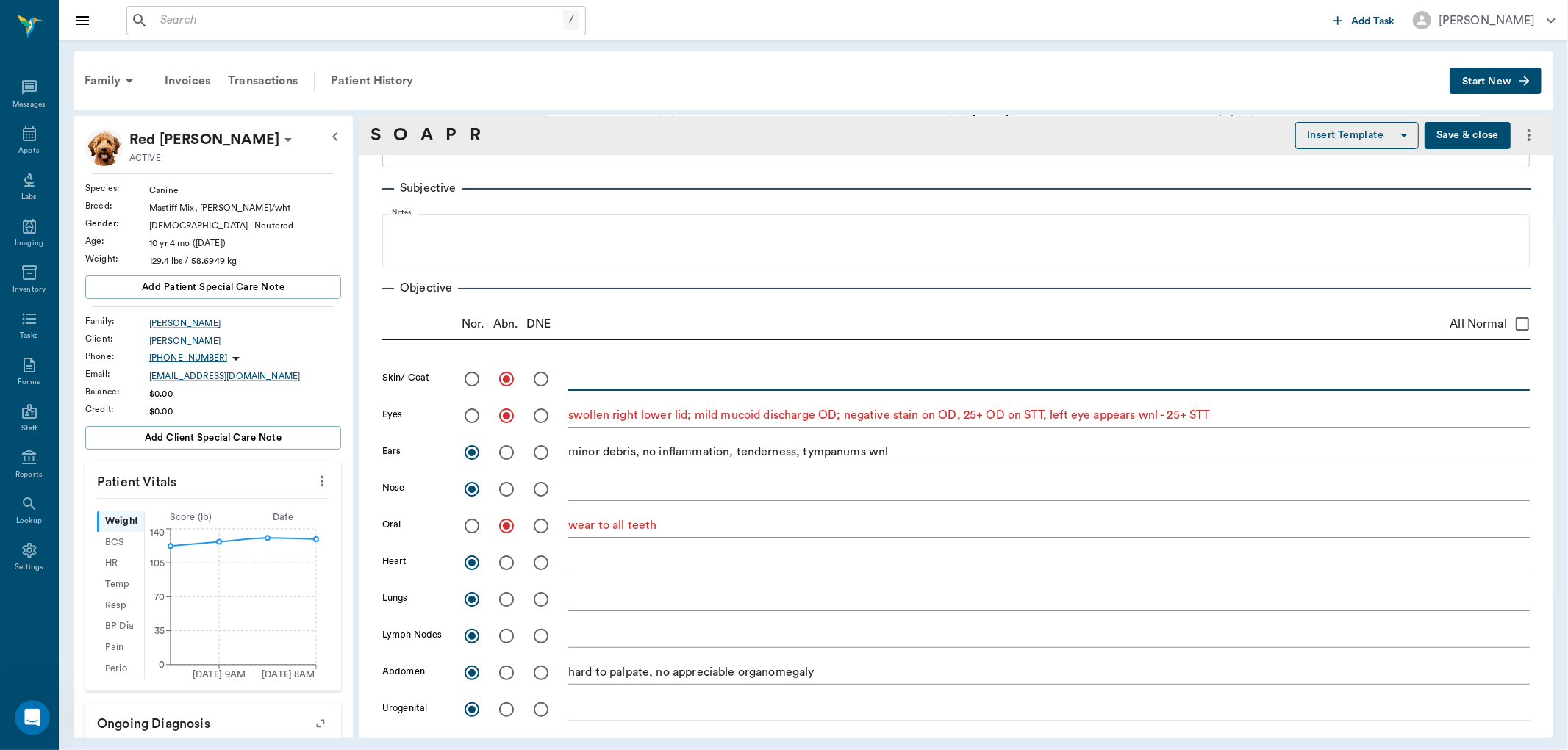
click at [628, 378] on textarea at bounding box center [1048, 379] width 961 height 17
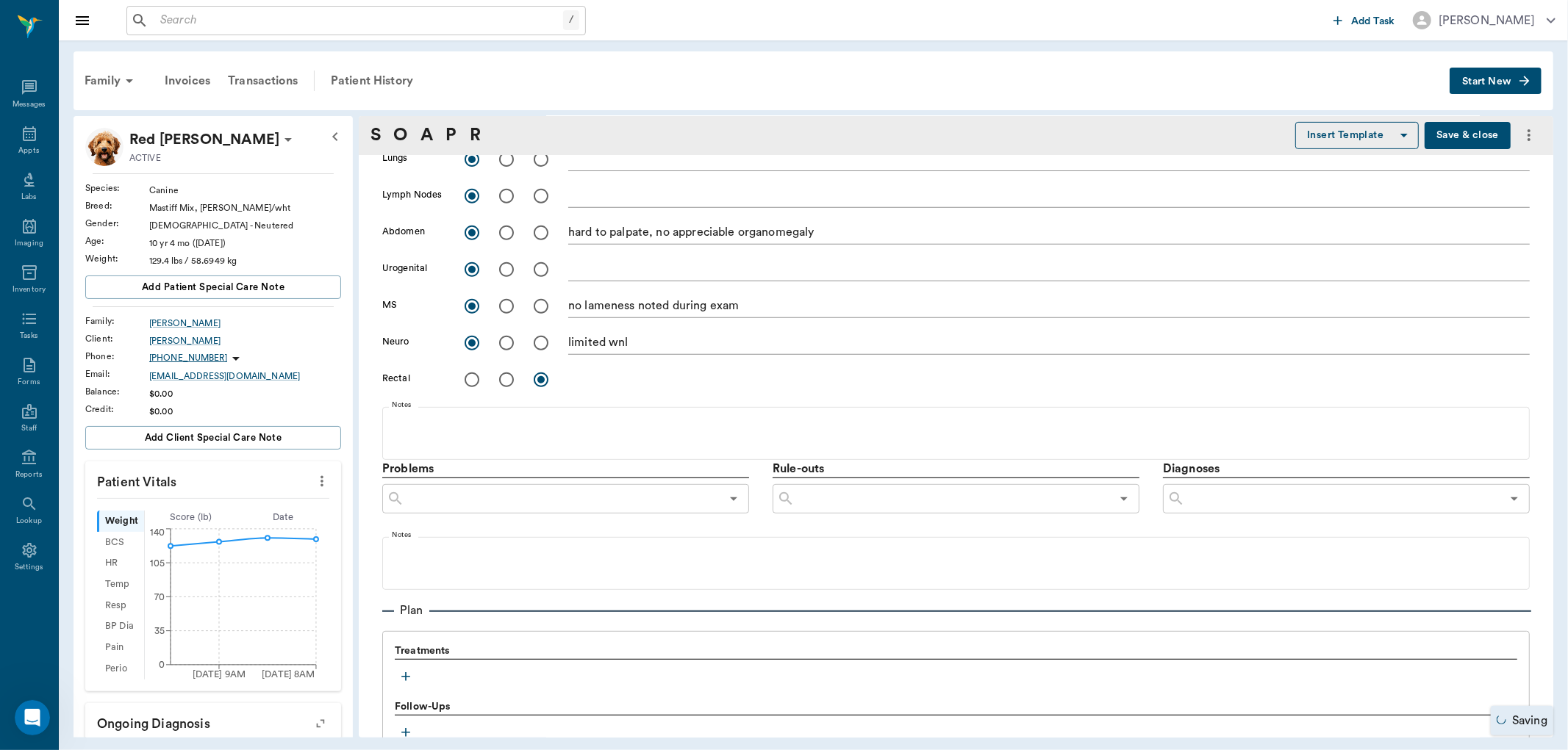
scroll to position [571, 0]
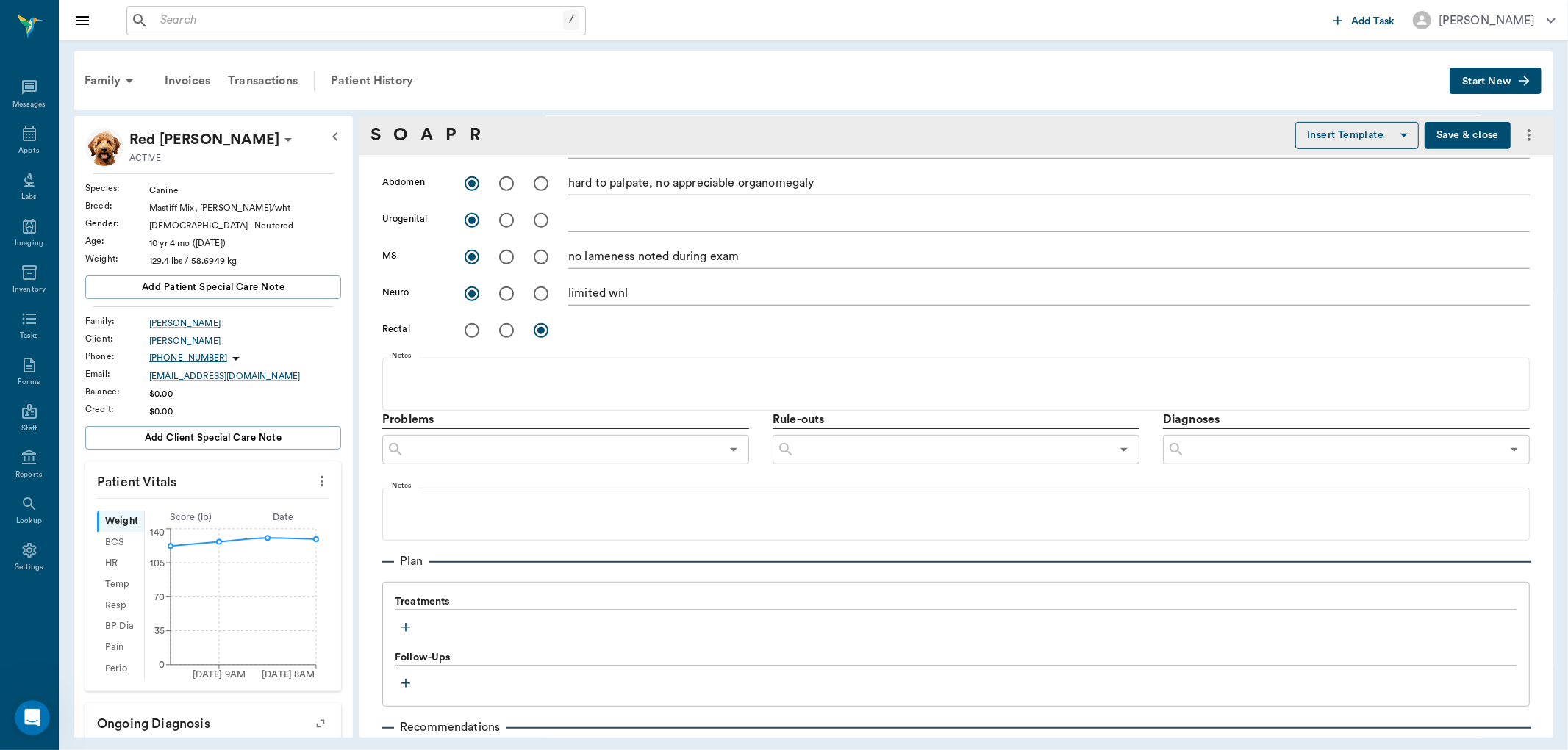
type textarea "above right eye laterally - small crusty raised area , not further examined tod…"
click at [433, 449] on input "text" at bounding box center [562, 449] width 316 height 21
type input "swollen lid"
click at [511, 486] on button "Add as custom option" at bounding box center [456, 483] width 125 height 19
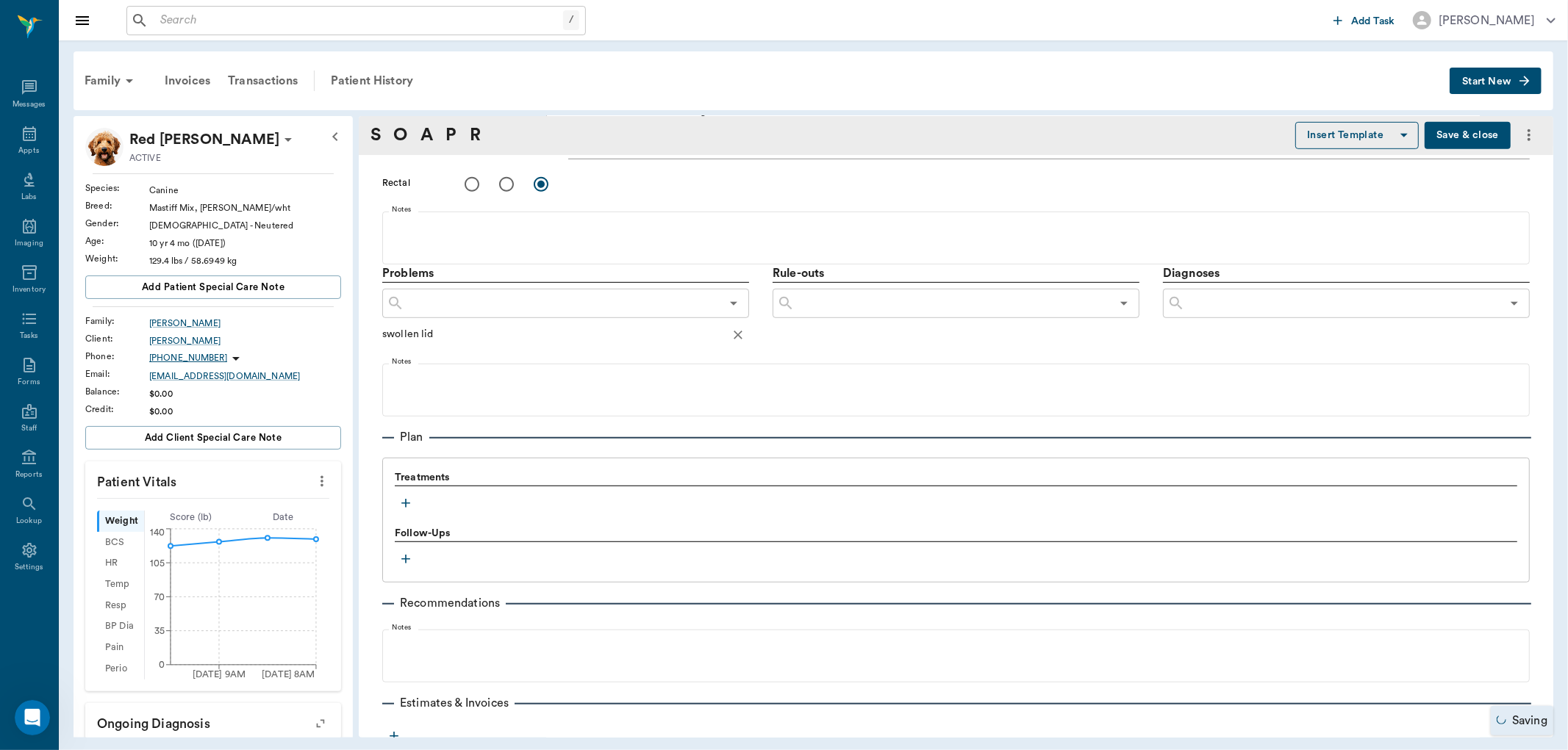
scroll to position [734, 0]
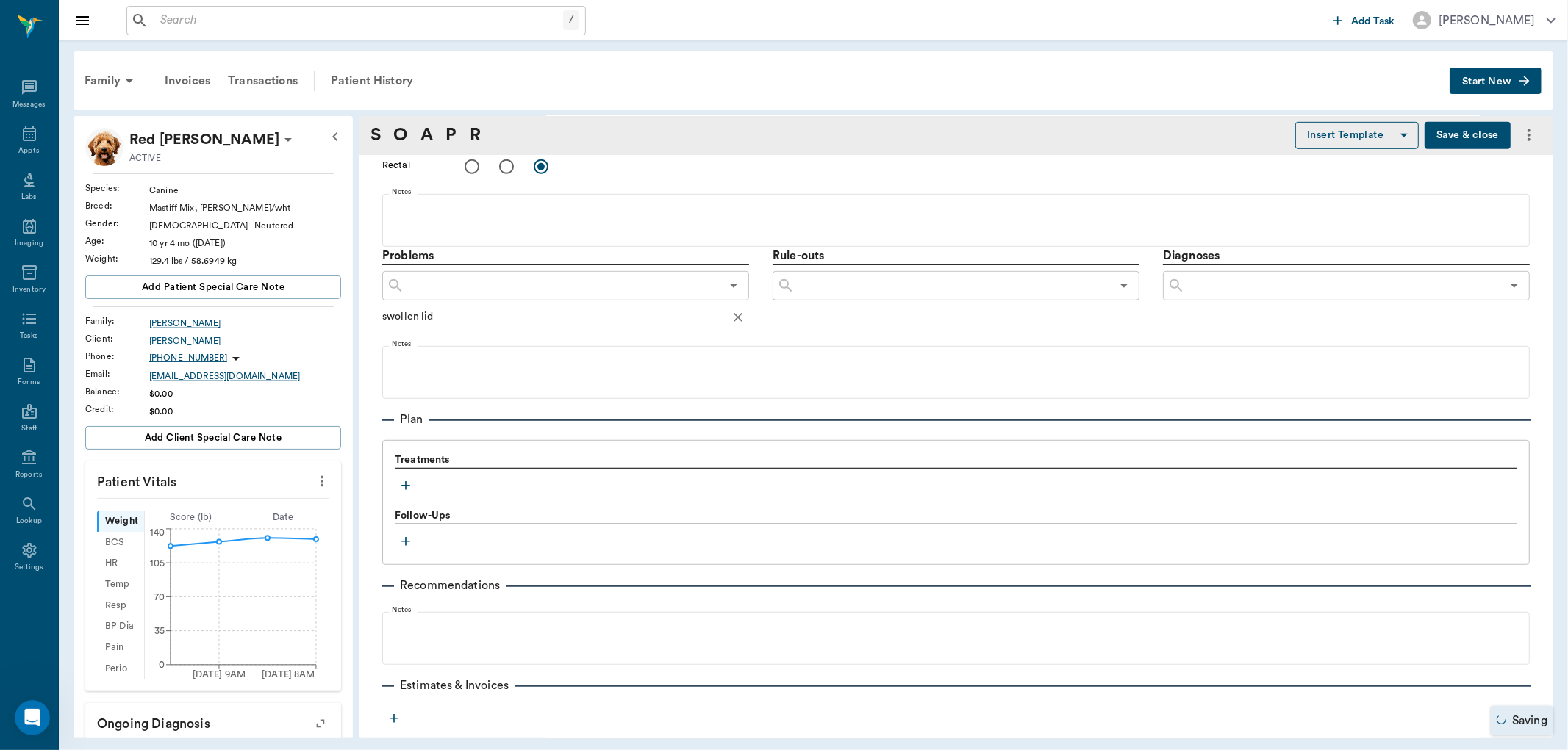
click at [408, 484] on icon "button" at bounding box center [406, 486] width 15 height 15
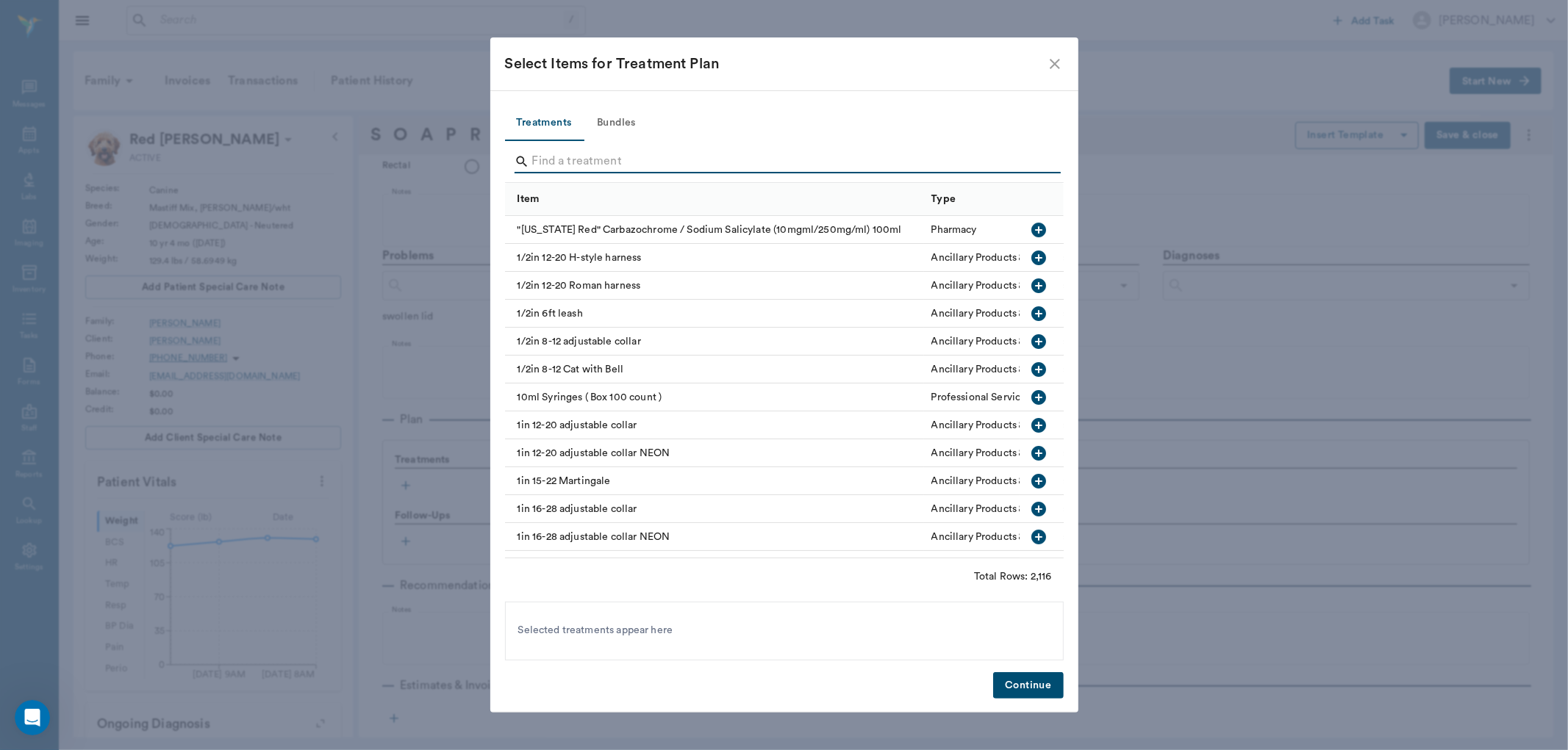
click at [593, 163] on input "Search" at bounding box center [785, 161] width 506 height 24
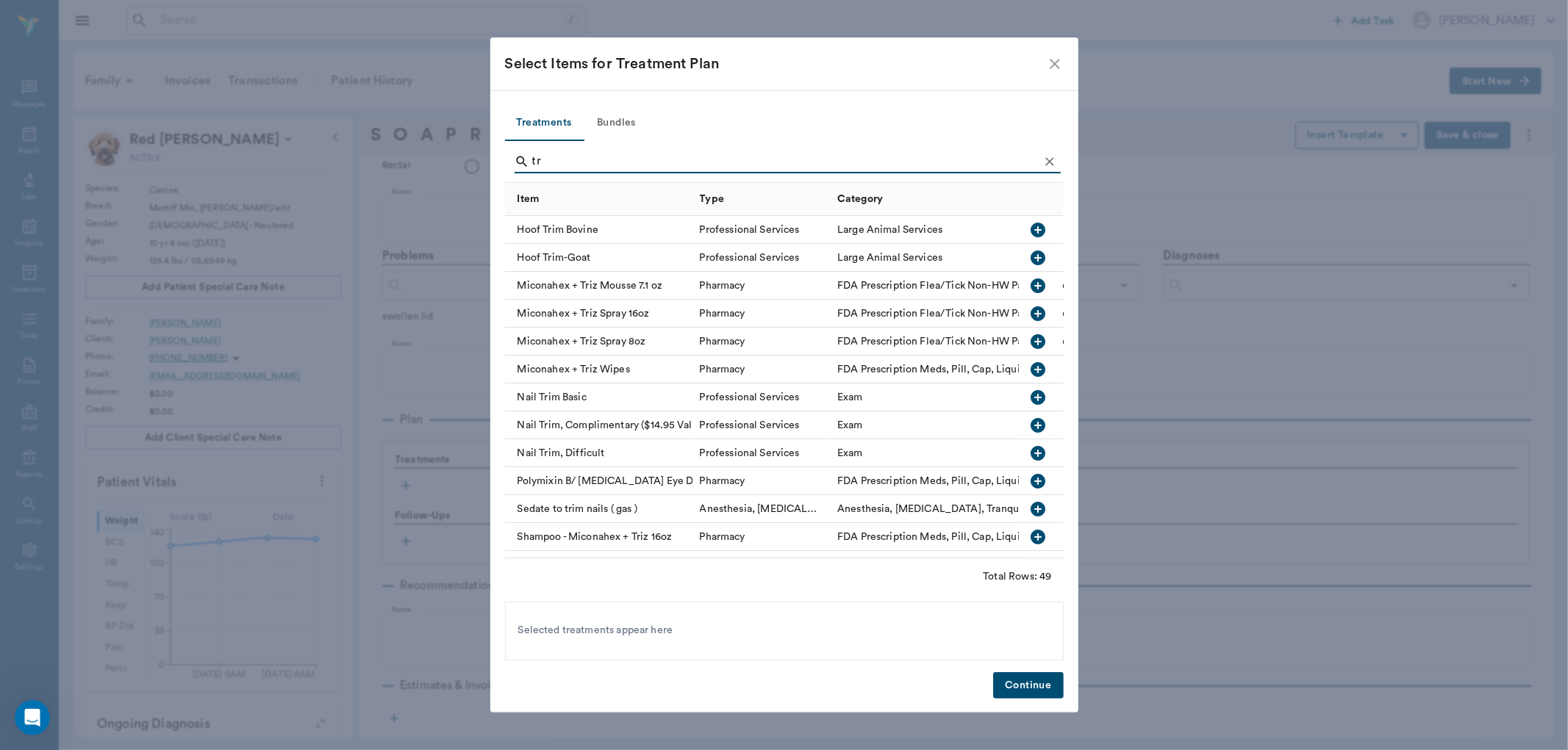
type input "t"
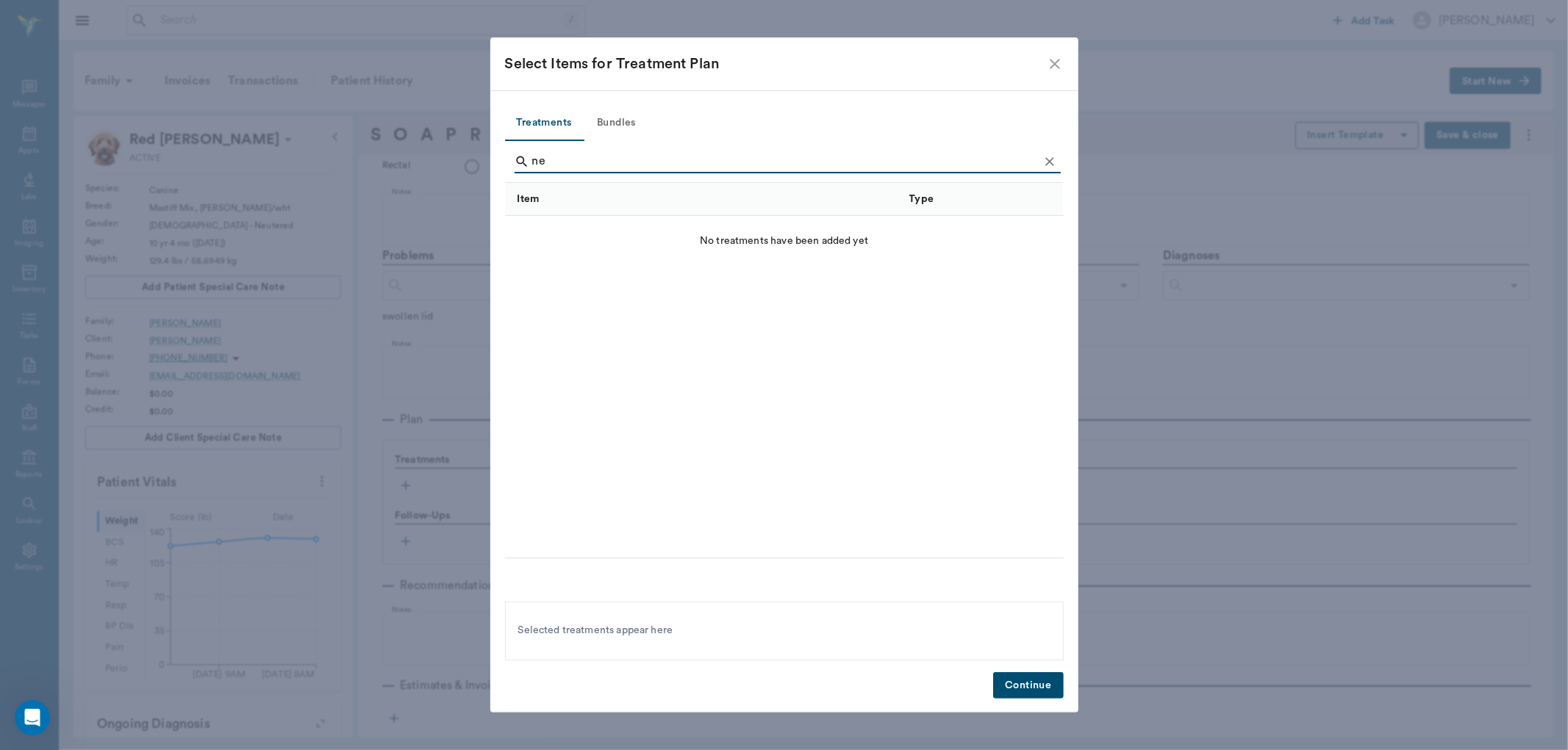
type input "n"
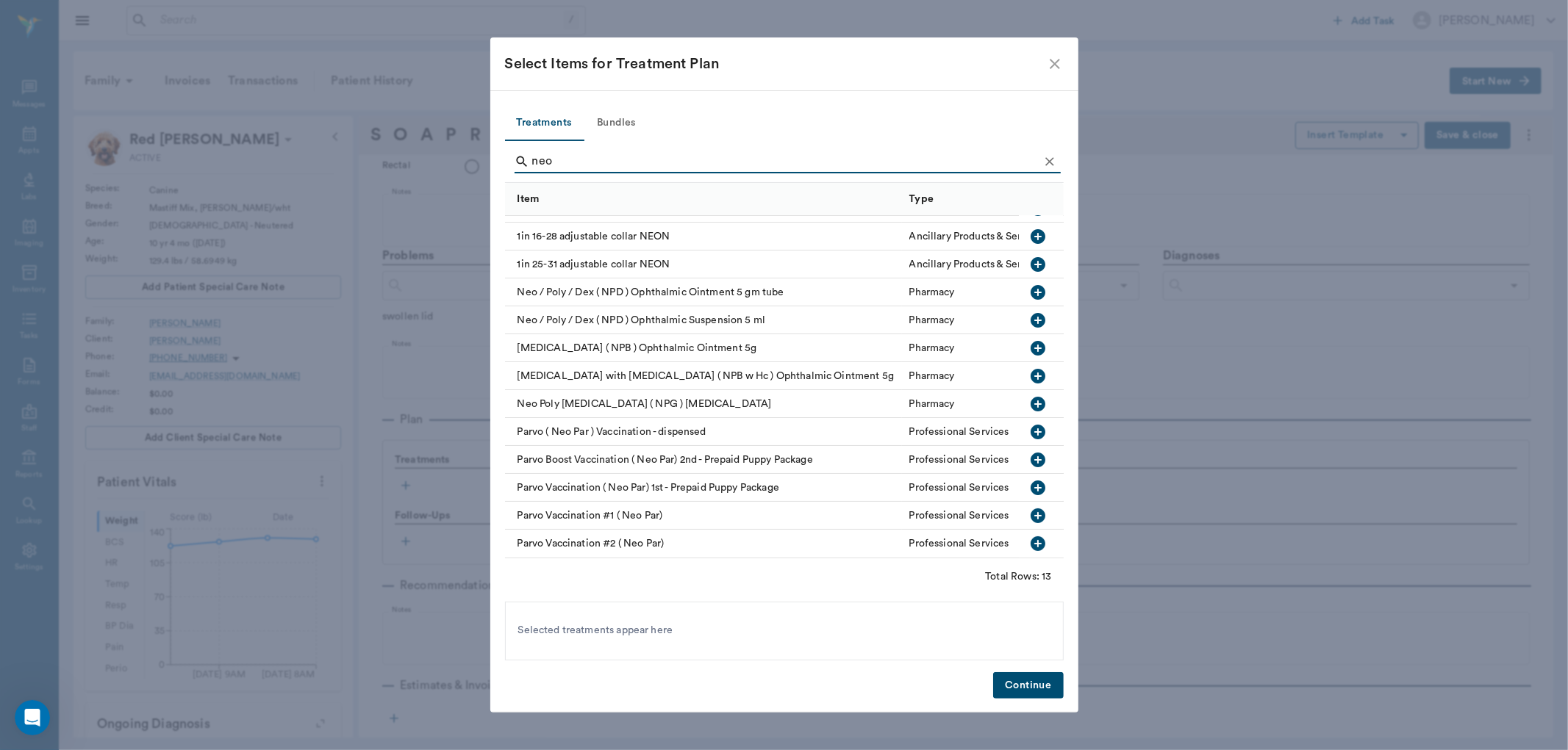
scroll to position [0, 0]
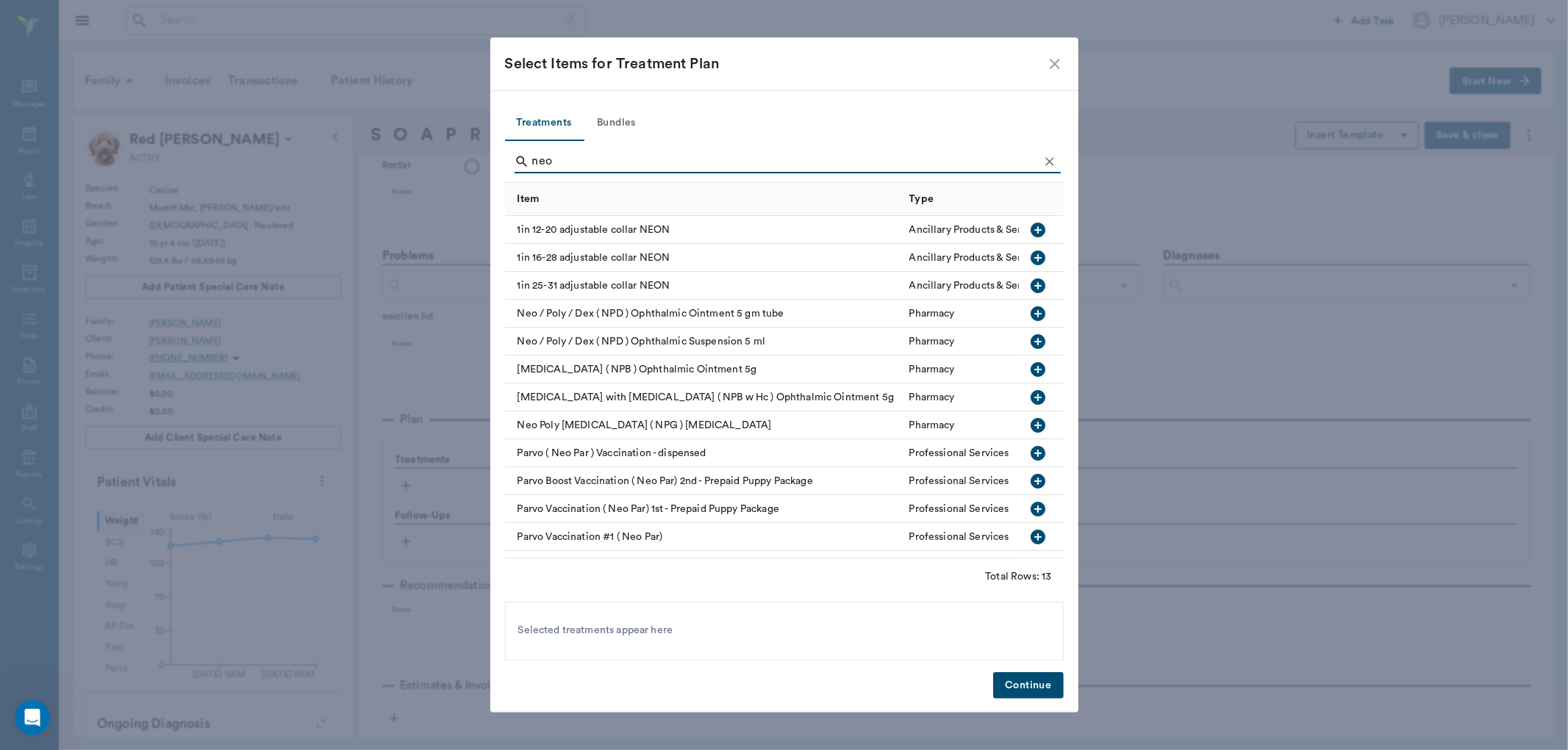
click at [1031, 335] on icon "button" at bounding box center [1039, 342] width 15 height 15
type input "n"
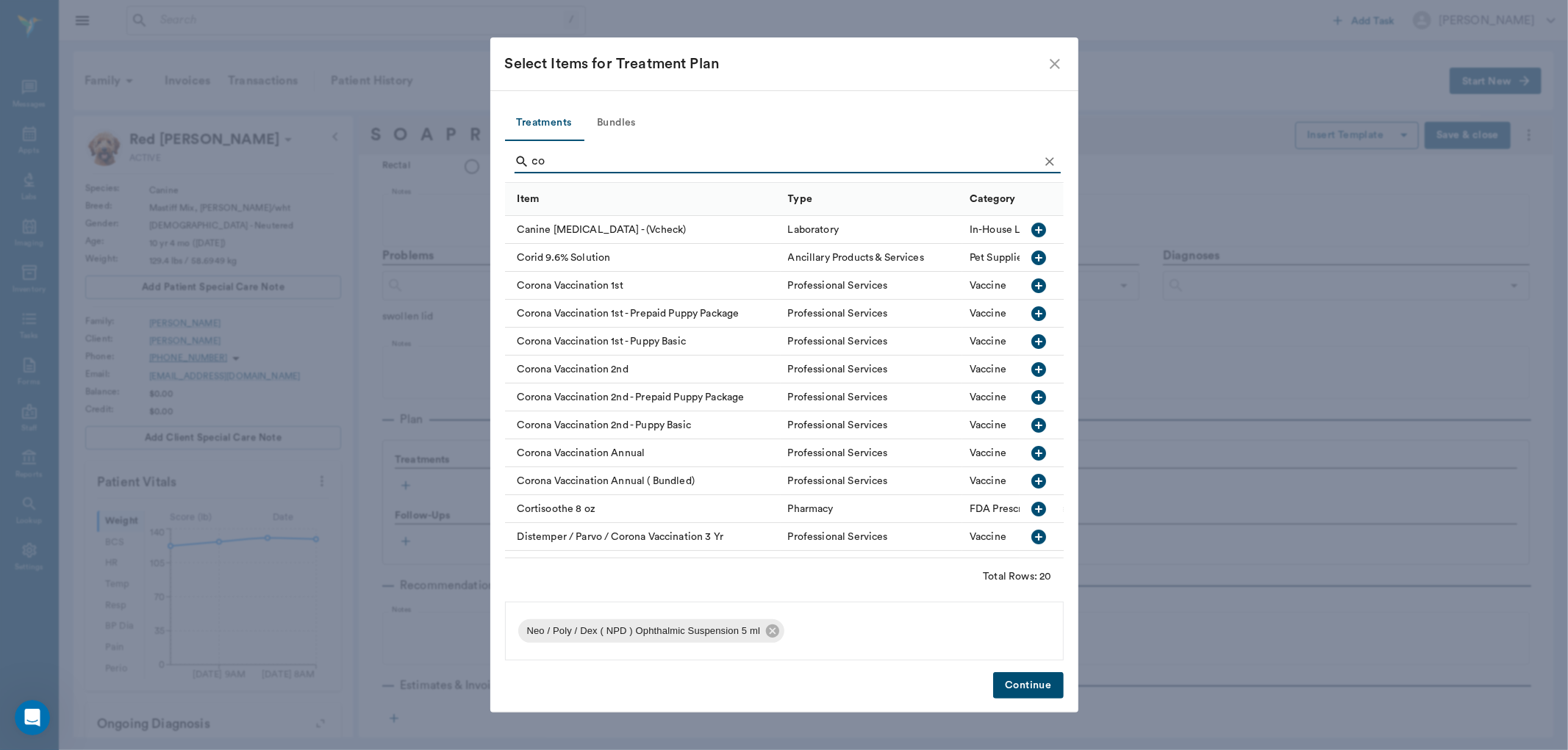
type input "c"
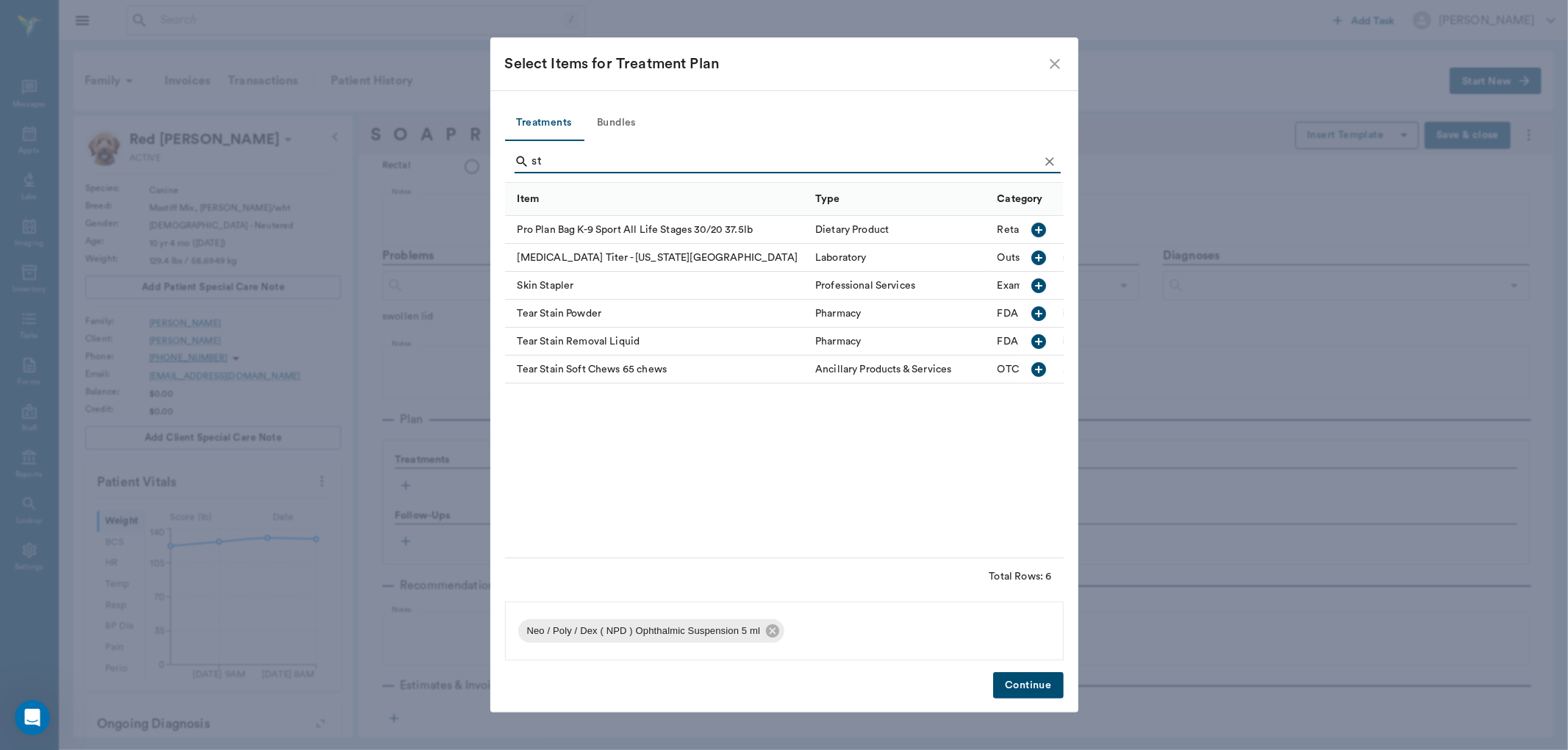
type input "s"
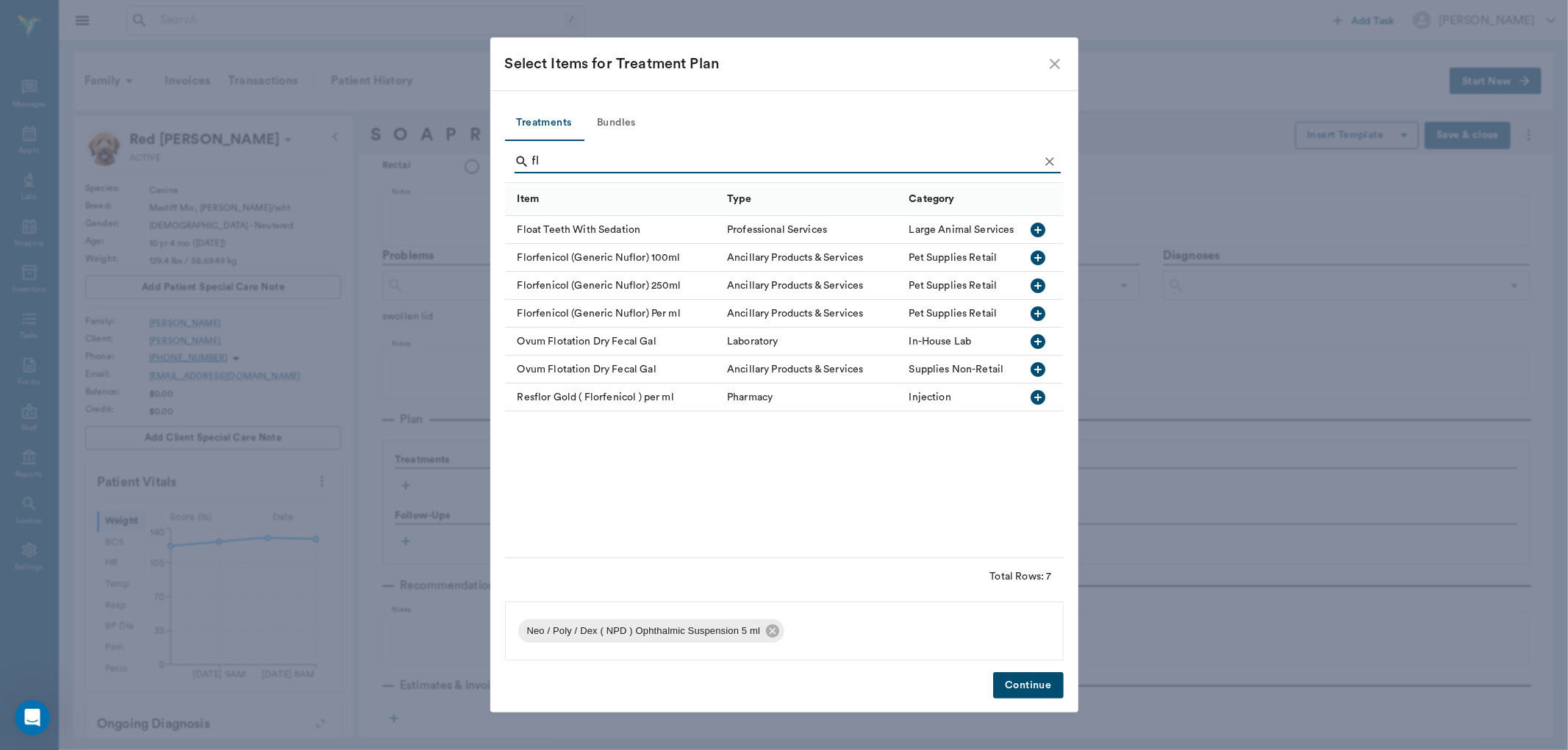
type input "f"
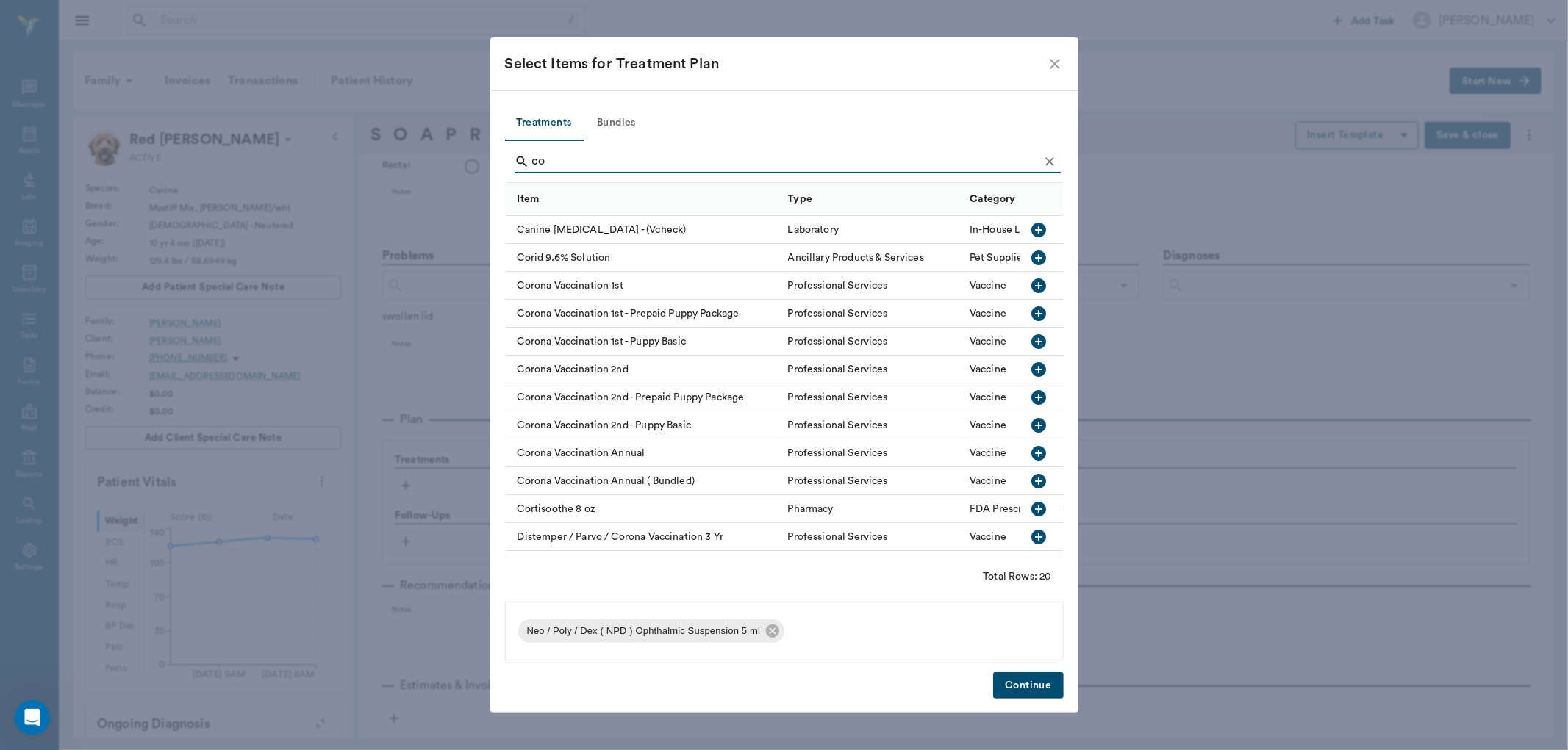
type input "c"
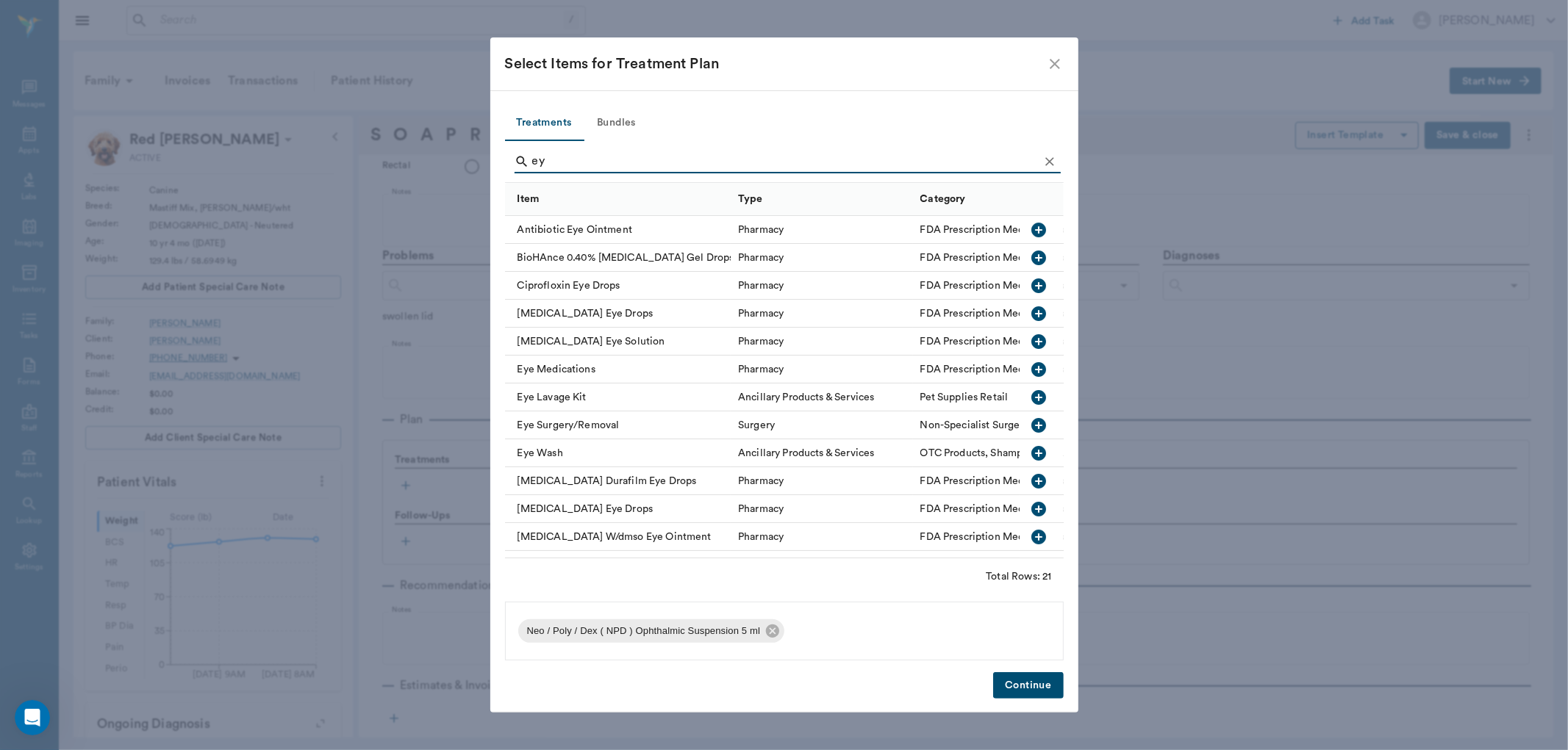
type input "e"
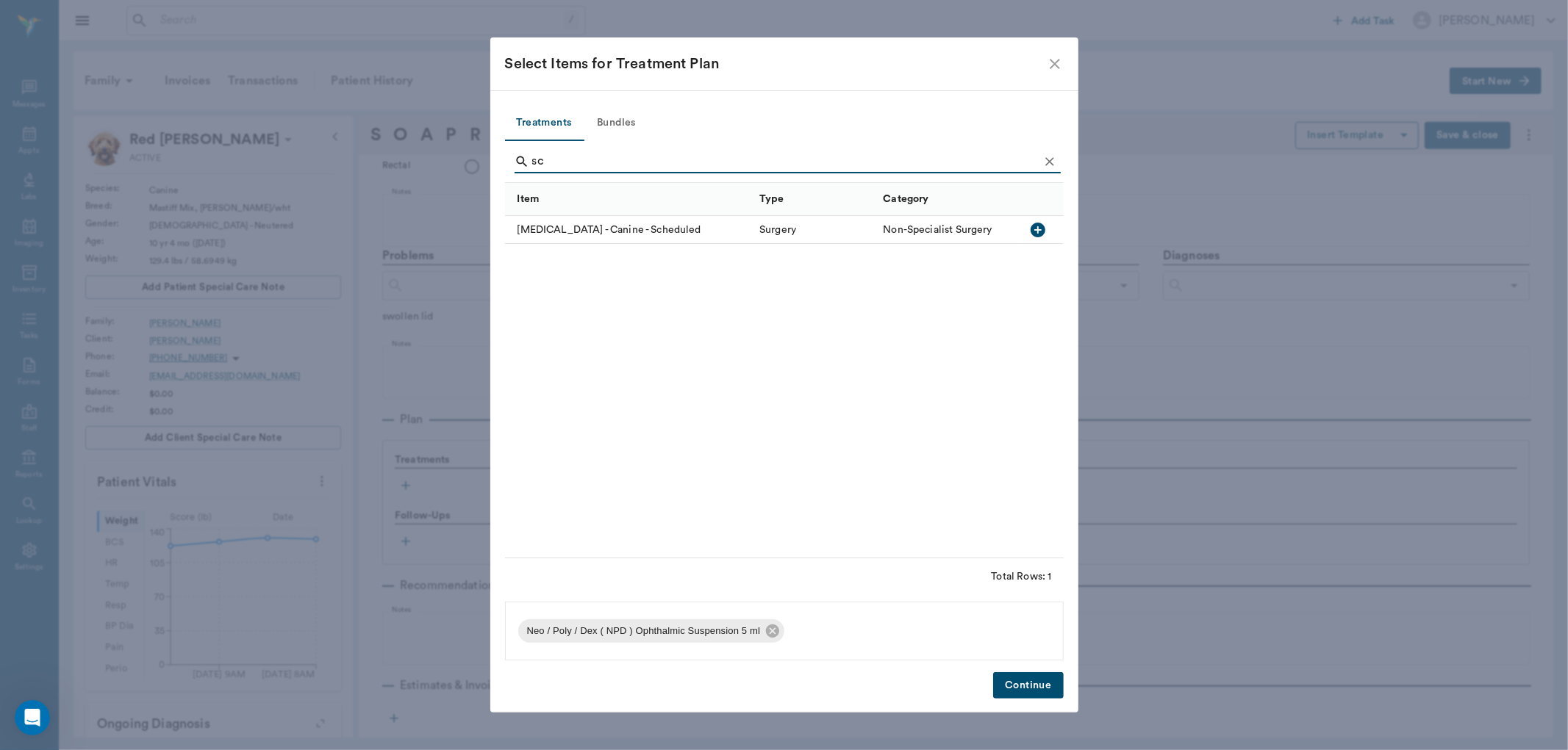
type input "s"
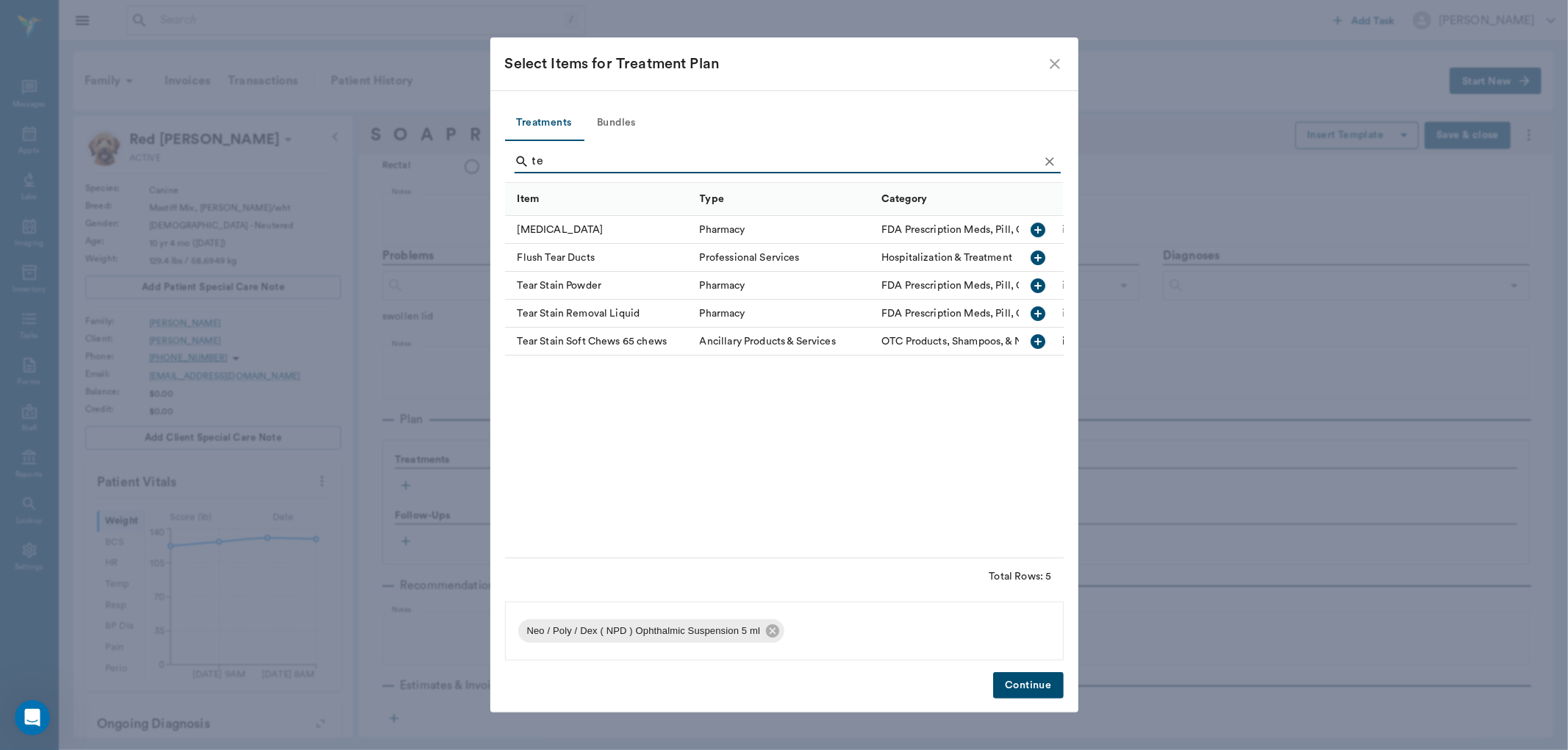
type input "t"
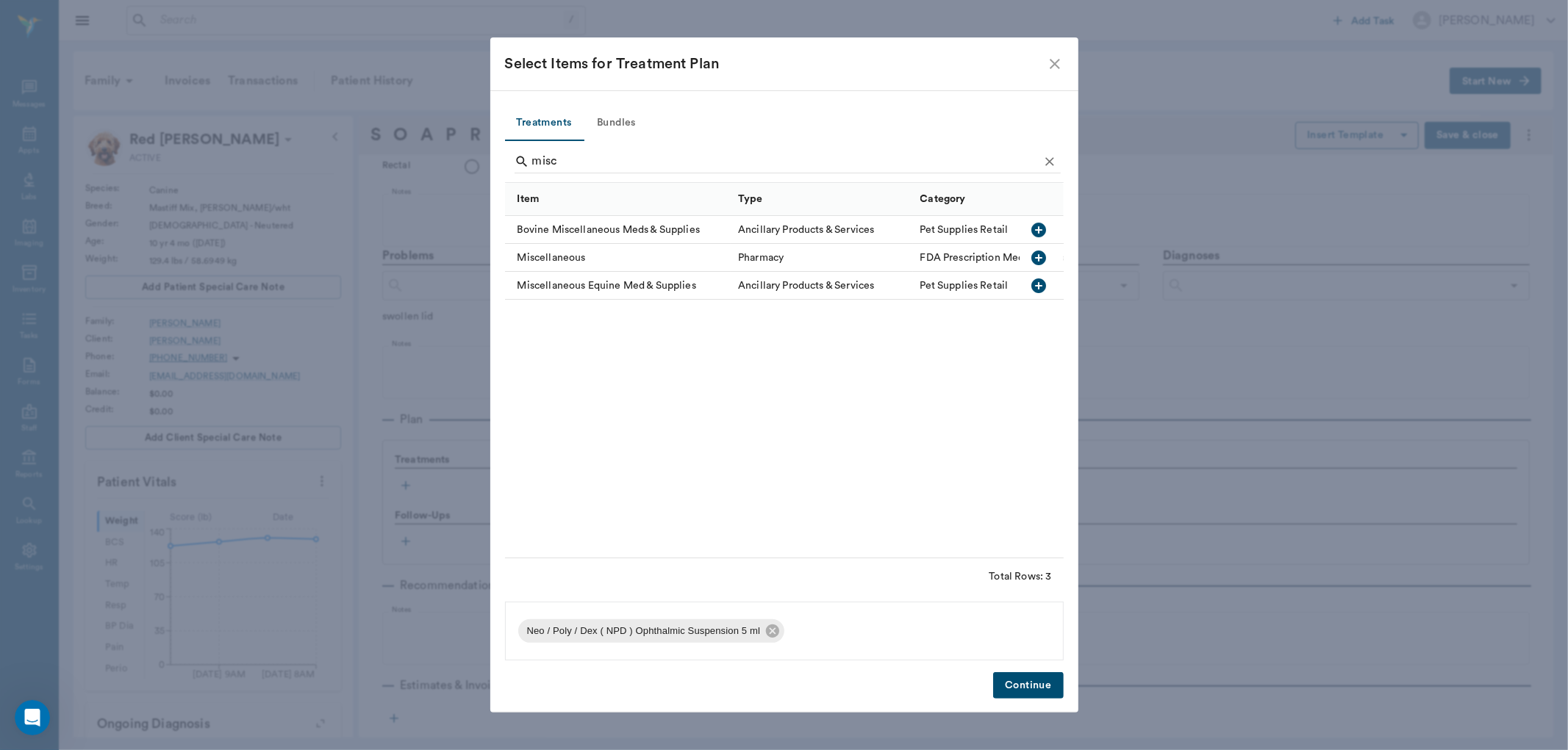
click at [1038, 257] on icon "button" at bounding box center [1039, 258] width 18 height 18
click at [873, 632] on icon at bounding box center [873, 631] width 16 height 16
click at [573, 158] on input "misc" at bounding box center [785, 161] width 506 height 24
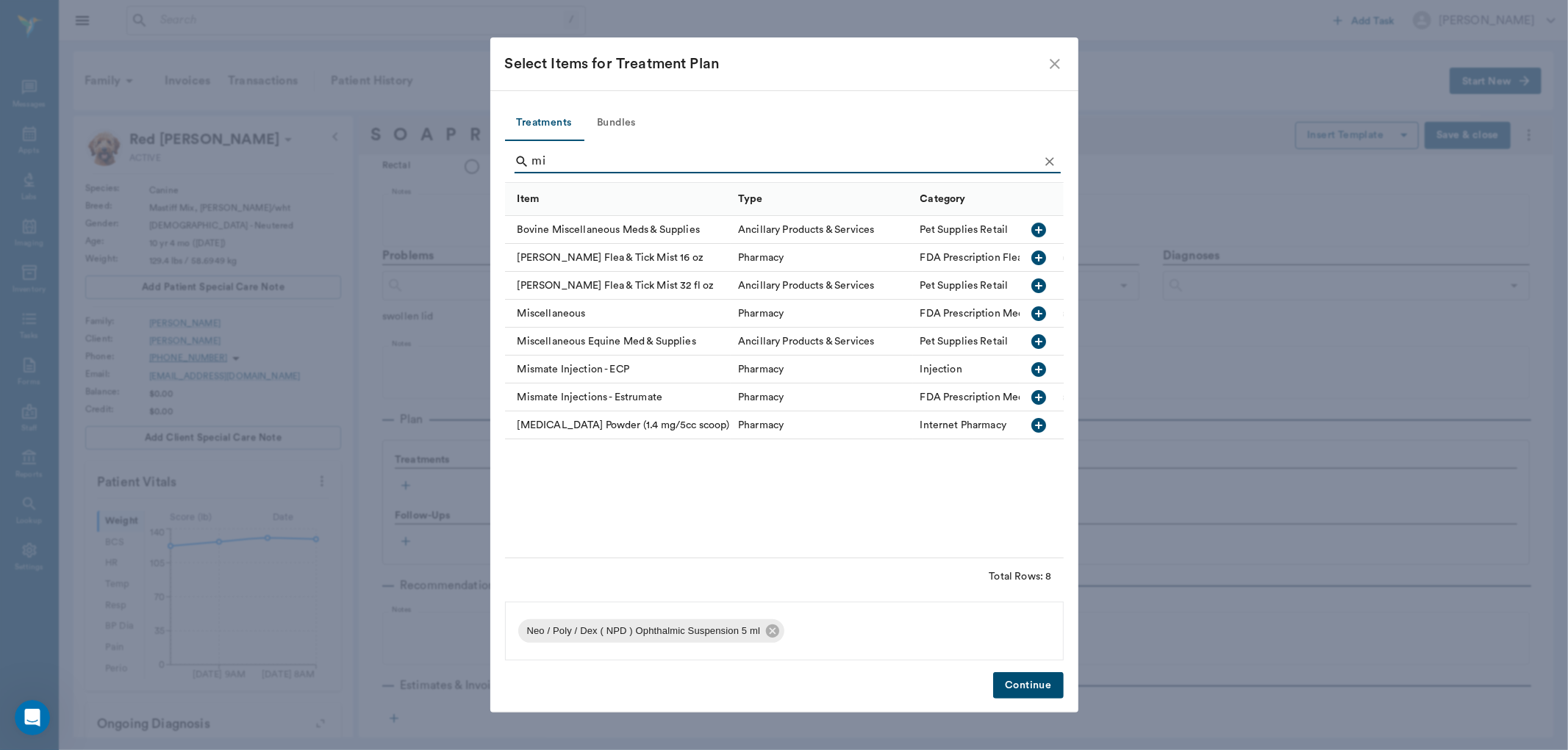
type input "m"
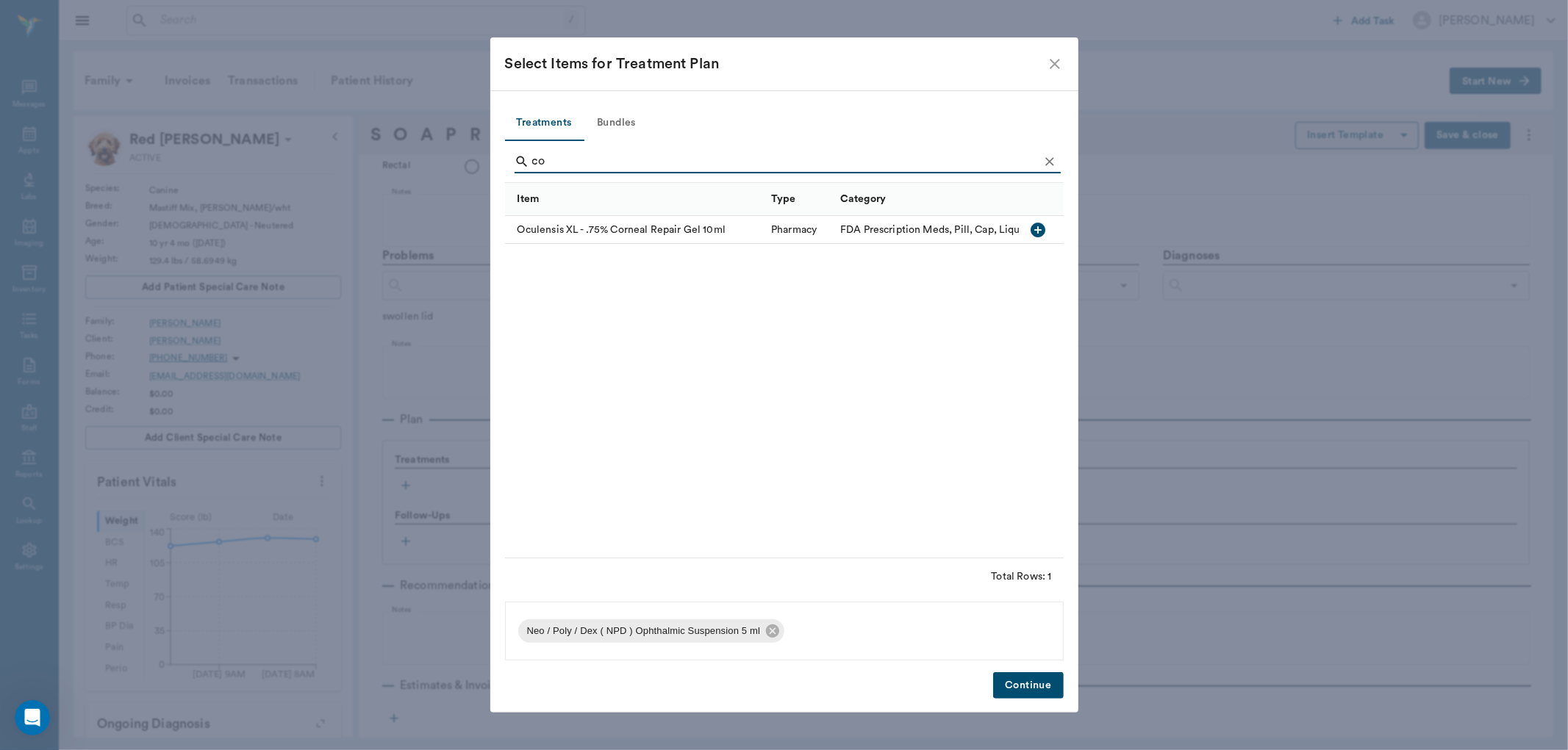
type input "c"
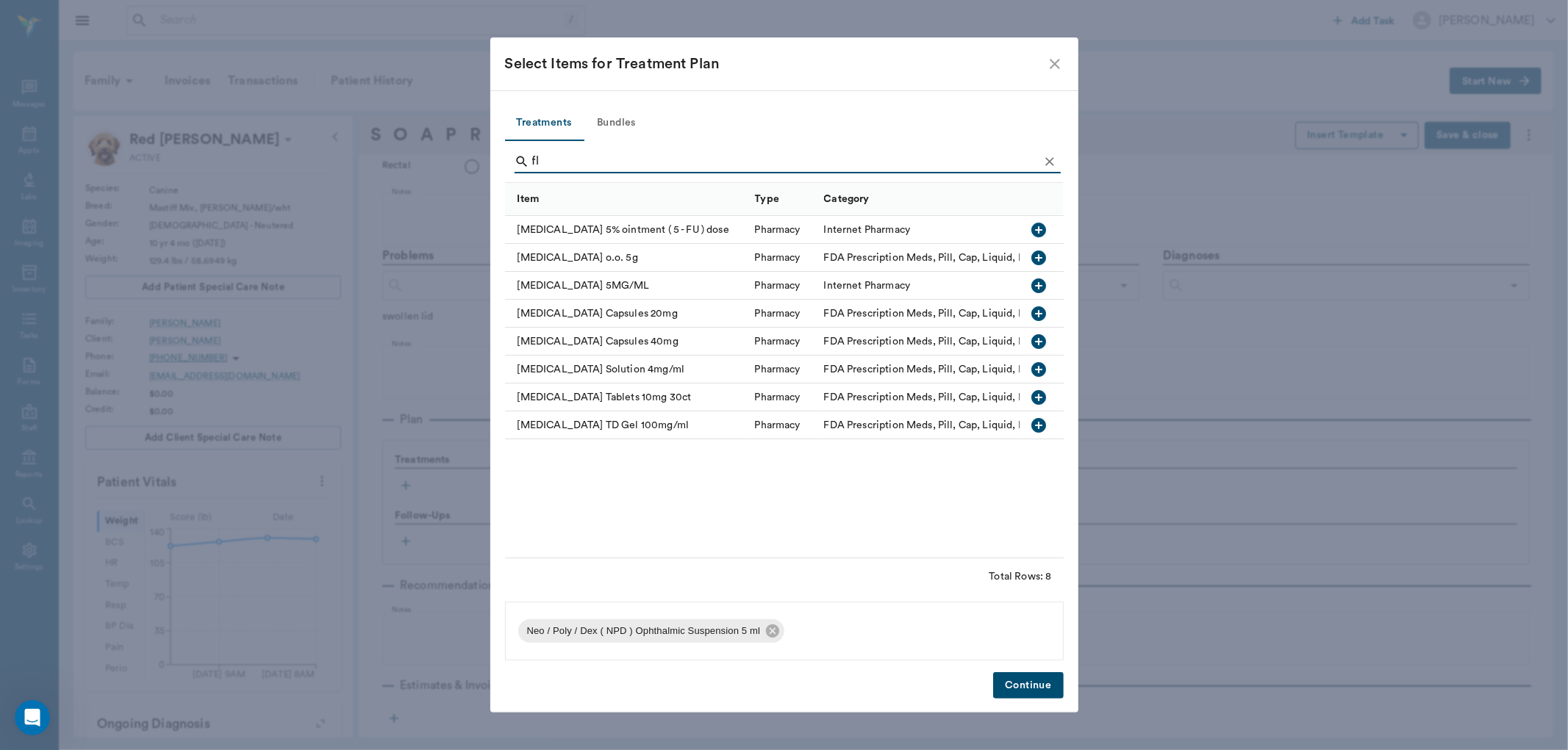
type input "f"
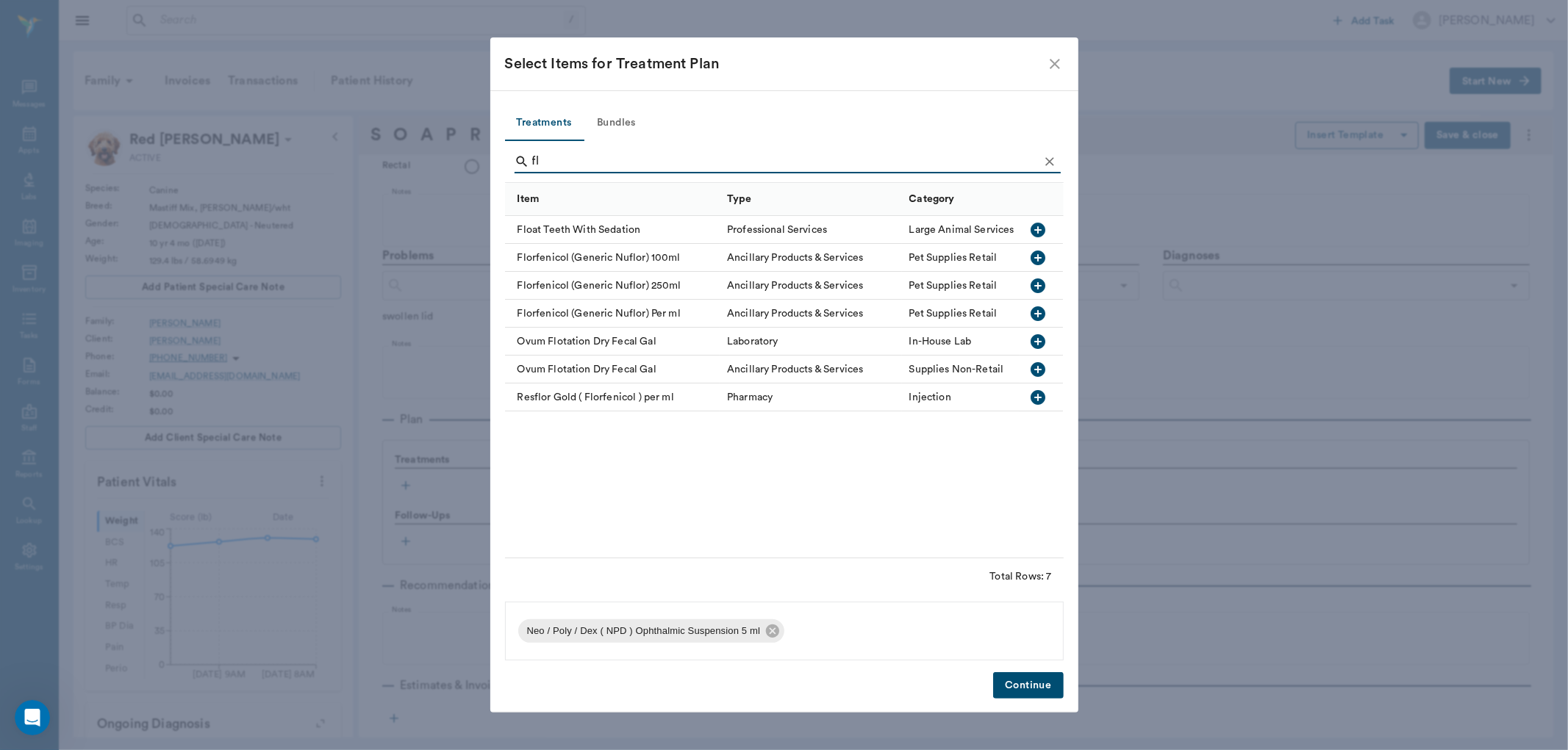
type input "f"
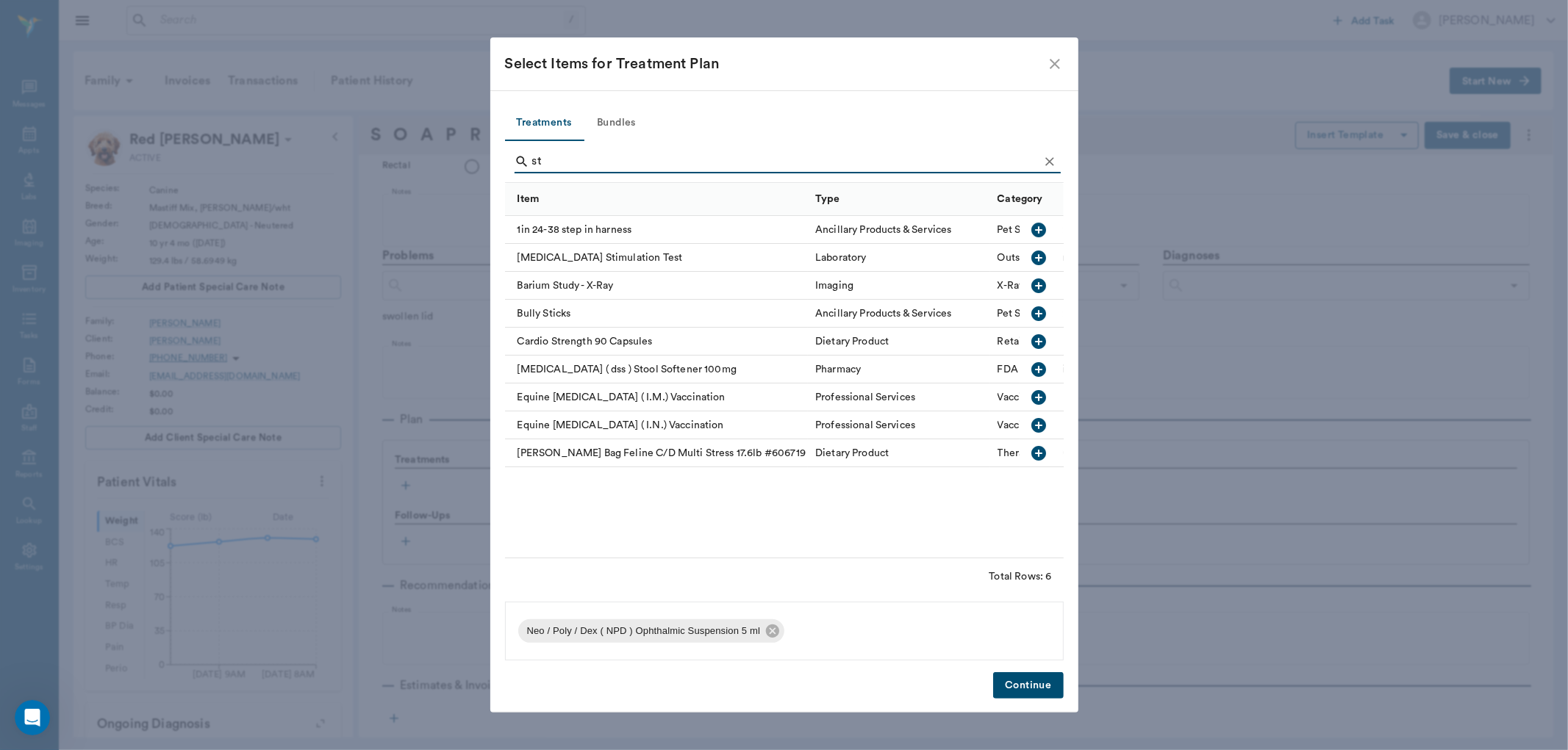
type input "s"
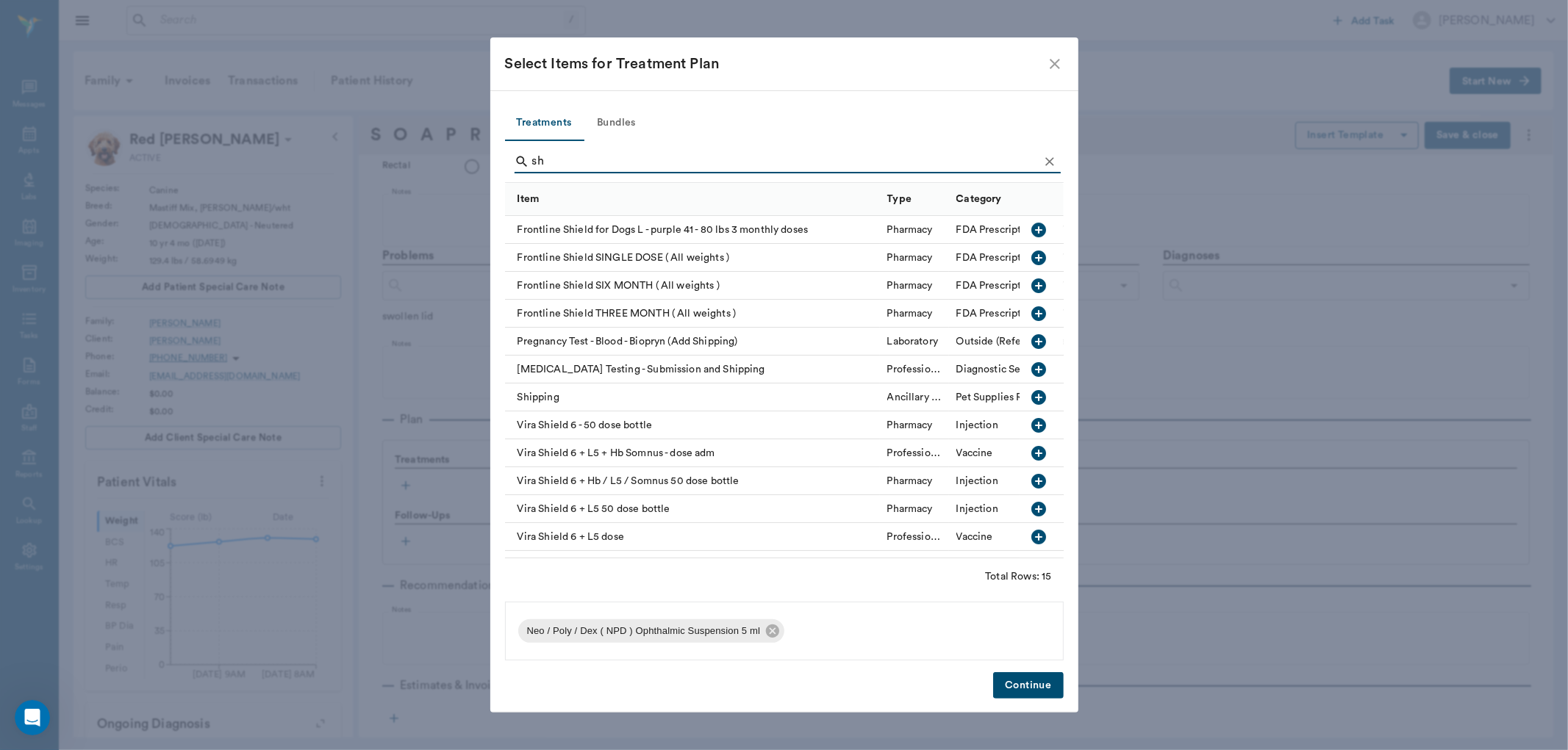
type input "s"
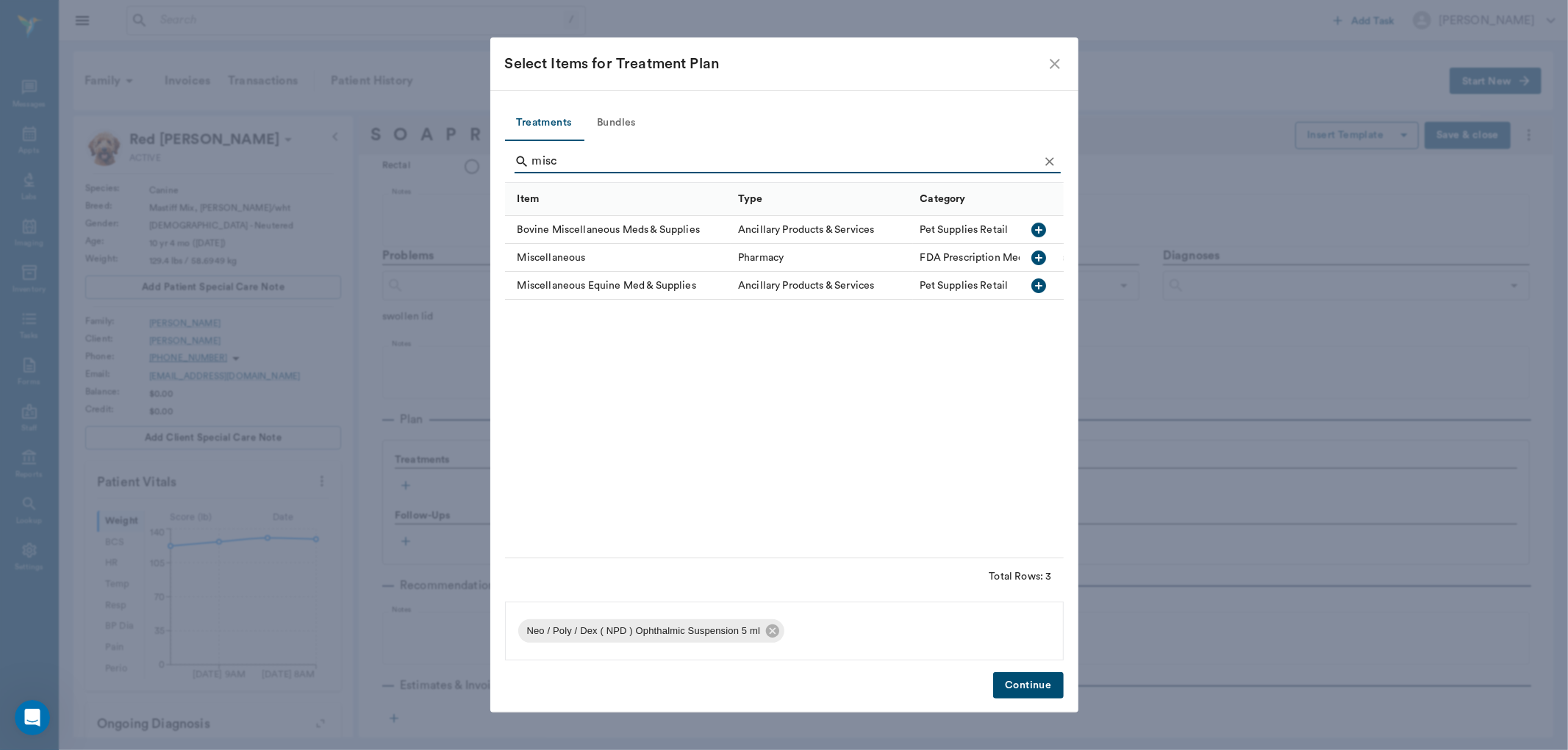
click at [1037, 255] on icon "button" at bounding box center [1039, 258] width 15 height 15
click at [569, 259] on div "Miscellaneous" at bounding box center [618, 258] width 226 height 28
click at [570, 161] on input "misc" at bounding box center [785, 161] width 506 height 24
type input "m"
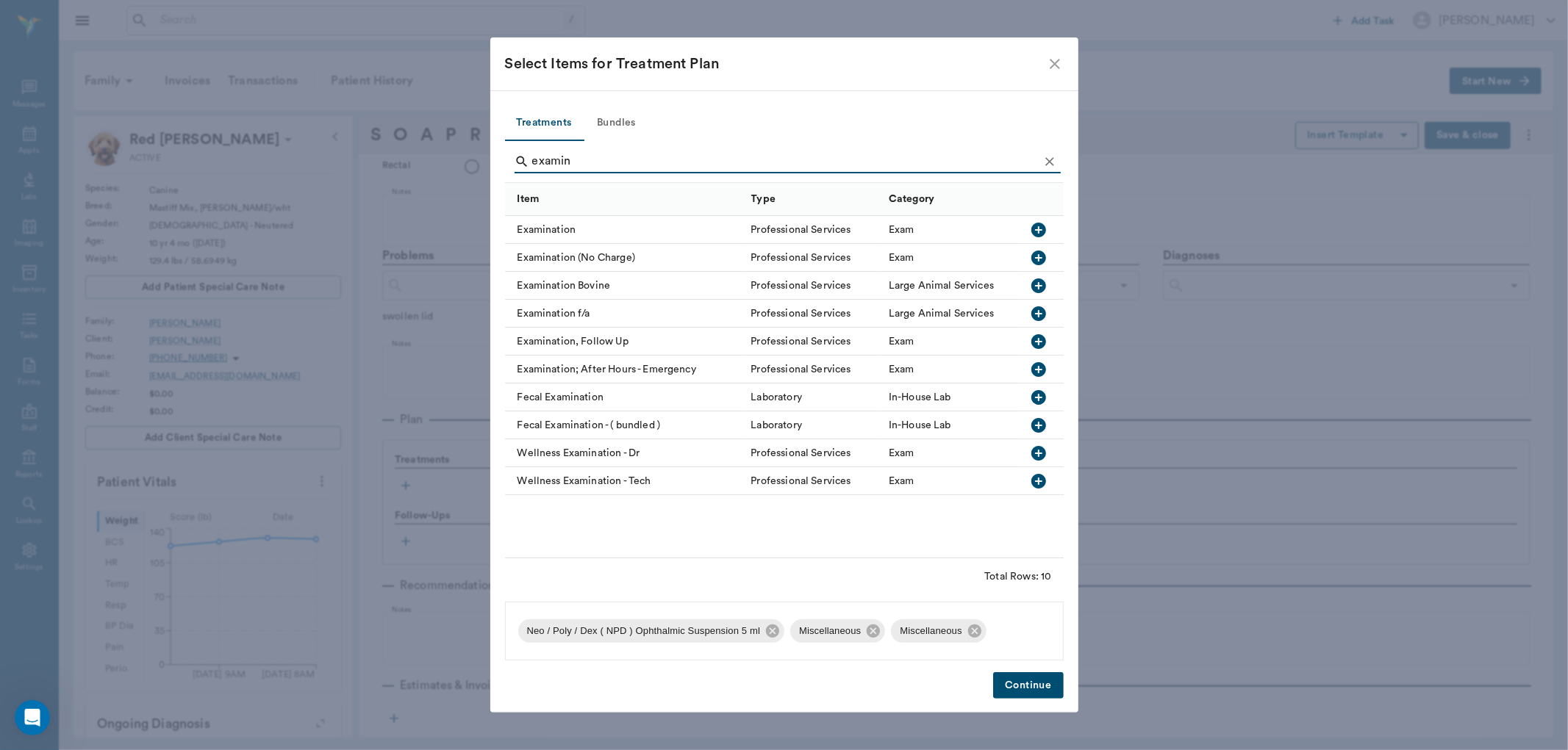
type input "examin"
click at [1038, 228] on icon "button" at bounding box center [1039, 230] width 18 height 18
drag, startPoint x: 1015, startPoint y: 689, endPoint x: 777, endPoint y: 645, distance: 242.0
click at [1016, 689] on button "Continue" at bounding box center [1028, 685] width 70 height 28
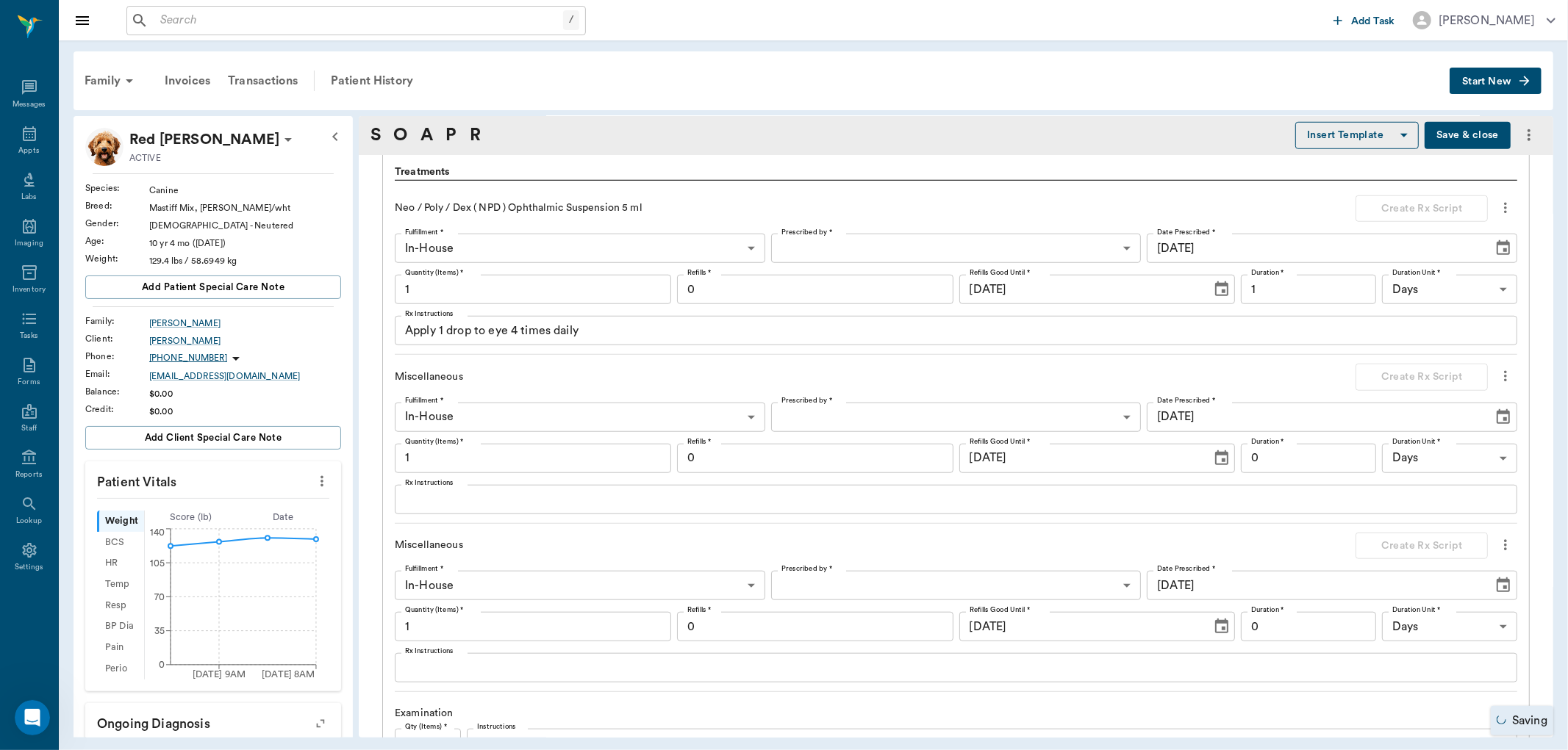
scroll to position [1061, 0]
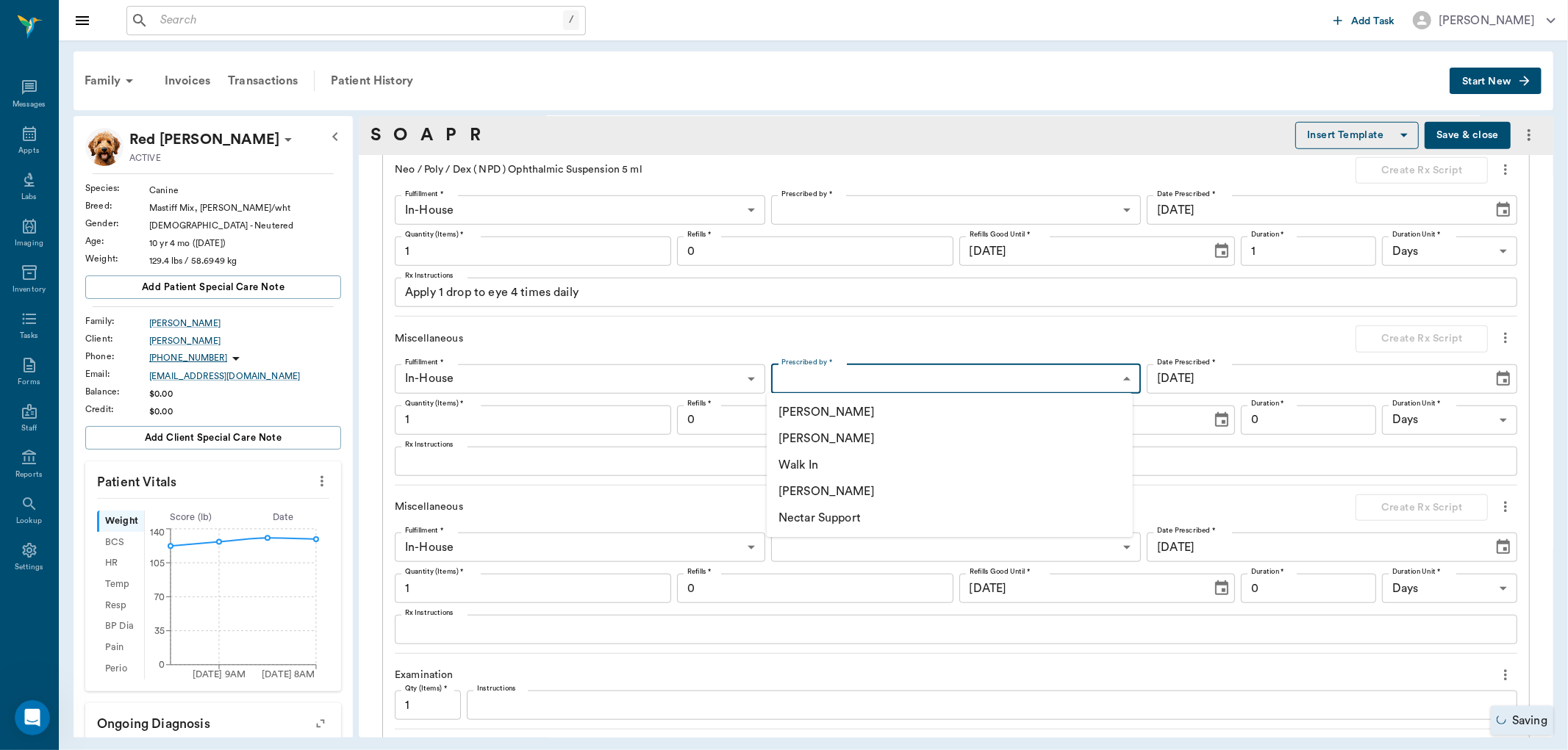
click at [799, 376] on body "/ ​ Add Task Dr. Bert Ellsworth Nectar Messages Appts Labs Imaging Inventory Ta…" at bounding box center [784, 375] width 1568 height 750
click at [816, 490] on li "[PERSON_NAME]" at bounding box center [950, 492] width 366 height 27
type input "670e8b52b987dc0b25a864ee"
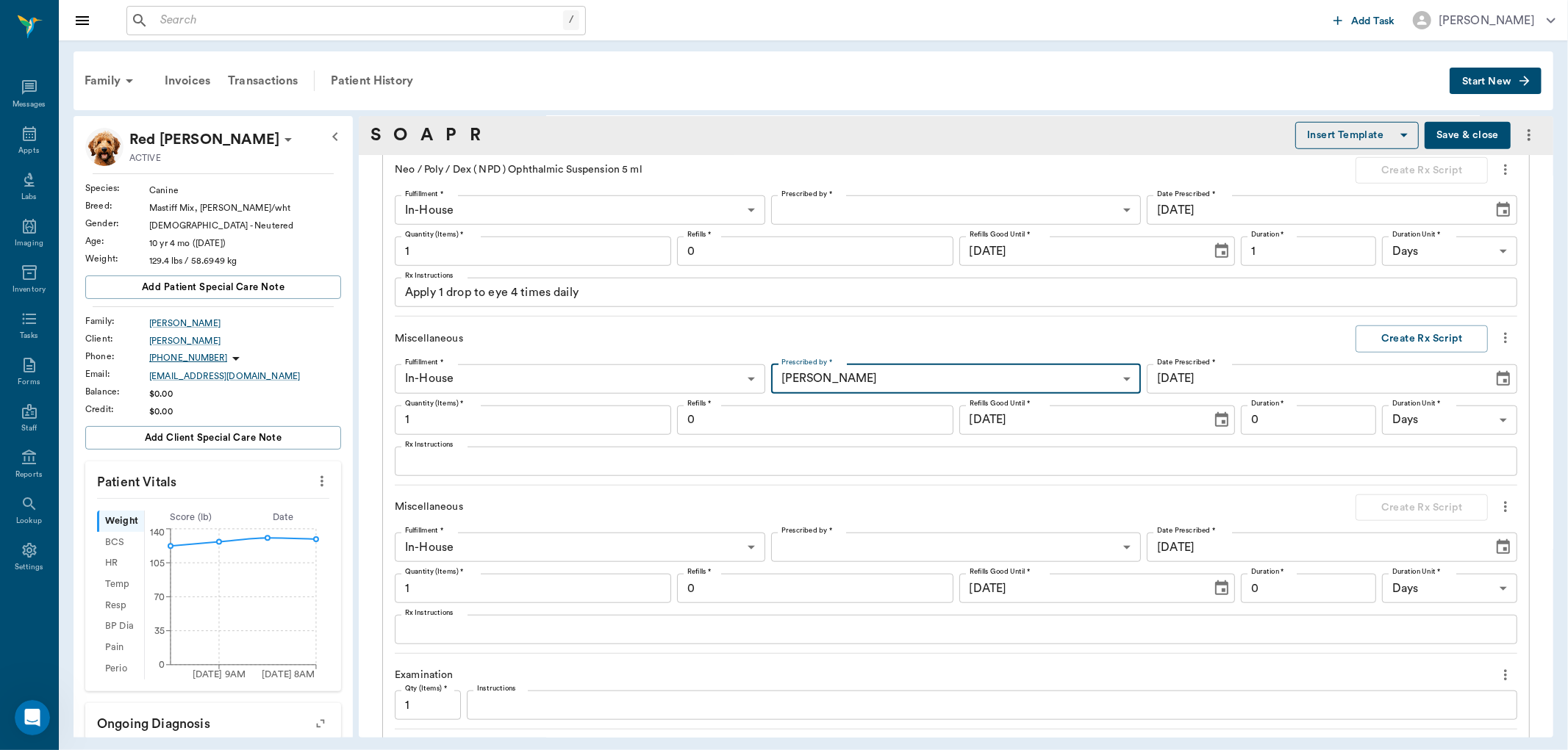
click at [497, 465] on textarea "Rx Instructions" at bounding box center [956, 461] width 1102 height 17
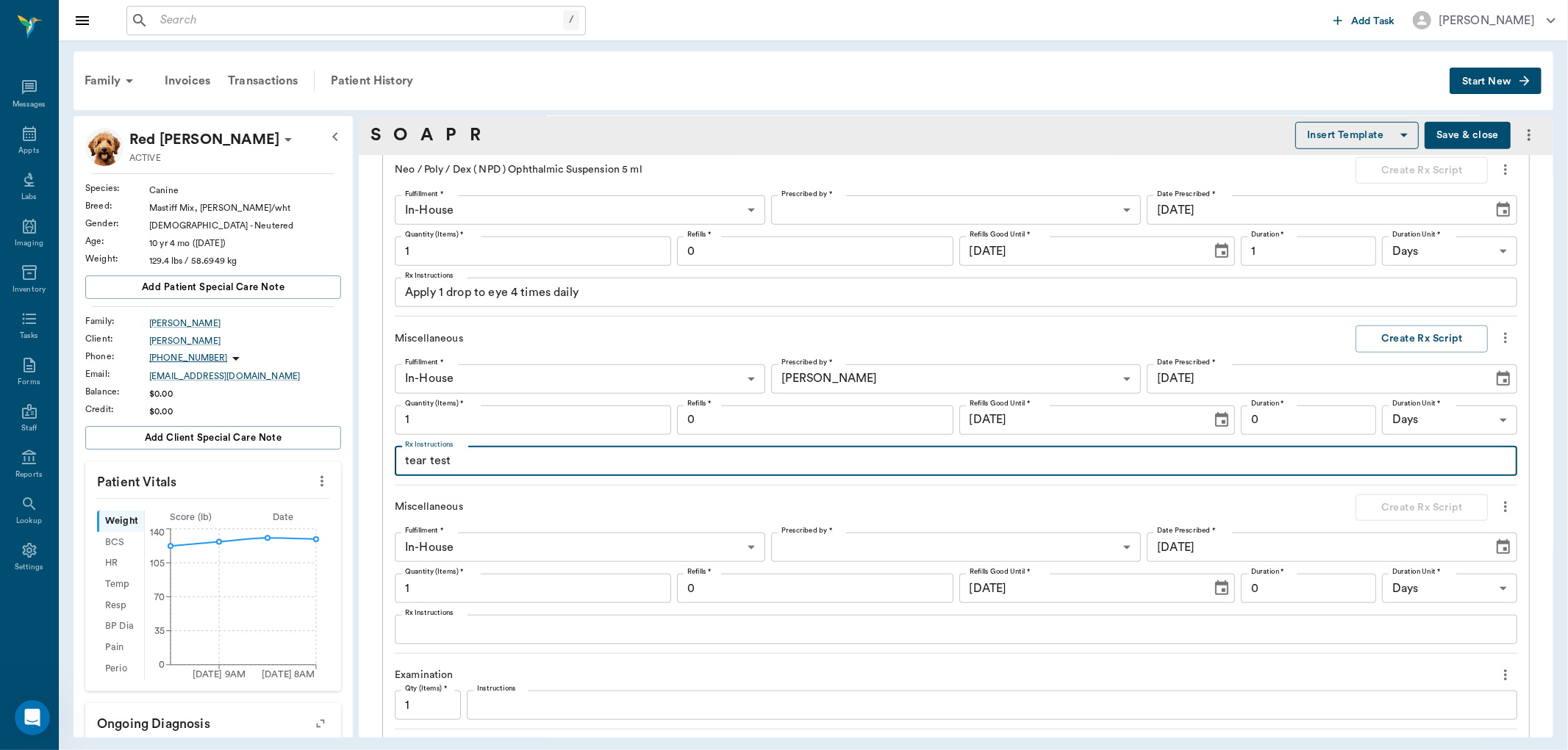
type textarea "tear test"
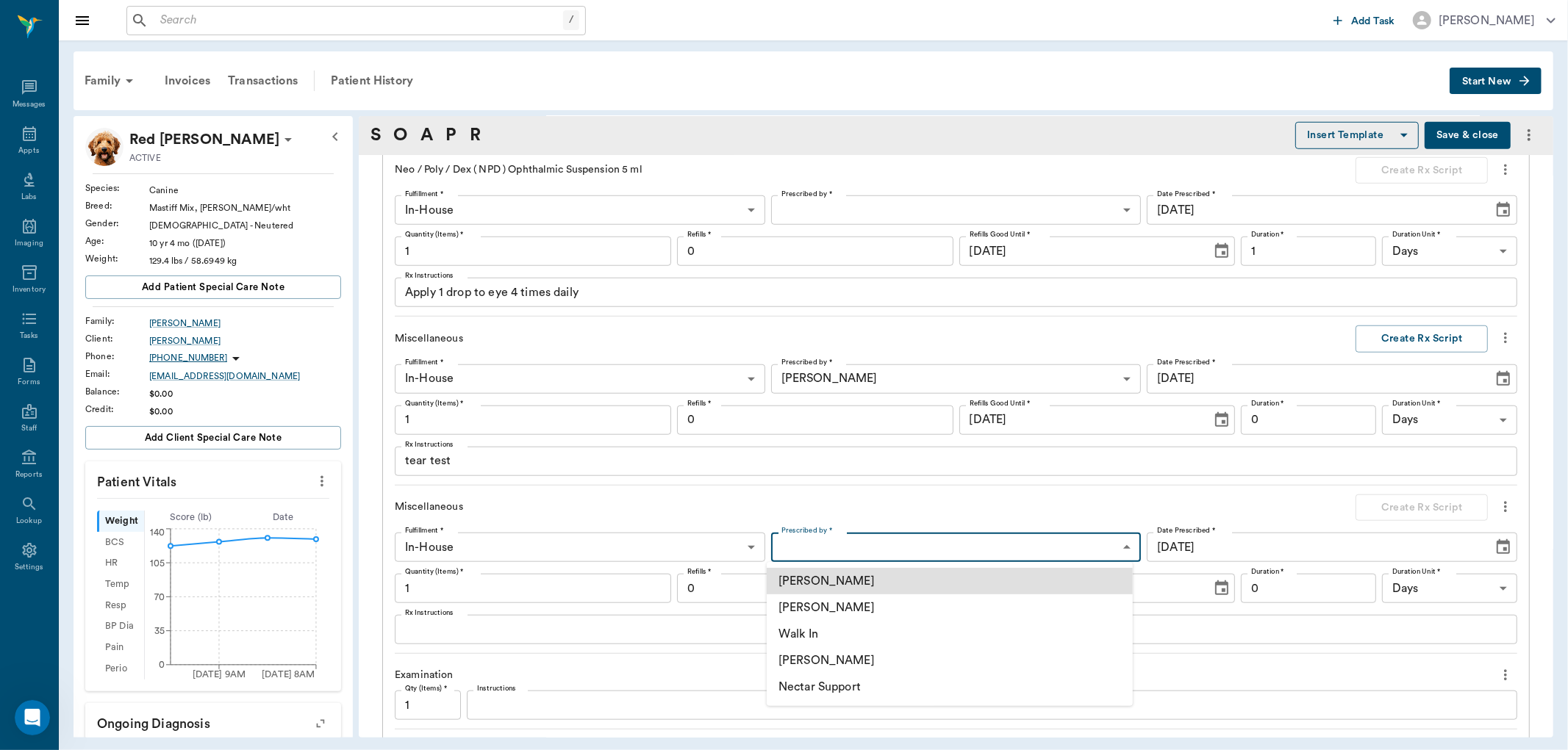
click at [807, 541] on body "/ ​ Add Task Dr. Bert Ellsworth Nectar Messages Appts Labs Imaging Inventory Ta…" at bounding box center [784, 375] width 1568 height 750
click at [873, 662] on li "[PERSON_NAME]" at bounding box center [950, 661] width 366 height 27
type input "670e8b52b987dc0b25a864ee"
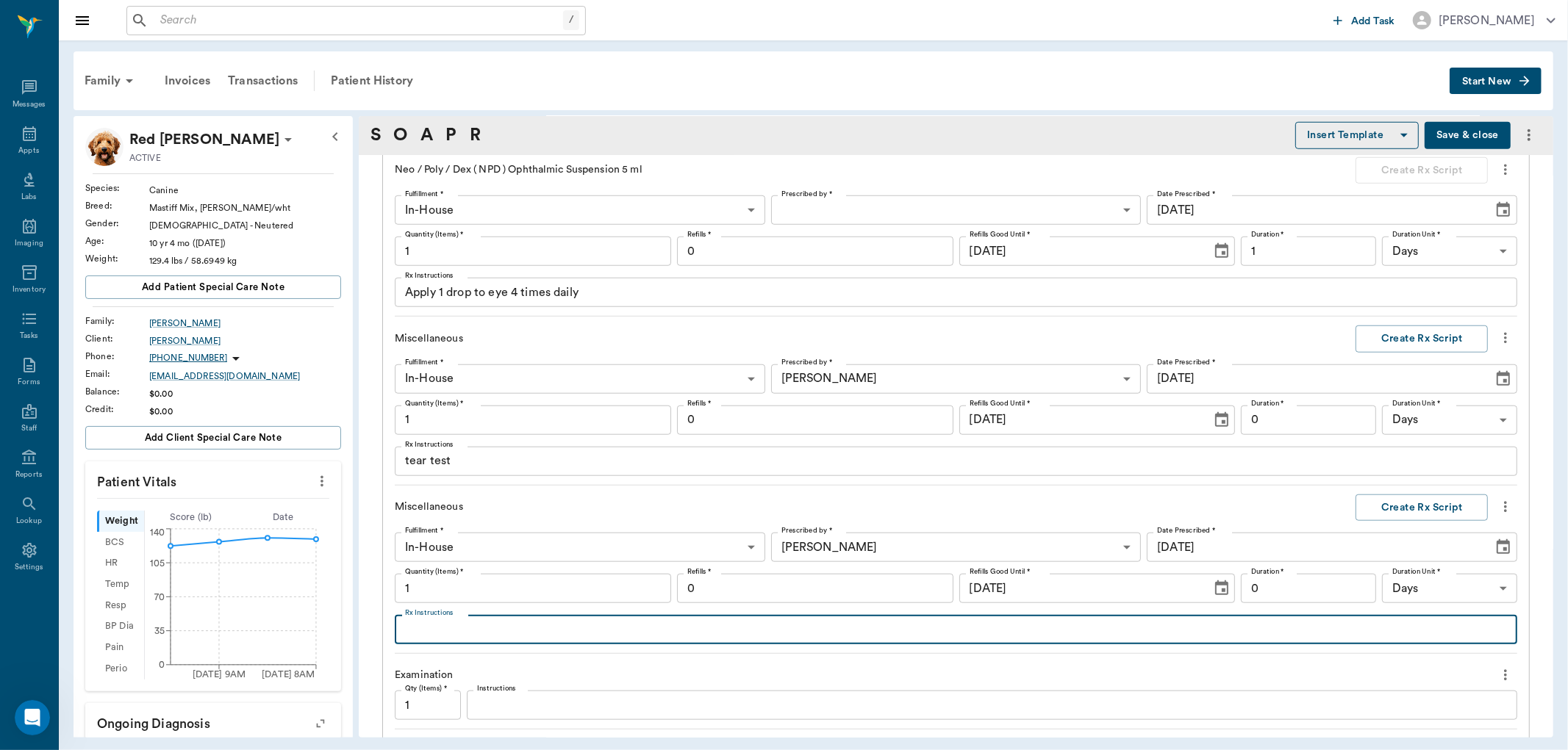
click at [574, 626] on textarea "Rx Instructions" at bounding box center [956, 629] width 1102 height 17
type textarea "corneal stain"
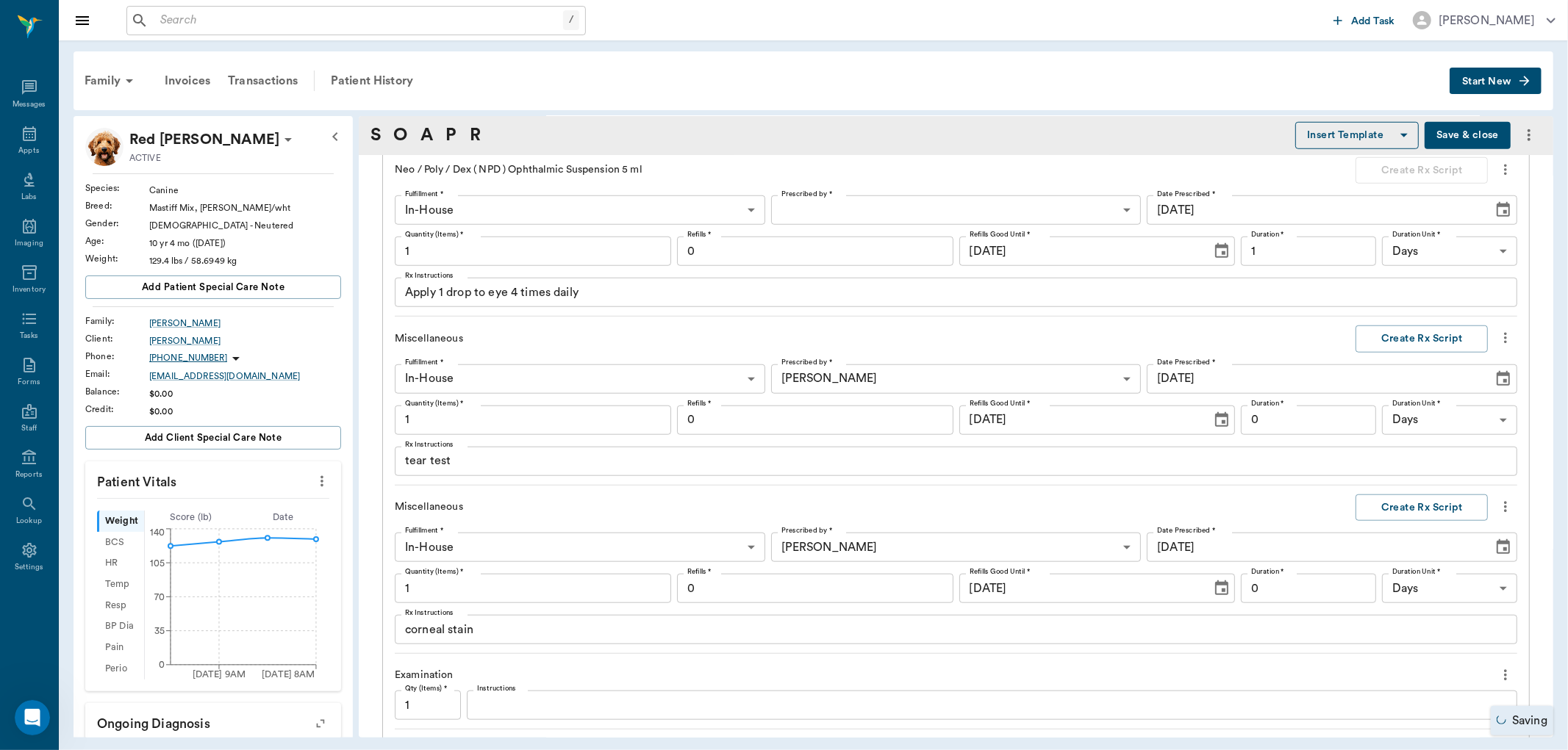
click at [746, 503] on p "Miscellaneous" at bounding box center [593, 507] width 397 height 16
click at [1497, 510] on icon "more" at bounding box center [1505, 507] width 16 height 18
click at [1274, 510] on div at bounding box center [784, 375] width 1568 height 750
click at [387, 79] on div "Patient History" at bounding box center [372, 80] width 100 height 35
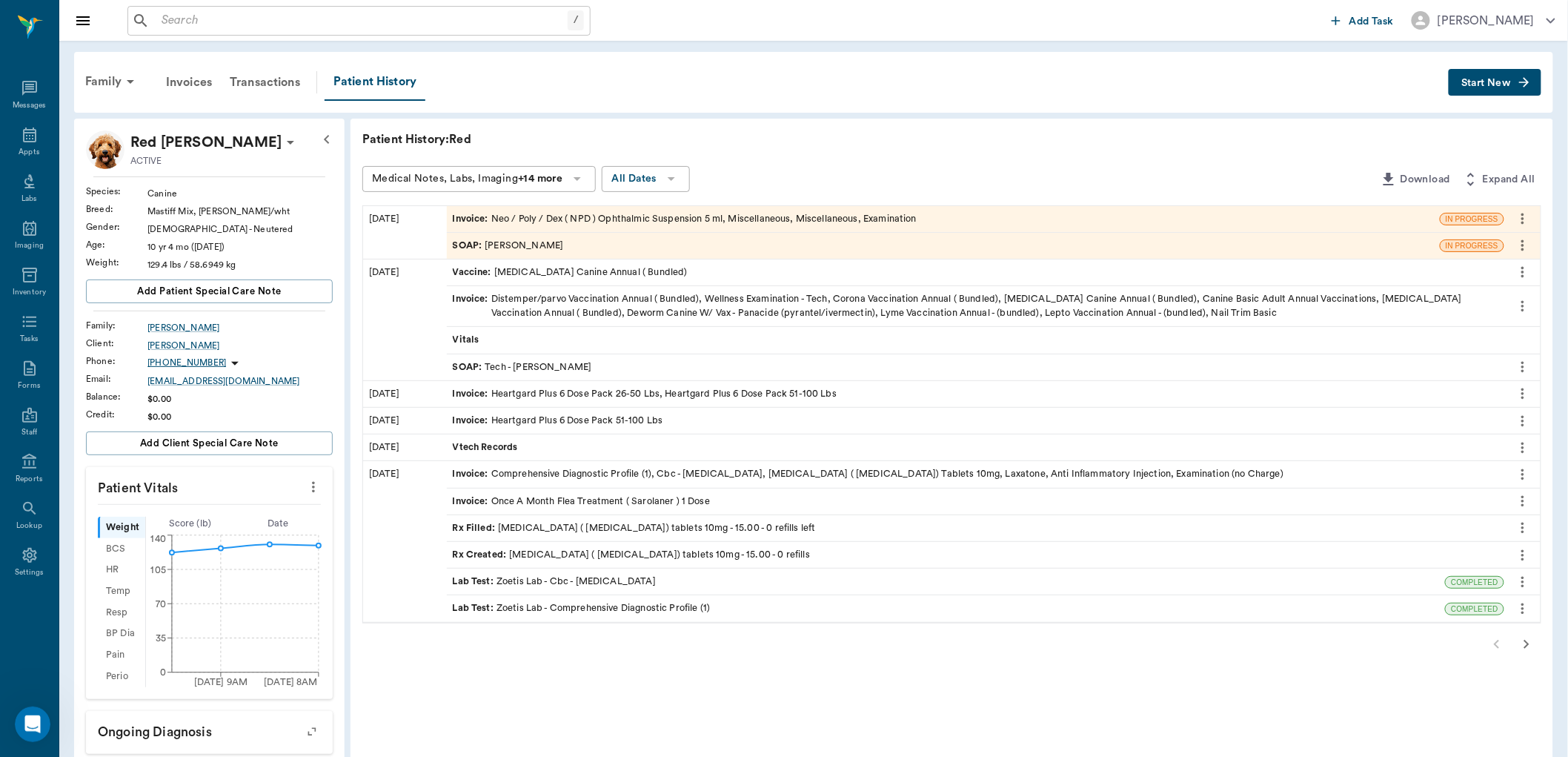
click at [477, 218] on span "Invoice :" at bounding box center [471, 219] width 38 height 14
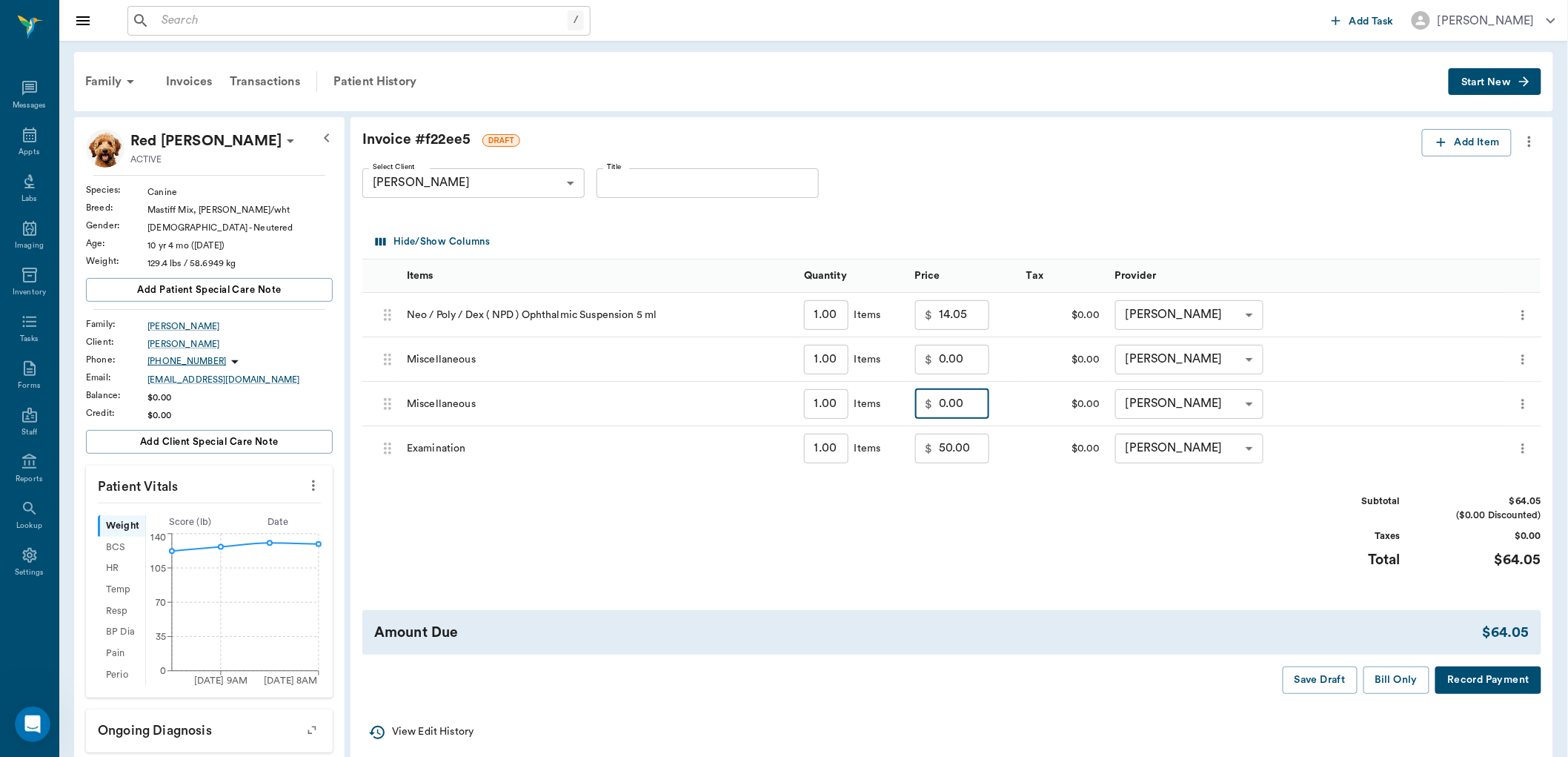
click at [959, 410] on input "0.00" at bounding box center [964, 403] width 50 height 29
type input "25.00"
click at [954, 368] on input "0.00" at bounding box center [964, 359] width 50 height 29
type input "25.00"
drag, startPoint x: 401, startPoint y: 78, endPoint x: 865, endPoint y: 79, distance: 464.0
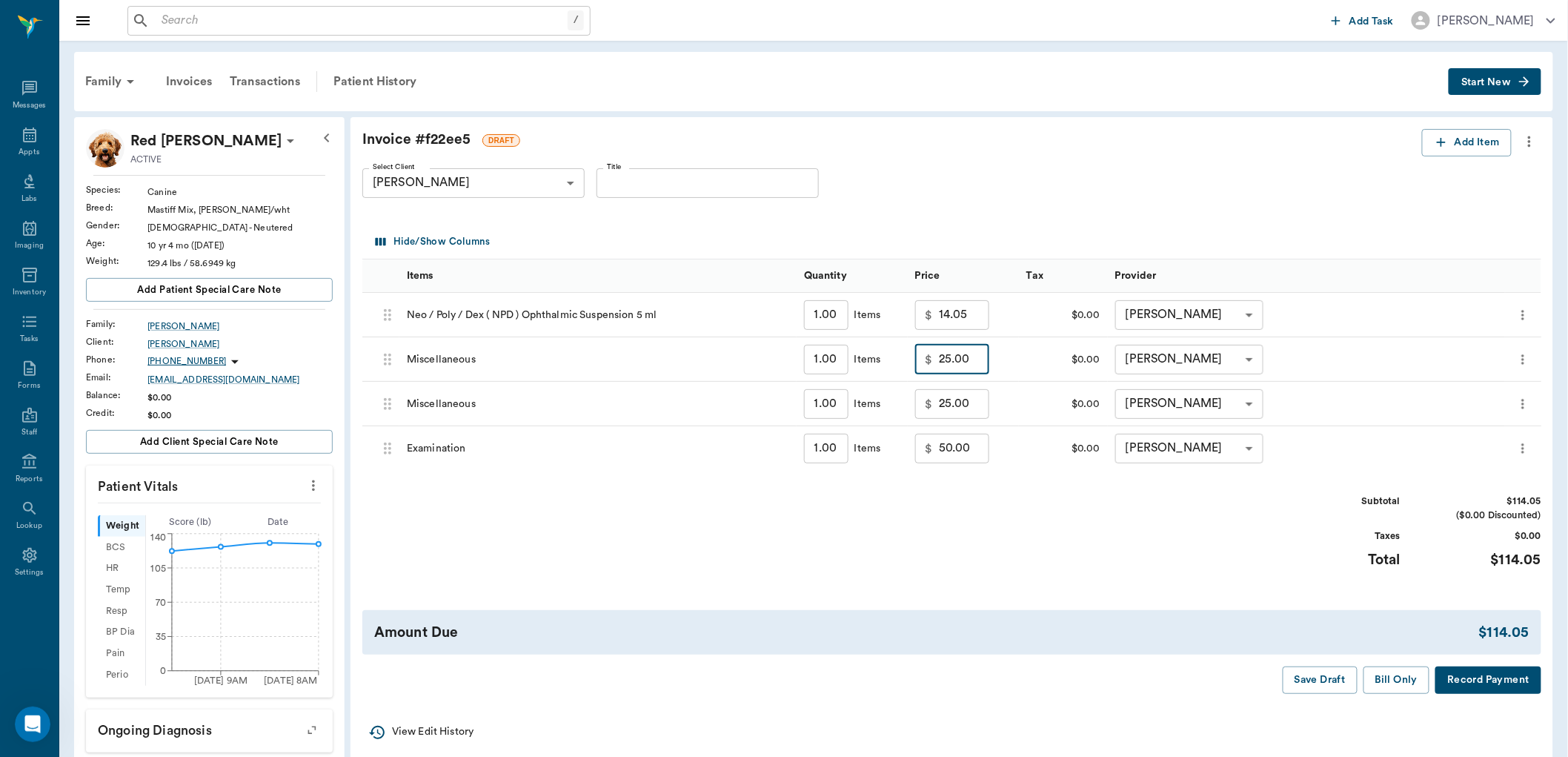
click at [402, 78] on div "Patient History" at bounding box center [375, 81] width 101 height 35
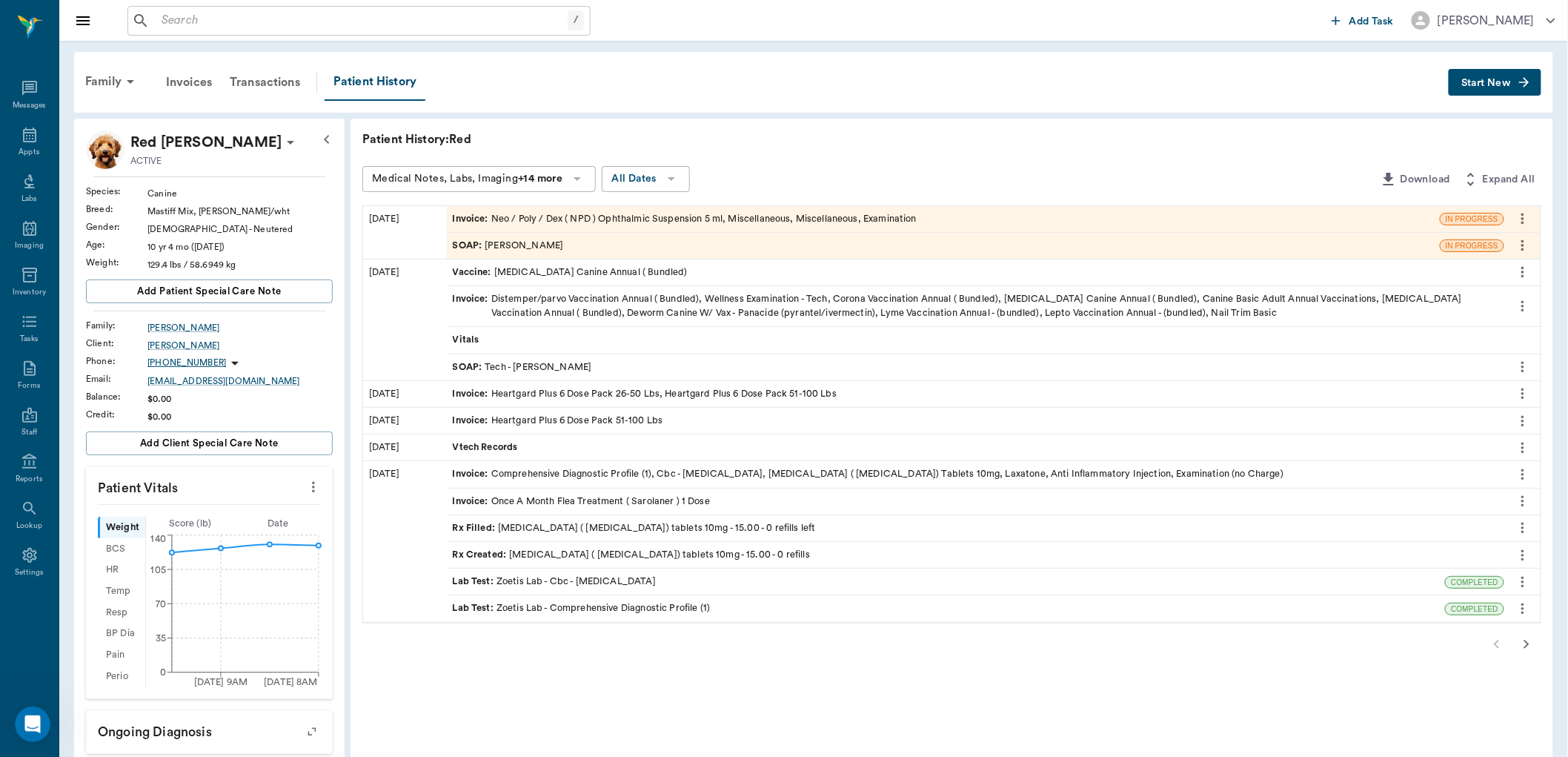
click at [523, 219] on div "Invoice : Neo / Poly / Dex ( NPD ) Ophthalmic Suspension 5 ml, Miscellaneous, M…" at bounding box center [685, 219] width 464 height 14
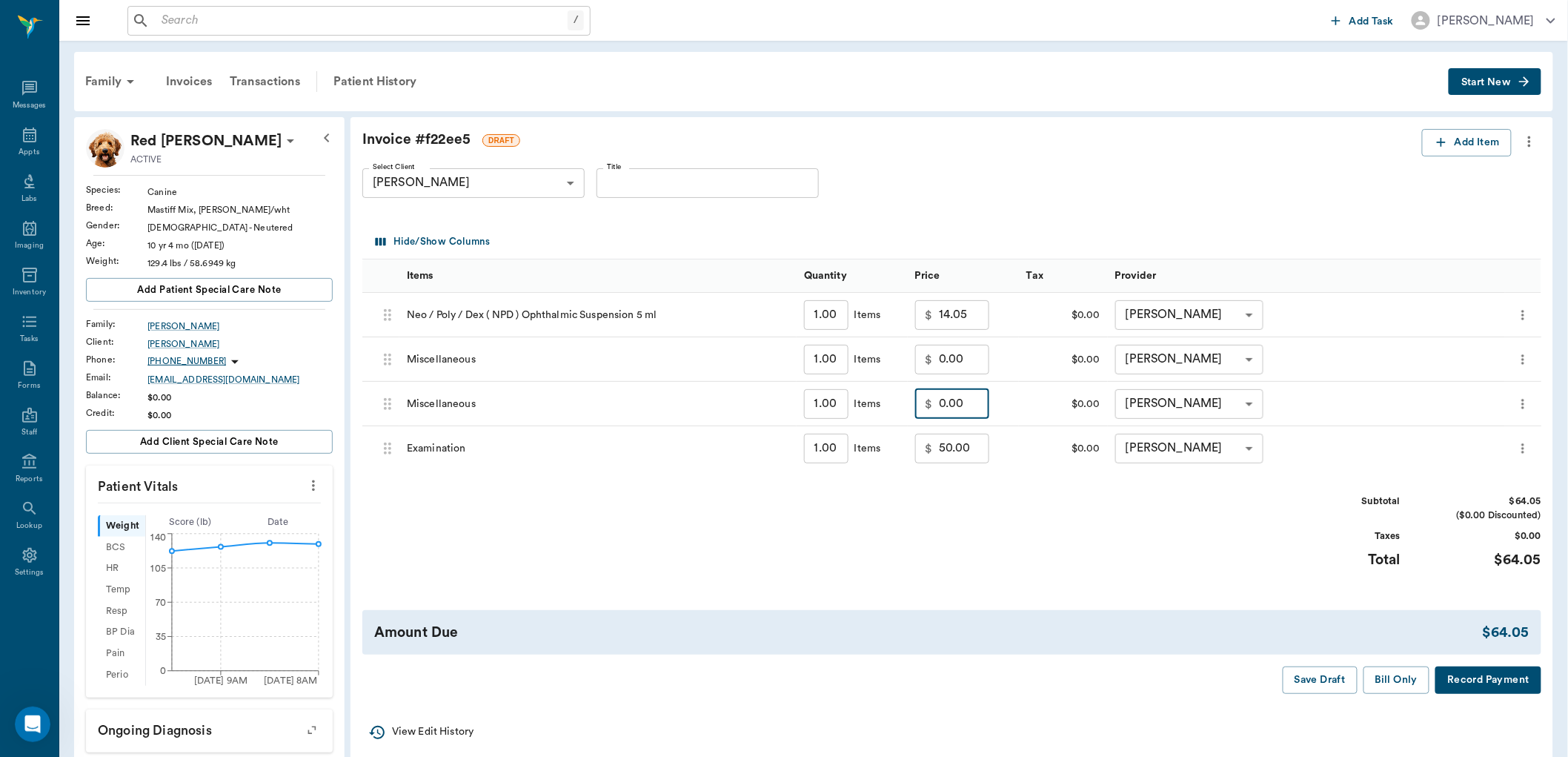
click at [958, 409] on input "0.00" at bounding box center [964, 403] width 50 height 29
type input "25.00"
click at [959, 366] on input "0.00" at bounding box center [964, 359] width 50 height 29
type input "25.00"
click at [1332, 683] on button "Save Draft" at bounding box center [1320, 680] width 75 height 28
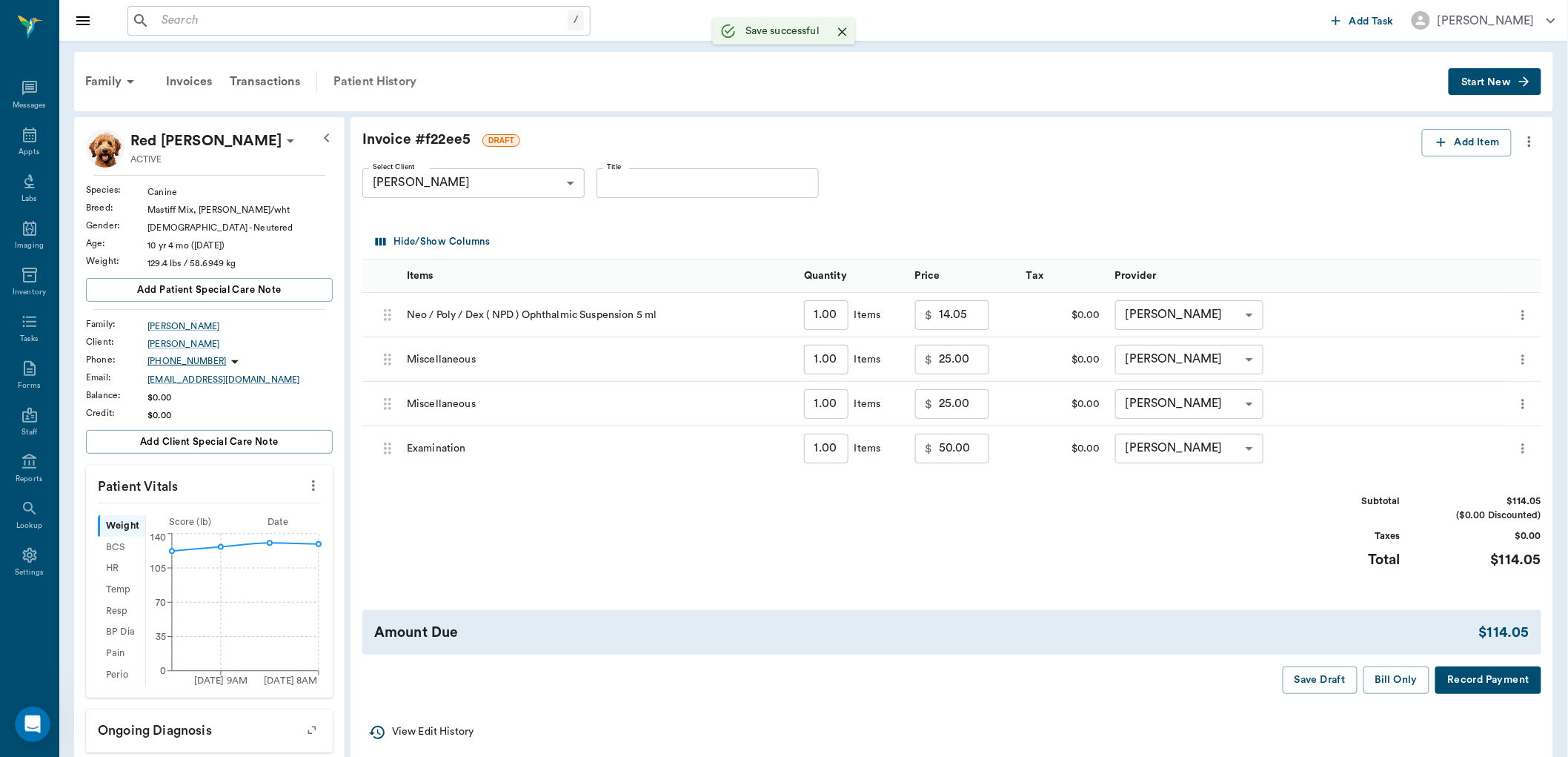
click at [403, 77] on div "Patient History" at bounding box center [375, 81] width 101 height 35
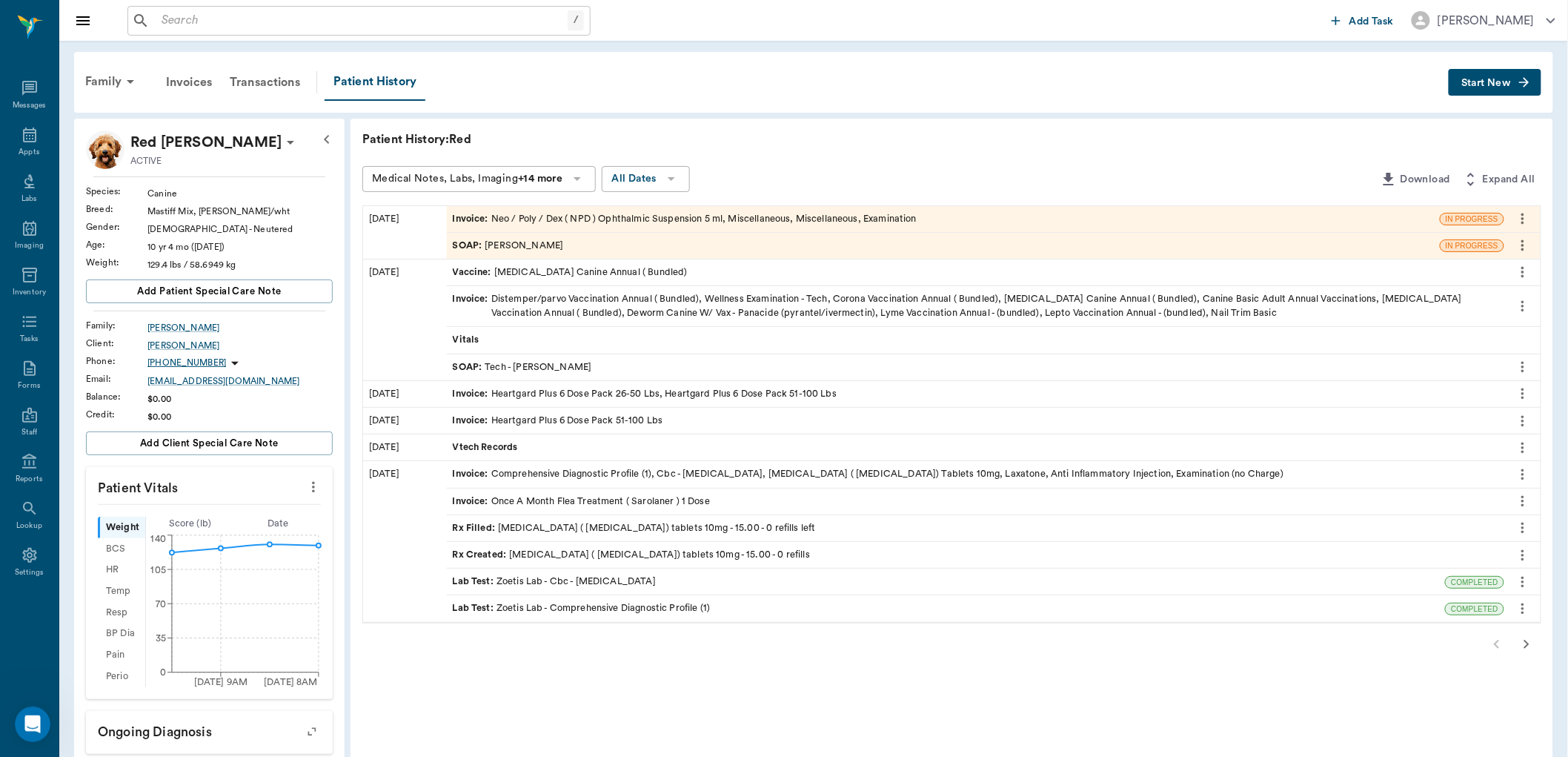
click at [505, 248] on div "SOAP : Dr. Kindall Jones" at bounding box center [508, 246] width 111 height 14
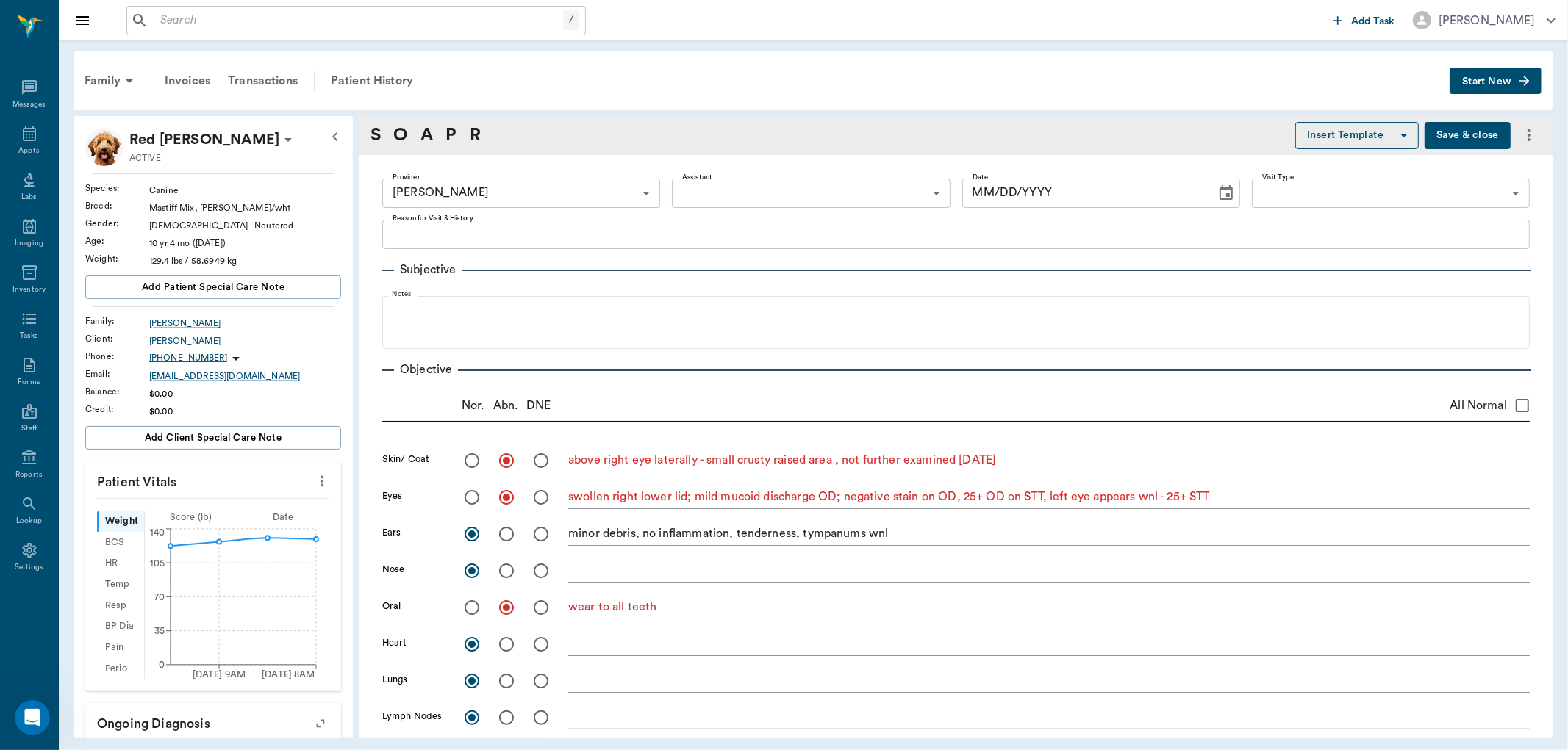
type input "670e8b52b987dc0b25a864ee"
radio input "true"
type textarea "above right eye laterally - small crusty raised area , not further examined tod…"
radio input "true"
type textarea "swollen right lower lid; mild mucoid discharge OD; negative stain on OD, 25+ OD…"
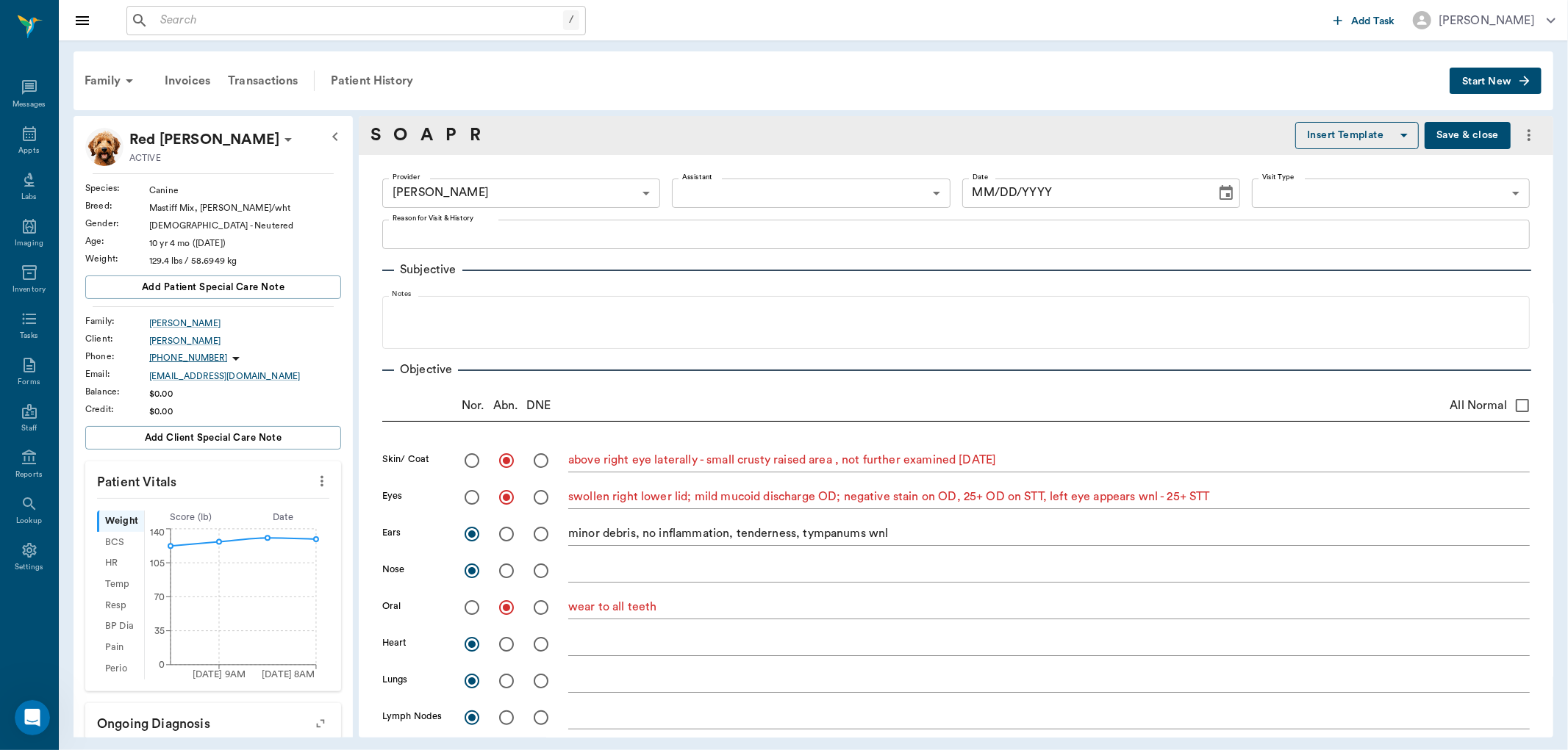
radio input "true"
type textarea "minor debris, no inflammation, tenderness, tympanums wnl"
radio input "true"
type textarea "wear to all teeth"
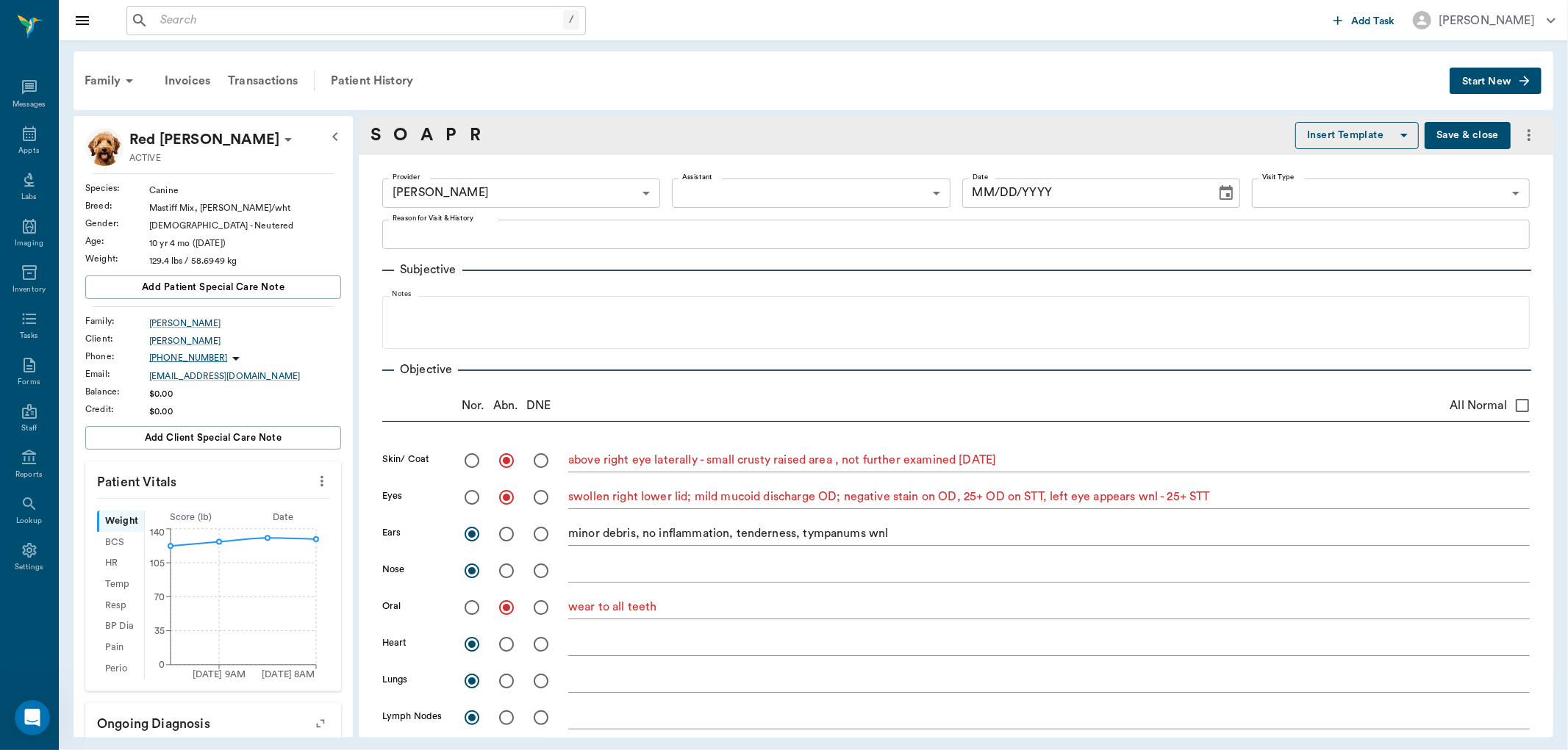
radio input "true"
type textarea "hard to palpate, no appreciable organomegaly"
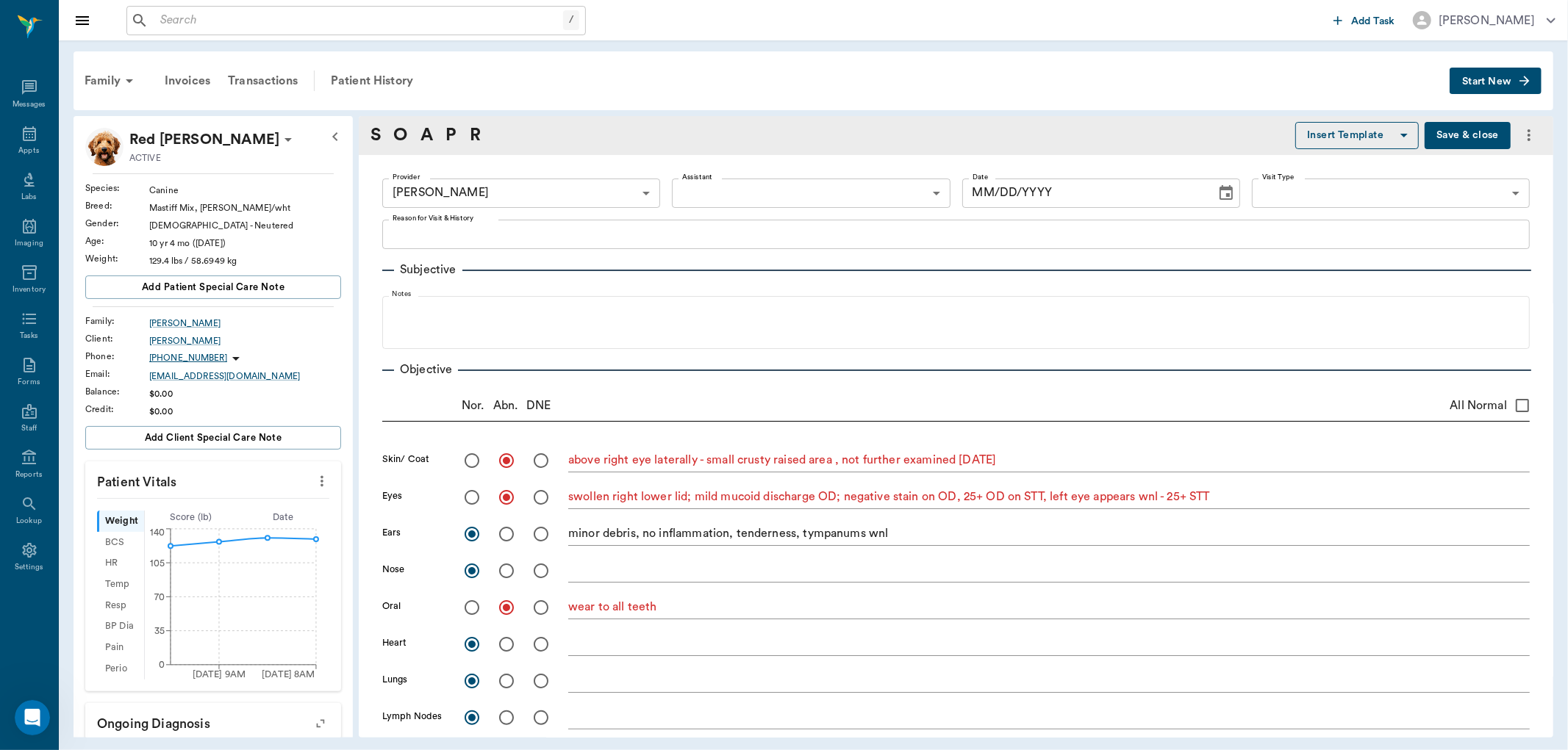
radio input "true"
type textarea "no lameness noted during exam"
radio input "true"
type textarea "limited wnl"
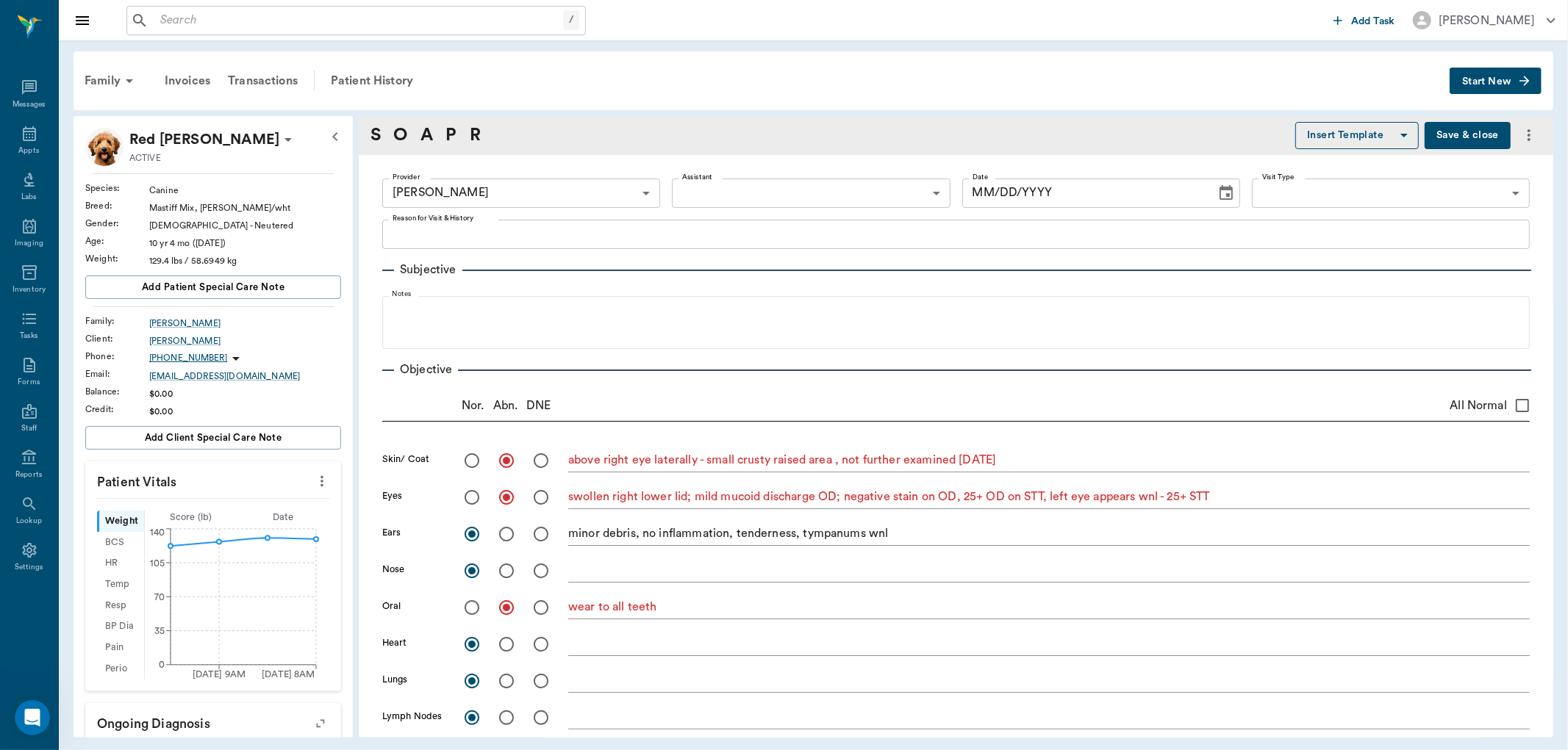
type input "[DATE]"
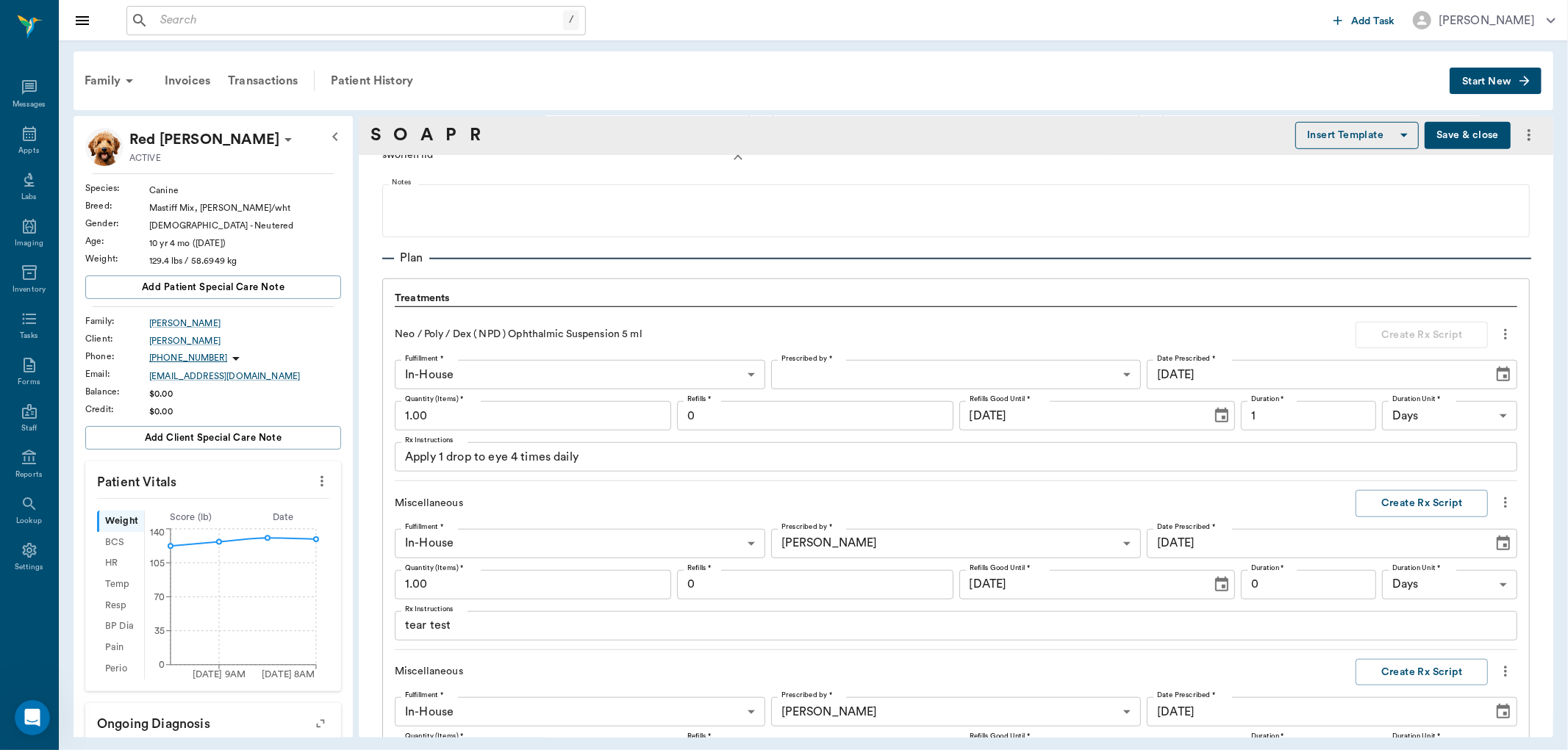
scroll to position [897, 0]
click at [1497, 334] on icon "more" at bounding box center [1505, 333] width 16 height 18
click at [1398, 386] on span "Delete" at bounding box center [1432, 384] width 124 height 16
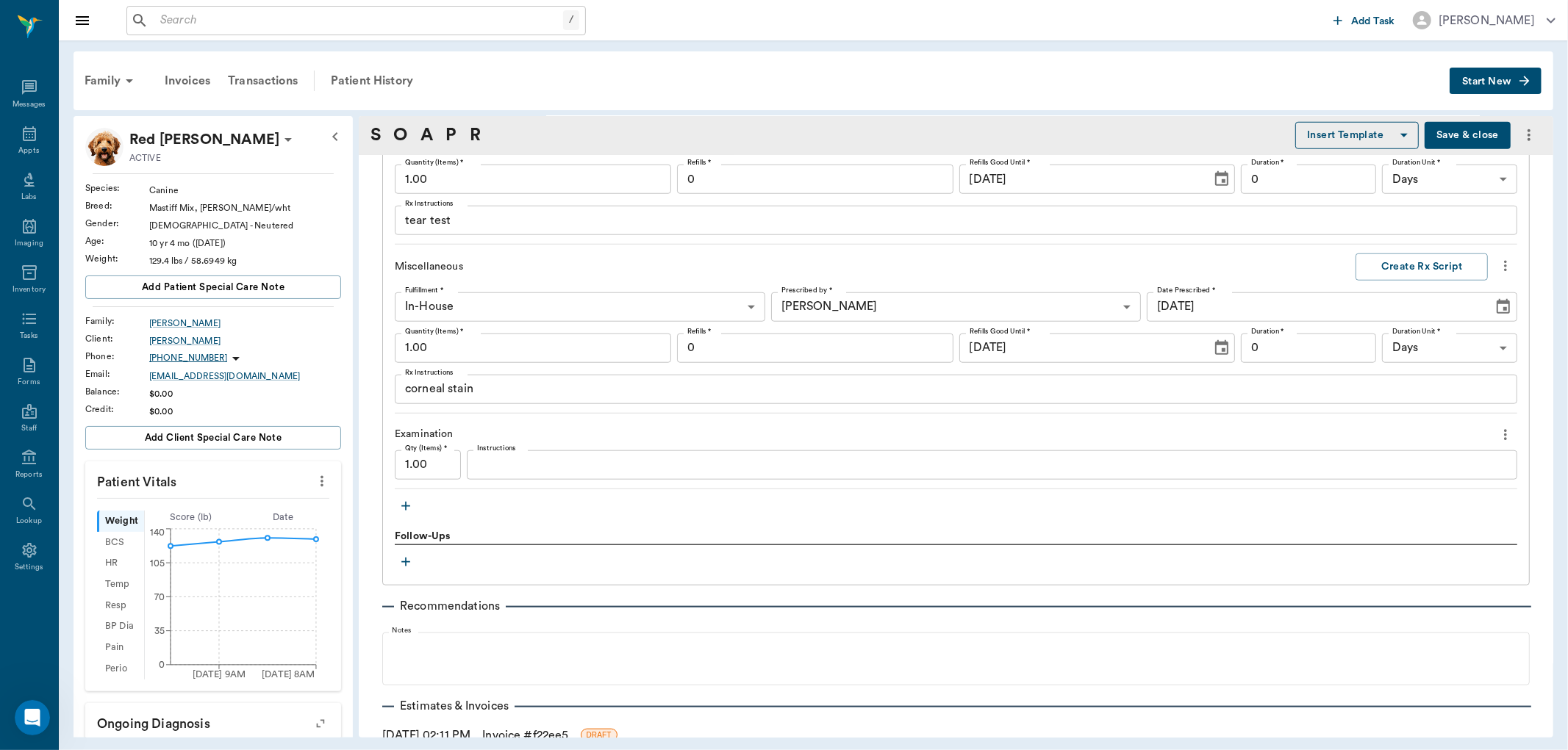
scroll to position [1142, 0]
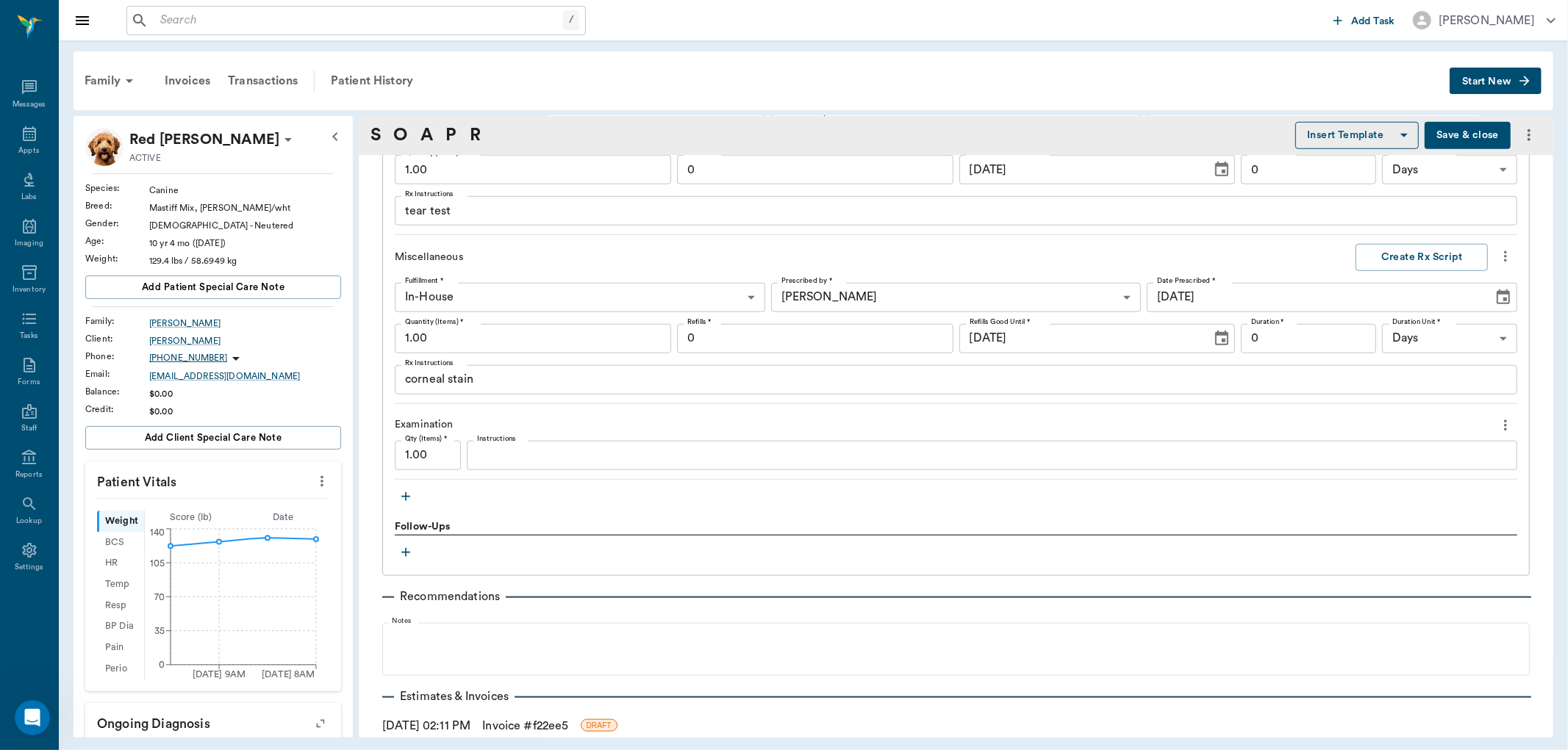
click at [403, 494] on icon "button" at bounding box center [406, 497] width 15 height 15
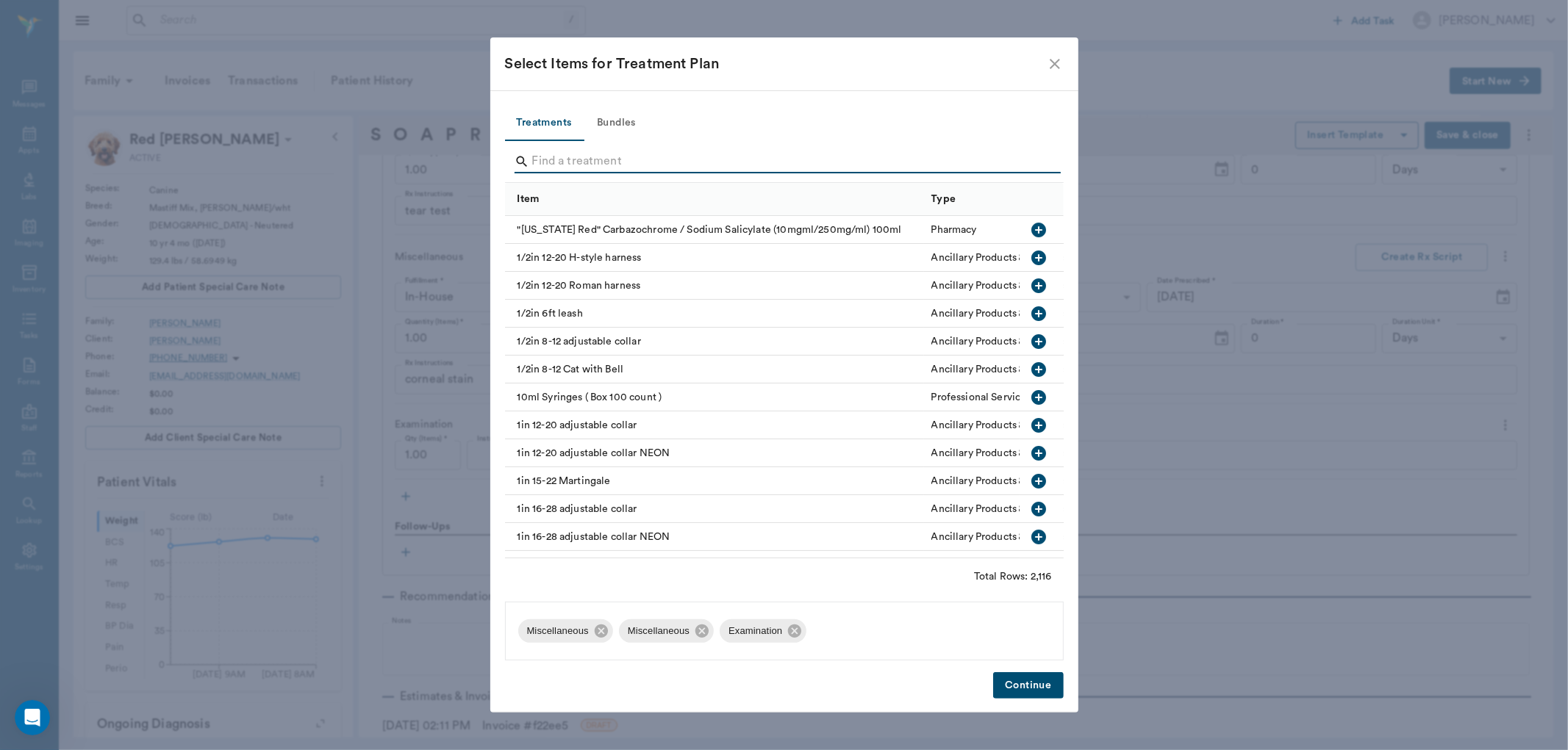
click at [657, 157] on input "Search" at bounding box center [785, 161] width 506 height 24
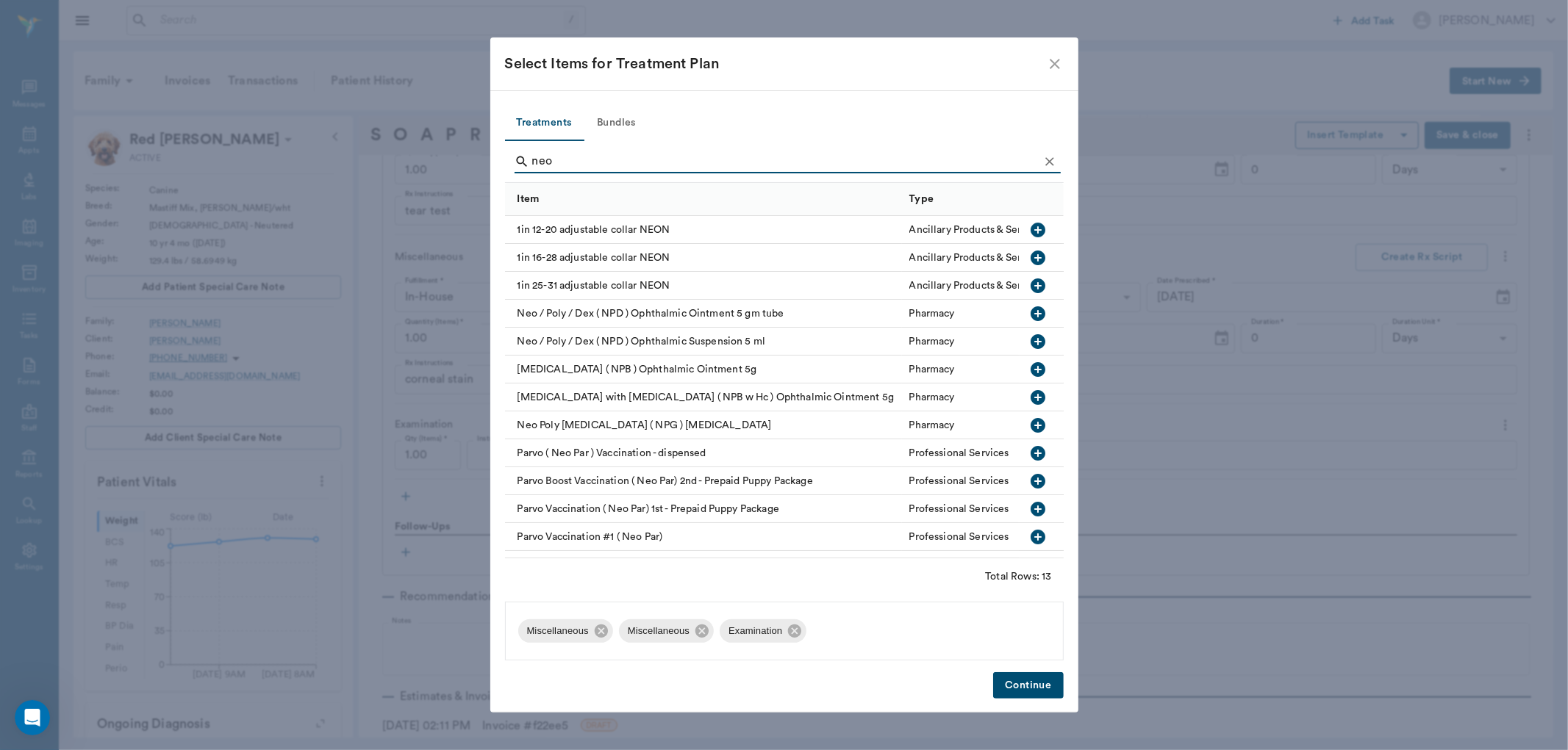
type input "neo"
click at [1031, 318] on icon "button" at bounding box center [1039, 314] width 15 height 15
click at [1030, 685] on button "Continue" at bounding box center [1028, 685] width 70 height 28
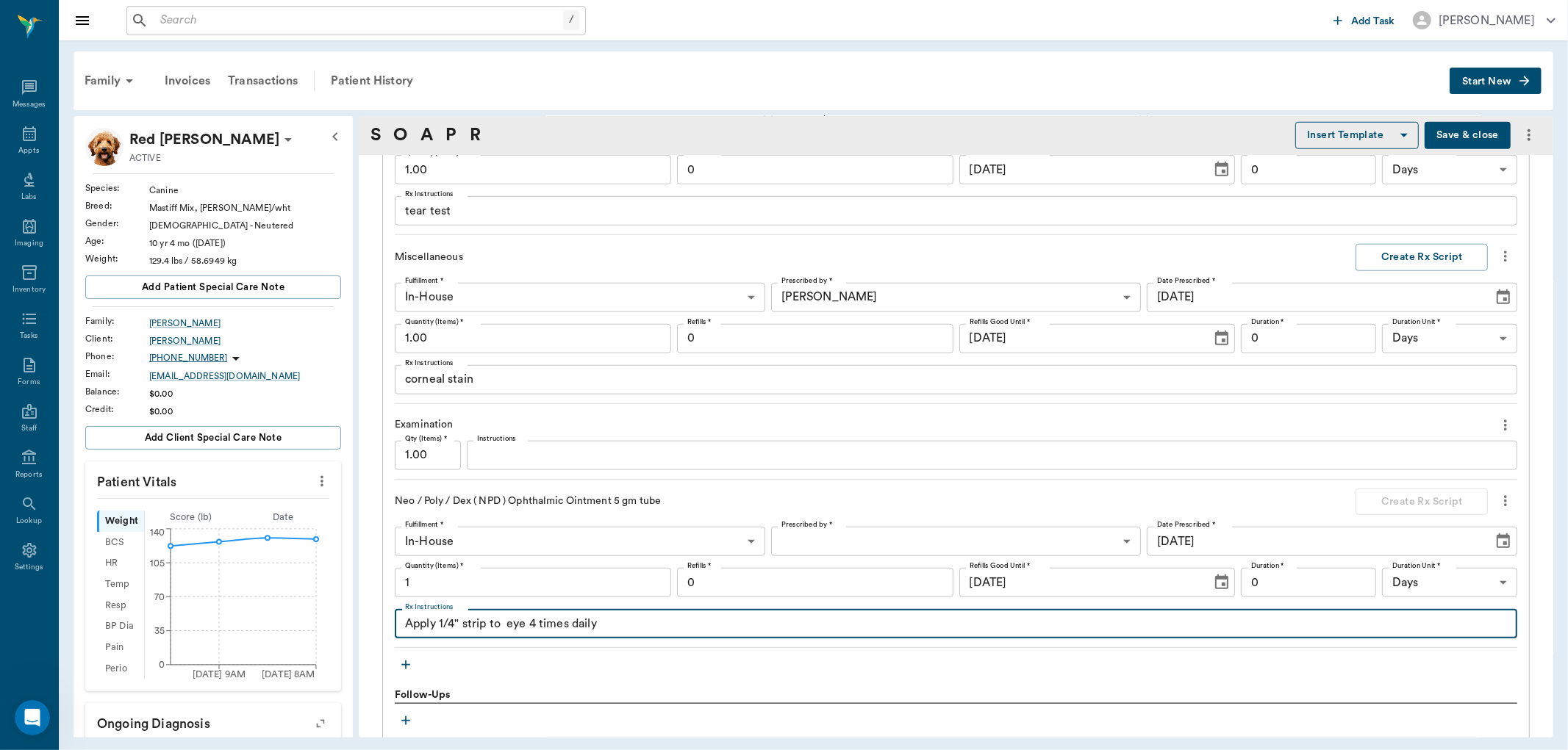
click at [509, 622] on textarea "Apply 1/4" strip to eye 4 times daily" at bounding box center [956, 624] width 1102 height 17
click at [563, 625] on textarea "Apply 1/4" strip to right eye 4 times daily" at bounding box center [956, 624] width 1102 height 17
type textarea "Apply 1/4" strip to right eye every 8 hours times daily"
click at [845, 537] on body "/ ​ Add Task Dr. Bert Ellsworth Nectar Messages Appts Labs Imaging Inventory Ta…" at bounding box center [784, 375] width 1568 height 750
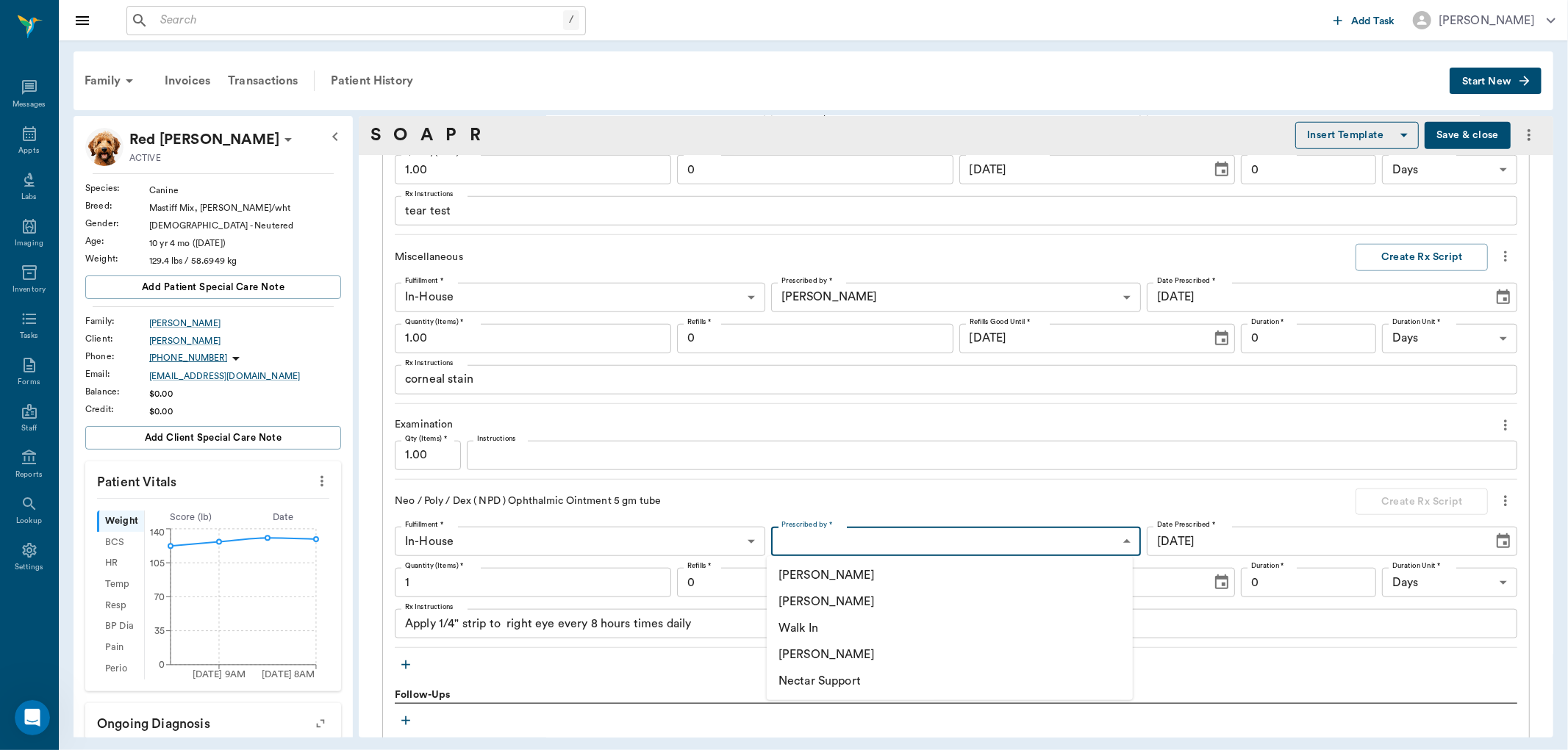
click at [824, 653] on li "[PERSON_NAME]" at bounding box center [950, 655] width 366 height 27
type input "670e8b52b987dc0b25a864ee"
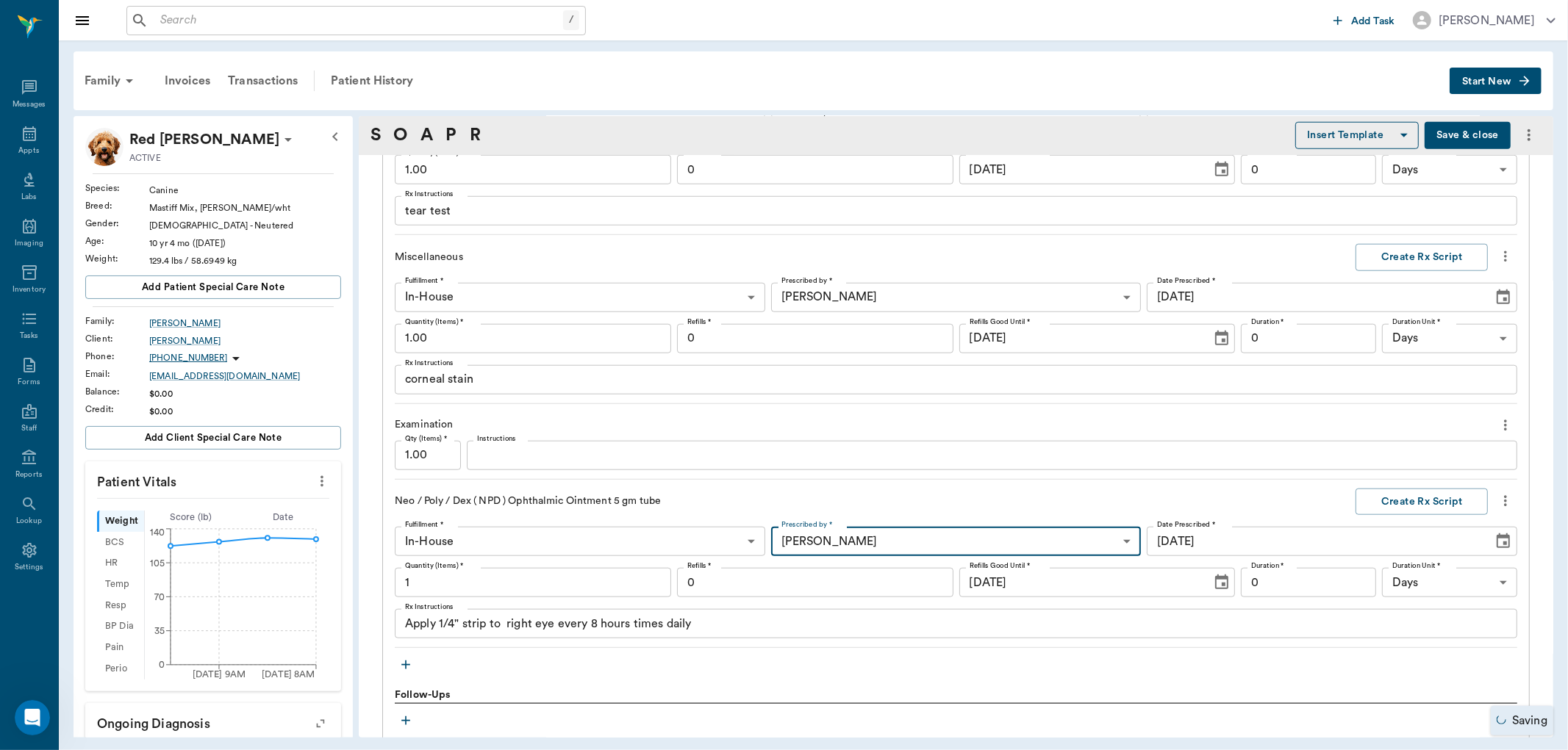
click at [702, 622] on textarea "Apply 1/4" strip to right eye every 8 hours times daily" at bounding box center [956, 624] width 1102 height 17
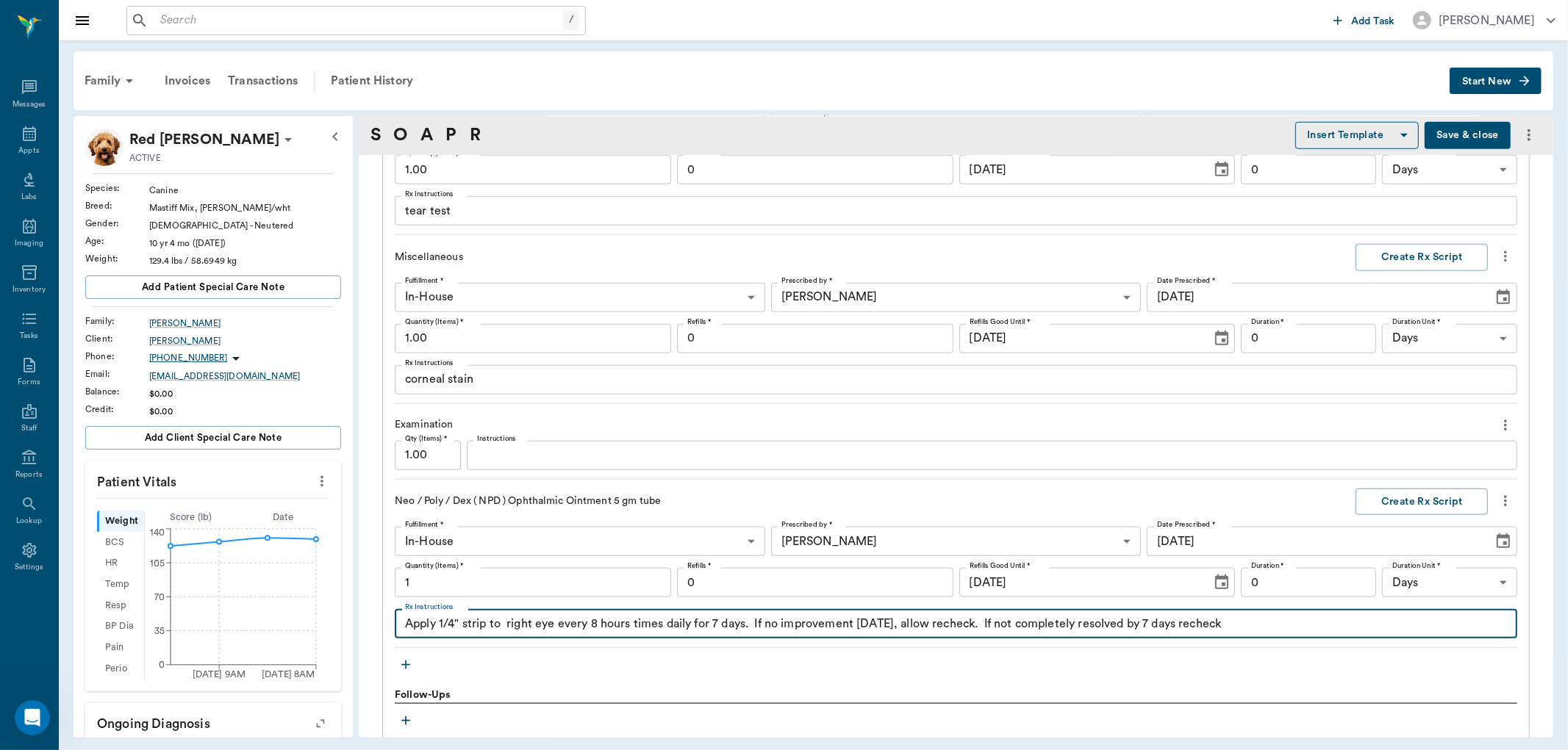
drag, startPoint x: 691, startPoint y: 621, endPoint x: 634, endPoint y: 629, distance: 57.6
click at [634, 629] on textarea "Apply 1/4" strip to right eye every 8 hours times daily for 7 days. If no impro…" at bounding box center [956, 624] width 1102 height 17
type textarea "Apply 1/4" strip to right eye every 8 hours for 7 days. If no improvement in 3 …"
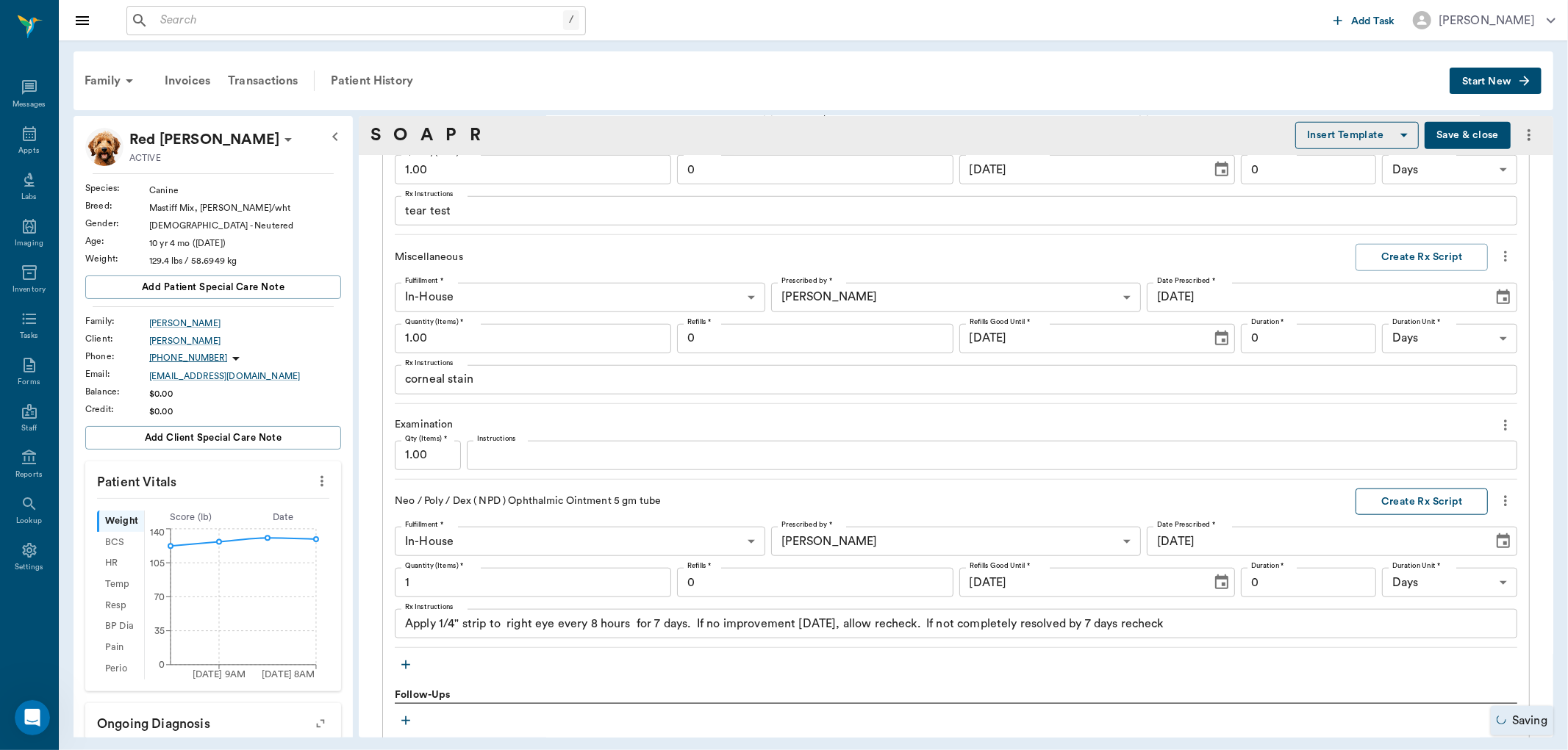
click at [1459, 503] on button "Create Rx Script" at bounding box center [1422, 502] width 133 height 28
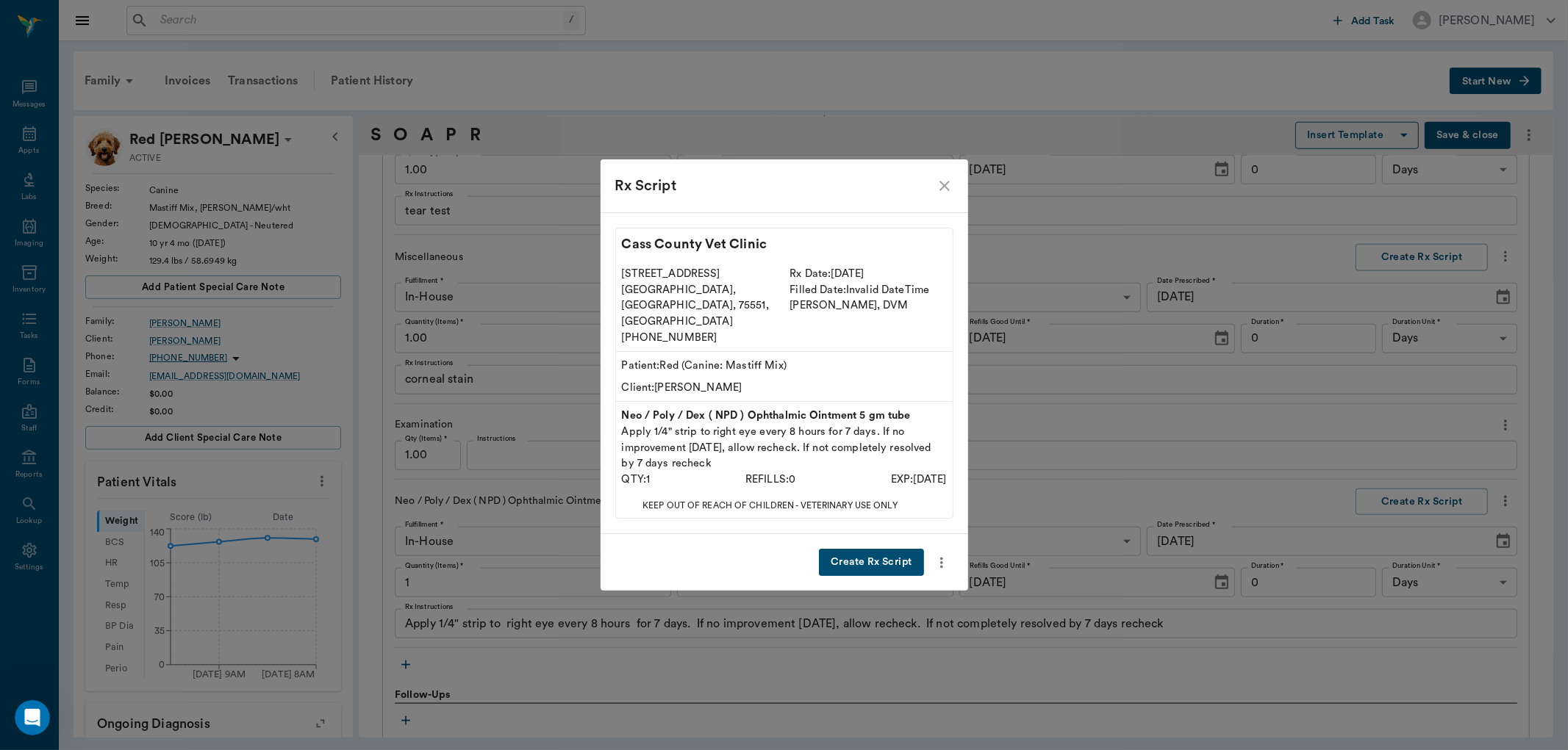
click at [882, 549] on button "Create Rx Script" at bounding box center [871, 562] width 104 height 28
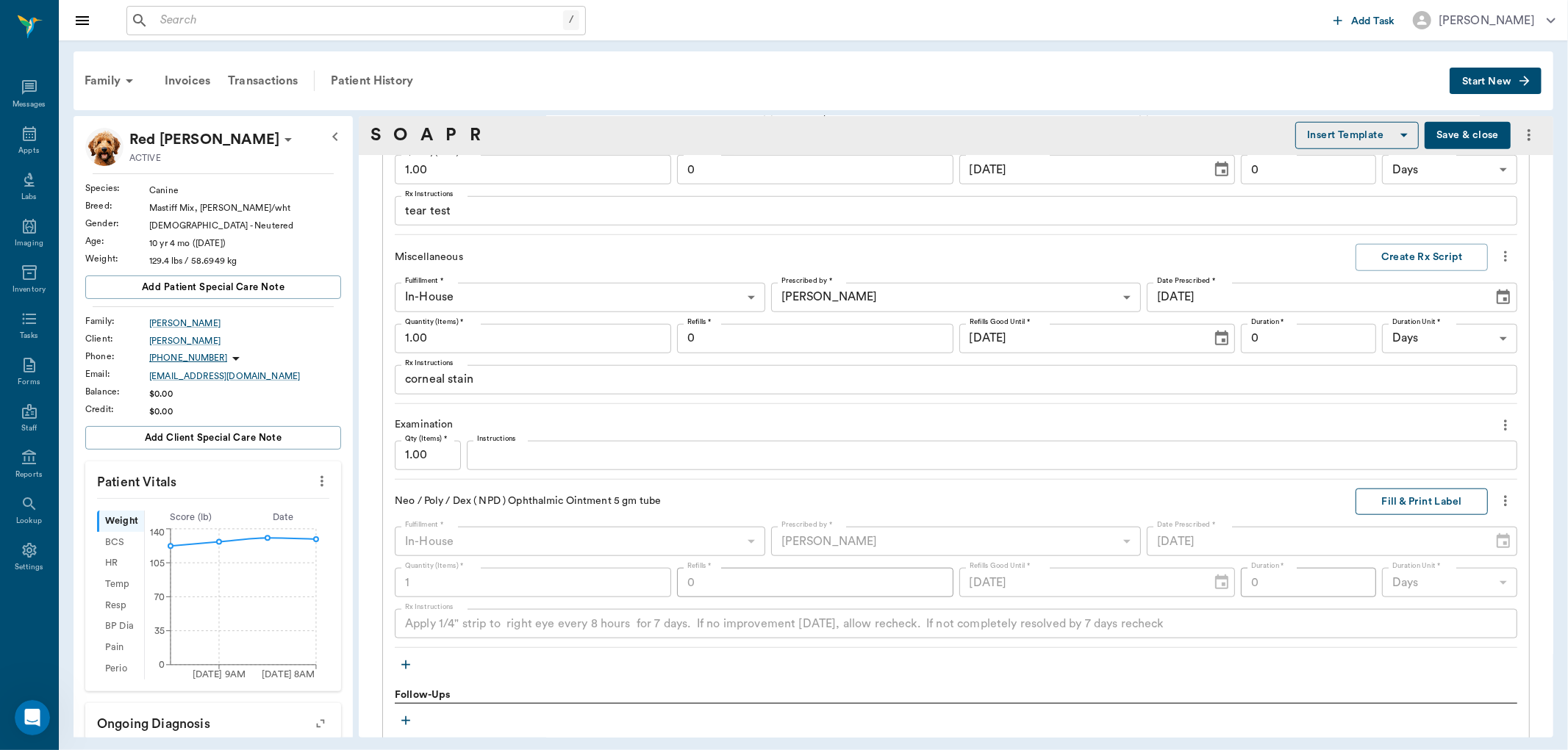
click at [1375, 504] on button "Fill & Print Label" at bounding box center [1422, 502] width 133 height 28
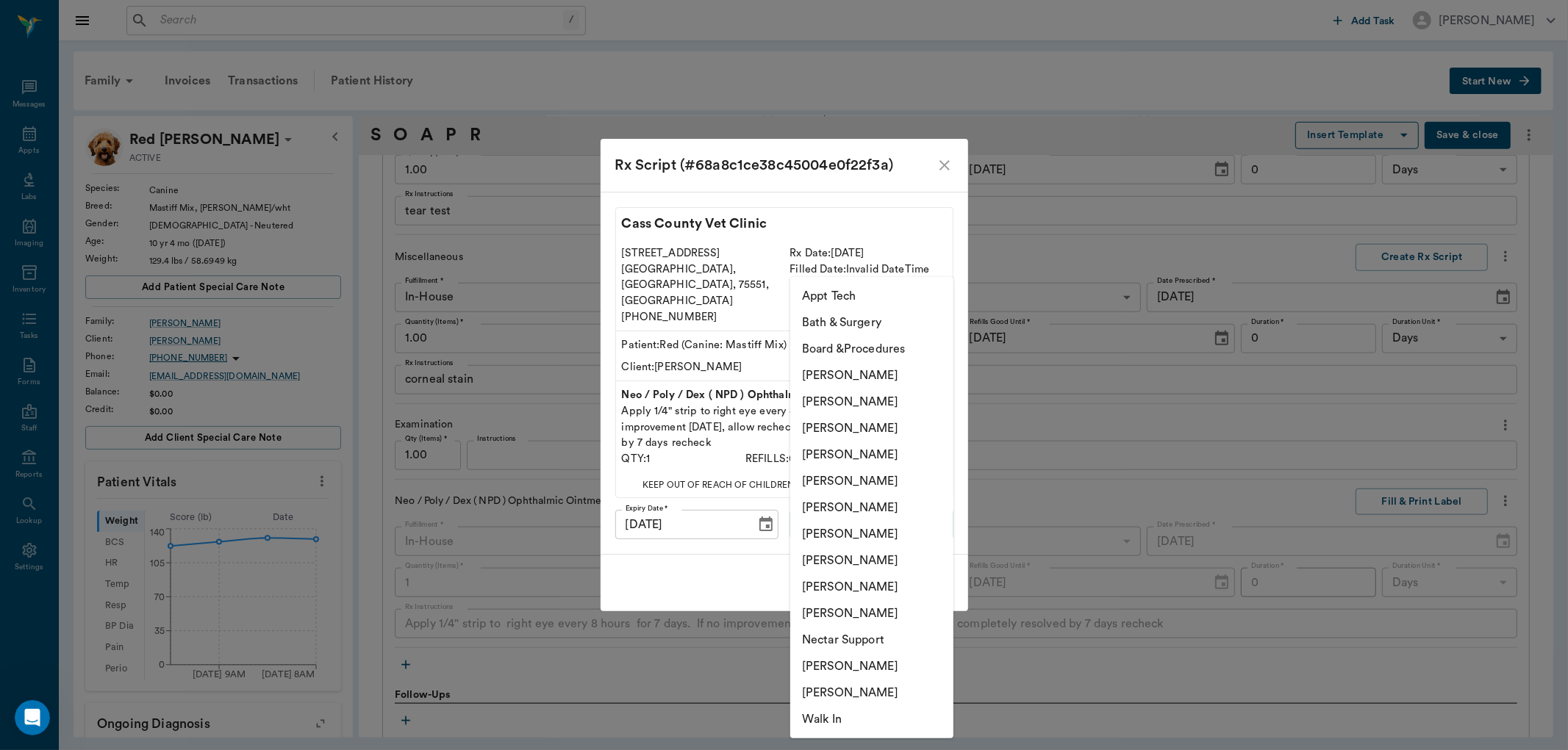
click at [863, 507] on body "/ ​ Add Task Dr. Bert Ellsworth Nectar Messages Appts Labs Imaging Inventory Ta…" at bounding box center [784, 375] width 1568 height 750
click at [855, 481] on li "[PERSON_NAME]" at bounding box center [871, 481] width 163 height 27
type input "670e8b52b987dc0b25a864ee"
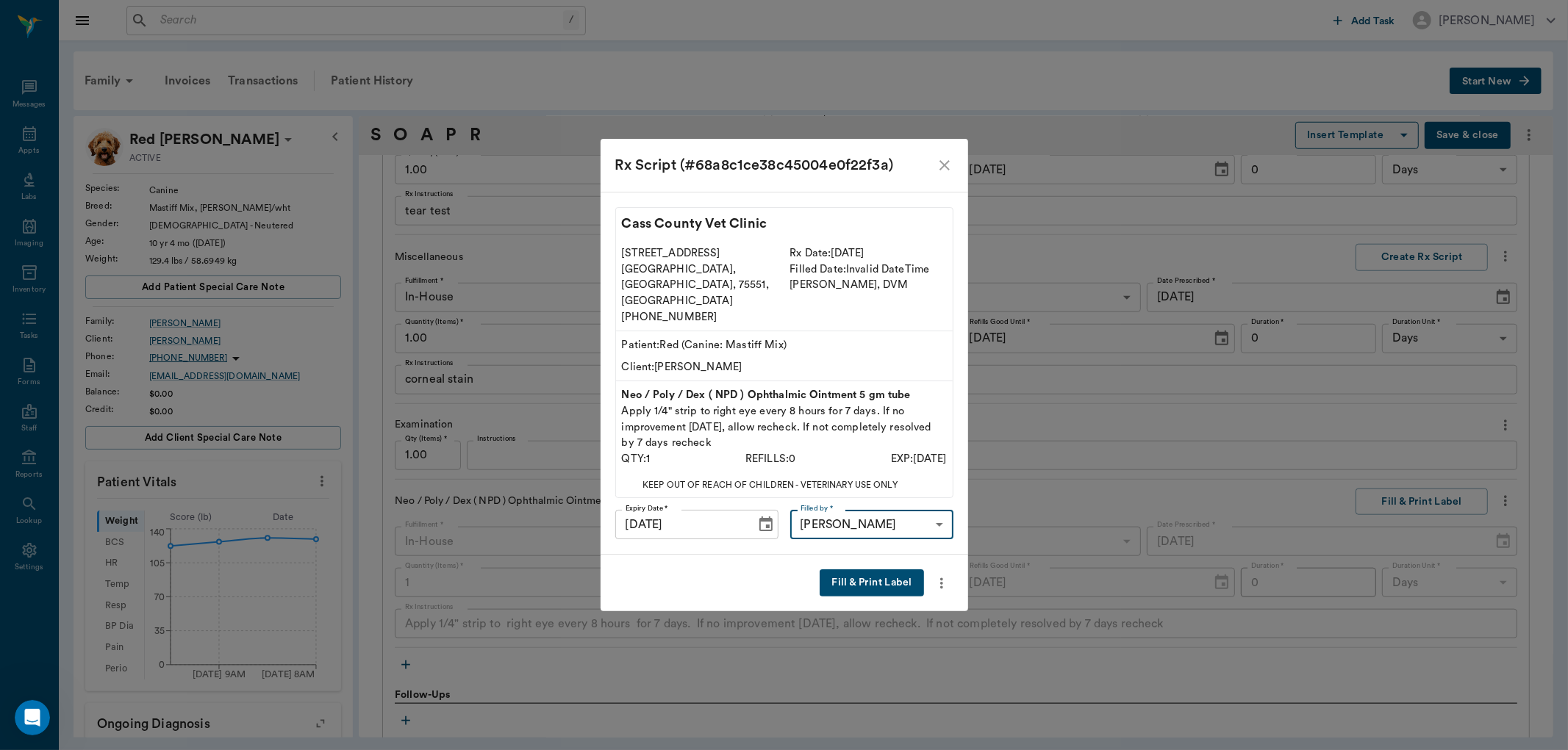
click at [882, 569] on button "Fill & Print Label" at bounding box center [871, 583] width 103 height 28
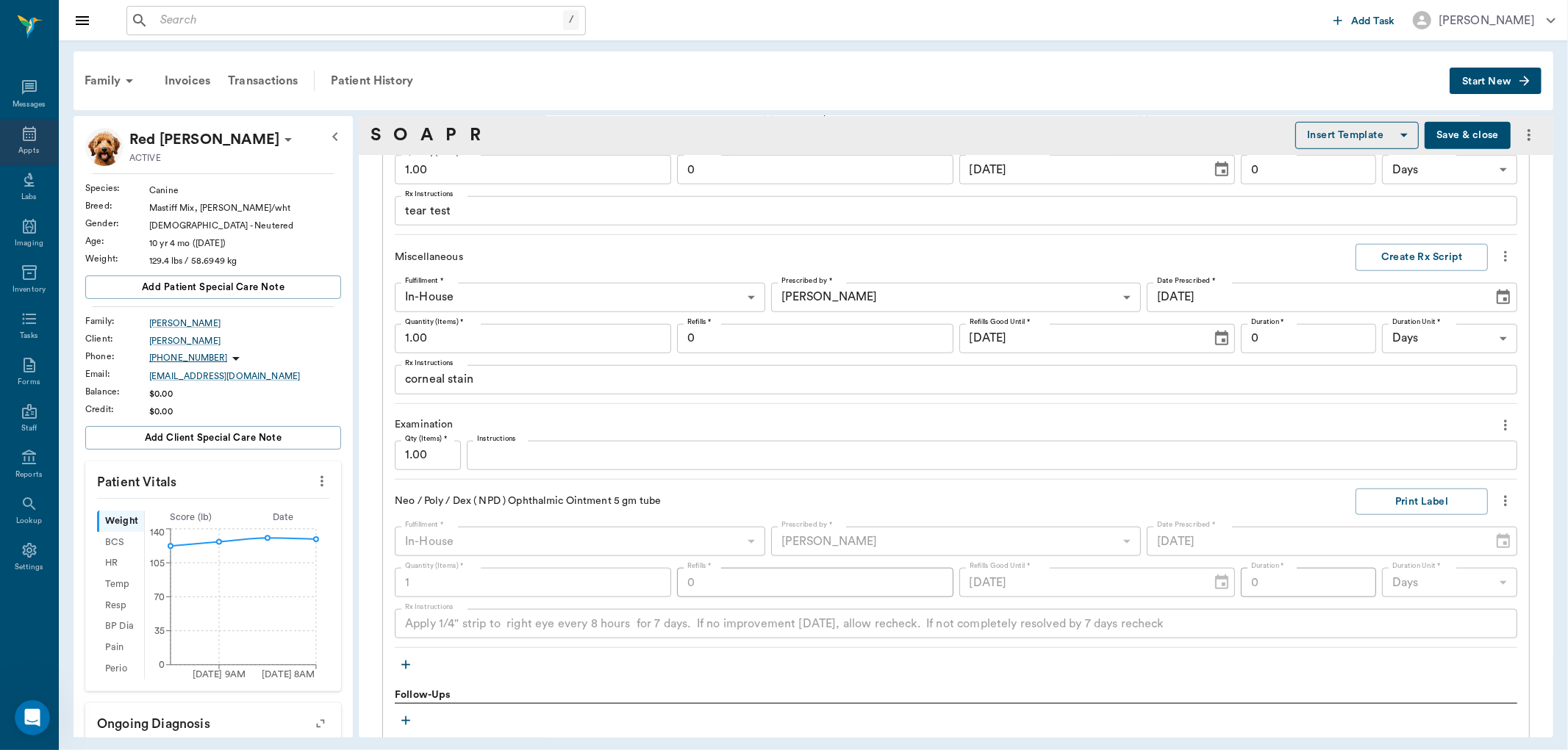
click at [25, 134] on icon at bounding box center [30, 134] width 18 height 18
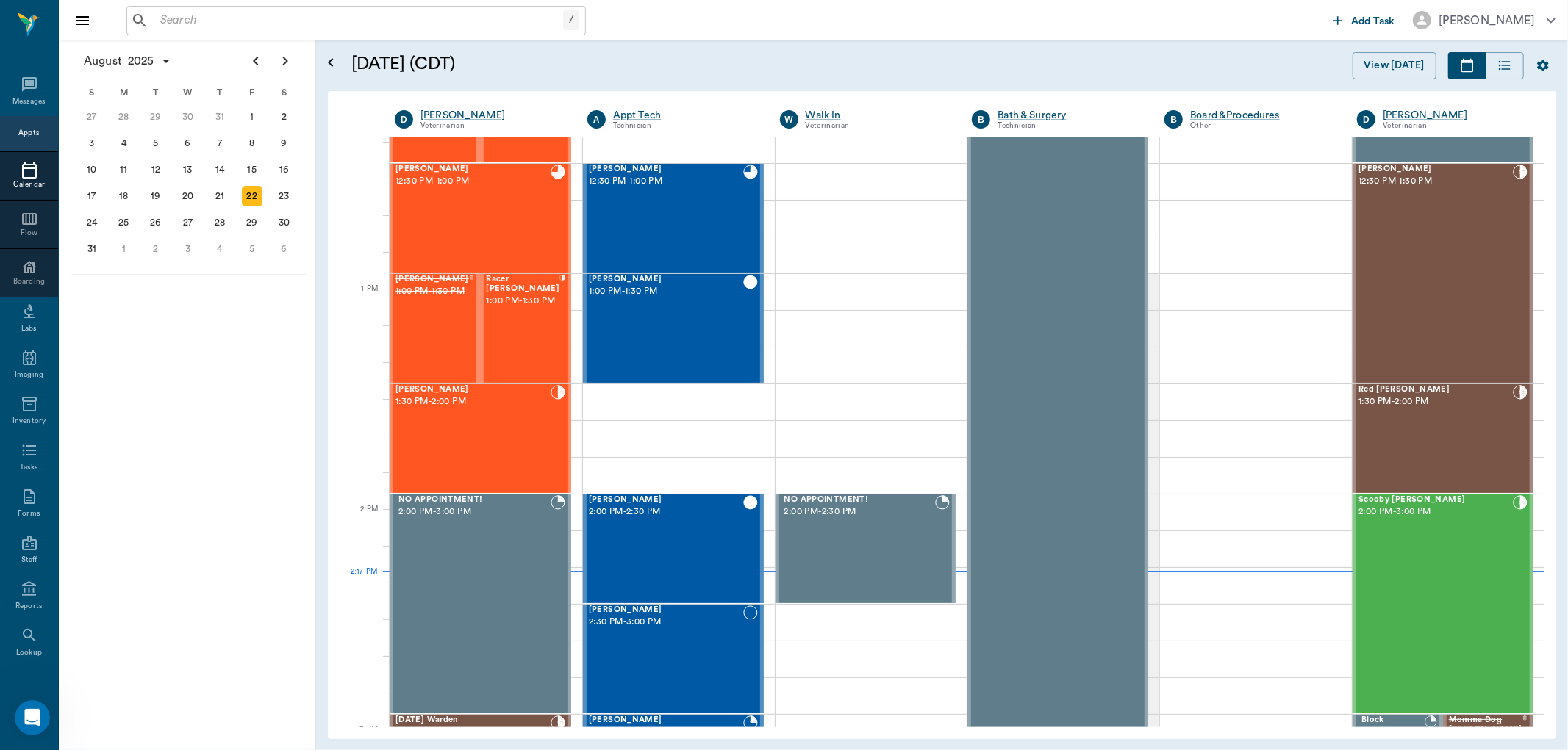
scroll to position [1017, 0]
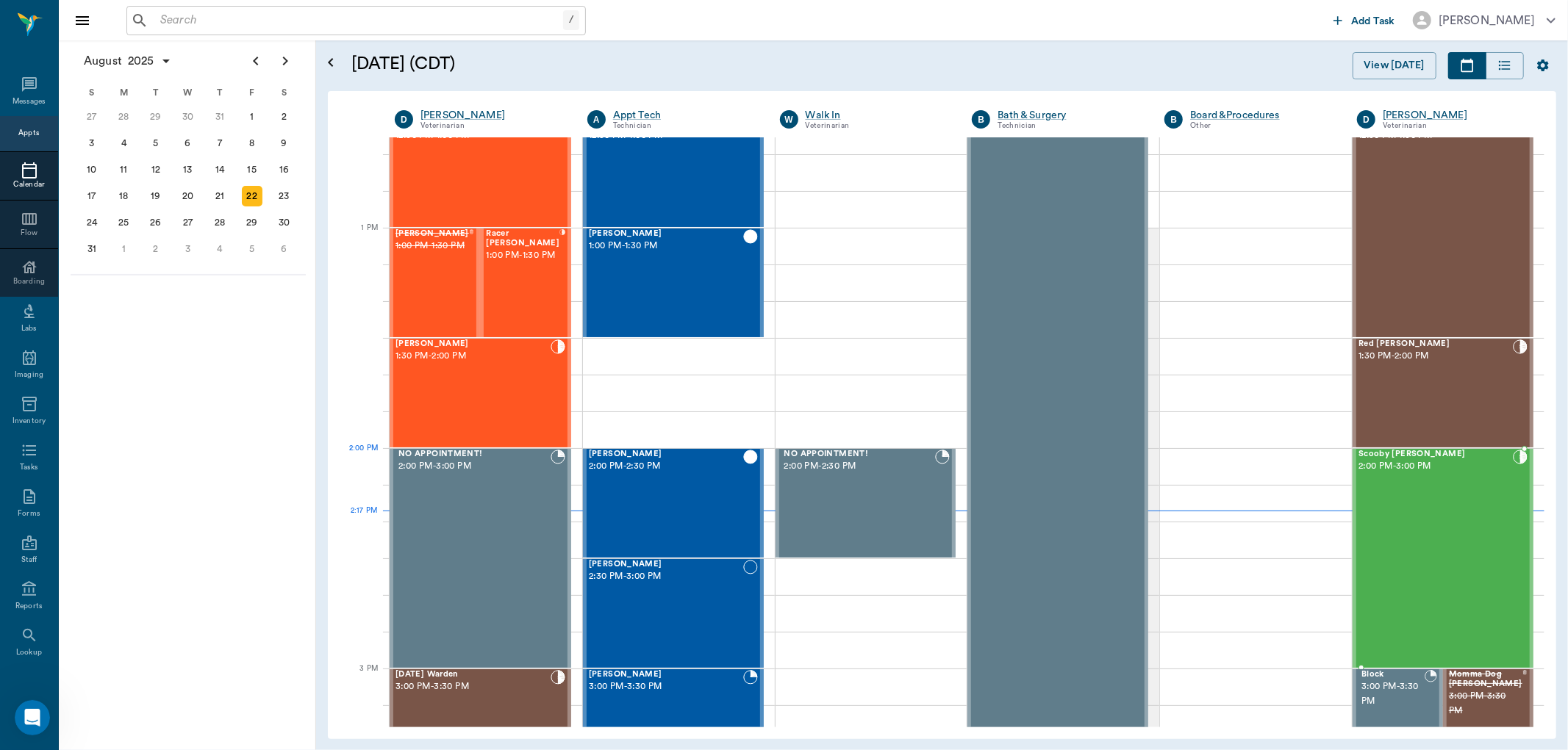
click at [1374, 452] on span "Scooby [PERSON_NAME]" at bounding box center [1435, 454] width 154 height 10
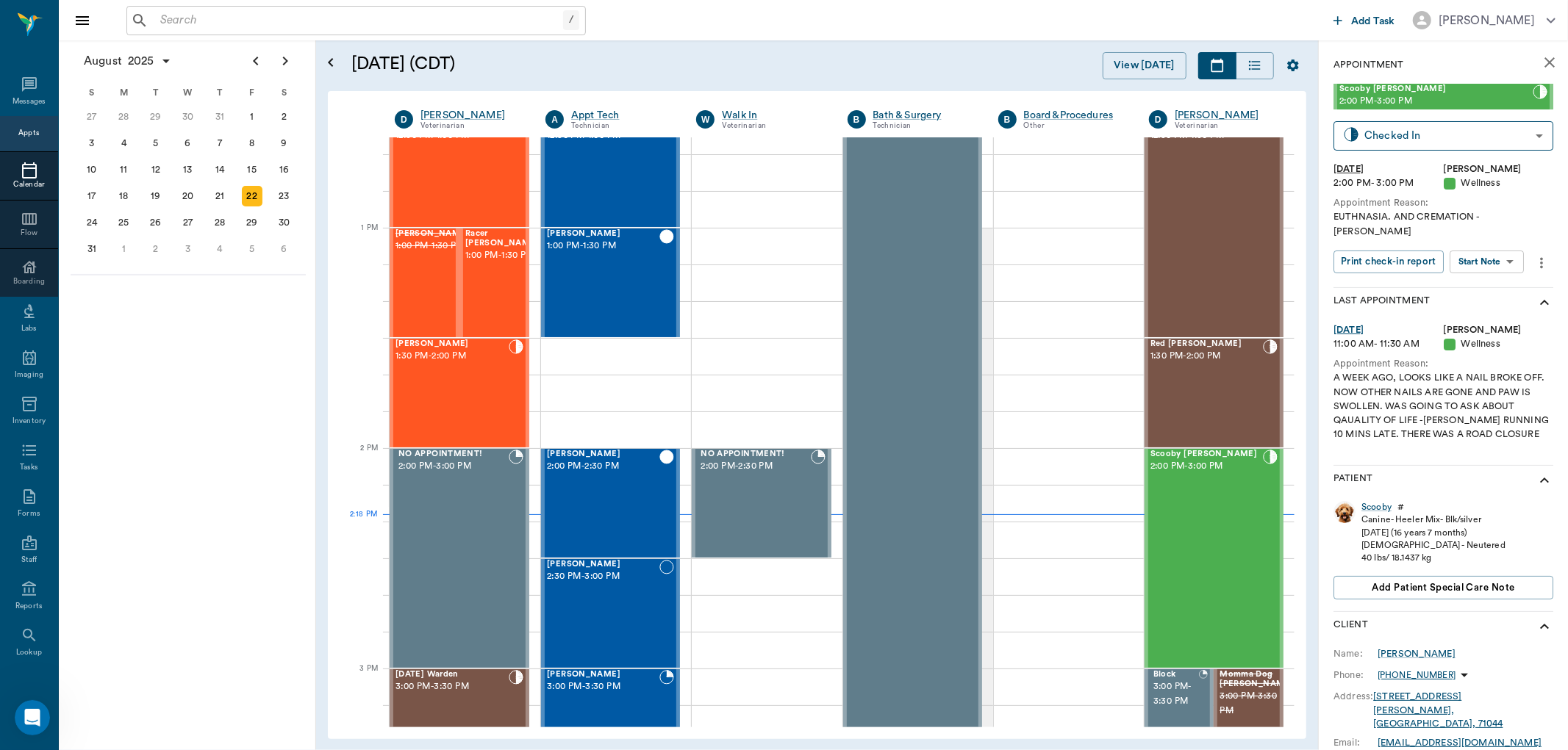
click at [24, 164] on icon at bounding box center [30, 170] width 15 height 16
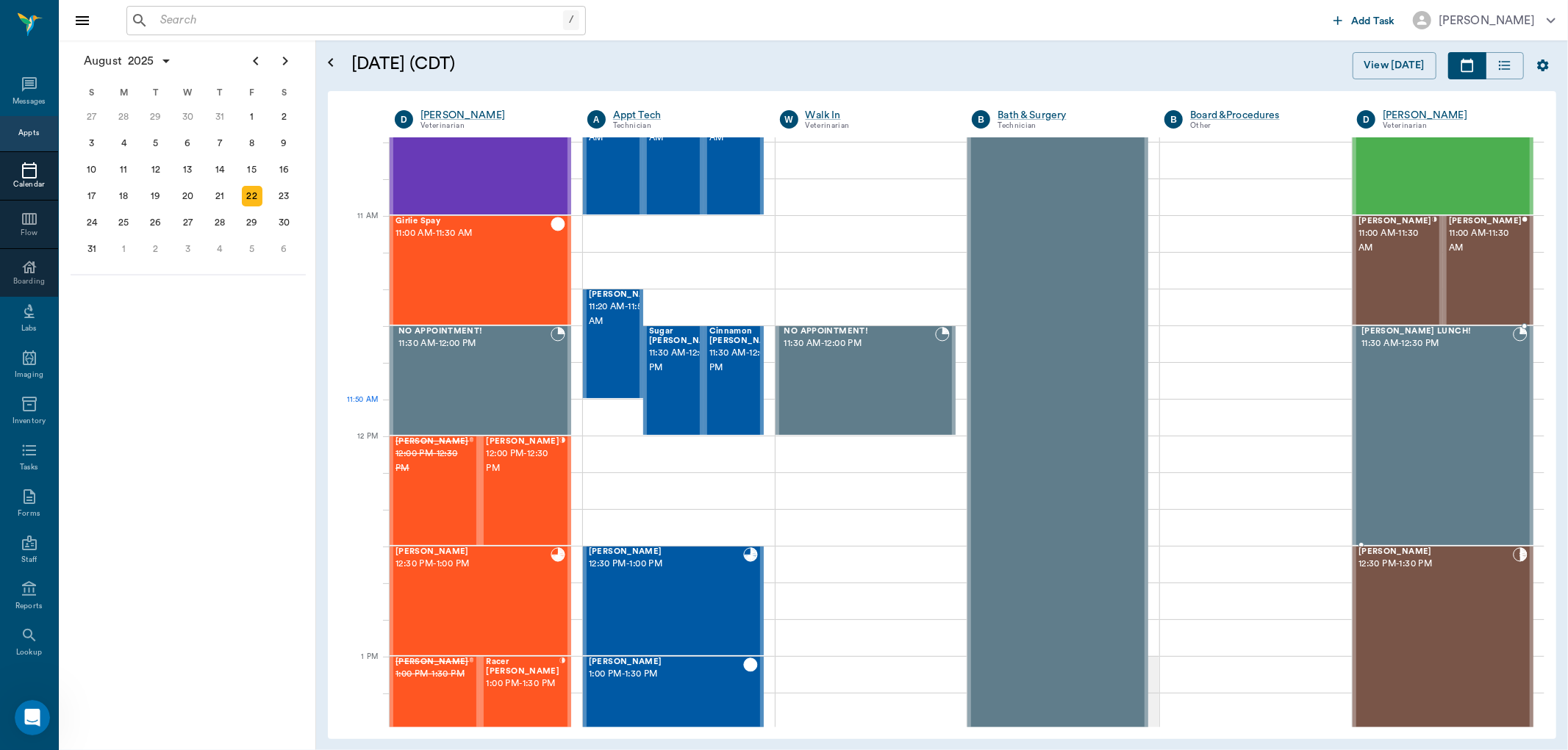
scroll to position [589, 0]
click at [1358, 225] on span "[PERSON_NAME]" at bounding box center [1395, 222] width 74 height 10
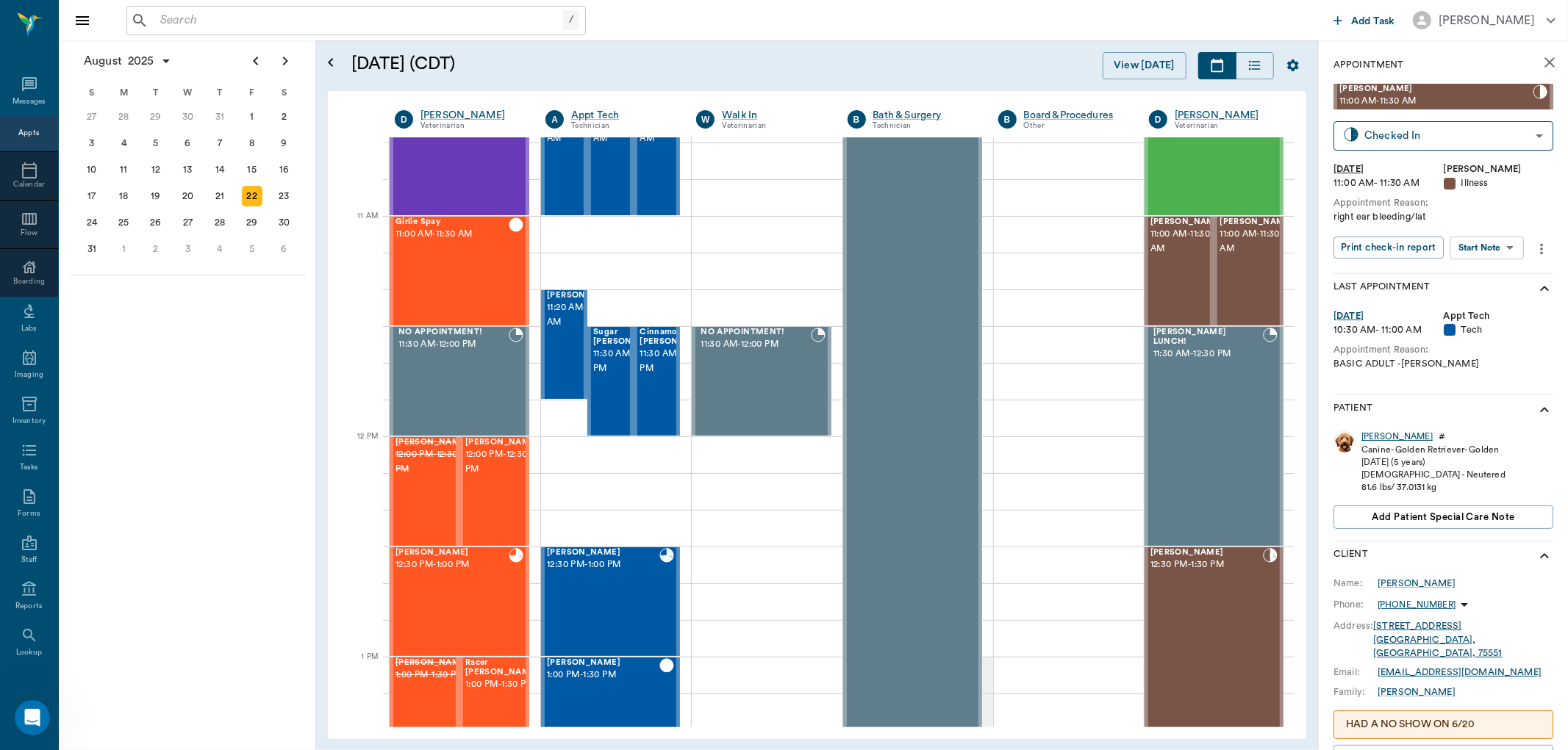
click at [1378, 435] on div "Tucker" at bounding box center [1397, 437] width 71 height 13
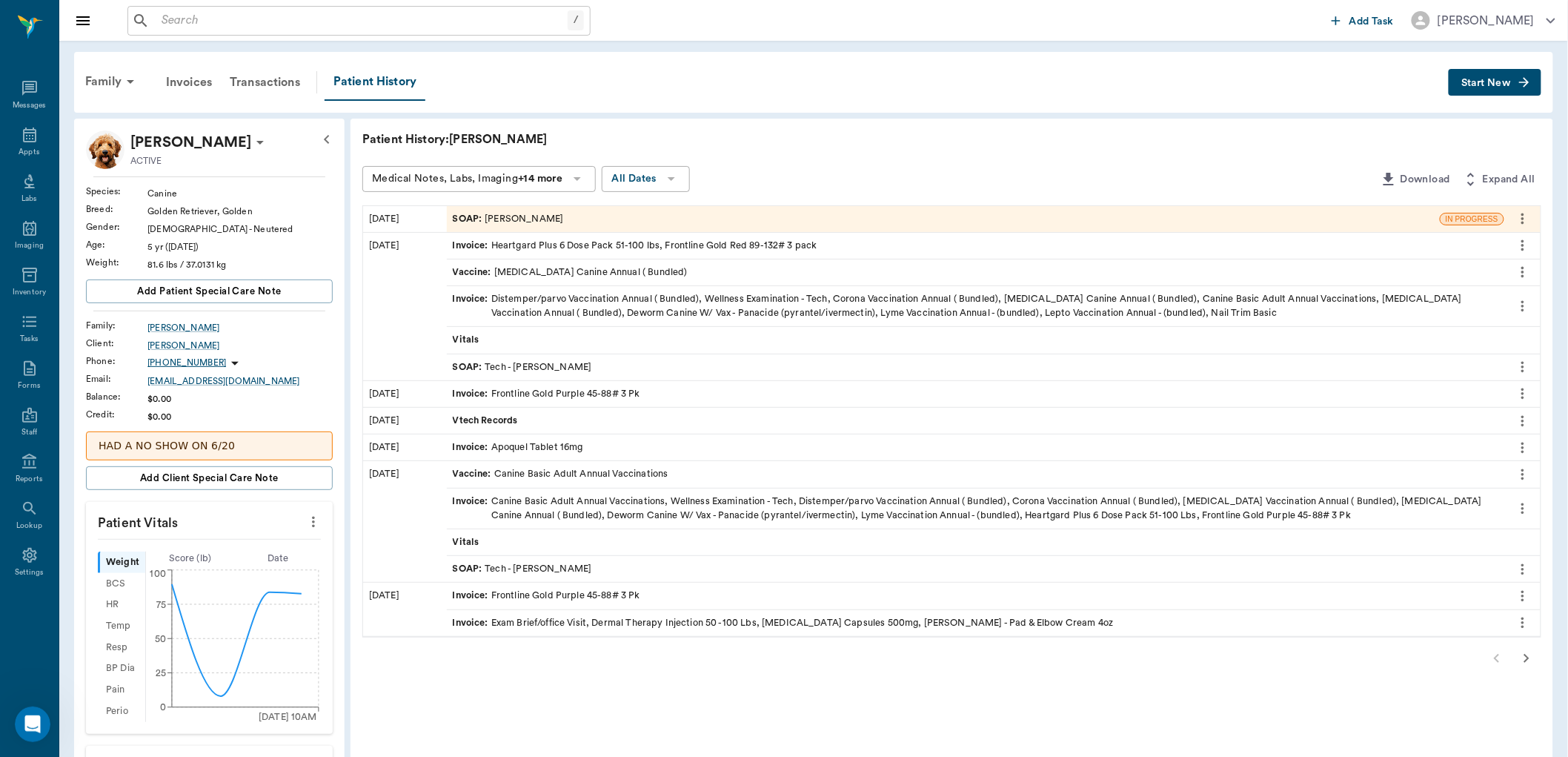
click at [576, 215] on div "SOAP : Dr. Kindall Jones" at bounding box center [943, 219] width 993 height 26
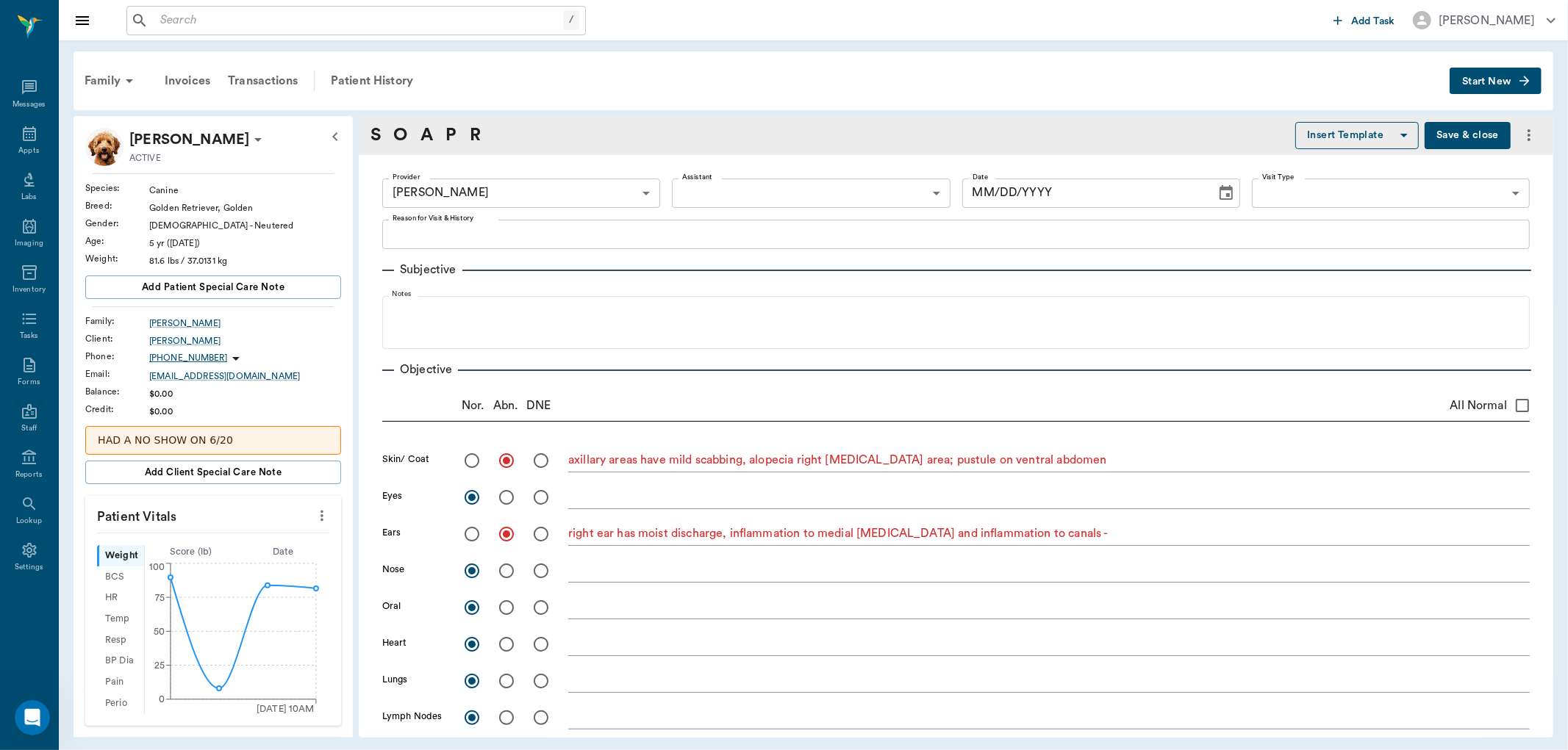
type input "670e8b52b987dc0b25a864ee"
radio input "true"
type textarea "axillary areas have mild scabbing, alopecia right thoracic inlet area; pustule …"
radio input "true"
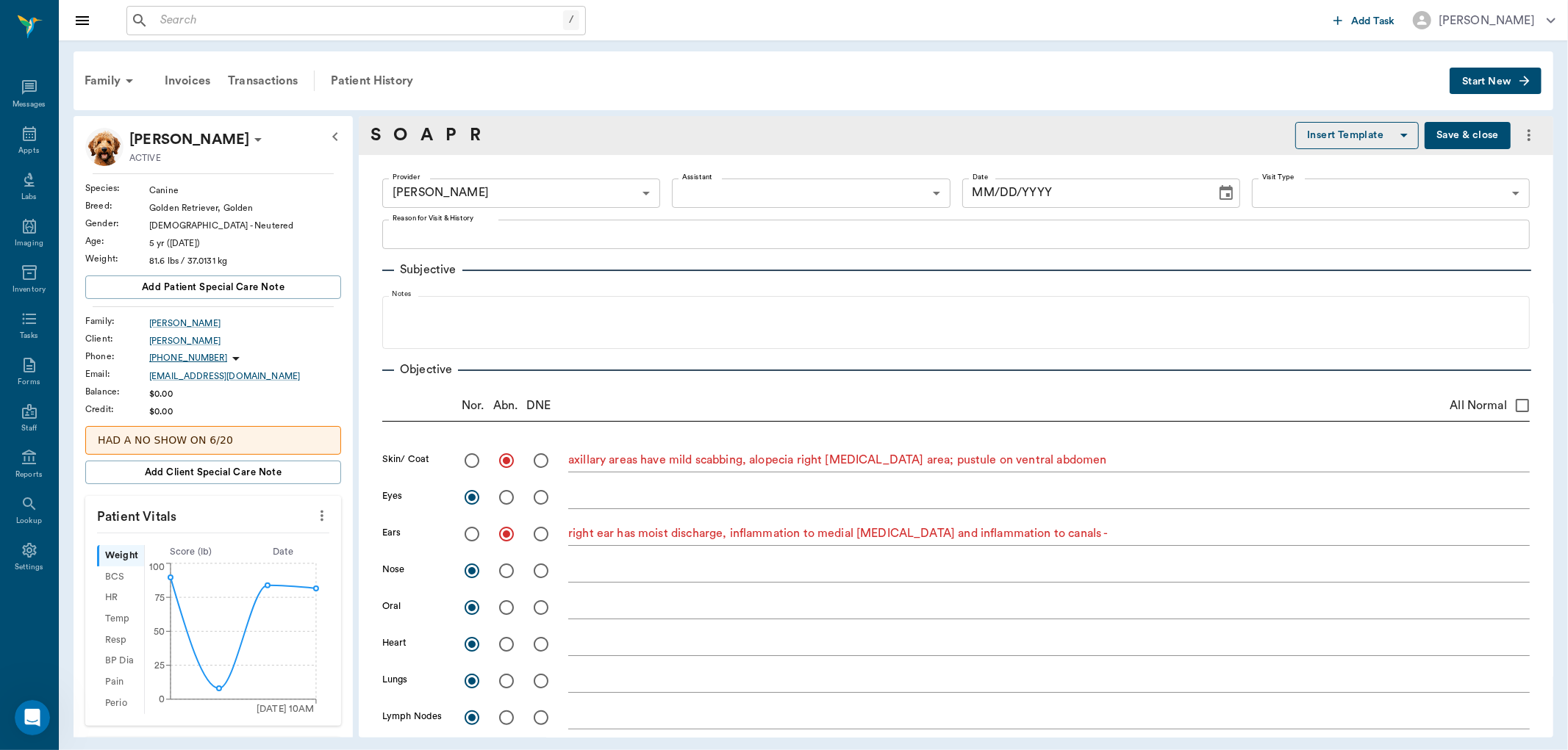
type textarea "right ear has moist discharge, inflammation to medial pinna and inflammation to…"
radio input "true"
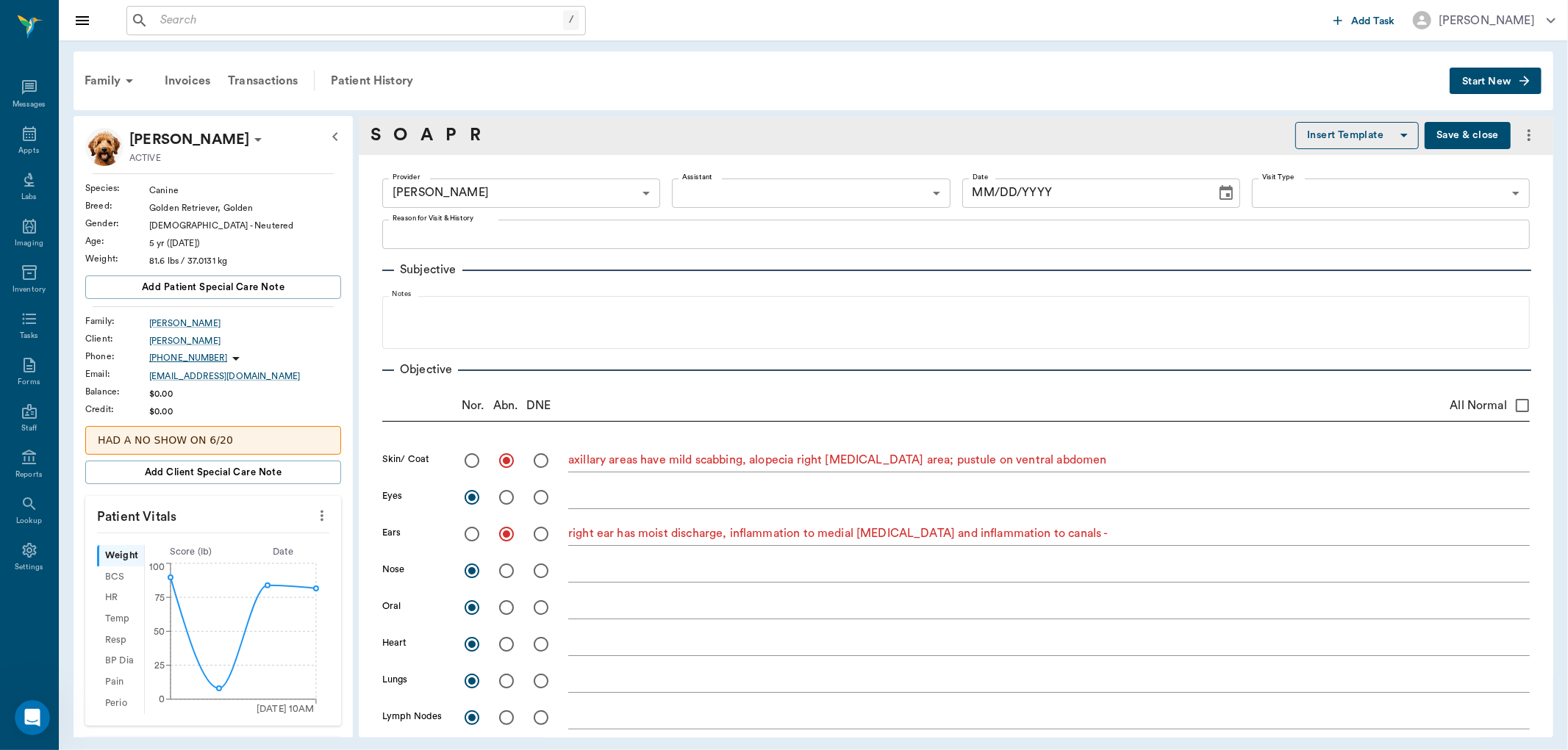
radio input "true"
type textarea "ambulatory x 4"
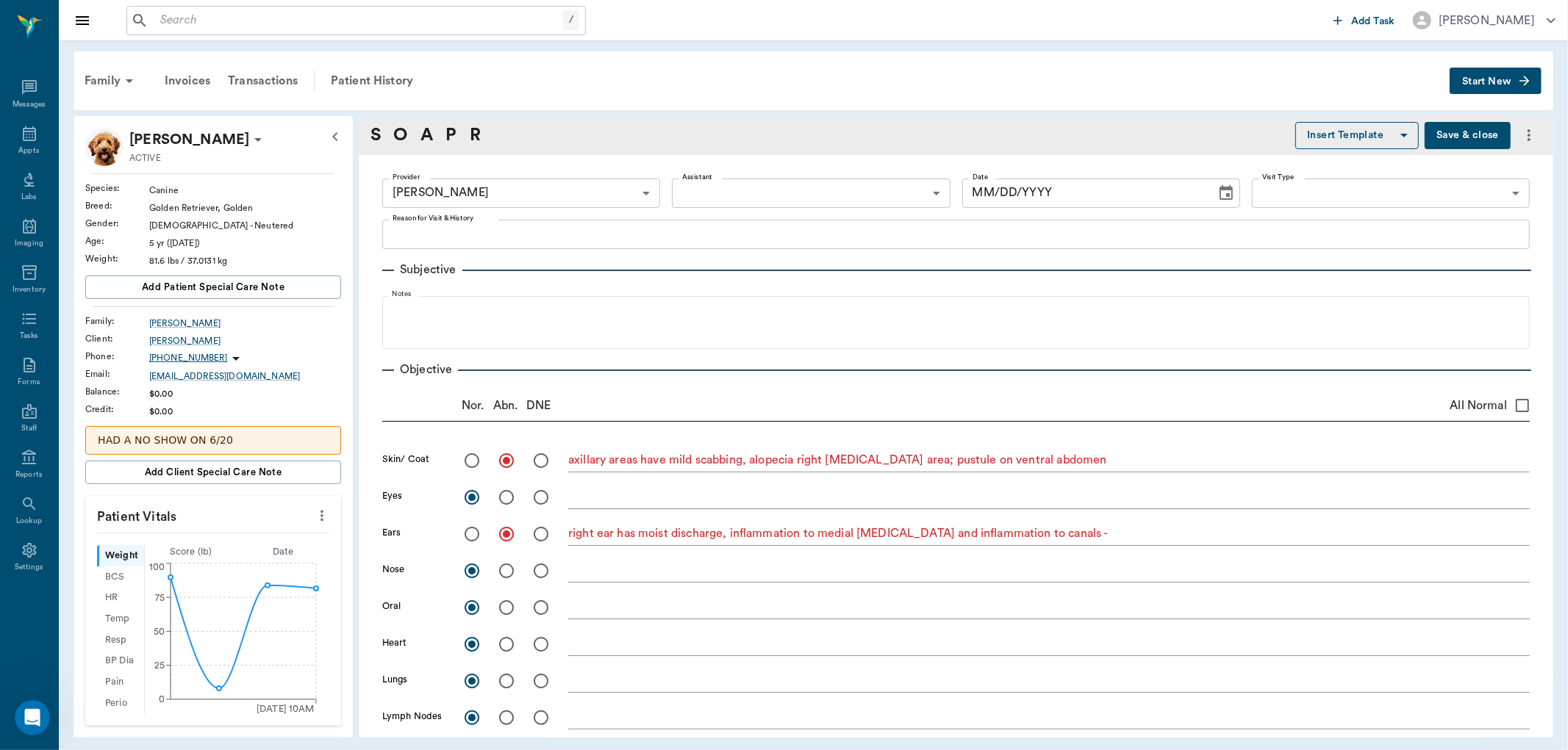
radio input "true"
type input "[DATE]"
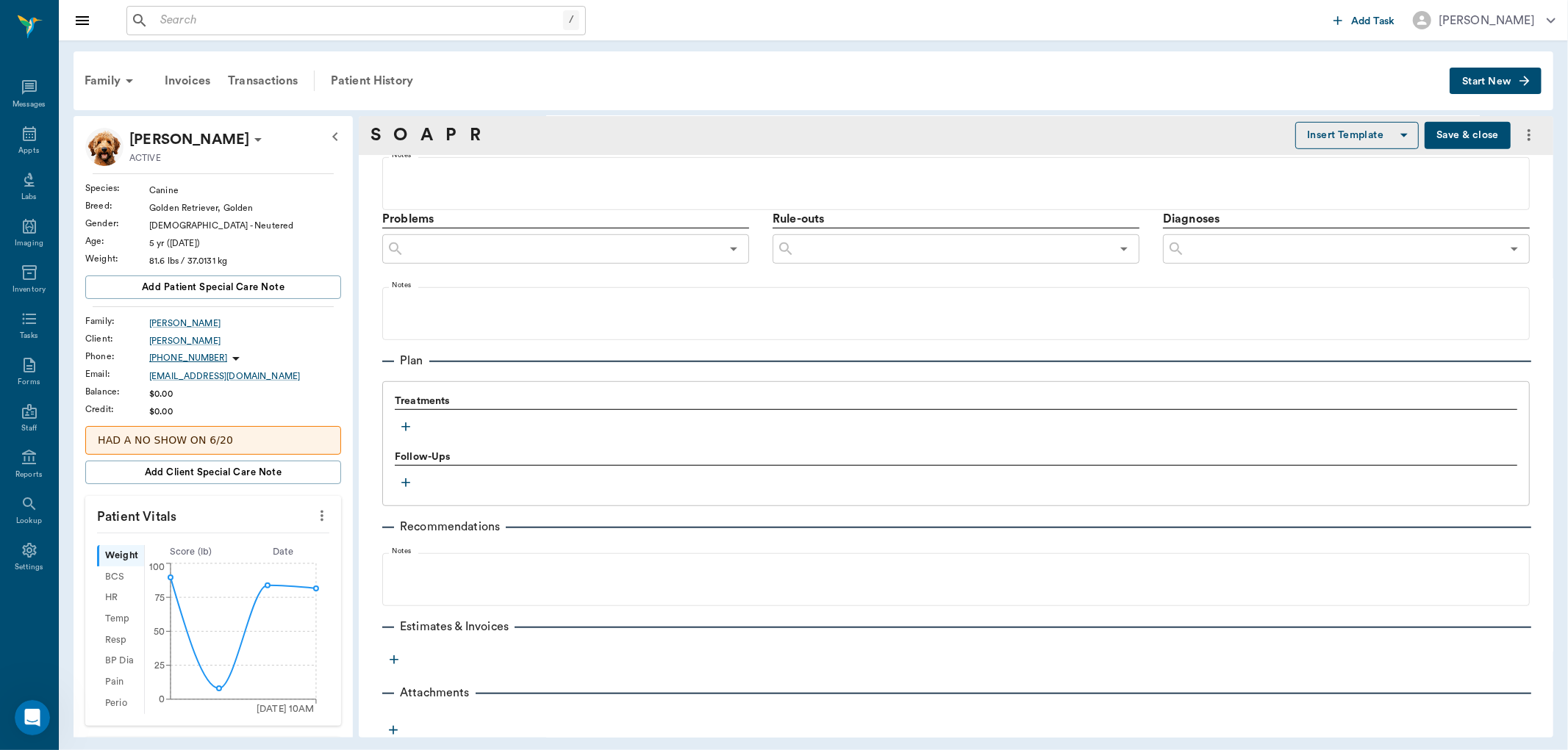
scroll to position [775, 0]
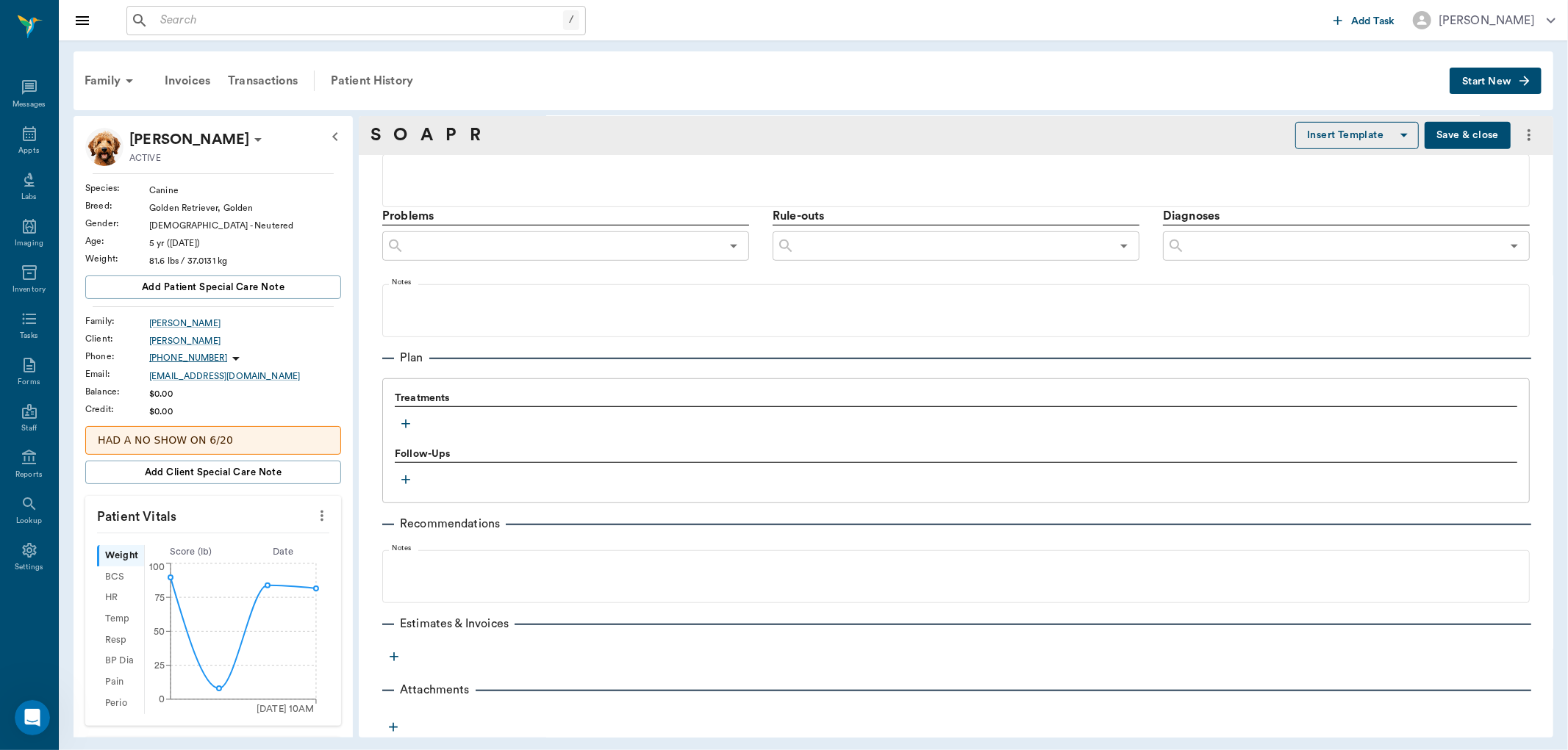
click at [412, 424] on icon "button" at bounding box center [406, 424] width 15 height 15
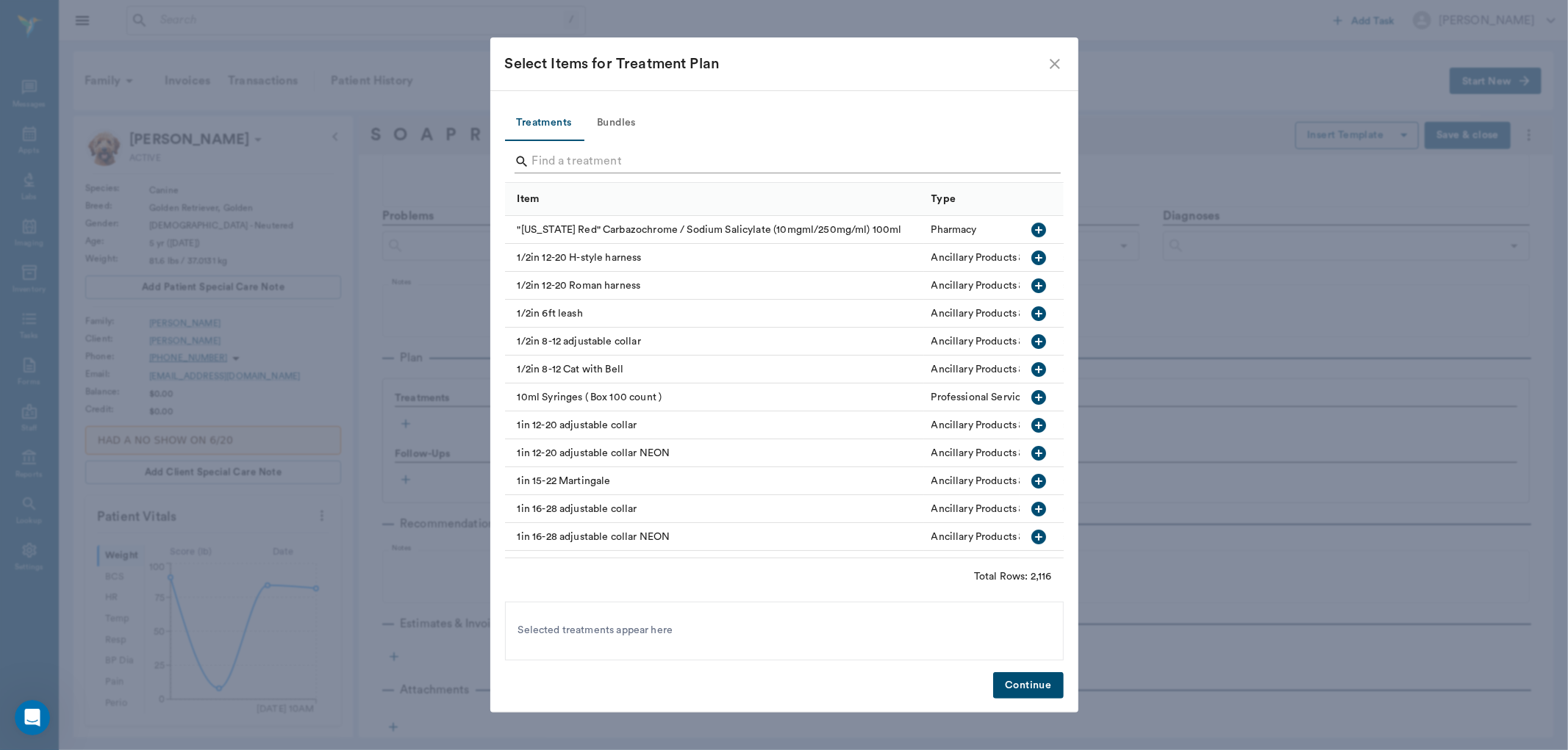
click at [574, 161] on input "Search" at bounding box center [785, 161] width 506 height 24
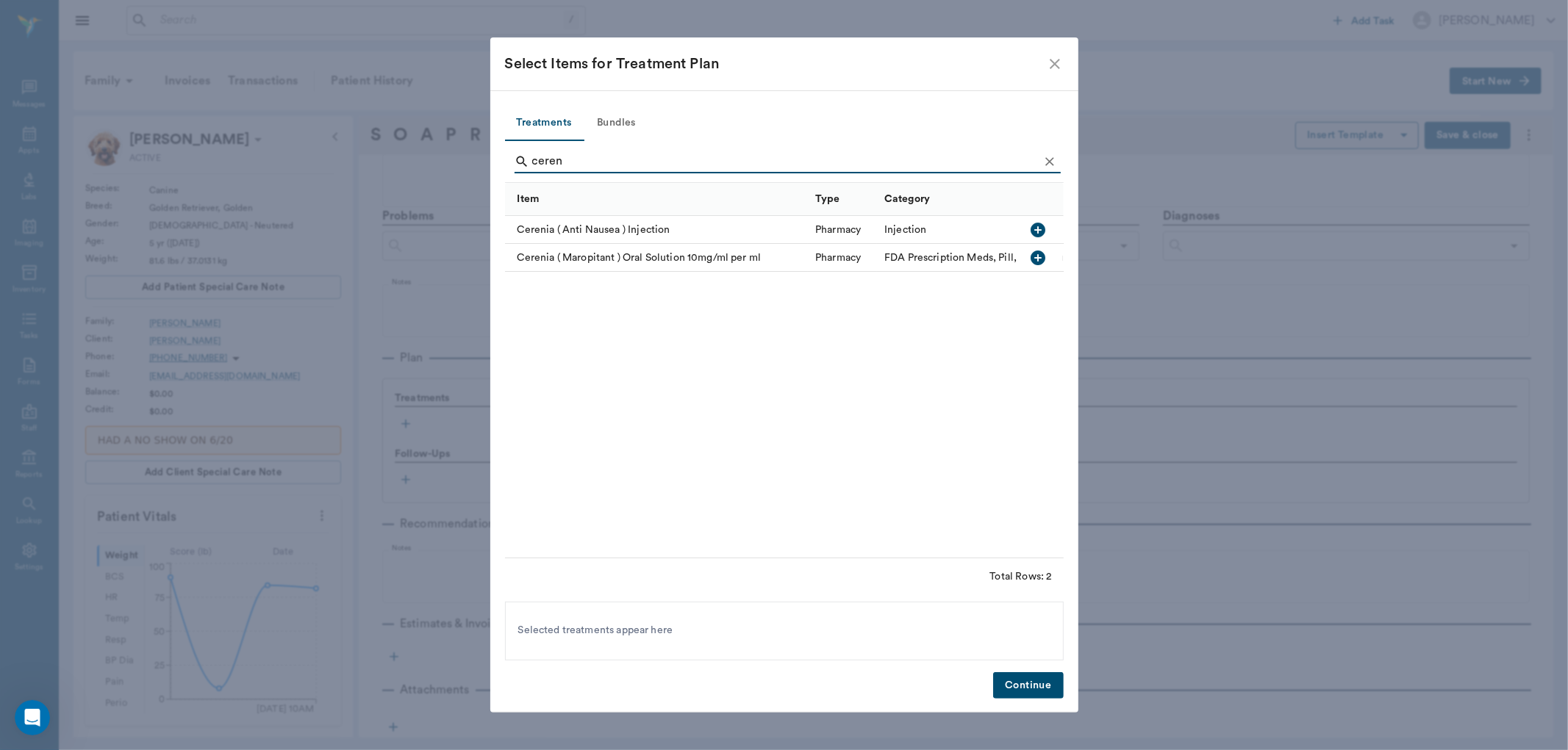
type input "ceren"
click at [1042, 229] on icon "button" at bounding box center [1039, 230] width 15 height 15
click at [1018, 686] on button "Continue" at bounding box center [1028, 685] width 70 height 28
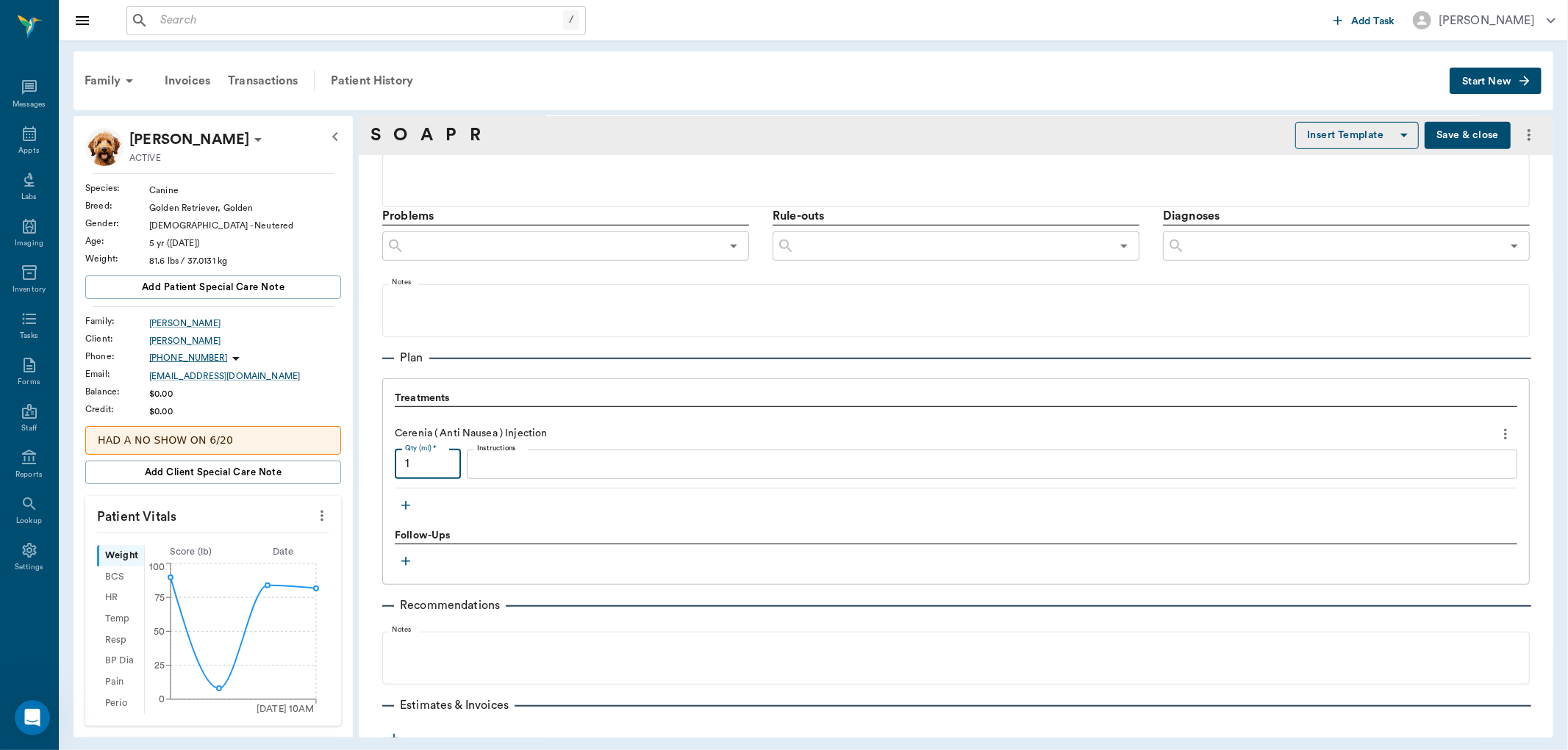
click at [427, 456] on input "1" at bounding box center [427, 464] width 66 height 29
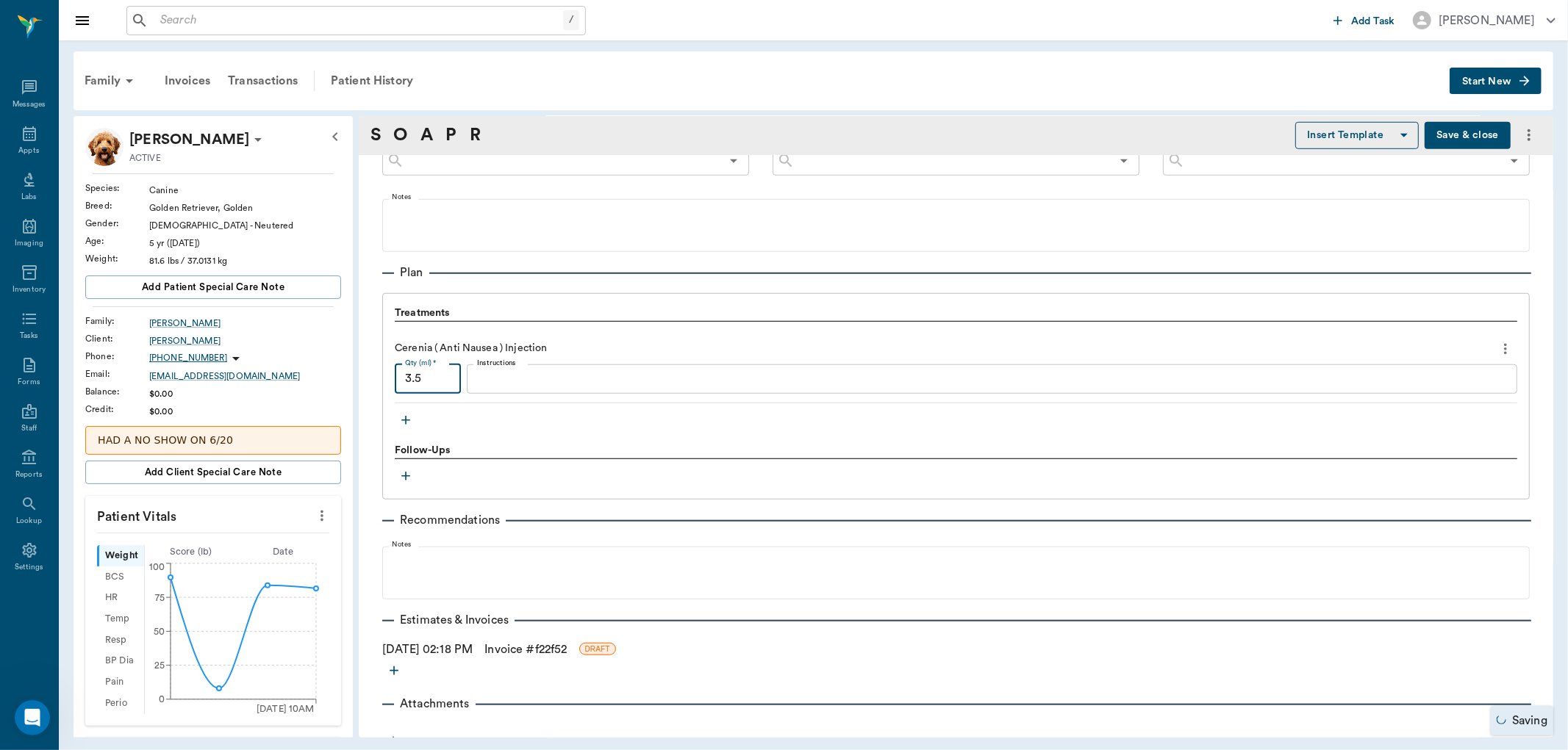
scroll to position [873, 0]
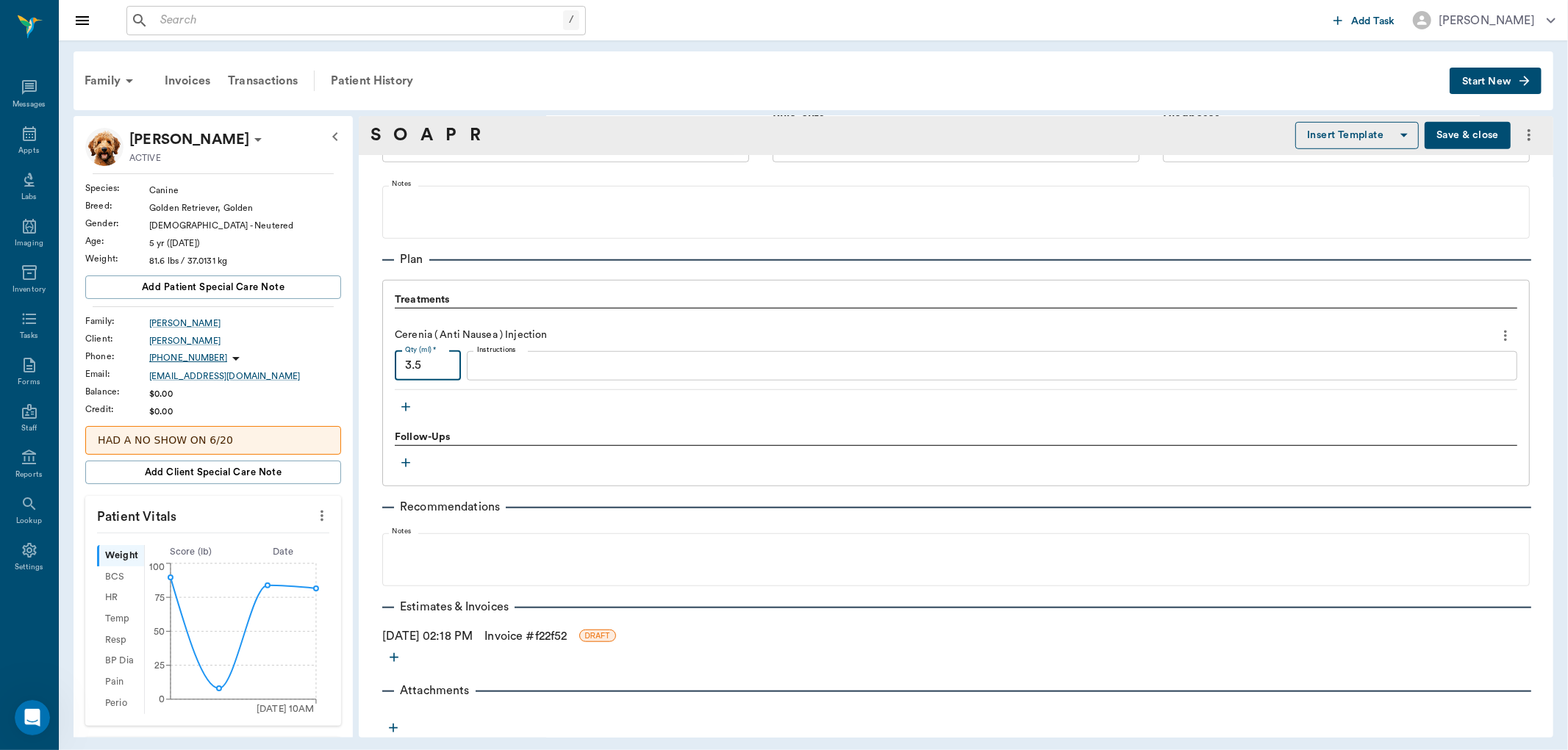
type input "3.5"
click at [540, 630] on link "Invoice # f22f52" at bounding box center [526, 636] width 83 height 18
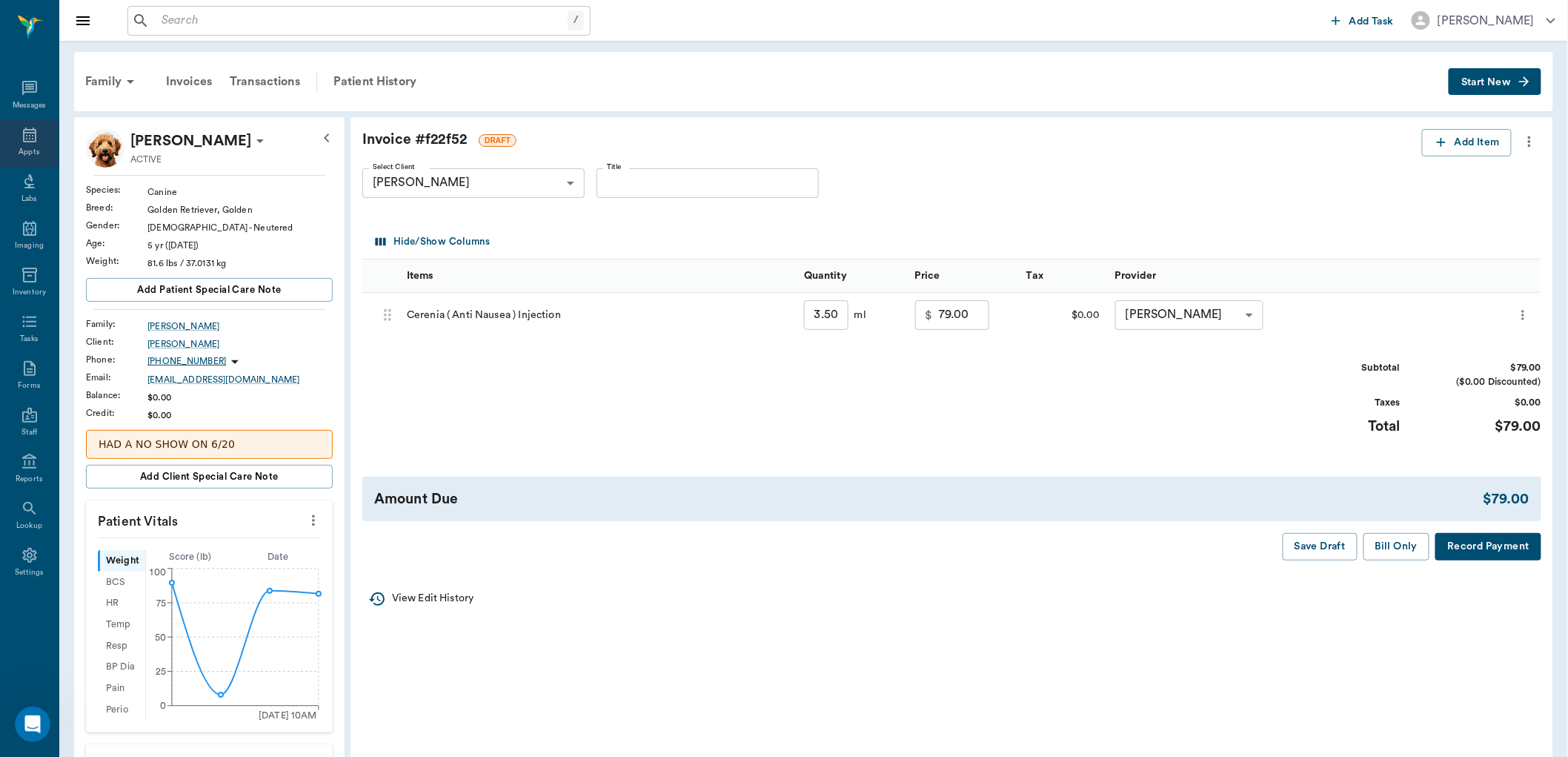
click at [34, 136] on icon at bounding box center [30, 135] width 14 height 15
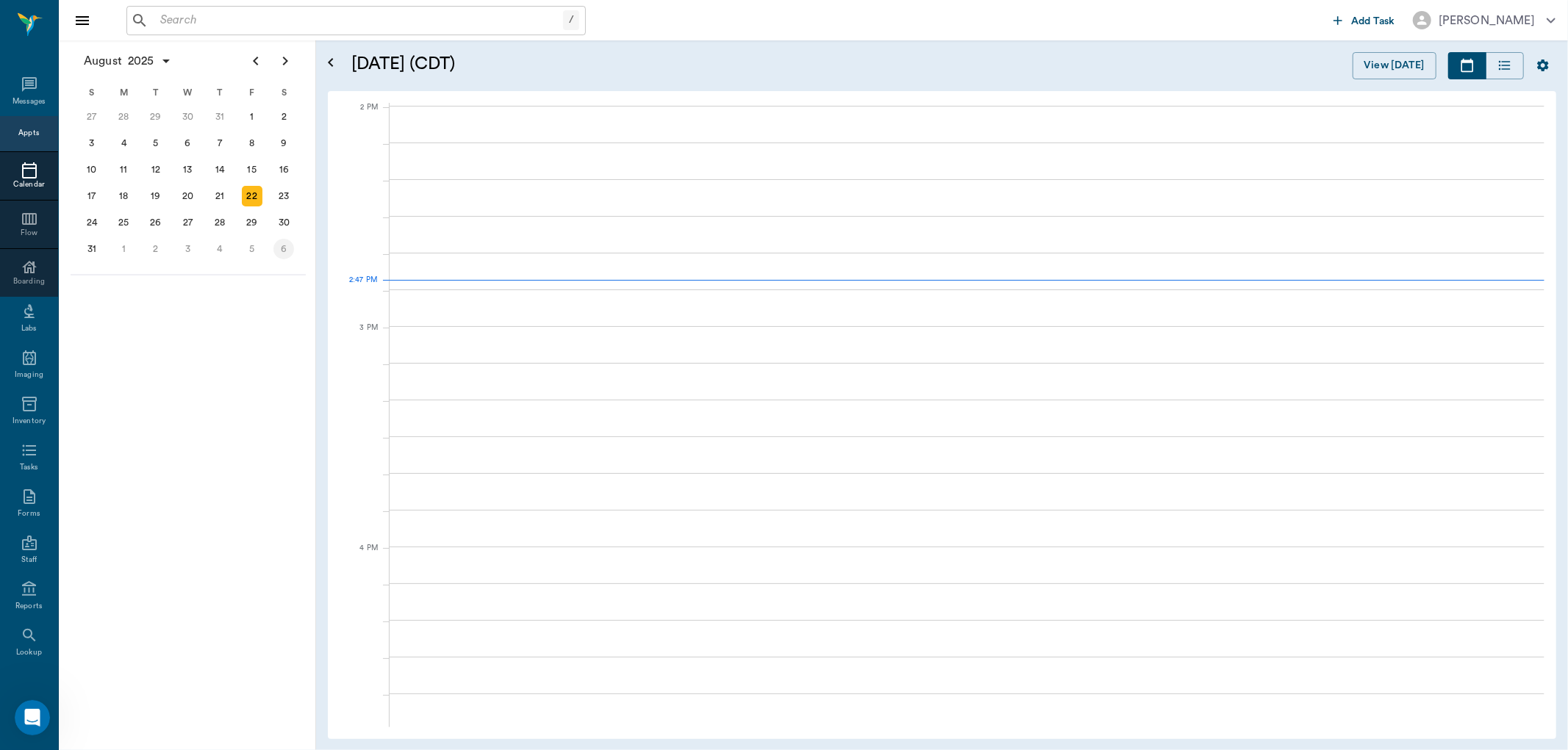
scroll to position [1323, 0]
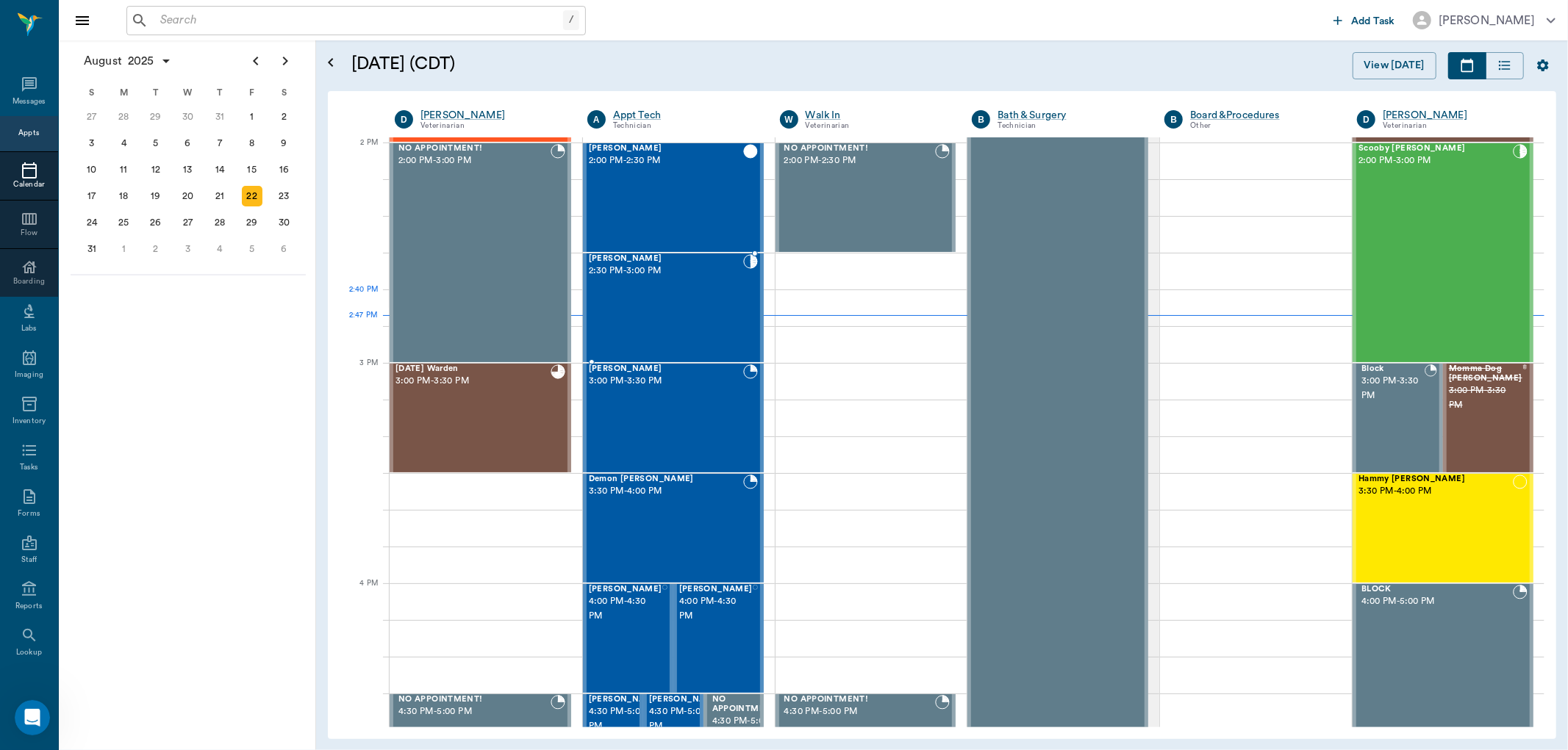
click at [722, 296] on div "Chichi Demoss 2:30 PM - 3:00 PM" at bounding box center [666, 308] width 154 height 107
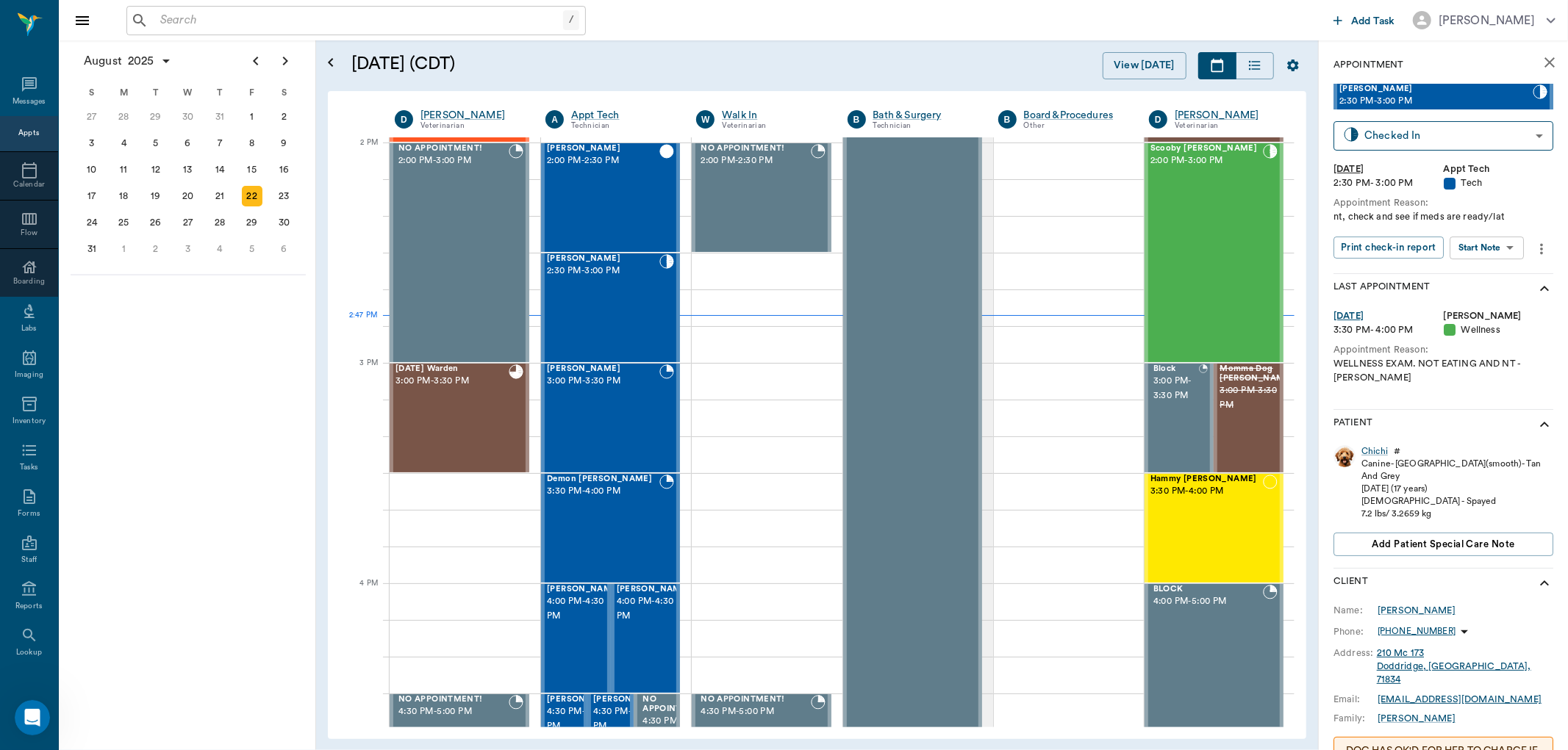
click at [1491, 246] on body "/ ​ Add Task Dr. Bert Ellsworth Nectar Messages Appts Calendar Flow Boarding La…" at bounding box center [784, 375] width 1568 height 750
click at [1496, 278] on button "Start SOAP" at bounding box center [1470, 277] width 50 height 17
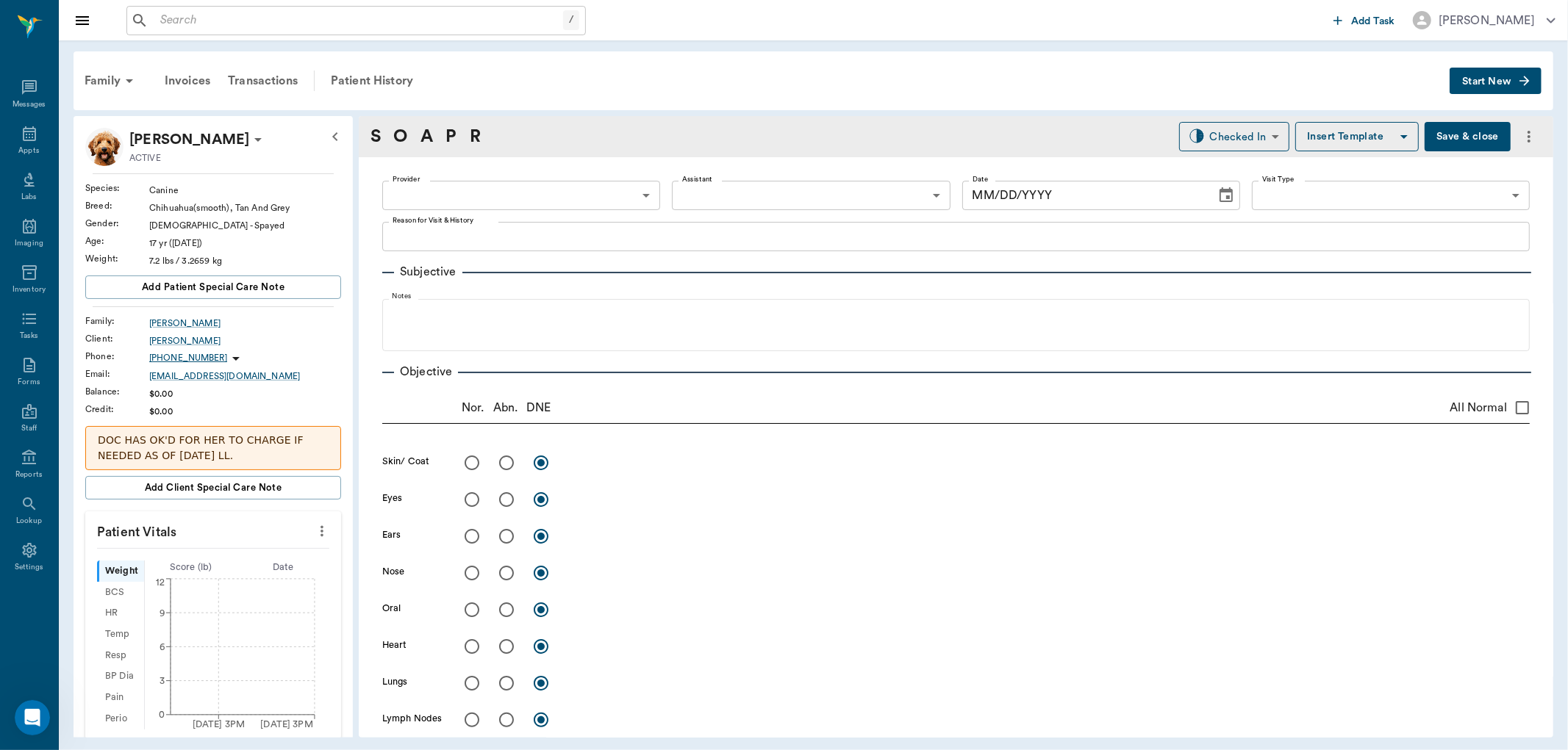
type input "63ec2f075fda476ae8351a4c"
type input "65d2be4f46e3a538d89b8c1a"
type textarea "nt, check and see if meds are ready/lat"
type input "[DATE]"
click at [511, 192] on body "/ ​ Add Task Dr. Bert Ellsworth Nectar Messages Appts Labs Imaging Inventory Ta…" at bounding box center [784, 375] width 1568 height 750
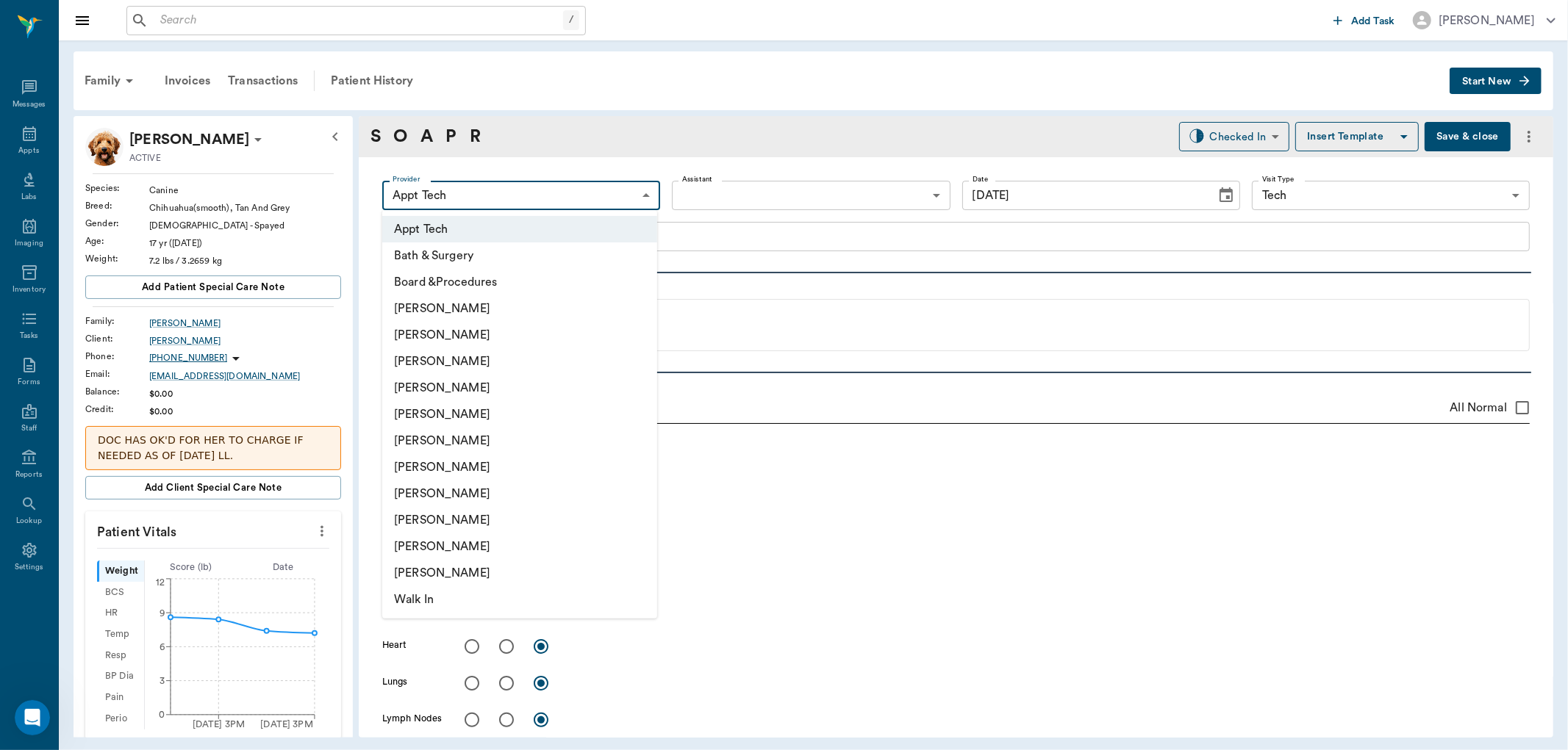
click at [505, 495] on li "[PERSON_NAME]" at bounding box center [519, 494] width 275 height 27
type input "63ec2e7e52e12b0ba117b124"
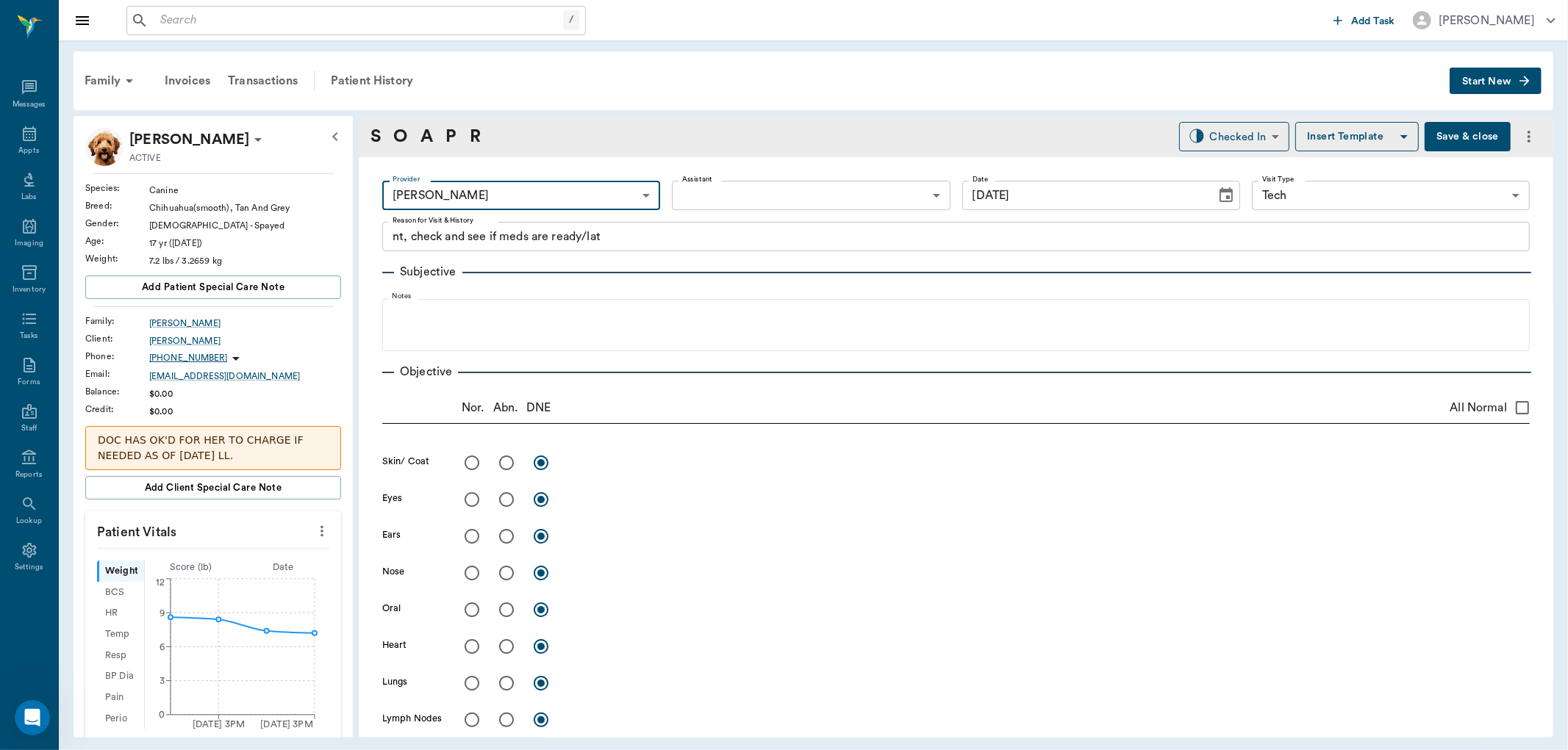
click at [877, 199] on body "/ ​ Add Task Dr. Bert Ellsworth Nectar Messages Appts Labs Imaging Inventory Ta…" at bounding box center [784, 375] width 1568 height 750
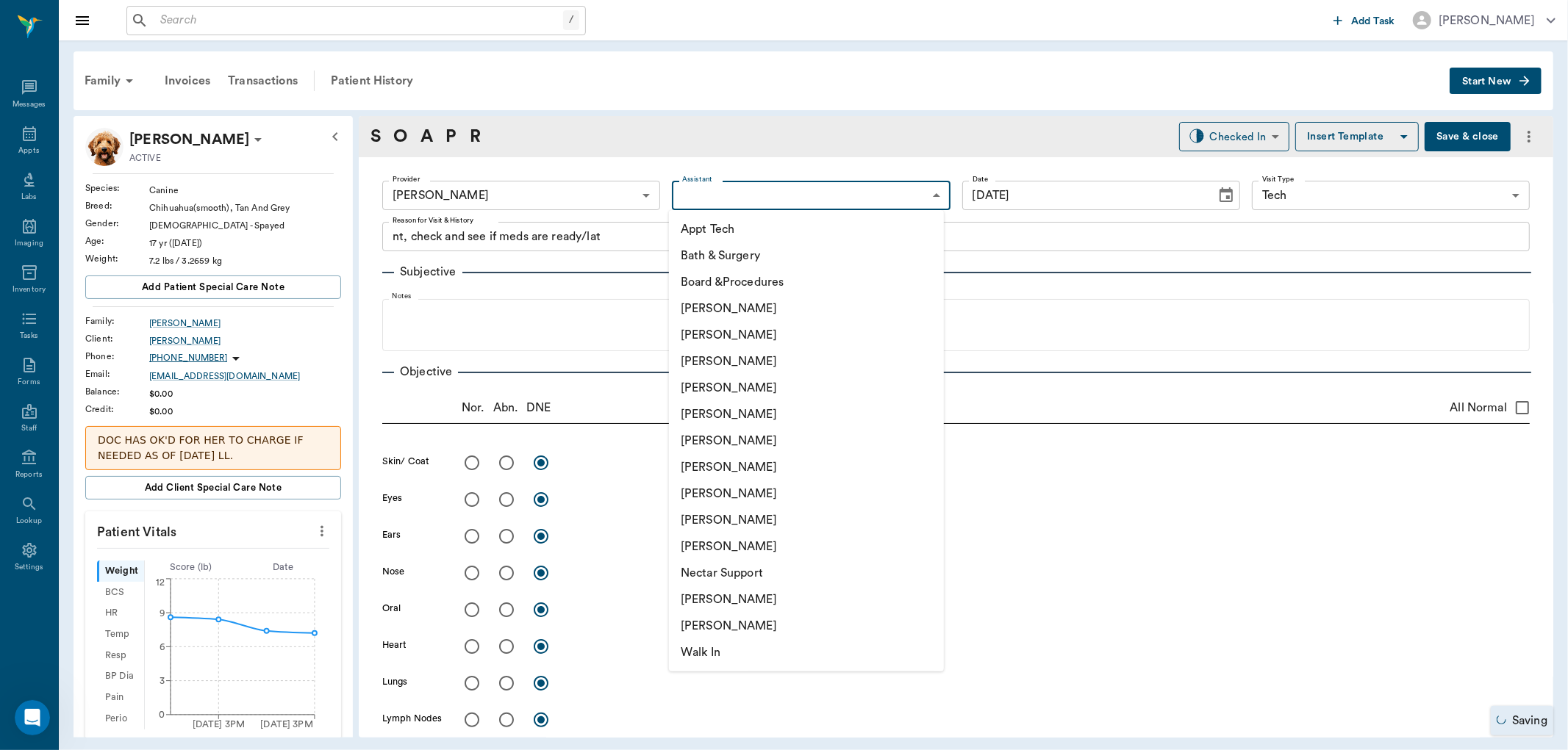
click at [777, 331] on li "[PERSON_NAME]" at bounding box center [806, 335] width 275 height 27
type input "642ef10e332a41444de2bad1"
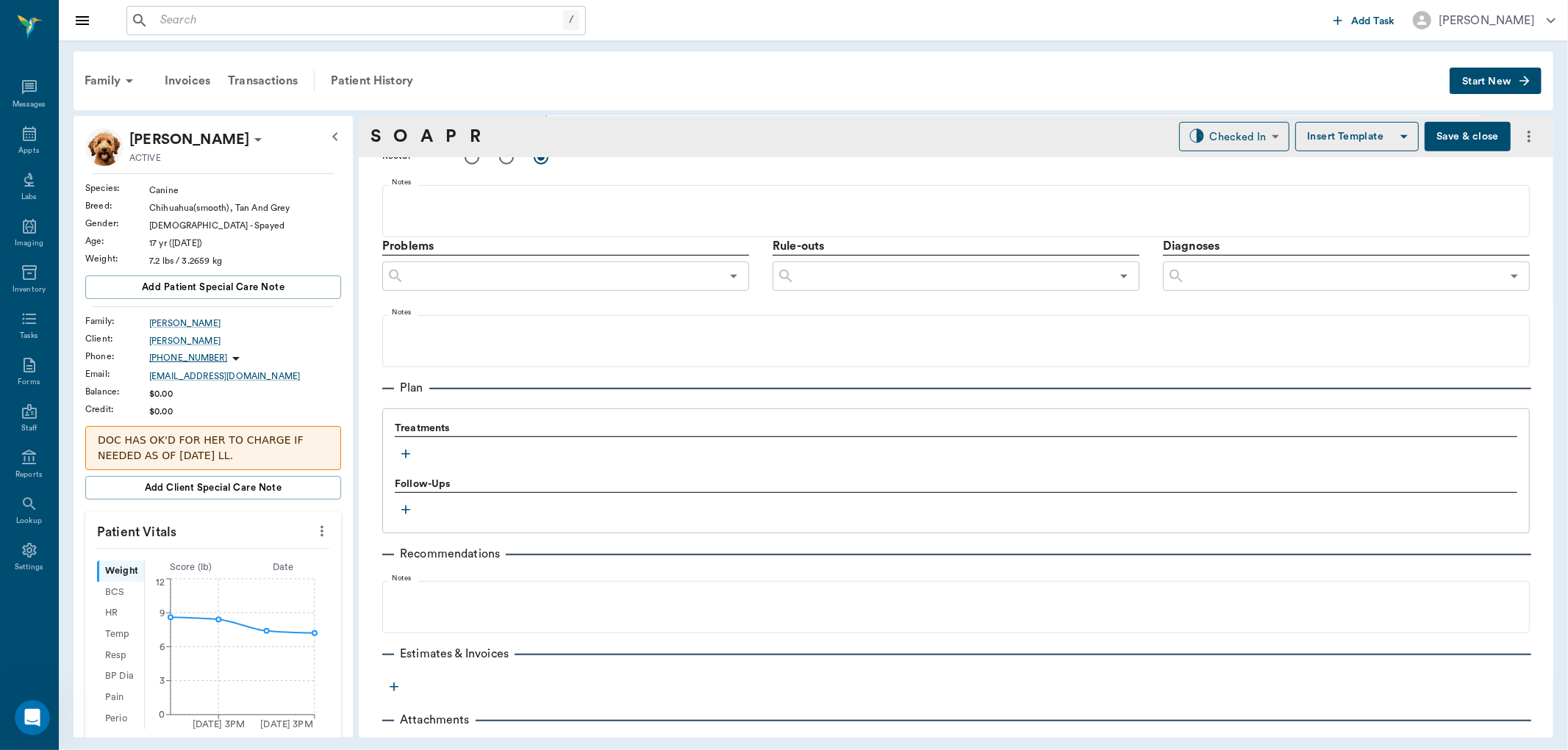
scroll to position [776, 0]
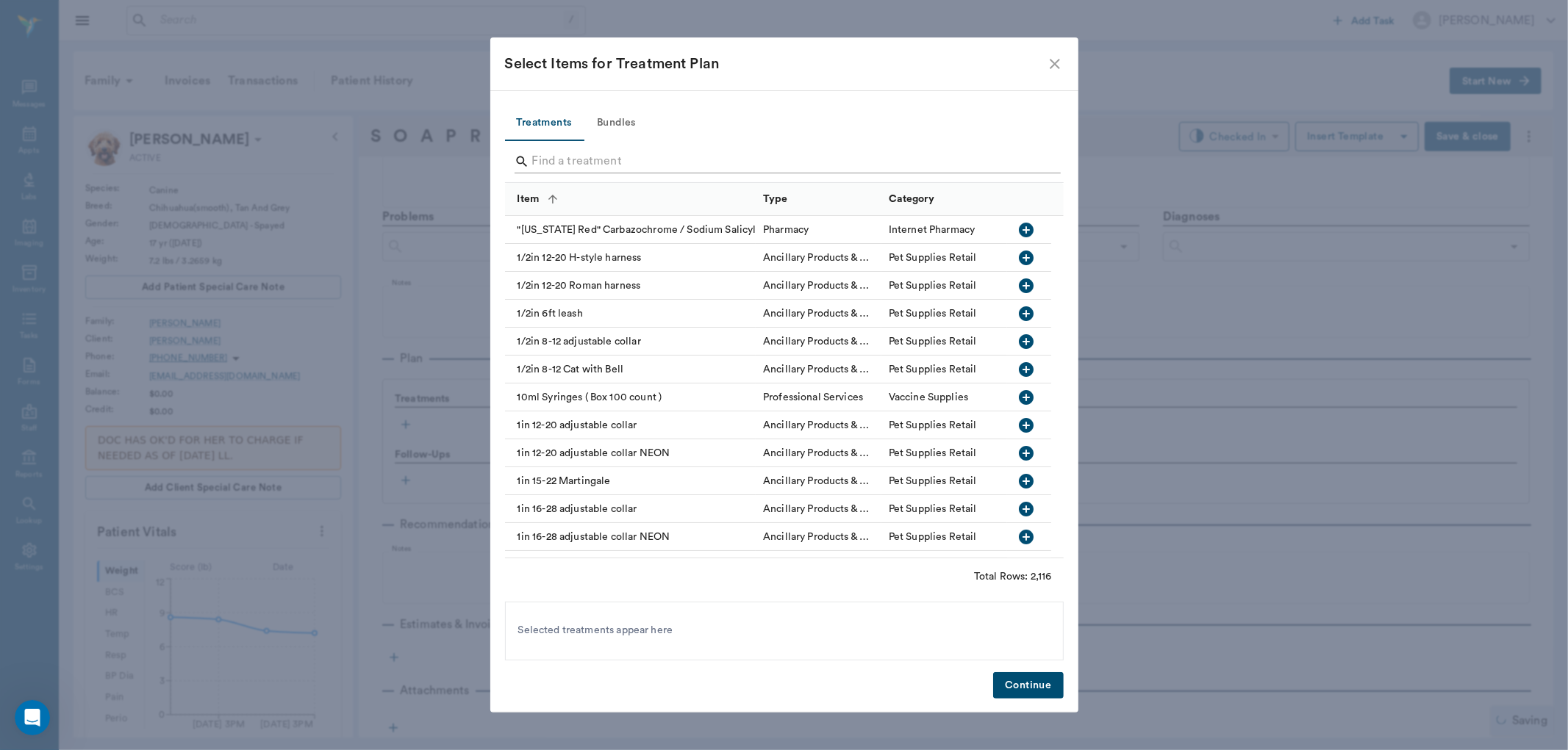
click at [645, 162] on input "Search" at bounding box center [785, 161] width 506 height 24
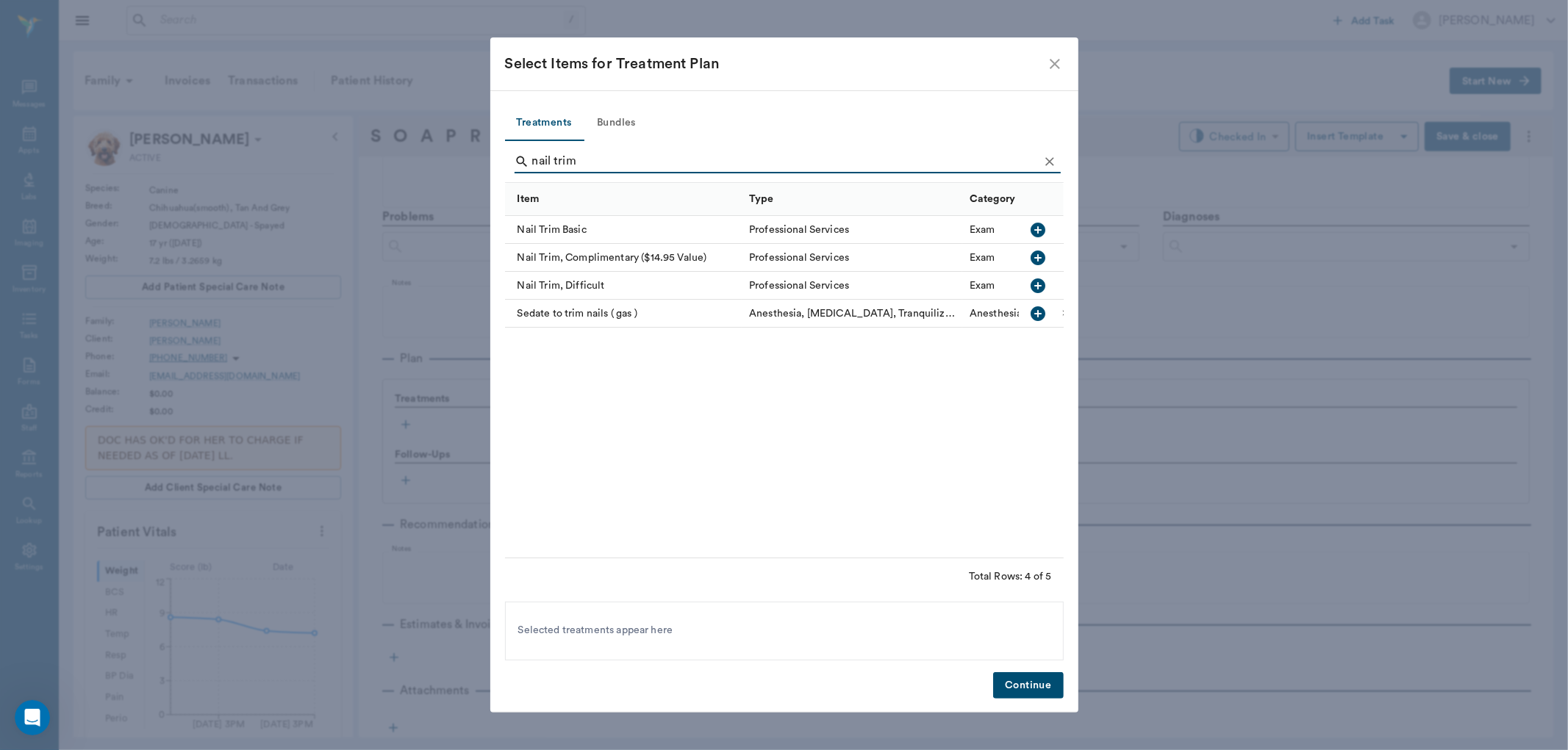
type input "nail trim"
click at [1035, 231] on icon "button" at bounding box center [1039, 230] width 15 height 15
click at [1039, 687] on button "Continue" at bounding box center [1028, 685] width 70 height 28
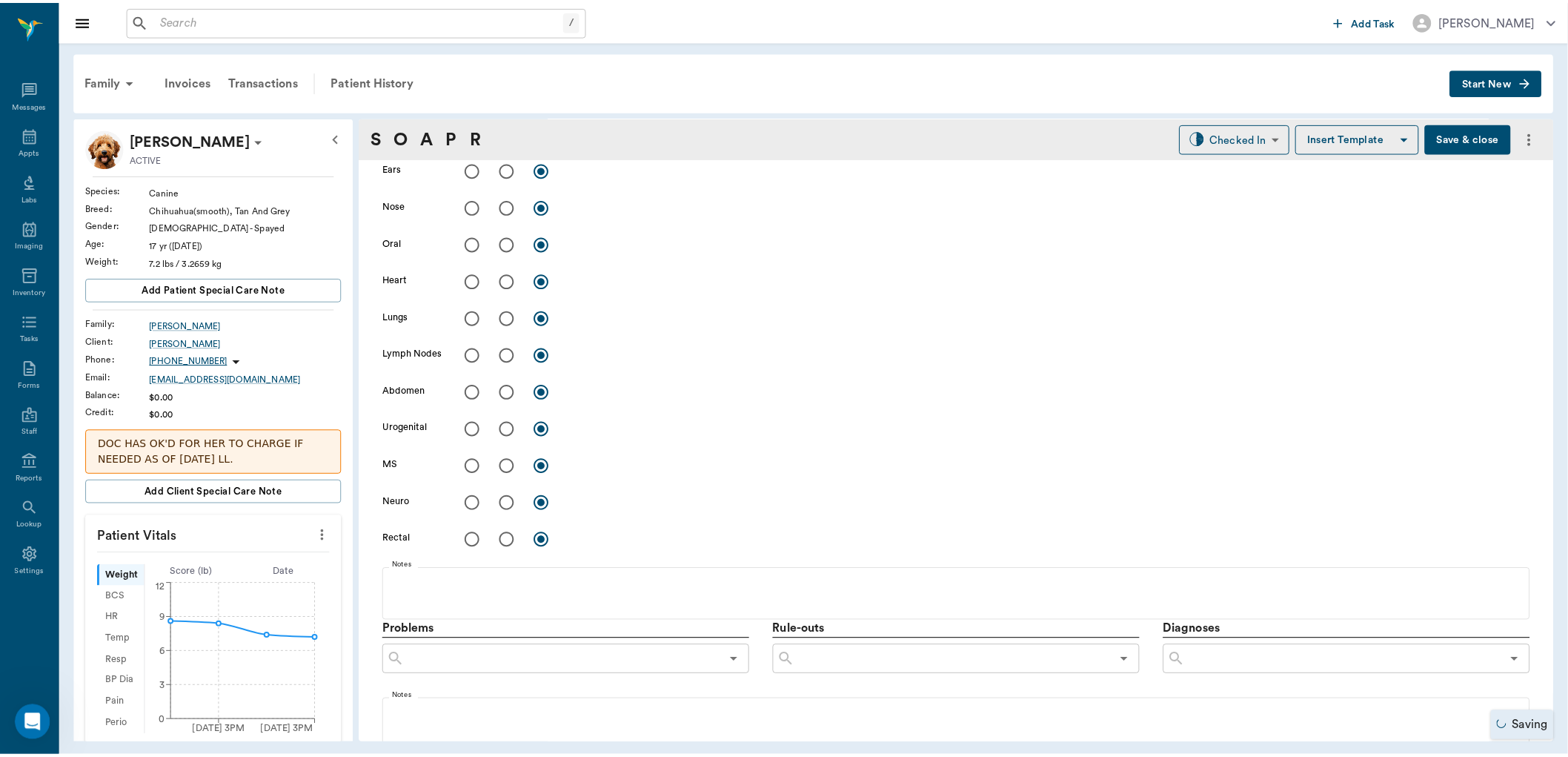
scroll to position [0, 0]
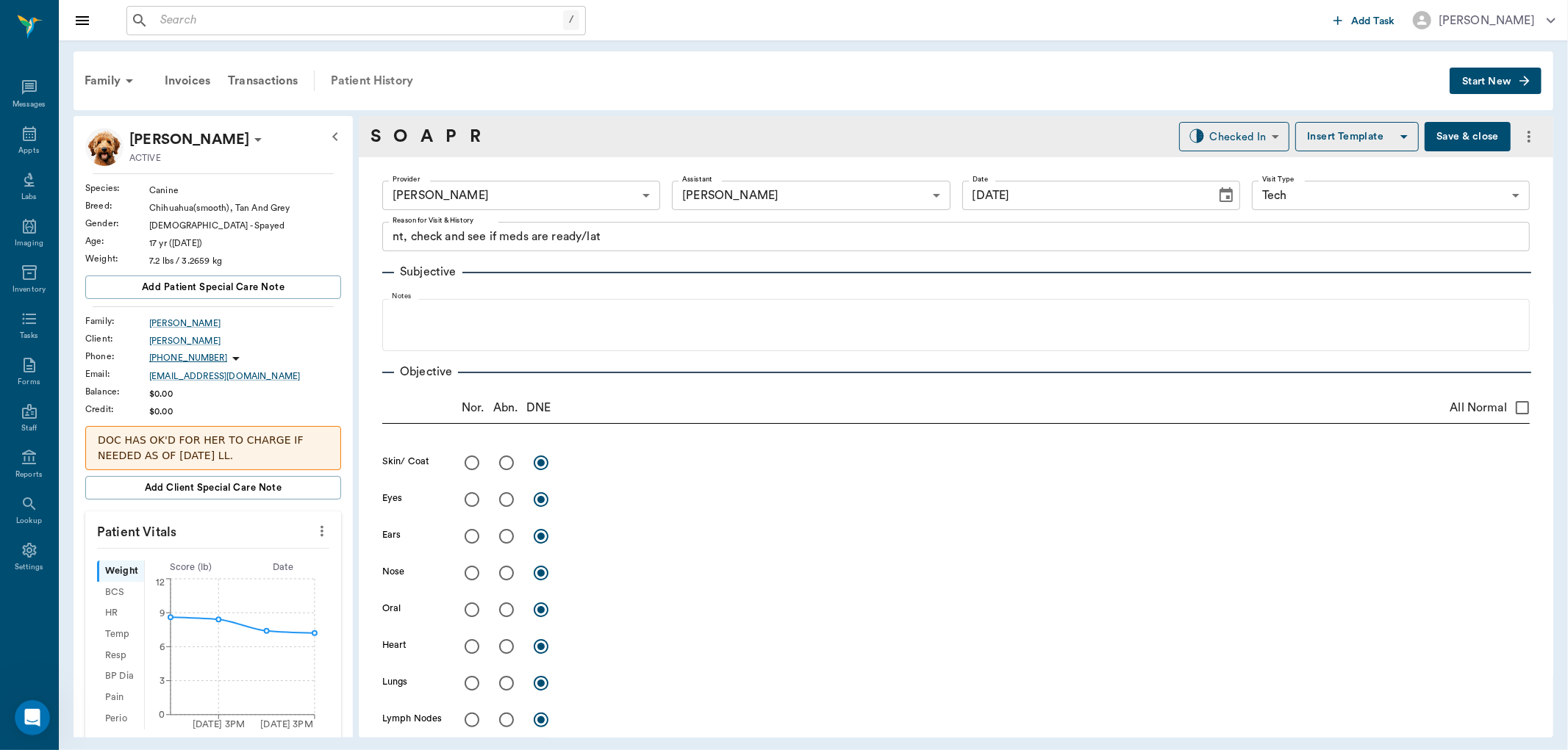
click at [399, 75] on div "Patient History" at bounding box center [372, 80] width 100 height 35
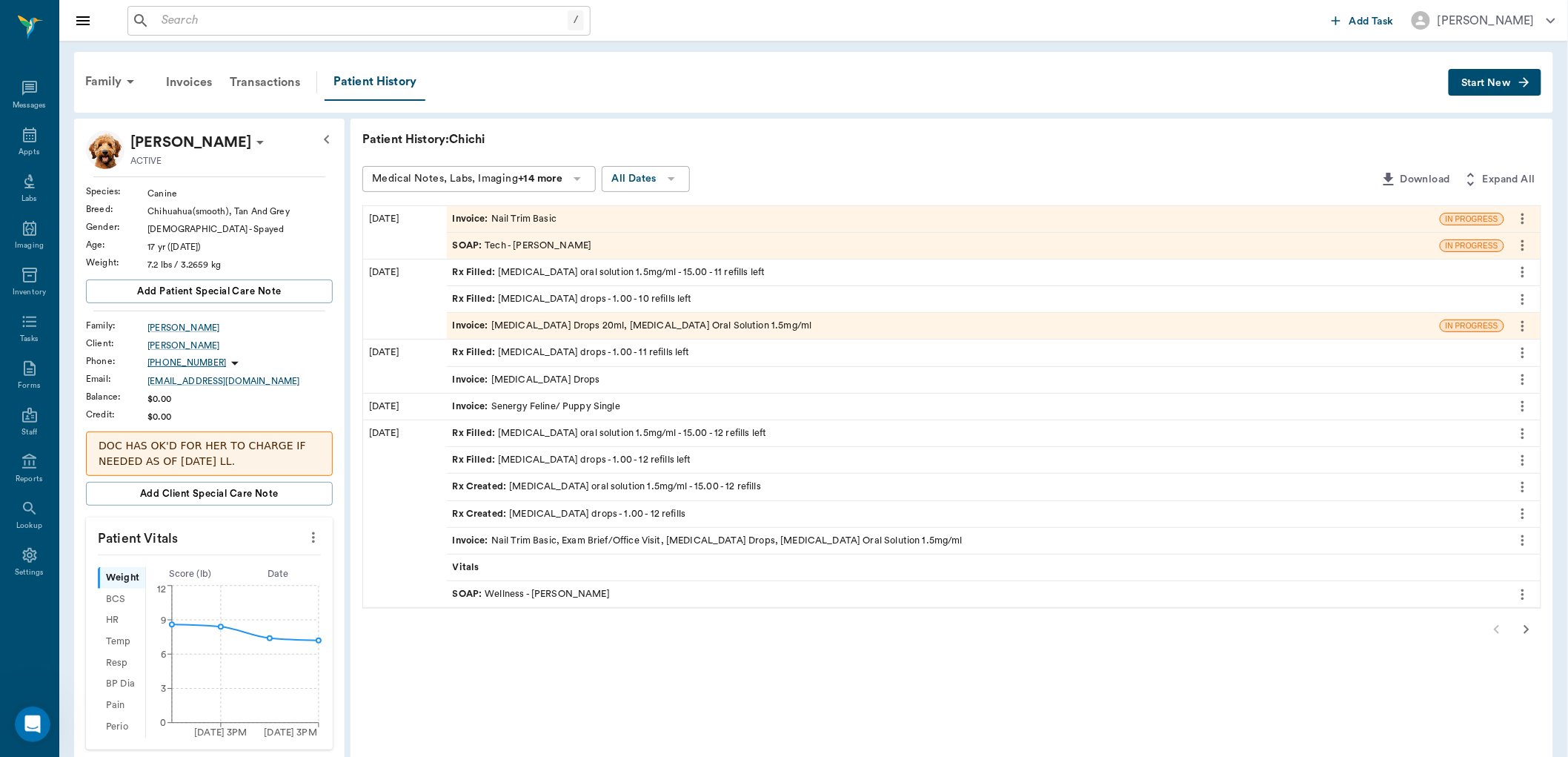
click at [1344, 210] on div "Invoice : Nail Trim Basic" at bounding box center [943, 219] width 993 height 26
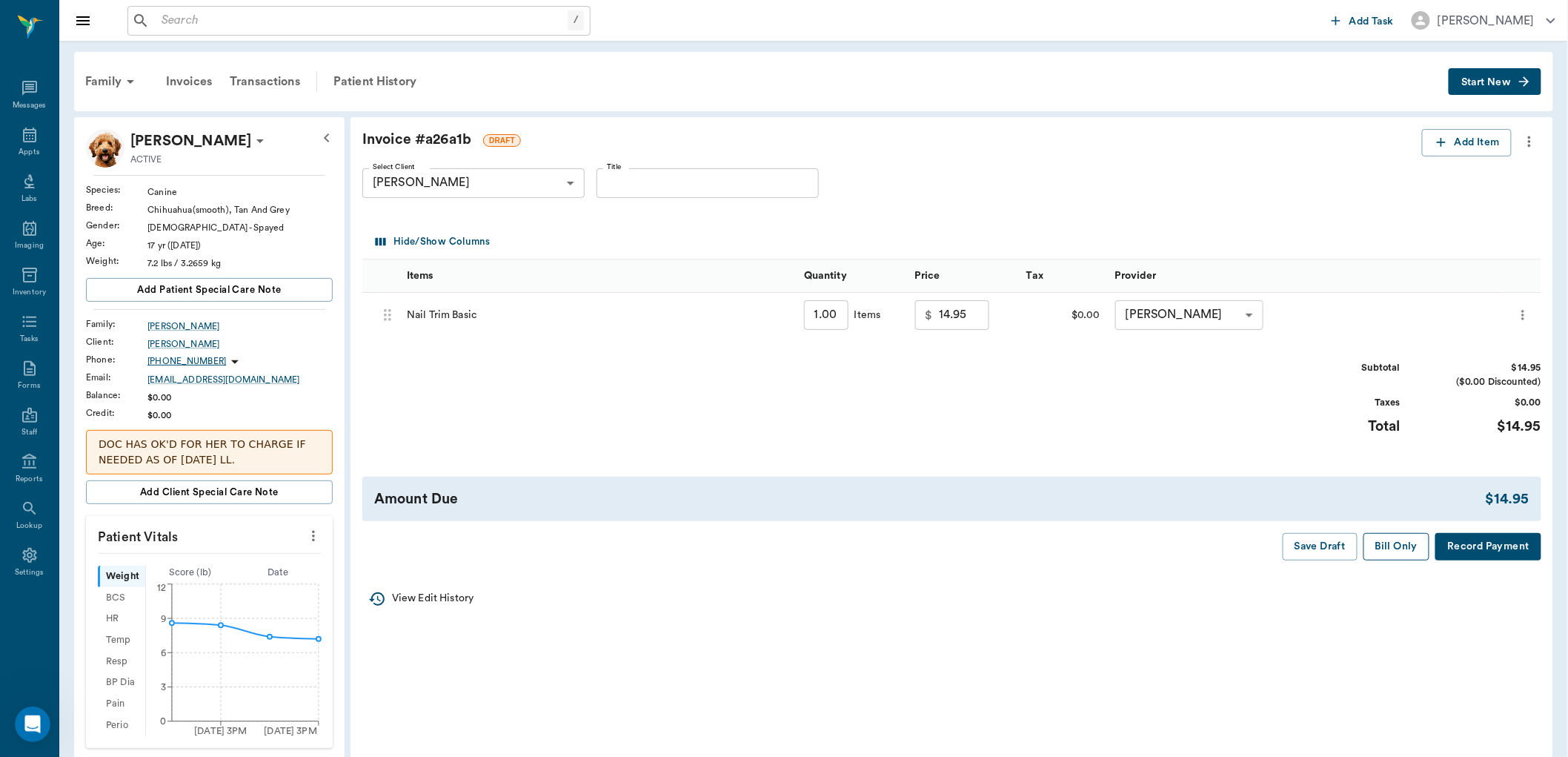
click at [1417, 550] on button "Bill Only" at bounding box center [1397, 547] width 67 height 28
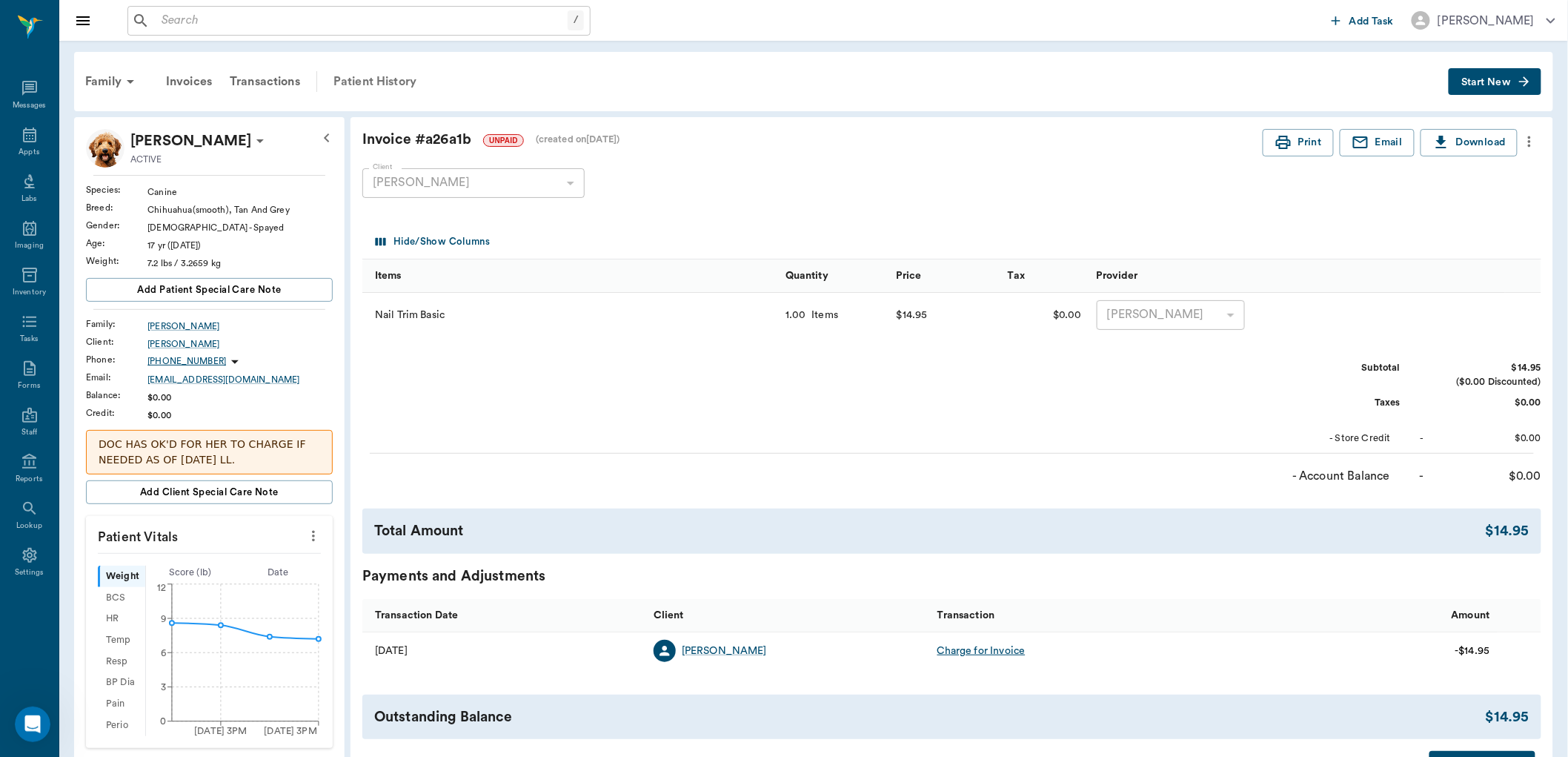
click at [390, 87] on div "Patient History" at bounding box center [375, 81] width 101 height 35
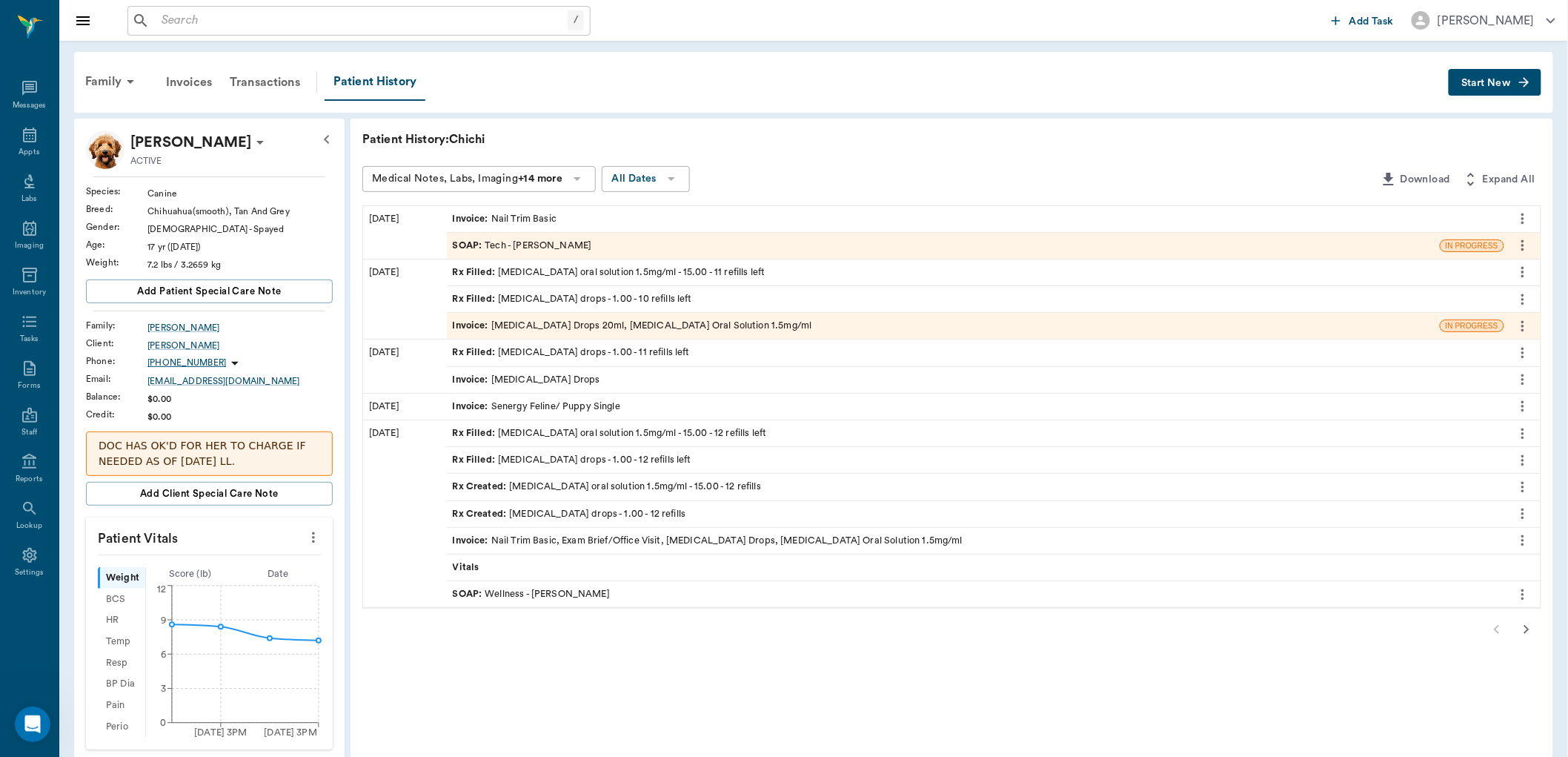
click at [732, 323] on div "Invoice : [MEDICAL_DATA] Drops 20ml, [MEDICAL_DATA] Oral Solution 1.5mg/ml" at bounding box center [632, 326] width 360 height 14
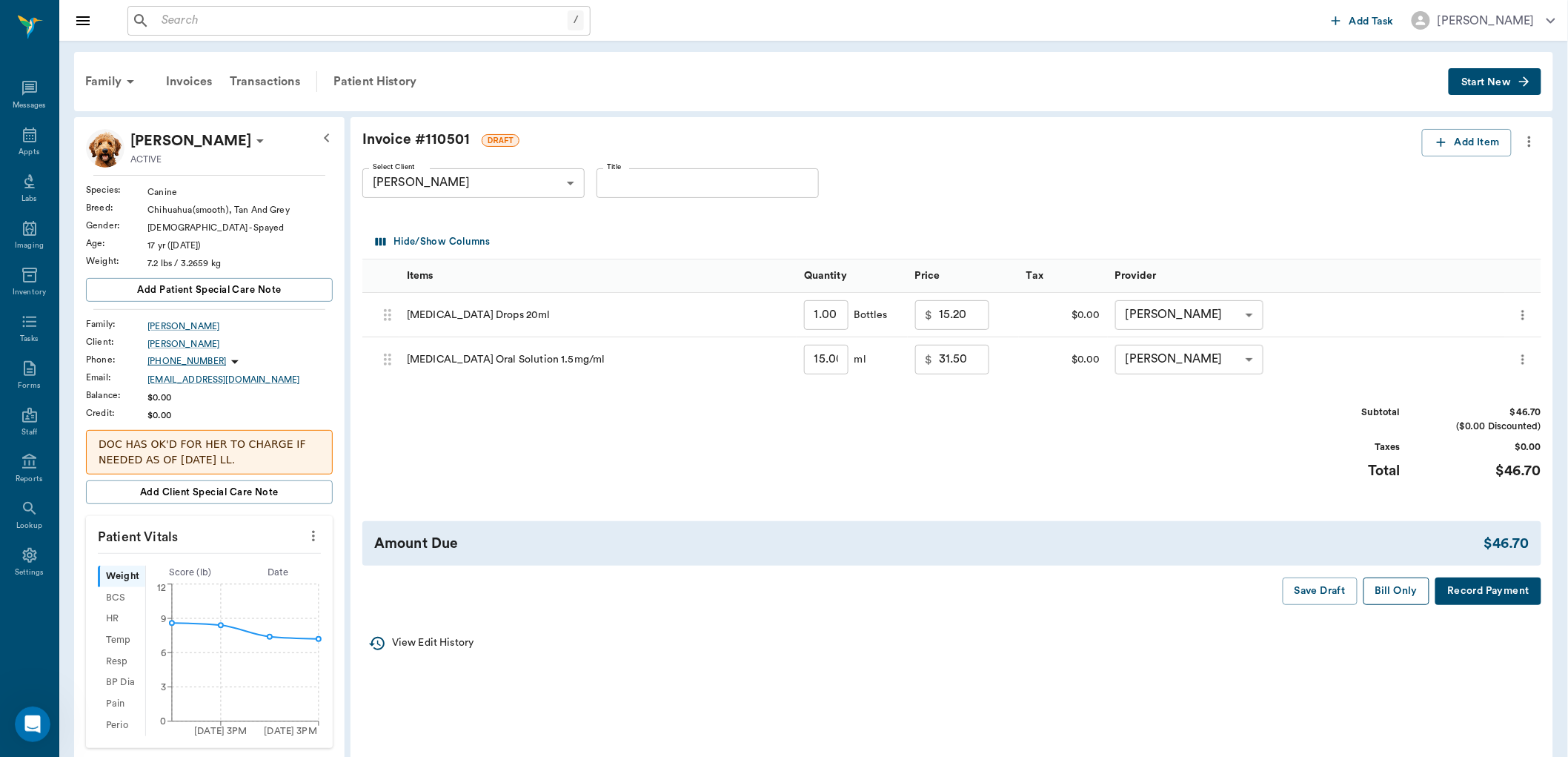
click at [1398, 591] on button "Bill Only" at bounding box center [1397, 591] width 67 height 28
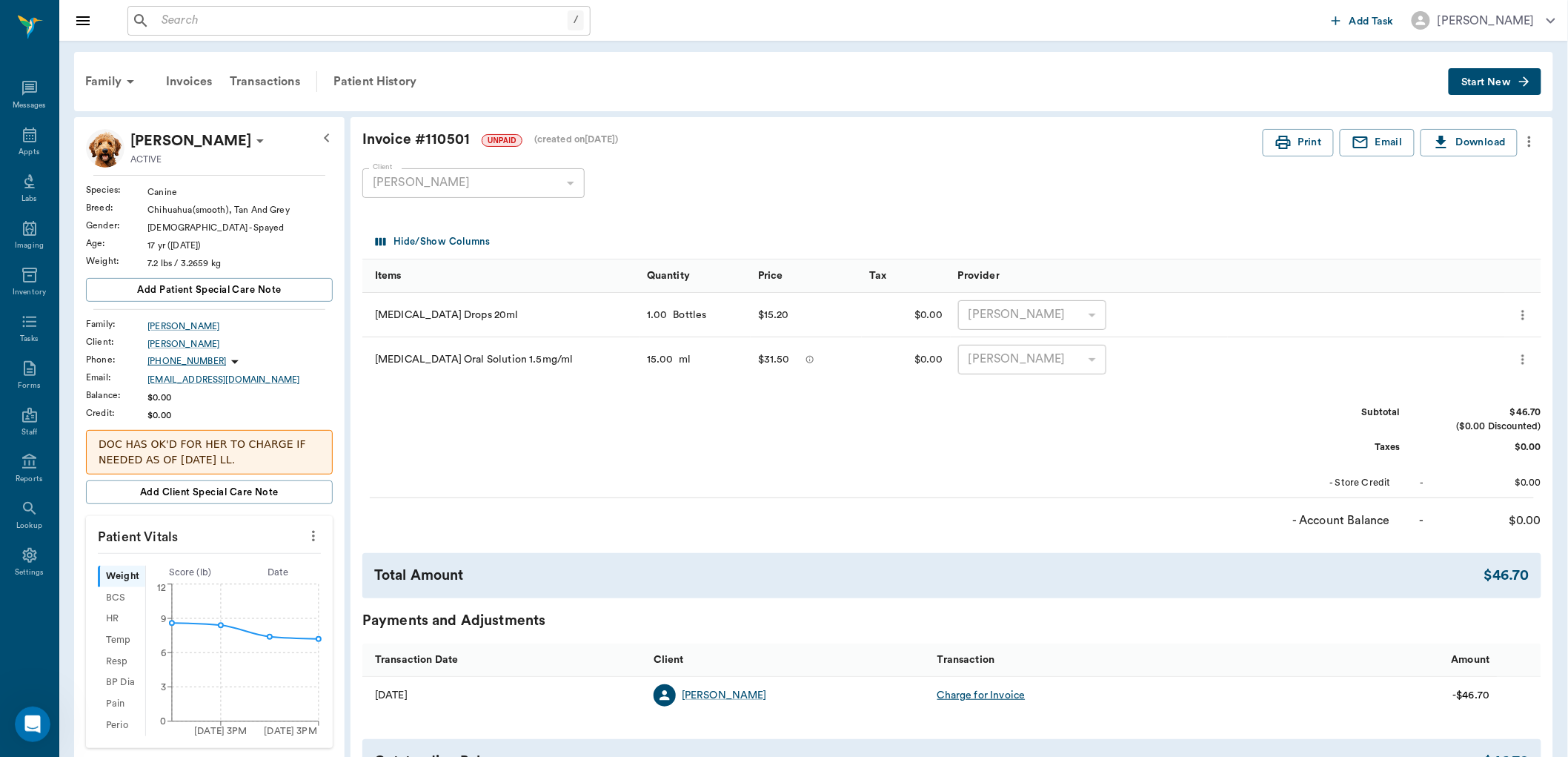
click at [914, 131] on div "Invoice # 110501 UNPAID (created on [DATE] )" at bounding box center [813, 140] width 901 height 22
click at [343, 79] on div "Patient History" at bounding box center [375, 81] width 101 height 35
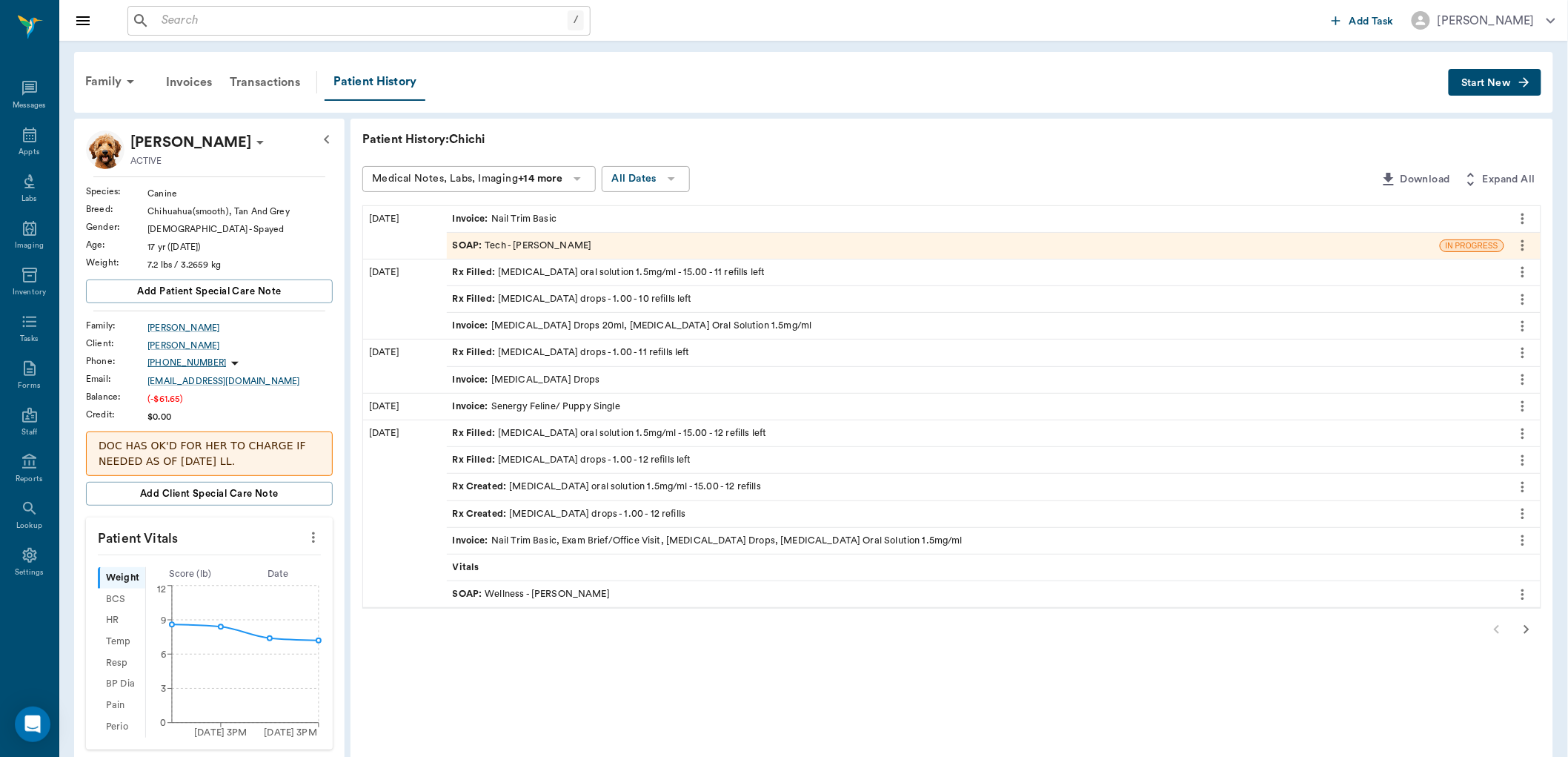
click at [655, 272] on div "Rx Filled : [MEDICAL_DATA] oral solution 1.5mg/ml - 15.00 - 11 refills left" at bounding box center [609, 272] width 313 height 14
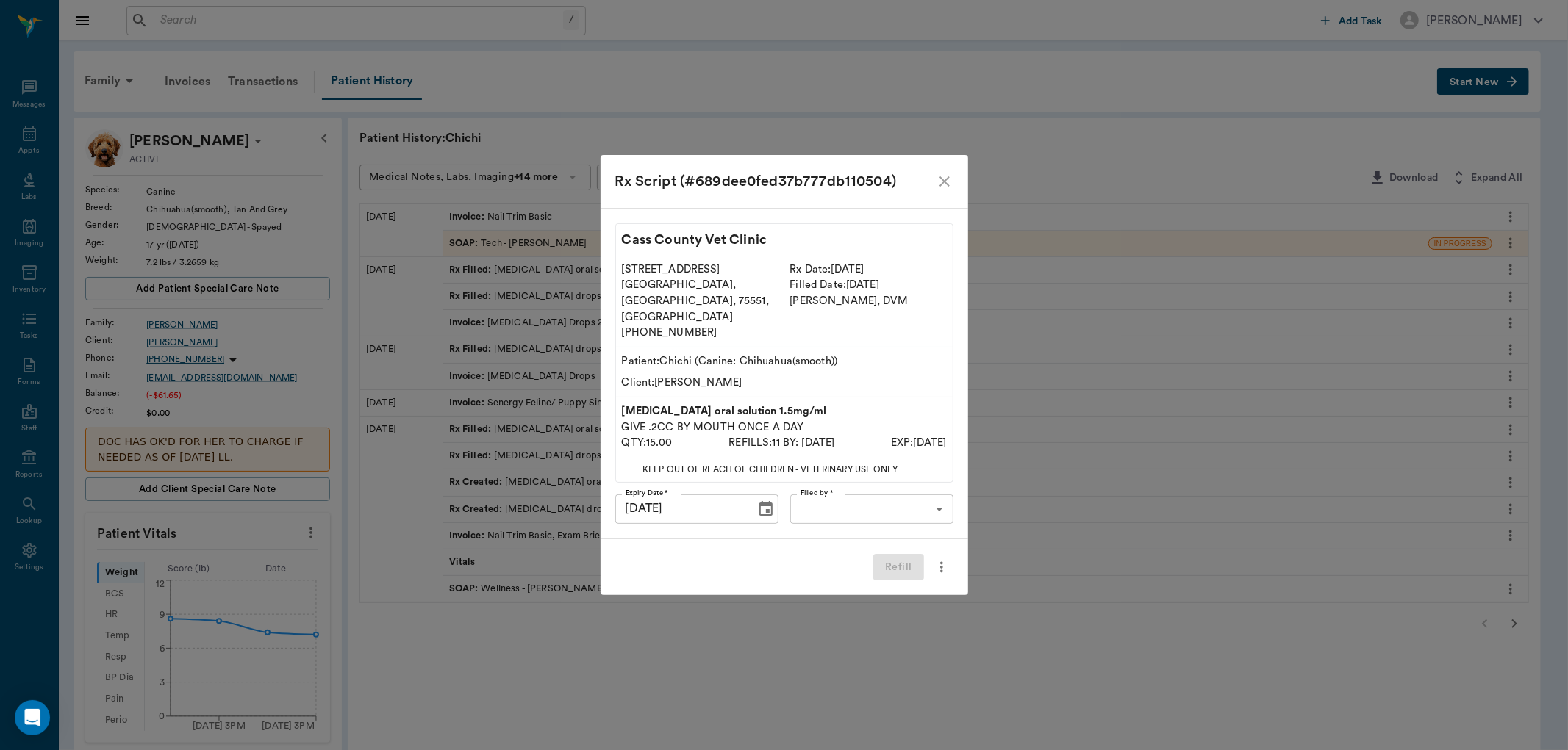
click at [939, 190] on icon "close" at bounding box center [945, 182] width 18 height 18
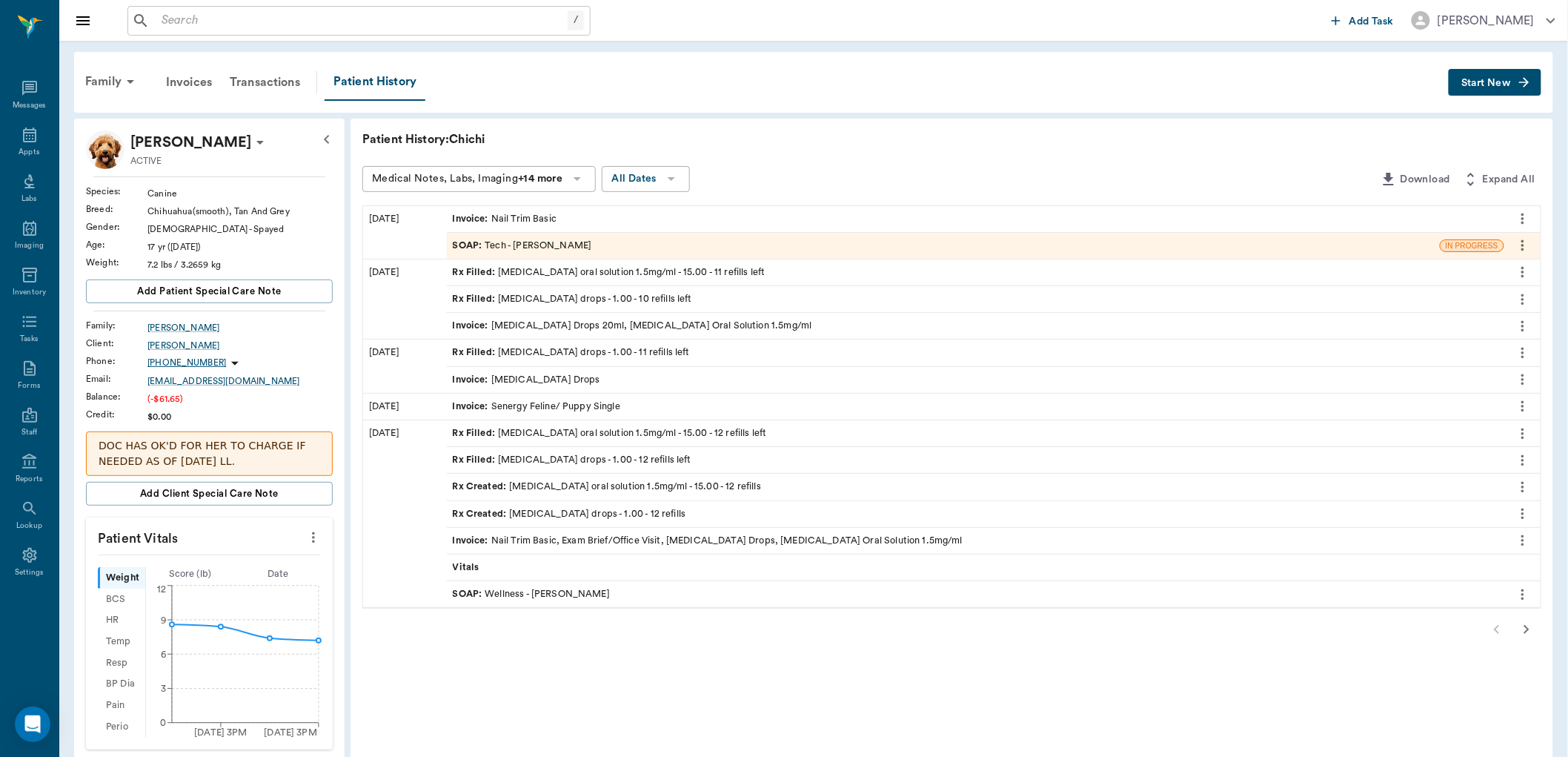
click at [1530, 275] on icon "more" at bounding box center [1523, 272] width 17 height 18
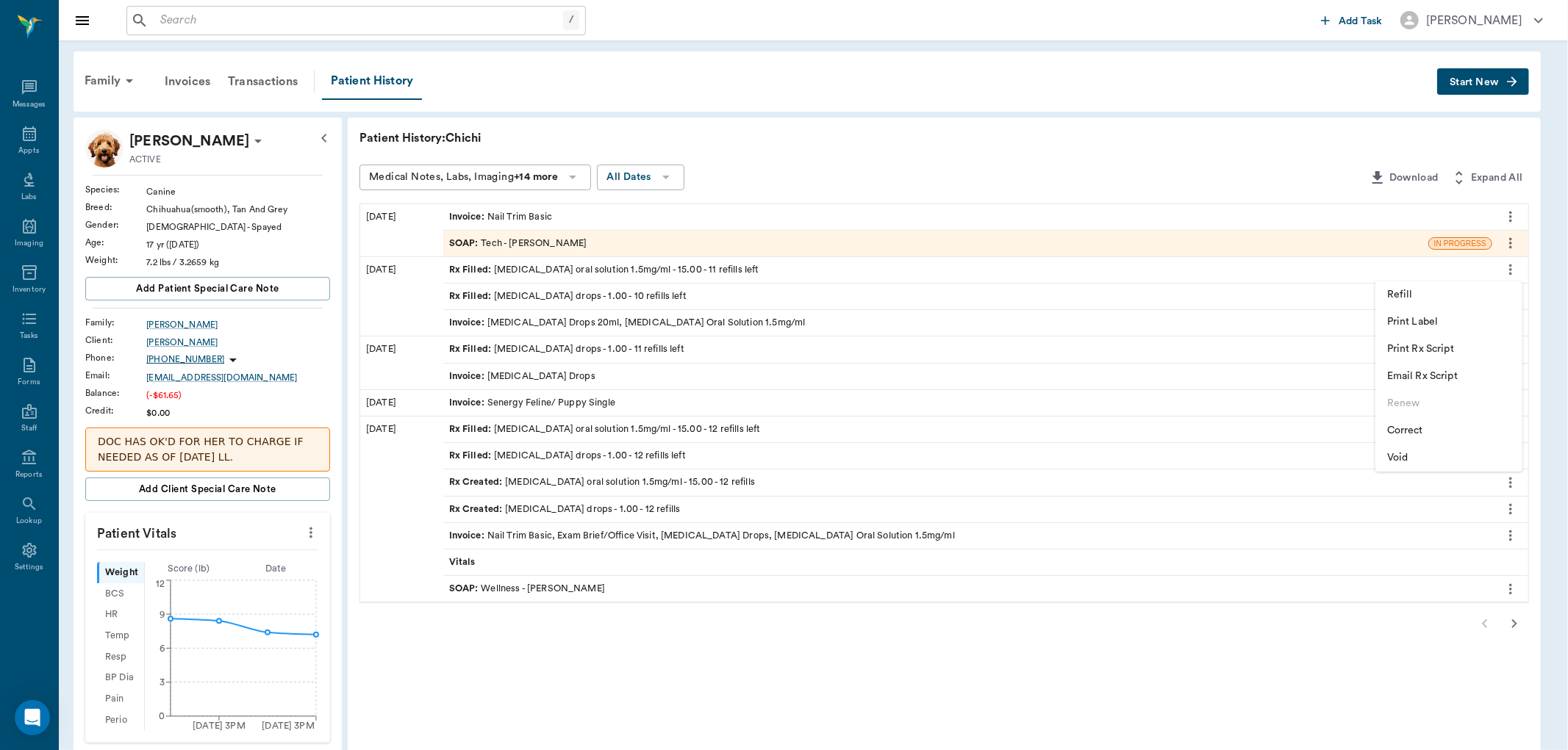
click at [1436, 321] on span "Print Label" at bounding box center [1449, 322] width 124 height 16
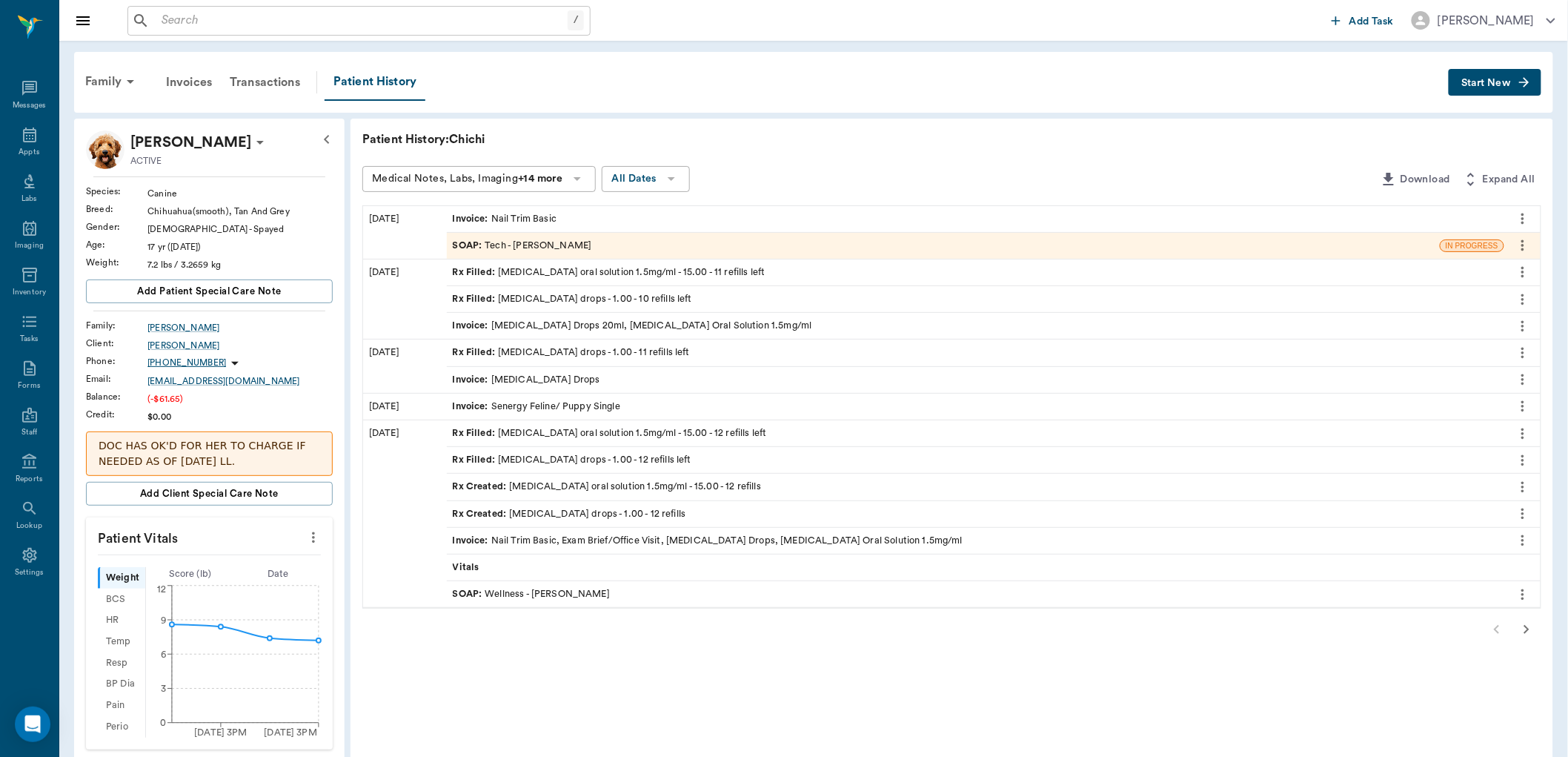
click at [1524, 295] on icon "more" at bounding box center [1523, 299] width 3 height 11
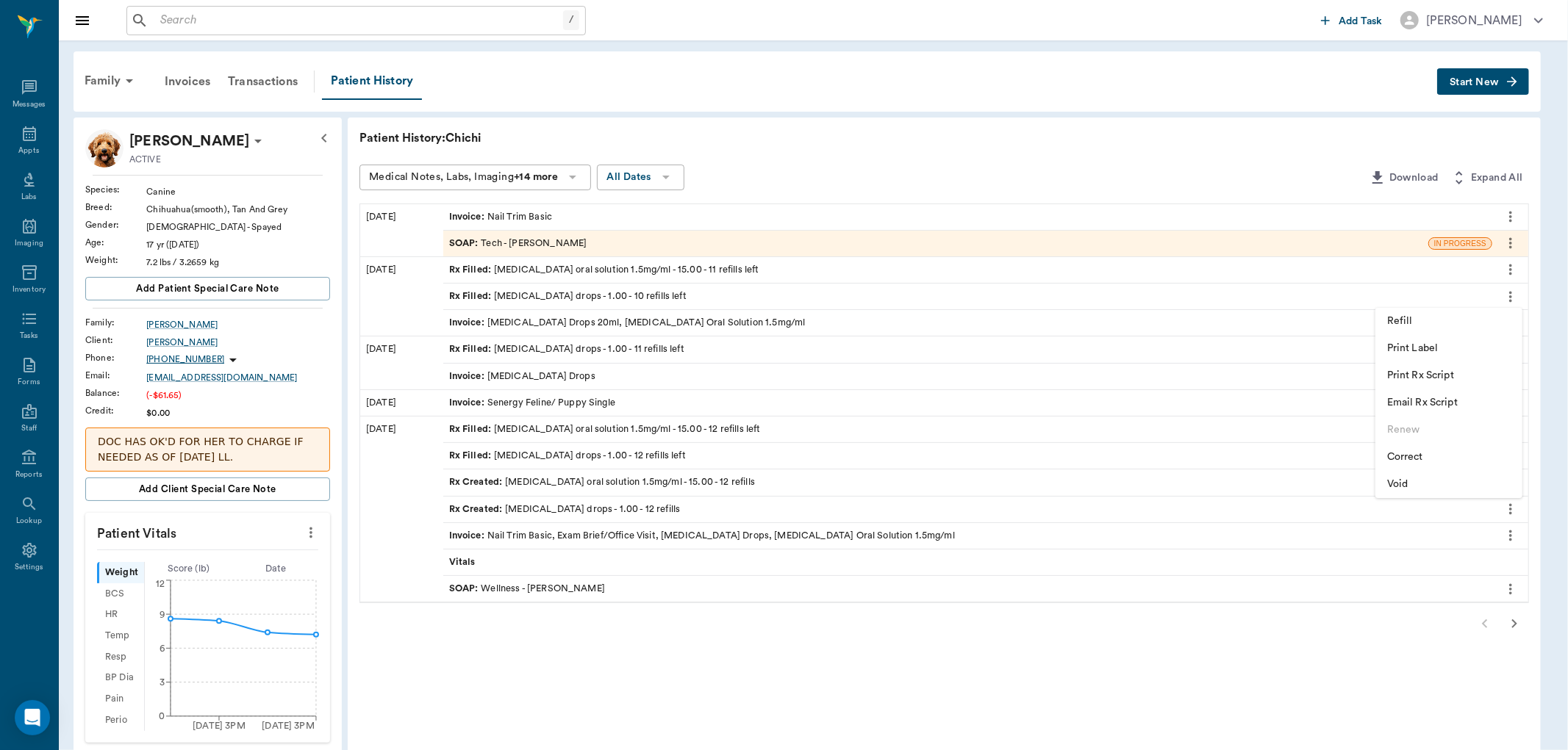
click at [1426, 346] on span "Print Label" at bounding box center [1449, 348] width 124 height 16
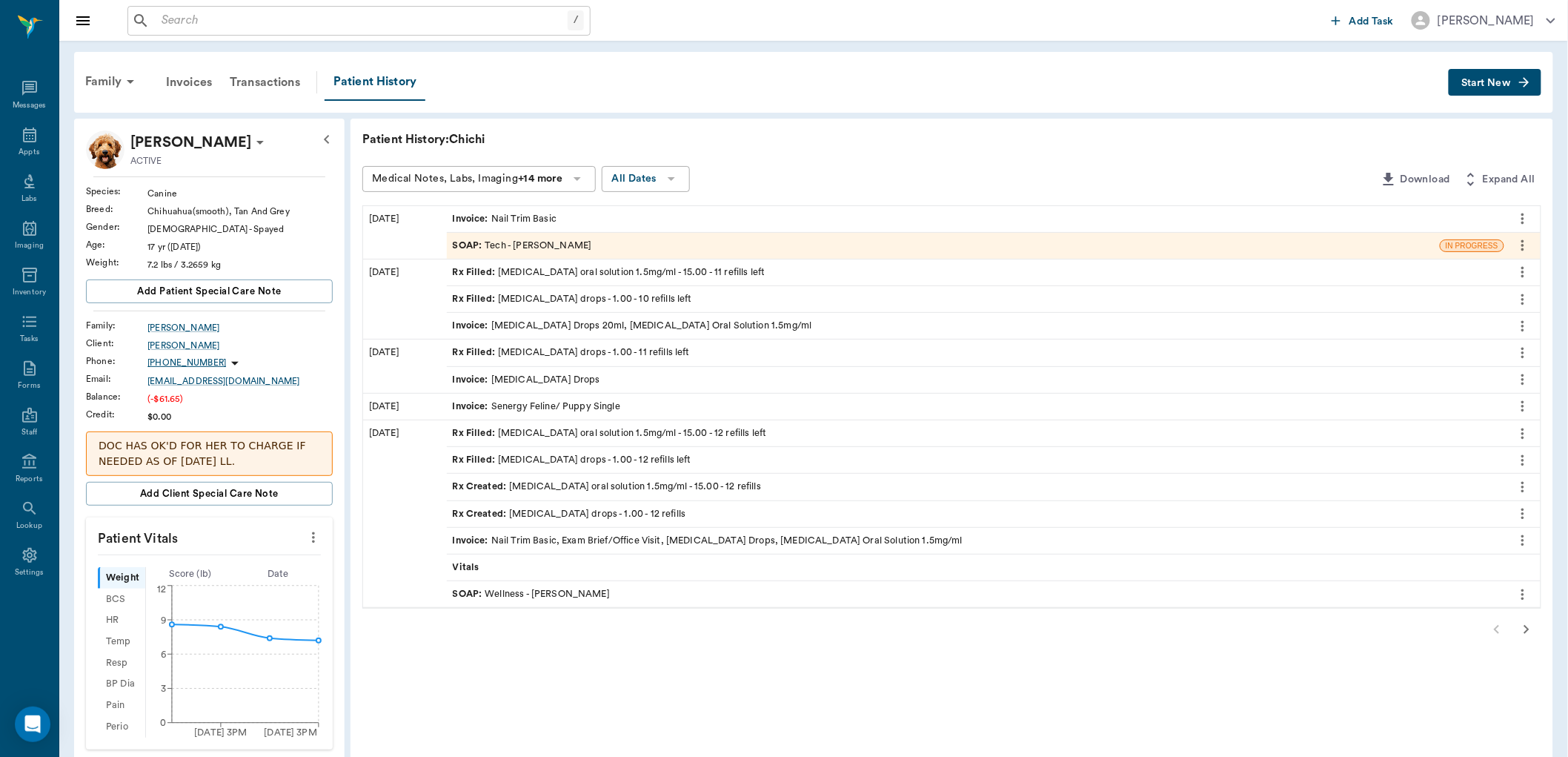
click at [1519, 276] on icon "more" at bounding box center [1523, 272] width 17 height 18
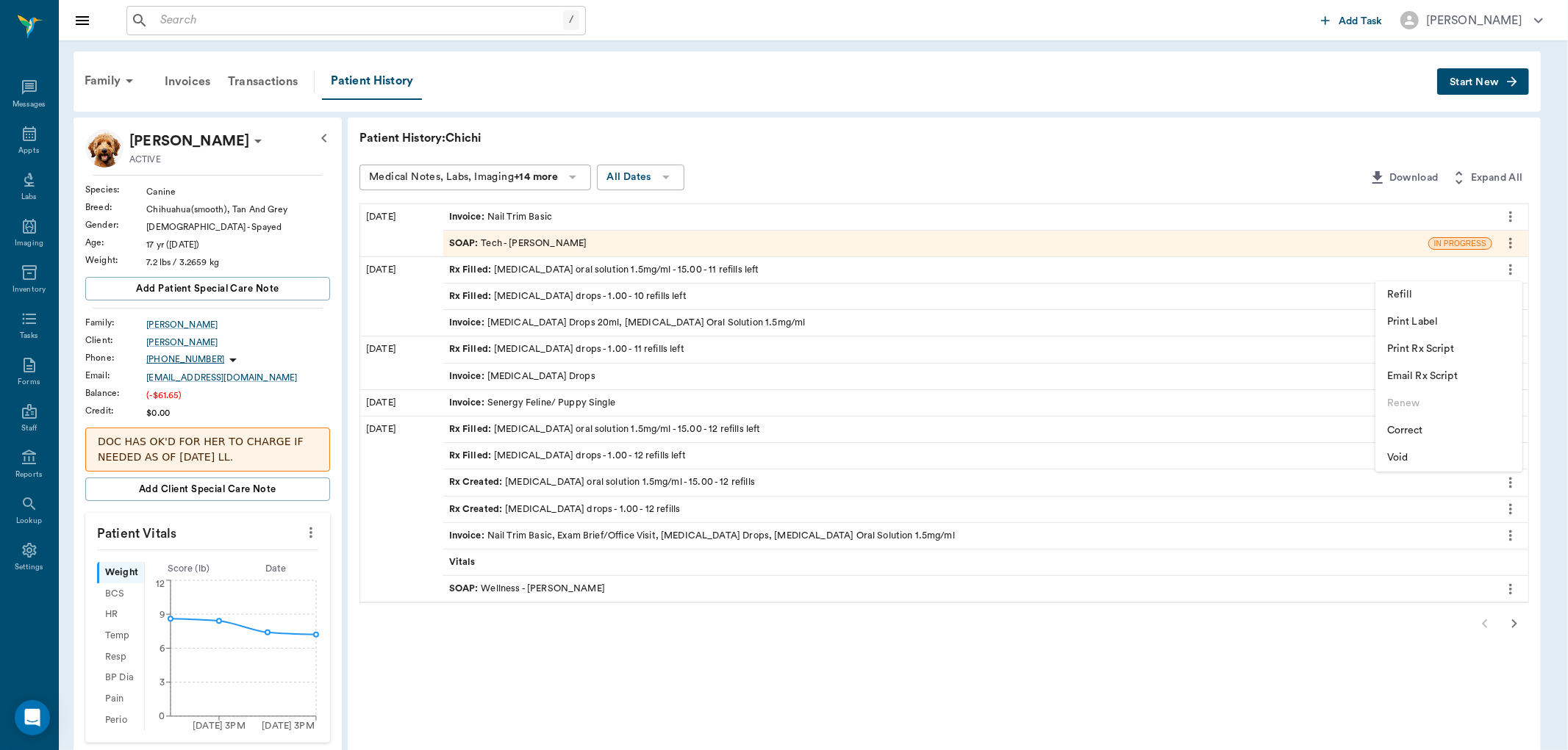
click at [975, 263] on div at bounding box center [784, 375] width 1568 height 750
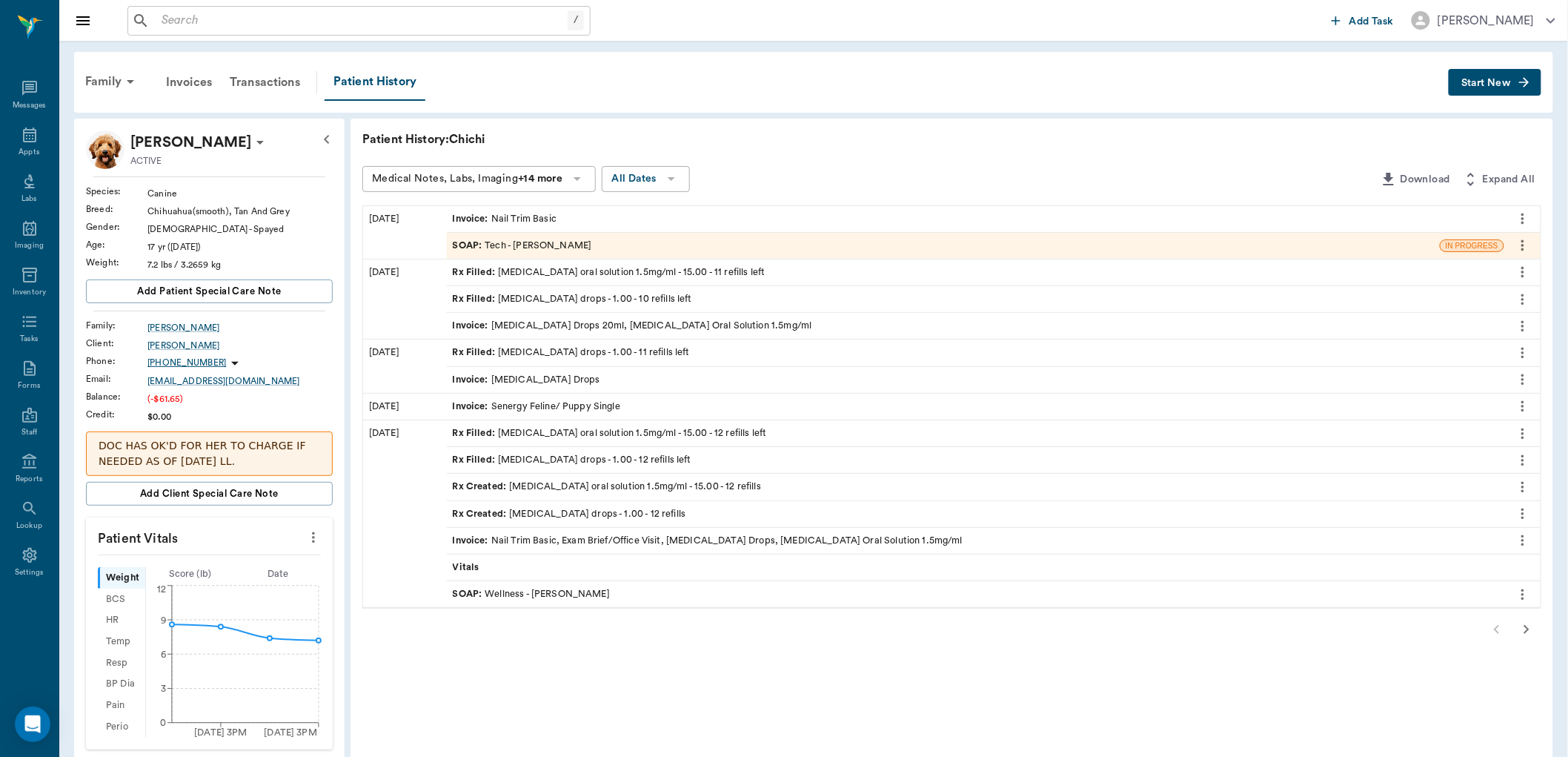
click at [984, 267] on div "Rx Filled : [MEDICAL_DATA] oral solution 1.5mg/ml - 15.00 - 11 refills left" at bounding box center [975, 273] width 1058 height 26
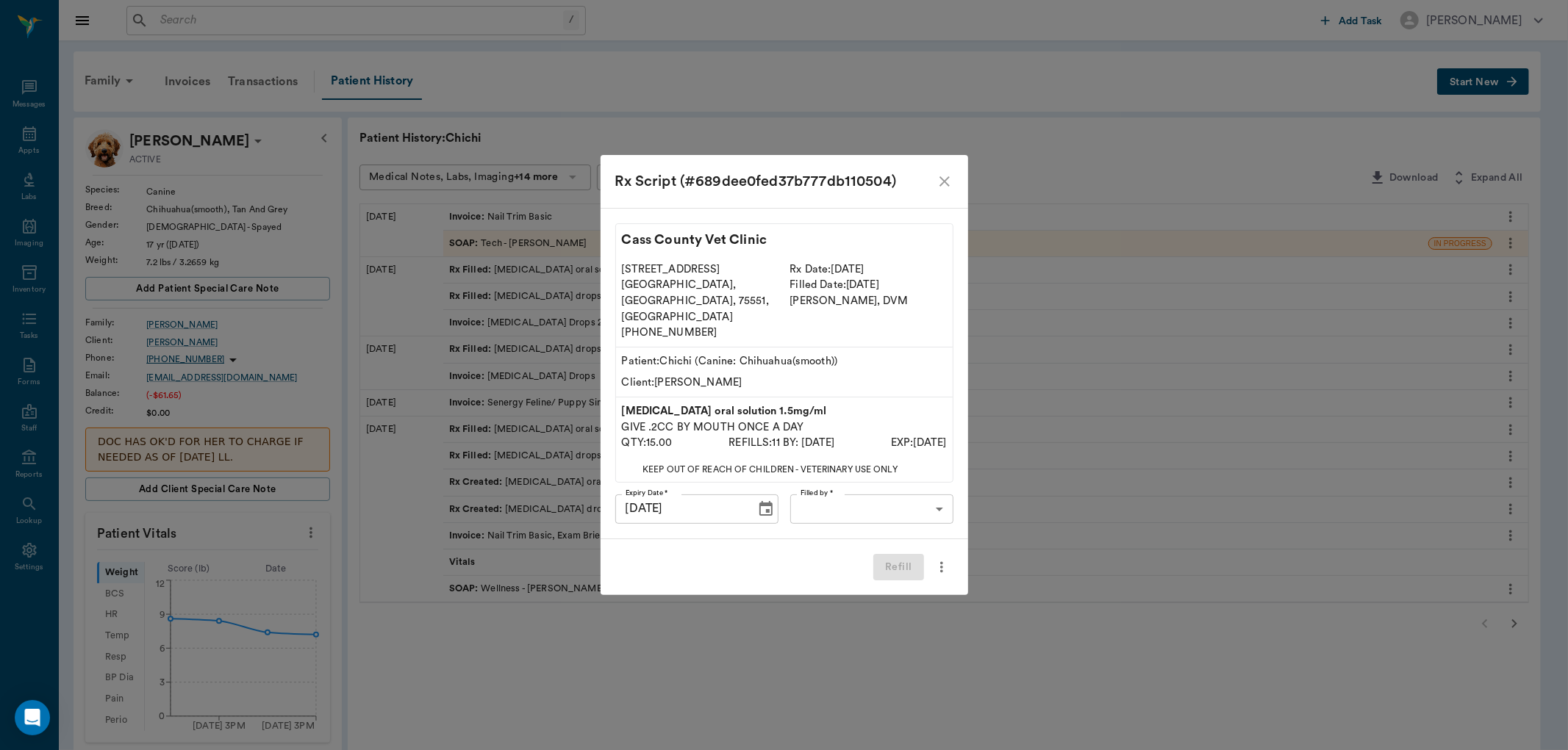
click at [943, 190] on icon "close" at bounding box center [945, 182] width 18 height 18
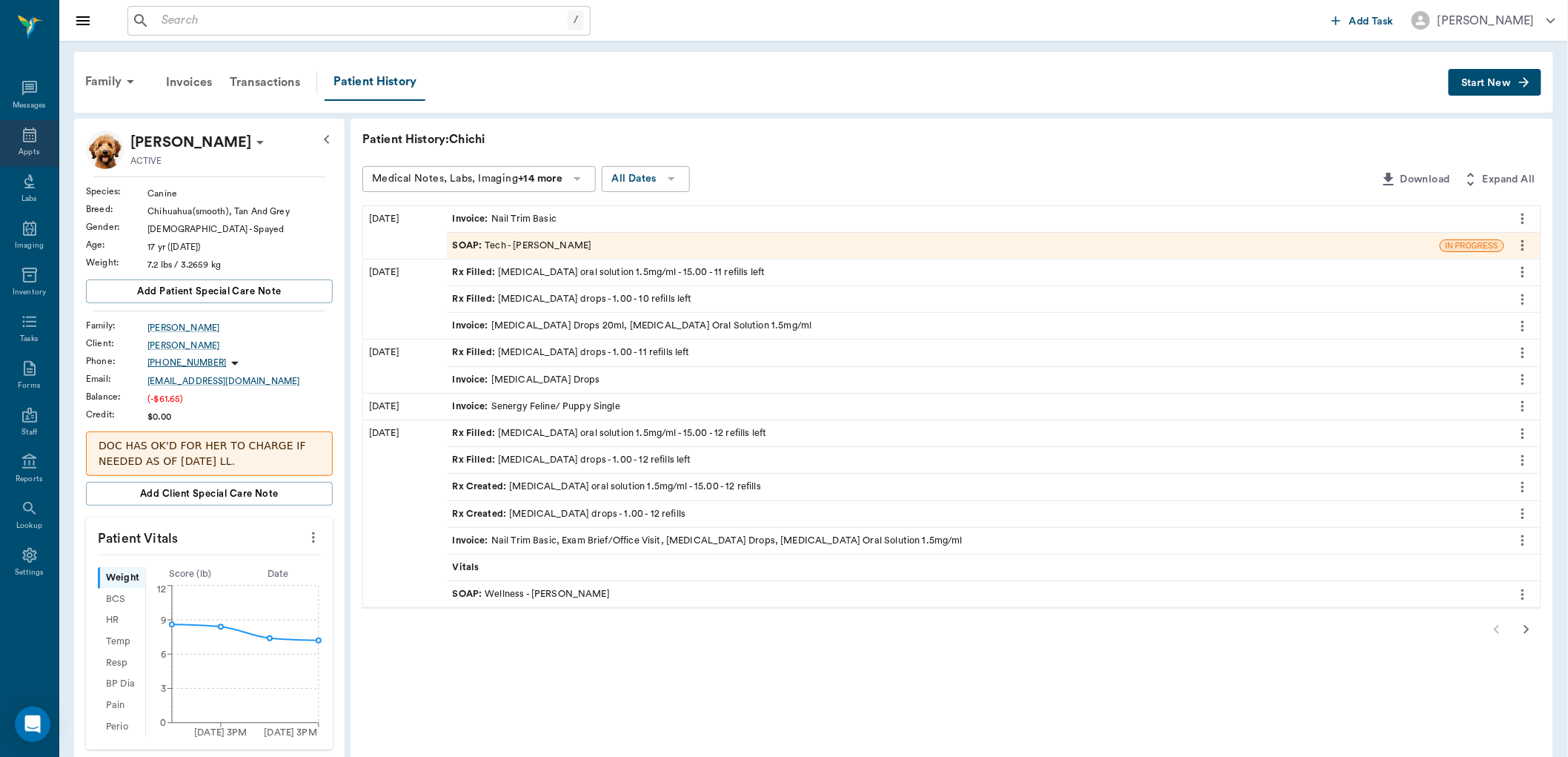
click at [30, 139] on icon at bounding box center [30, 135] width 18 height 18
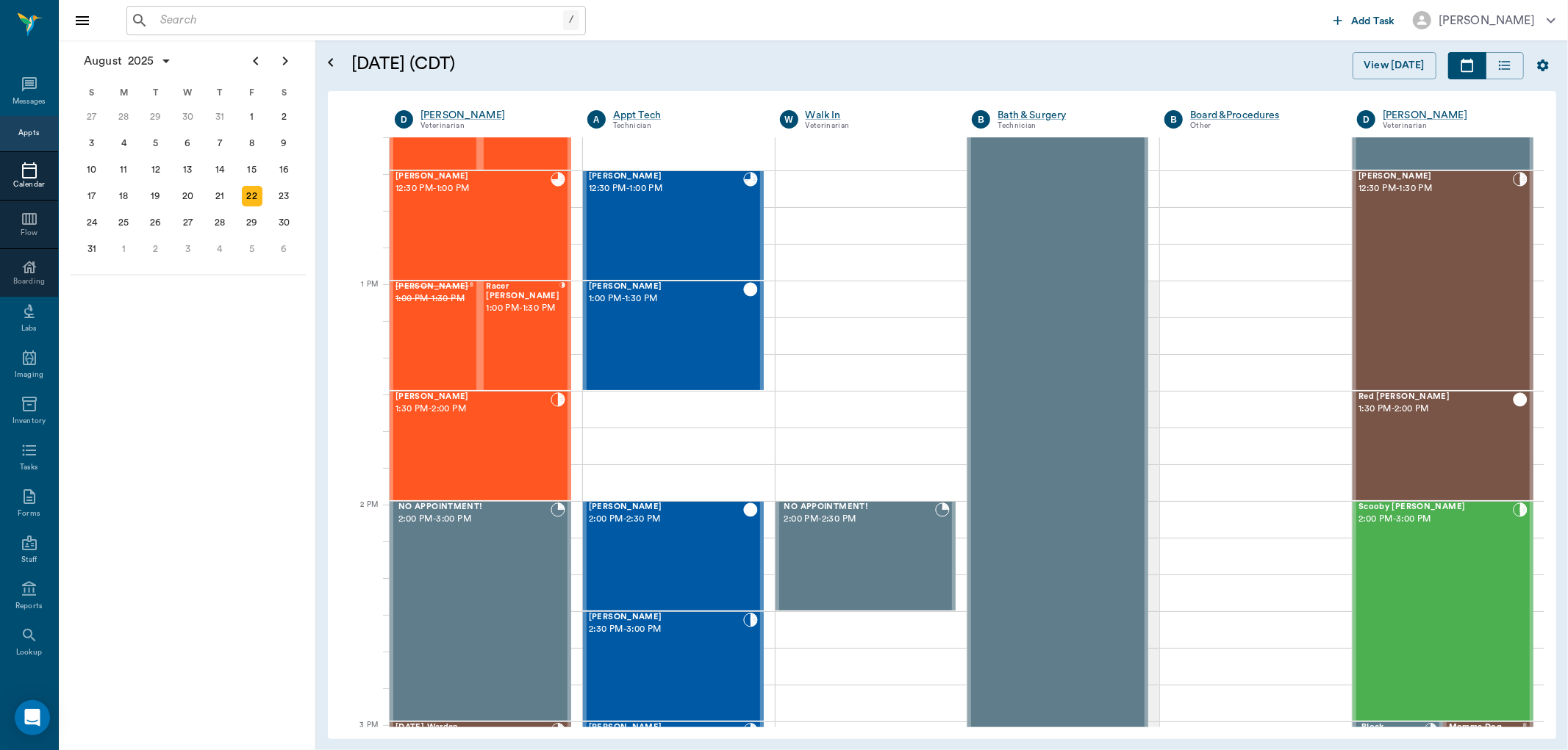
scroll to position [929, 0]
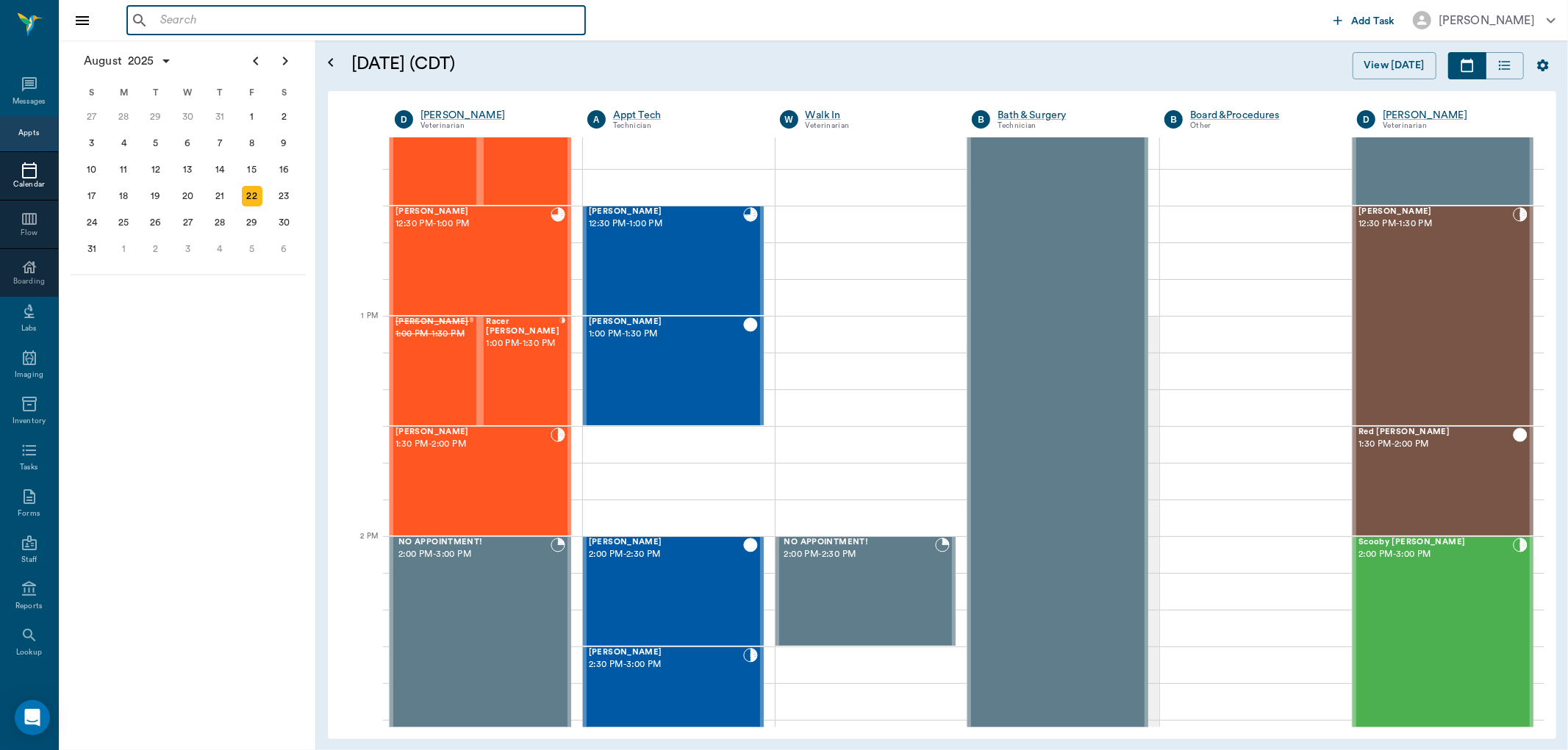
click at [160, 19] on input "text" at bounding box center [366, 21] width 425 height 21
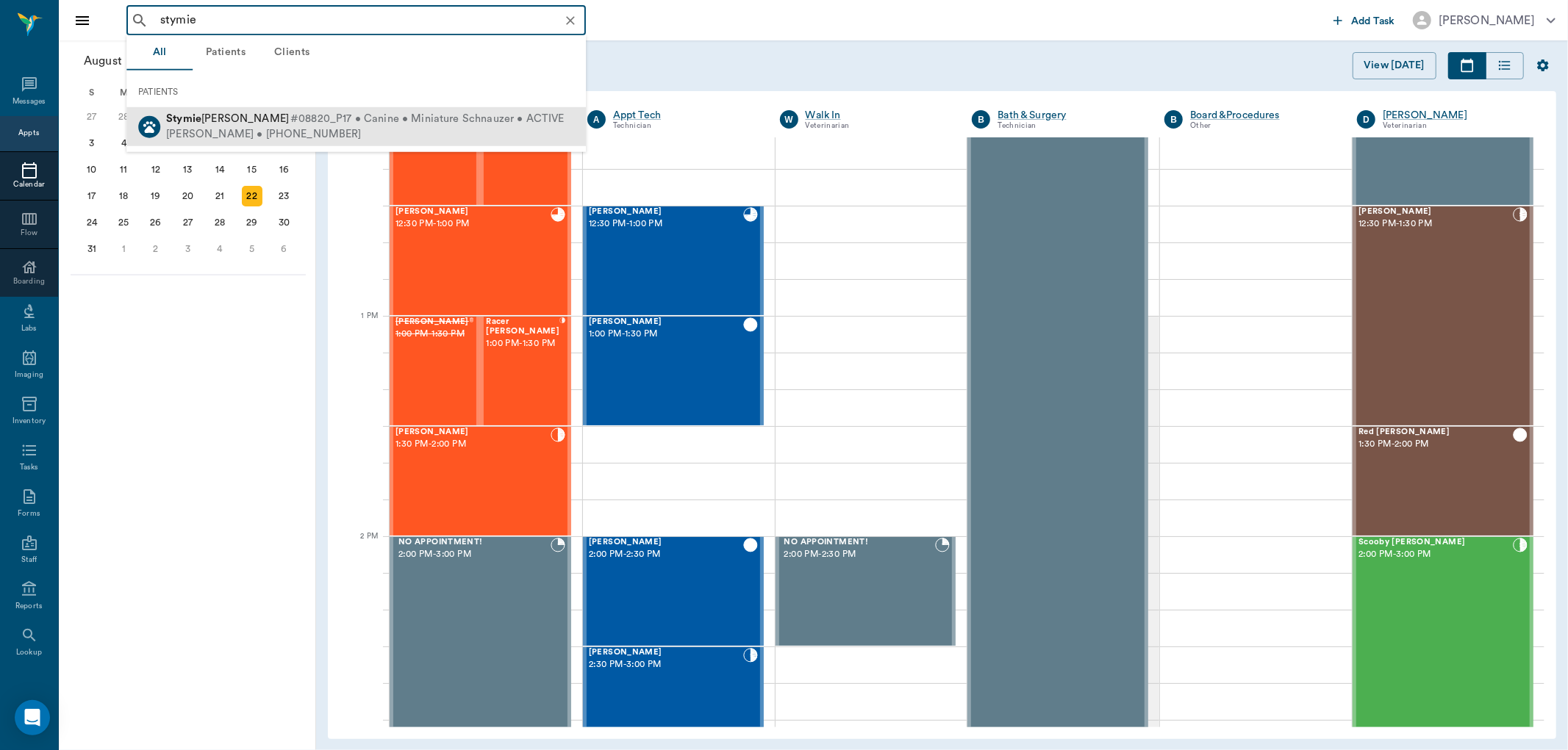
click at [234, 126] on div "Stymie Taylor #08820_P17 • Canine • Miniature Schnauzer • ACTIVE" at bounding box center [365, 119] width 398 height 16
type input "stymie"
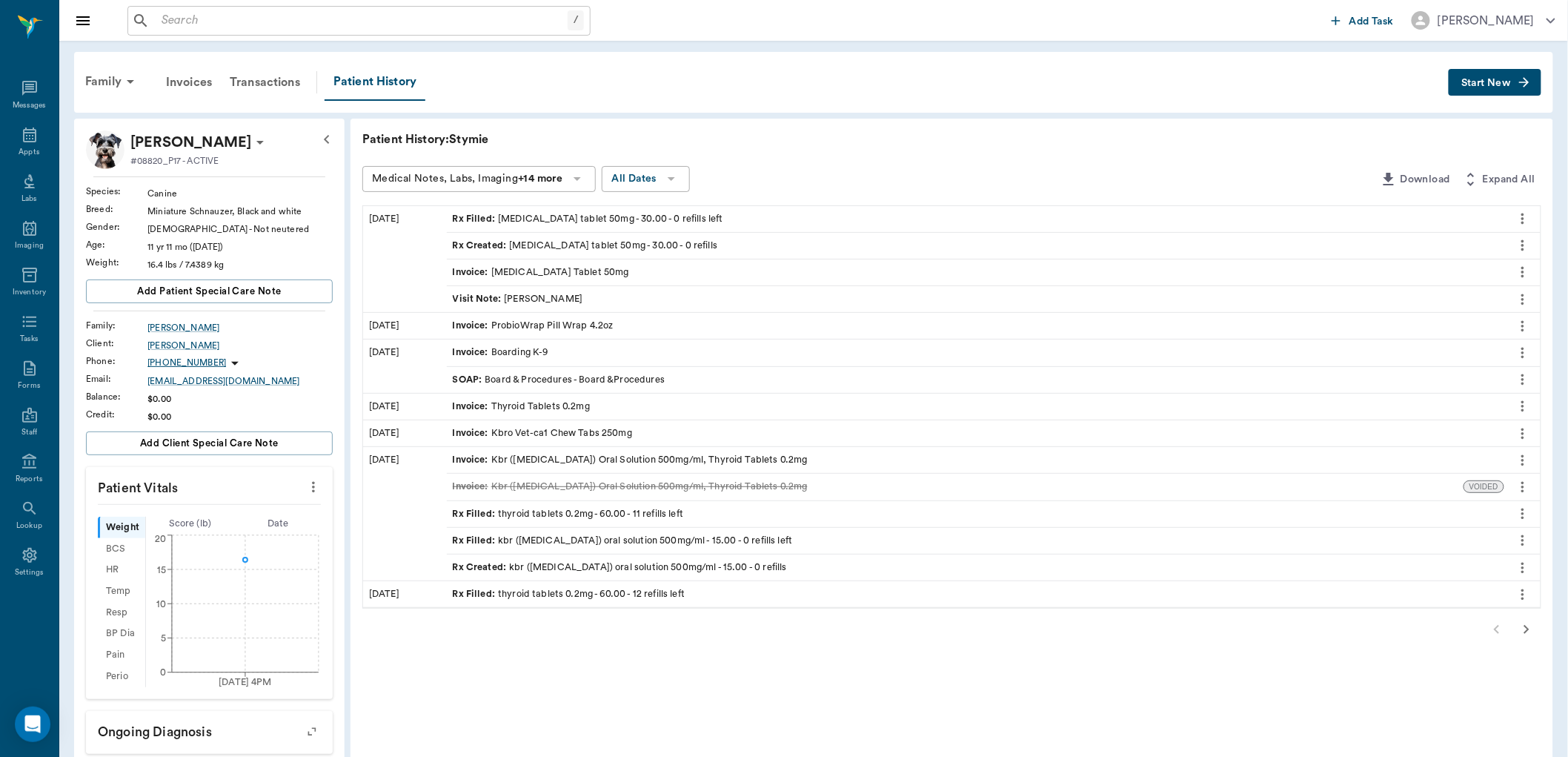
click at [534, 432] on div "Invoice : Kbro Vet-ca1 Chew Tabs 250mg" at bounding box center [542, 433] width 179 height 14
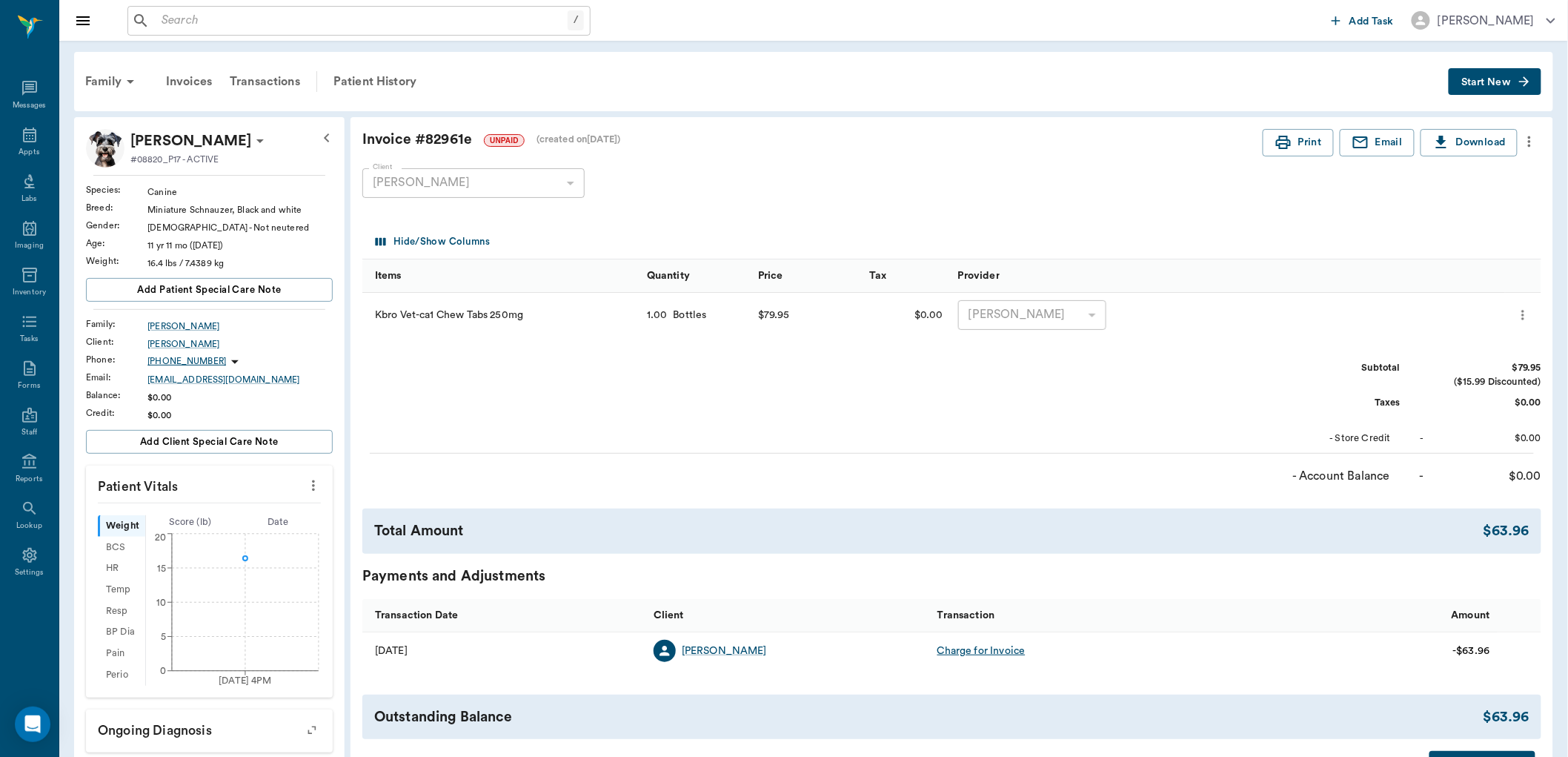
click at [1470, 83] on span "Start New" at bounding box center [1486, 83] width 50 height 0
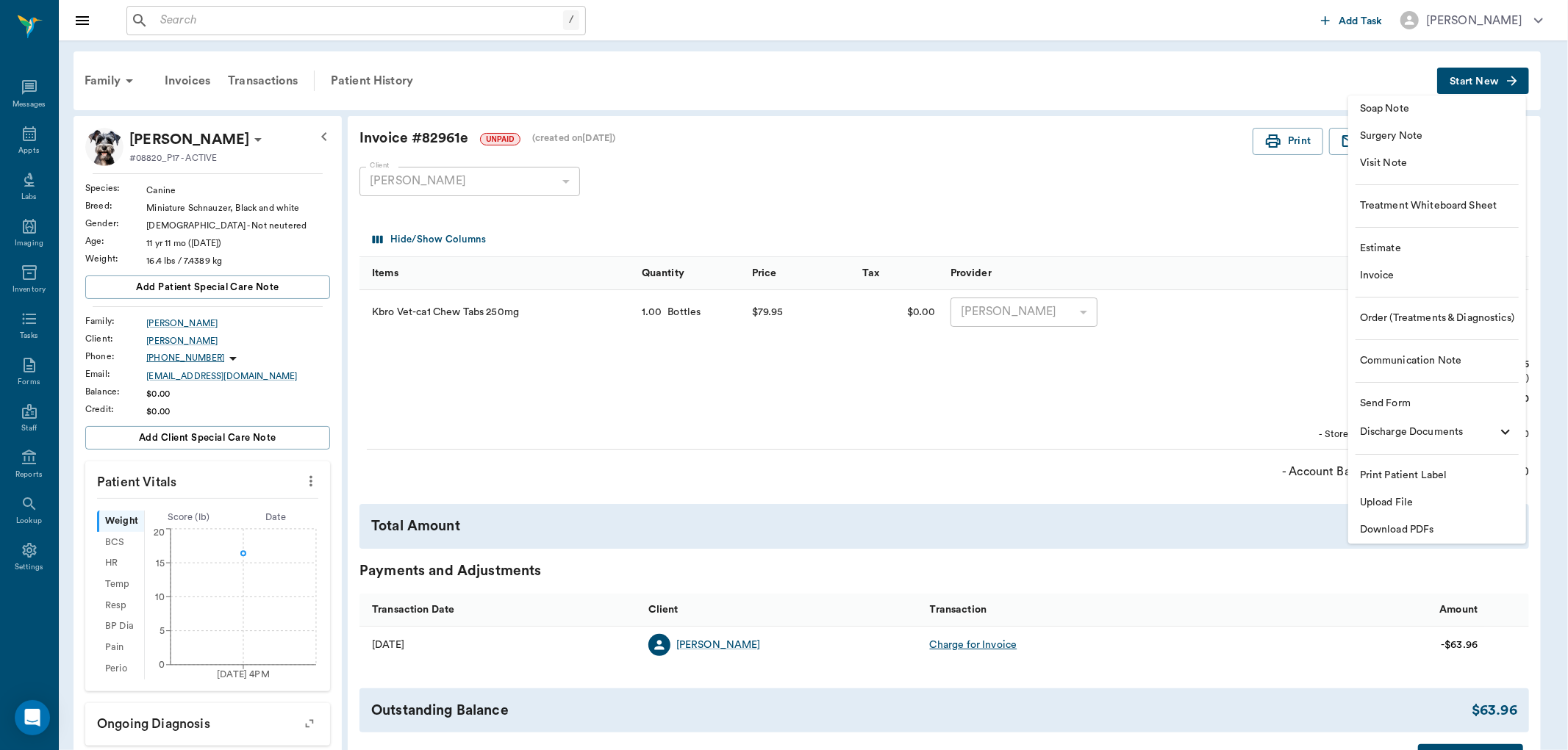
click at [1380, 274] on span "Invoice" at bounding box center [1436, 275] width 154 height 16
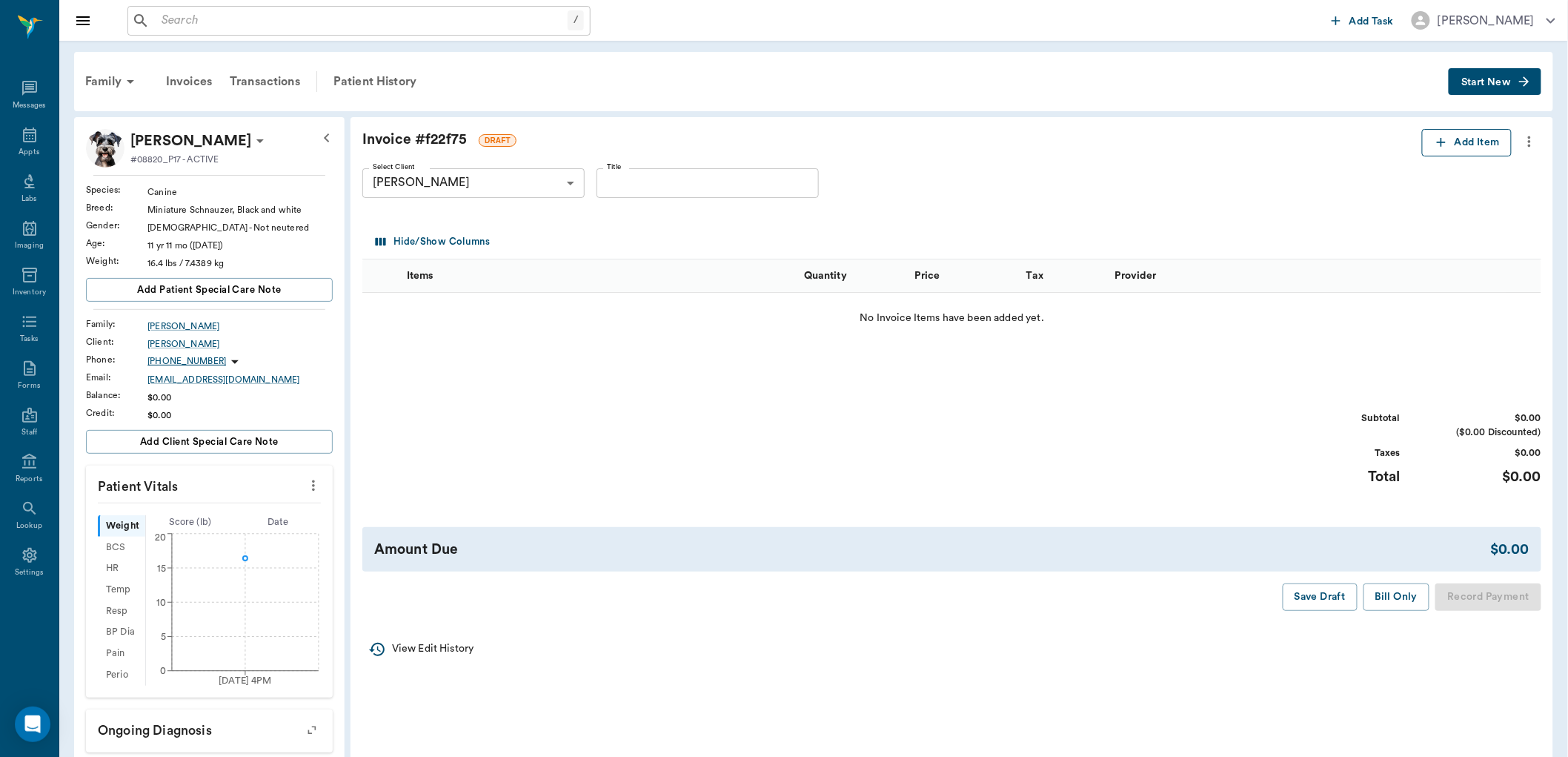
click at [1443, 146] on icon "button" at bounding box center [1441, 143] width 15 height 15
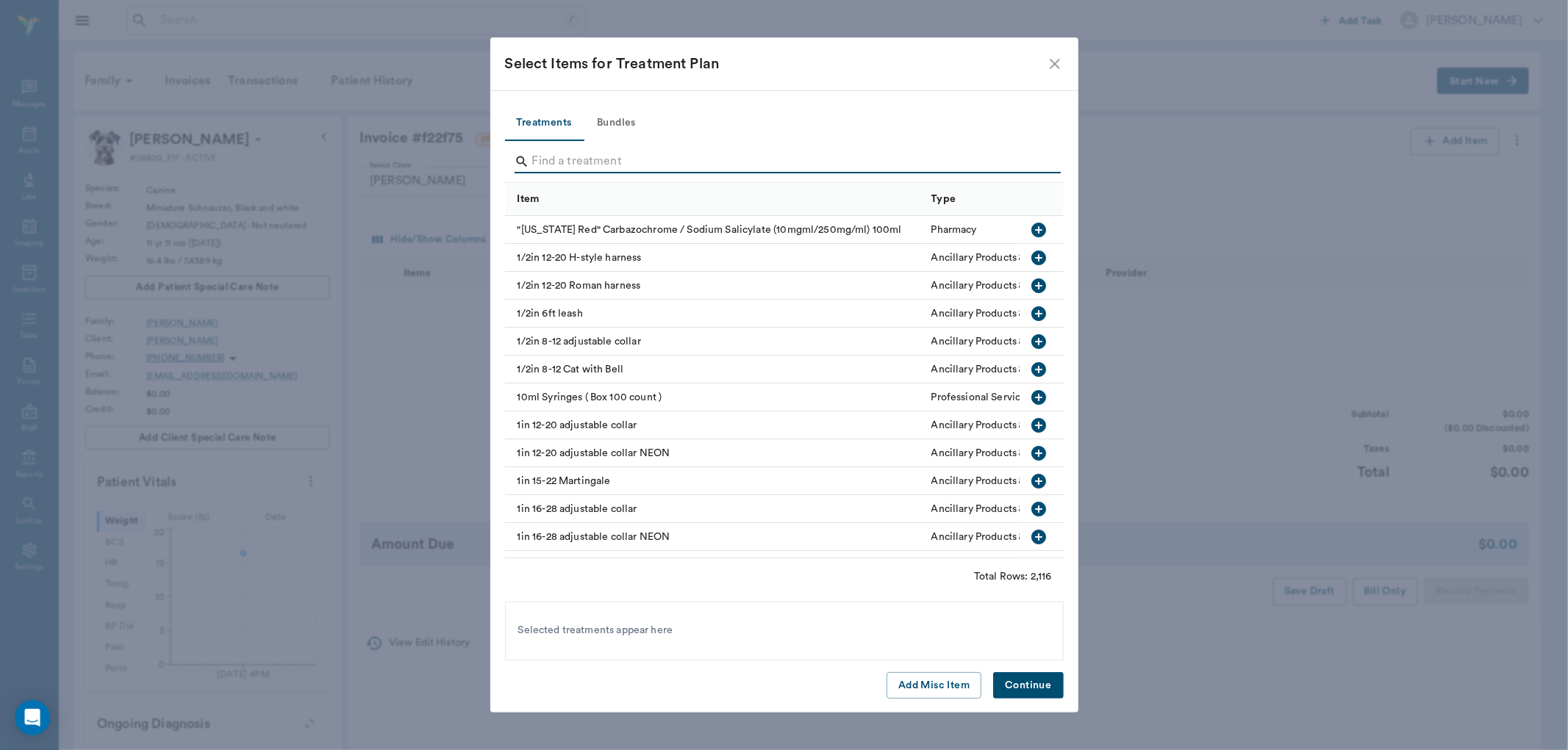
click at [555, 167] on input "Search" at bounding box center [785, 161] width 506 height 24
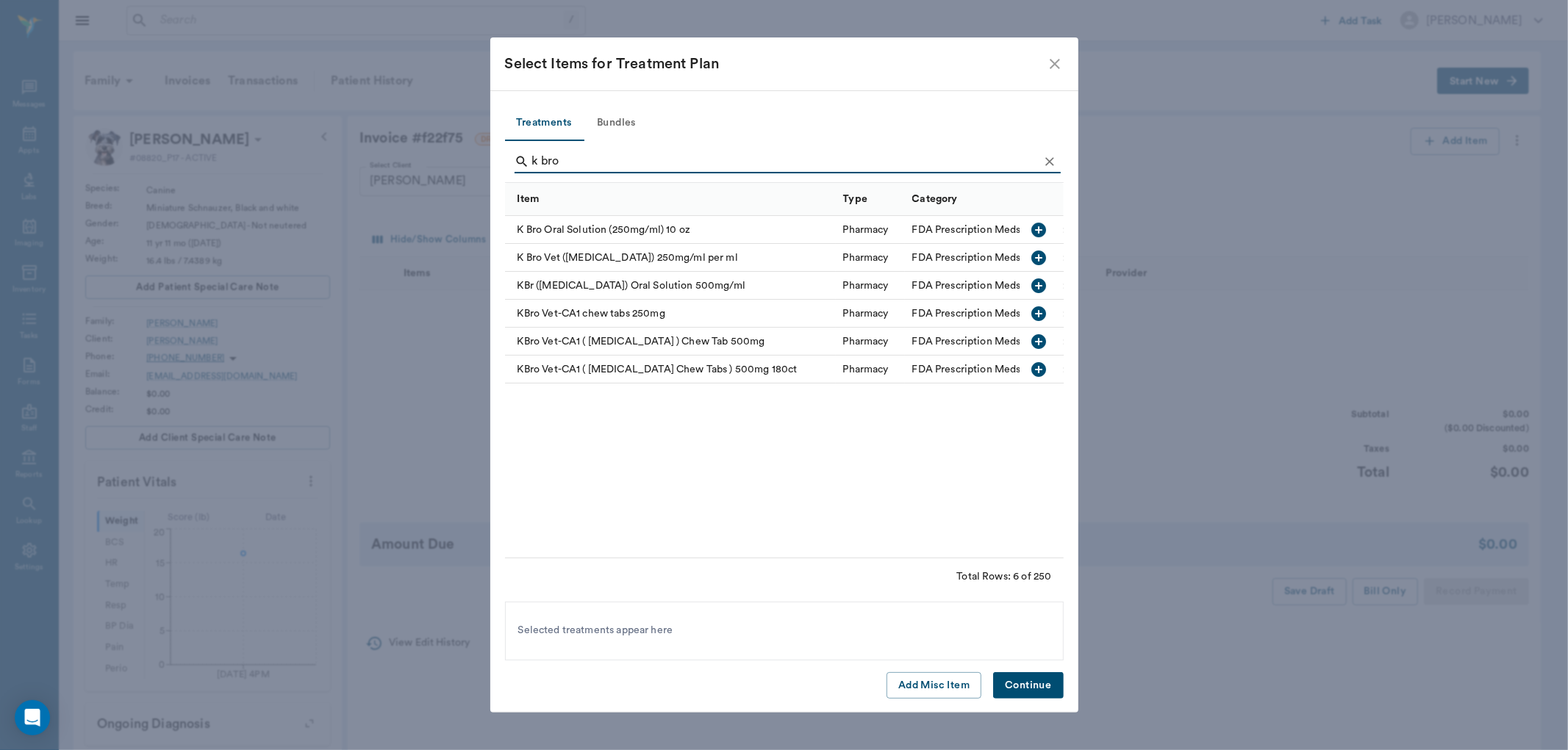
type input "k bro"
click at [1037, 311] on icon "button" at bounding box center [1039, 314] width 15 height 15
click at [1026, 685] on button "Continue" at bounding box center [1028, 685] width 70 height 28
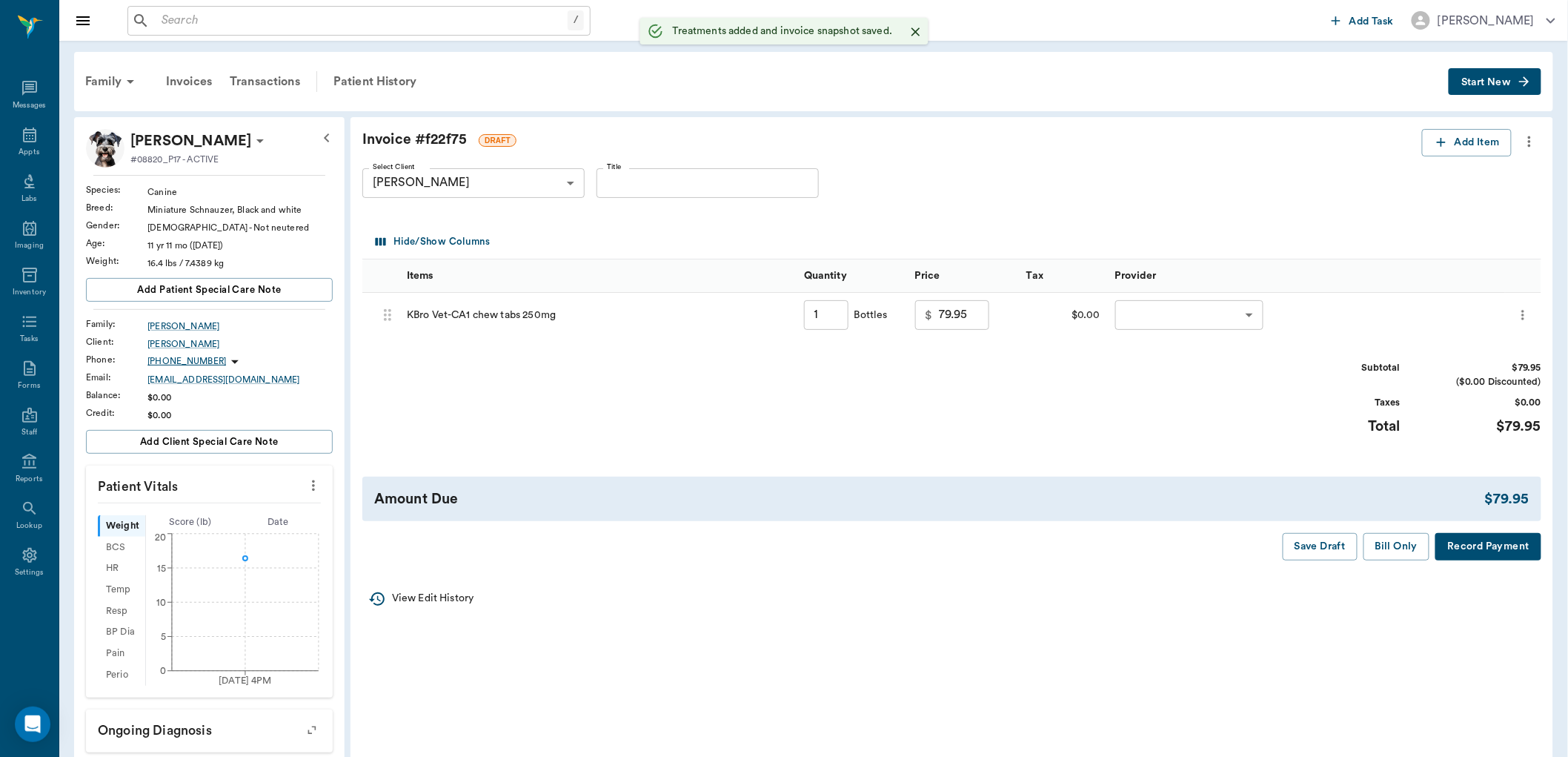
type input "1.00"
click at [825, 322] on input "1.00" at bounding box center [826, 315] width 44 height 29
click at [1525, 146] on icon "more" at bounding box center [1530, 142] width 17 height 18
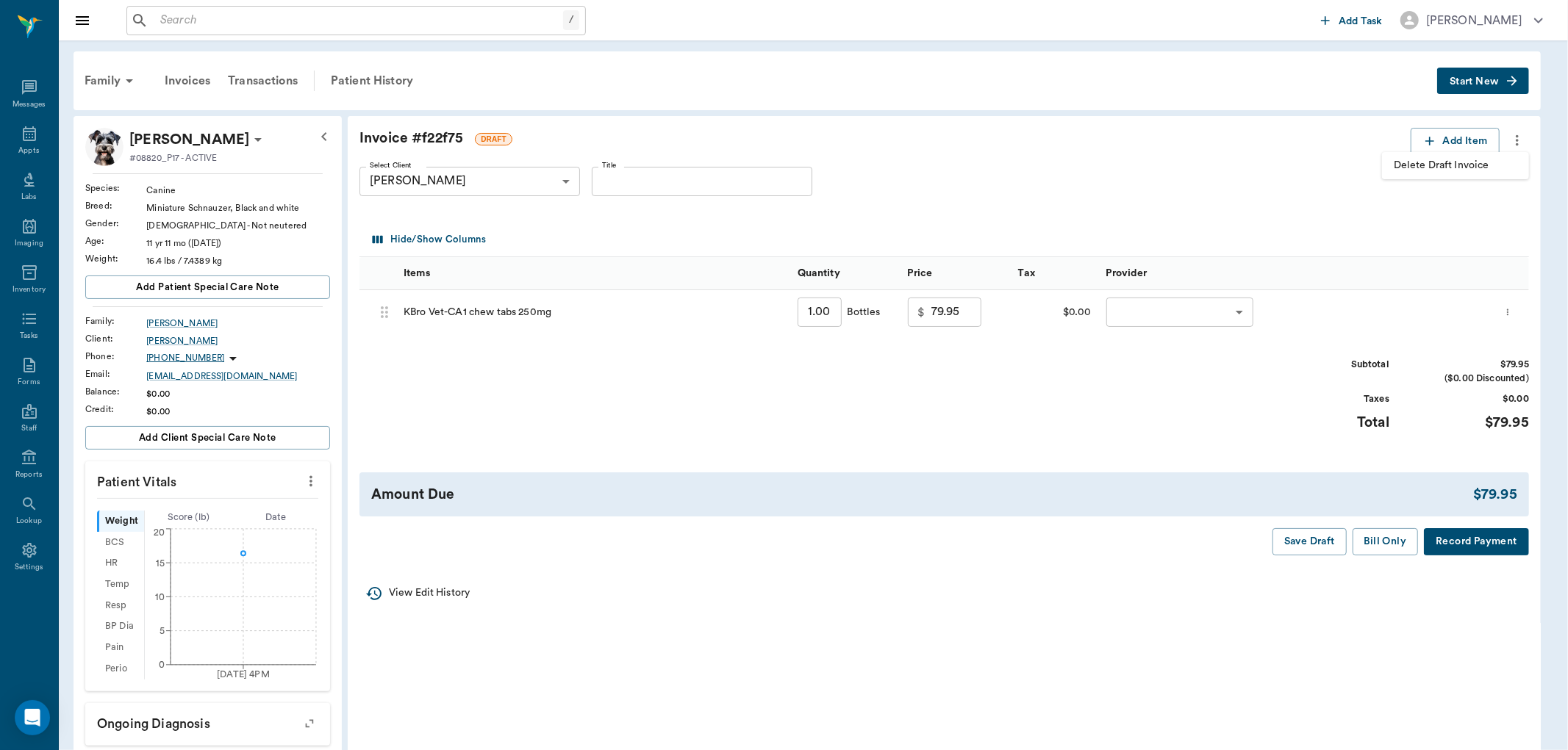
click at [1460, 161] on span "Delete Draft Invoice" at bounding box center [1456, 165] width 124 height 16
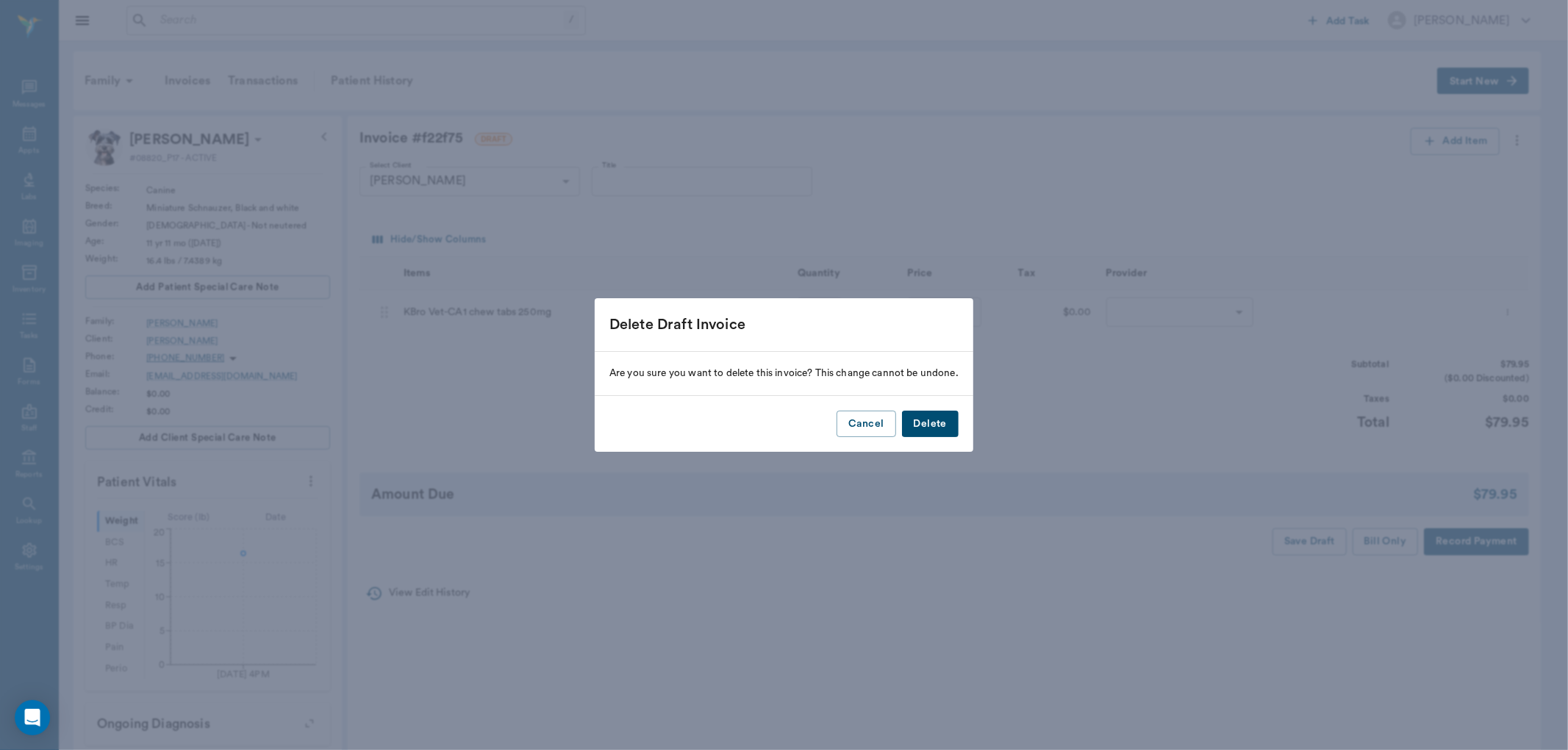
click at [928, 420] on button "Delete" at bounding box center [930, 424] width 57 height 28
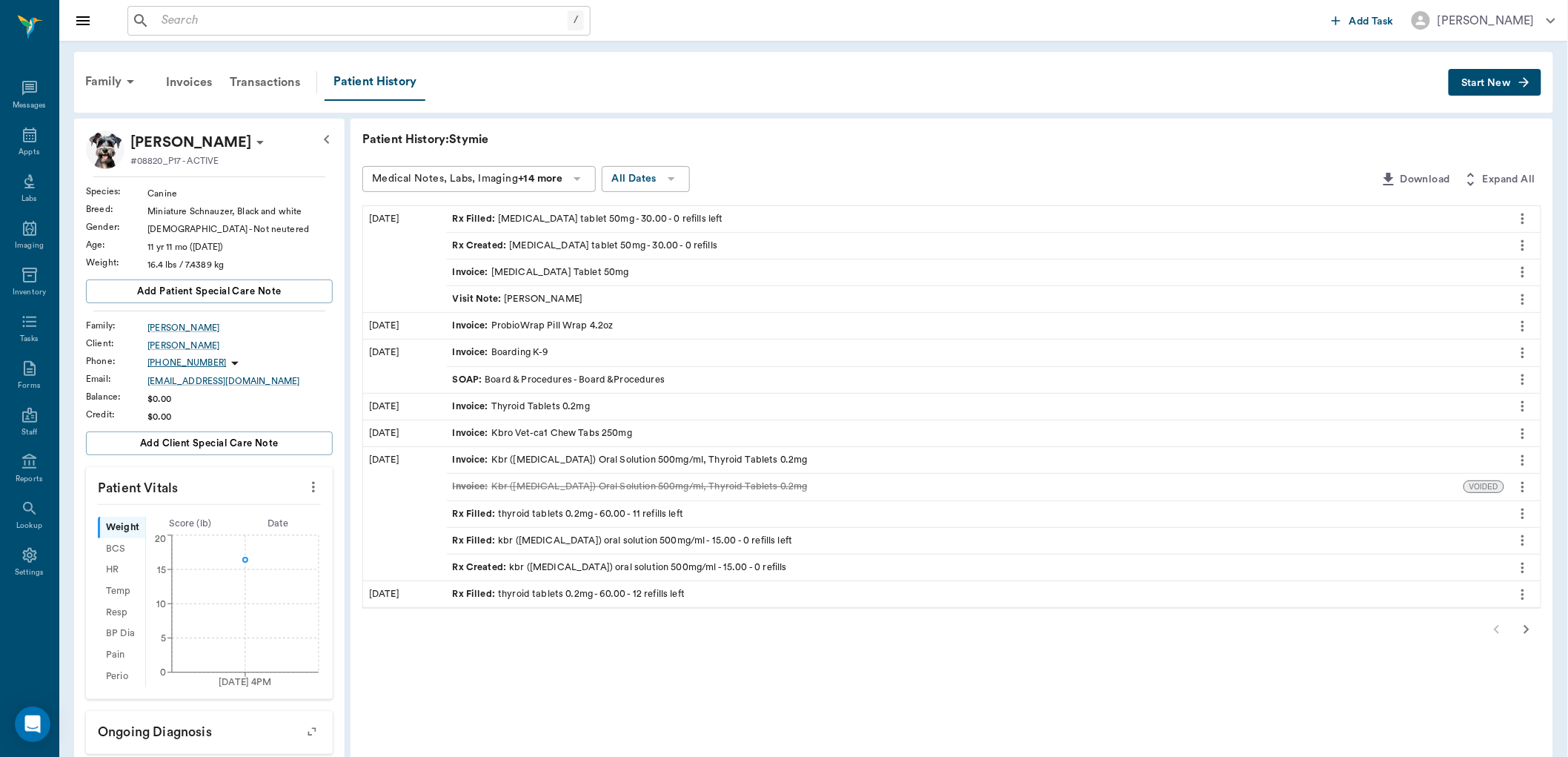
click at [555, 508] on div "Rx Filled : thyroid tablets 0.2mg - 60.00 - 11 refills left" at bounding box center [568, 514] width 231 height 14
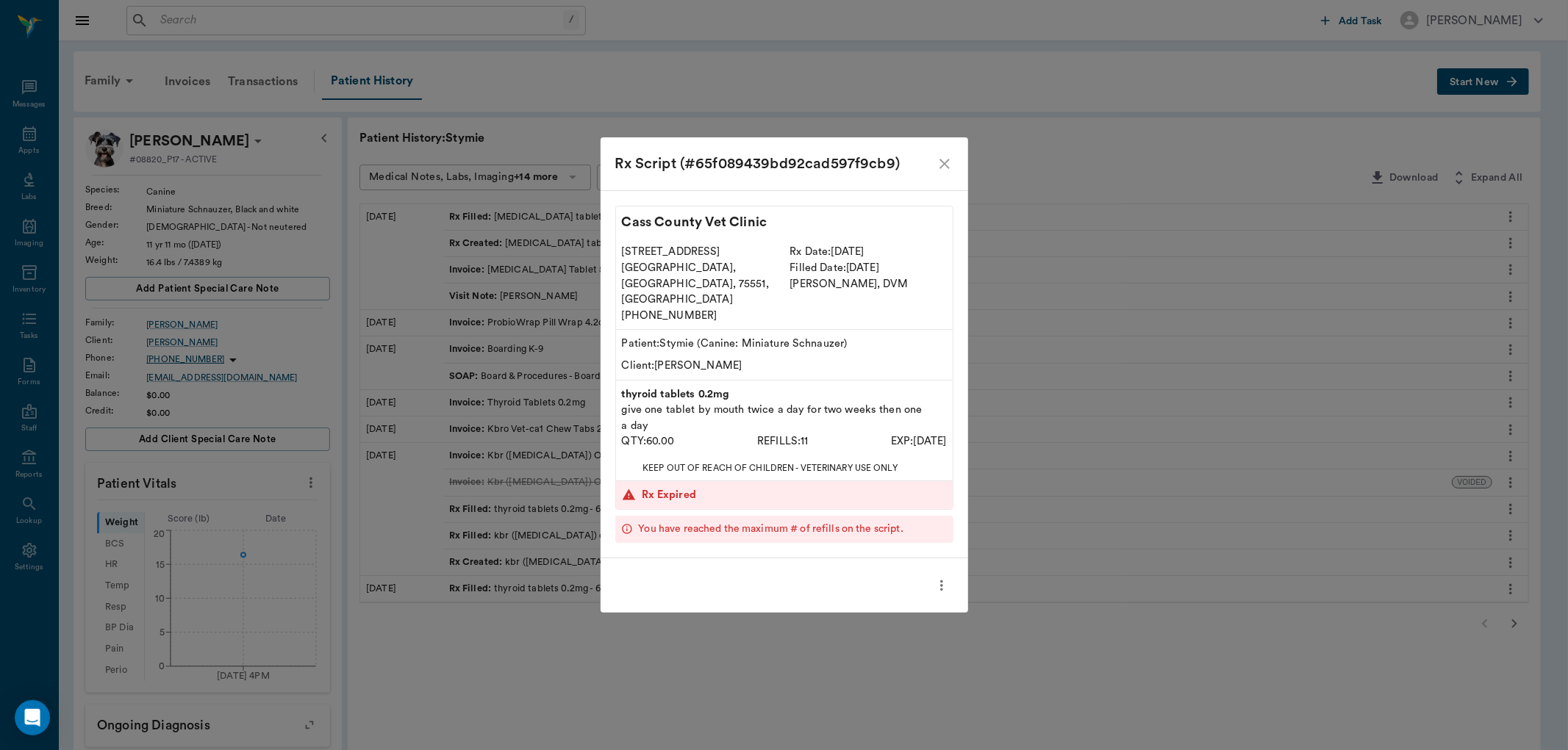
drag, startPoint x: 941, startPoint y: 558, endPoint x: 946, endPoint y: 551, distance: 8.6
click at [943, 577] on icon "more" at bounding box center [942, 586] width 16 height 18
click at [847, 586] on span "Print Label" at bounding box center [880, 586] width 124 height 16
click at [940, 173] on icon "close" at bounding box center [945, 164] width 18 height 18
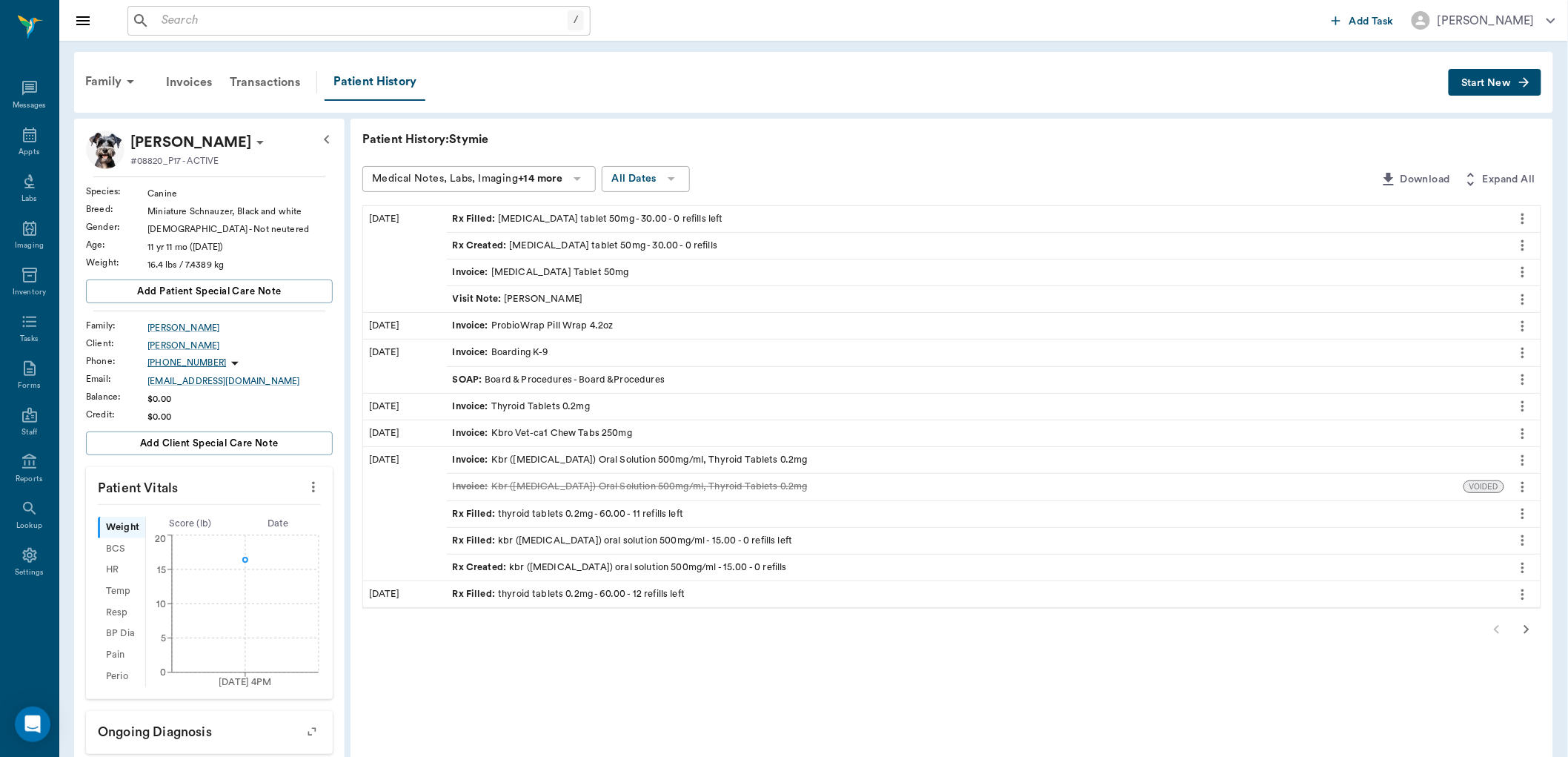
click at [1489, 83] on span "Start New" at bounding box center [1486, 83] width 50 height 0
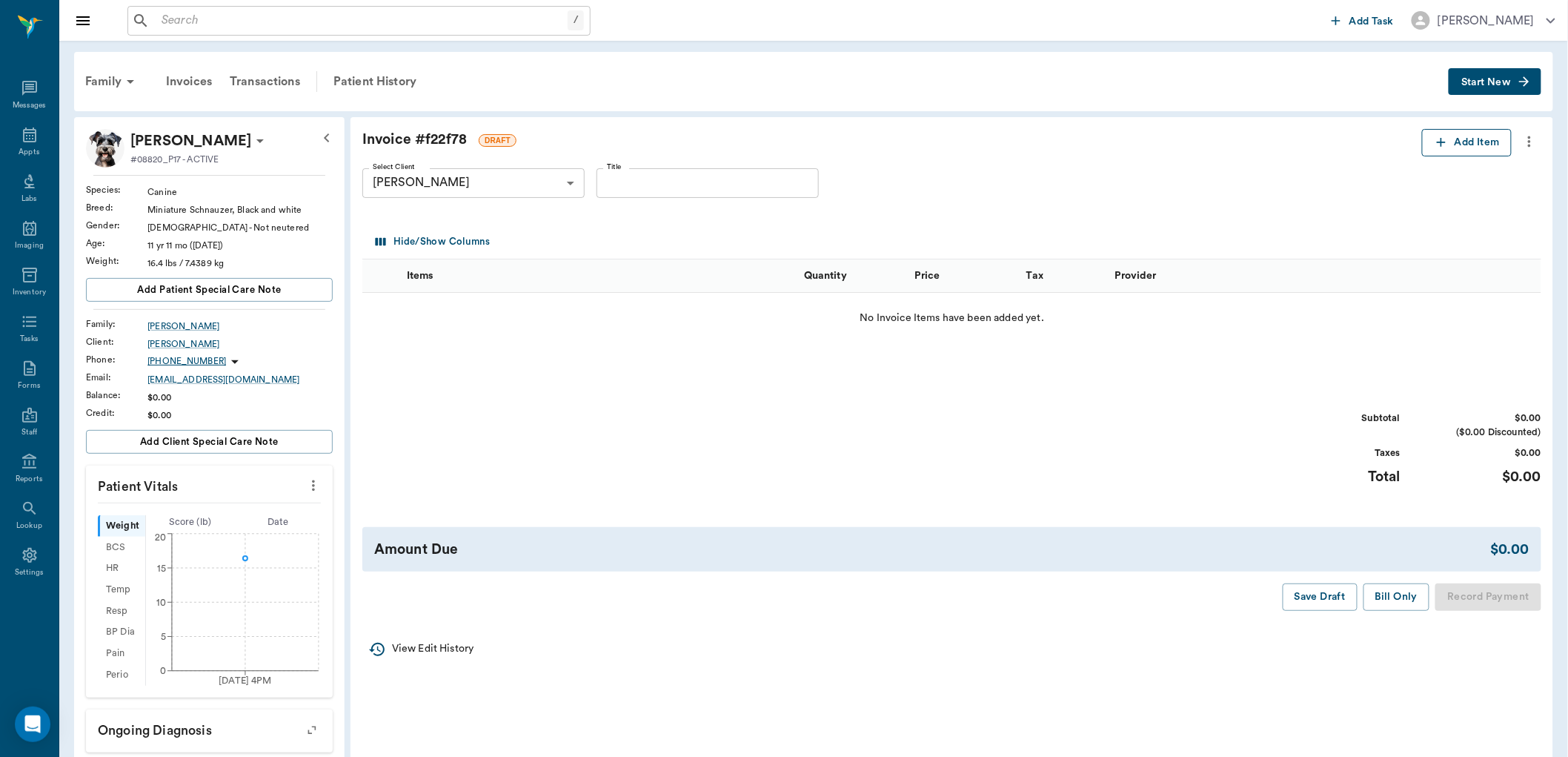
click at [1440, 142] on icon "button" at bounding box center [1441, 143] width 15 height 15
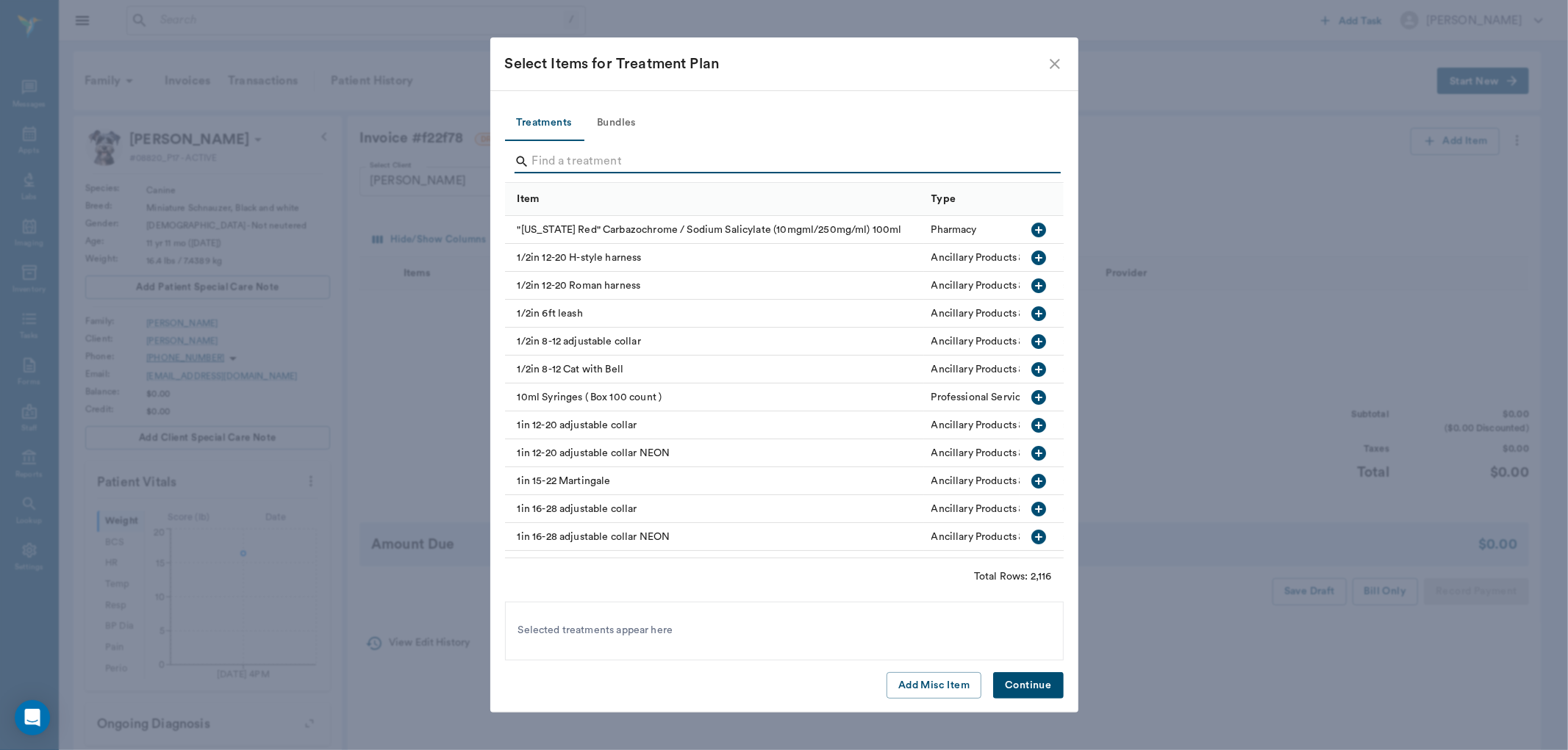
click at [545, 158] on input "Search" at bounding box center [785, 161] width 506 height 24
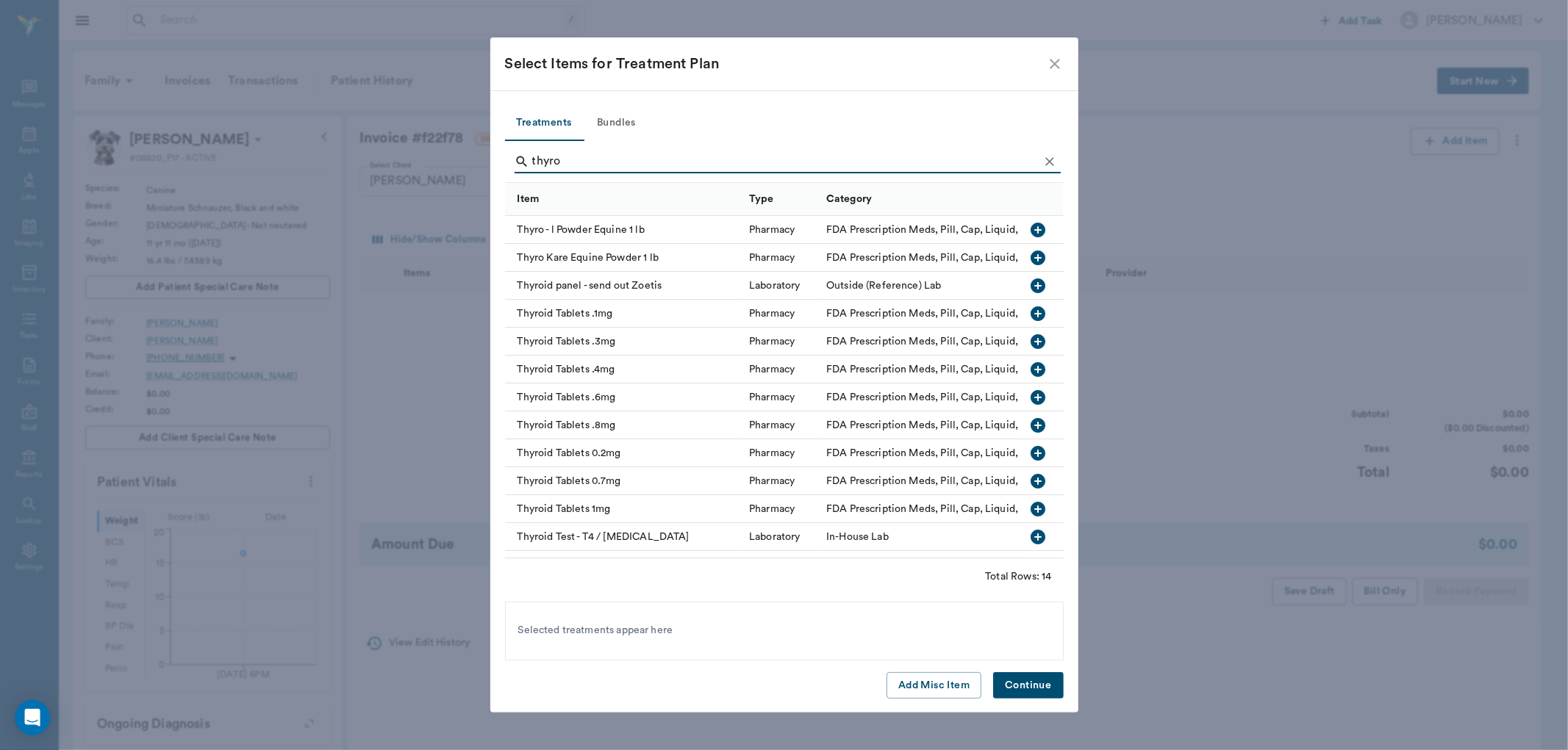
type input "thyro"
click at [1031, 451] on icon "button" at bounding box center [1039, 453] width 15 height 15
click at [1031, 681] on button "Continue" at bounding box center [1028, 685] width 70 height 28
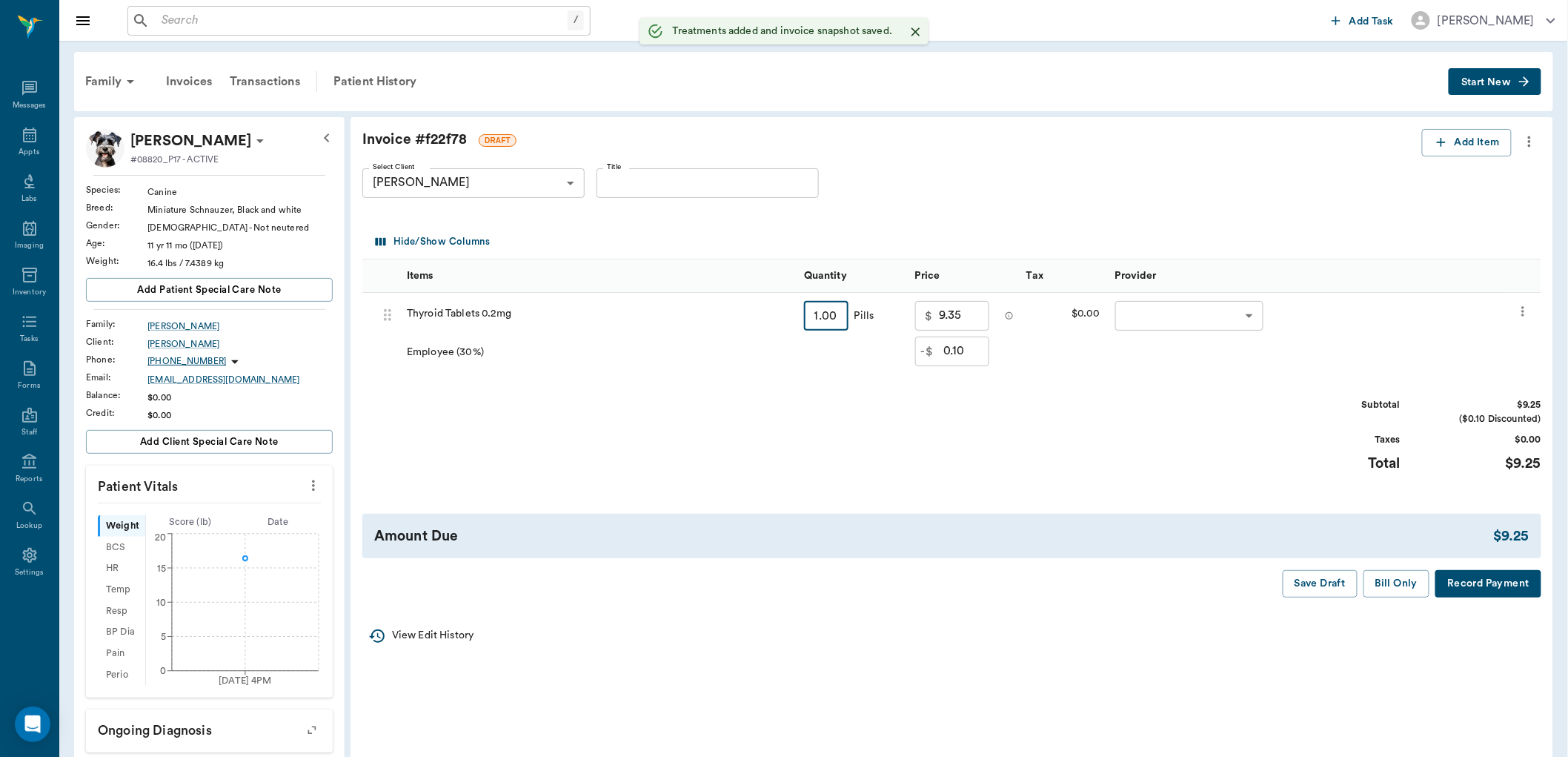
click at [831, 327] on input "1.00" at bounding box center [826, 315] width 44 height 29
type input "6"
type input "0.63"
type input "11.10"
type input "60"
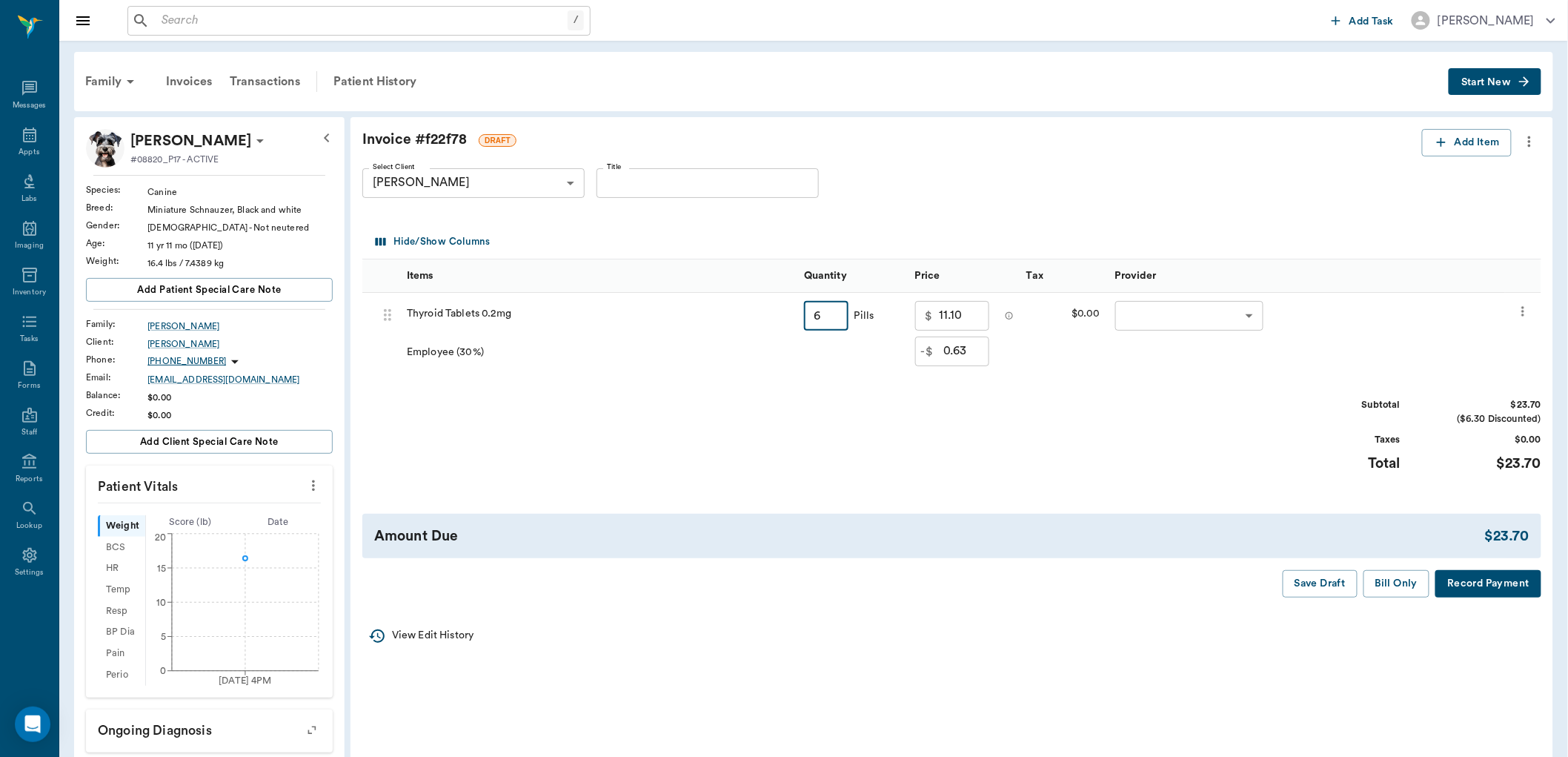
type input "6.30"
type input "30.00"
type input "60"
click at [1139, 317] on body "/ ​ Add Task Dr. Bert Ellsworth Nectar Messages Appts Labs Imaging Inventory Ta…" at bounding box center [784, 539] width 1568 height 1078
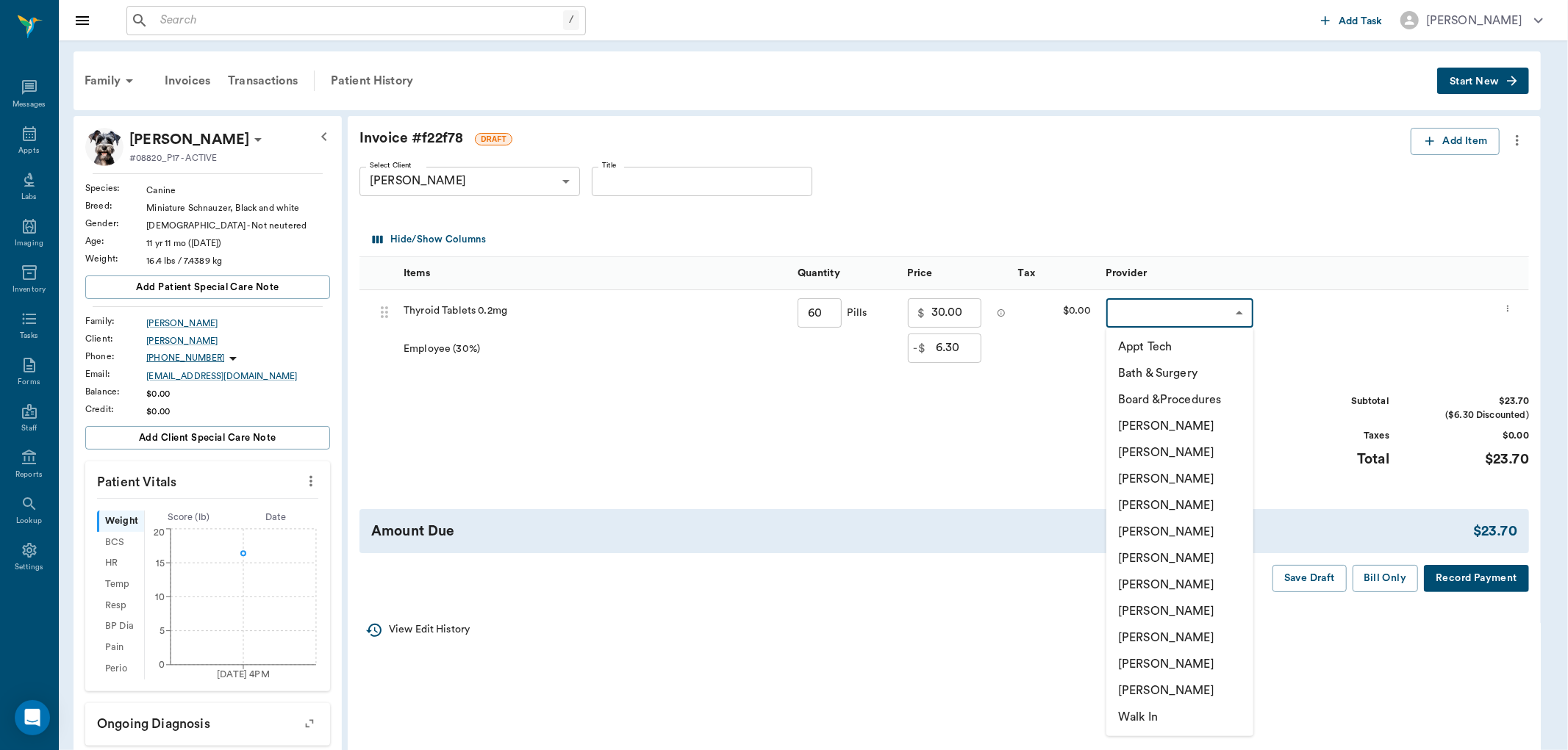
click at [1170, 635] on li "[PERSON_NAME]" at bounding box center [1179, 638] width 147 height 27
type input "none-63ec2ede52e12b0ba117d0d7"
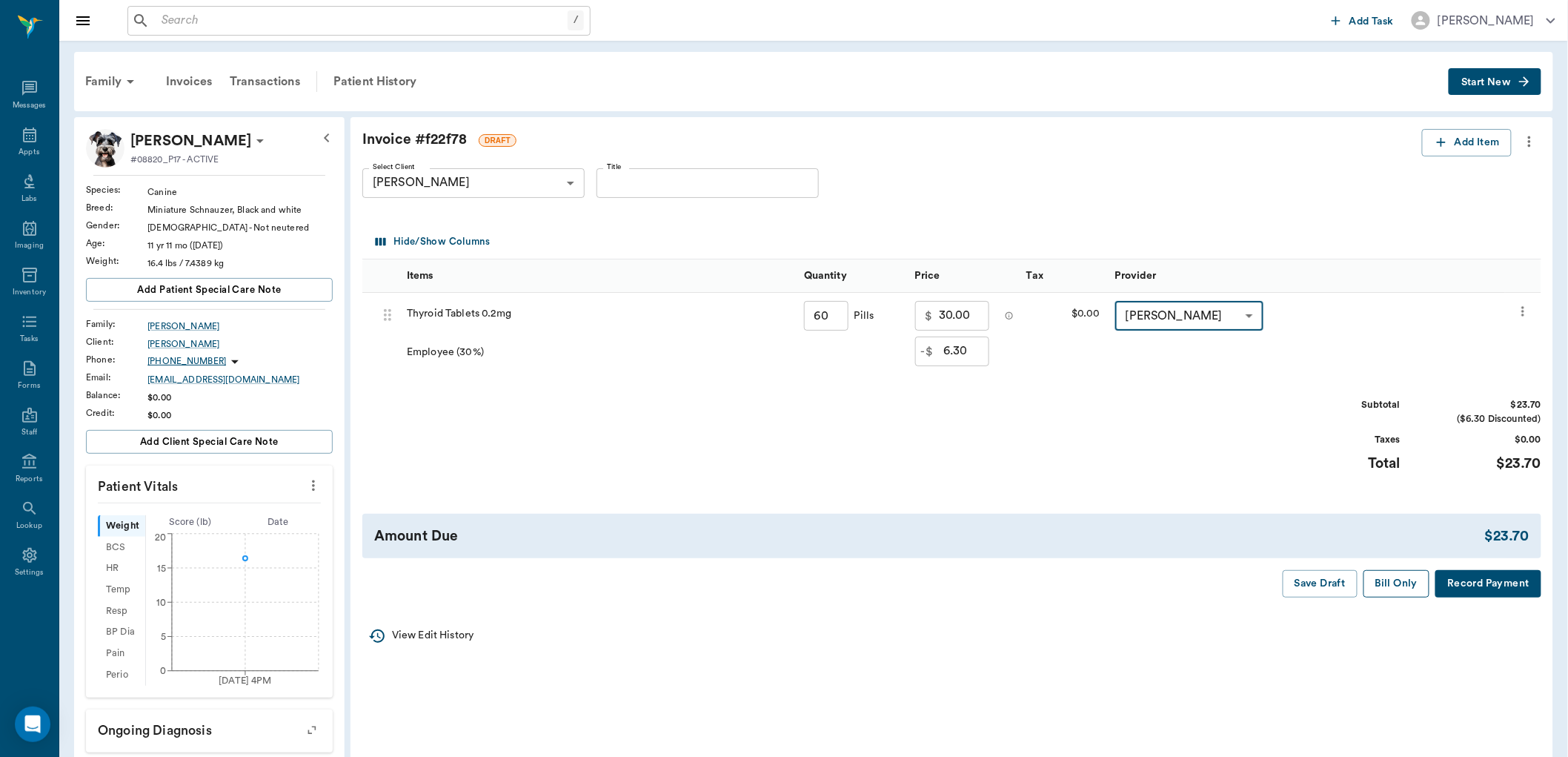
click at [1403, 586] on button "Bill Only" at bounding box center [1397, 584] width 67 height 28
type input "60.00"
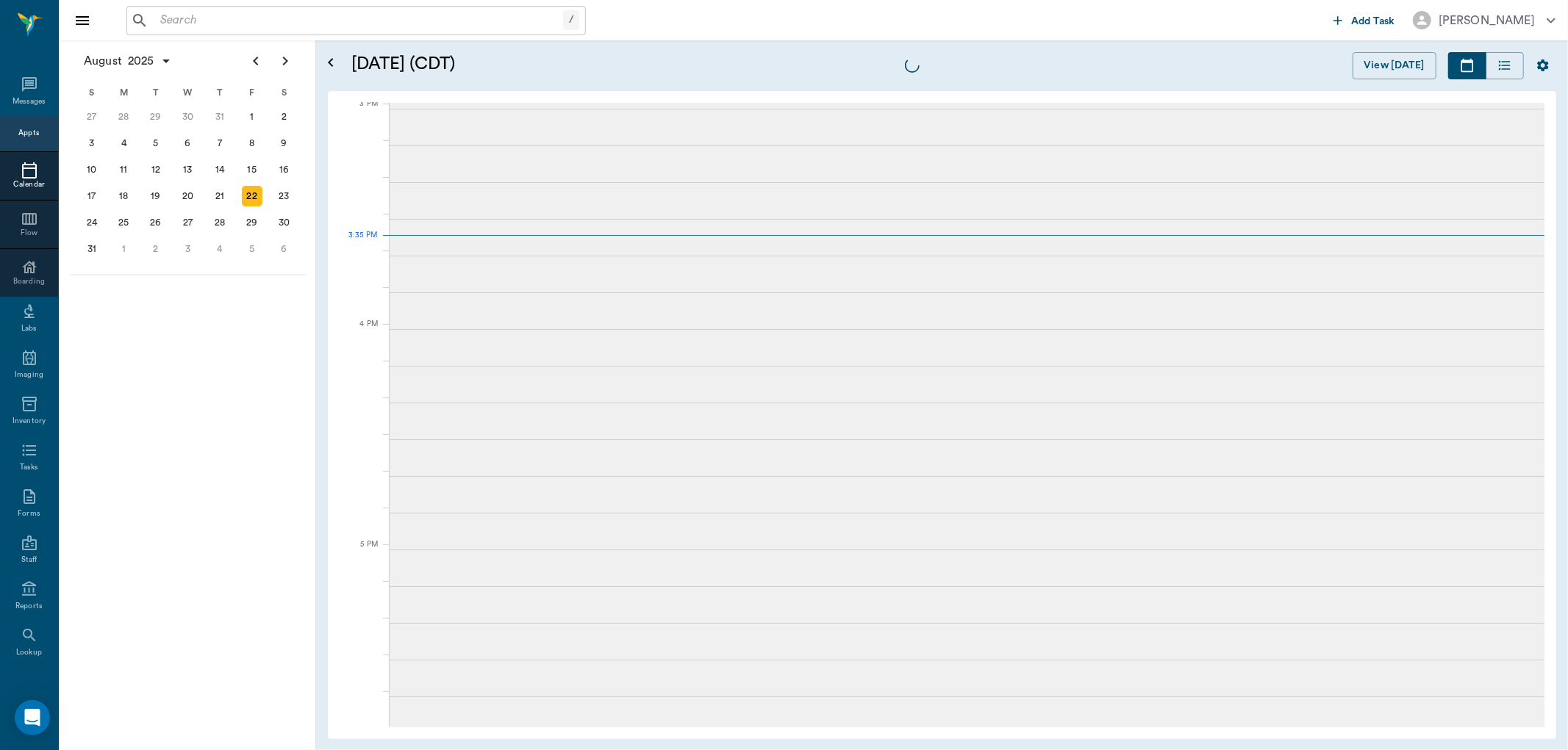
scroll to position [1547, 0]
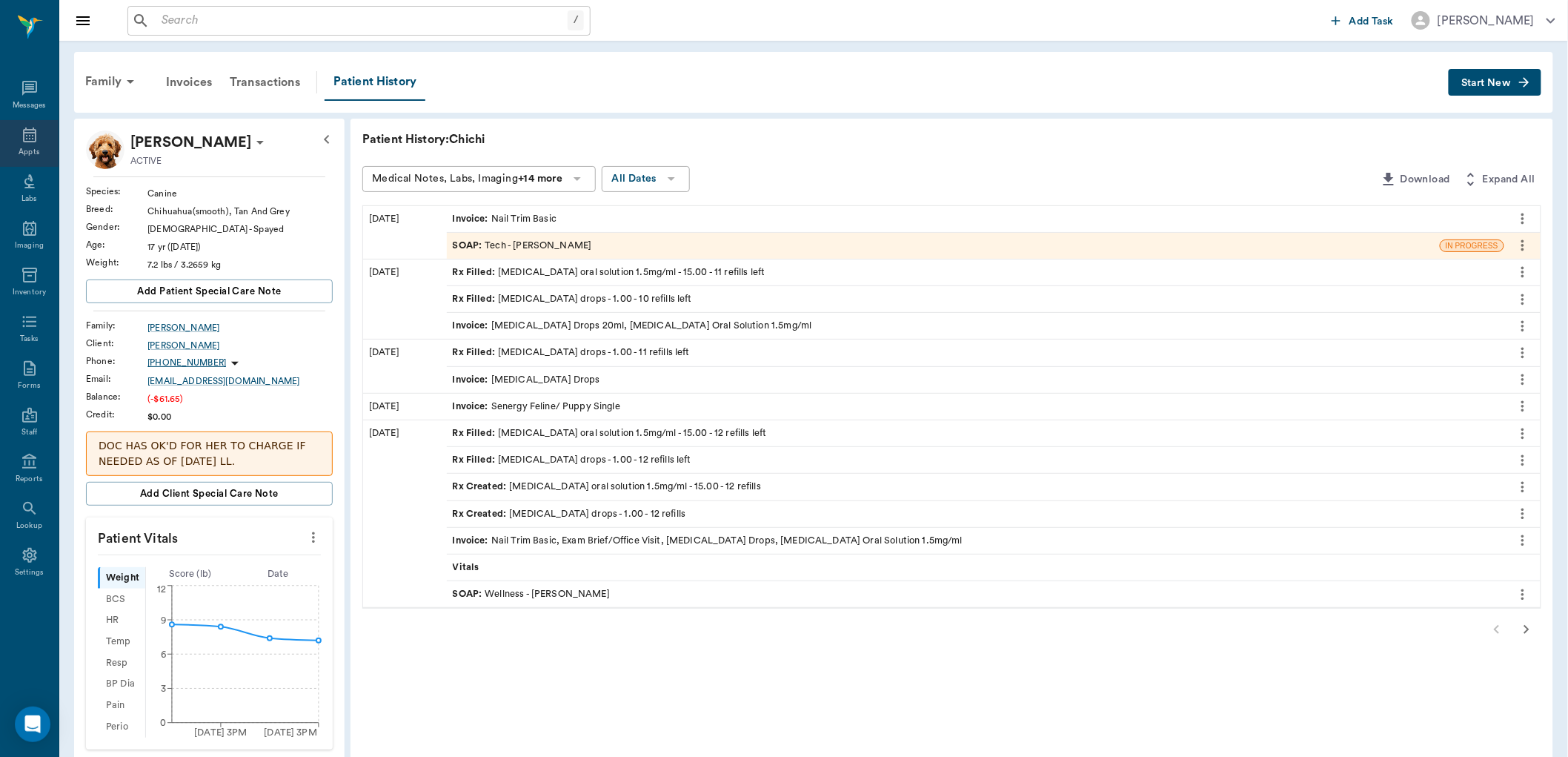
click at [15, 152] on div "Appts" at bounding box center [29, 143] width 59 height 47
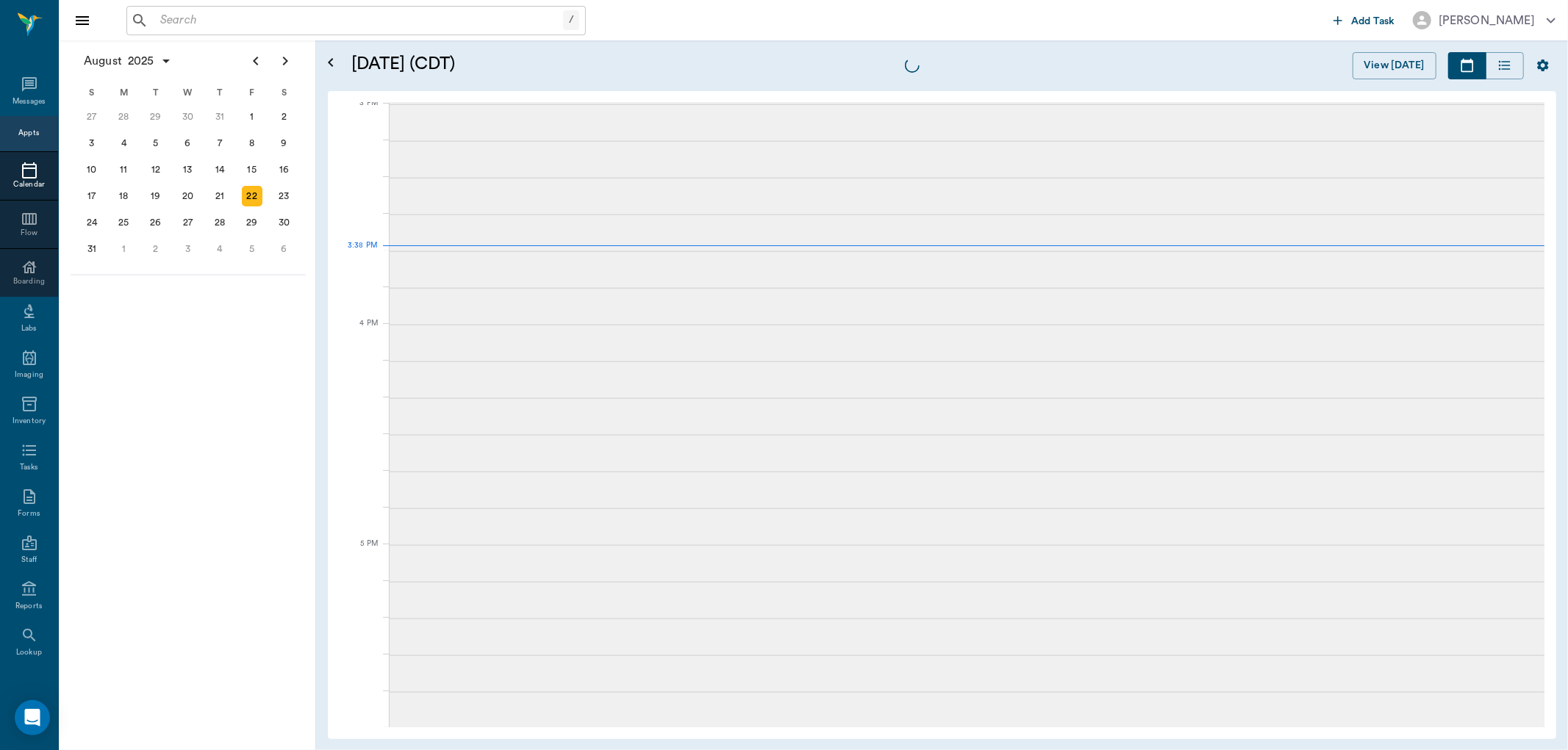
scroll to position [1545, 0]
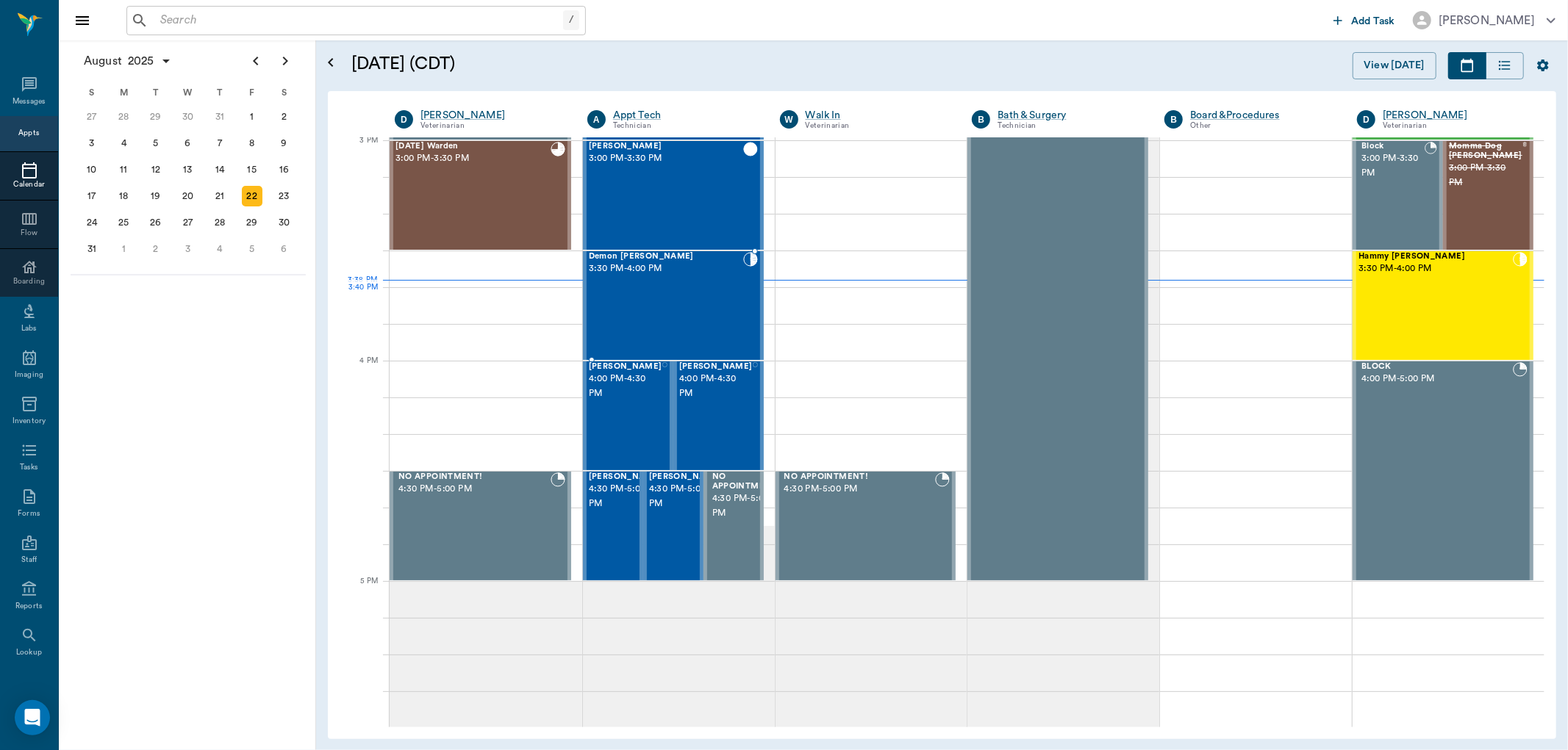
click at [702, 312] on div "Demon Thompson 3:30 PM - 4:00 PM" at bounding box center [666, 306] width 154 height 107
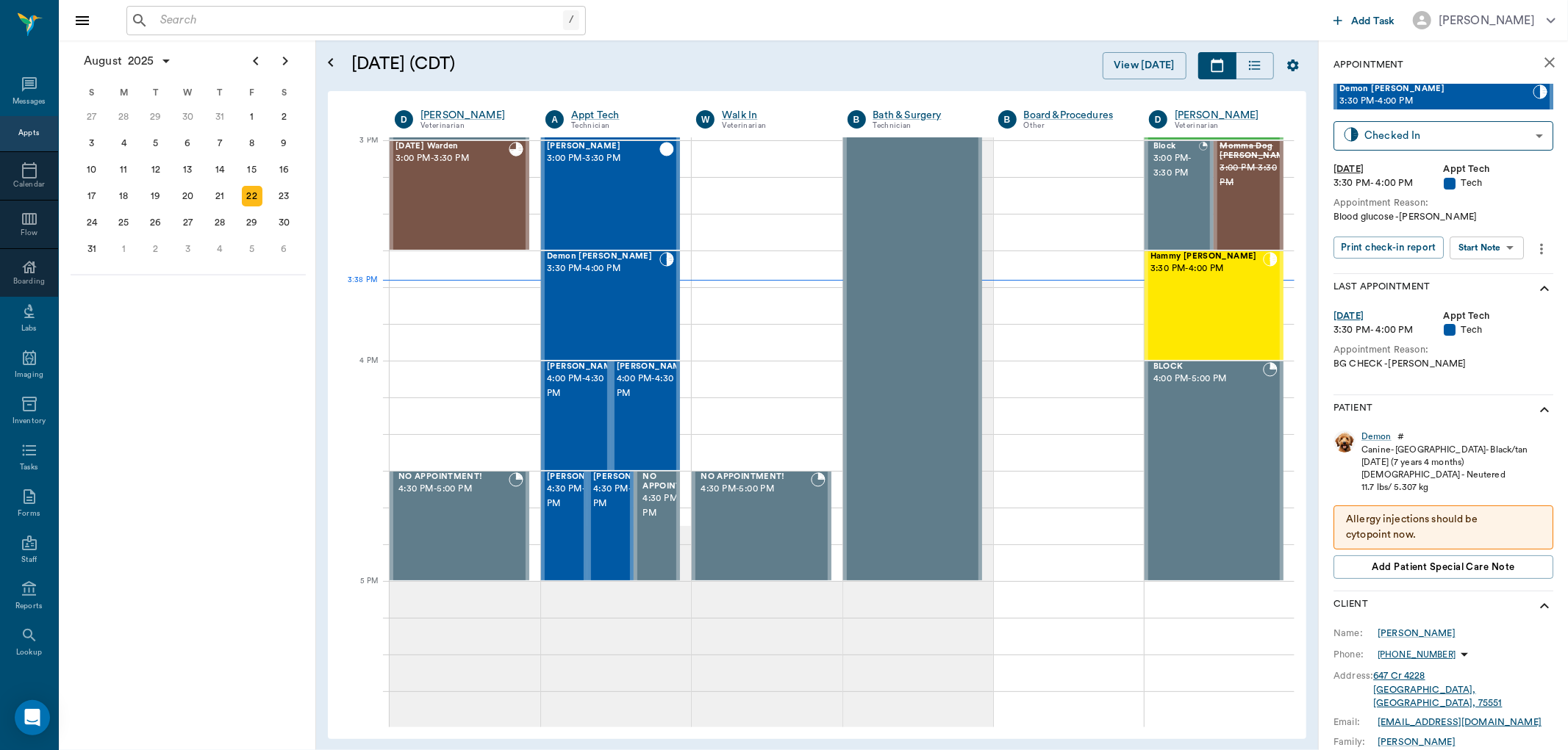
click at [1507, 249] on body "/ ​ Add Task Dr. Bert Ellsworth Nectar Messages Appts Calendar Flow Boarding La…" at bounding box center [784, 375] width 1568 height 750
click at [1496, 274] on button "Start SOAP" at bounding box center [1470, 277] width 50 height 17
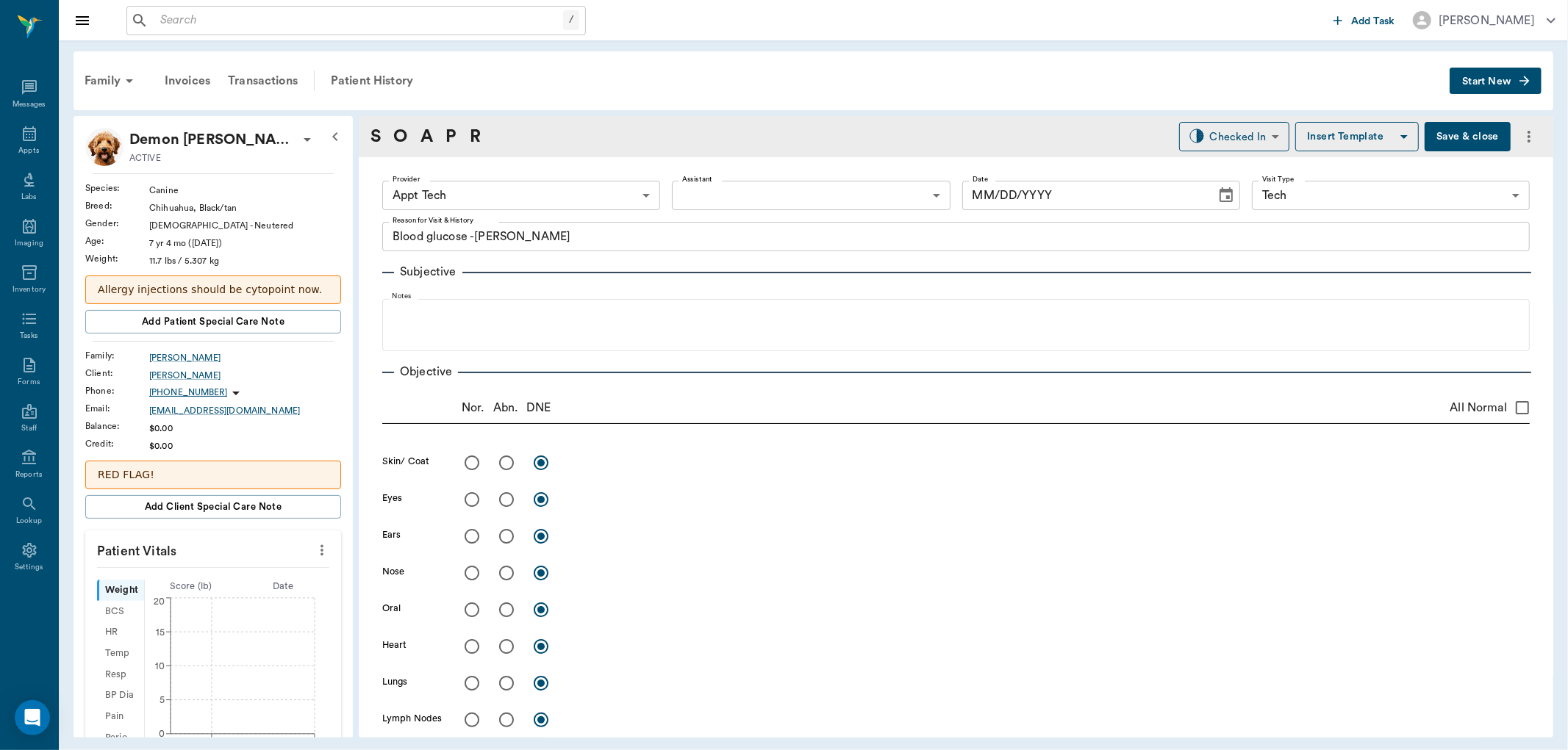
type input "63ec2f075fda476ae8351a4c"
type input "65d2be4f46e3a538d89b8c1a"
type textarea "Blood glucose -Hunt"
type input "[DATE]"
click at [582, 204] on body "/ ​ Add Task Dr. Bert Ellsworth Nectar Messages Appts Labs Imaging Inventory Ta…" at bounding box center [784, 375] width 1568 height 750
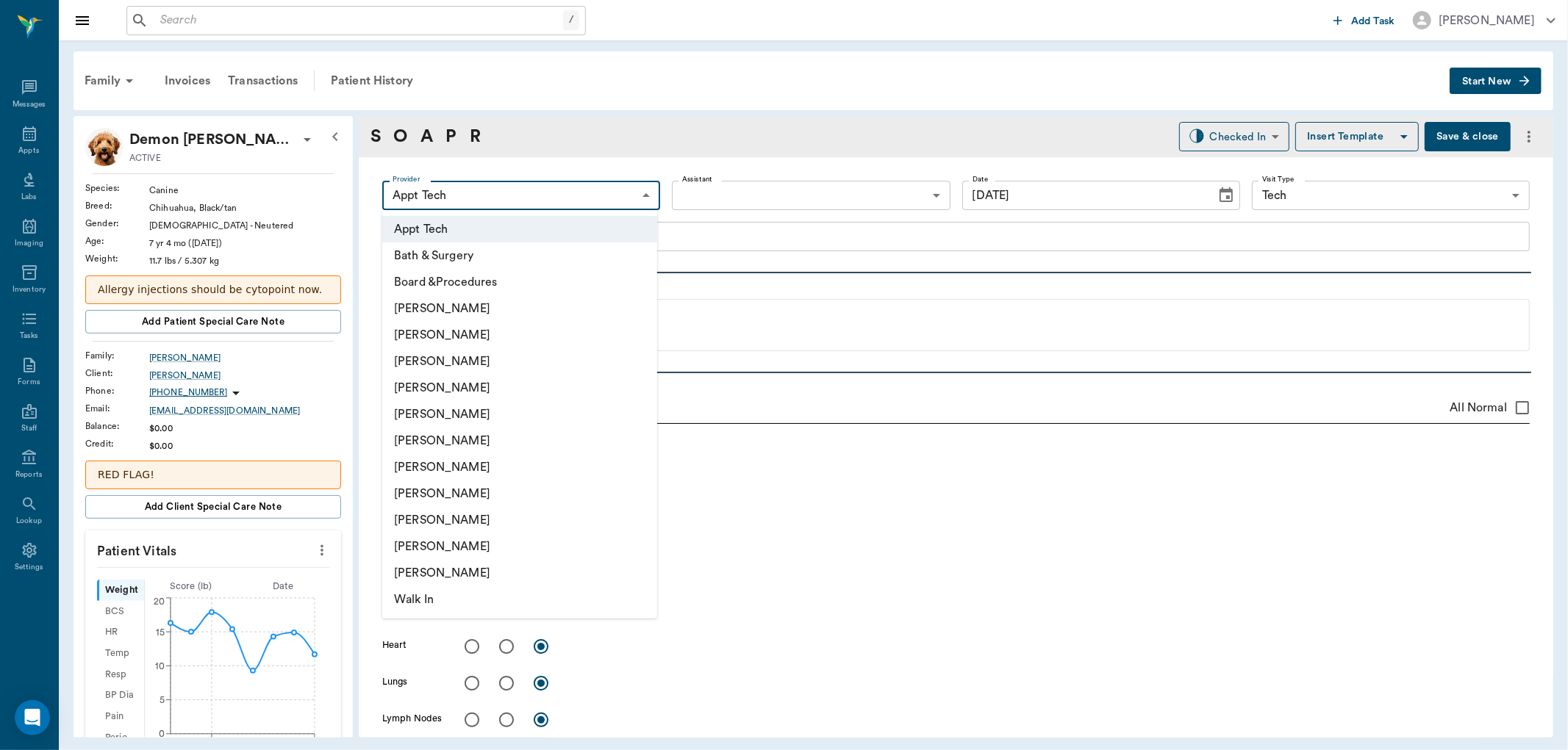
click at [513, 334] on li "[PERSON_NAME]" at bounding box center [519, 335] width 275 height 27
type input "642ef10e332a41444de2bad1"
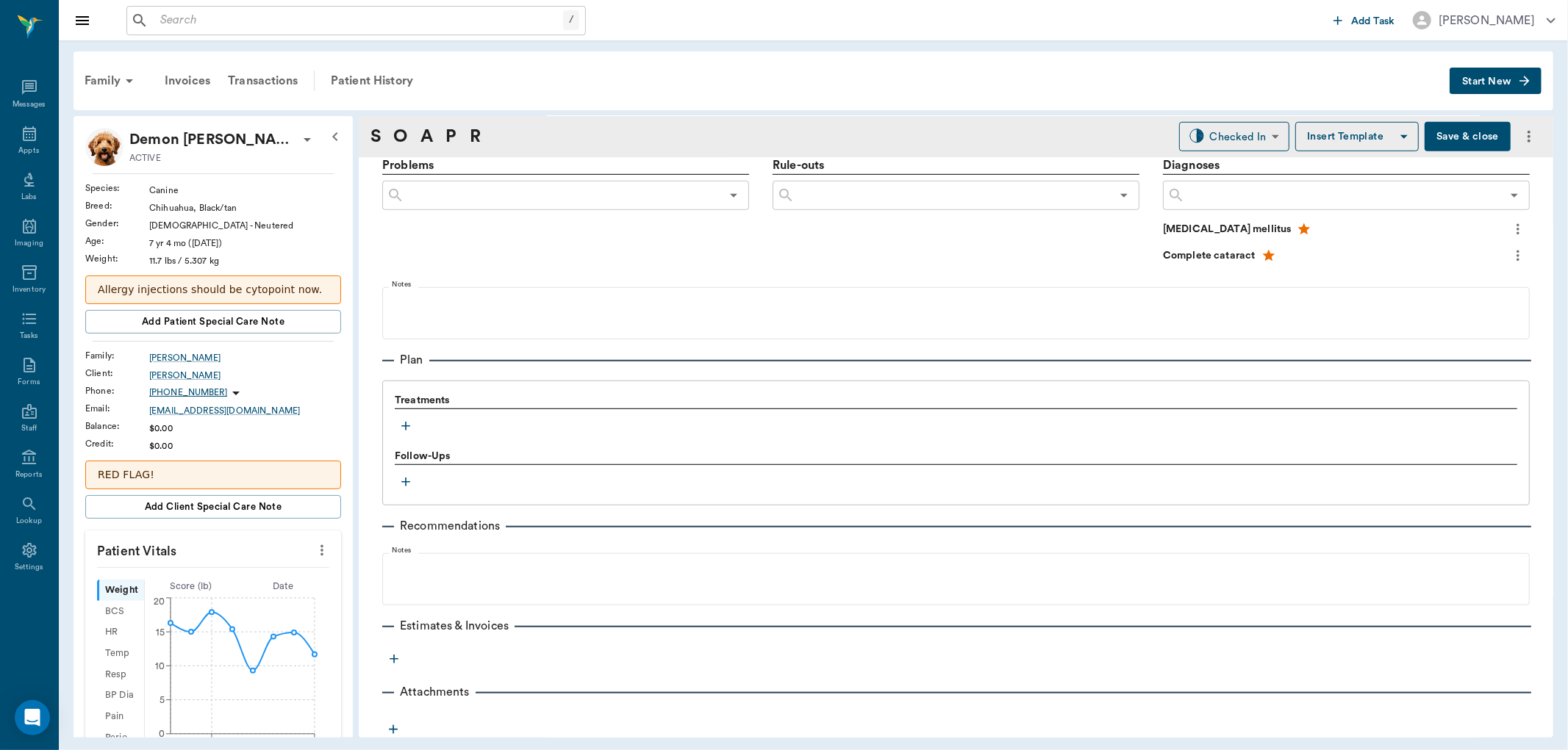
scroll to position [829, 0]
click at [398, 421] on icon "button" at bounding box center [406, 425] width 15 height 15
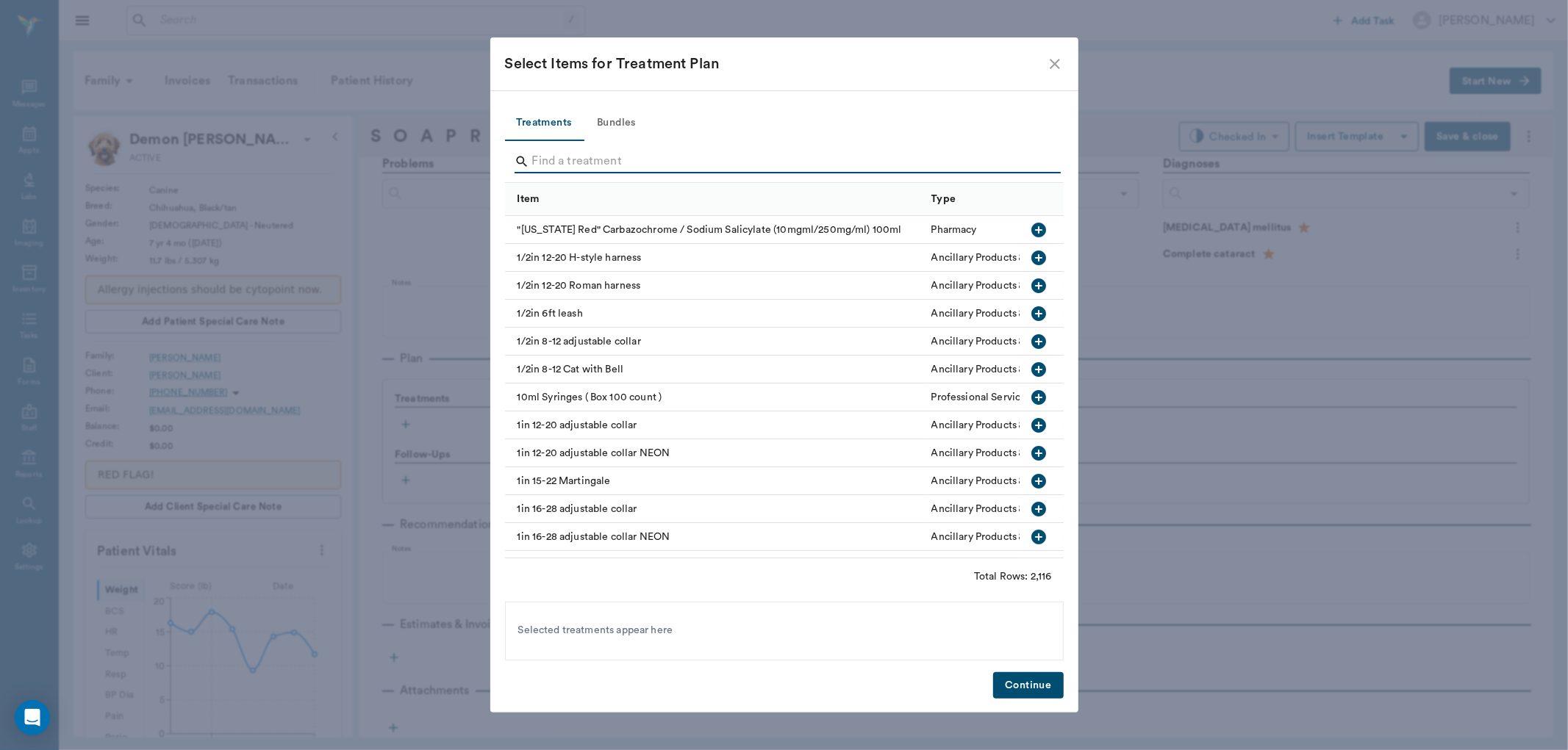
click at [581, 158] on input "Search" at bounding box center [785, 161] width 506 height 24
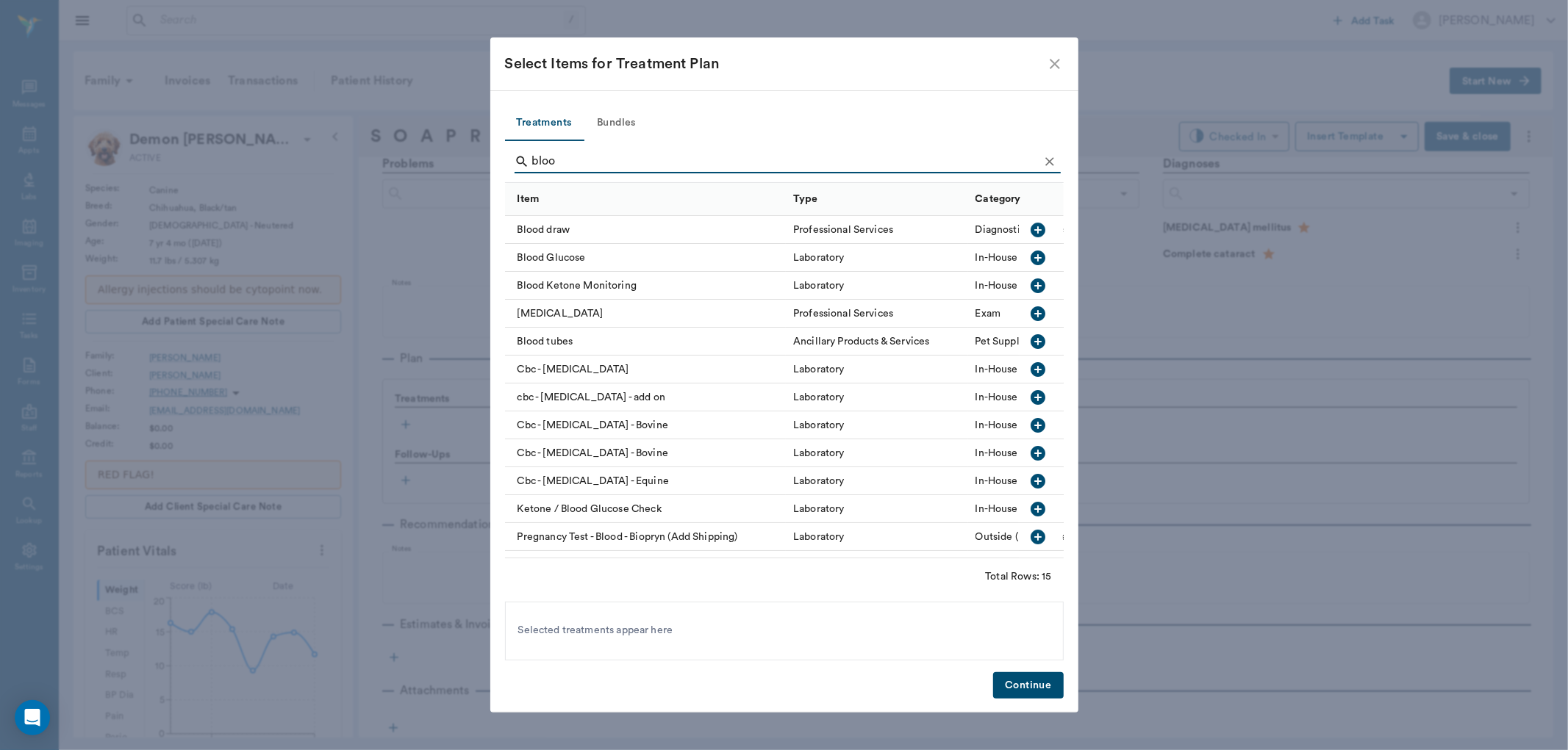
type input "bloo"
click at [1033, 256] on icon "button" at bounding box center [1039, 258] width 18 height 18
click at [1033, 685] on button "Continue" at bounding box center [1028, 685] width 70 height 28
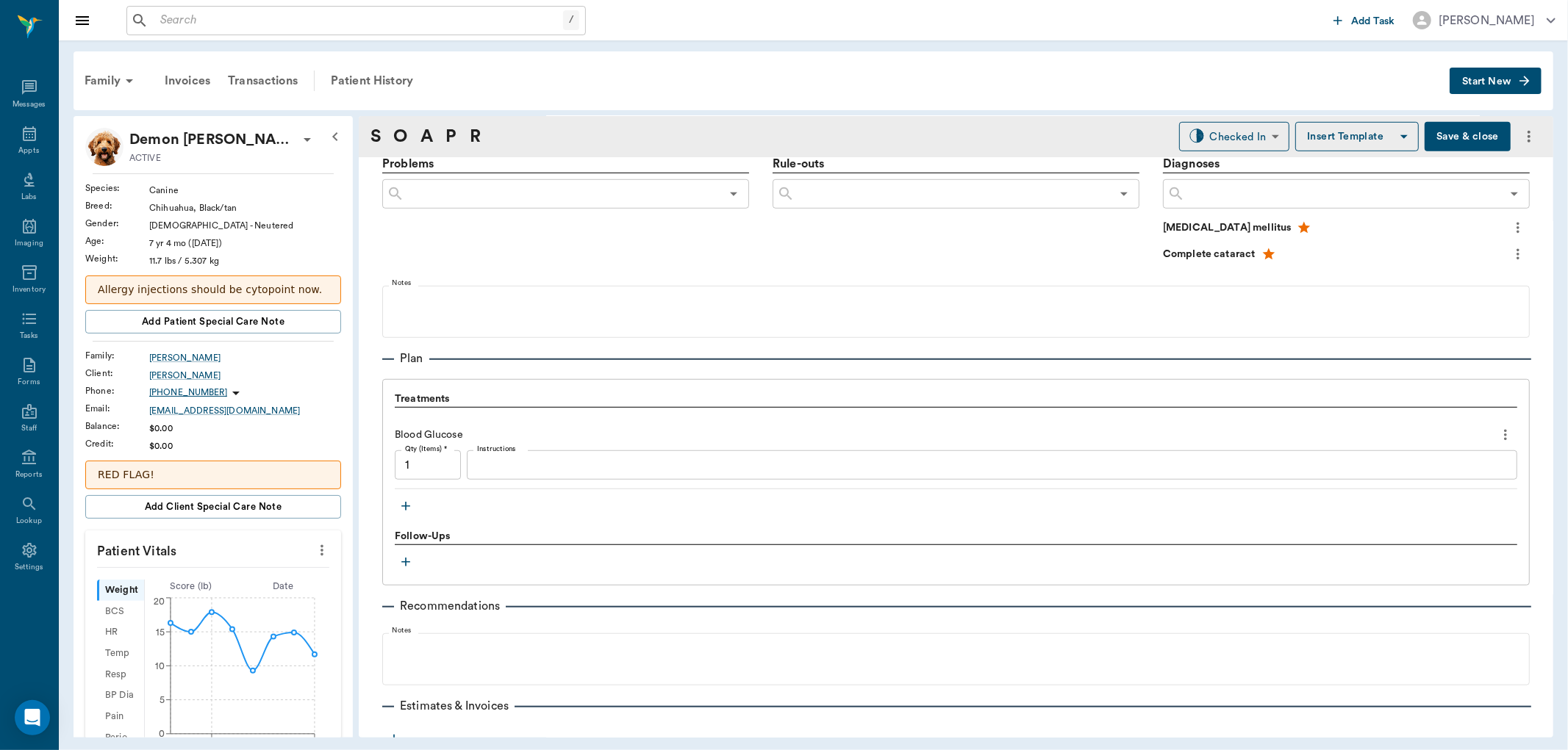
click at [573, 475] on div "x Instructions" at bounding box center [992, 464] width 1051 height 29
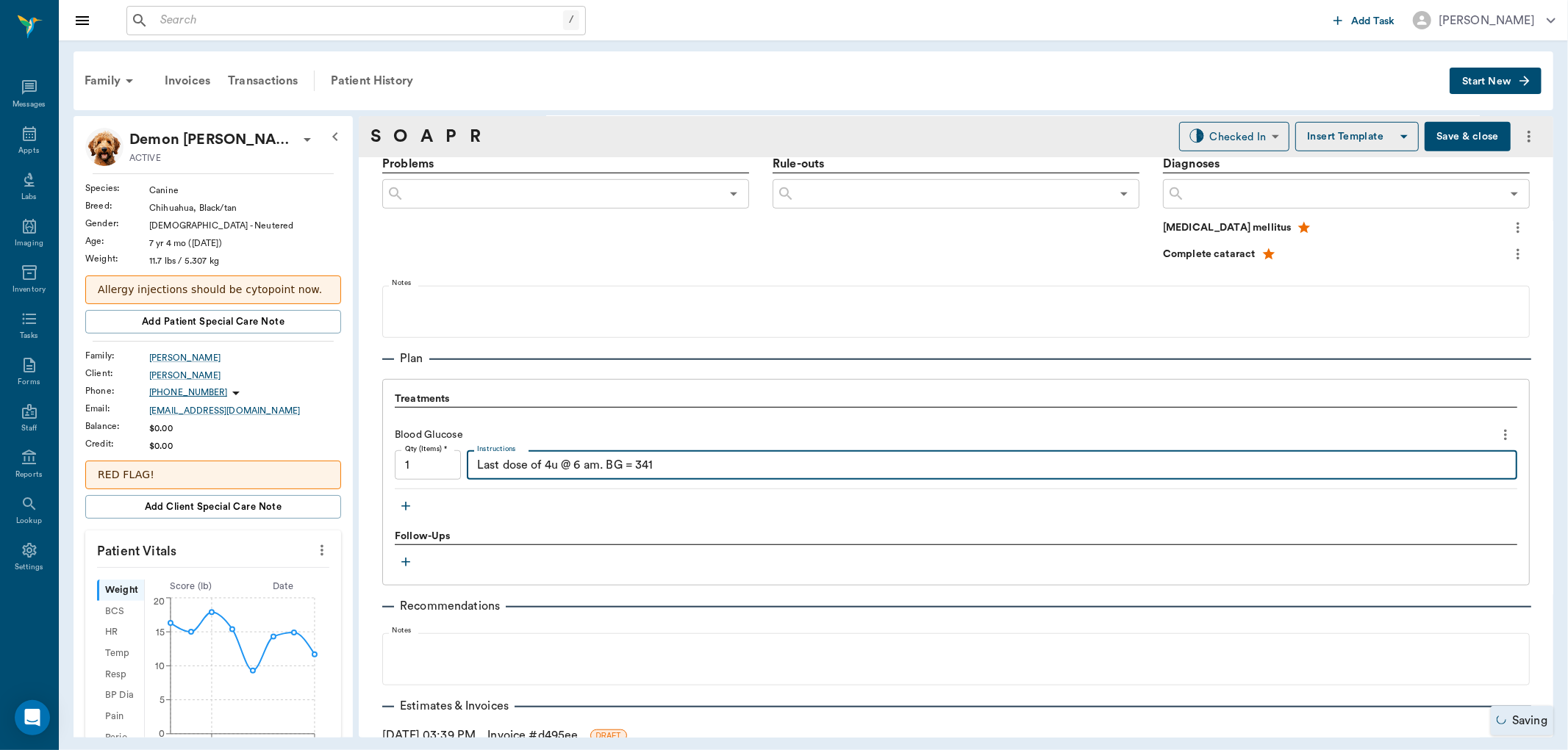
type textarea "Last dose of 4u @ 6 am. BG = 341"
click at [1465, 140] on button "Save & close" at bounding box center [1467, 136] width 86 height 29
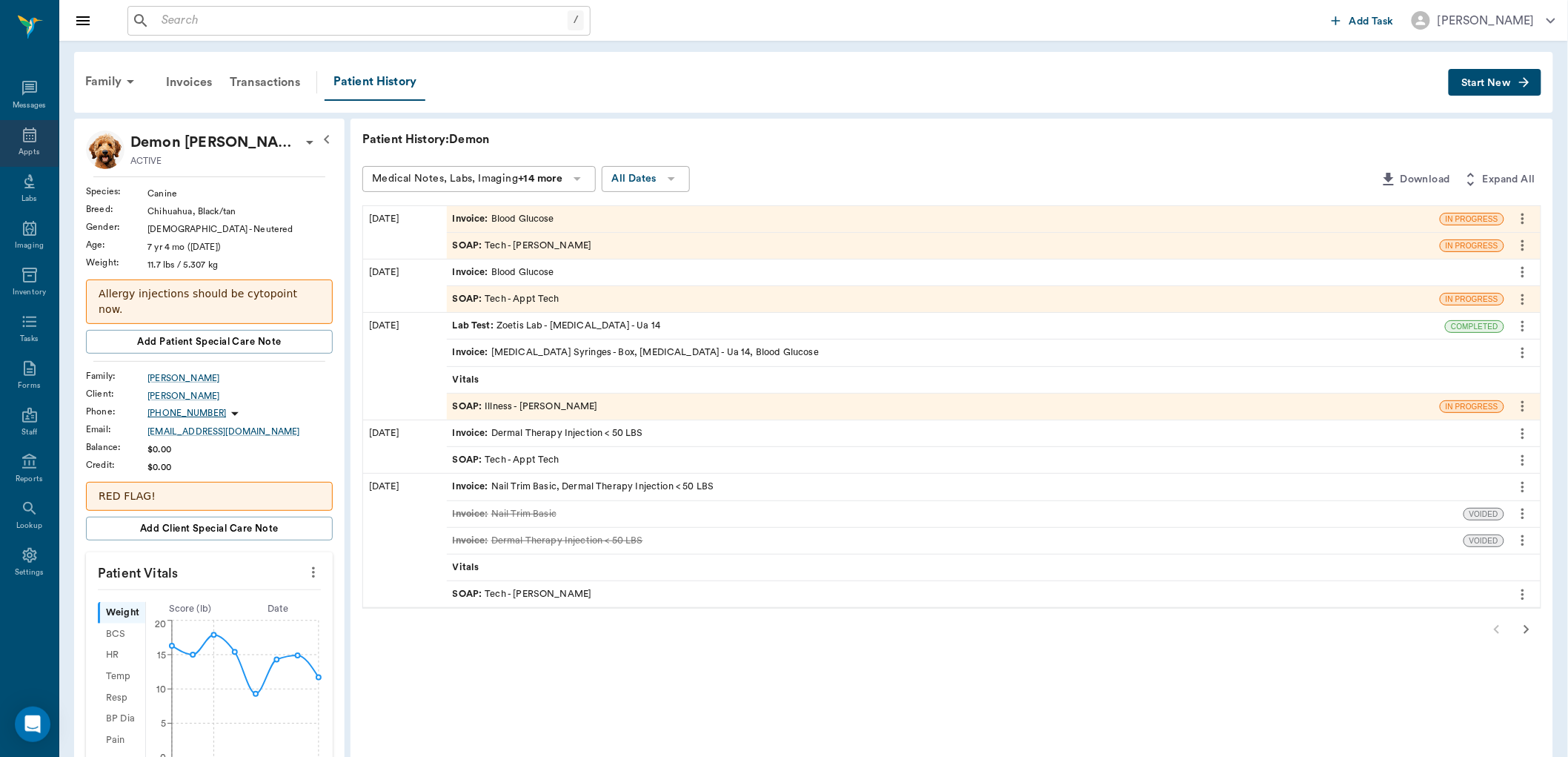
click at [29, 136] on icon at bounding box center [30, 135] width 14 height 15
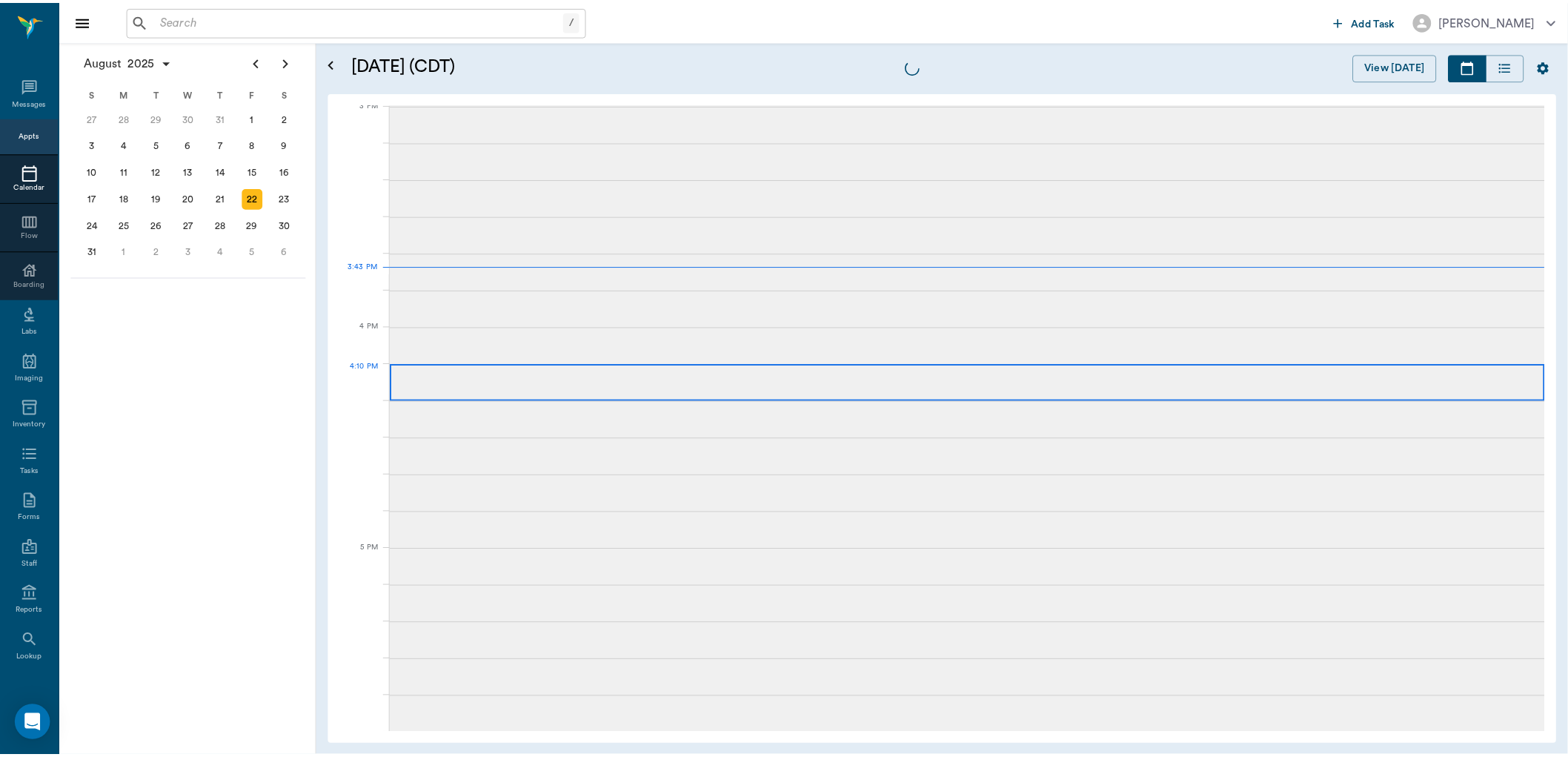
scroll to position [1557, 0]
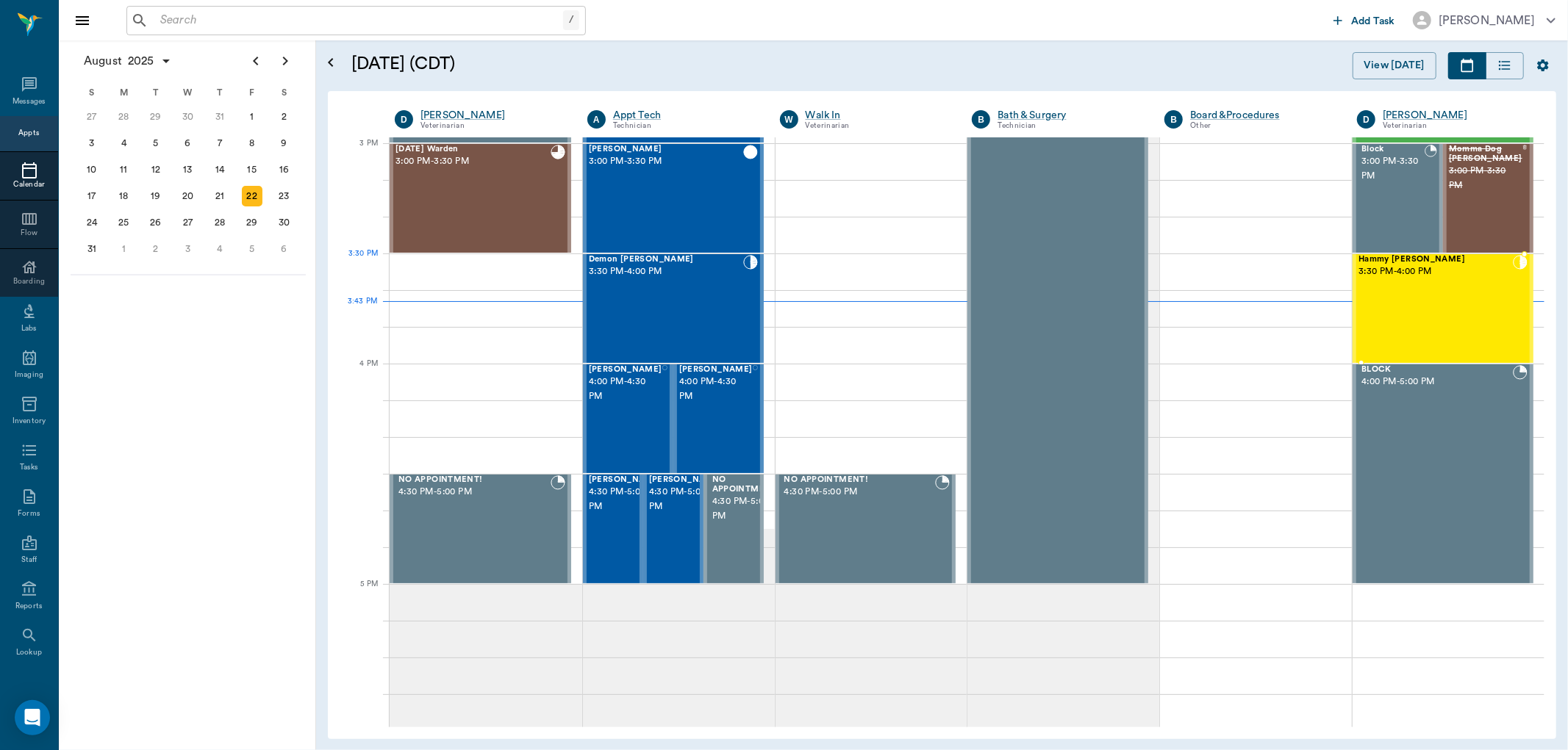
click at [1395, 263] on span "Hammy [PERSON_NAME]" at bounding box center [1435, 260] width 154 height 10
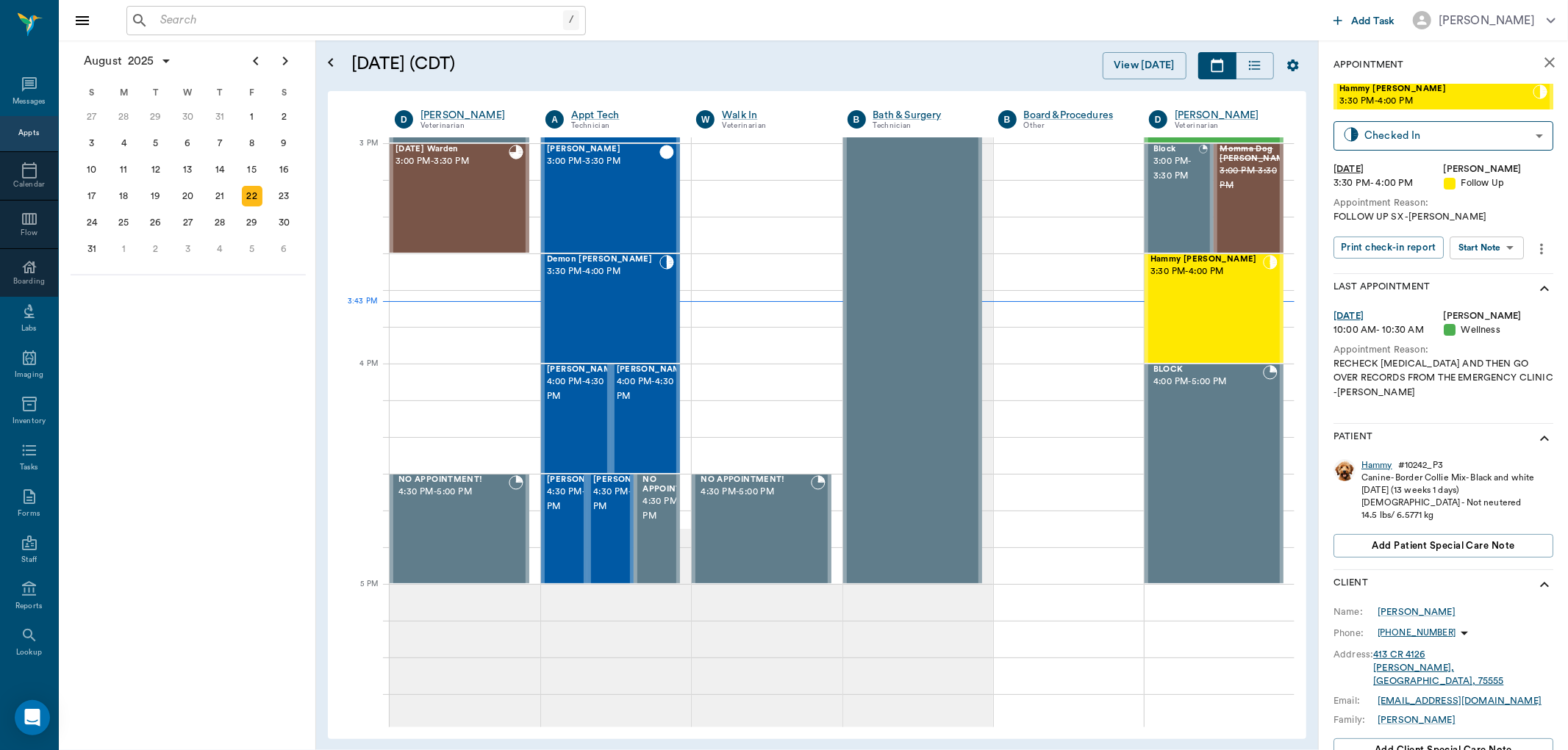
click at [1384, 464] on div "Hammy" at bounding box center [1376, 465] width 31 height 13
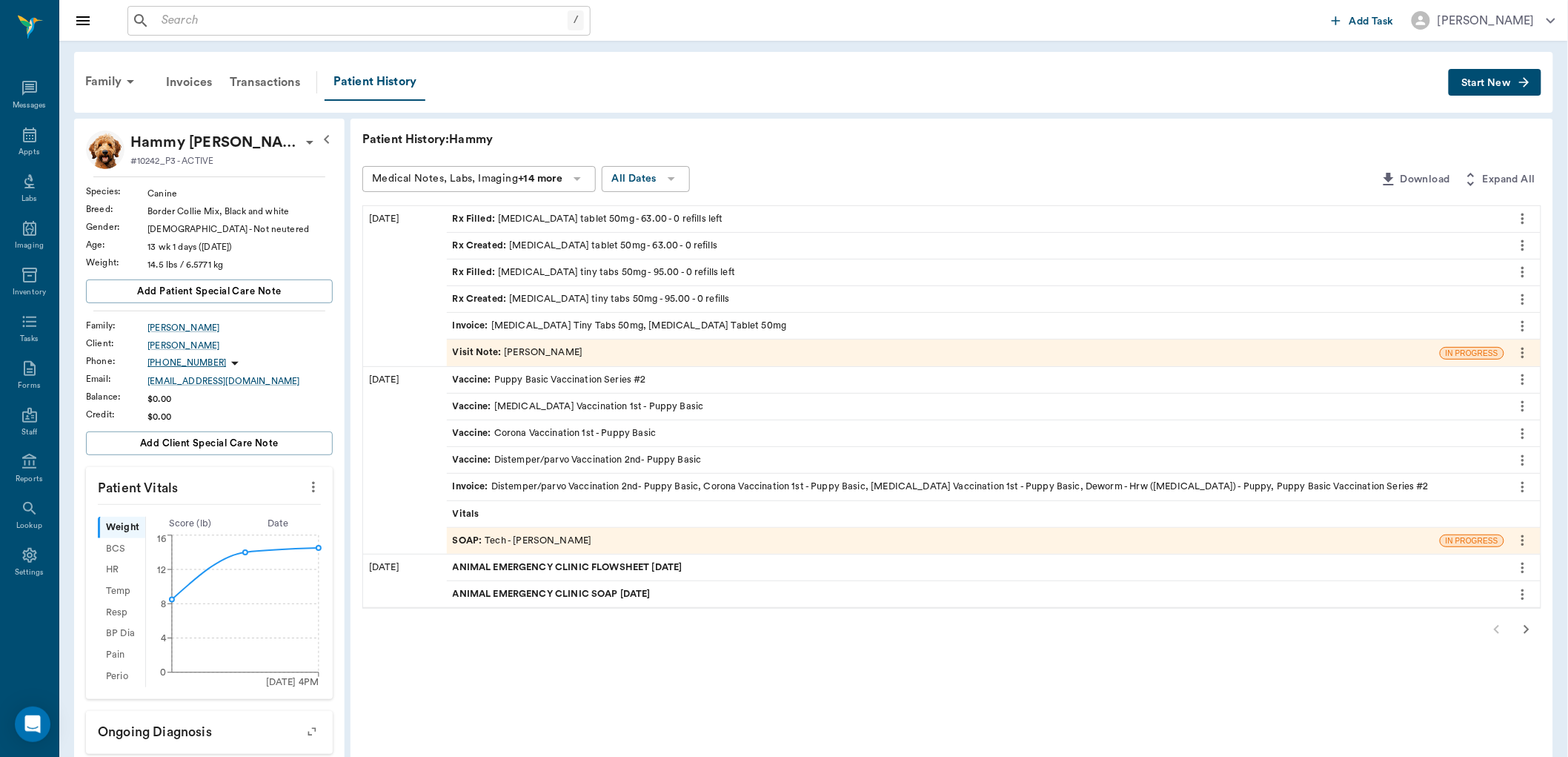
click at [547, 301] on div "Rx Created : gabapentin tiny tabs 50mg - 95.00 - 0 refills" at bounding box center [591, 299] width 277 height 14
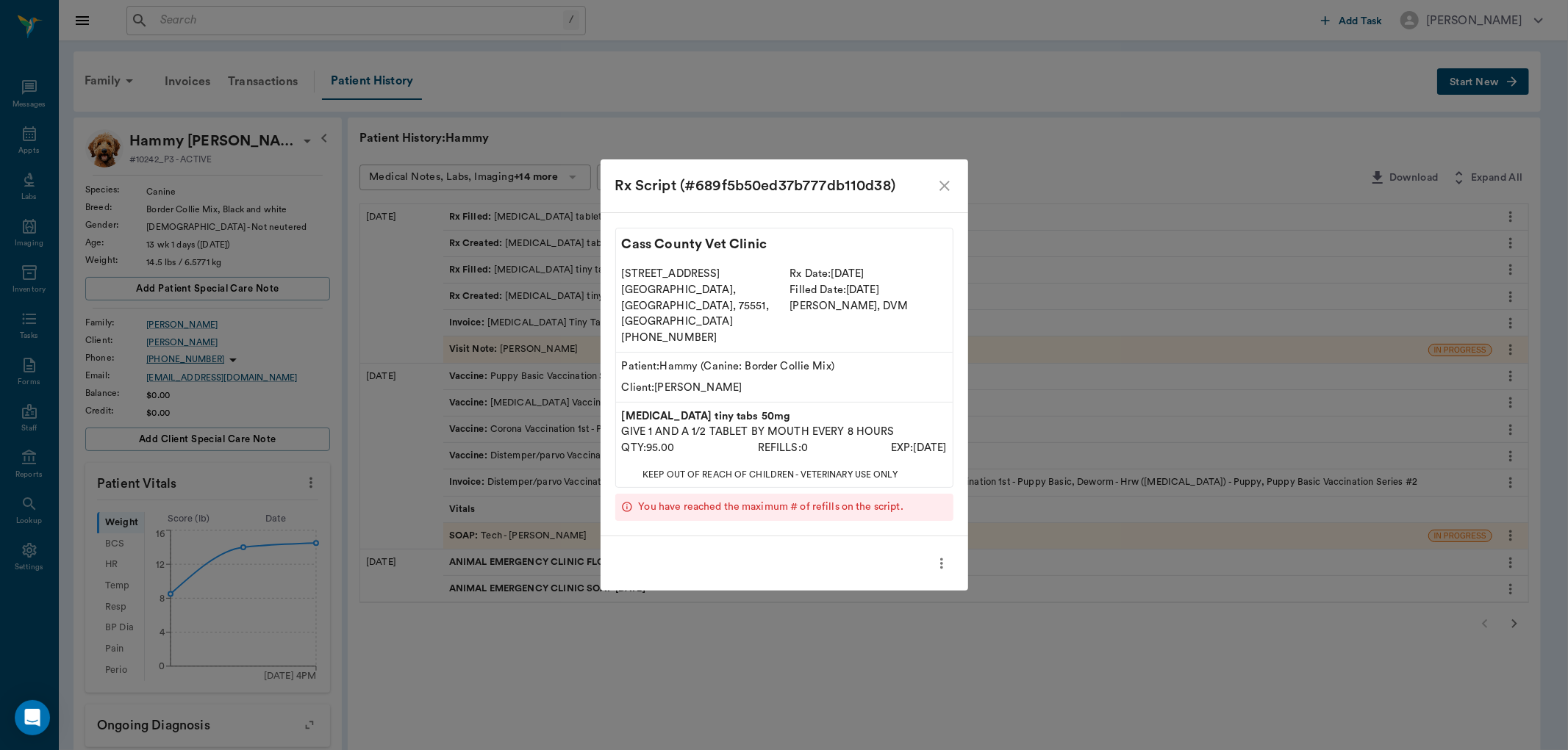
click at [944, 195] on icon "close" at bounding box center [945, 186] width 18 height 18
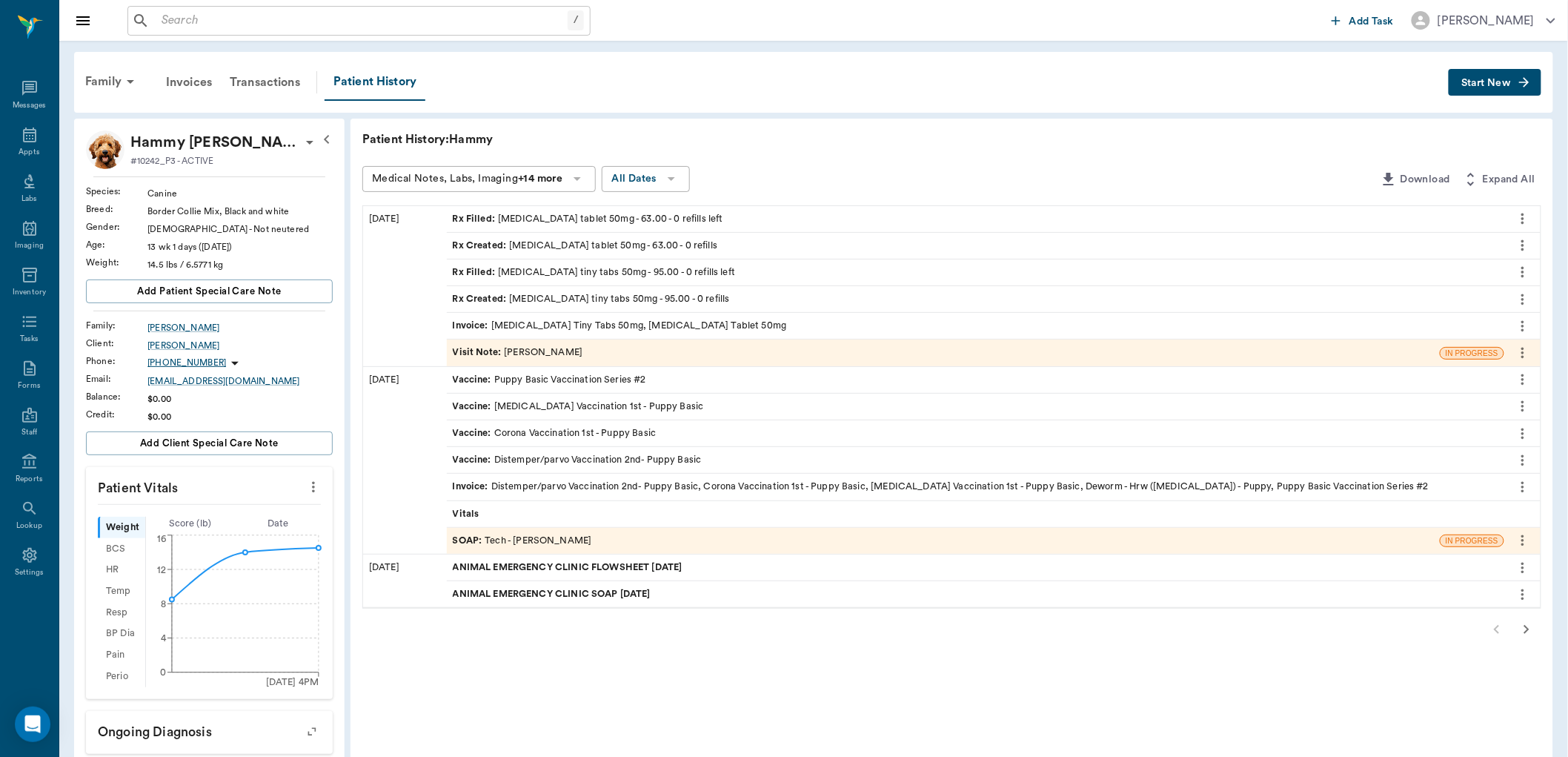
click at [539, 245] on div "Rx Created : trazodone tablet 50mg - 63.00 - 0 refills" at bounding box center [585, 246] width 265 height 14
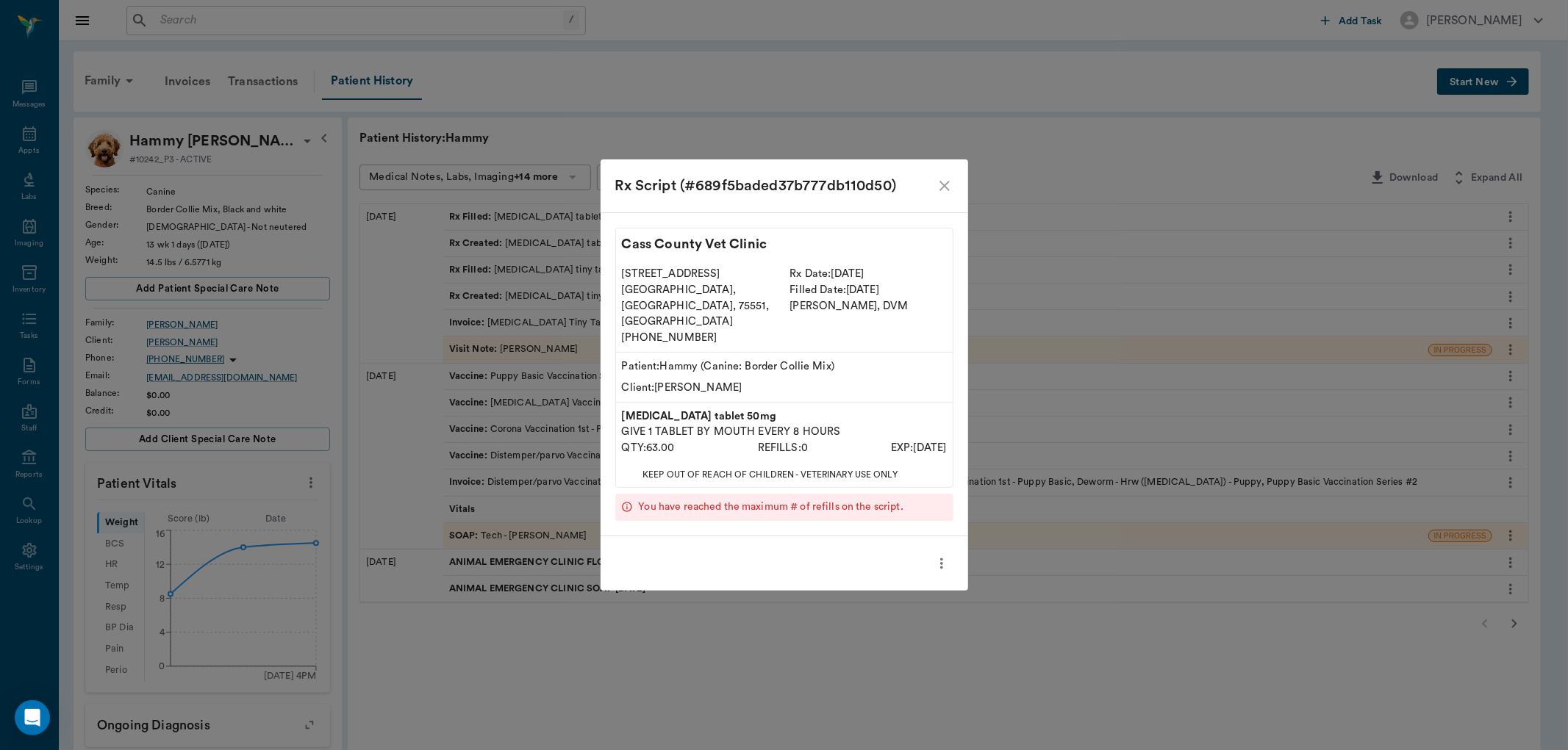
click at [943, 195] on icon "close" at bounding box center [945, 186] width 18 height 18
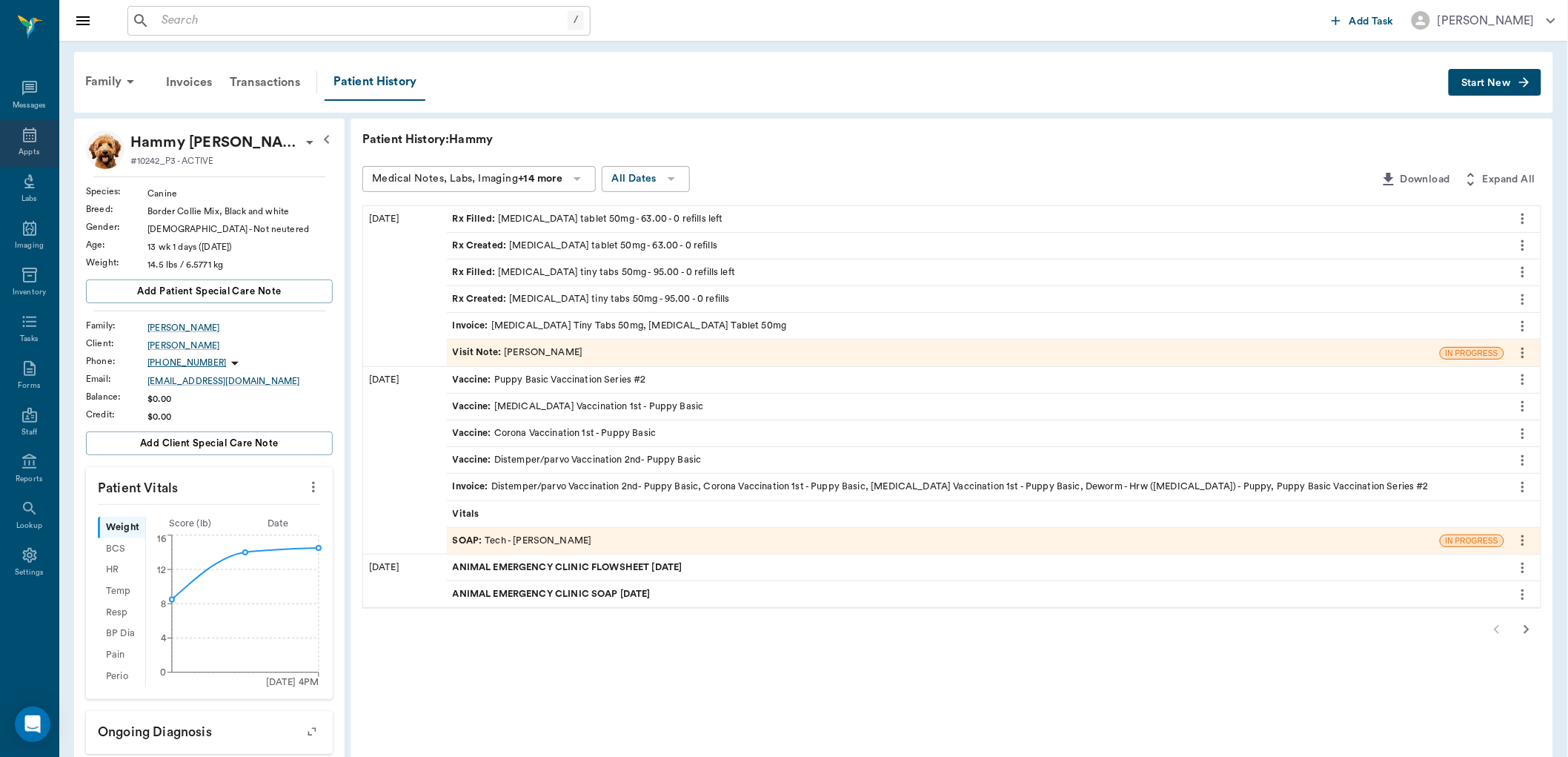
click at [38, 135] on div "Appts" at bounding box center [29, 143] width 59 height 47
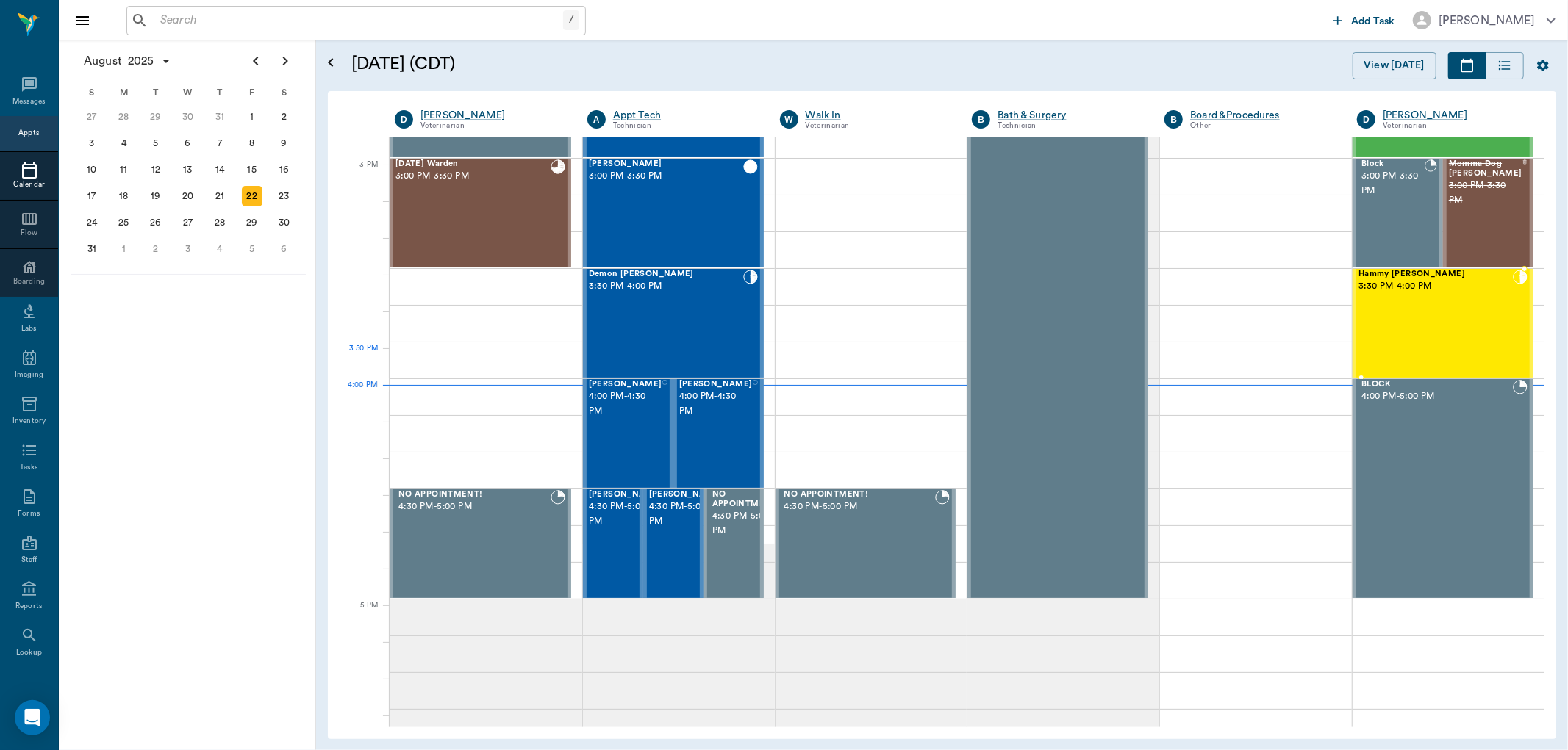
scroll to position [1522, 0]
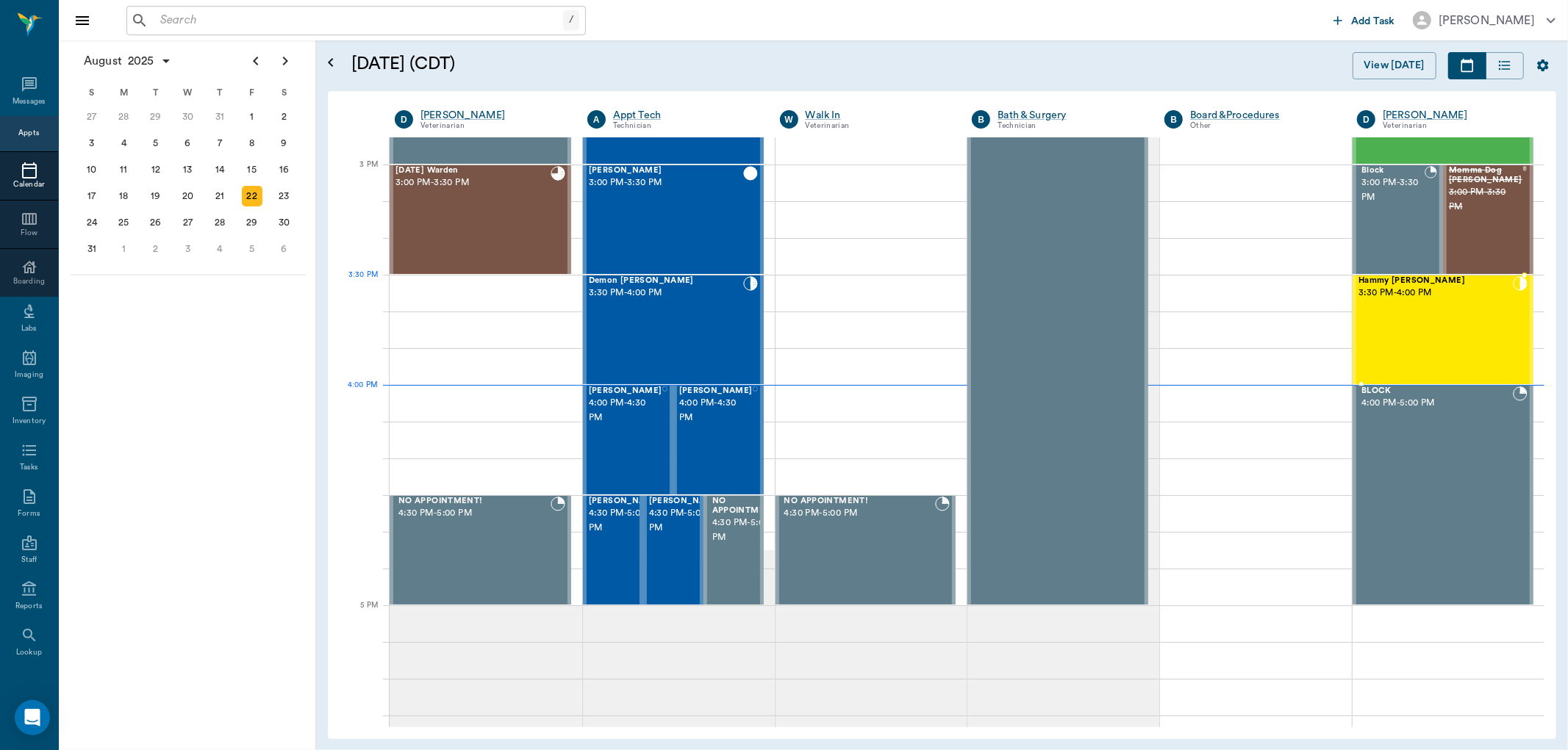
click at [1383, 281] on span "Hammy [PERSON_NAME]" at bounding box center [1435, 281] width 154 height 10
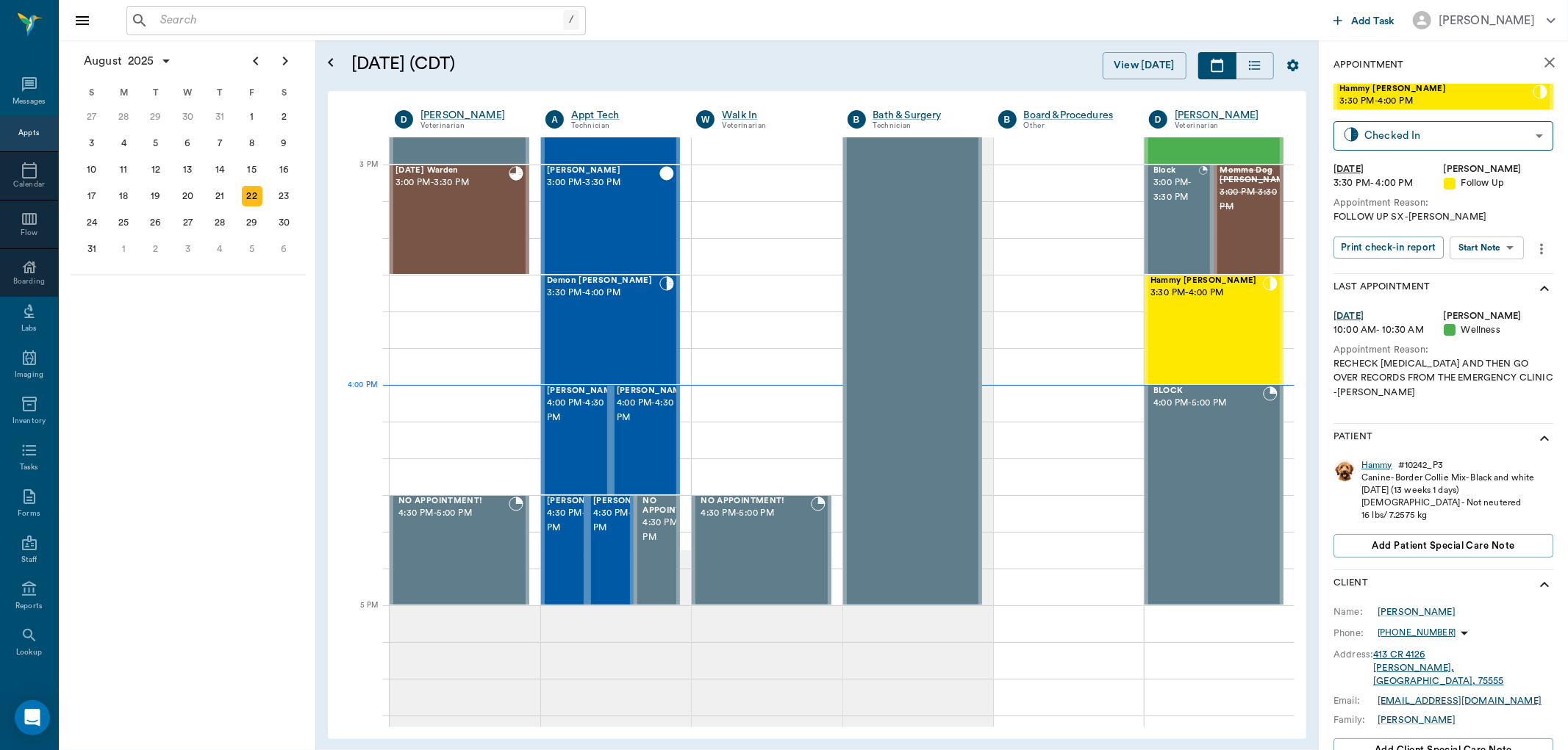
click at [1382, 464] on div "Hammy" at bounding box center [1376, 465] width 31 height 13
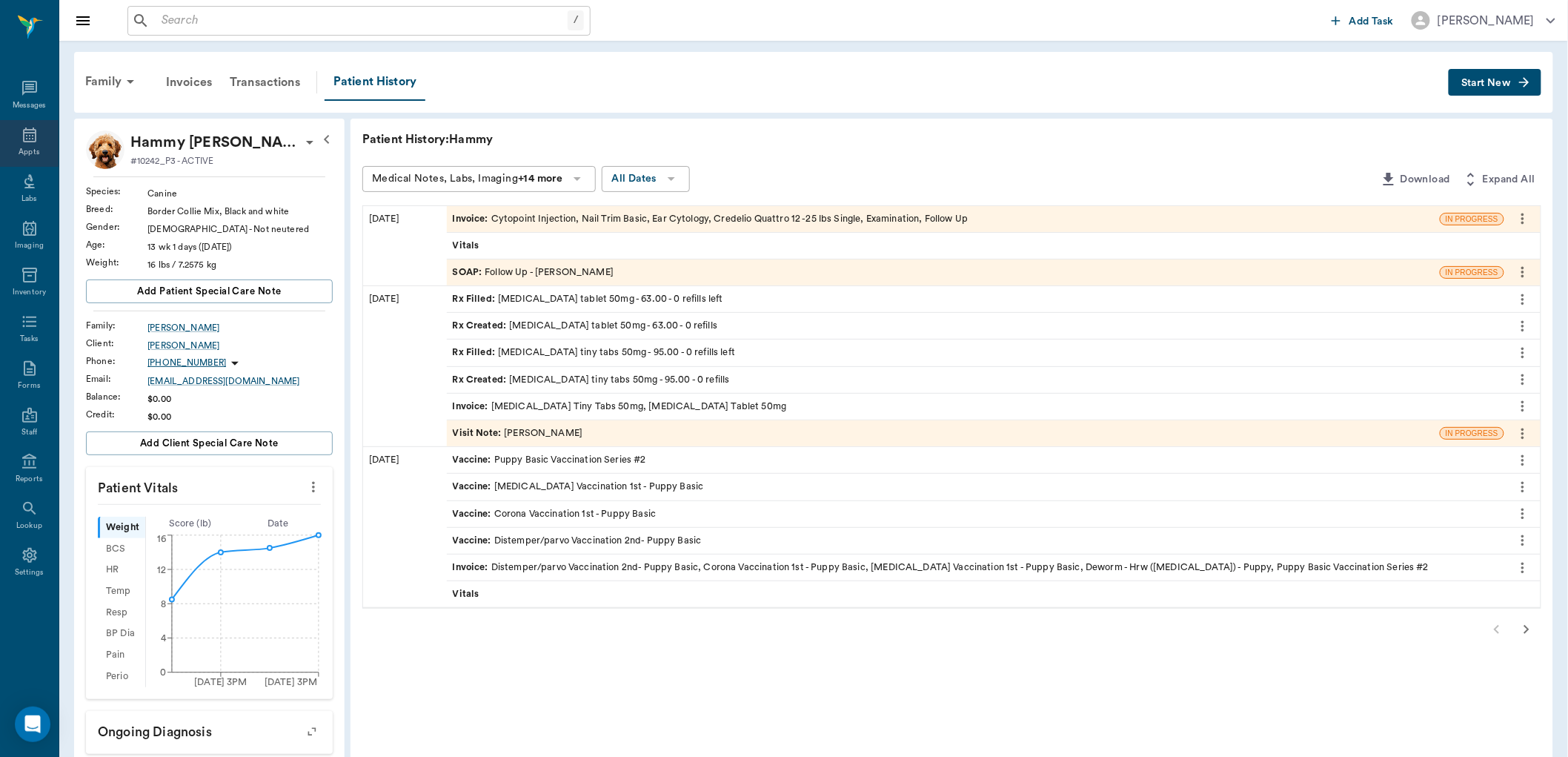
click at [28, 131] on icon at bounding box center [30, 135] width 18 height 18
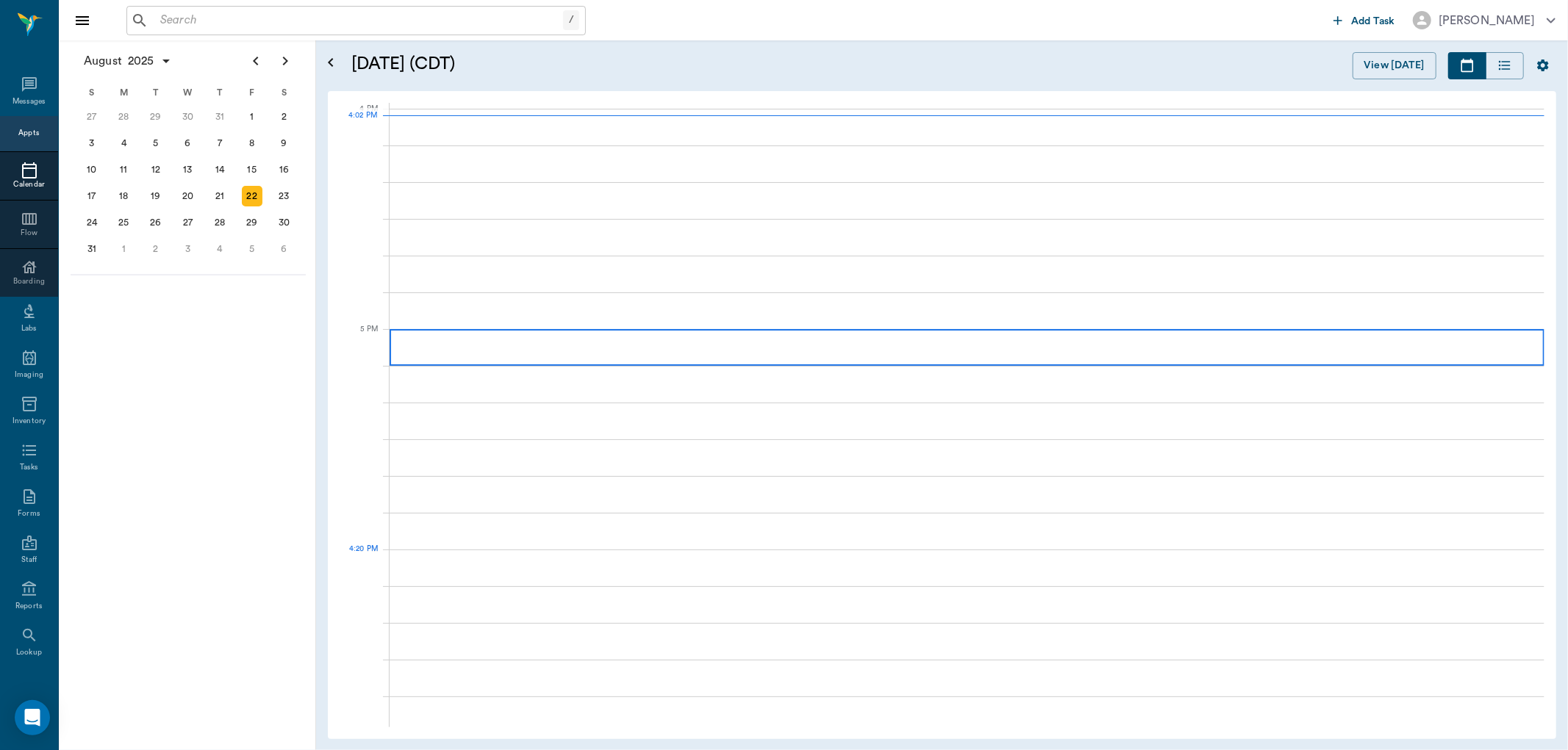
scroll to position [1763, 0]
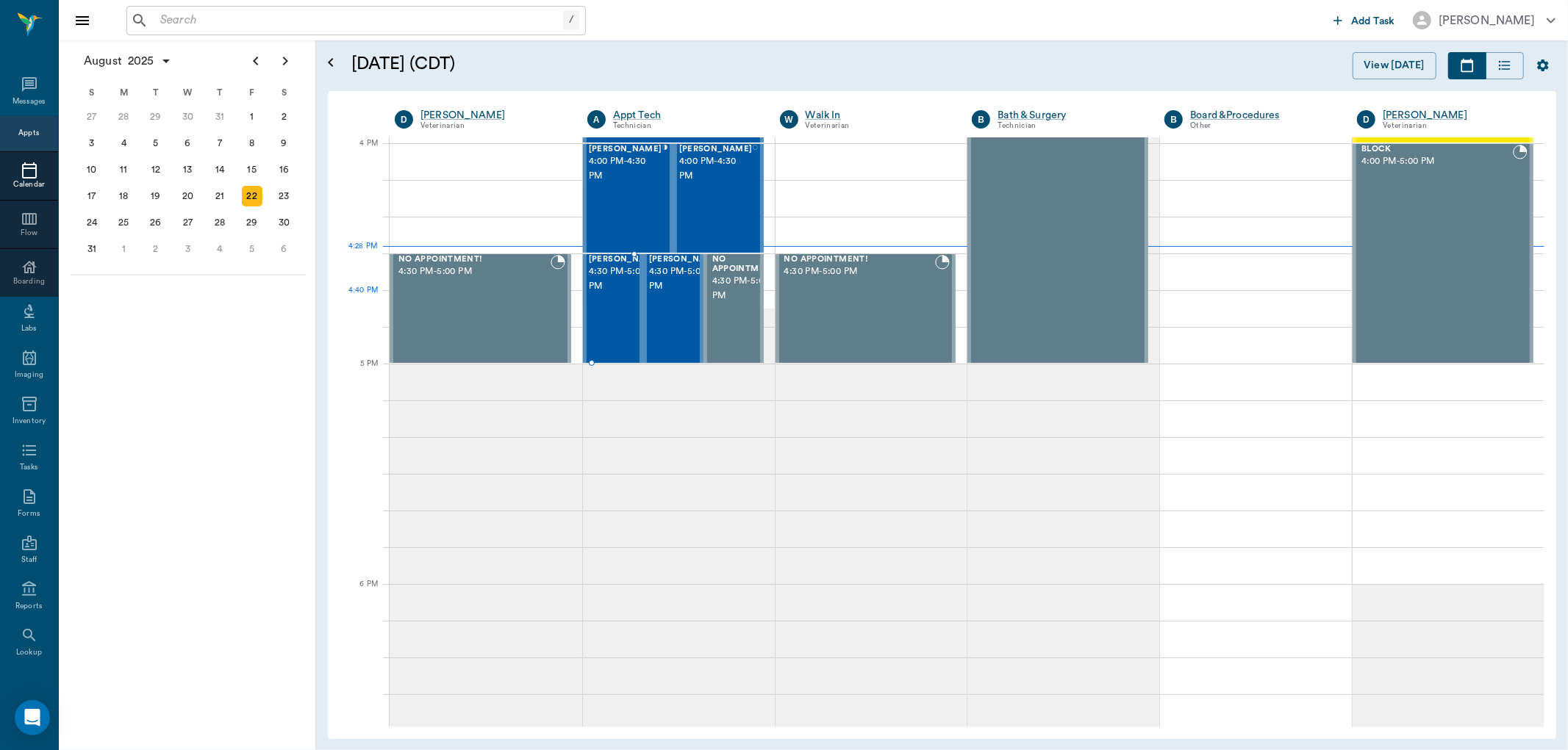
click at [601, 309] on div "Dani Buster 4:30 PM - 5:00 PM" at bounding box center [625, 309] width 74 height 107
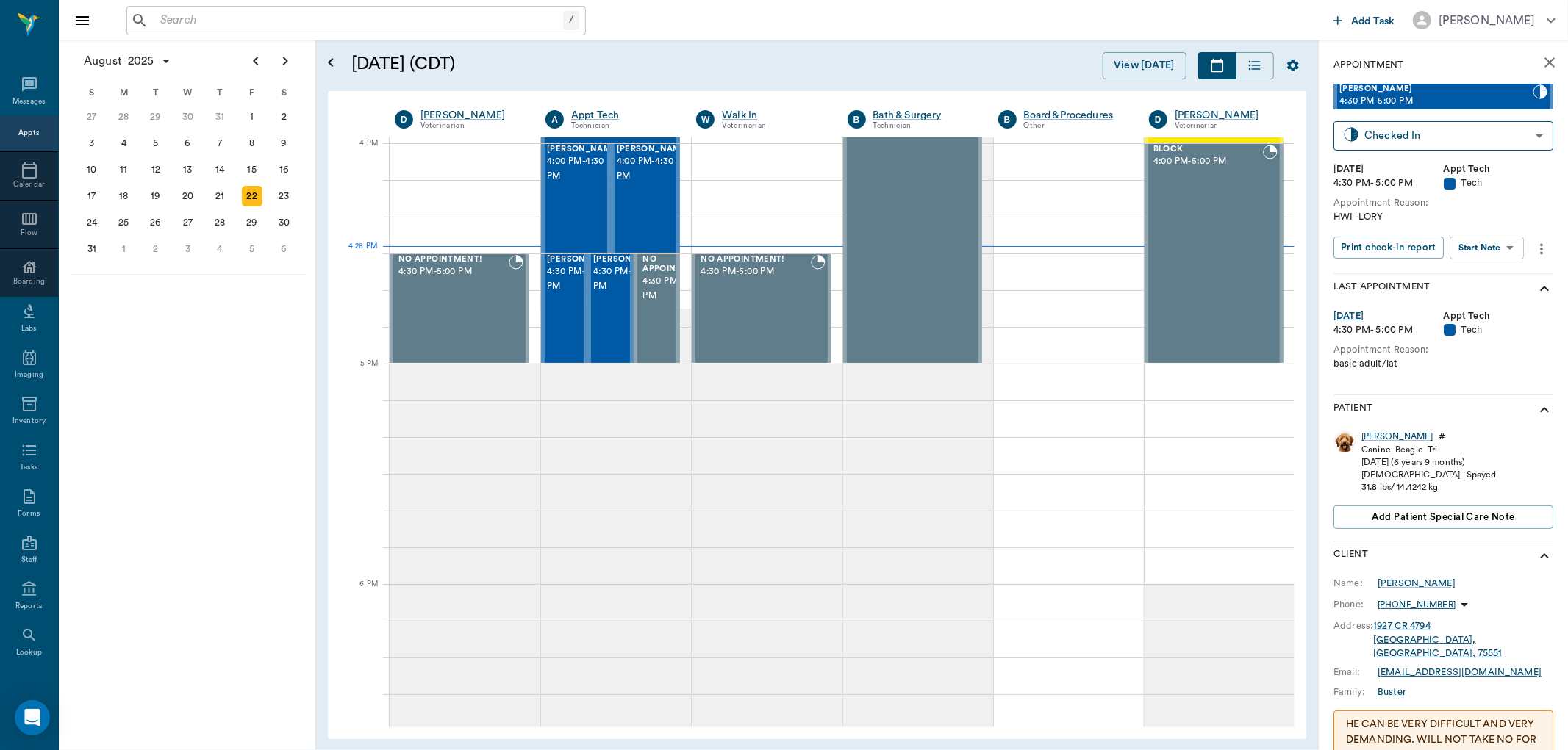
click at [1503, 244] on body "/ ​ Add Task Dr. Bert Ellsworth Nectar Messages Appts Calendar Flow Boarding La…" at bounding box center [784, 375] width 1568 height 750
click at [1502, 270] on li "Start SOAP" at bounding box center [1488, 276] width 102 height 25
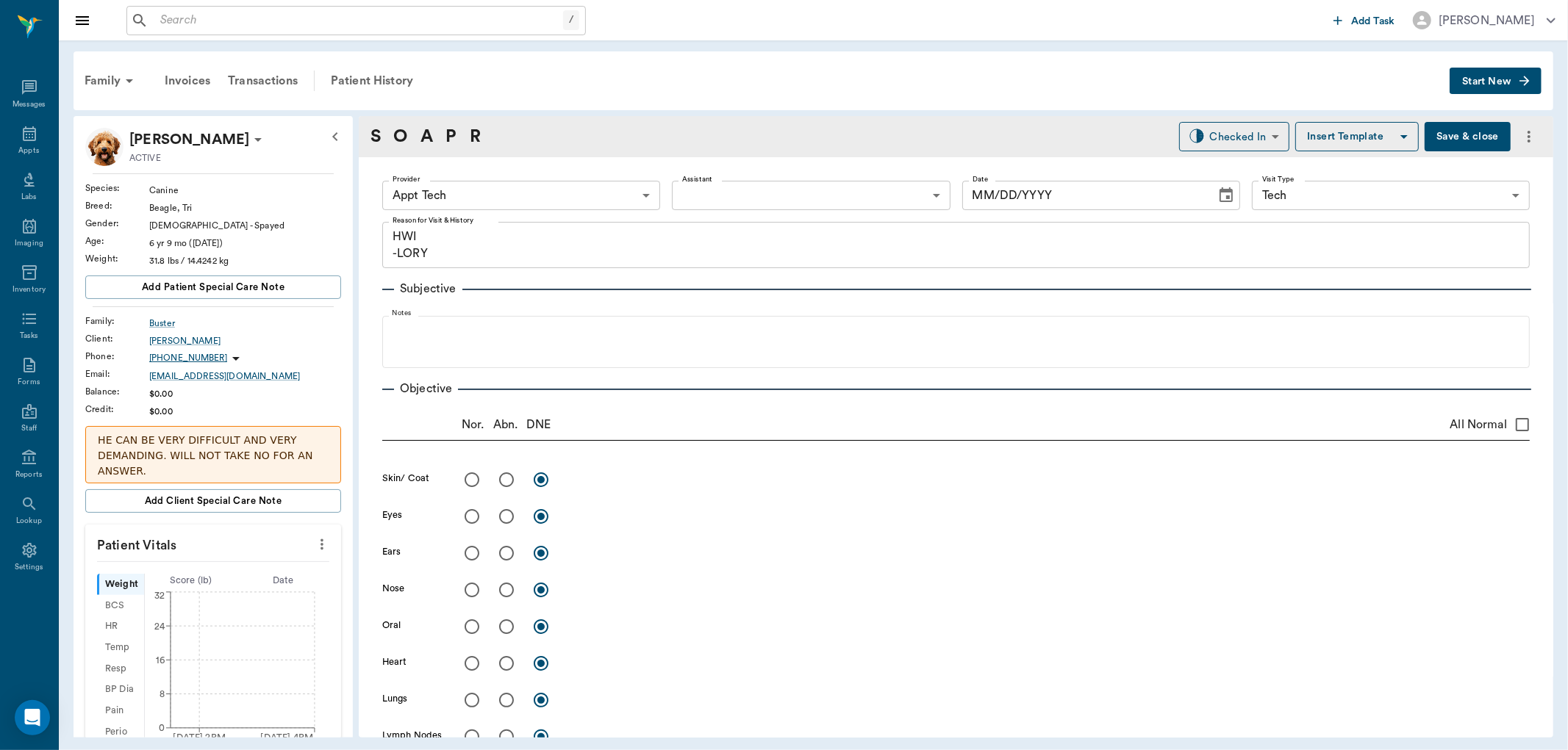
type input "63ec2f075fda476ae8351a4c"
type input "65d2be4f46e3a538d89b8c1a"
type textarea "HWI -LORY"
type input "[DATE]"
click at [610, 188] on body "/ ​ Add Task Dr. Bert Ellsworth Nectar Messages Appts Labs Imaging Inventory Ta…" at bounding box center [784, 375] width 1568 height 750
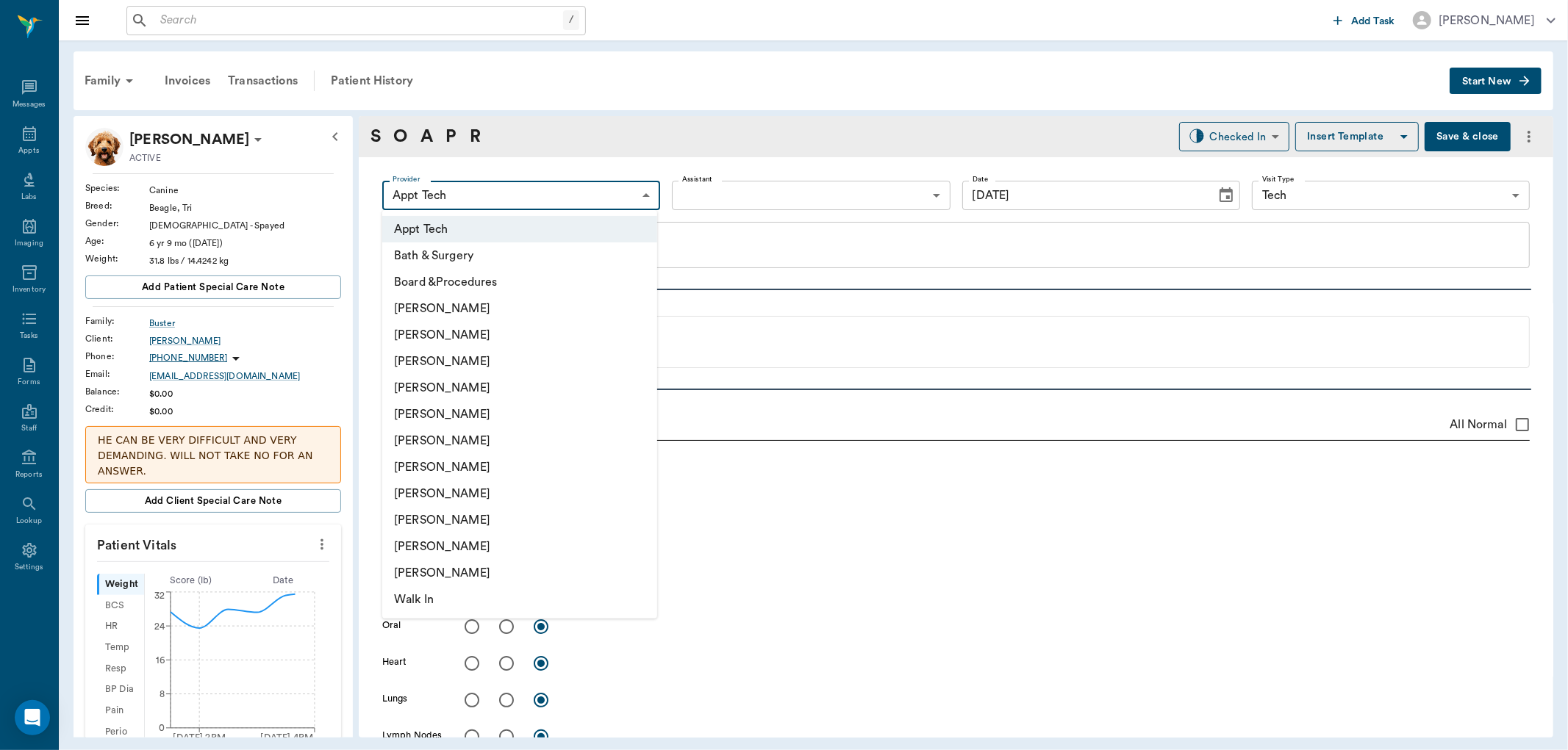
click at [554, 336] on li "[PERSON_NAME]" at bounding box center [519, 335] width 275 height 27
type input "642ef10e332a41444de2bad1"
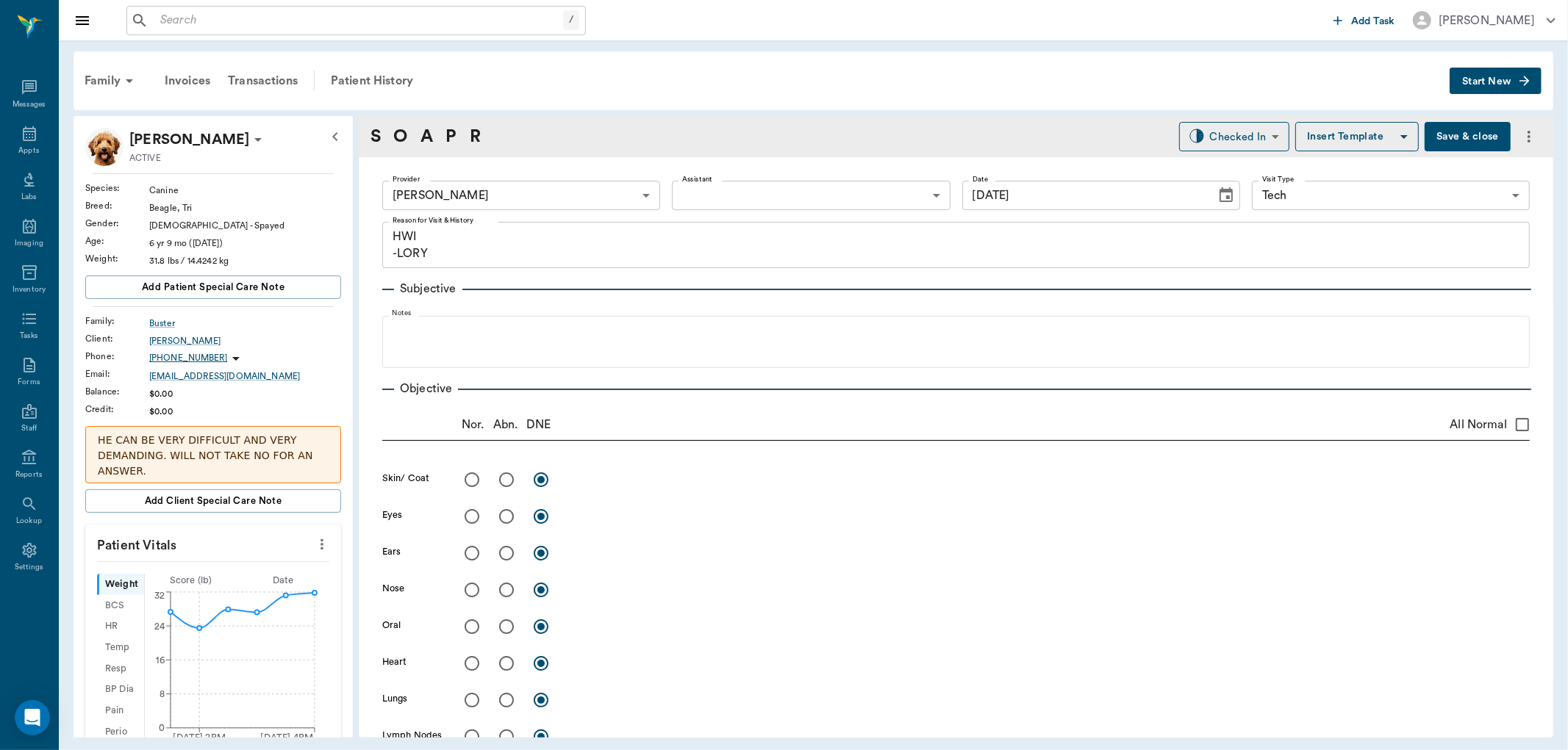
click at [314, 542] on icon "more" at bounding box center [322, 545] width 16 height 18
click at [238, 562] on span "Enter Vitals" at bounding box center [248, 570] width 124 height 16
click at [226, 592] on input "text" at bounding box center [212, 588] width 128 height 29
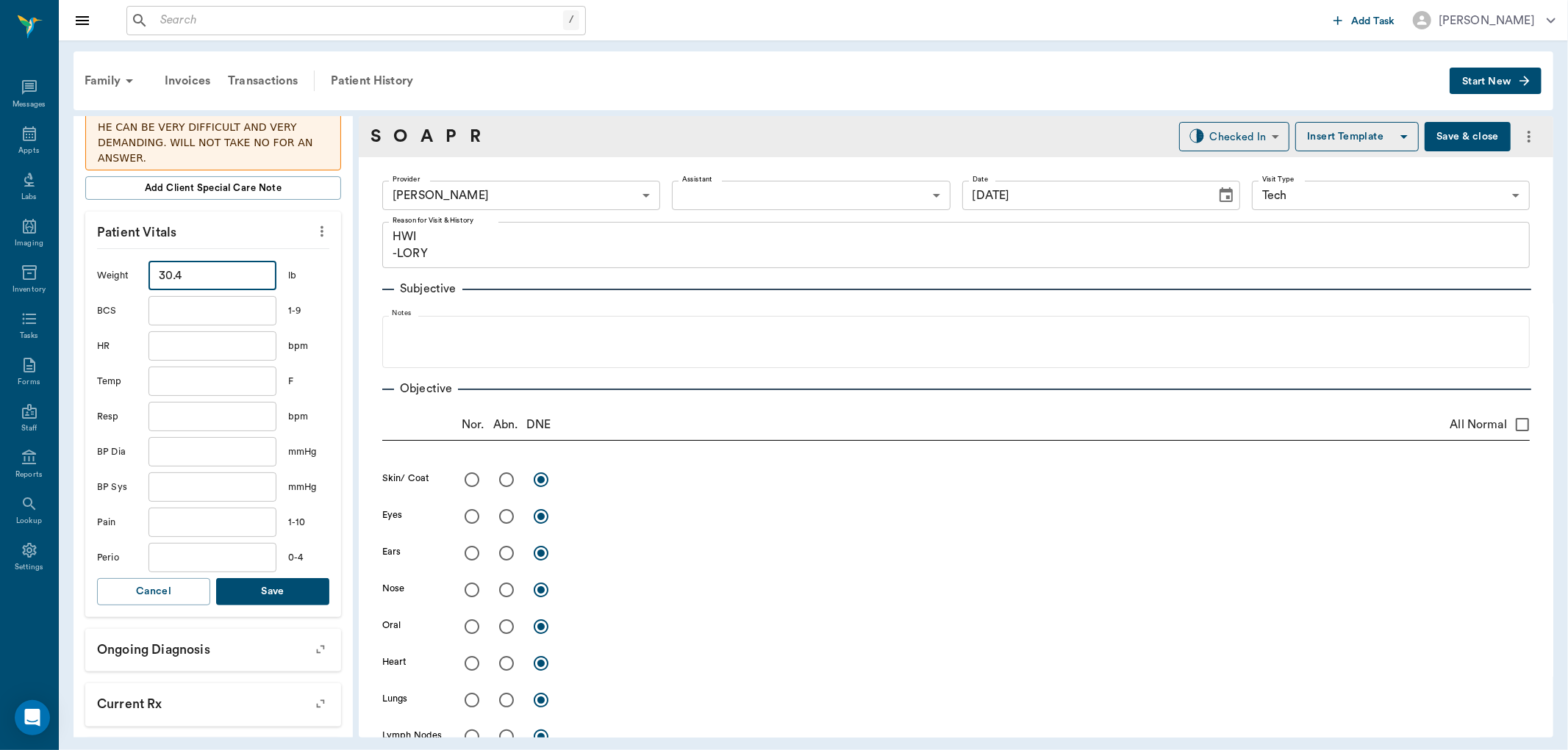
scroll to position [326, 0]
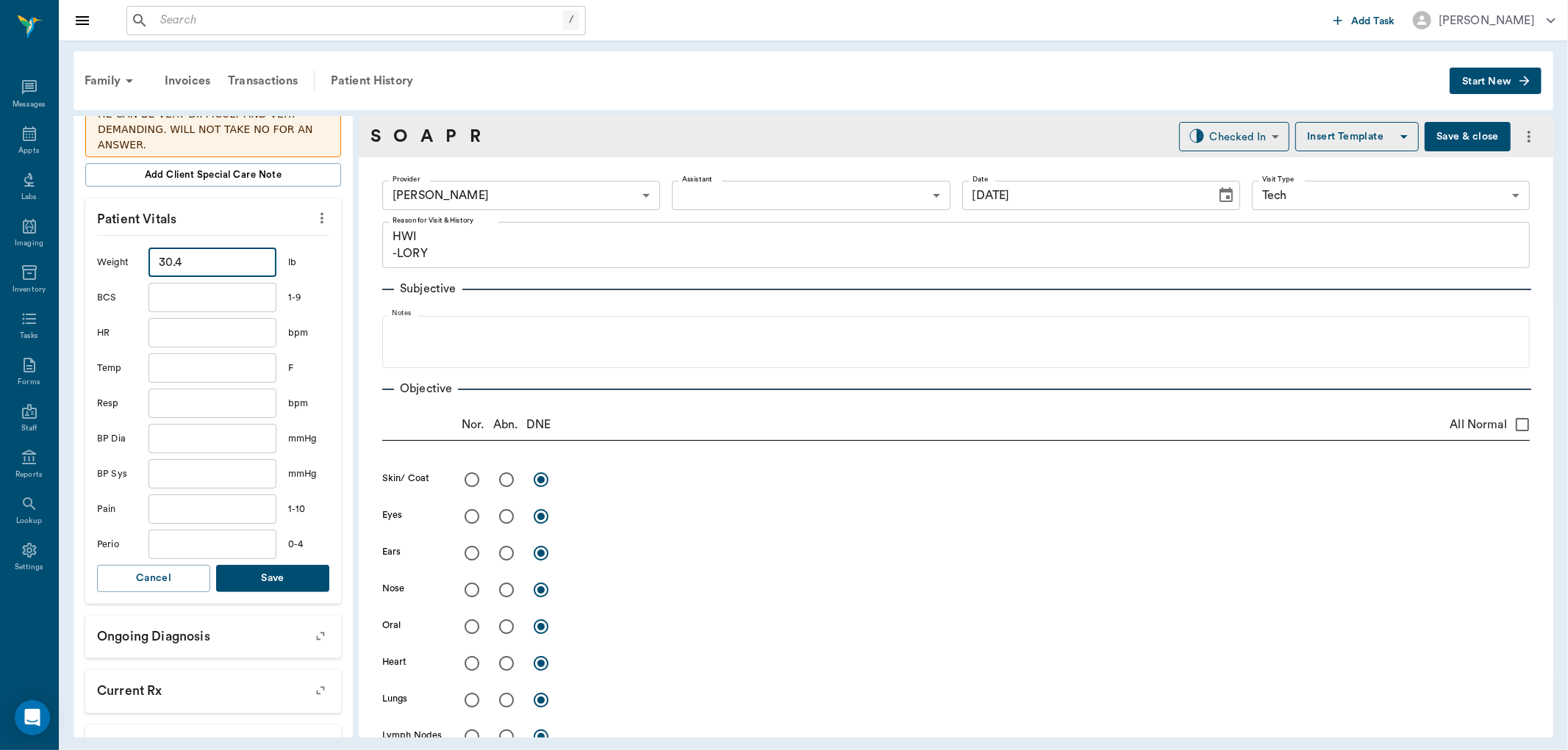
type input "30.4"
click at [288, 580] on button "Save" at bounding box center [273, 578] width 113 height 28
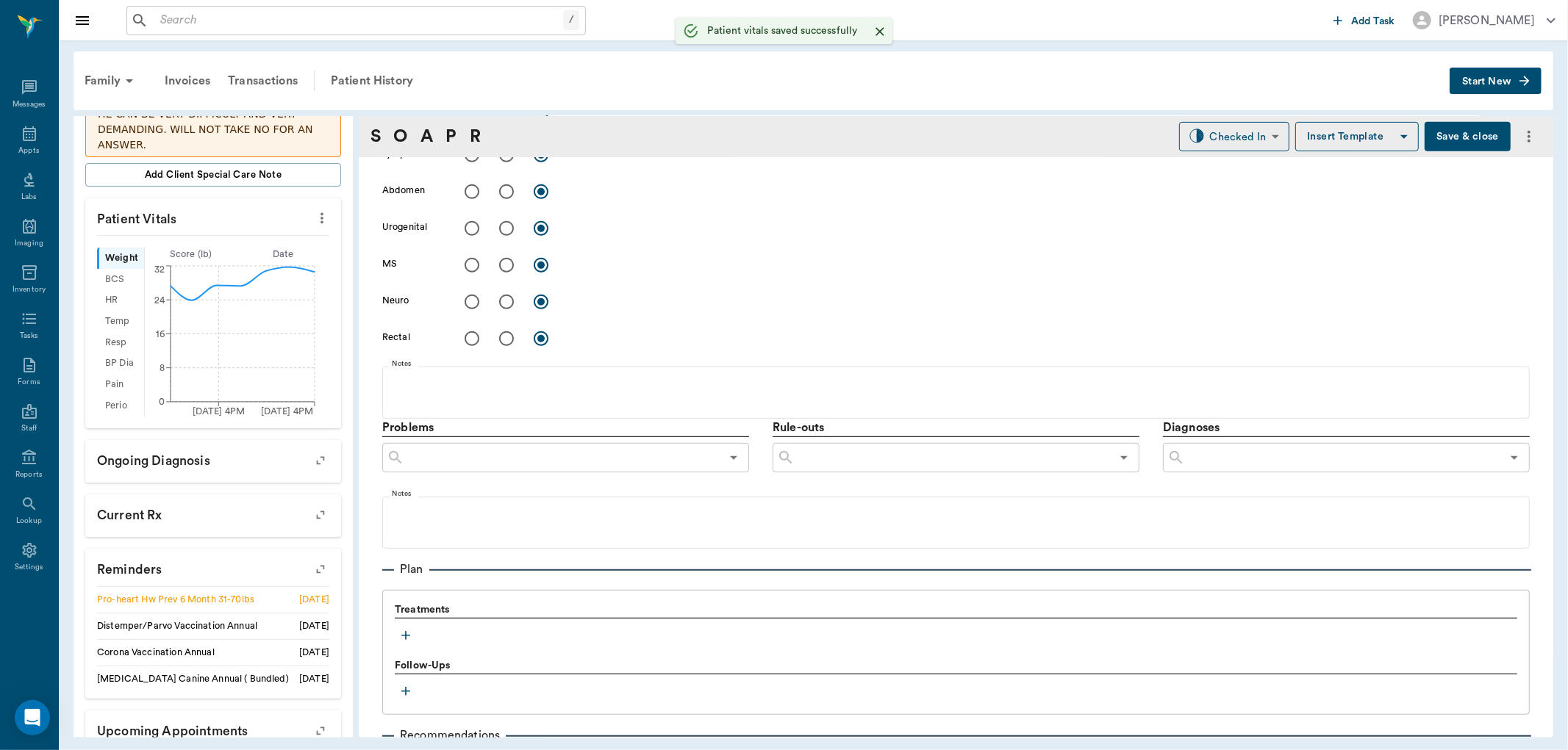
scroll to position [734, 0]
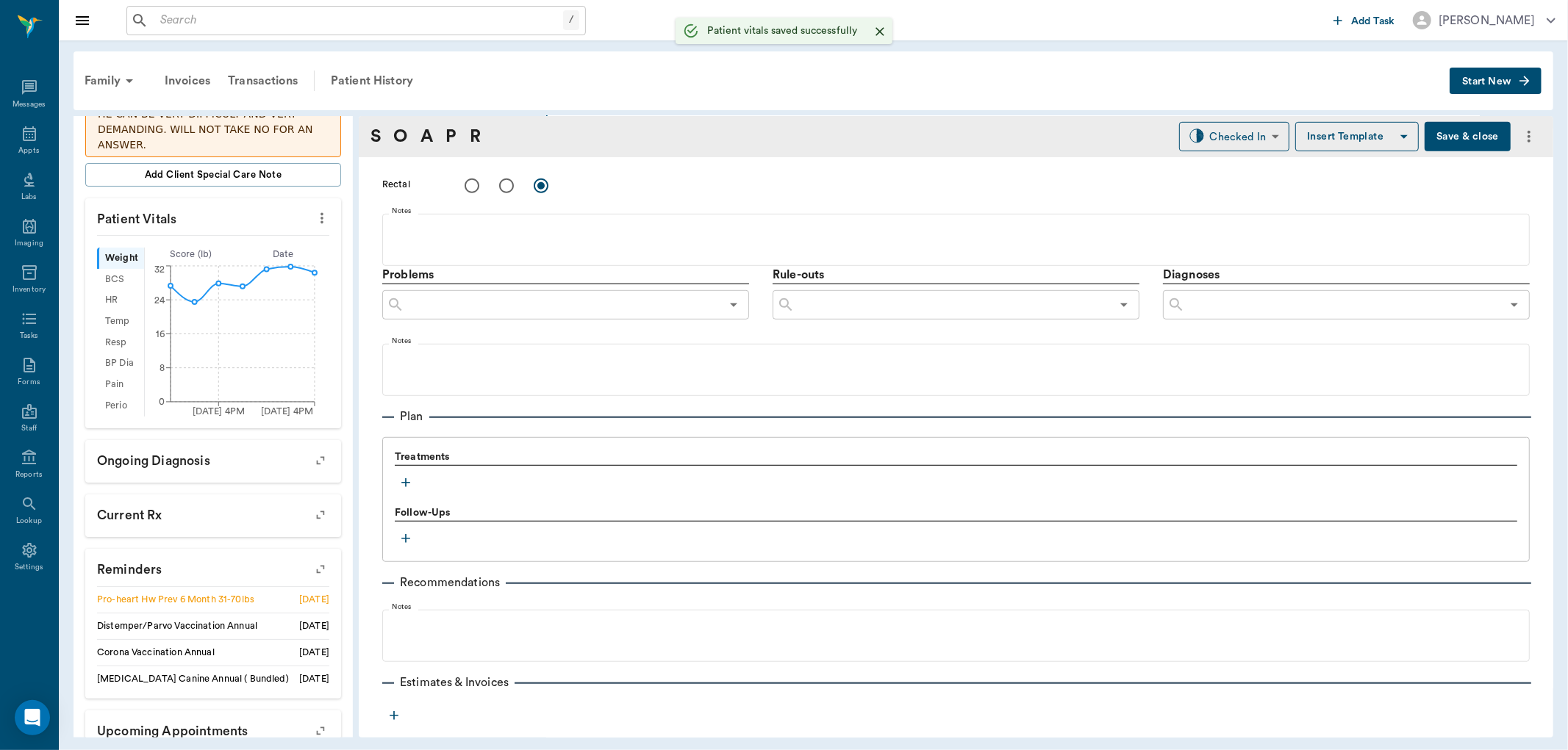
click at [399, 488] on icon "button" at bounding box center [406, 483] width 15 height 15
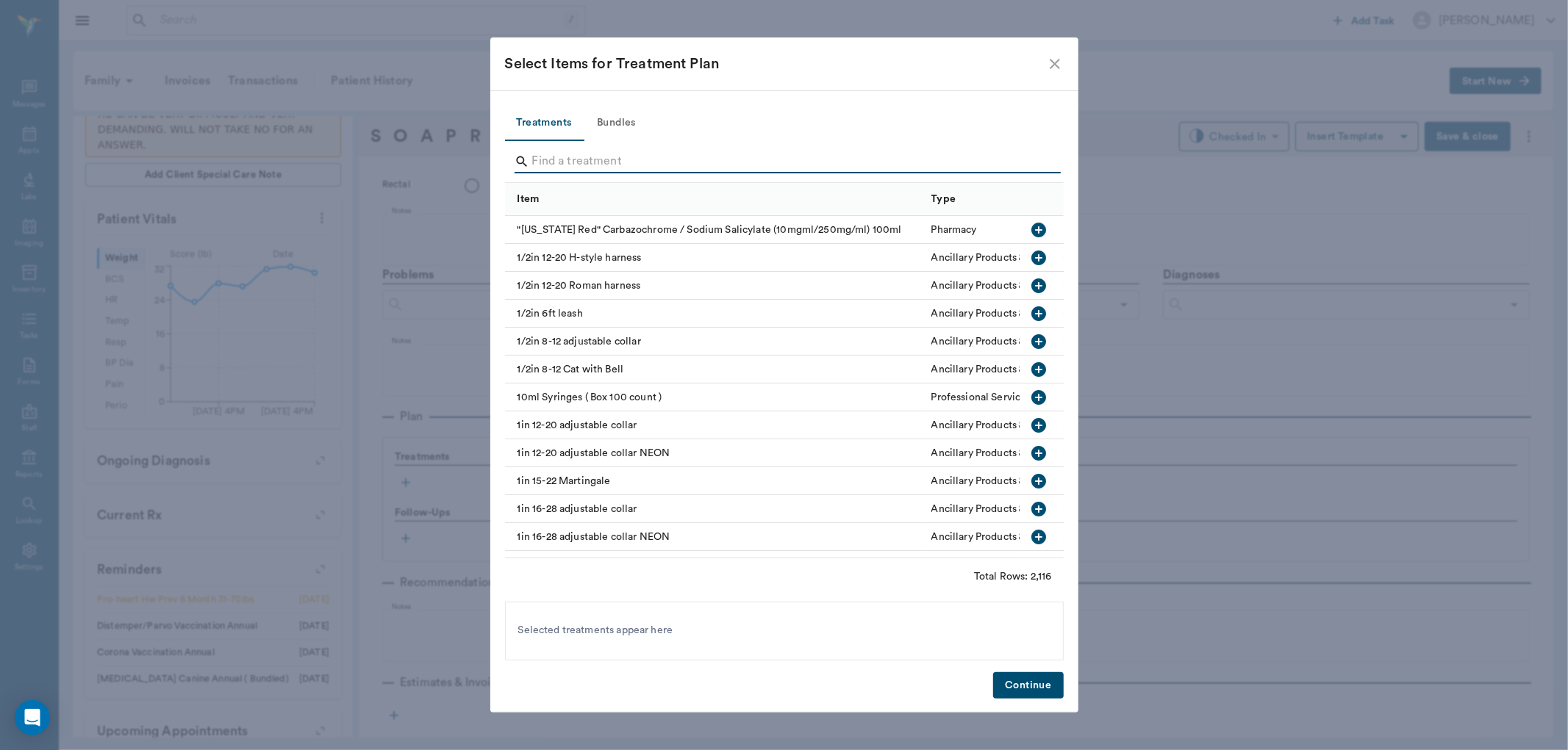
click at [590, 157] on input "Search" at bounding box center [785, 161] width 506 height 24
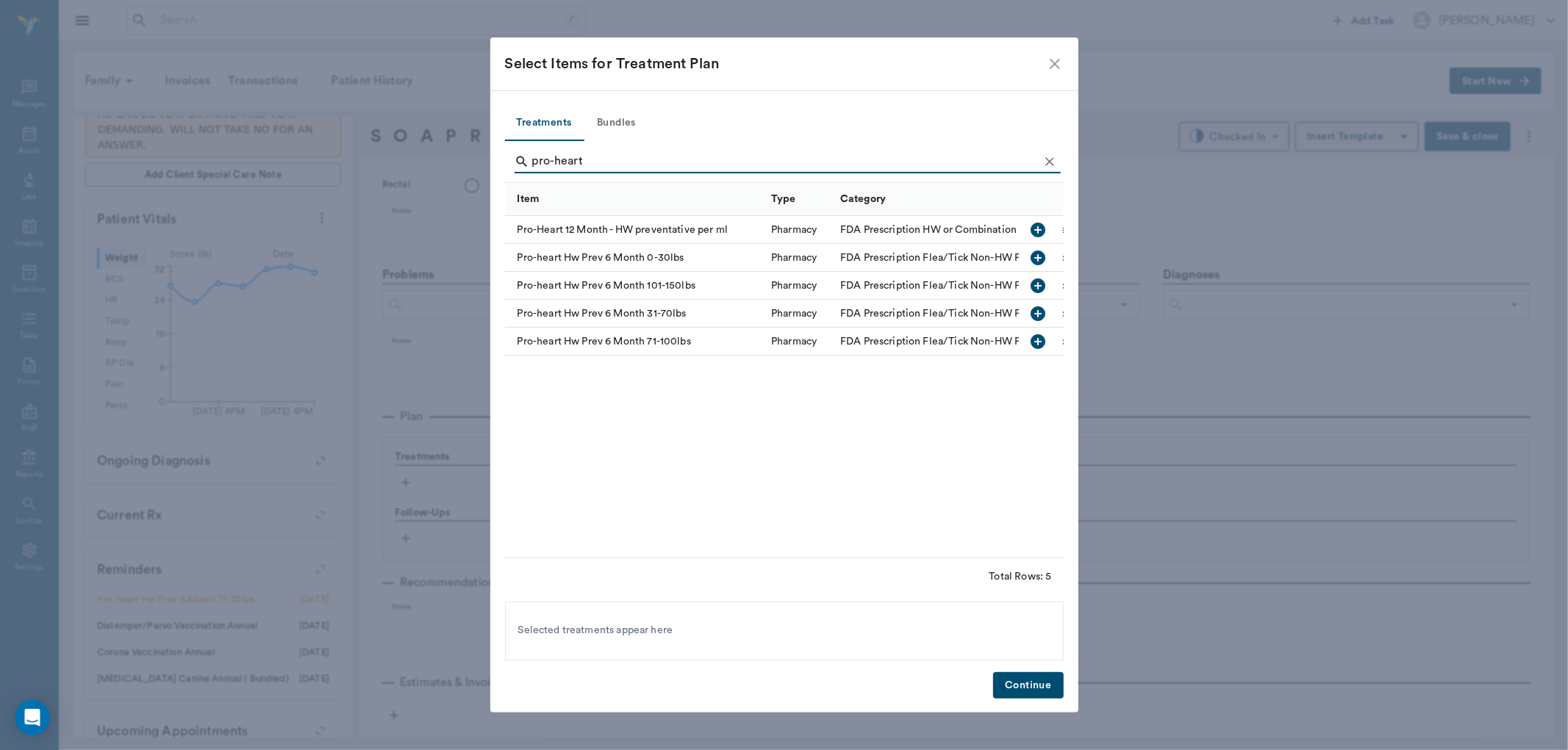
type input "pro-heart"
click at [1030, 260] on icon "button" at bounding box center [1039, 258] width 18 height 18
click at [1011, 679] on button "Continue" at bounding box center [1028, 685] width 70 height 28
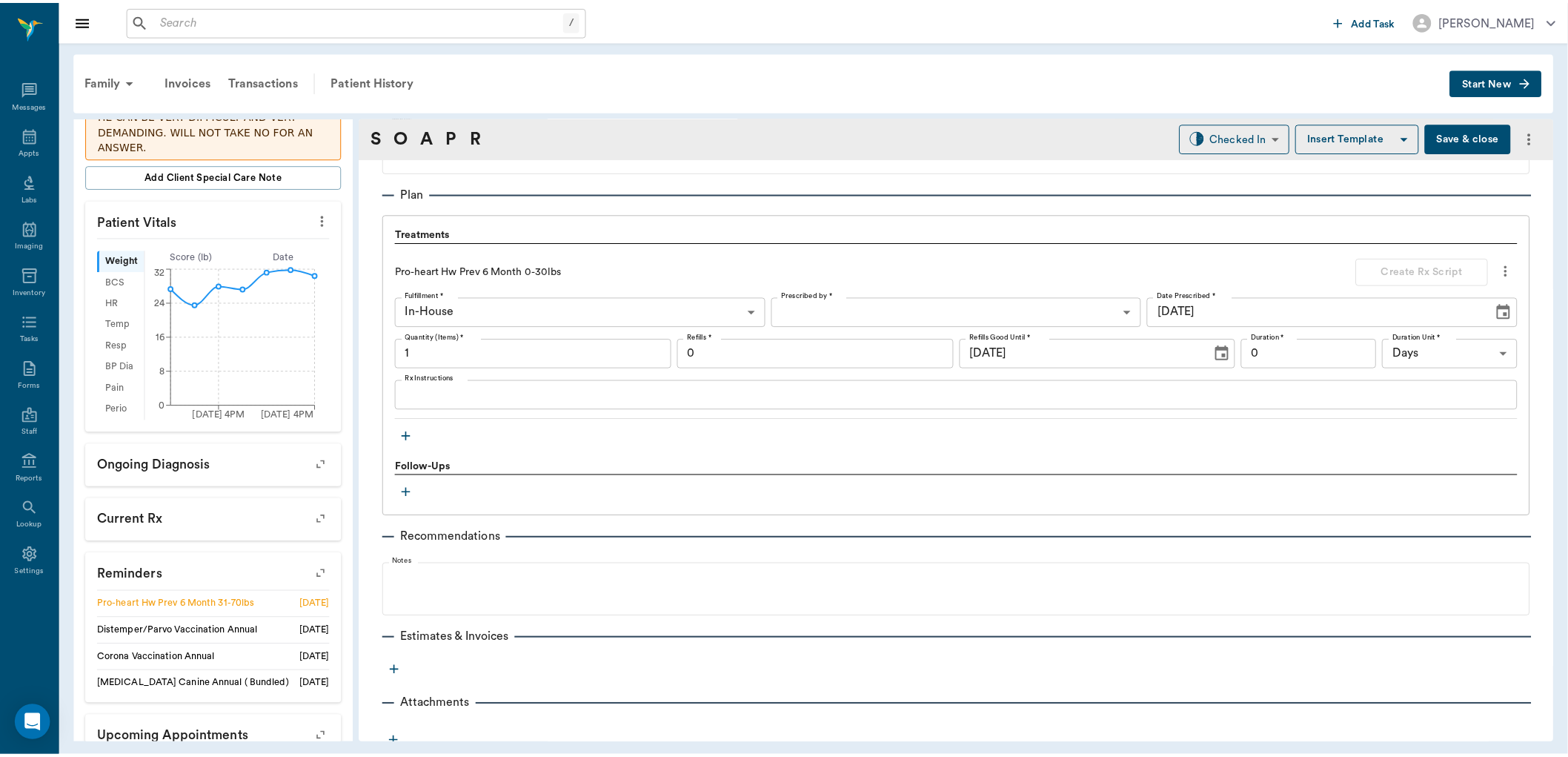
scroll to position [976, 0]
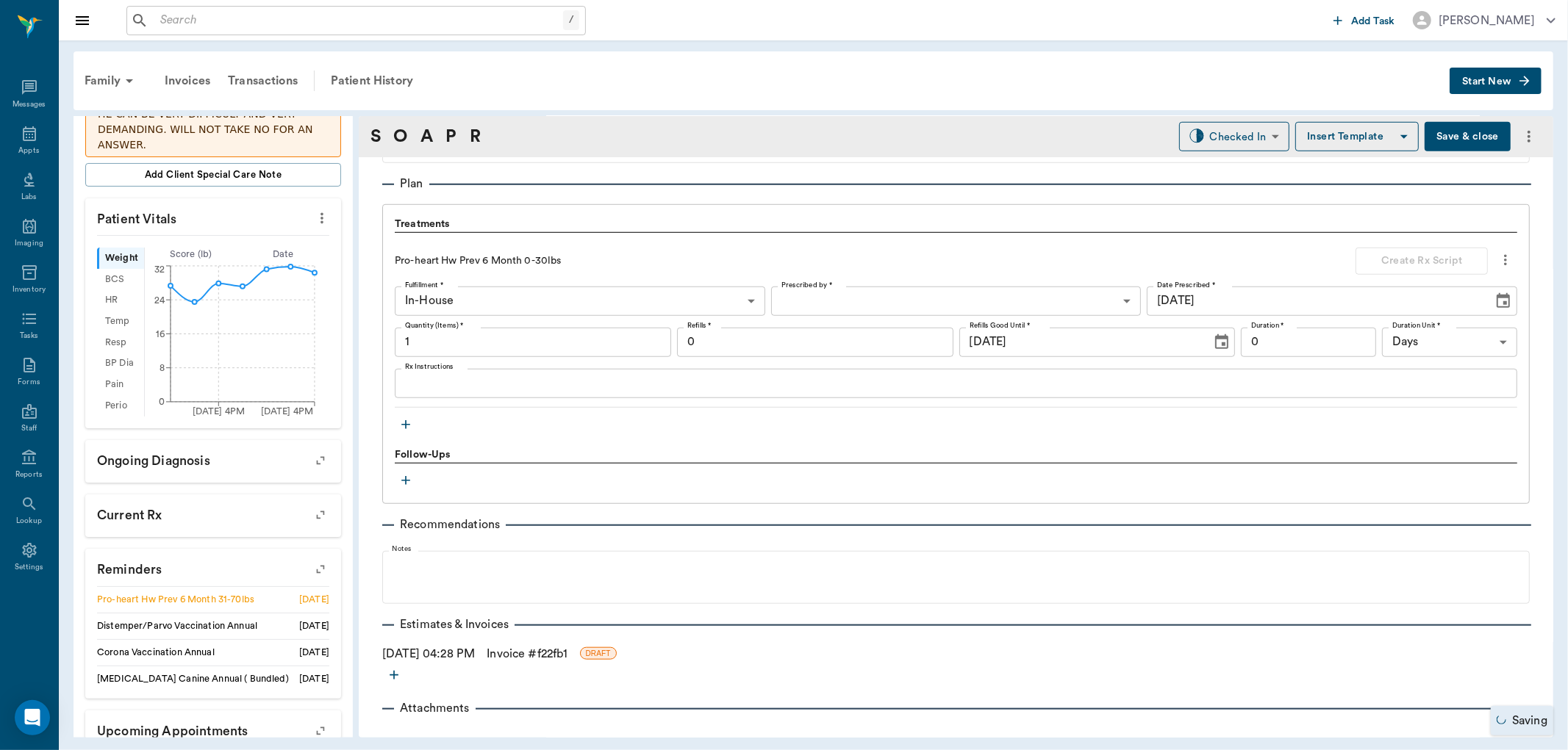
click at [541, 652] on link "Invoice # f22fb1" at bounding box center [527, 654] width 81 height 18
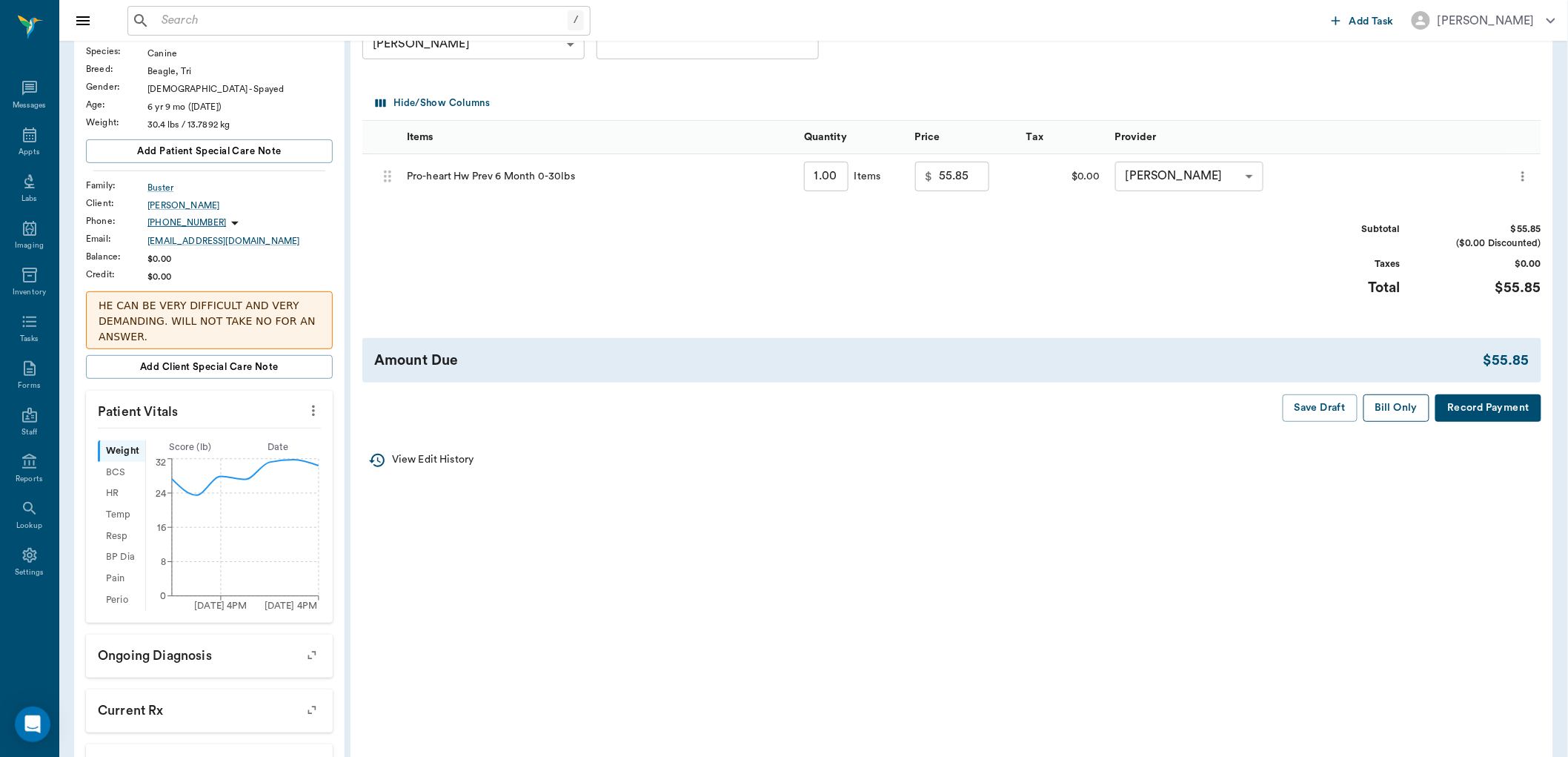
scroll to position [164, 0]
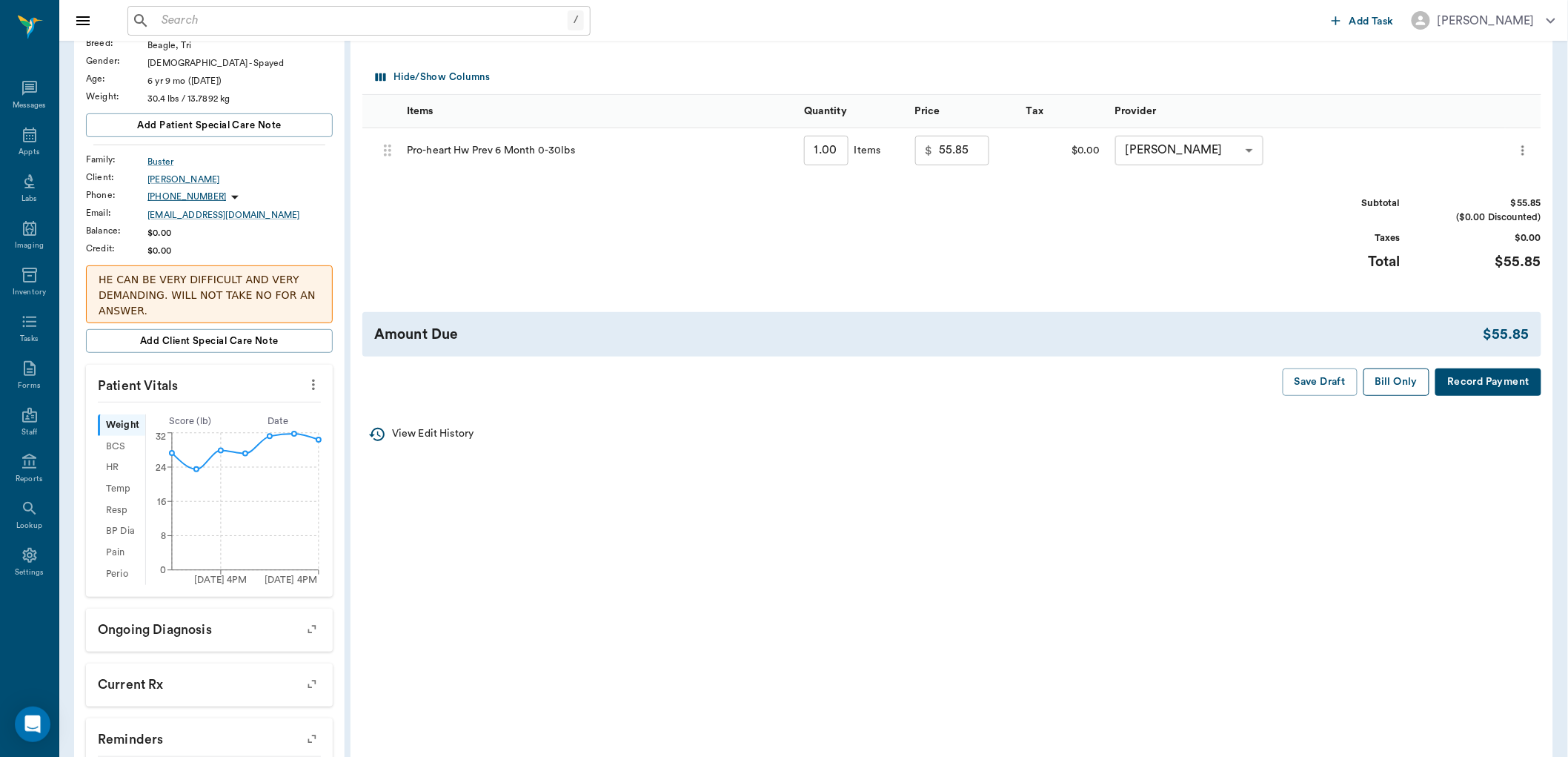
click at [1397, 386] on button "Bill Only" at bounding box center [1397, 382] width 67 height 28
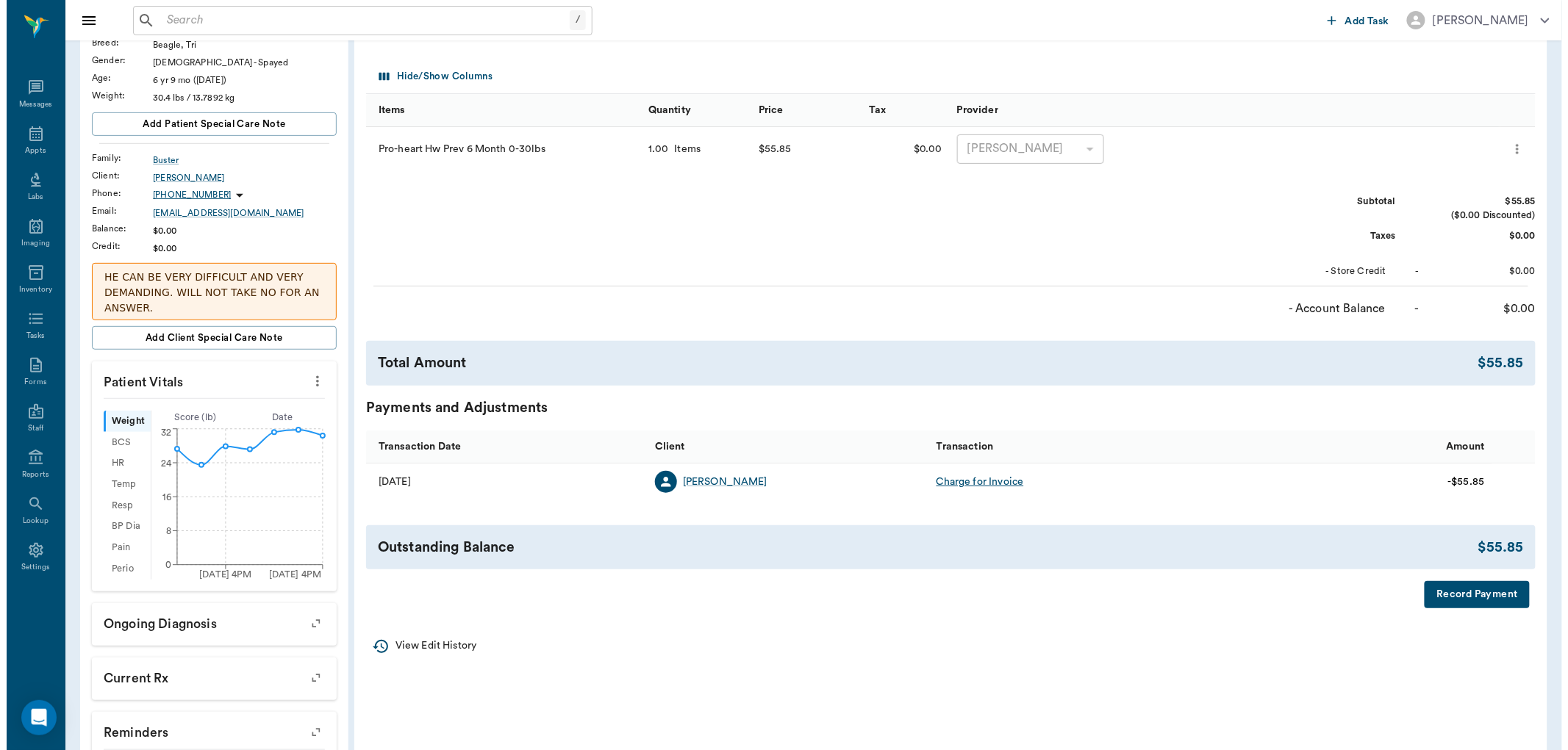
scroll to position [0, 0]
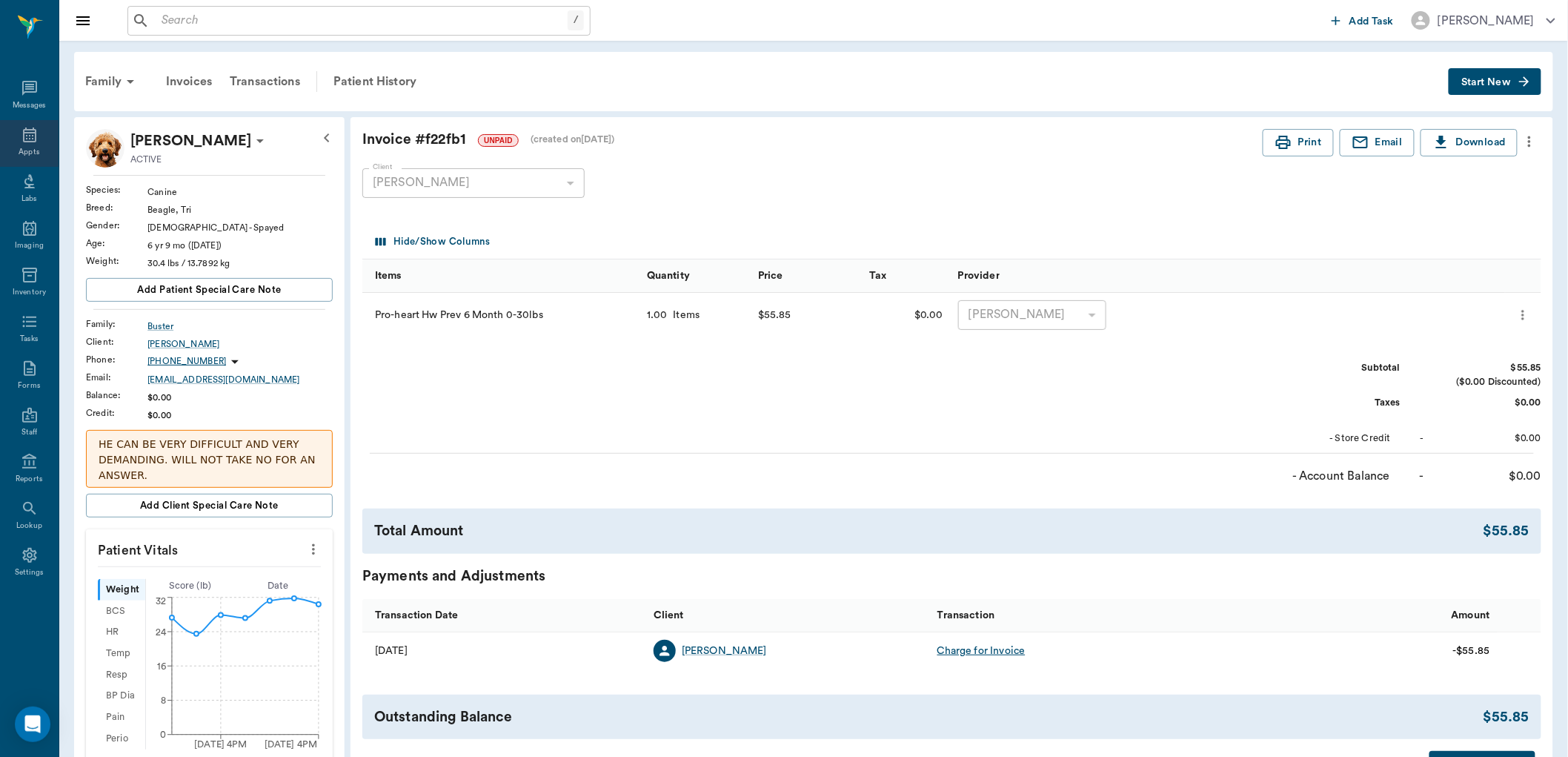
click at [27, 137] on icon at bounding box center [30, 135] width 18 height 18
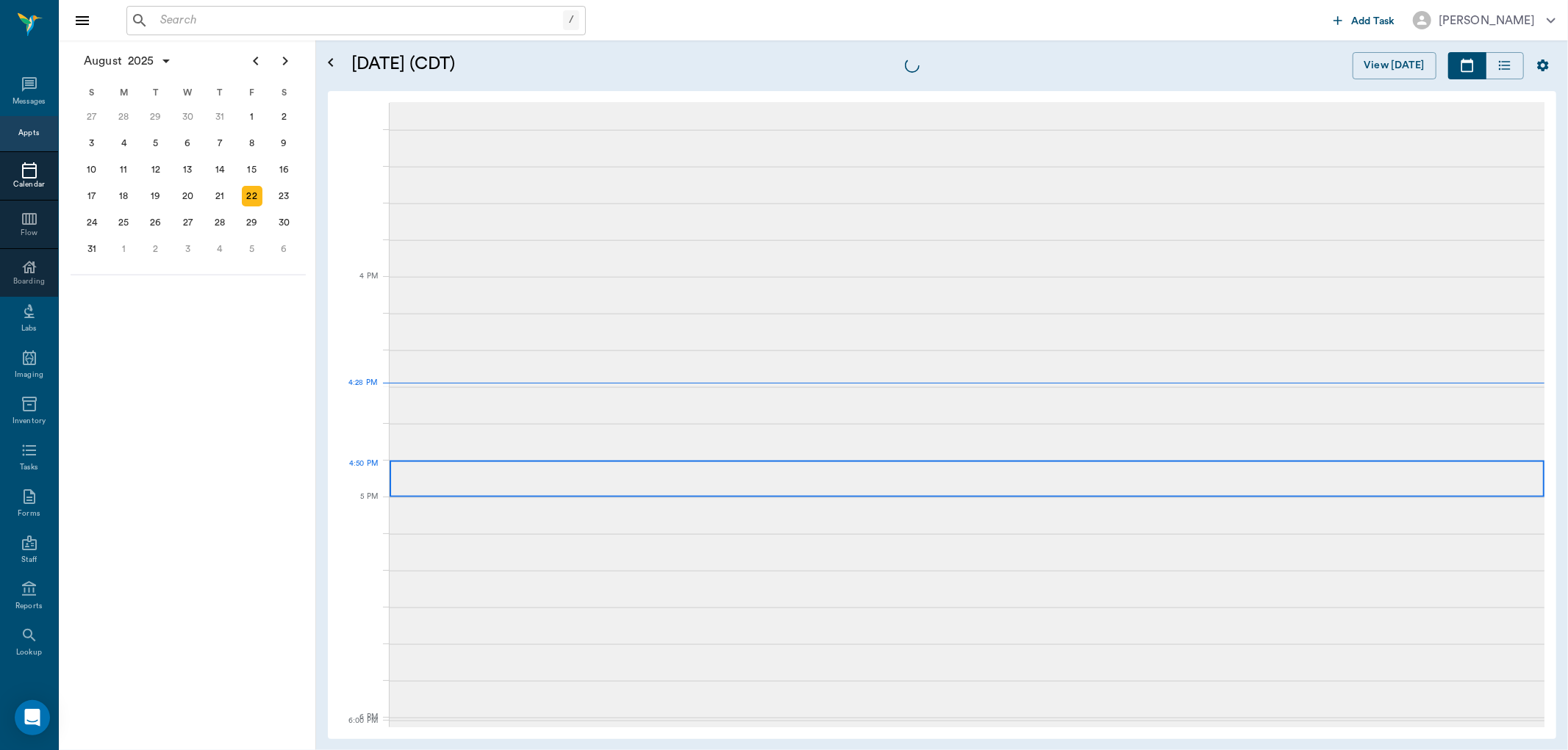
scroll to position [1766, 0]
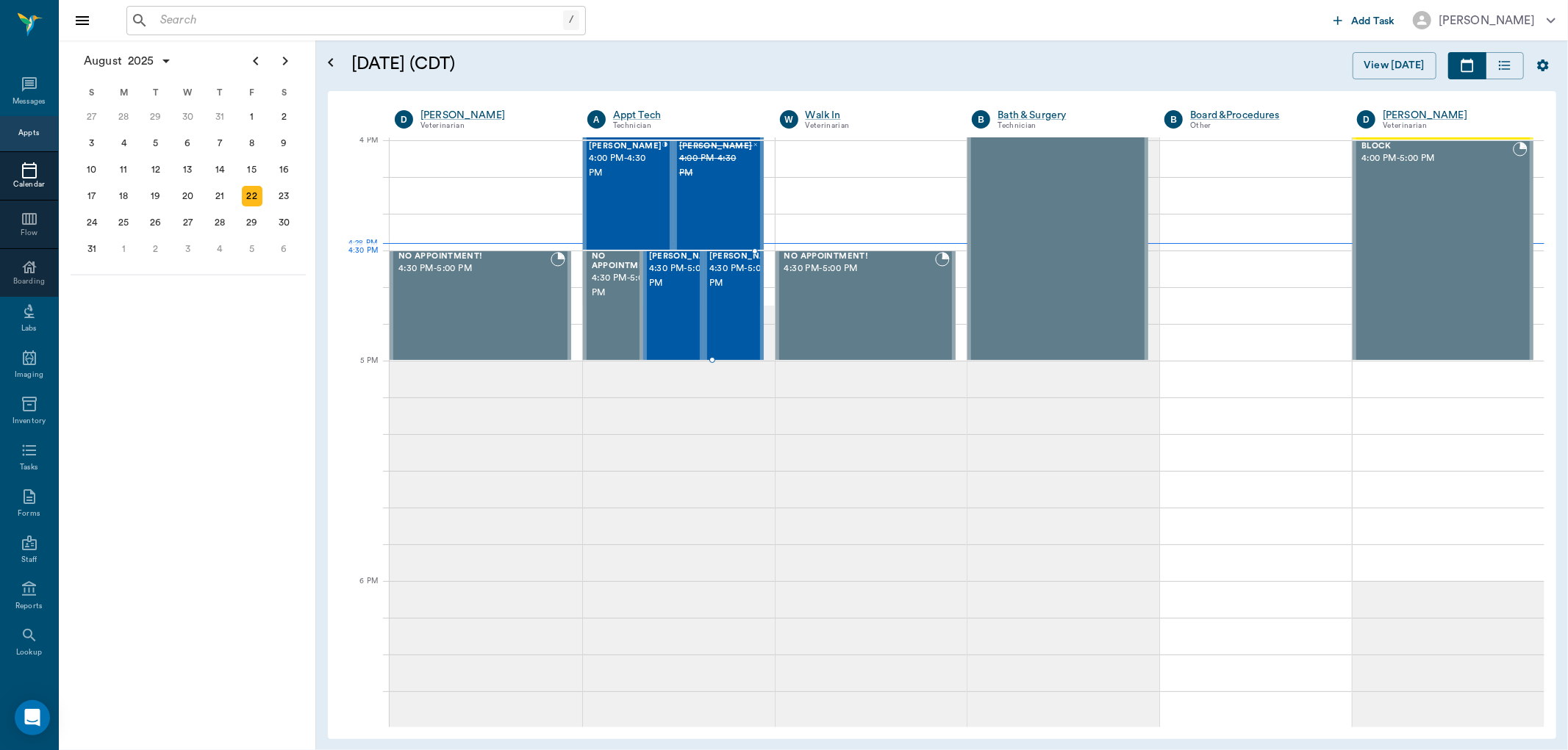
click at [725, 278] on span "4:30 PM - 5:00 PM" at bounding box center [746, 275] width 74 height 29
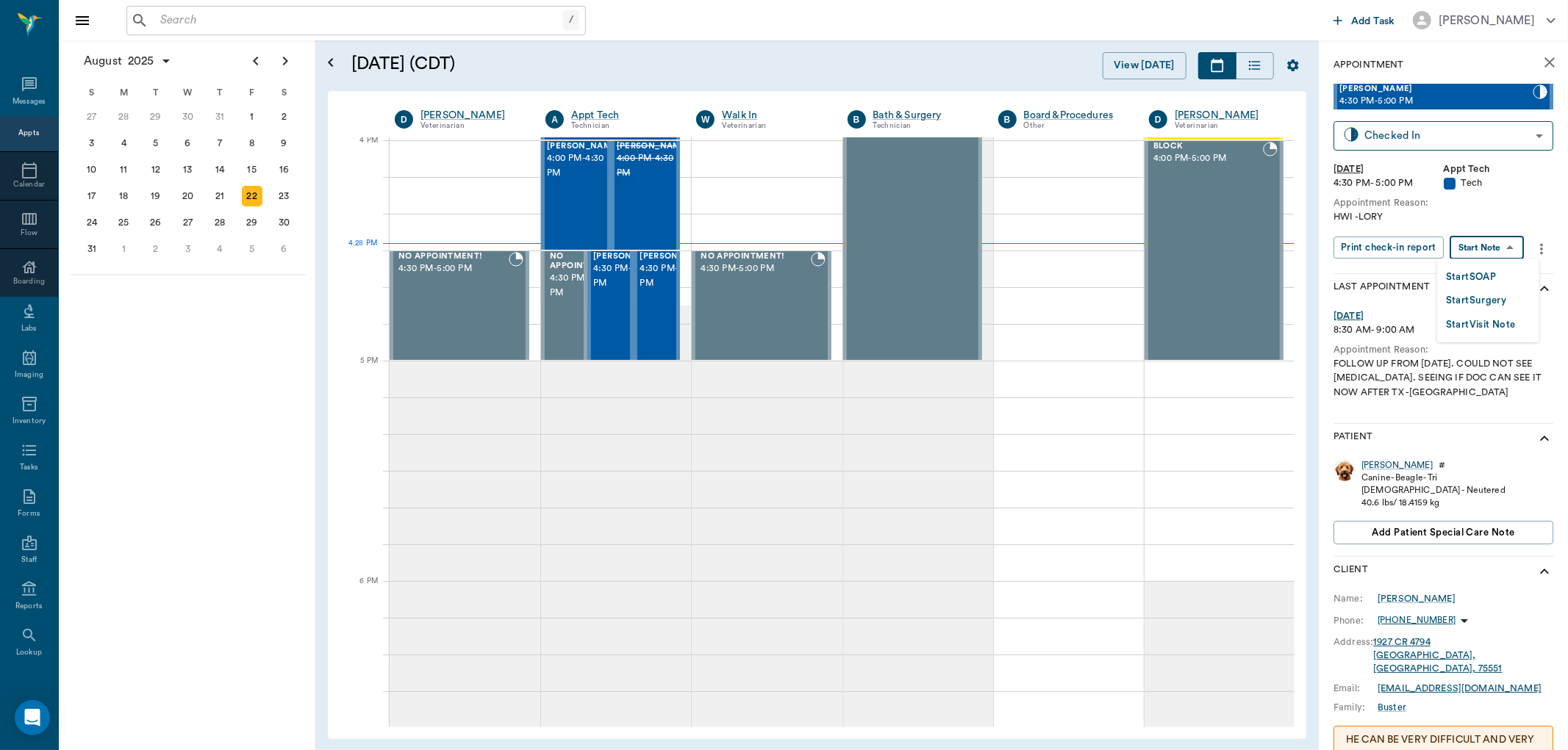
click at [1497, 250] on body "/ ​ Add Task Dr. Bert Ellsworth Nectar Messages Appts Calendar Flow Boarding La…" at bounding box center [784, 375] width 1568 height 750
click at [1491, 275] on button "Start SOAP" at bounding box center [1470, 277] width 50 height 17
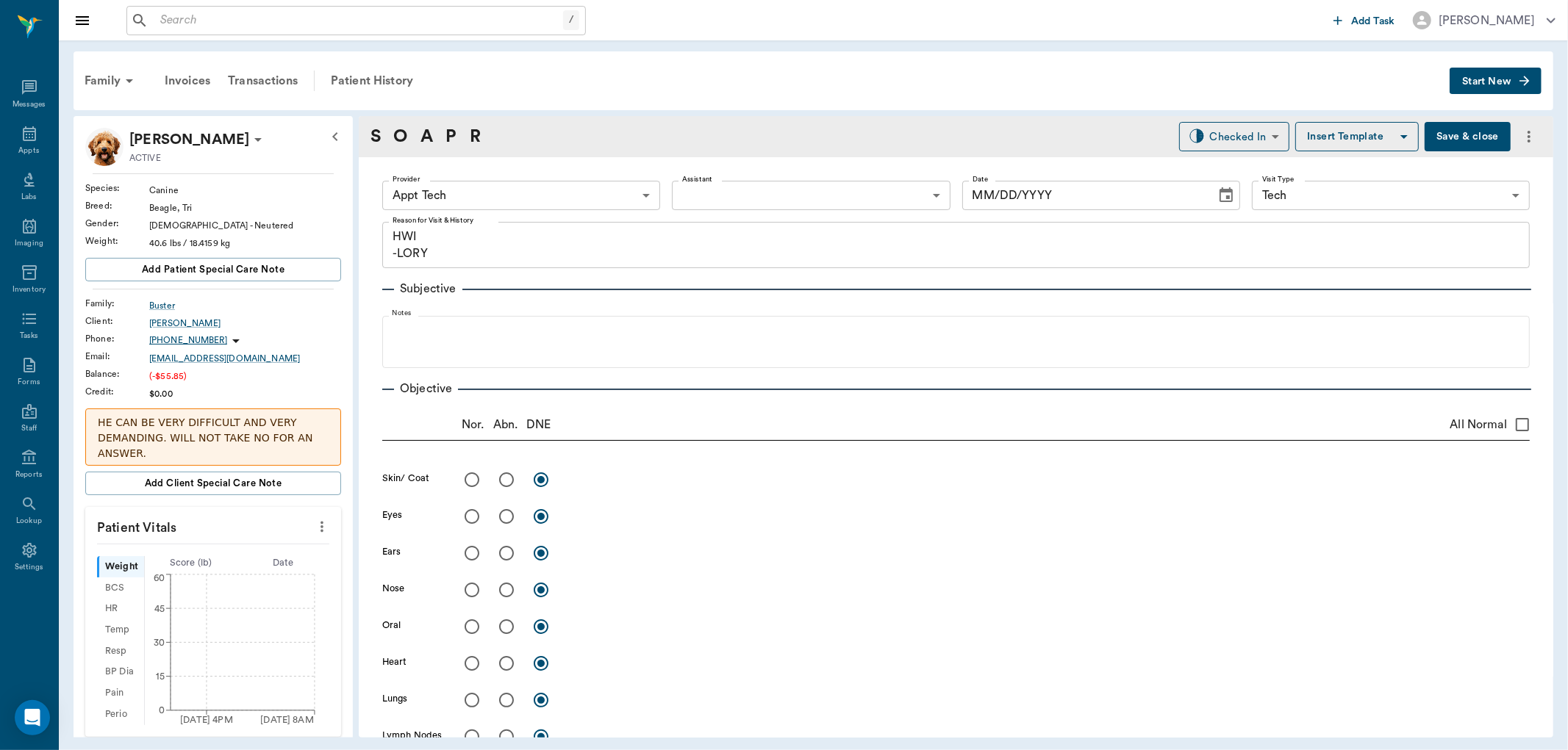
type input "63ec2f075fda476ae8351a4c"
type input "65d2be4f46e3a538d89b8c1a"
type textarea "HWI -LORY"
type input "[DATE]"
click at [604, 202] on body "/ ​ Add Task Dr. Bert Ellsworth Nectar Messages Appts Labs Imaging Inventory Ta…" at bounding box center [784, 375] width 1568 height 750
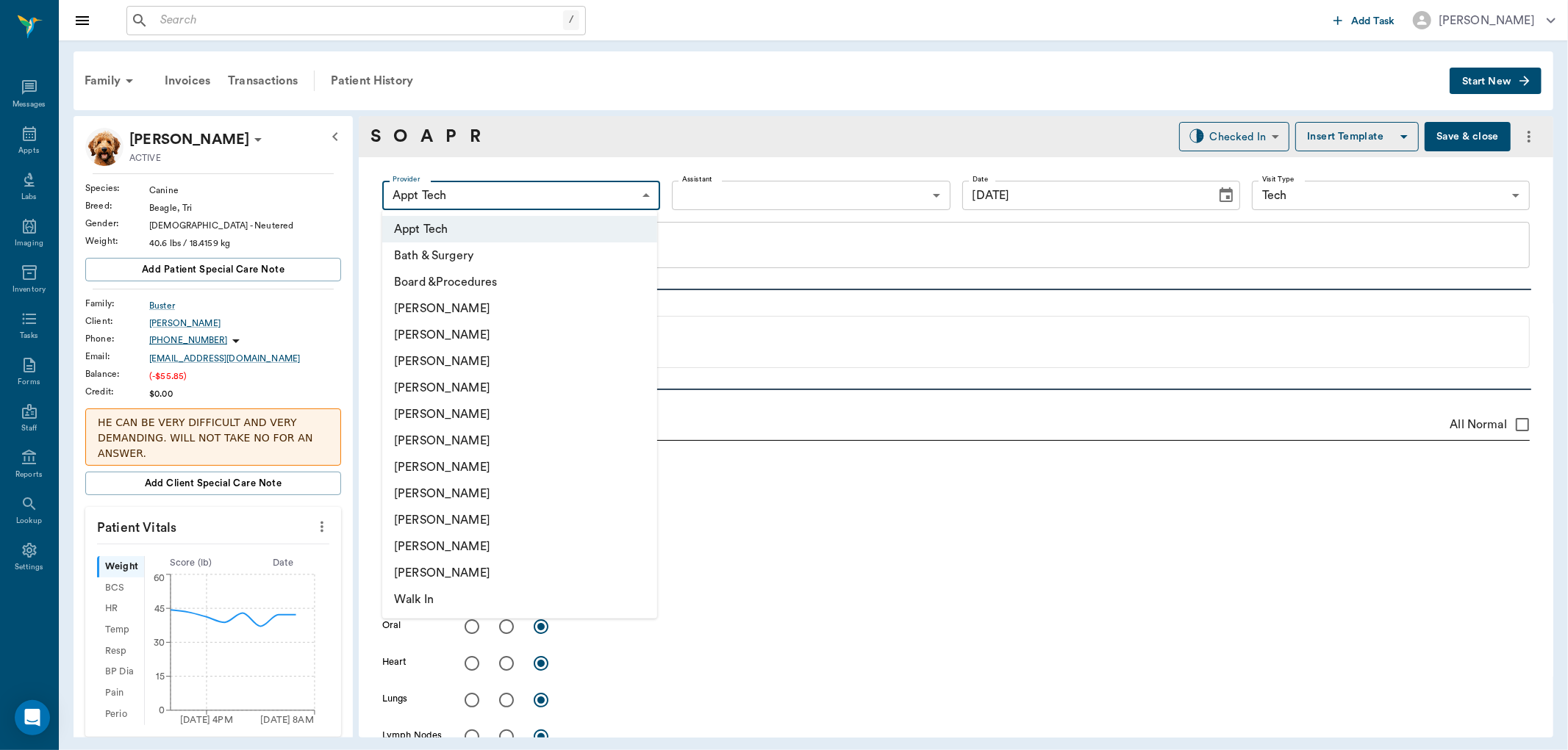
click at [526, 335] on li "[PERSON_NAME]" at bounding box center [519, 335] width 275 height 27
type input "642ef10e332a41444de2bad1"
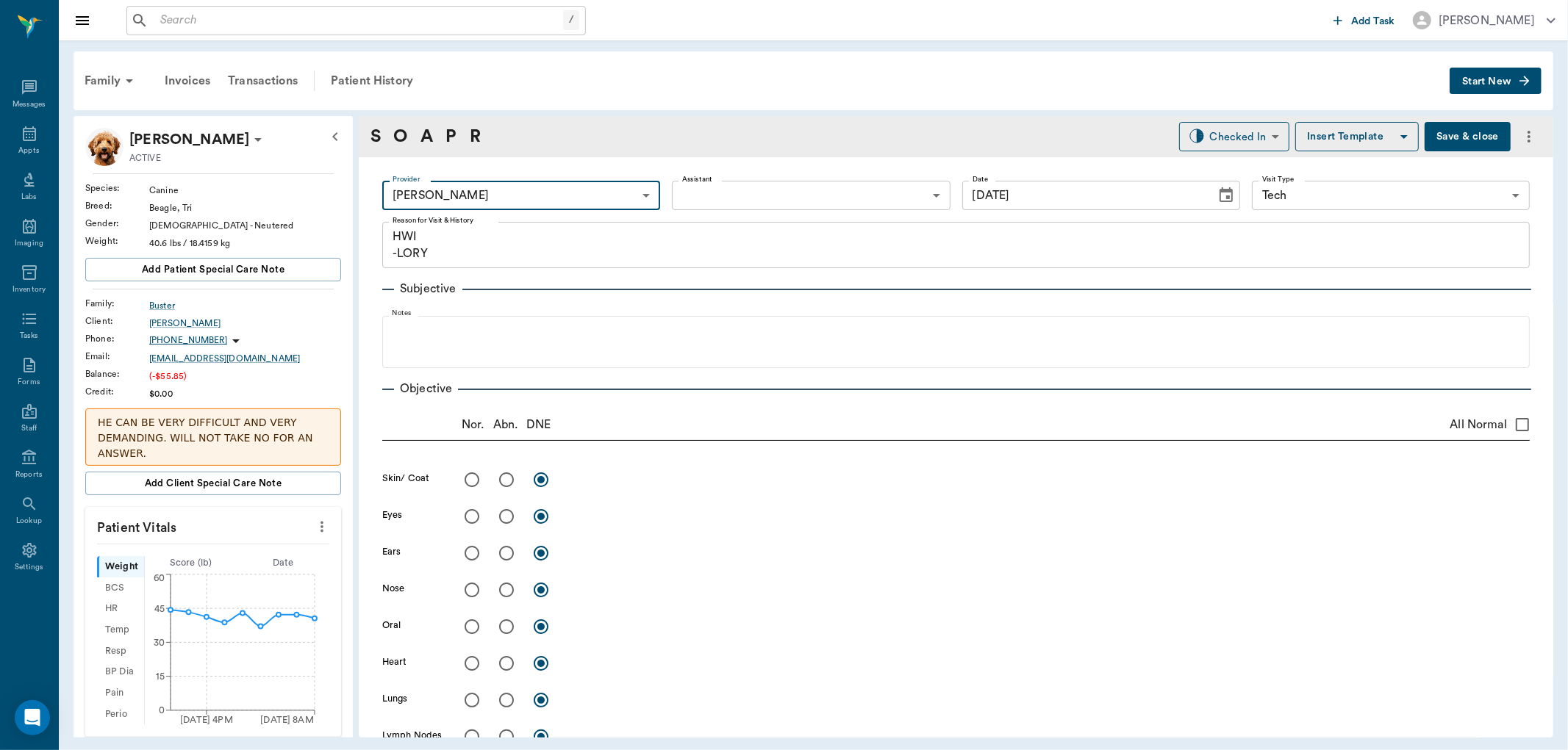
click at [314, 533] on icon "more" at bounding box center [322, 527] width 16 height 18
click at [245, 549] on span "Enter Vitals" at bounding box center [248, 553] width 124 height 16
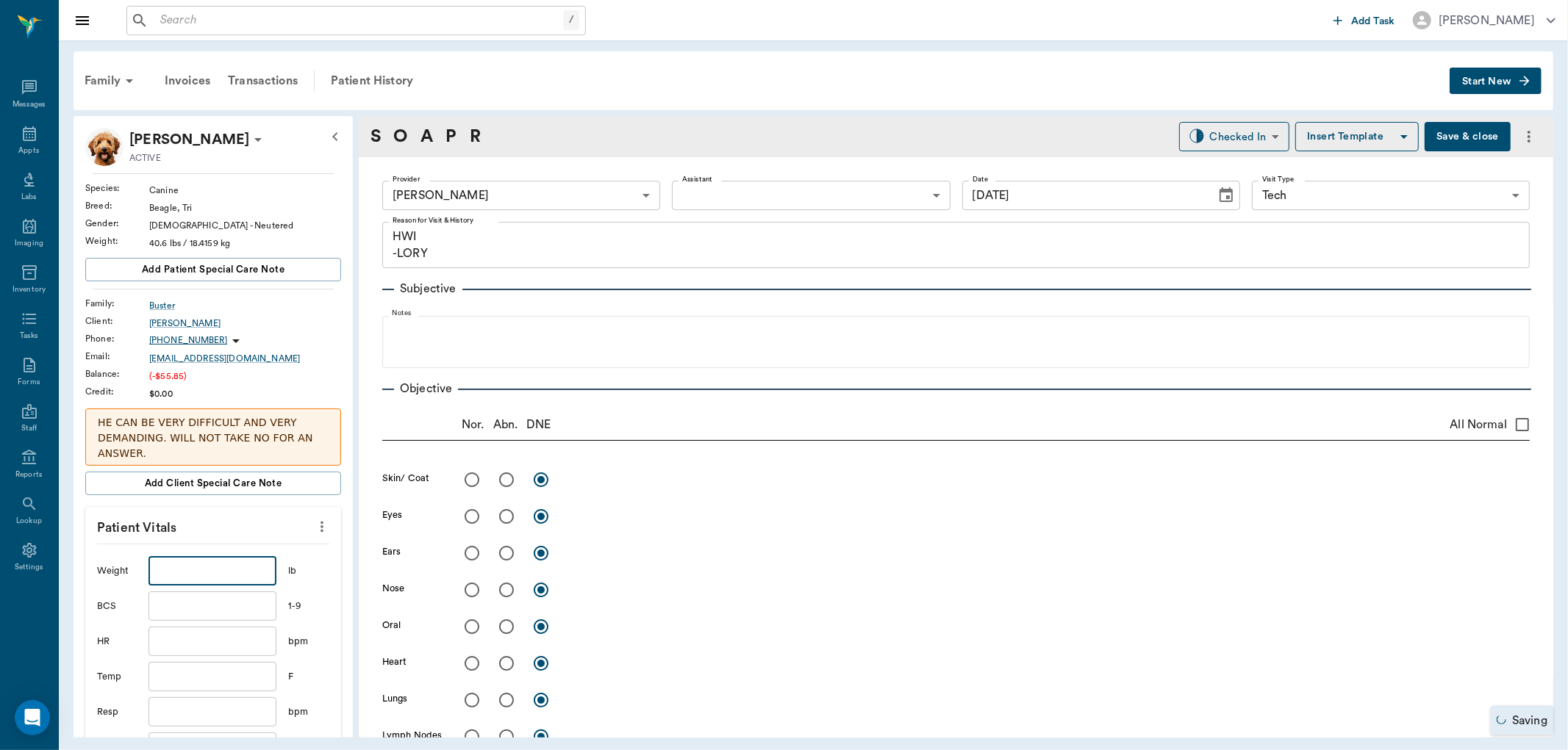
click at [214, 575] on input "text" at bounding box center [212, 570] width 128 height 29
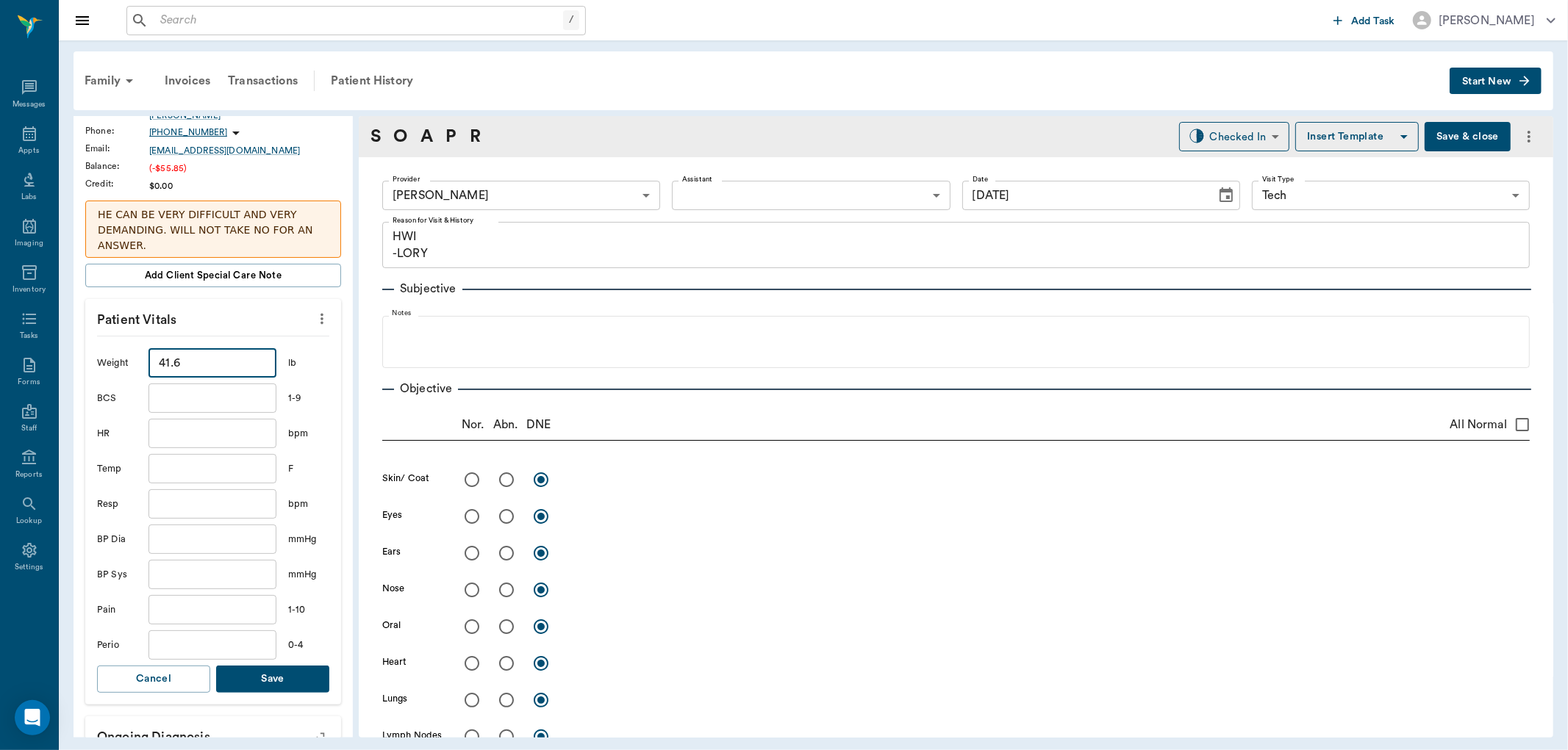
scroll to position [245, 0]
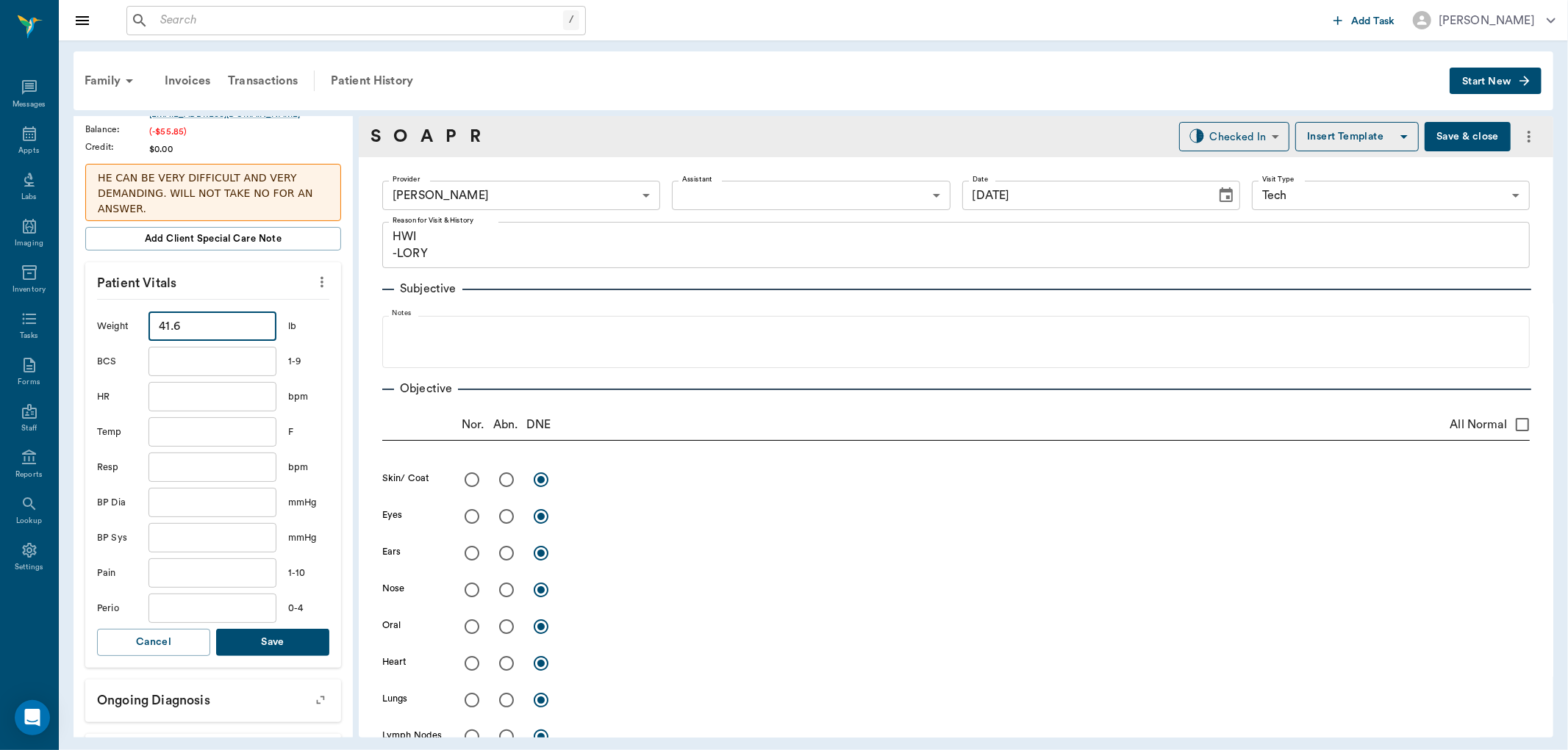
type input "41.6"
click at [298, 650] on button "Save" at bounding box center [273, 642] width 113 height 28
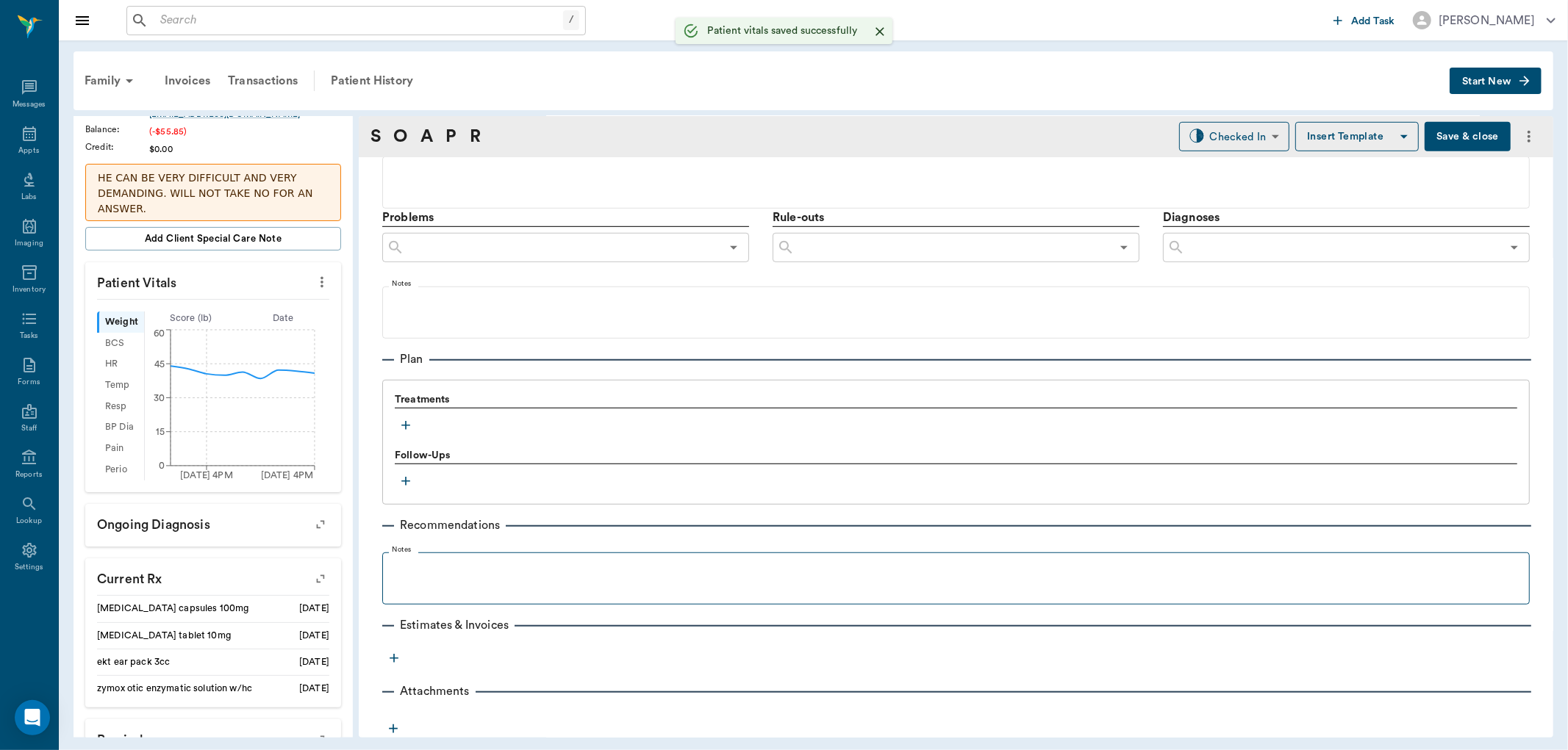
scroll to position [793, 0]
click at [400, 422] on icon "button" at bounding box center [406, 424] width 15 height 15
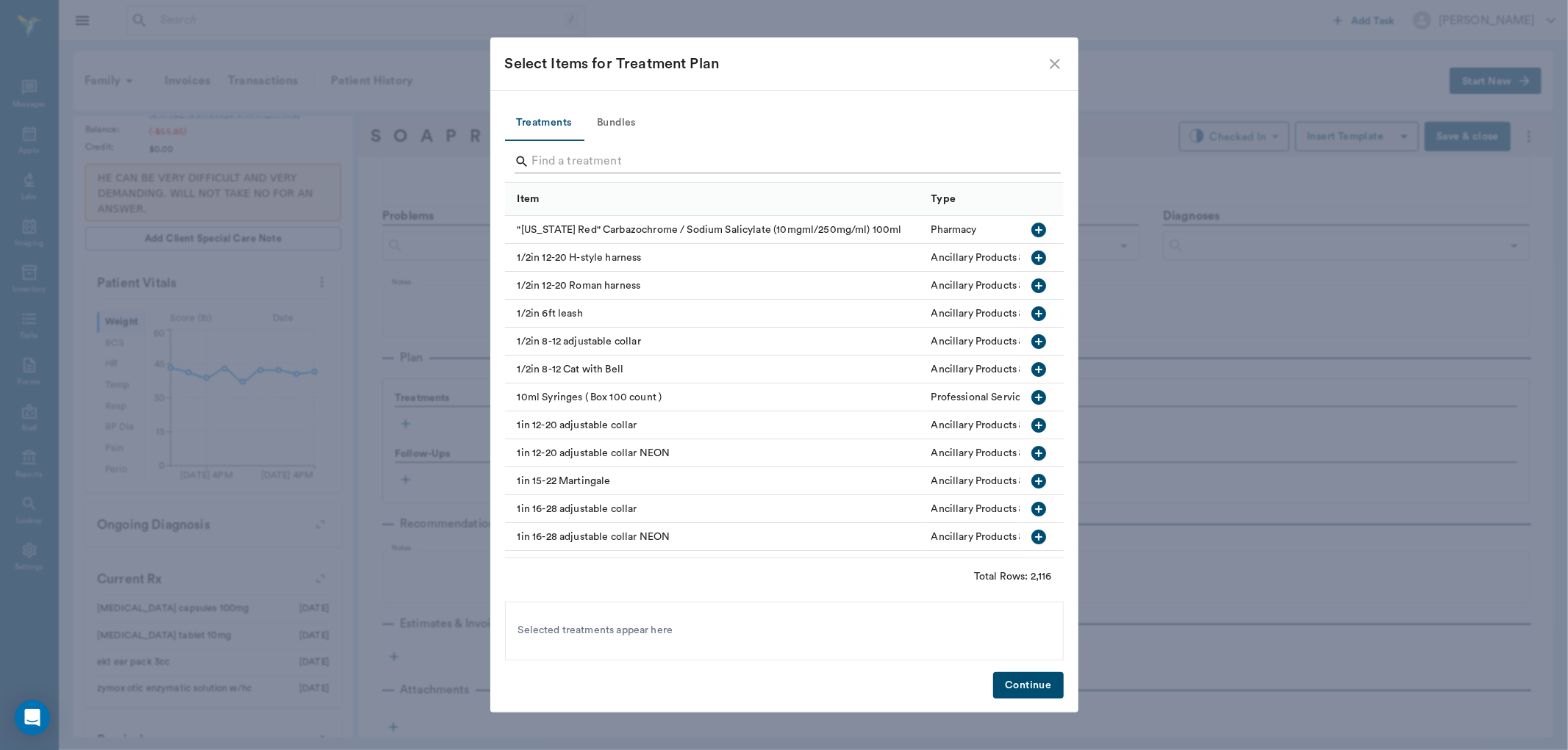
click at [651, 150] on input "Search" at bounding box center [785, 161] width 506 height 24
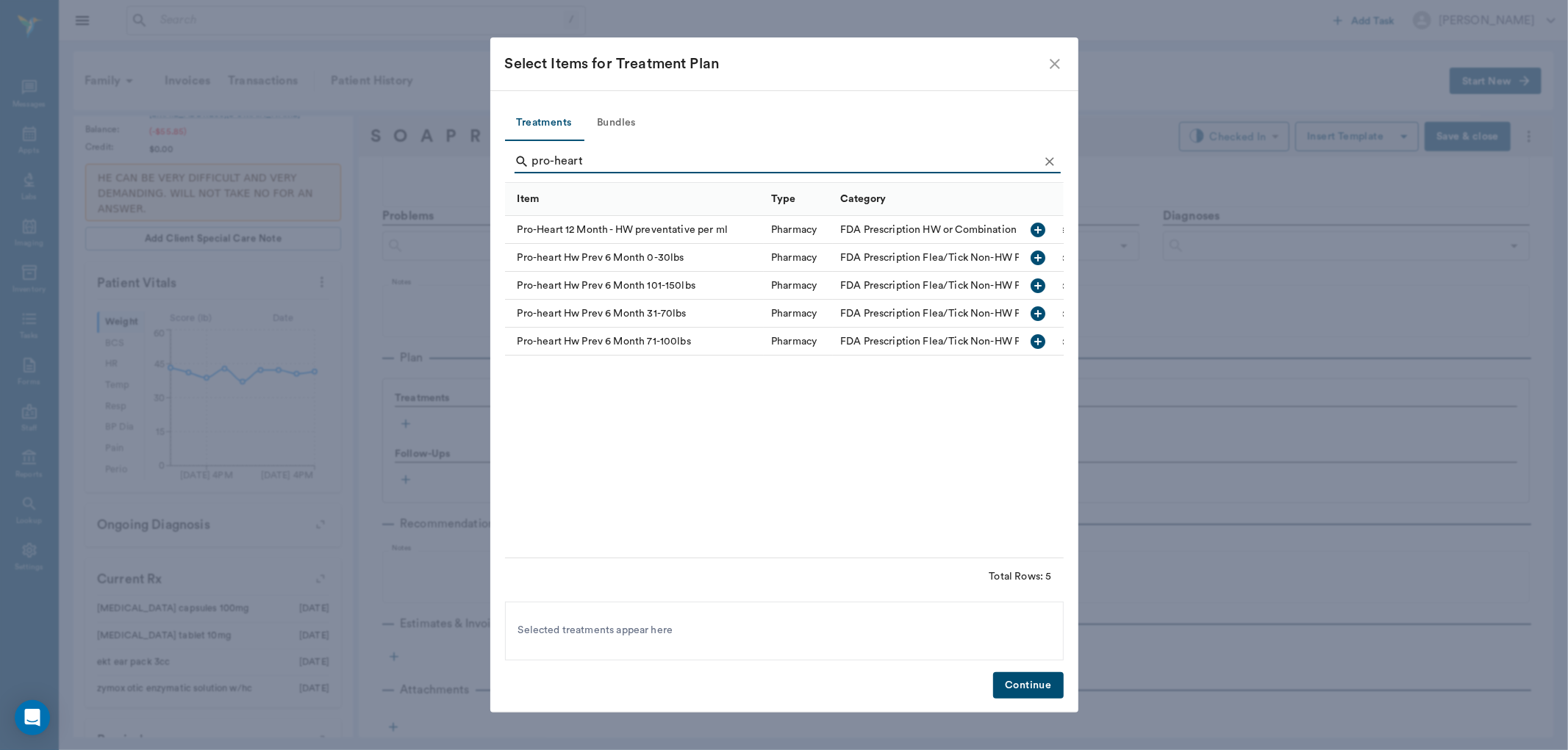
type input "pro-heart"
click at [1037, 319] on icon "button" at bounding box center [1039, 314] width 15 height 15
click at [1020, 692] on button "Continue" at bounding box center [1028, 685] width 70 height 28
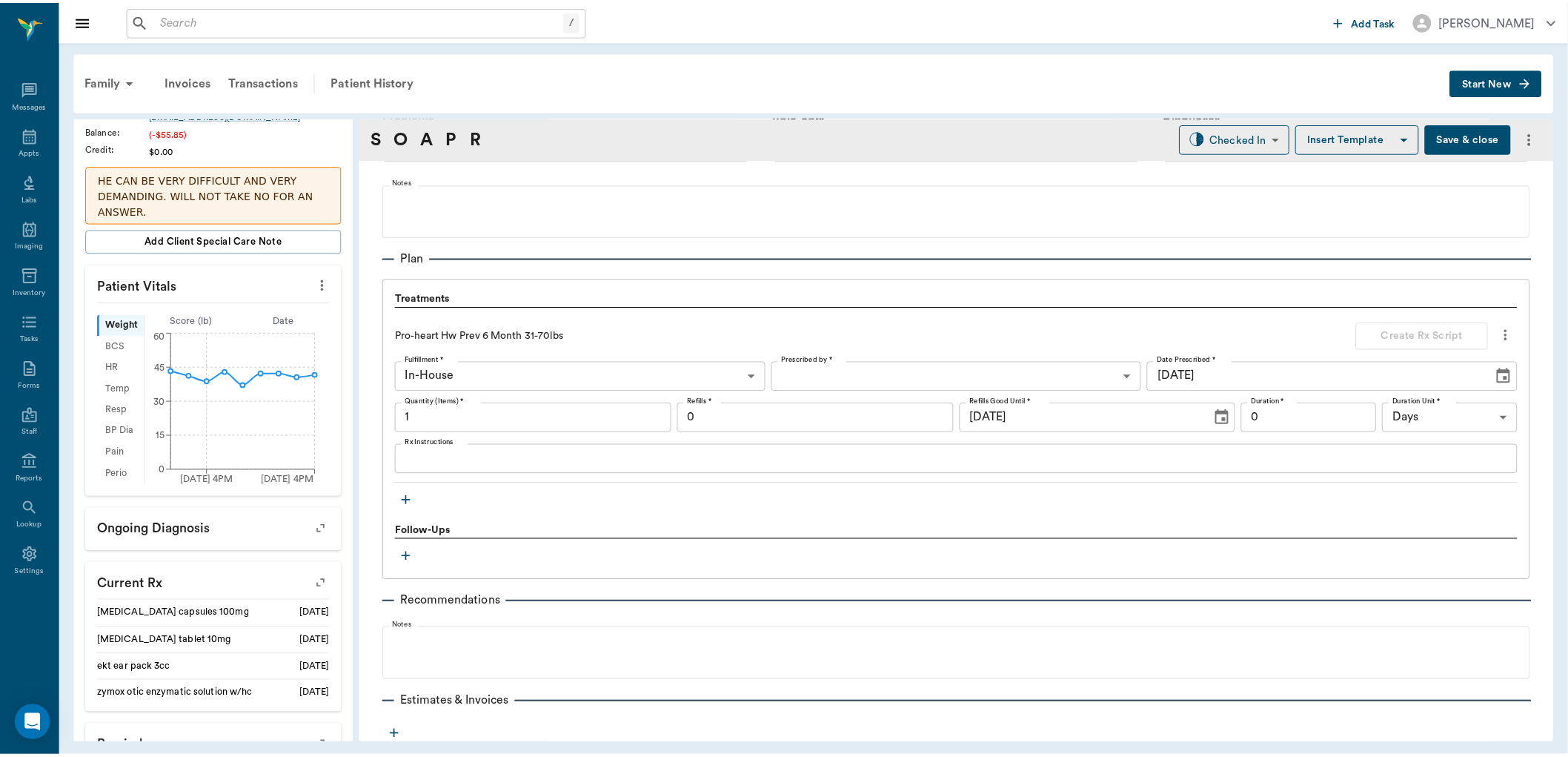
scroll to position [976, 0]
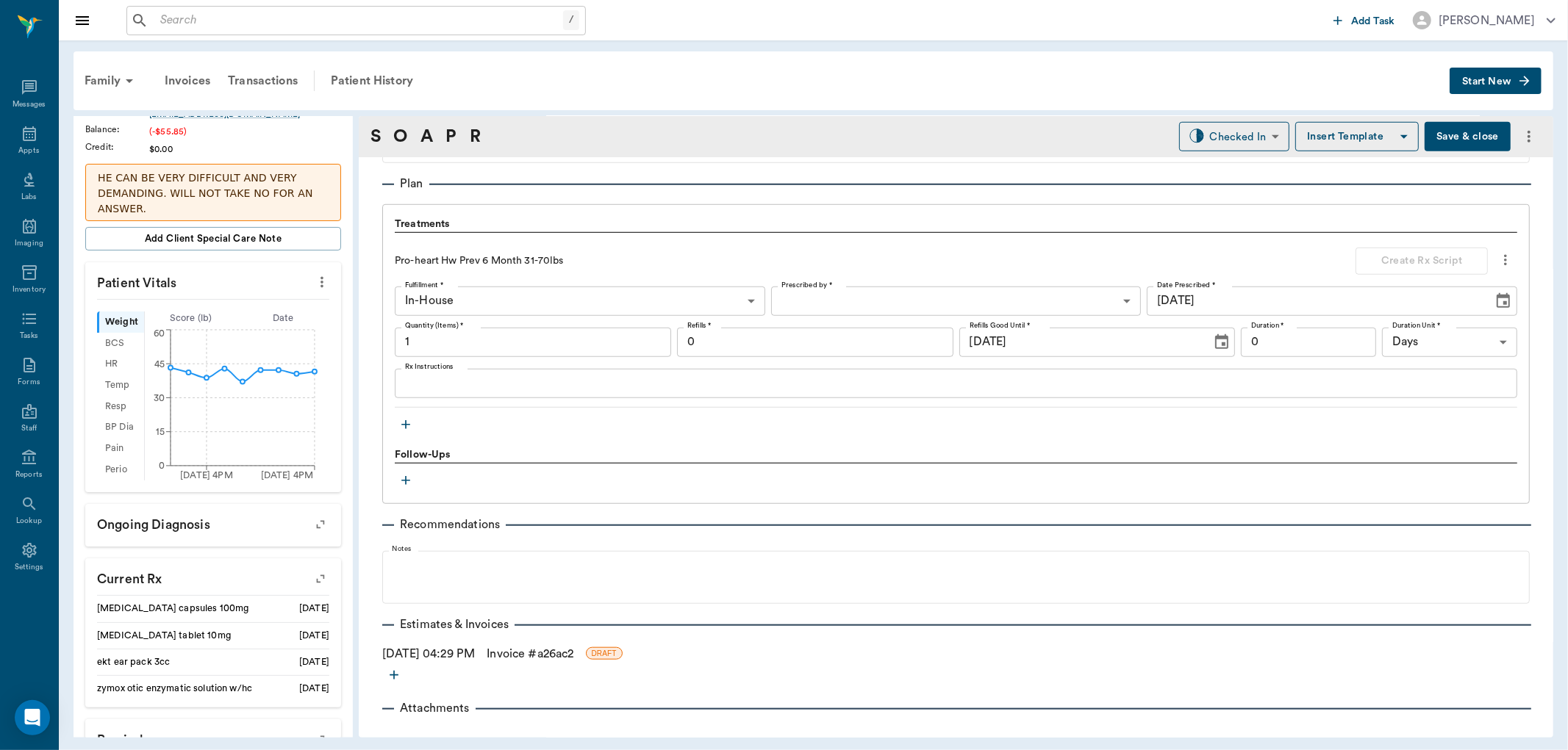
click at [573, 655] on link "Invoice # a26ac2" at bounding box center [530, 654] width 86 height 18
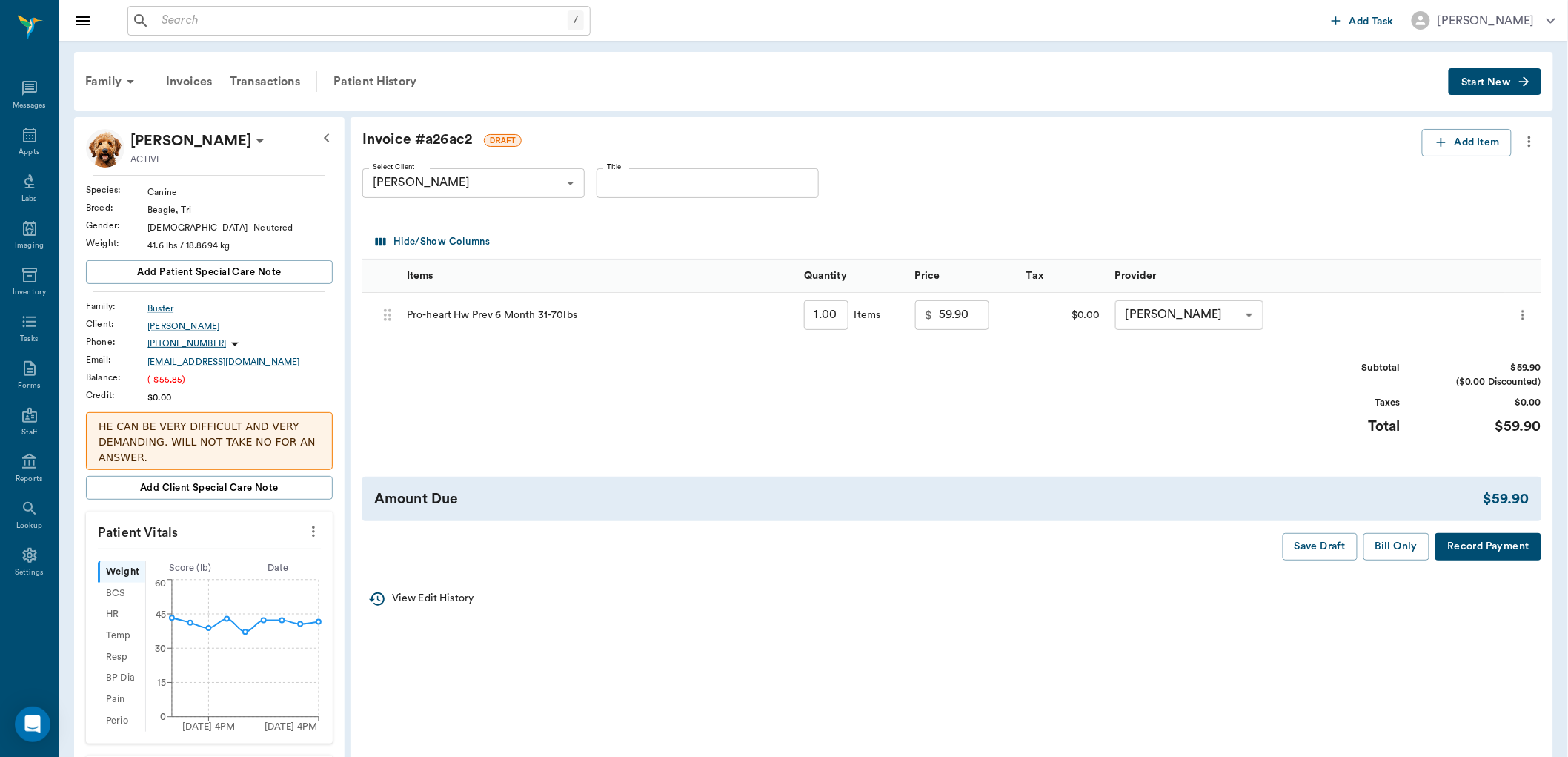
click at [1401, 544] on button "Bill Only" at bounding box center [1397, 547] width 67 height 28
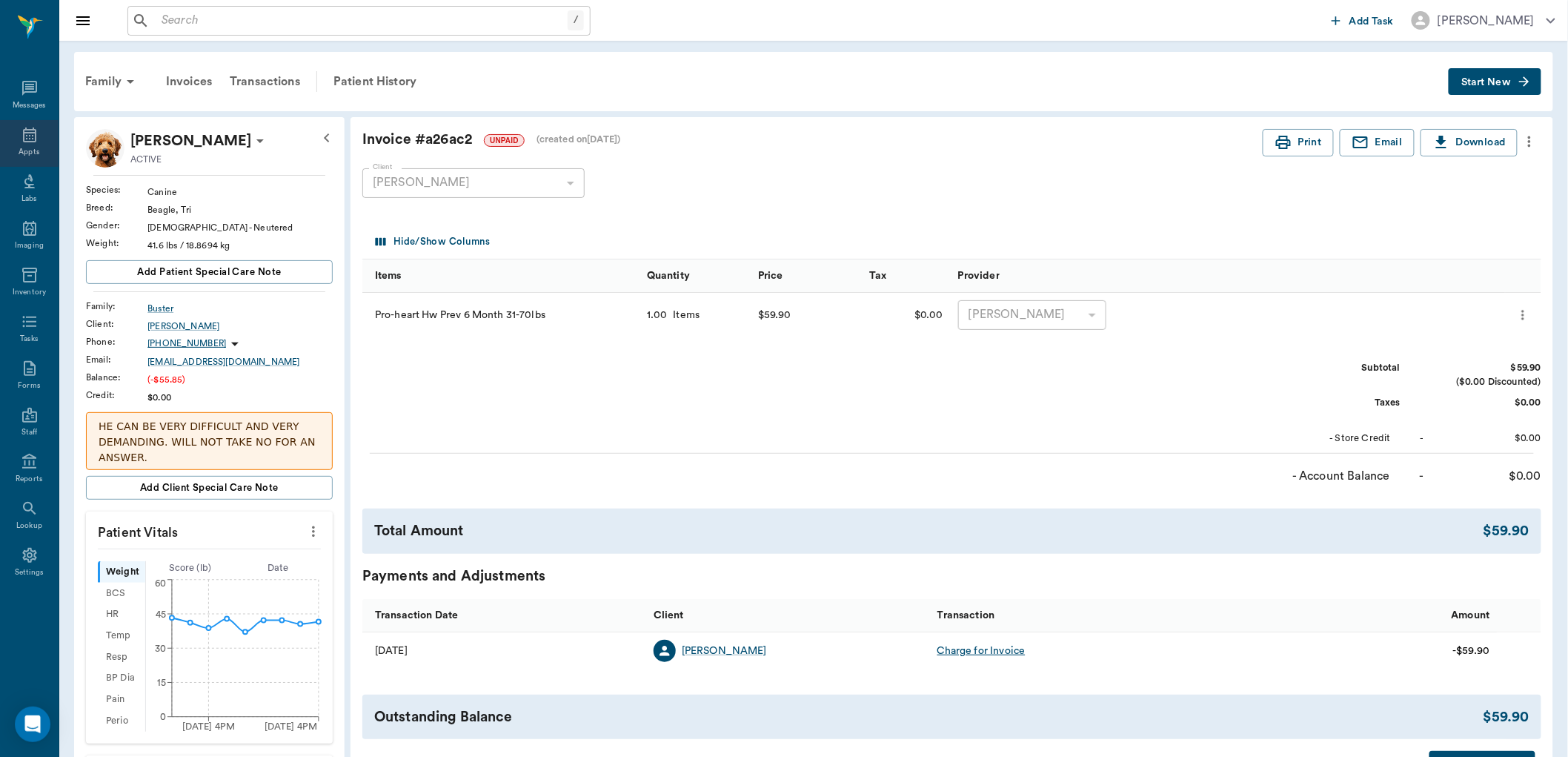
click at [39, 146] on div "Appts" at bounding box center [29, 143] width 59 height 47
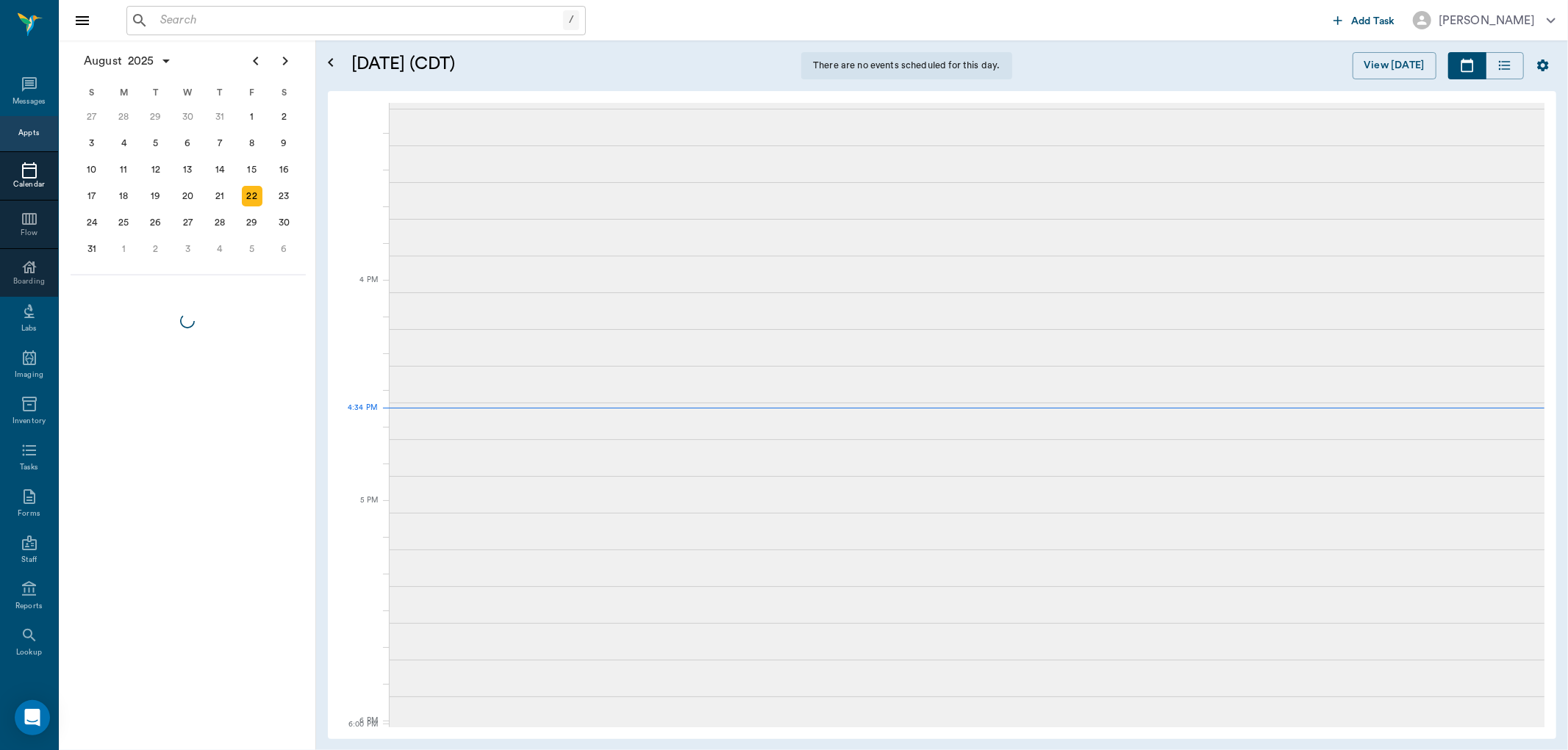
scroll to position [1591, 0]
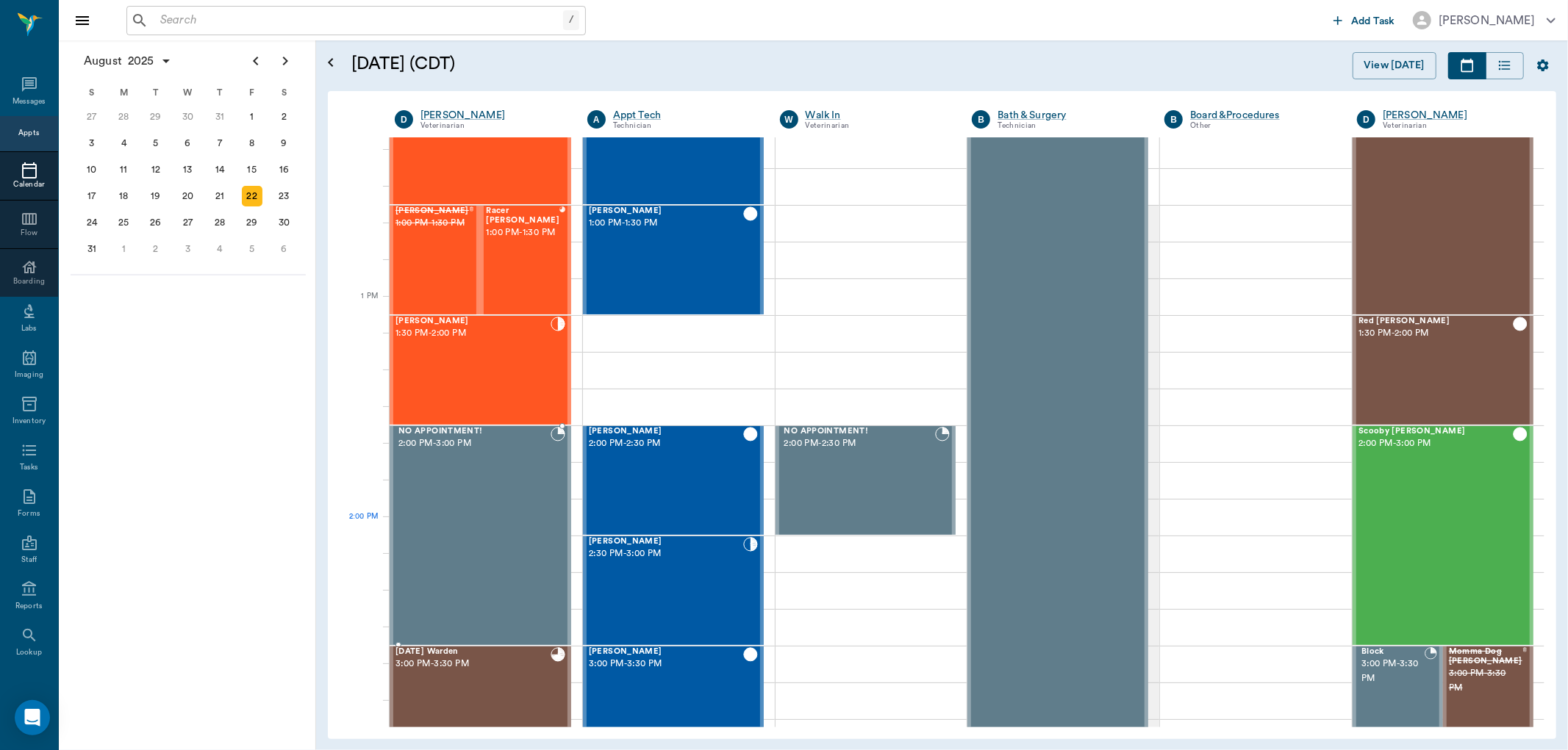
scroll to position [949, 0]
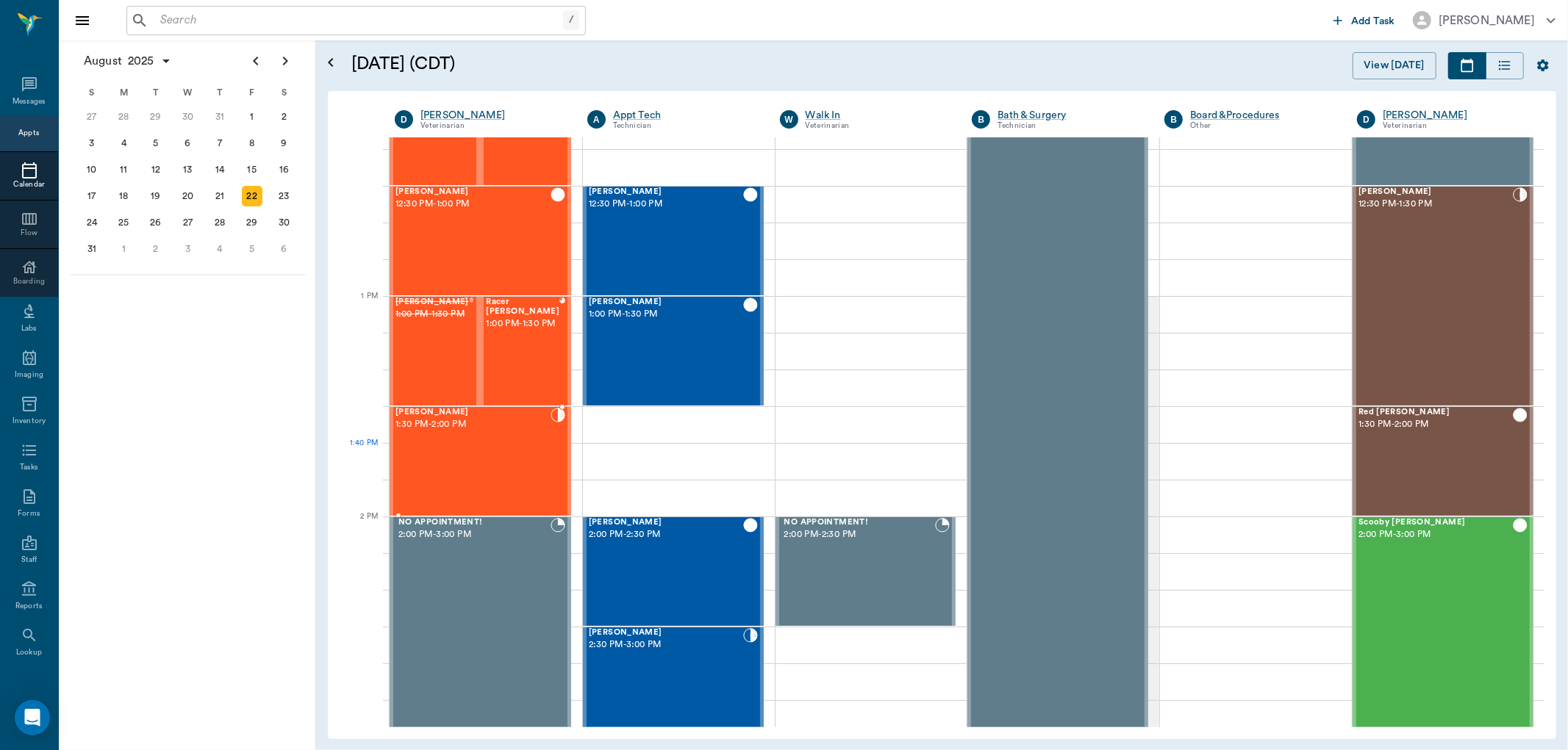
click at [479, 451] on div "[PERSON_NAME] 1:30 PM - 2:00 PM" at bounding box center [473, 461] width 155 height 107
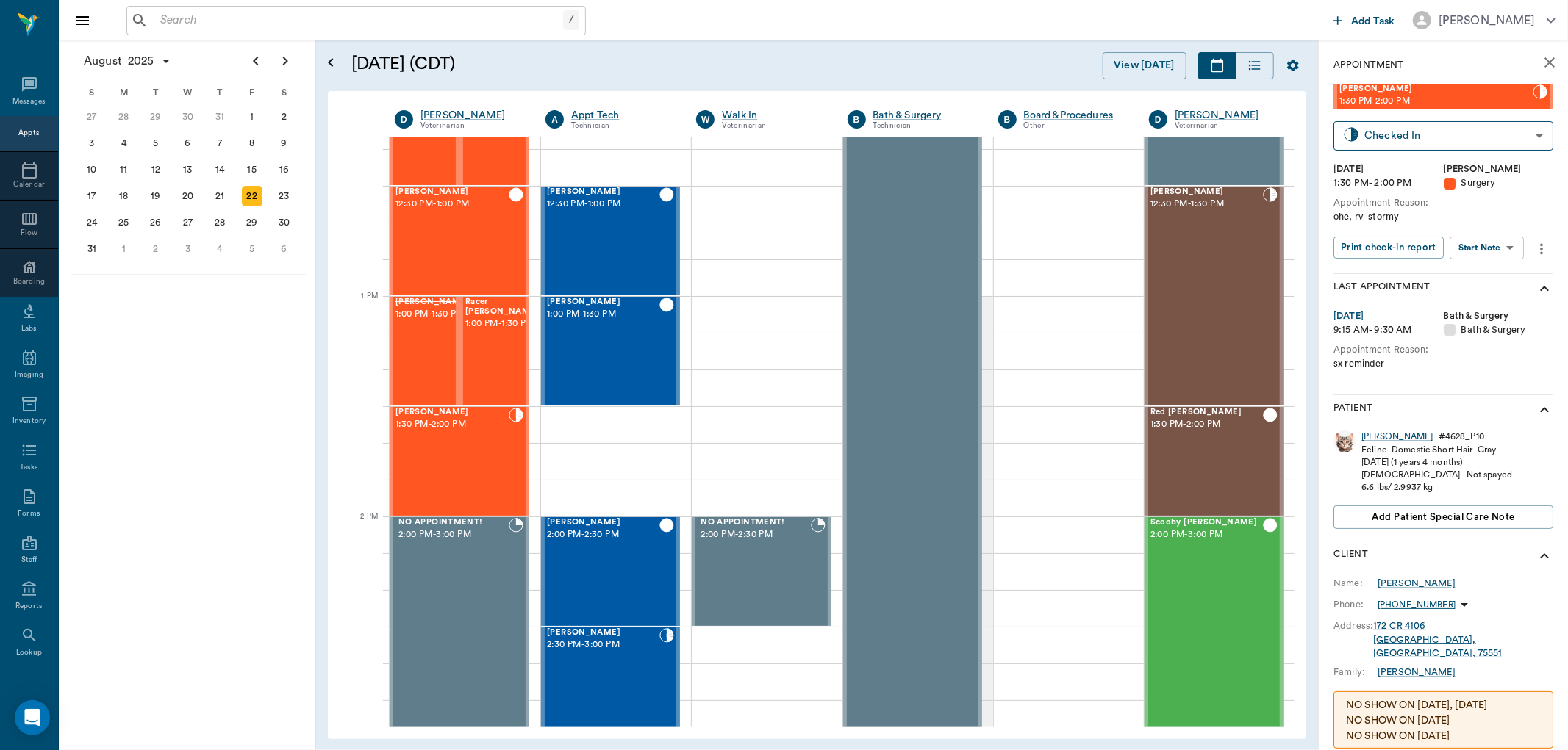
click at [1473, 245] on body "/ ​ Add Task [PERSON_NAME] Nectar Messages Appts Calendar Flow Boarding Labs Im…" at bounding box center [784, 375] width 1568 height 750
click at [1462, 297] on button "View Surgery" at bounding box center [1476, 301] width 60 height 17
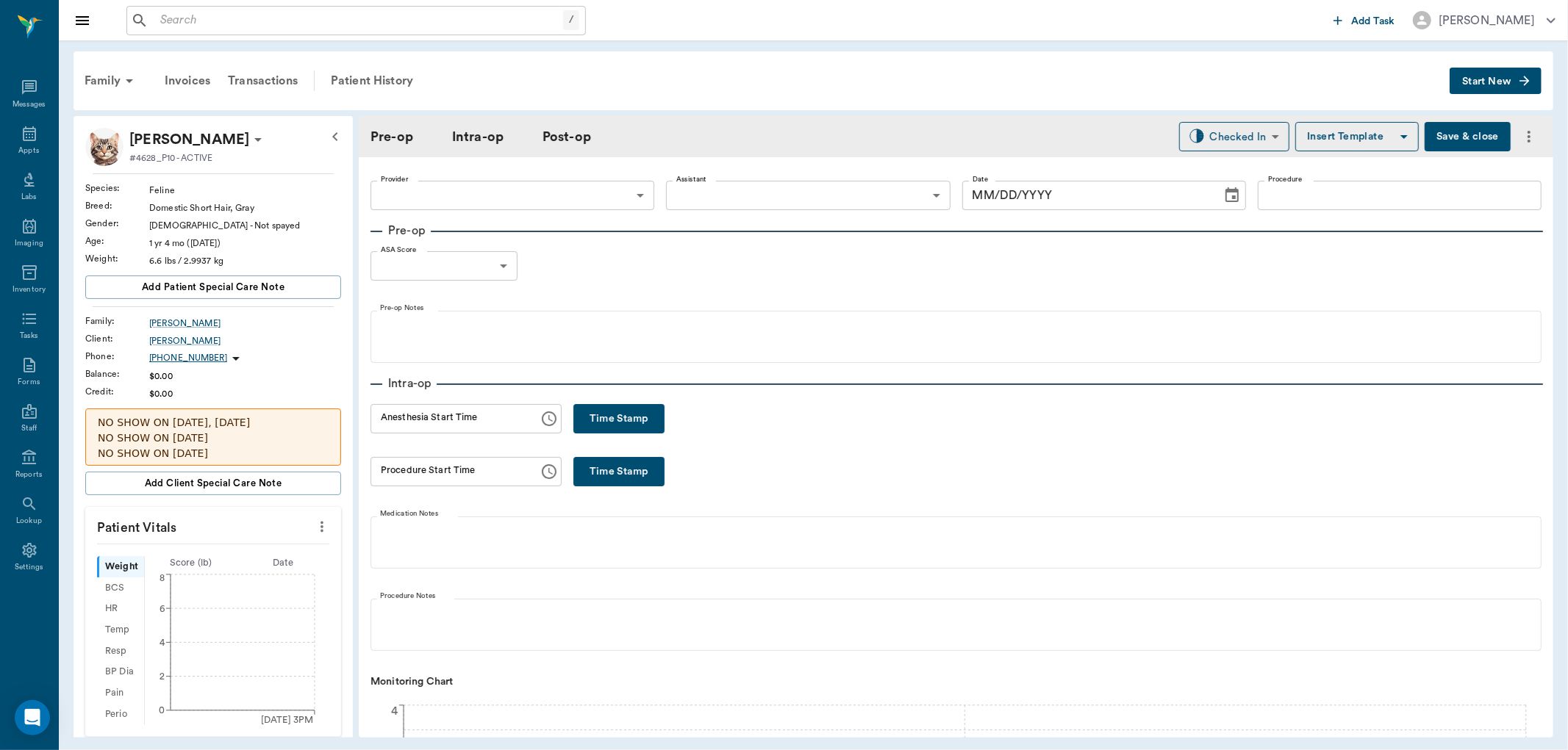
type input "63ec2f075fda476ae8351a4d"
type input "63ec2e7e52e12b0ba117b124"
type input "SPAY"
type input "1"
radio input "true"
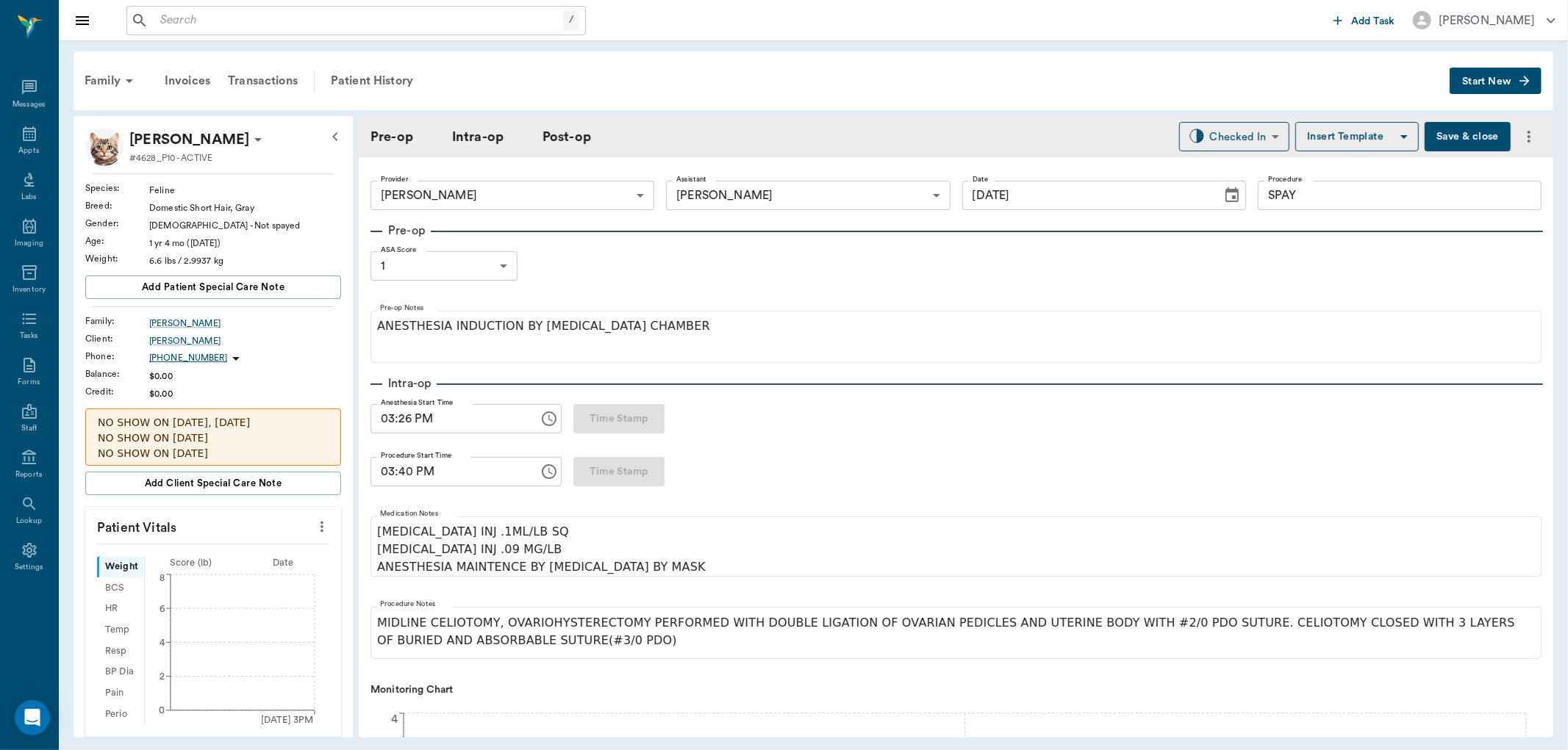
type input "[DATE]"
type input "03:26 PM"
type input "03:40 PM"
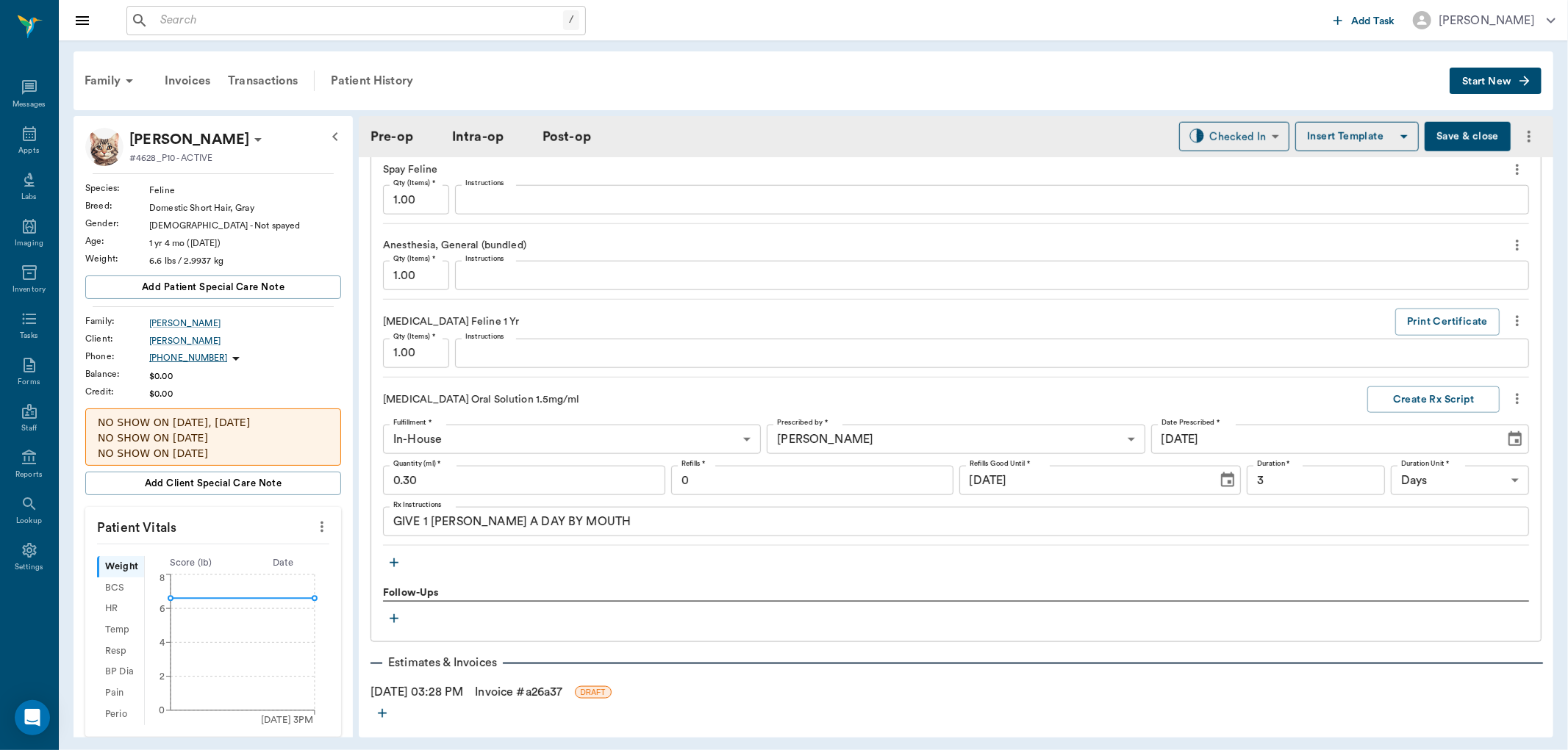
scroll to position [1521, 0]
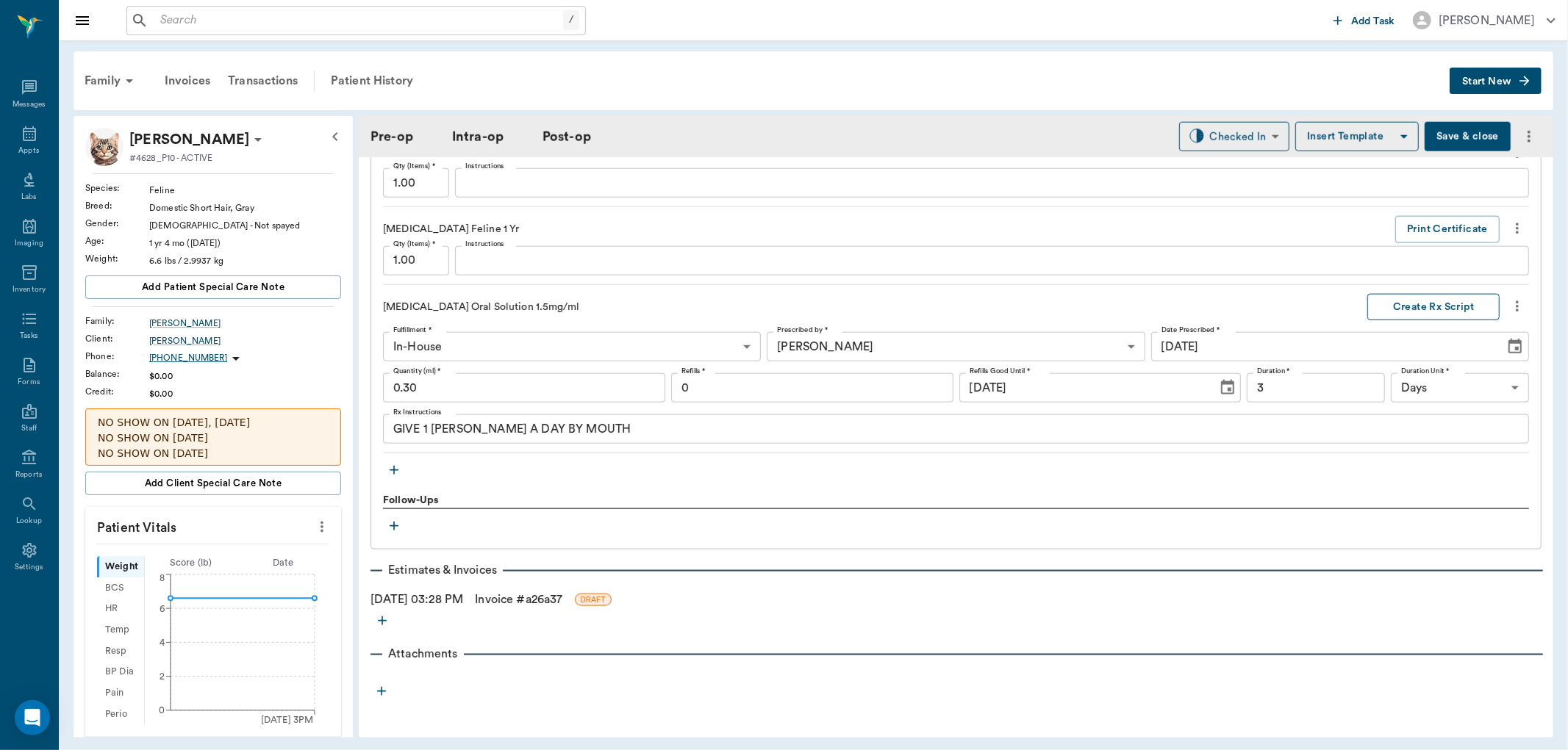
click at [1415, 307] on button "Create Rx Script" at bounding box center [1433, 307] width 133 height 28
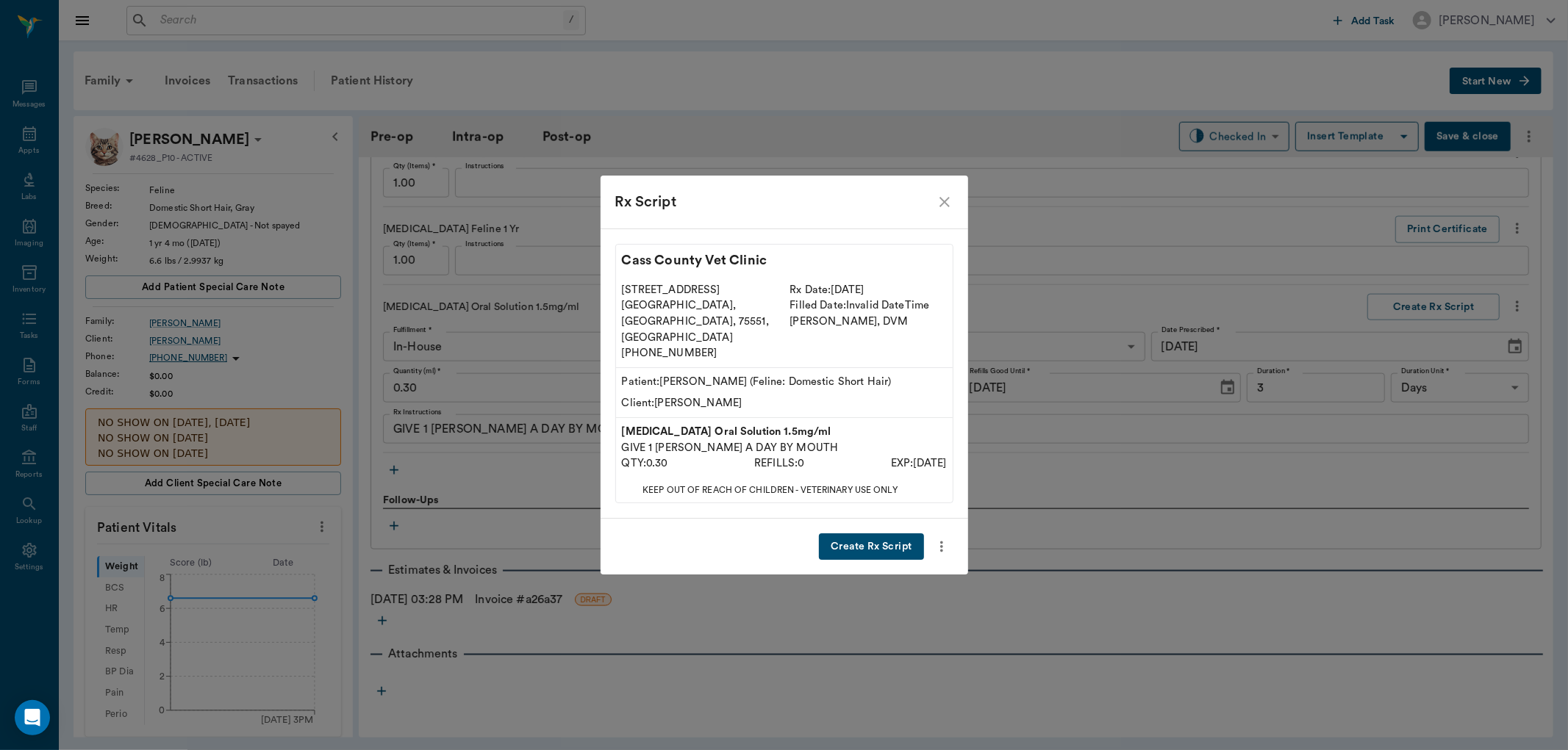
click at [869, 533] on button "Create Rx Script" at bounding box center [871, 547] width 104 height 28
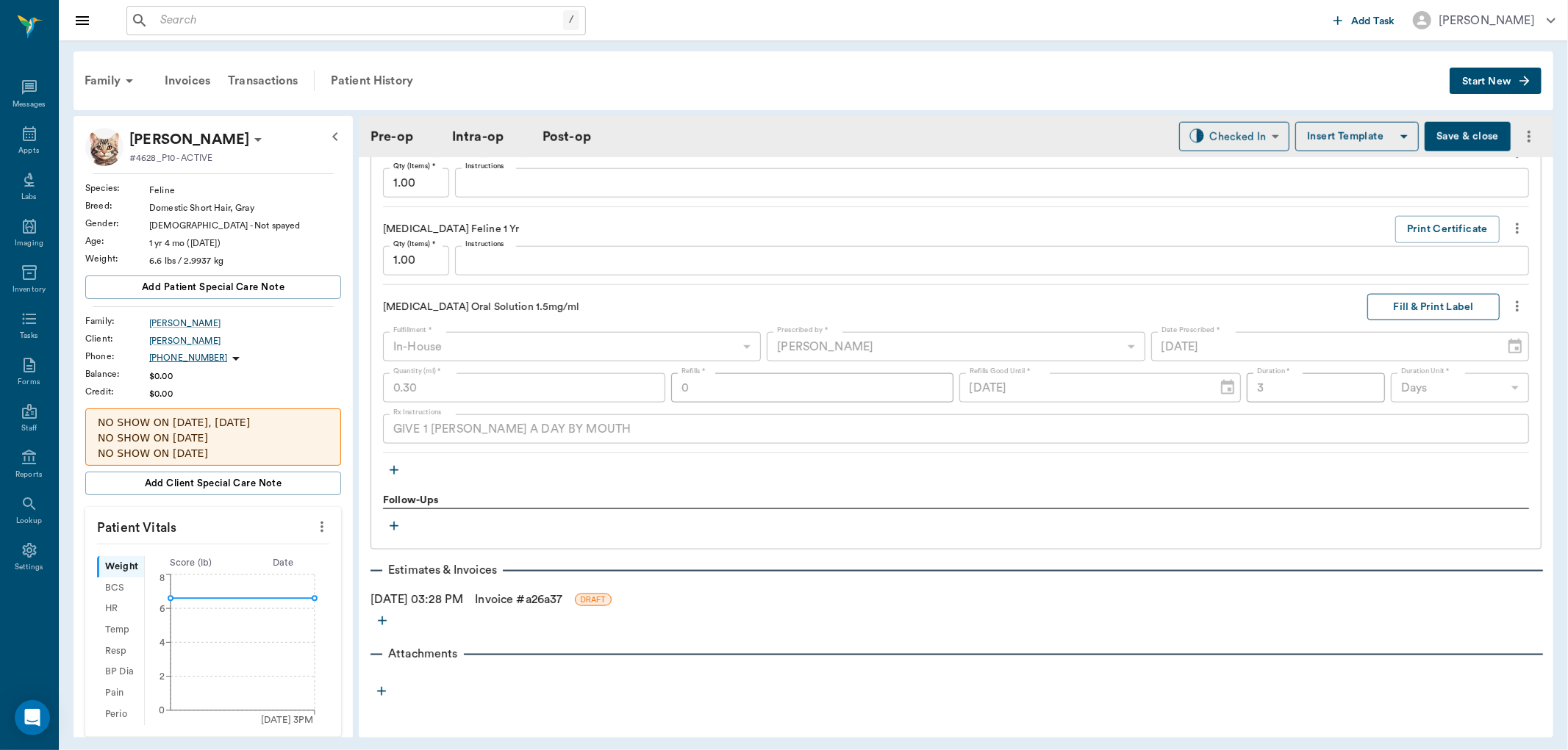
click at [1407, 307] on button "Fill & Print Label" at bounding box center [1433, 307] width 133 height 28
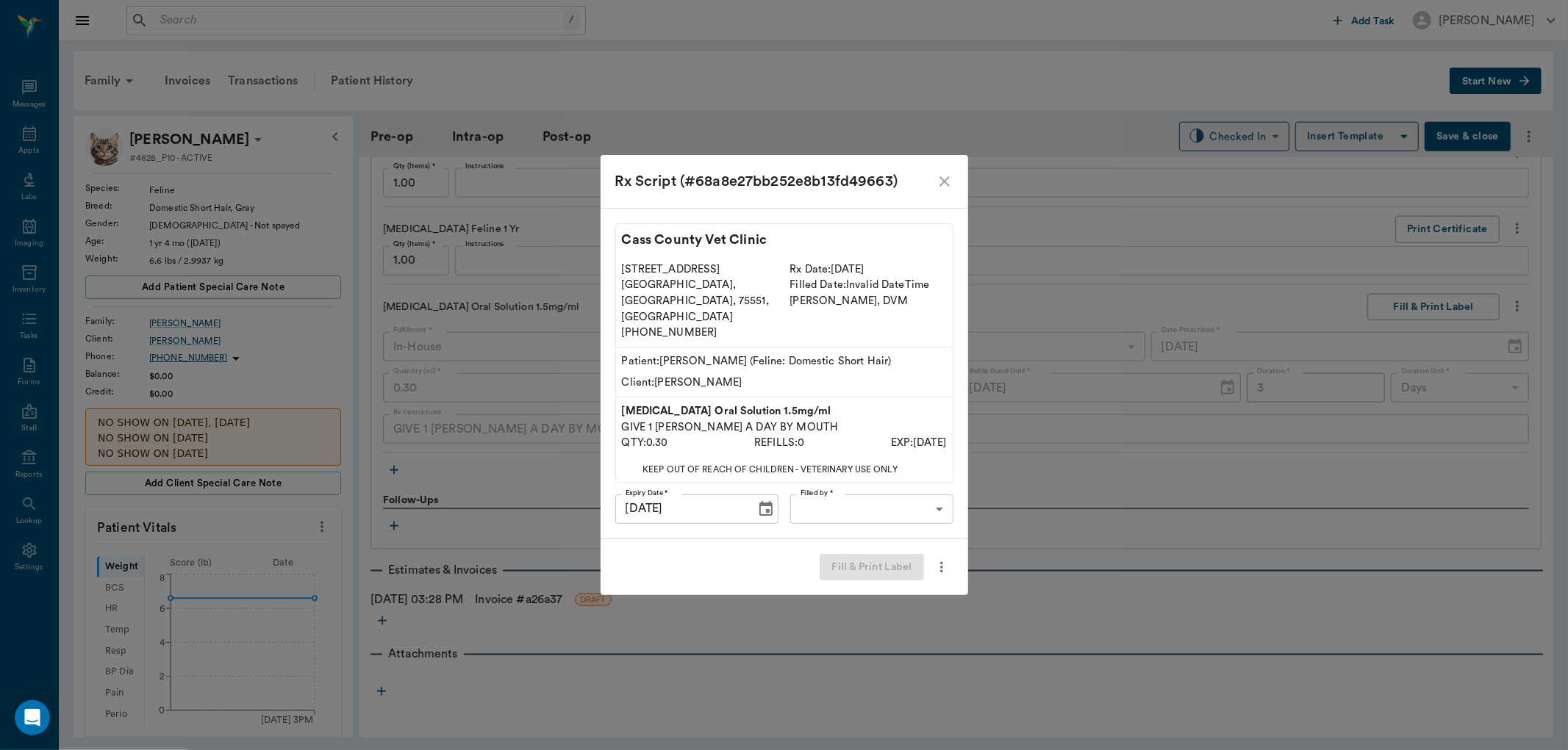
click at [915, 492] on body "/ ​ Add Task [PERSON_NAME] Nectar Messages Appts Labs Imaging Inventory Tasks F…" at bounding box center [784, 375] width 1568 height 750
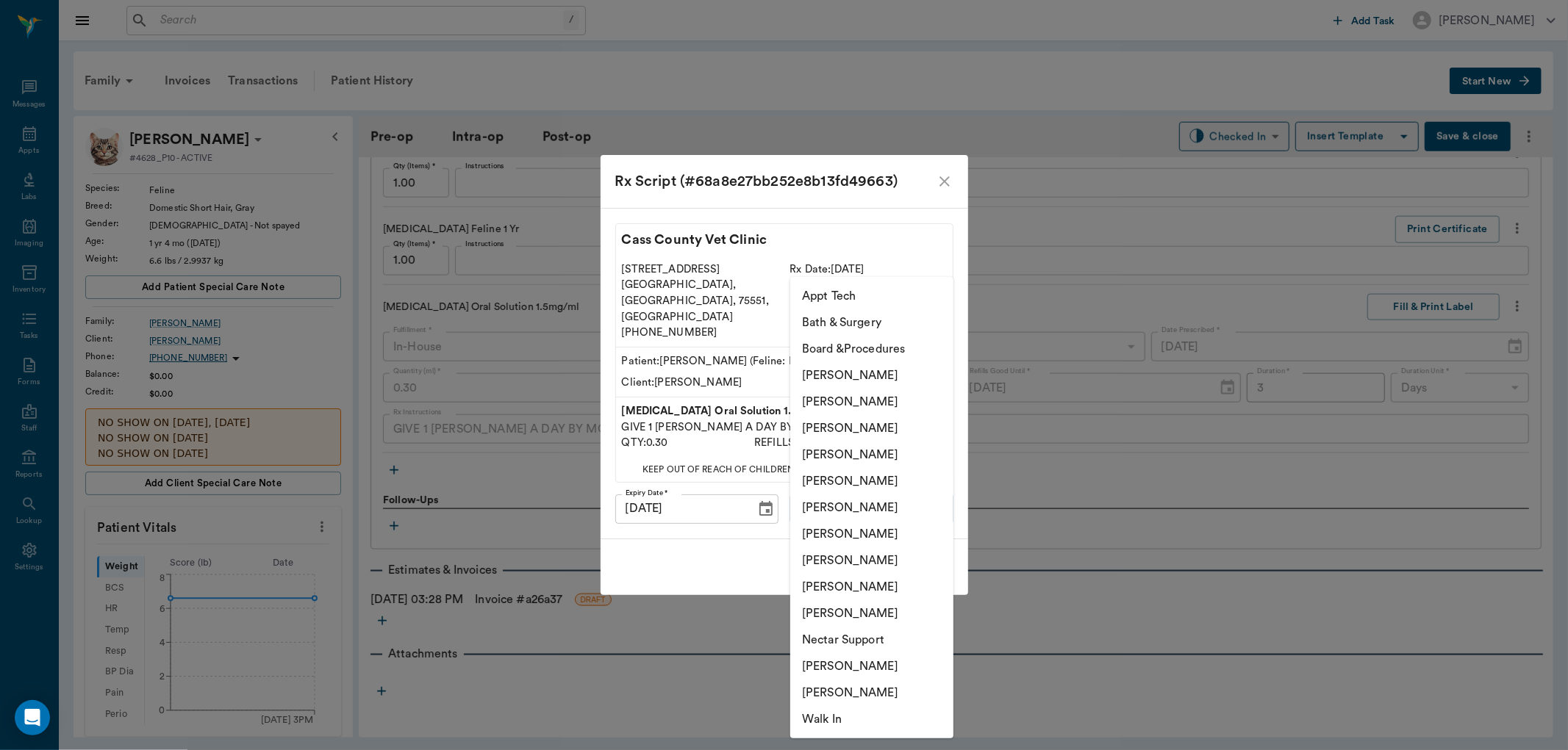
click at [826, 557] on li "[PERSON_NAME]" at bounding box center [871, 561] width 163 height 27
type input "63ec2e7e52e12b0ba117b124"
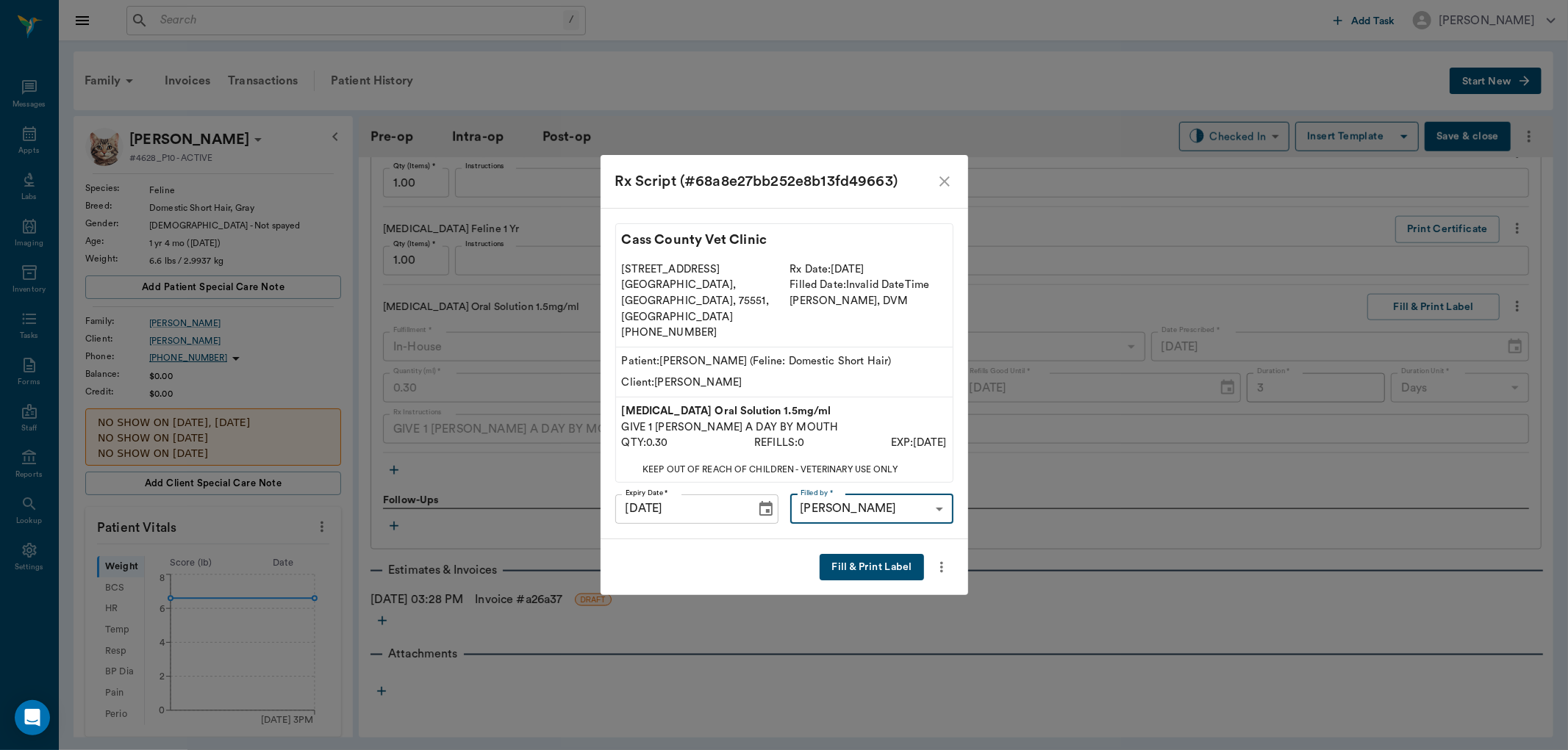
click at [870, 554] on button "Fill & Print Label" at bounding box center [871, 567] width 103 height 28
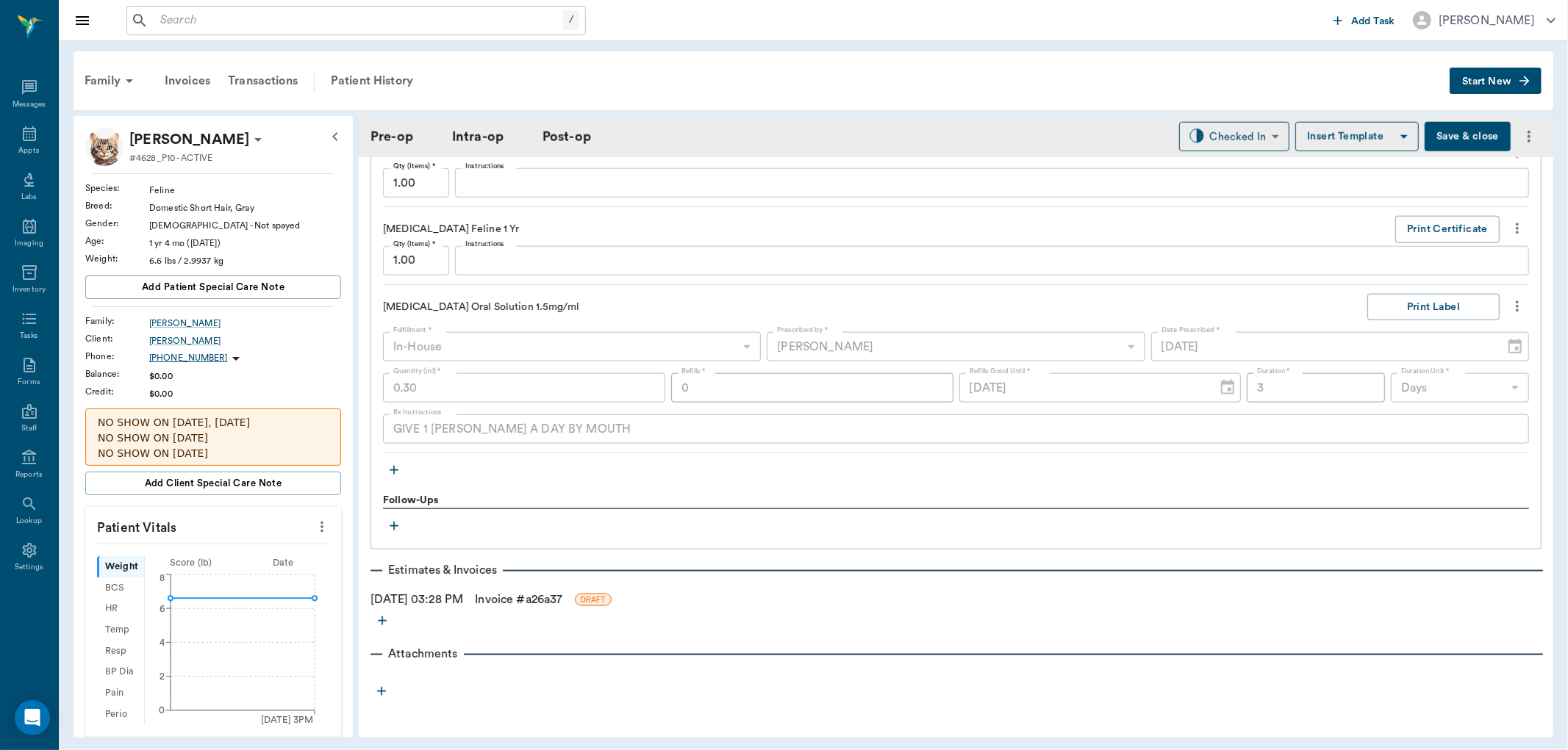
click at [562, 597] on link "Invoice # a26a37" at bounding box center [518, 600] width 87 height 18
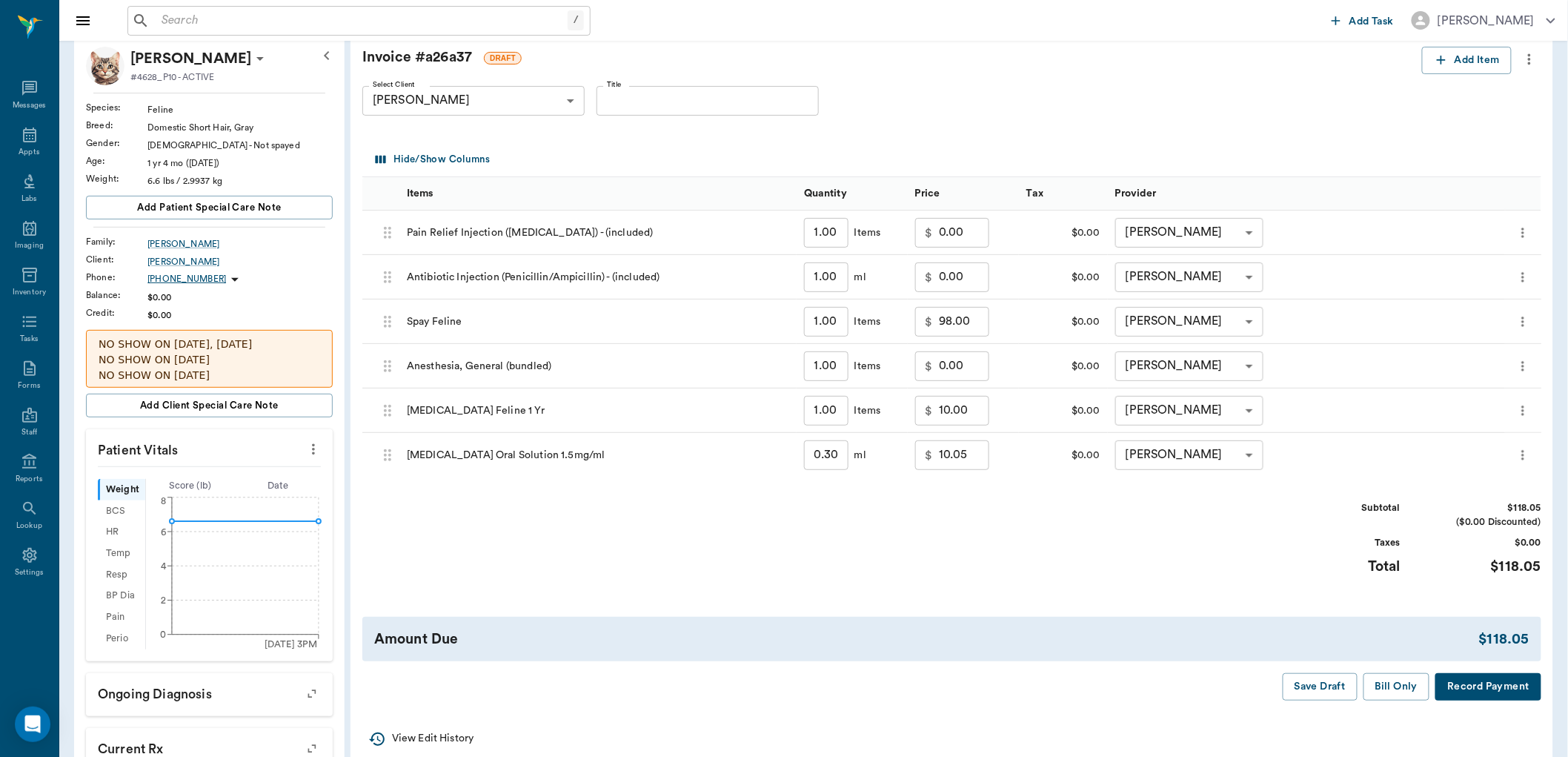
scroll to position [164, 0]
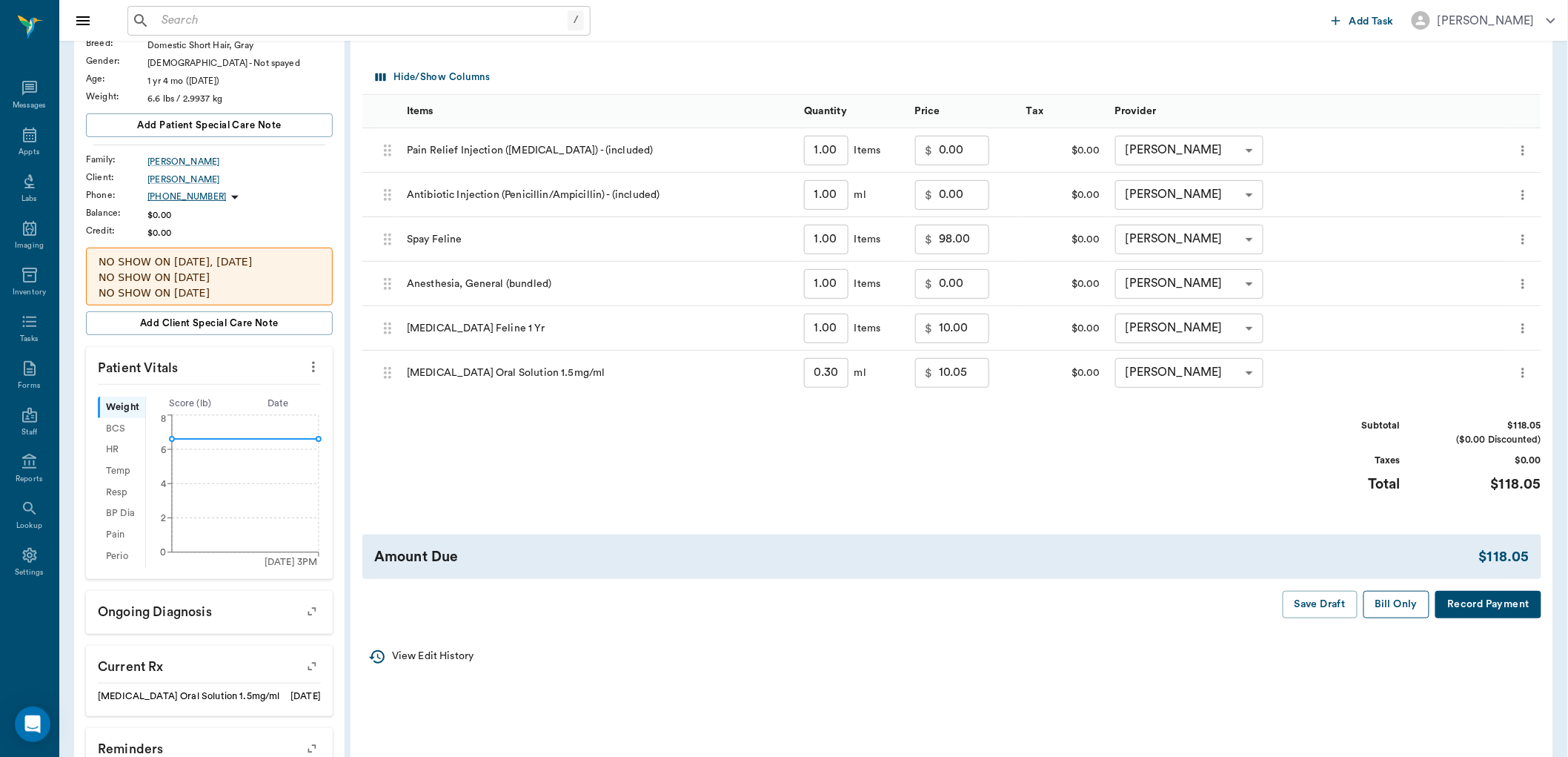
drag, startPoint x: 1386, startPoint y: 611, endPoint x: 1278, endPoint y: 653, distance: 115.9
click at [1386, 610] on button "Bill Only" at bounding box center [1397, 605] width 67 height 28
